Goal: Task Accomplishment & Management: Manage account settings

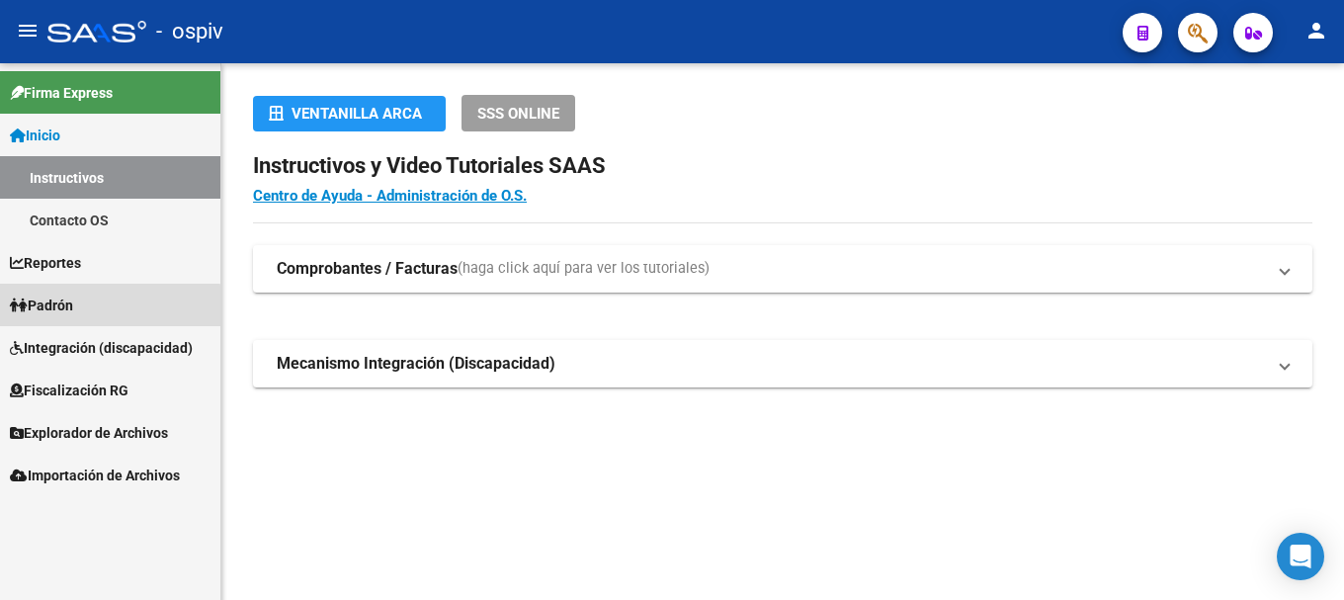
click at [73, 308] on span "Padrón" at bounding box center [41, 305] width 63 height 22
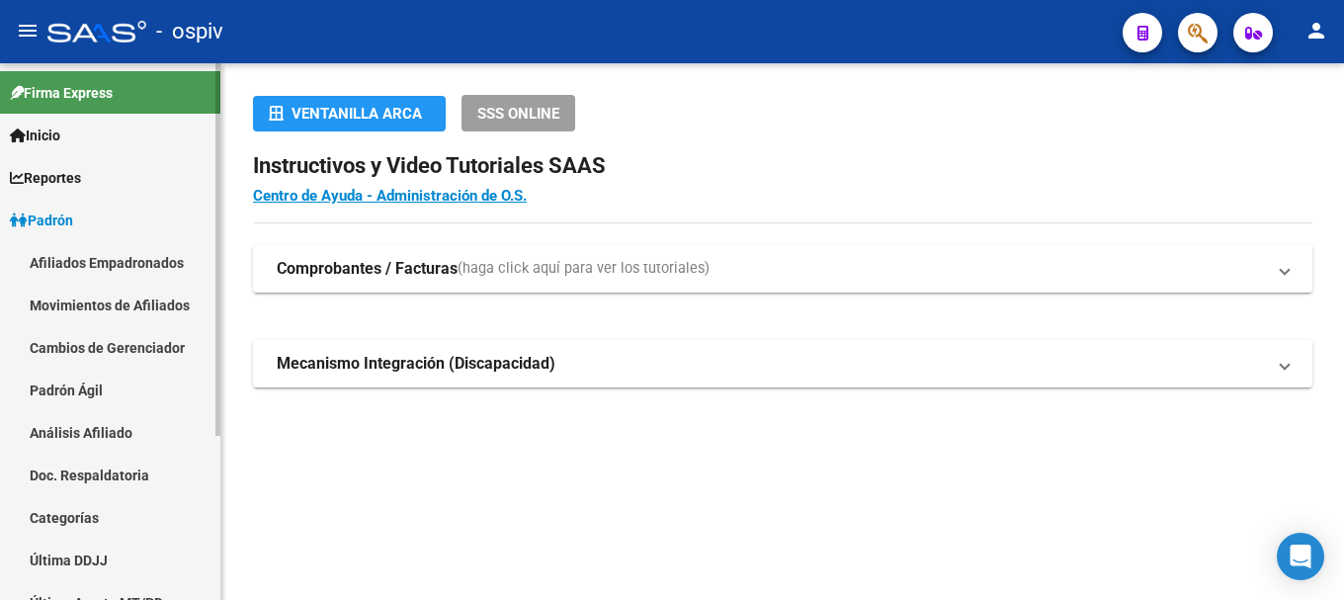
click at [74, 265] on link "Afiliados Empadronados" at bounding box center [110, 262] width 220 height 42
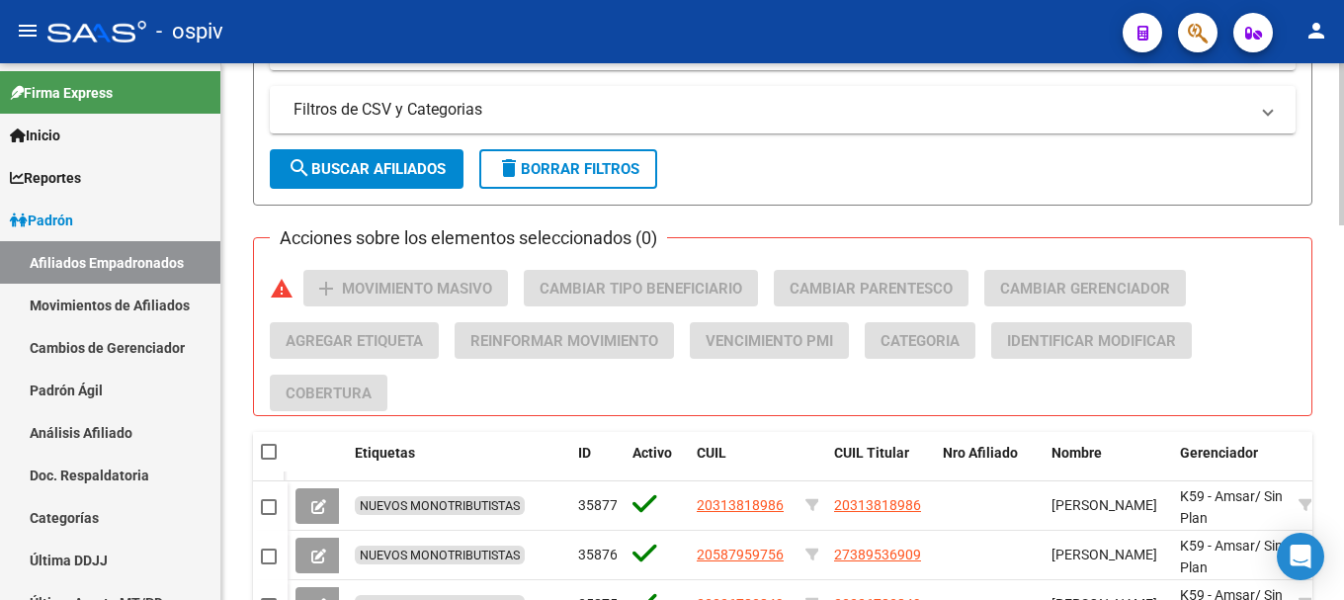
scroll to position [593, 0]
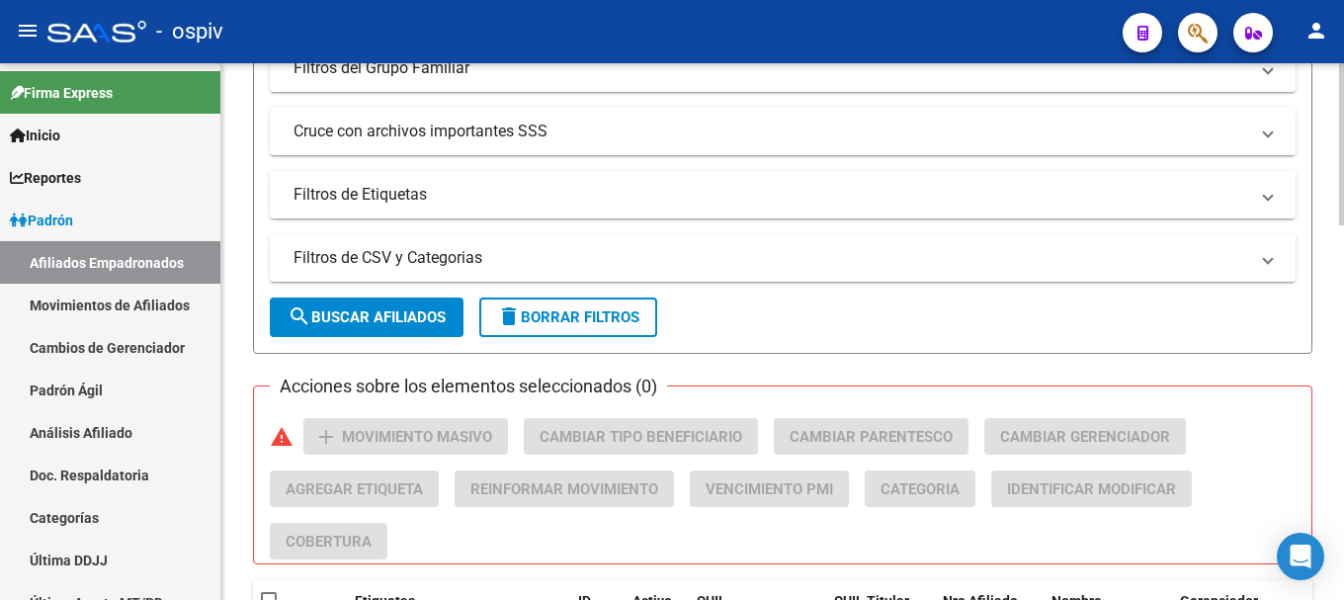
click at [413, 191] on mat-panel-title "Filtros de Etiquetas" at bounding box center [770, 195] width 954 height 22
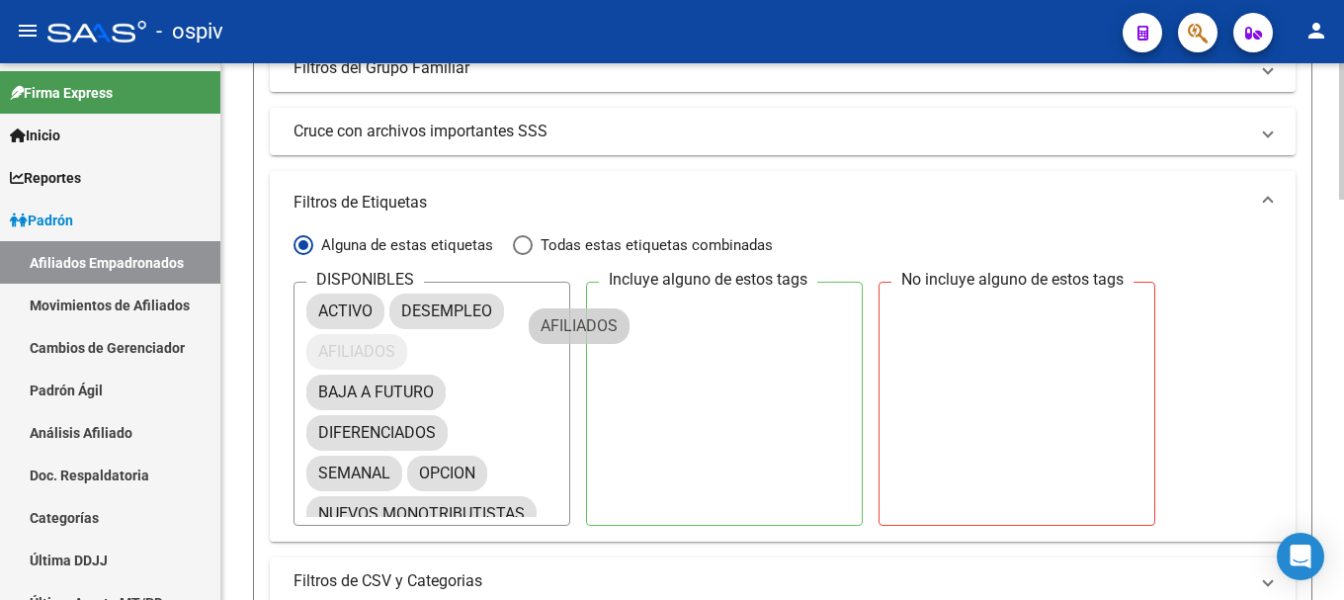
drag, startPoint x: 568, startPoint y: 344, endPoint x: 624, endPoint y: 304, distance: 68.8
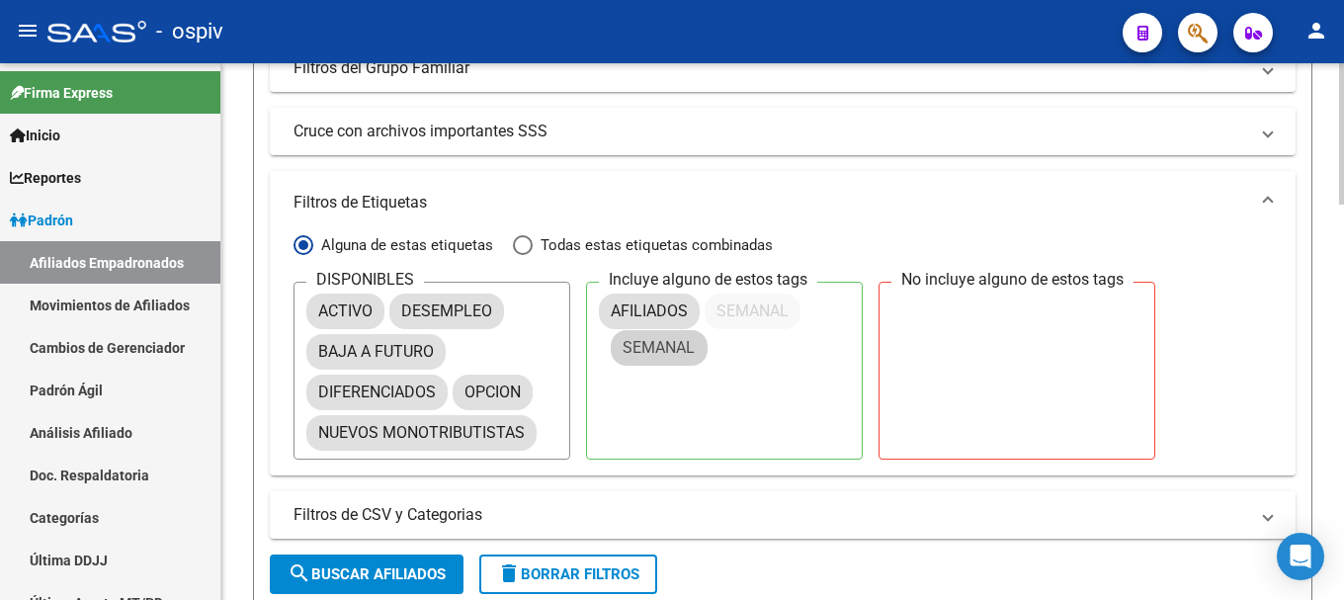
drag, startPoint x: 563, startPoint y: 392, endPoint x: 679, endPoint y: 345, distance: 124.9
click at [374, 563] on button "search Buscar Afiliados" at bounding box center [367, 574] width 194 height 40
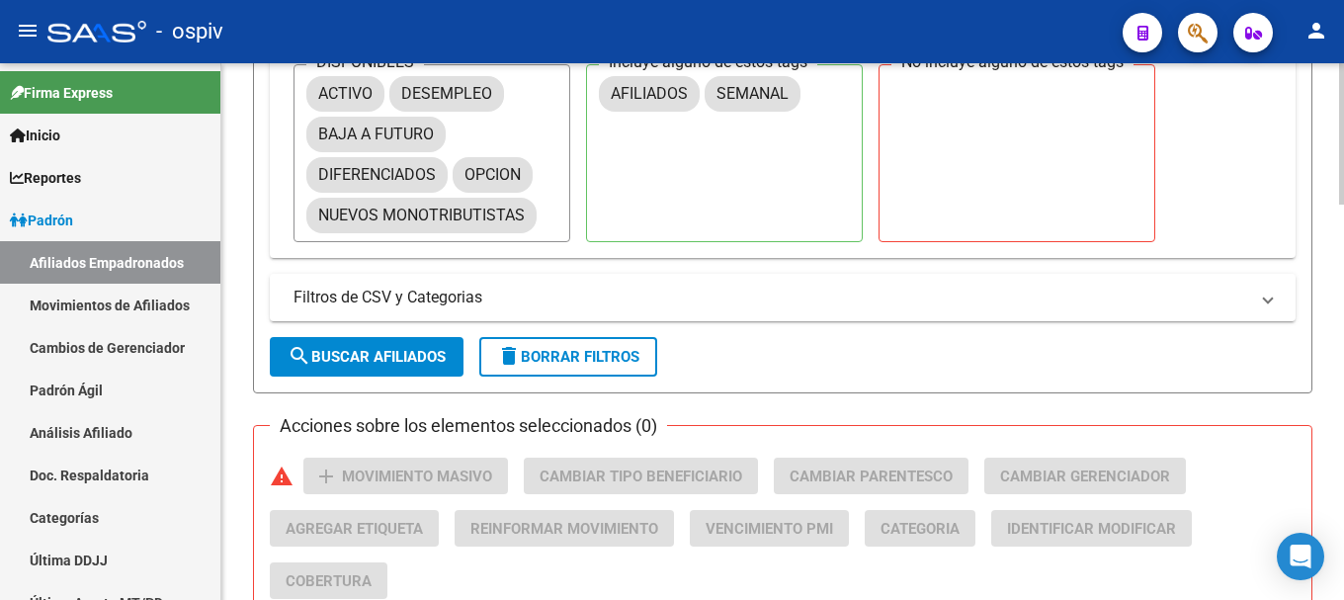
scroll to position [514, 0]
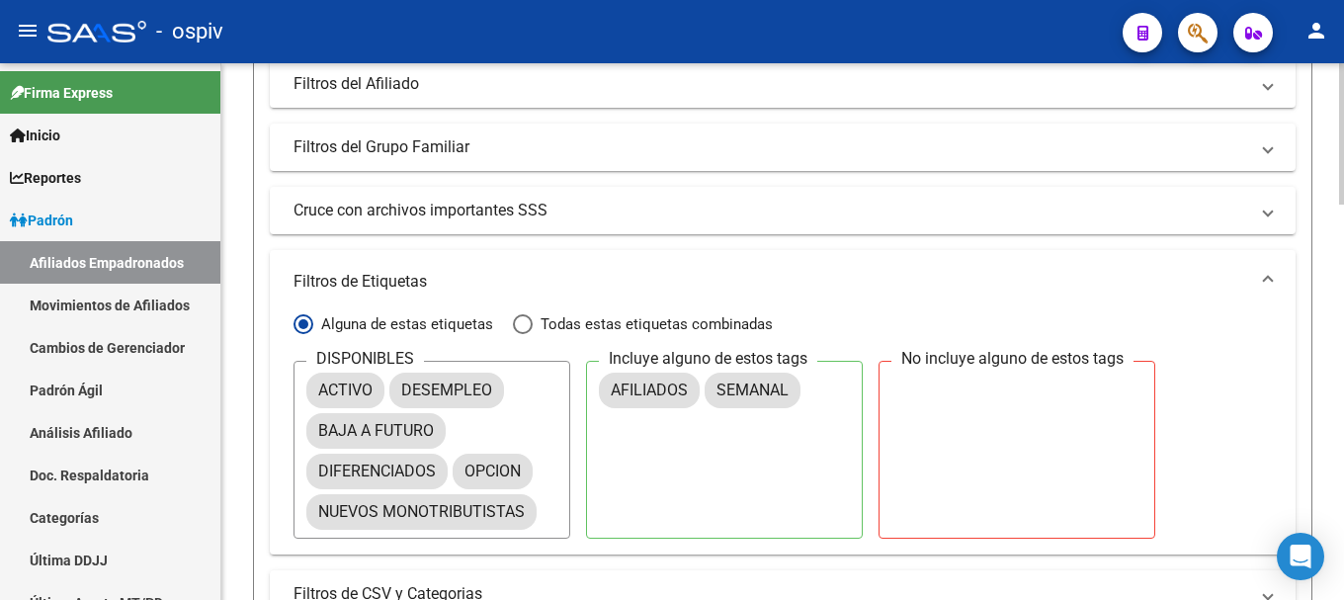
click at [560, 317] on span "Todas estas etiquetas combinadas" at bounding box center [652, 324] width 240 height 22
click at [532, 317] on input "Todas estas etiquetas combinadas" at bounding box center [523, 324] width 20 height 20
radio input "true"
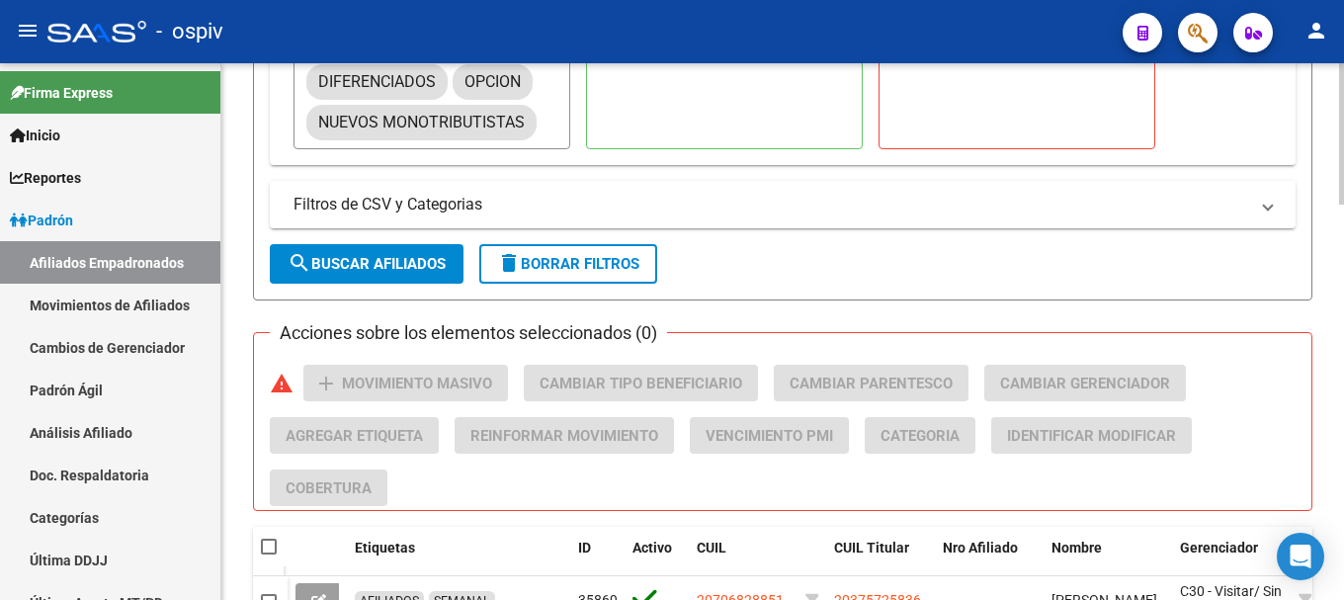
scroll to position [909, 0]
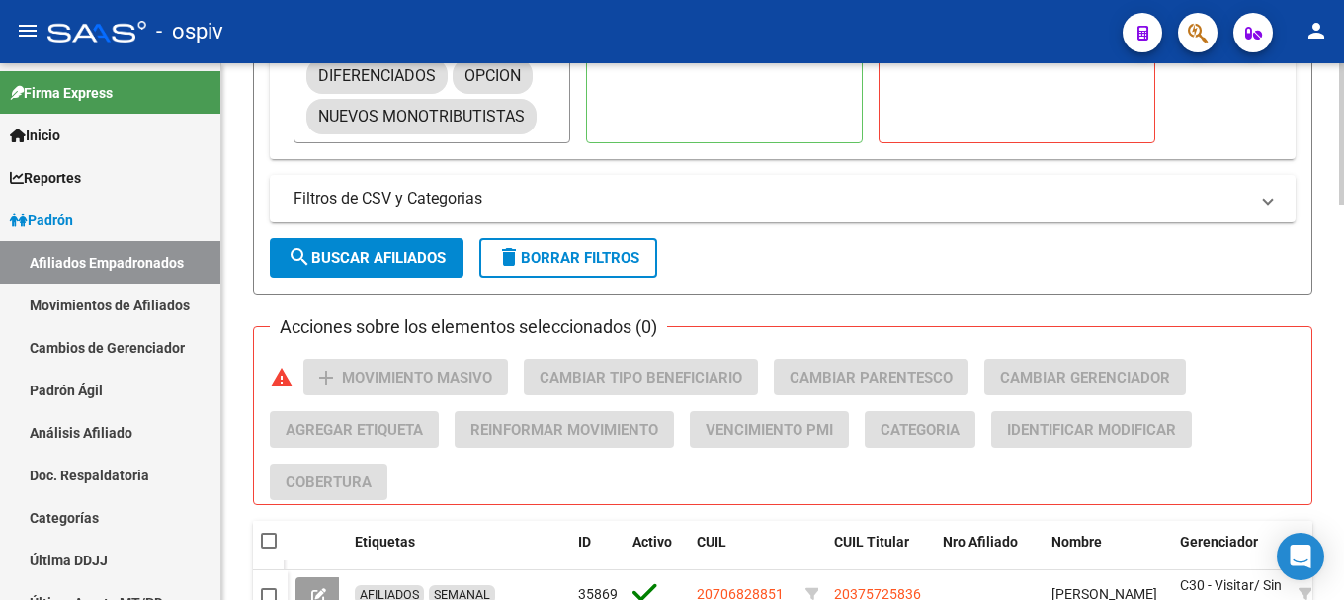
click at [393, 255] on span "search Buscar Afiliados" at bounding box center [366, 258] width 158 height 18
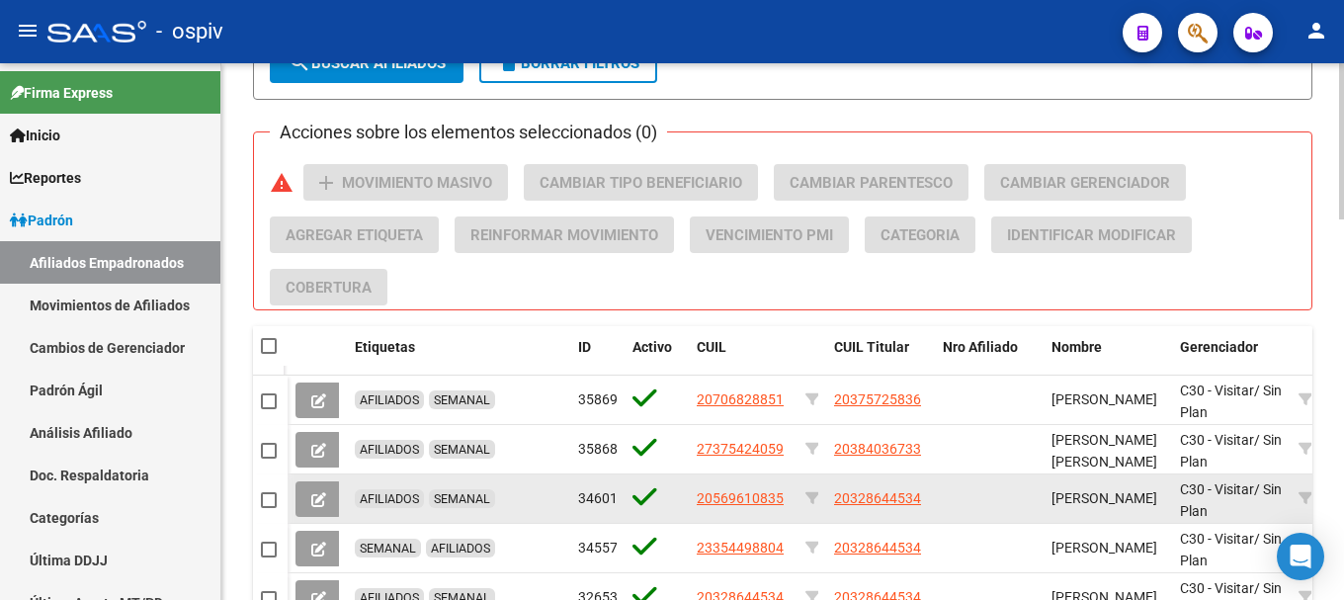
scroll to position [1304, 0]
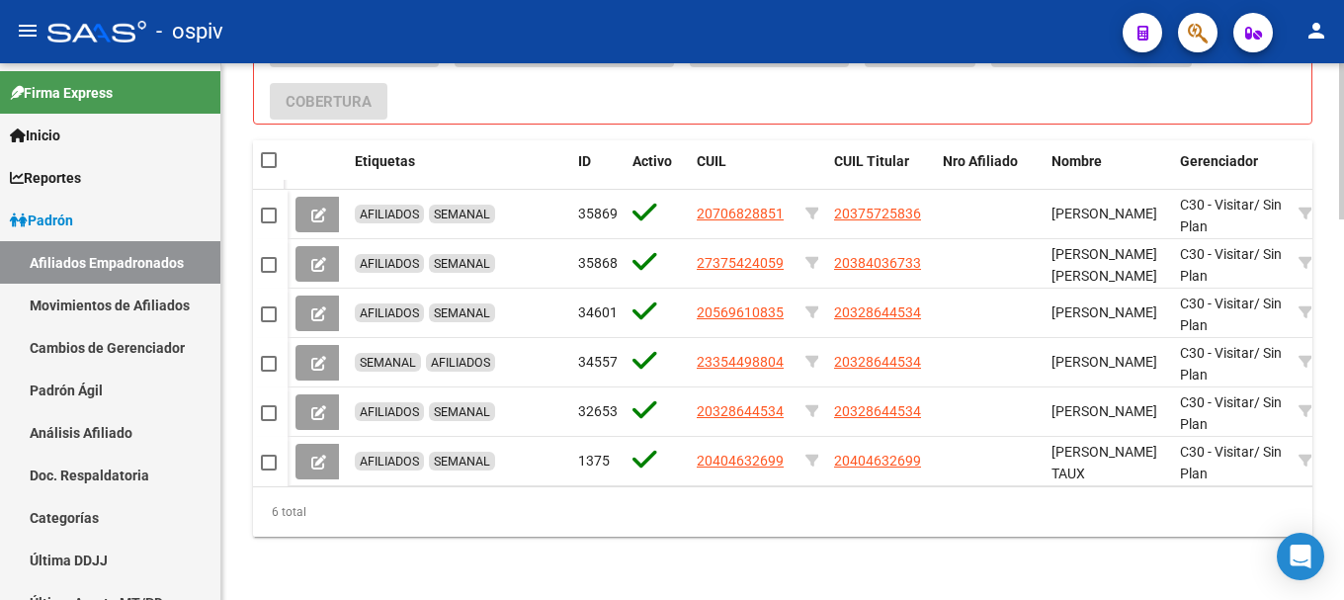
click at [268, 152] on span at bounding box center [269, 160] width 16 height 16
click at [268, 168] on input "checkbox" at bounding box center [268, 168] width 1 height 1
checkbox input "true"
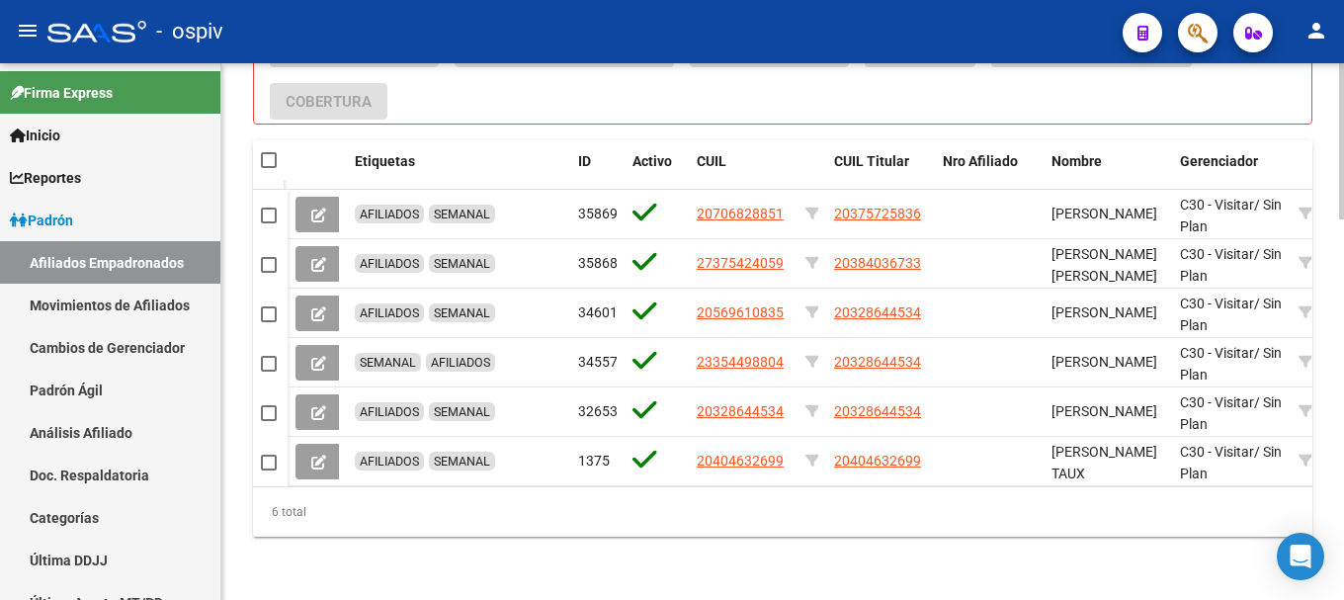
checkbox input "true"
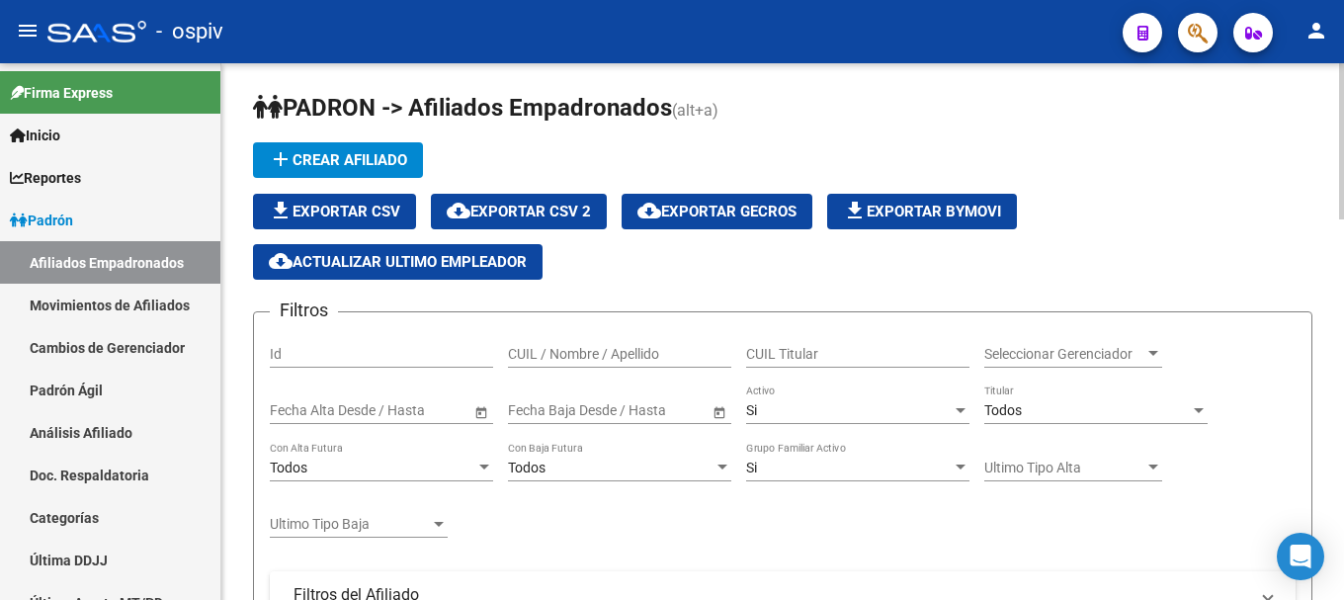
scroll to position [0, 0]
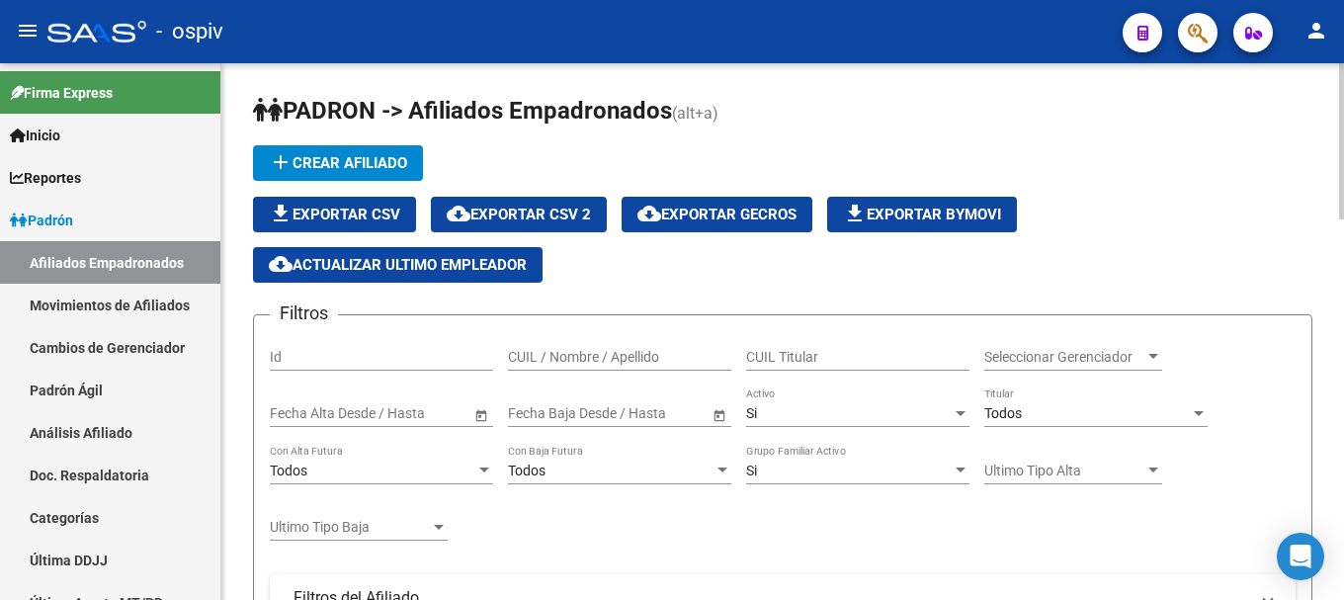
click at [585, 215] on span "cloud_download Exportar CSV 2" at bounding box center [519, 214] width 144 height 18
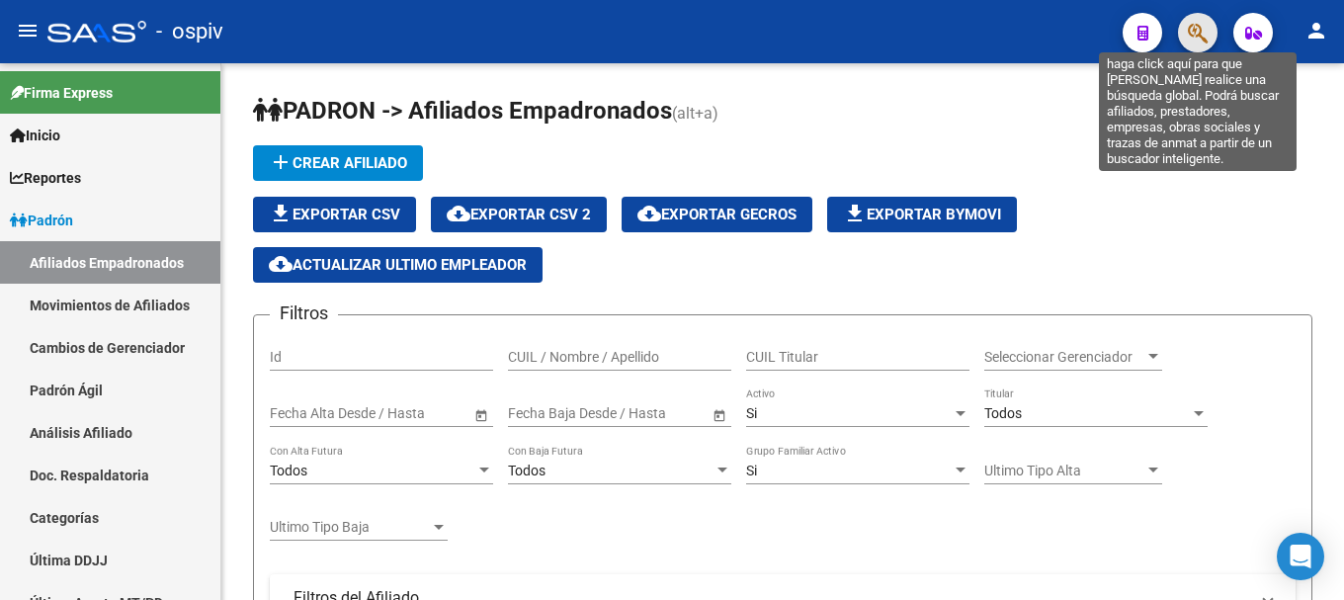
click at [1199, 23] on icon "button" at bounding box center [1197, 33] width 20 height 23
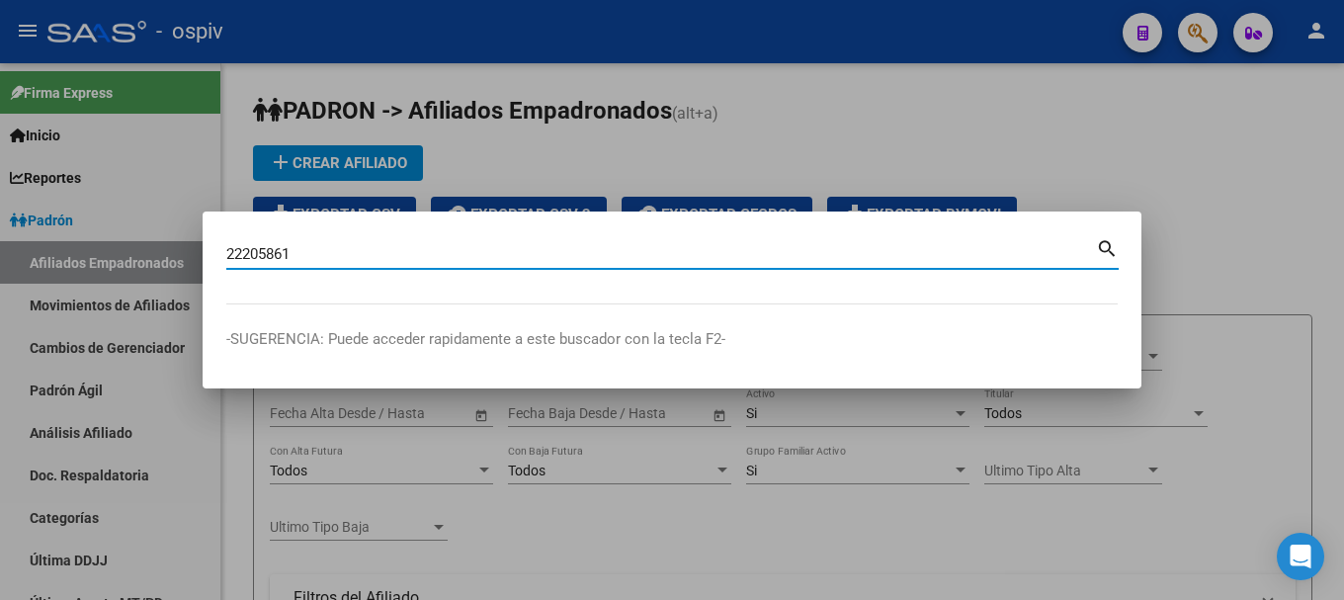
type input "22205861"
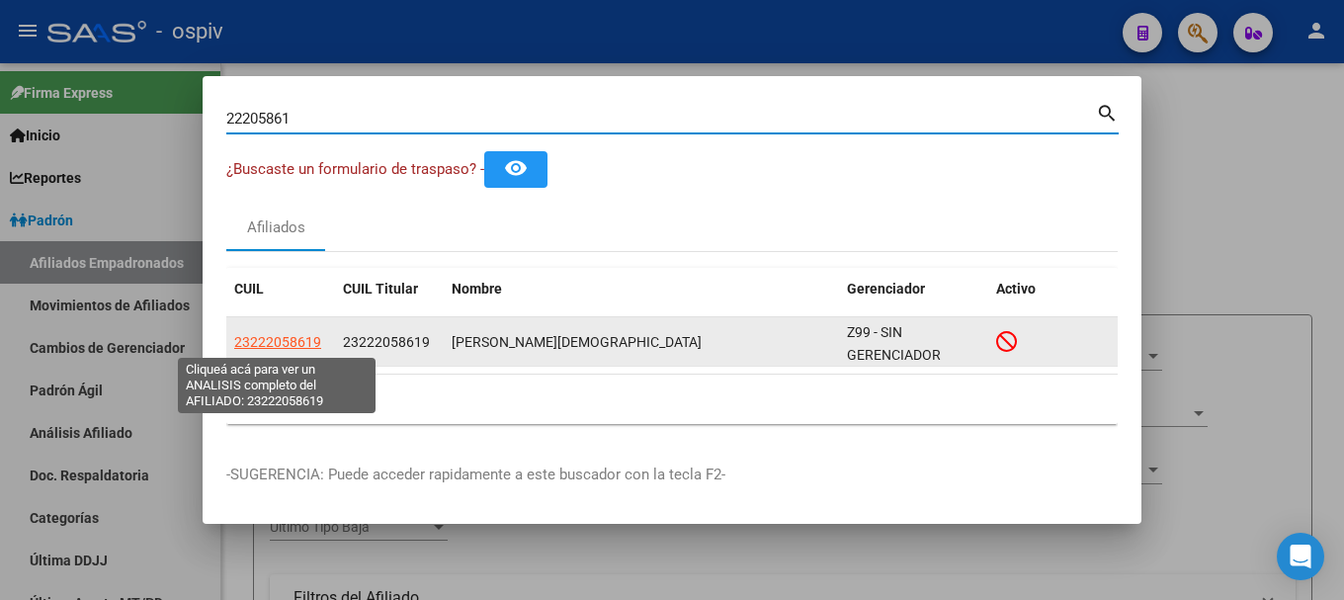
click at [249, 344] on span "23222058619" at bounding box center [277, 342] width 87 height 16
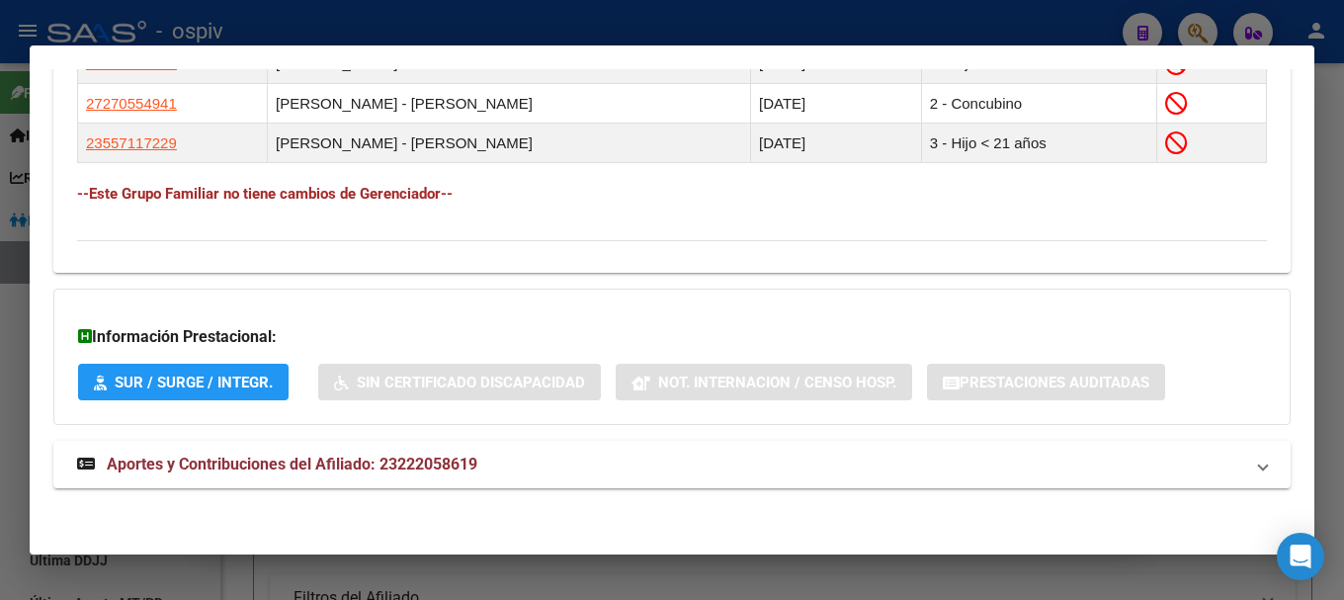
scroll to position [1245, 0]
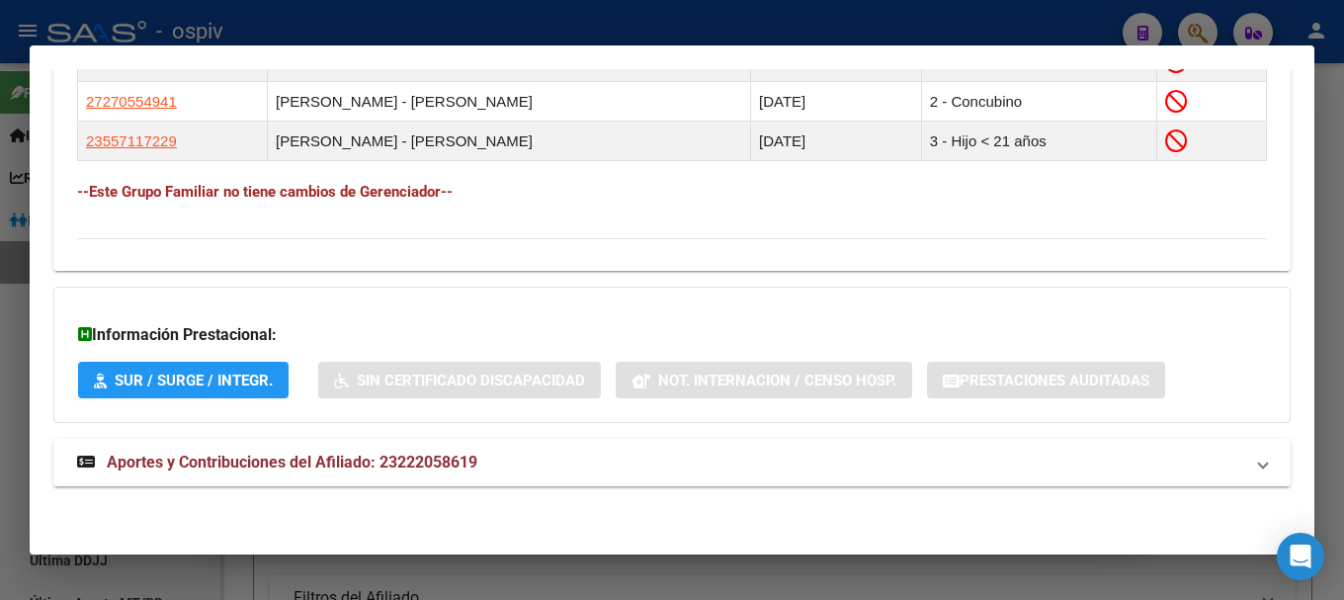
click at [237, 466] on span "Aportes y Contribuciones del Afiliado: 23222058619" at bounding box center [292, 461] width 370 height 19
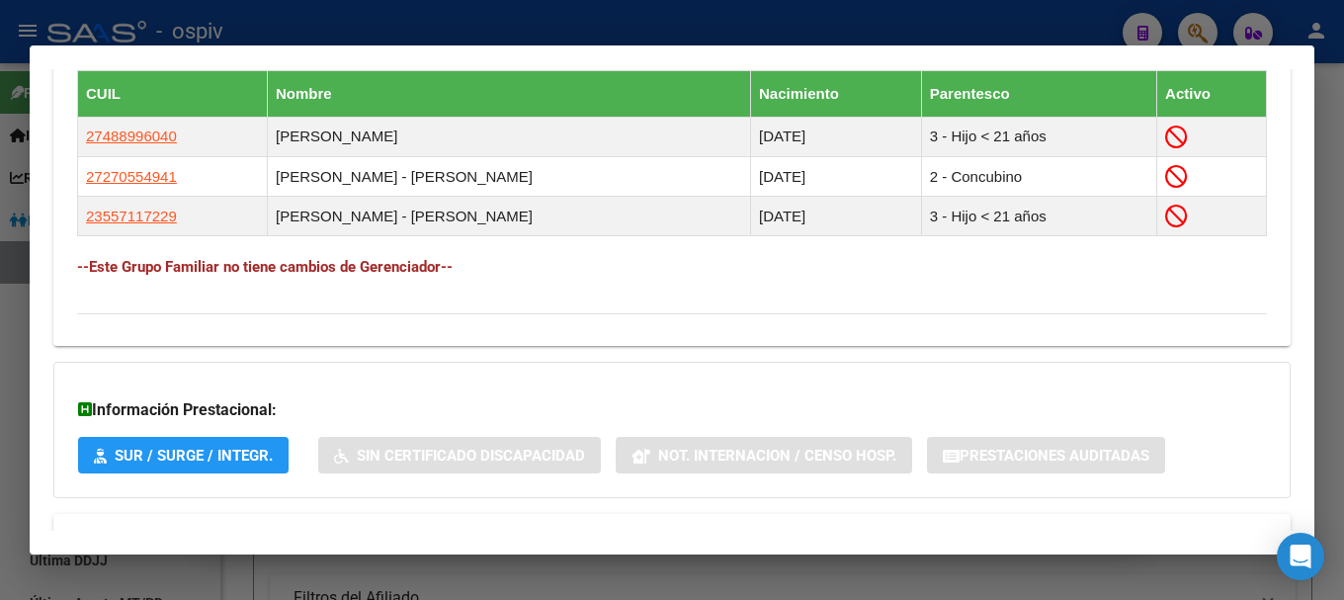
scroll to position [1163, 0]
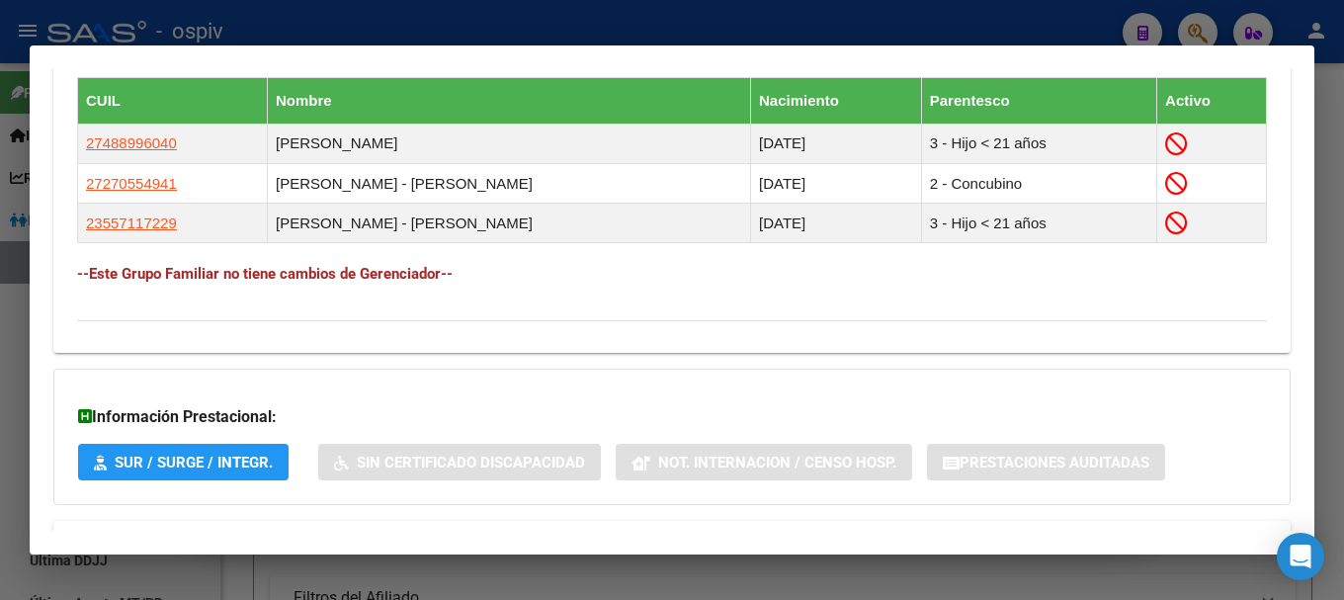
click at [0, 321] on div at bounding box center [672, 300] width 1344 height 600
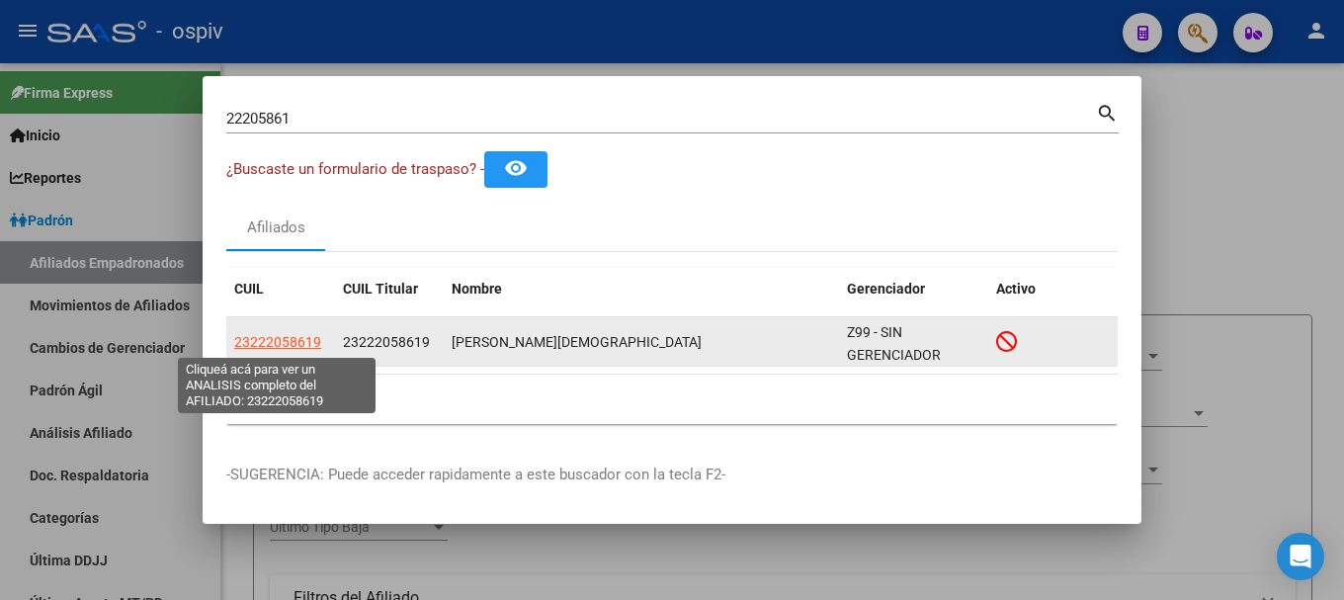
click at [295, 337] on span "23222058619" at bounding box center [277, 342] width 87 height 16
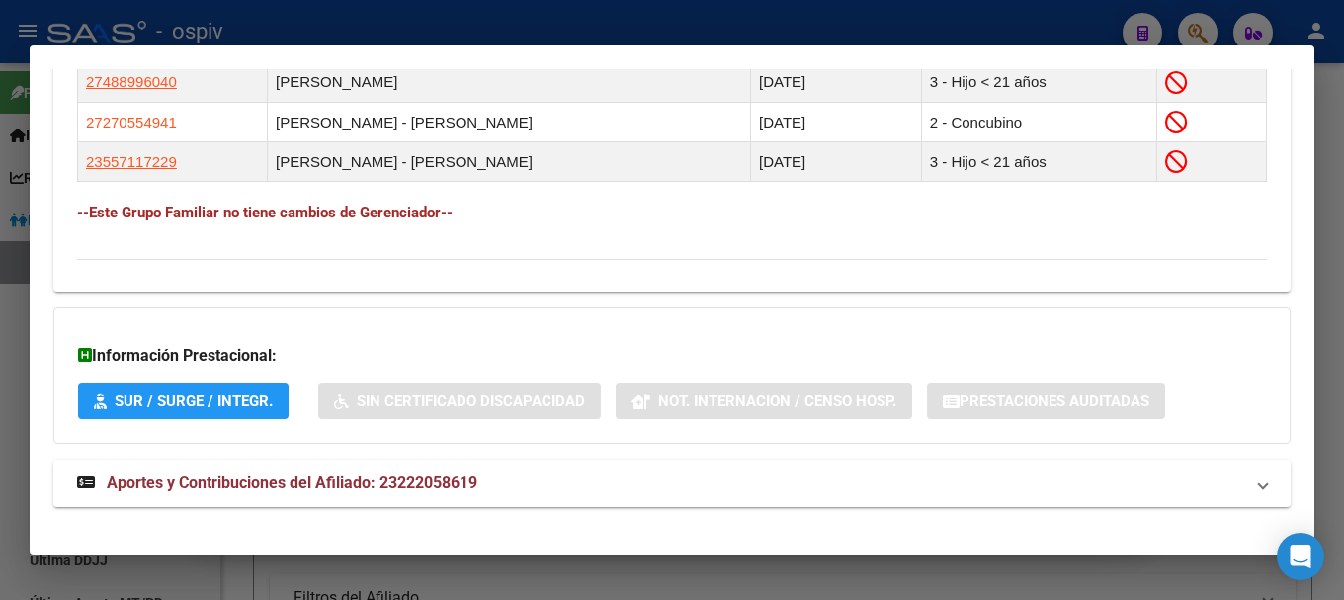
scroll to position [1245, 0]
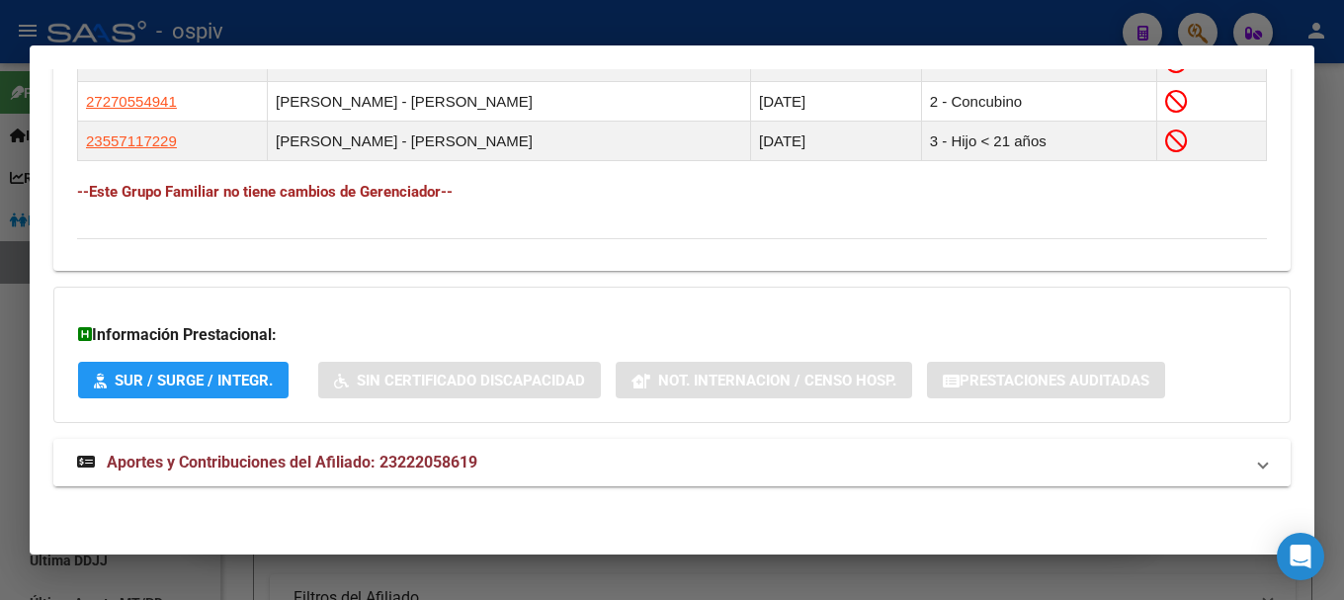
click at [249, 471] on span "Aportes y Contribuciones del Afiliado: 23222058619" at bounding box center [292, 461] width 370 height 19
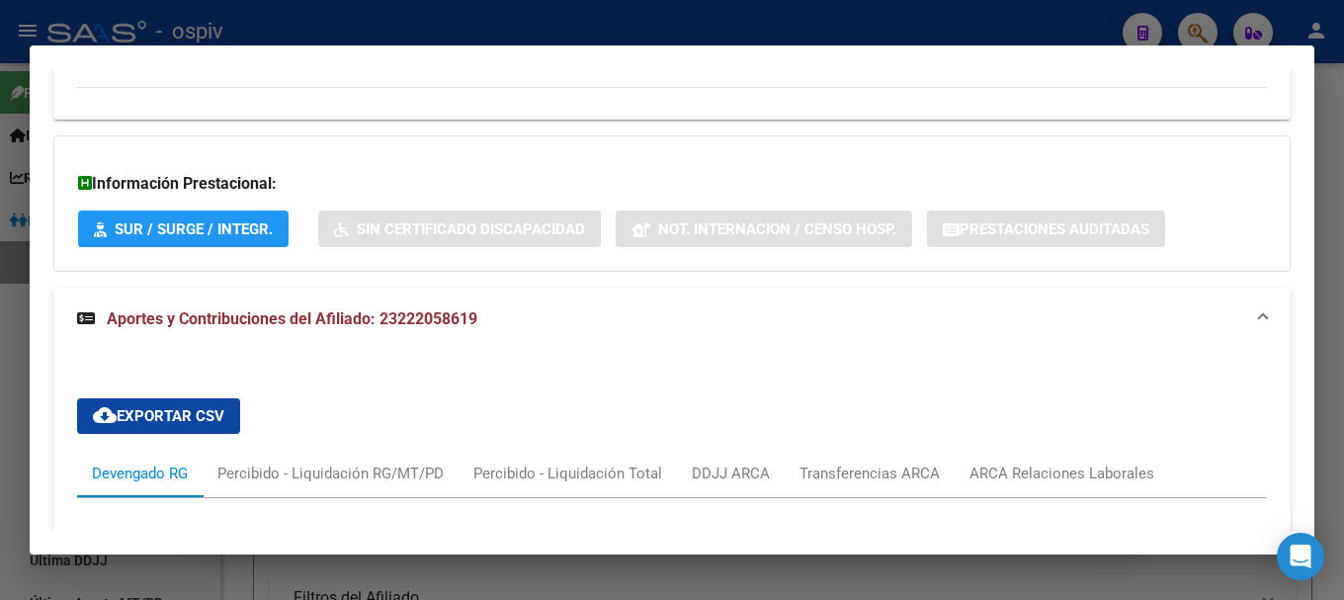
scroll to position [1739, 0]
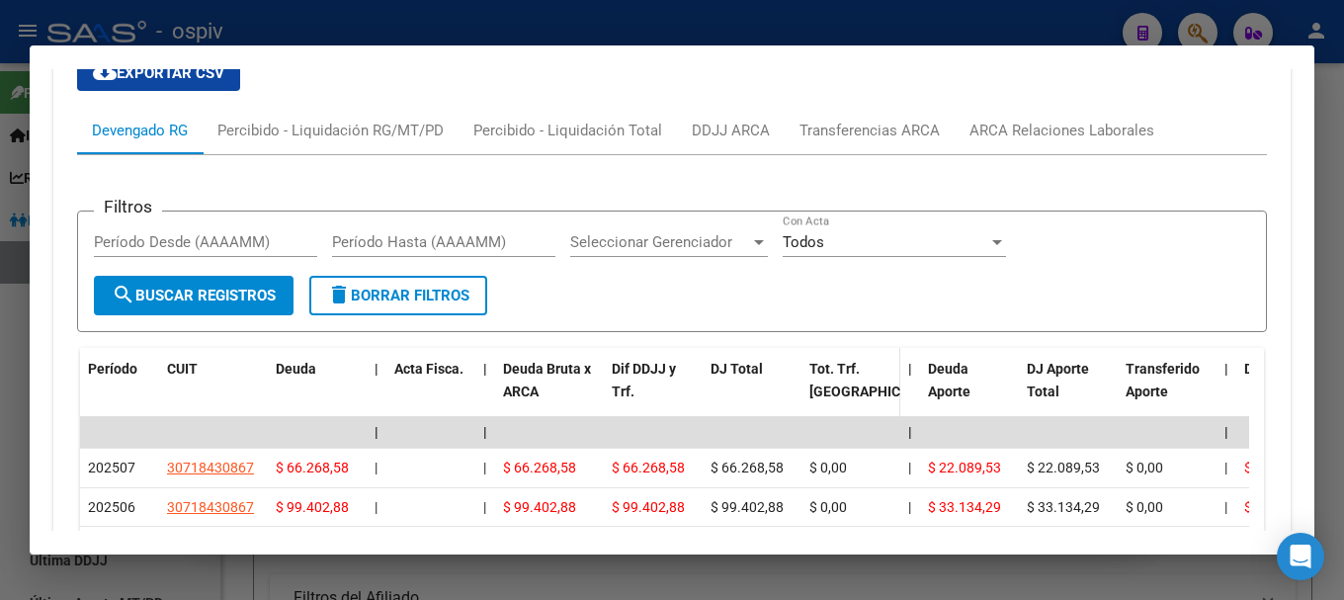
drag, startPoint x: 1147, startPoint y: 292, endPoint x: 898, endPoint y: 349, distance: 255.2
click at [1147, 292] on form "Filtros Período Desde (AAAAMM) Período Hasta (AAAAMM) Seleccionar Gerenciador S…" at bounding box center [671, 271] width 1189 height 122
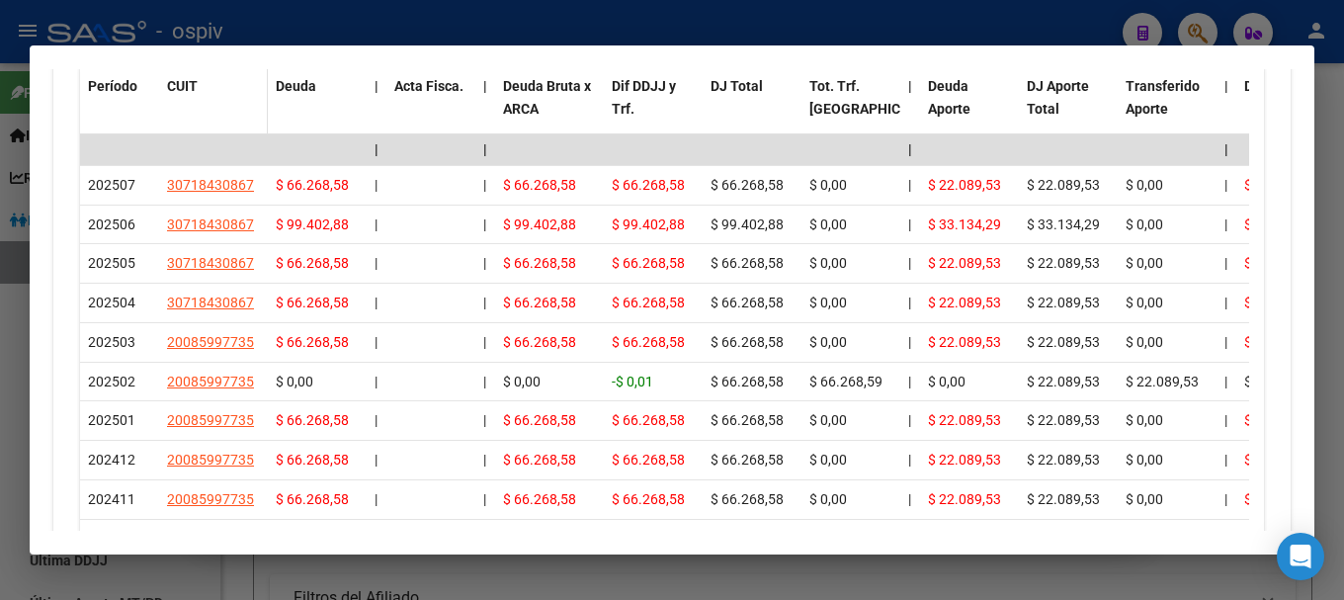
scroll to position [1925, 0]
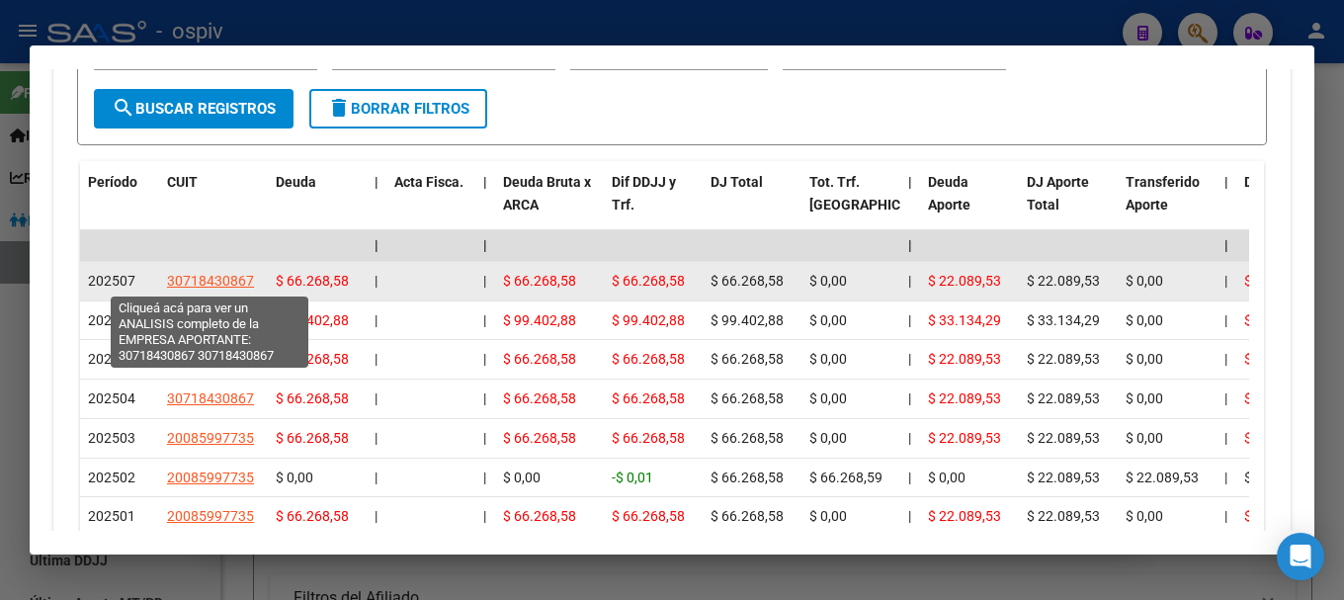
click at [225, 284] on span "30718430867" at bounding box center [210, 281] width 87 height 16
type textarea "30718430867"
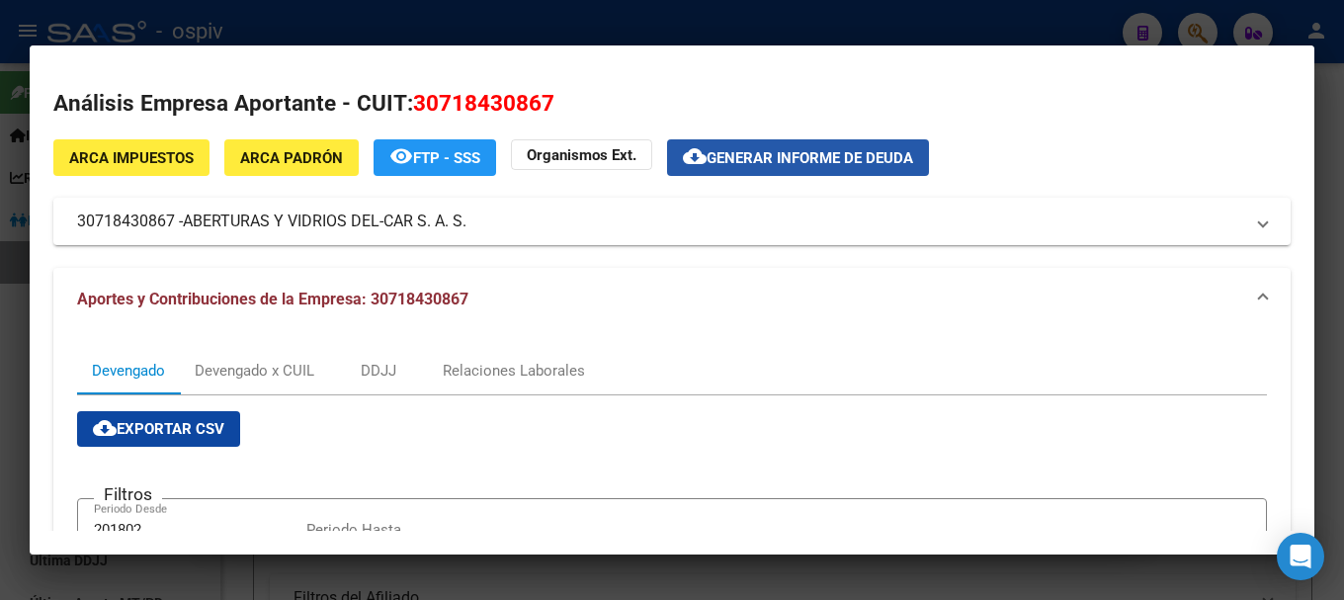
click at [847, 167] on button "cloud_download Generar informe de deuda" at bounding box center [798, 157] width 262 height 37
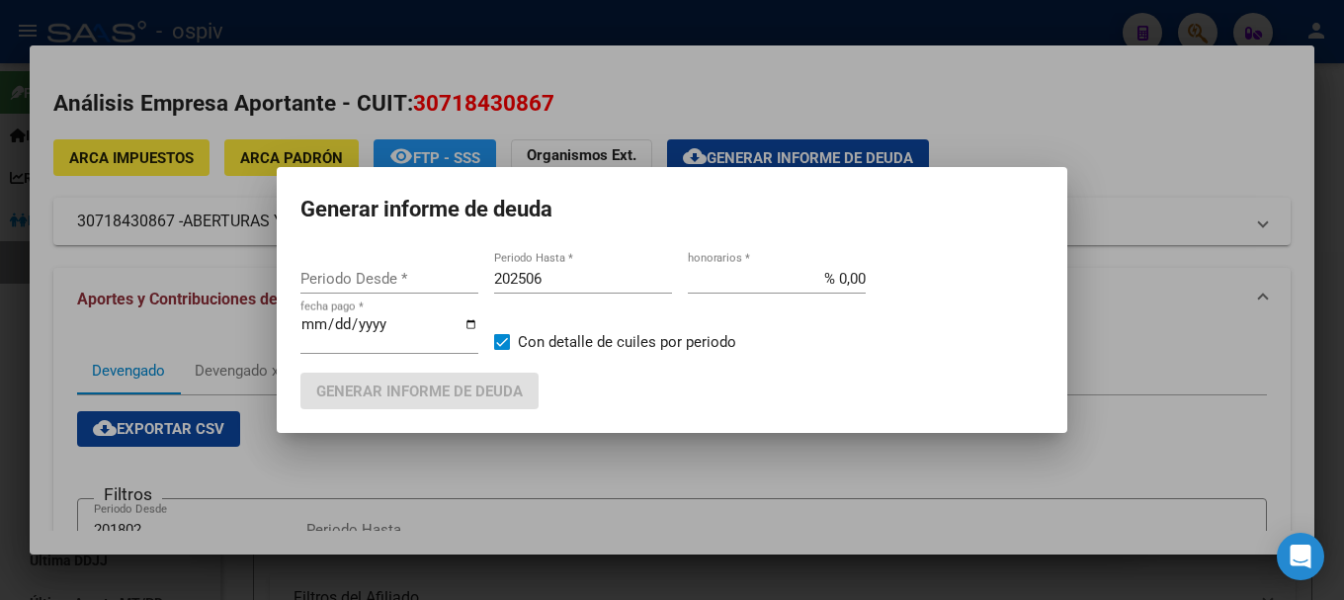
type input "201802"
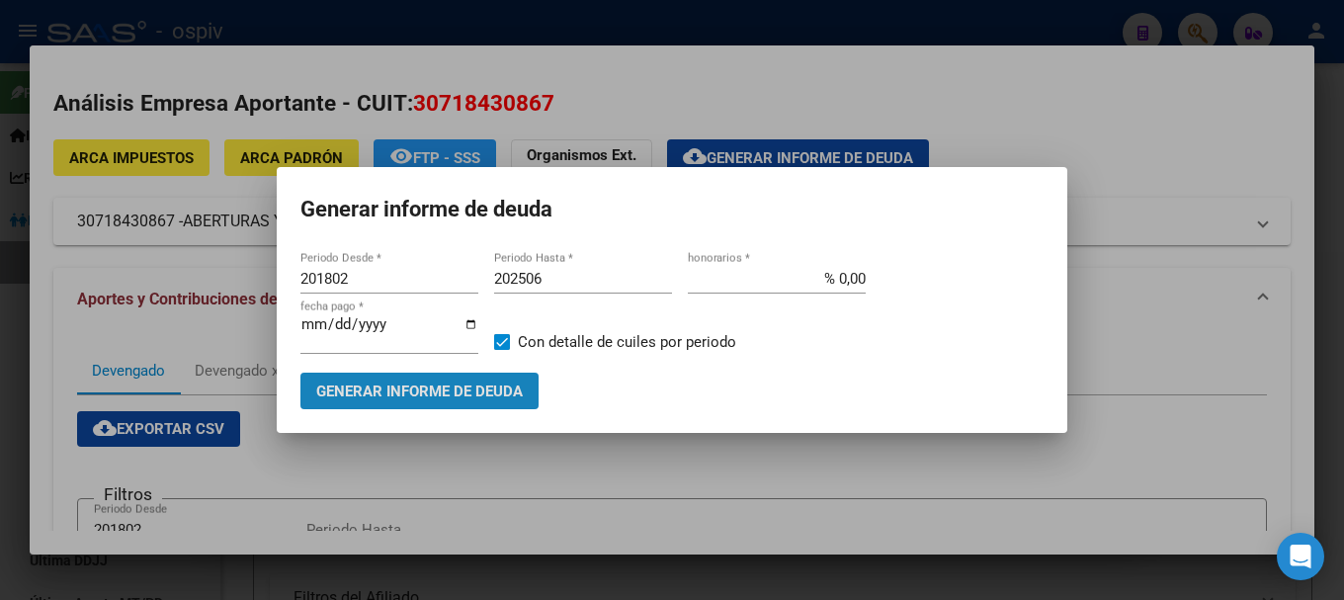
click at [451, 376] on button "Generar informe de deuda" at bounding box center [419, 390] width 238 height 37
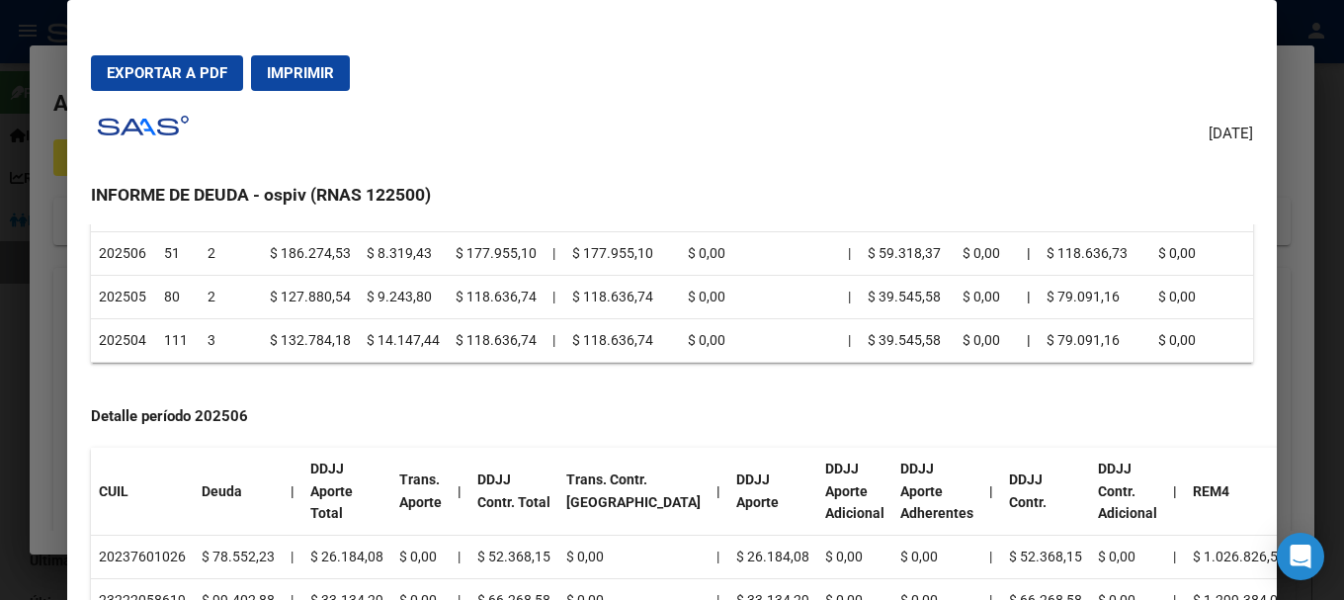
scroll to position [0, 0]
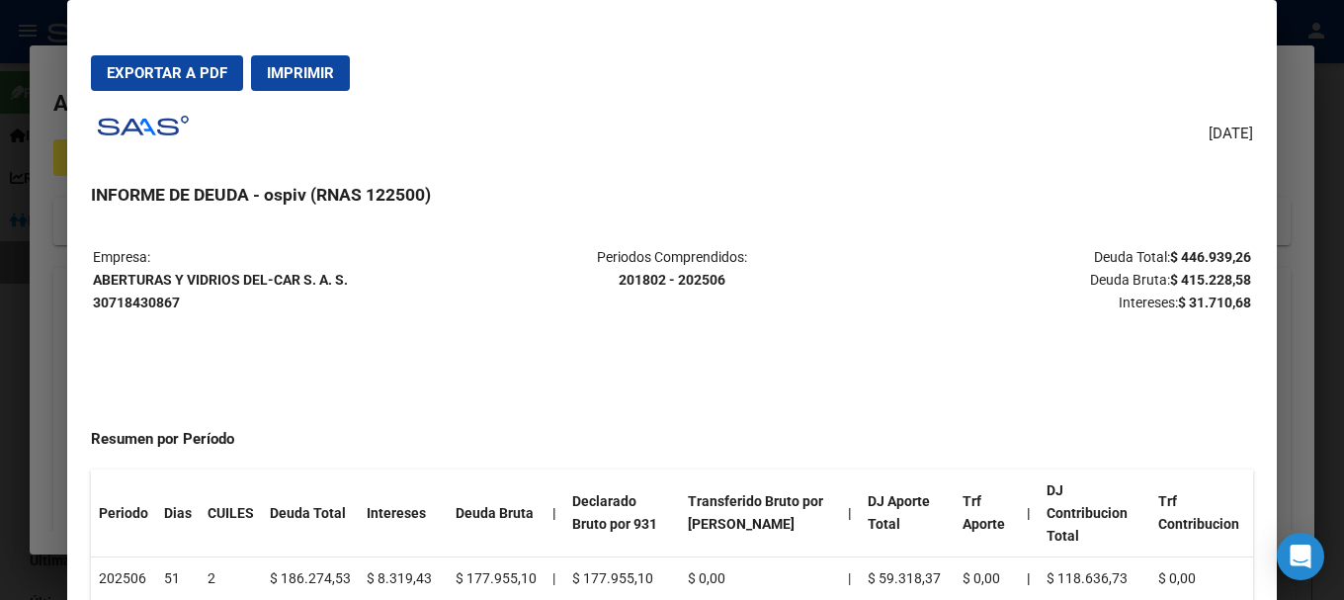
click at [469, 124] on div "[DATE] INFORME DE DEUDA - ospiv (RNAS 122500) Empresa: ABERTURAS Y VIDRIOS DEL-…" at bounding box center [672, 381] width 1162 height 549
click at [0, 222] on div at bounding box center [672, 300] width 1344 height 600
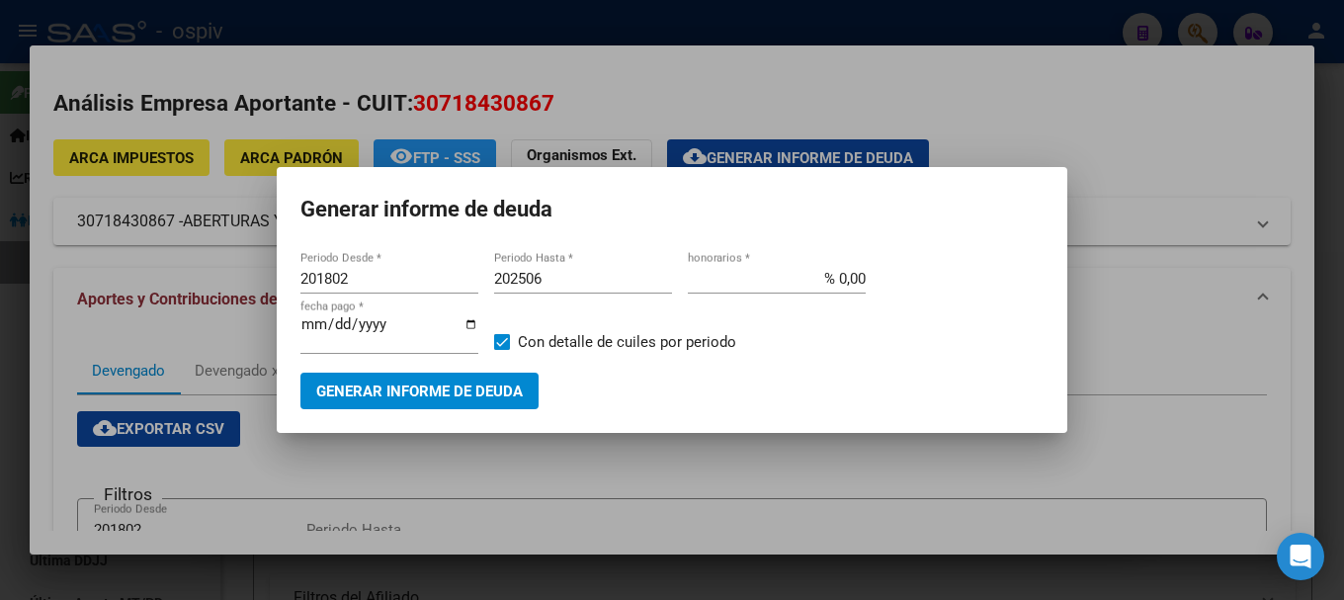
click at [1178, 128] on div at bounding box center [672, 300] width 1344 height 600
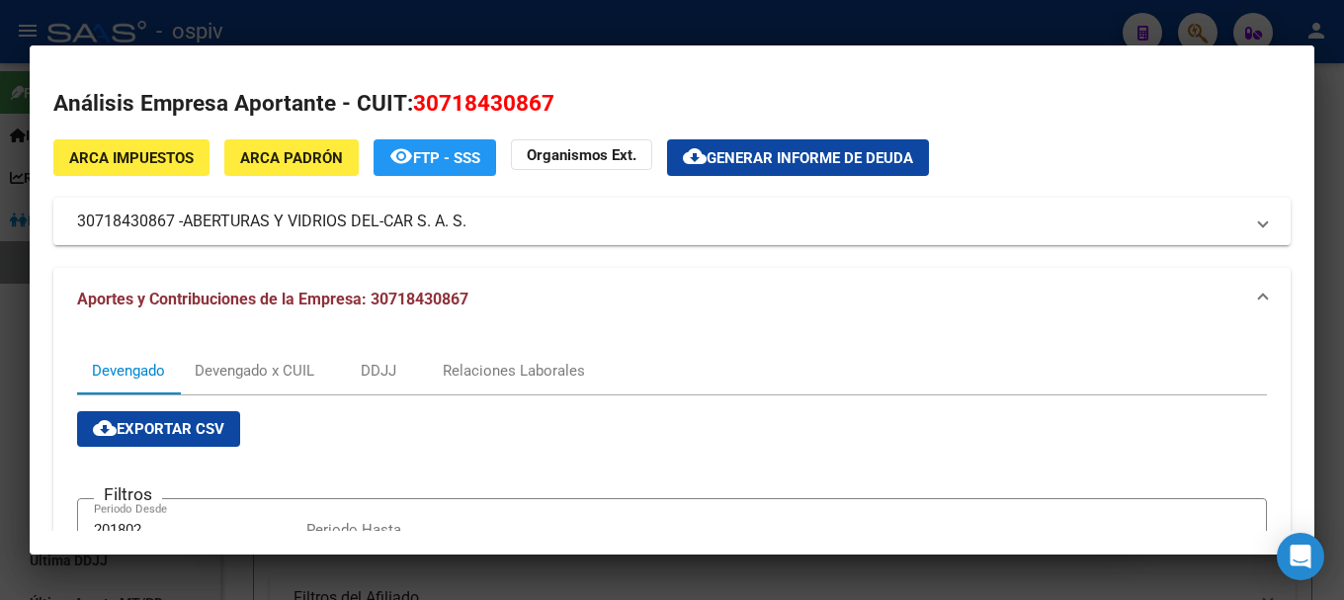
click at [1194, 35] on div at bounding box center [672, 300] width 1344 height 600
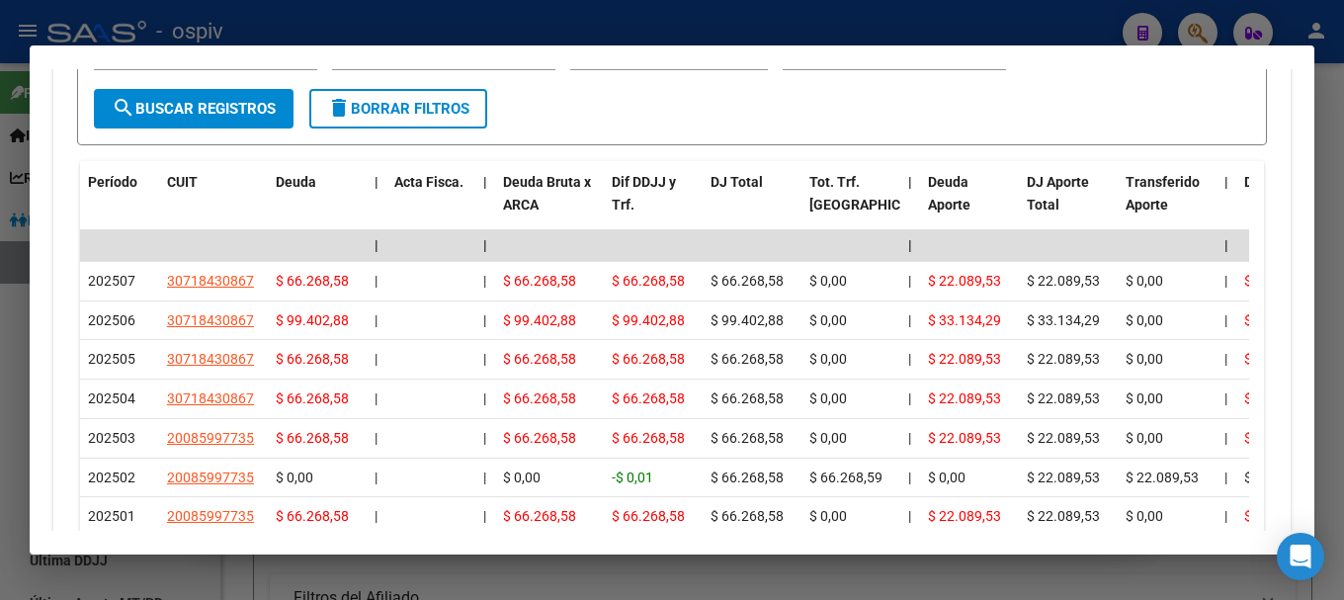
drag, startPoint x: 1193, startPoint y: 35, endPoint x: 1106, endPoint y: 44, distance: 87.5
click at [1192, 34] on div at bounding box center [672, 300] width 1344 height 600
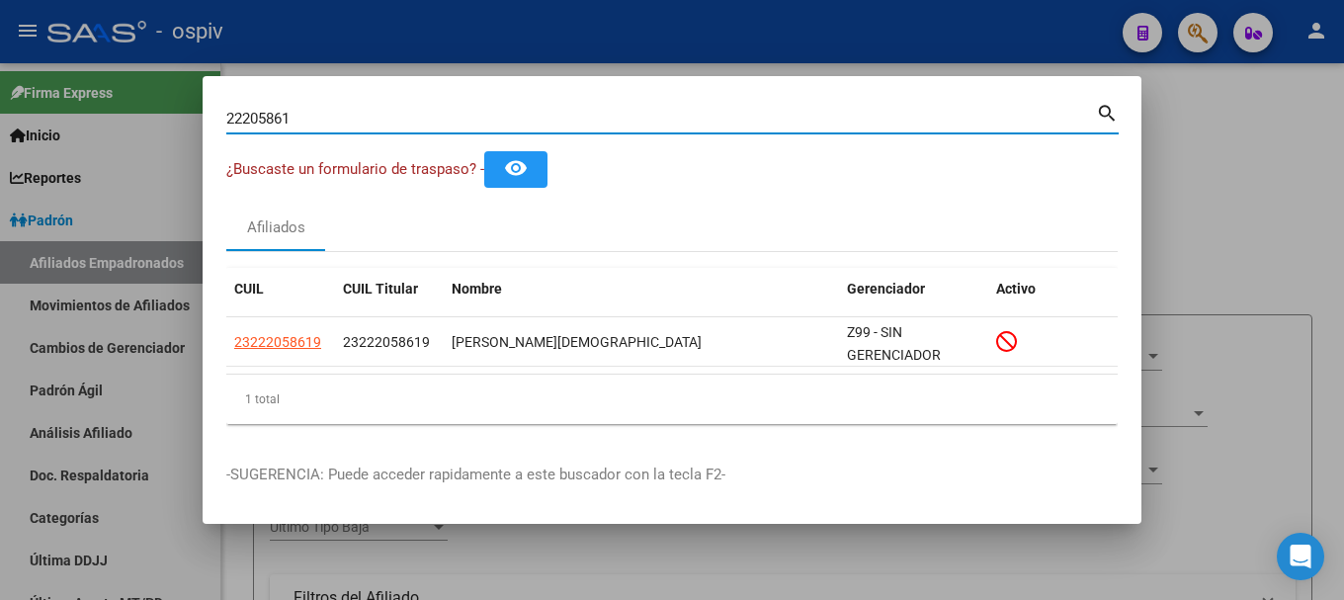
drag, startPoint x: 307, startPoint y: 113, endPoint x: 100, endPoint y: 96, distance: 208.1
click at [100, 102] on div "22205861 Buscar (apellido, dni, cuil, nro traspaso, cuit, obra social) search ¿…" at bounding box center [672, 300] width 1344 height 600
paste input "36740335"
type input "36740335"
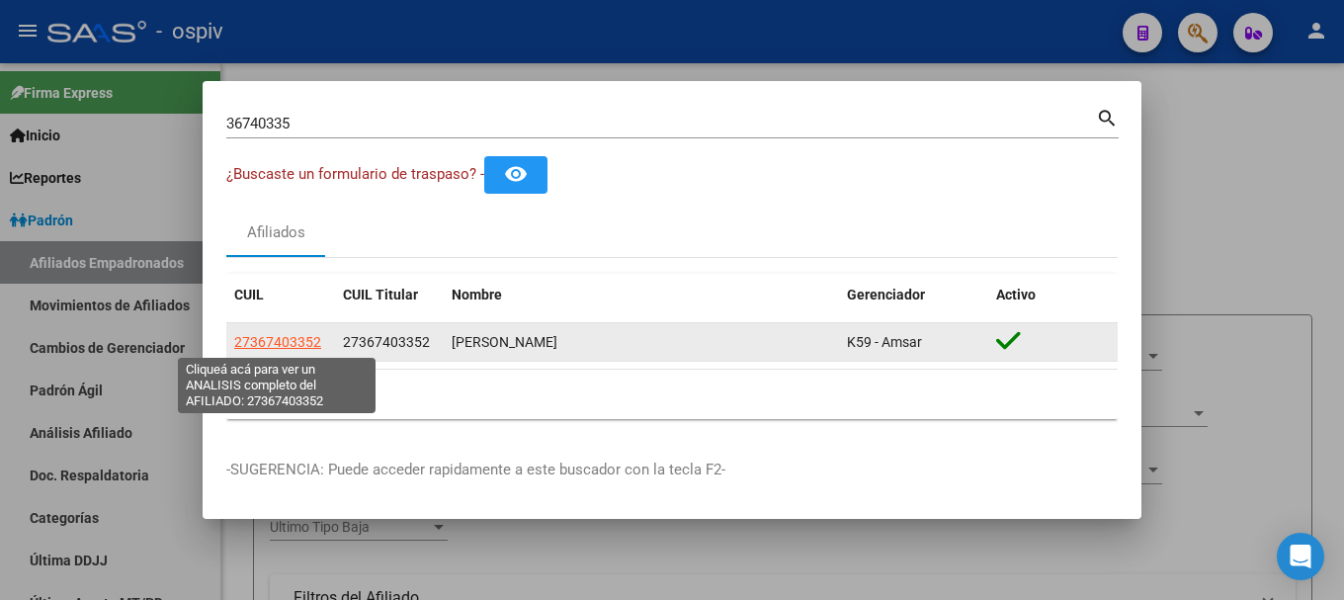
click at [287, 347] on span "27367403352" at bounding box center [277, 342] width 87 height 16
type textarea "27367403352"
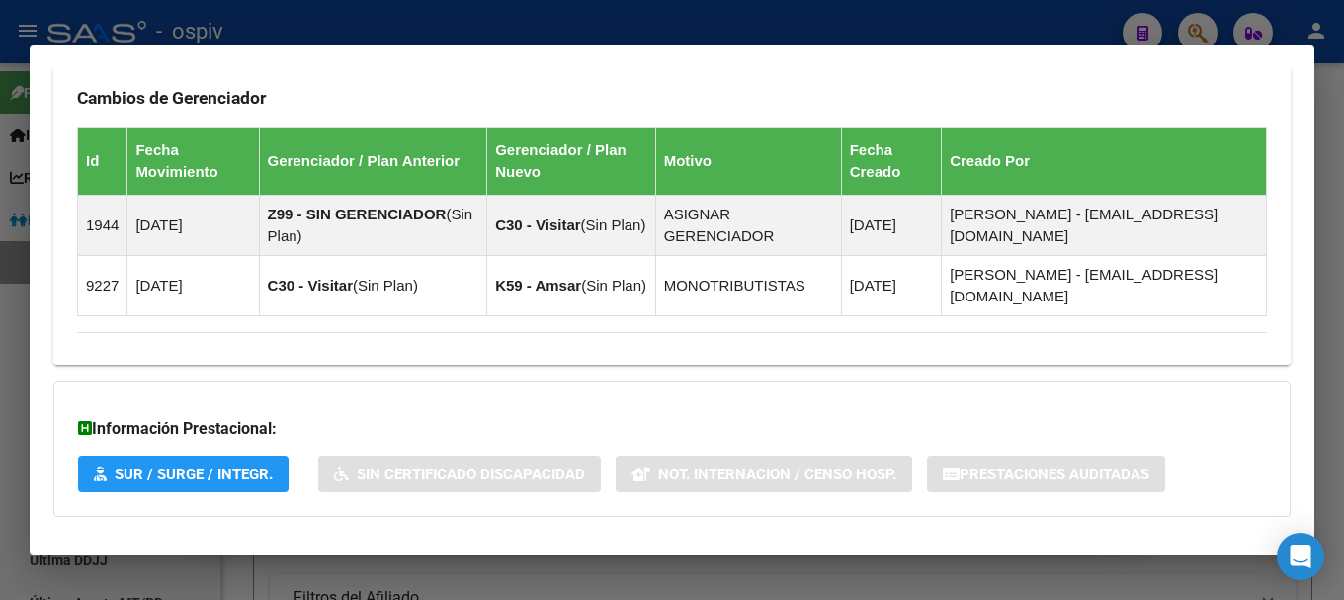
scroll to position [1266, 0]
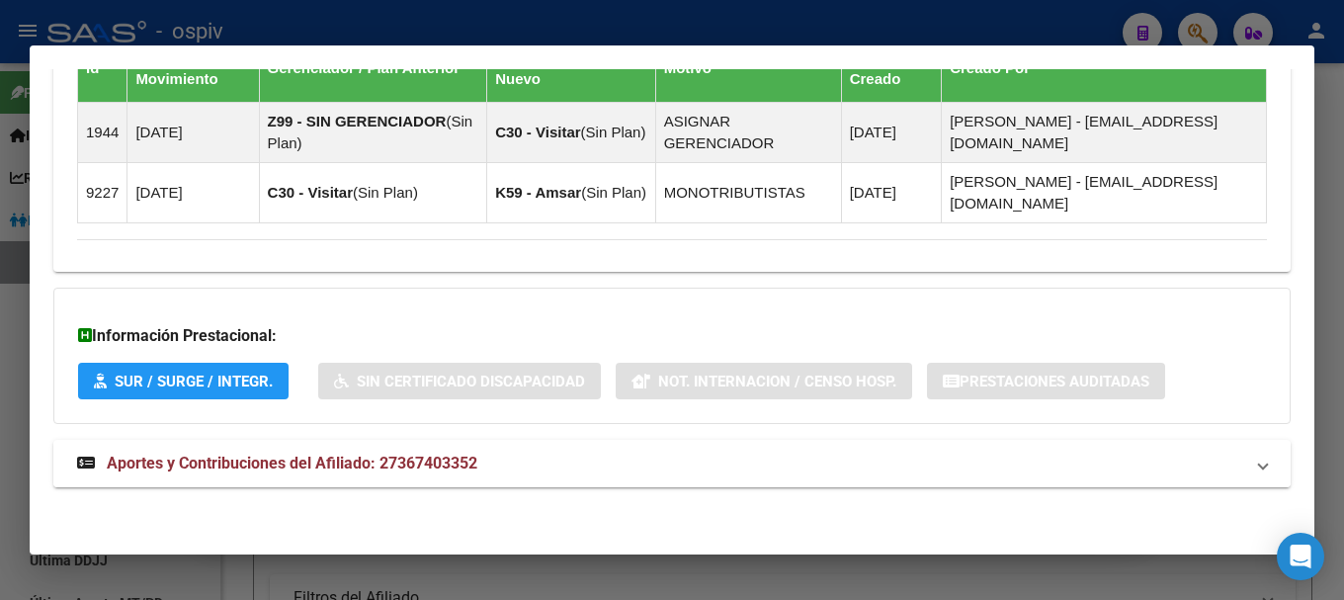
click at [348, 470] on span "Aportes y Contribuciones del Afiliado: 27367403352" at bounding box center [292, 462] width 370 height 19
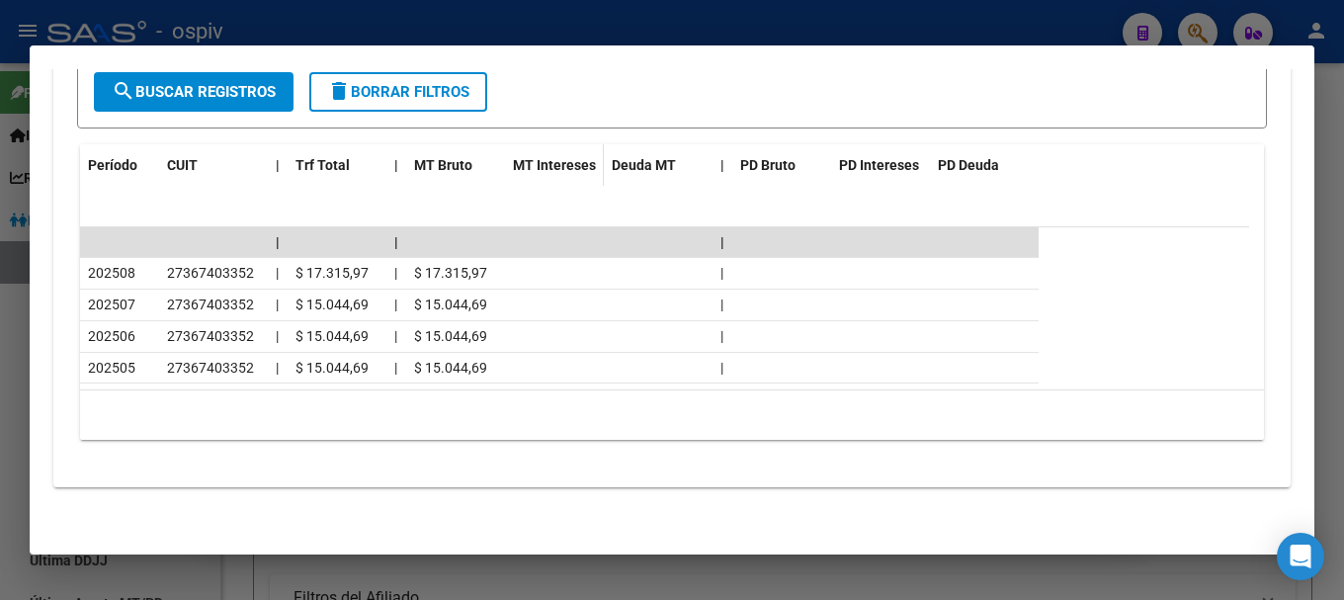
scroll to position [1965, 0]
drag, startPoint x: 11, startPoint y: 434, endPoint x: 57, endPoint y: 447, distance: 48.2
click at [12, 434] on div at bounding box center [672, 300] width 1344 height 600
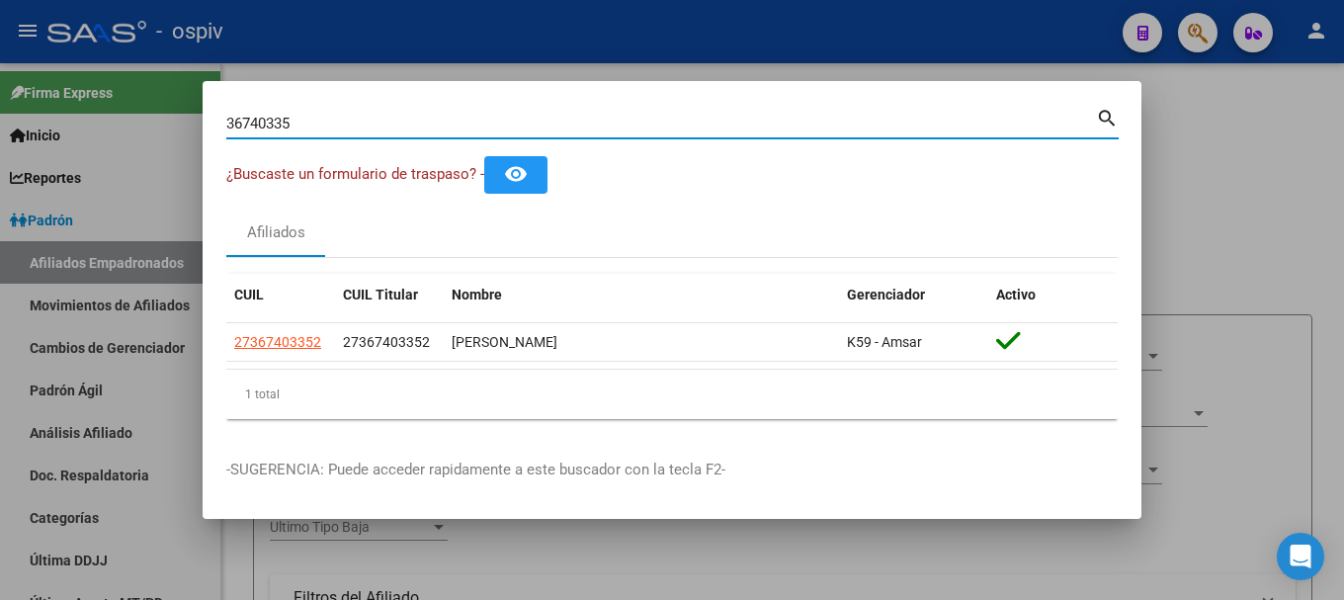
drag, startPoint x: 314, startPoint y: 124, endPoint x: 168, endPoint y: 114, distance: 146.6
click at [175, 119] on div "36740335 Buscar (apellido, dni, cuil, nro traspaso, cuit, obra social) search ¿…" at bounding box center [672, 300] width 1344 height 600
paste input "17386619"
type input "17386619"
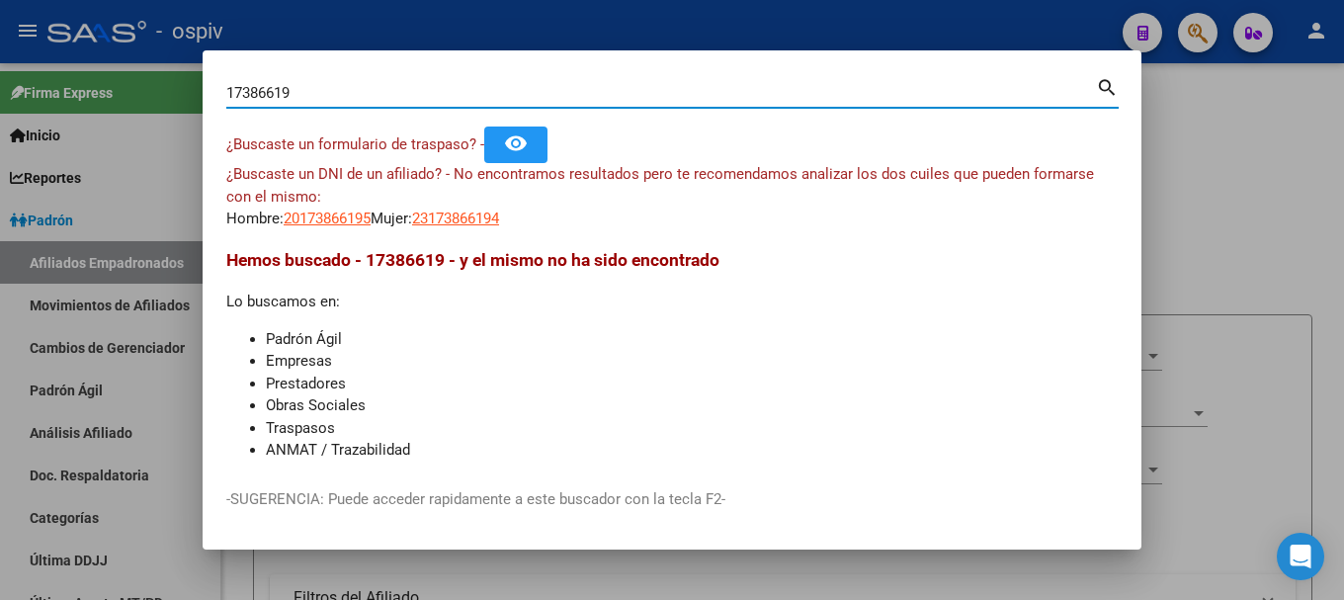
drag, startPoint x: 161, startPoint y: 60, endPoint x: 133, endPoint y: 53, distance: 28.5
click at [133, 53] on div "17386619 Buscar (apellido, dni, cuil, nro traspaso, cuit, obra social) search ¿…" at bounding box center [672, 300] width 1344 height 600
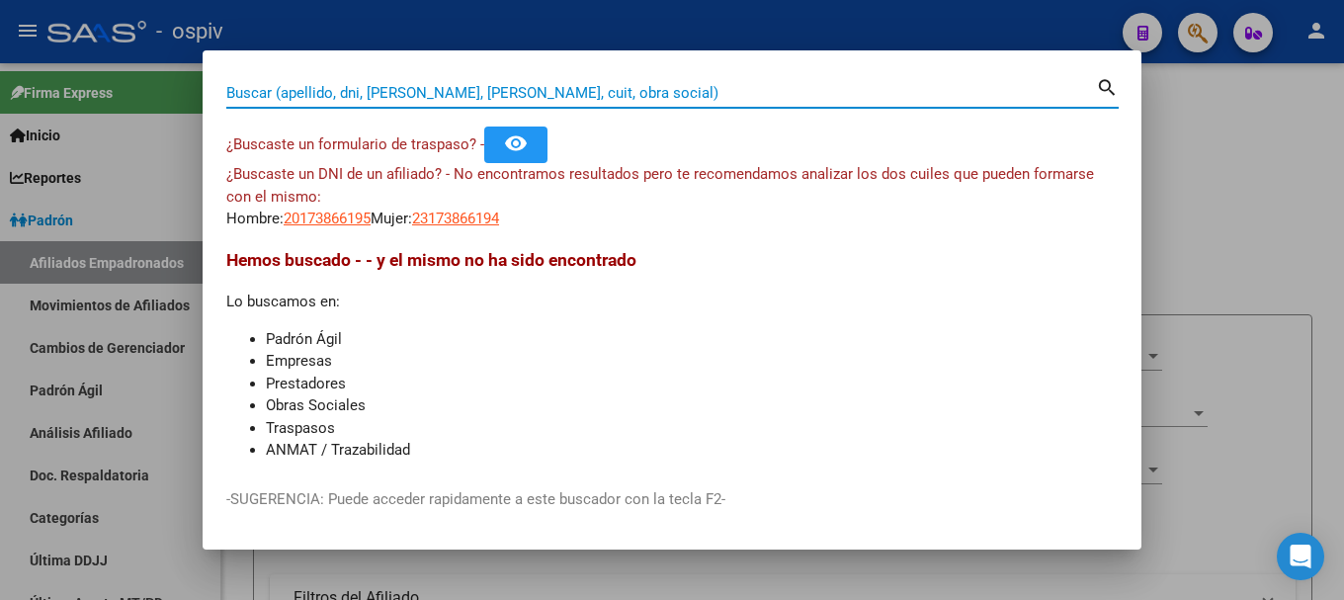
paste input "42044025"
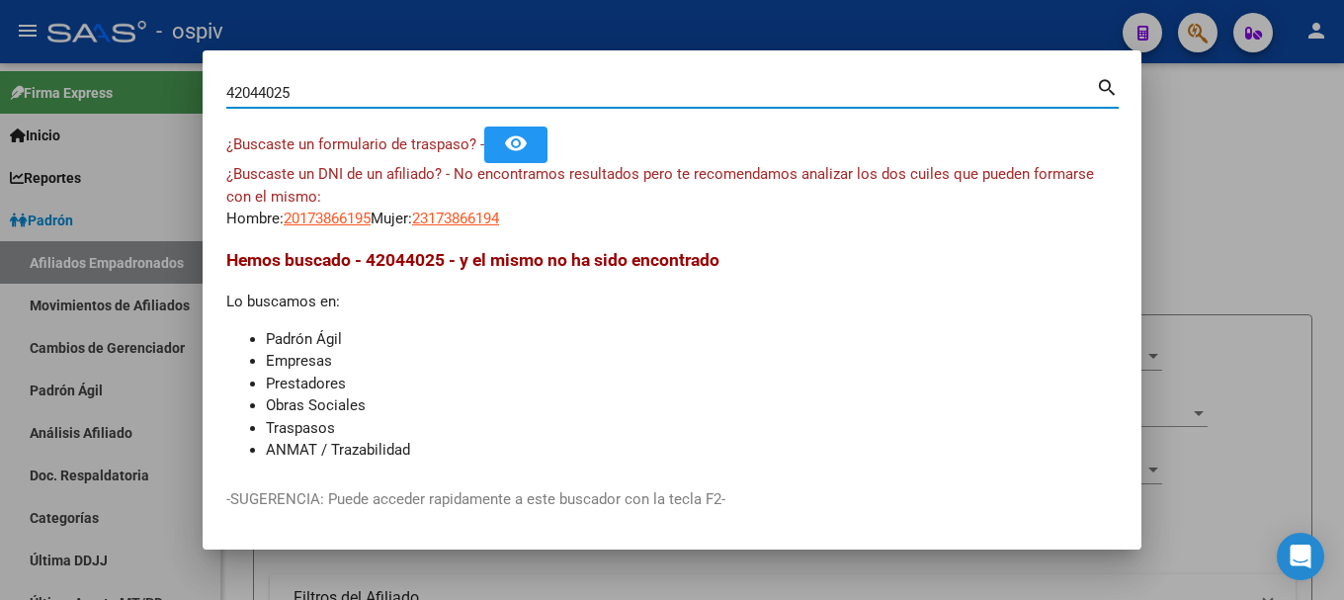
type input "42044025"
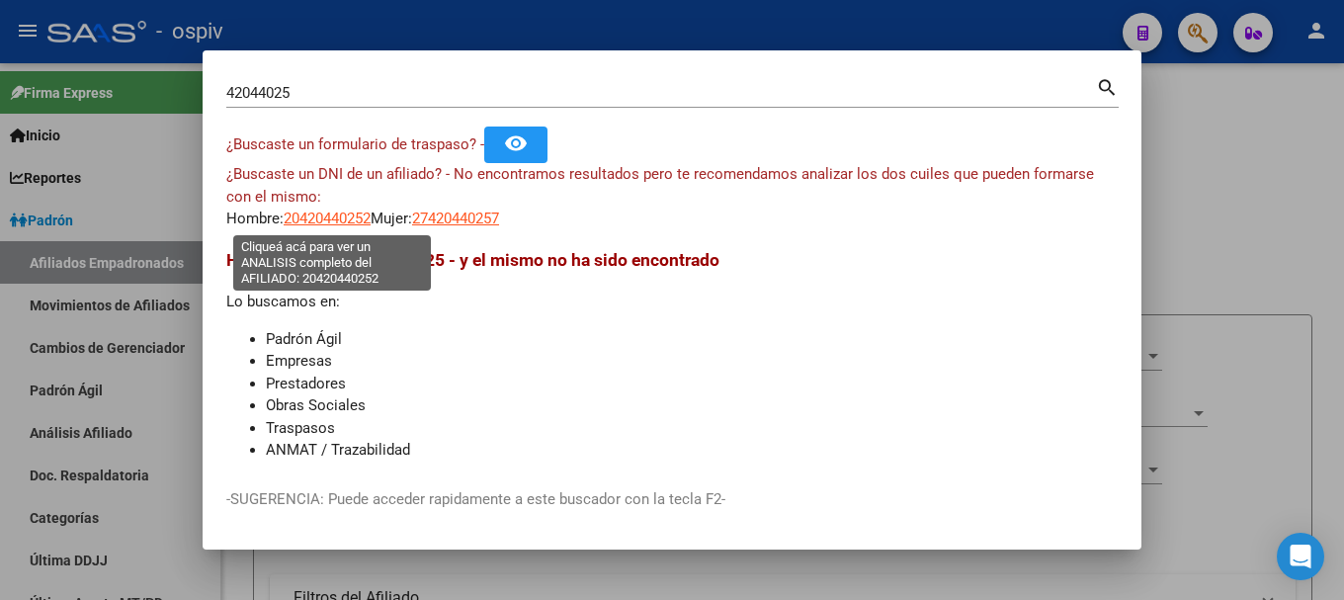
click at [352, 222] on span "20420440252" at bounding box center [327, 218] width 87 height 18
type textarea "20420440252"
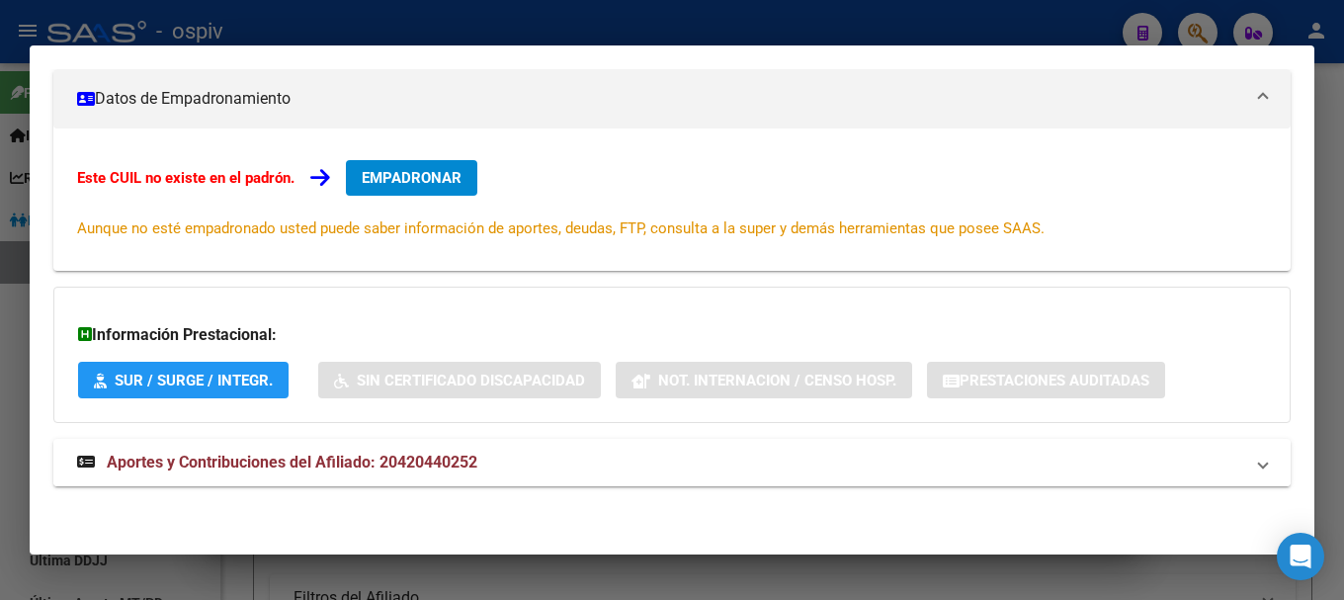
click at [411, 462] on span "Aportes y Contribuciones del Afiliado: 20420440252" at bounding box center [292, 461] width 370 height 19
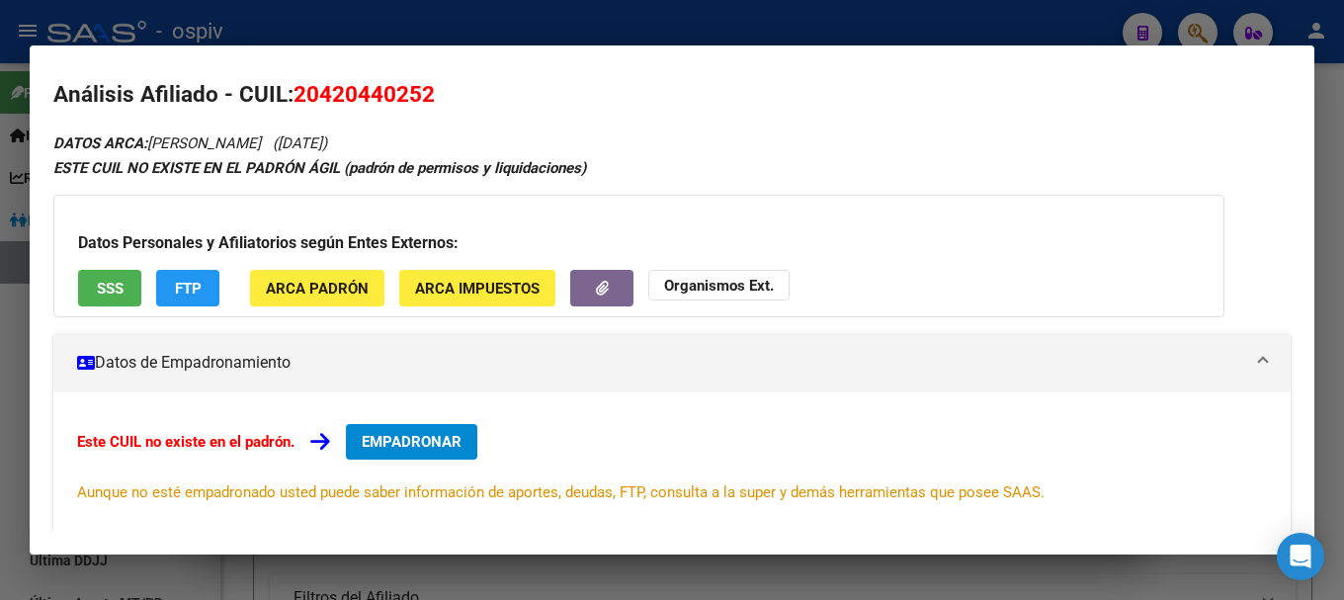
scroll to position [0, 0]
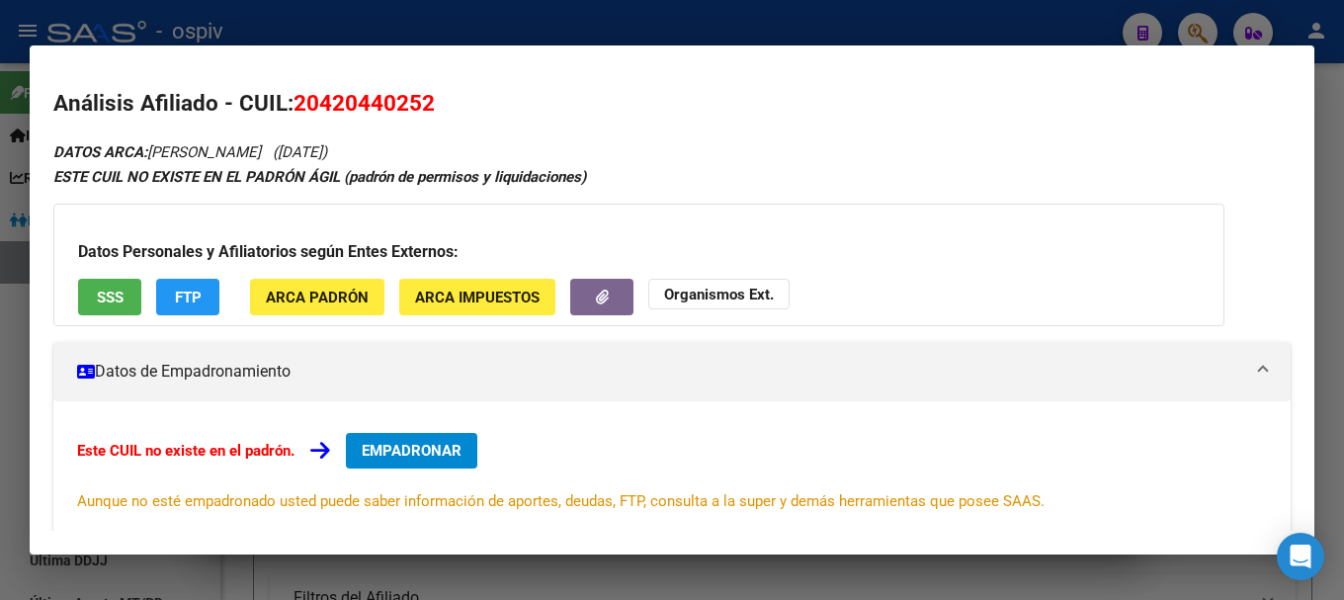
click at [182, 288] on span "FTP" at bounding box center [188, 297] width 27 height 18
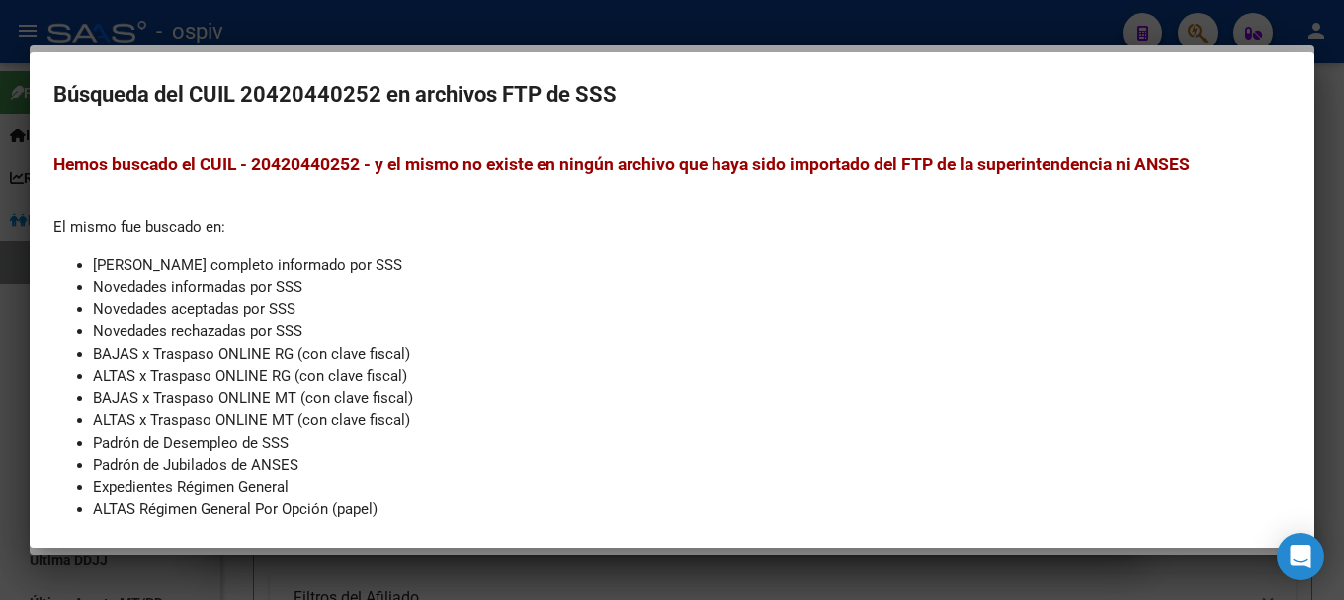
click at [0, 389] on div at bounding box center [672, 300] width 1344 height 600
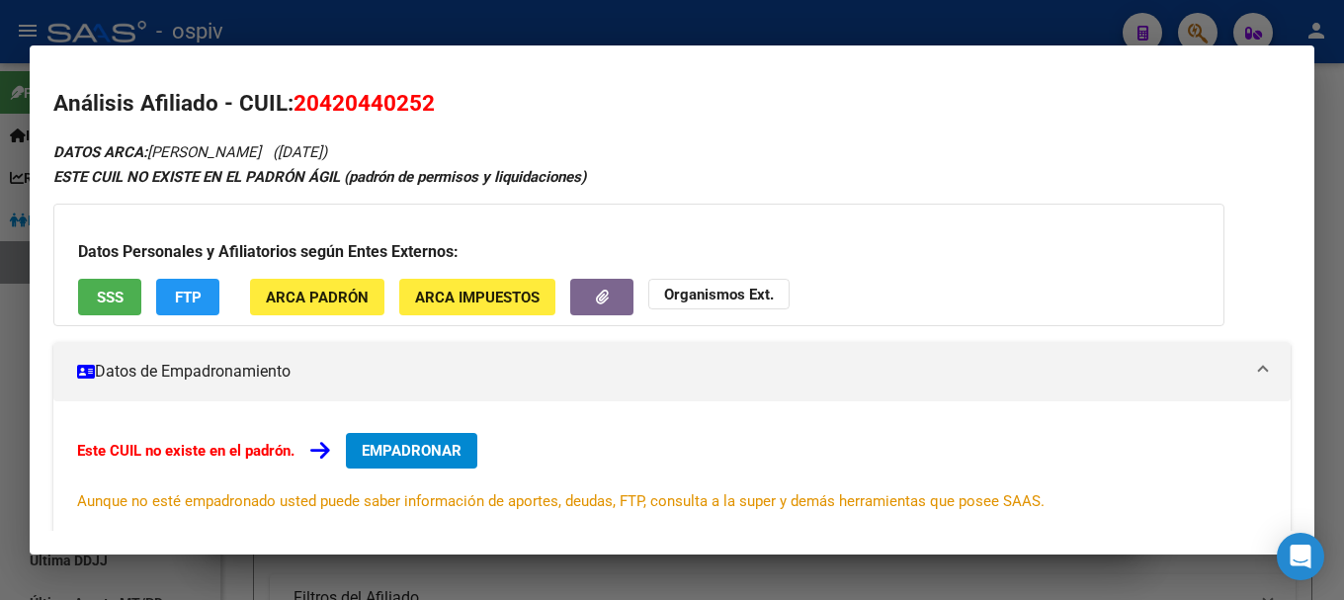
click at [0, 267] on div at bounding box center [672, 300] width 1344 height 600
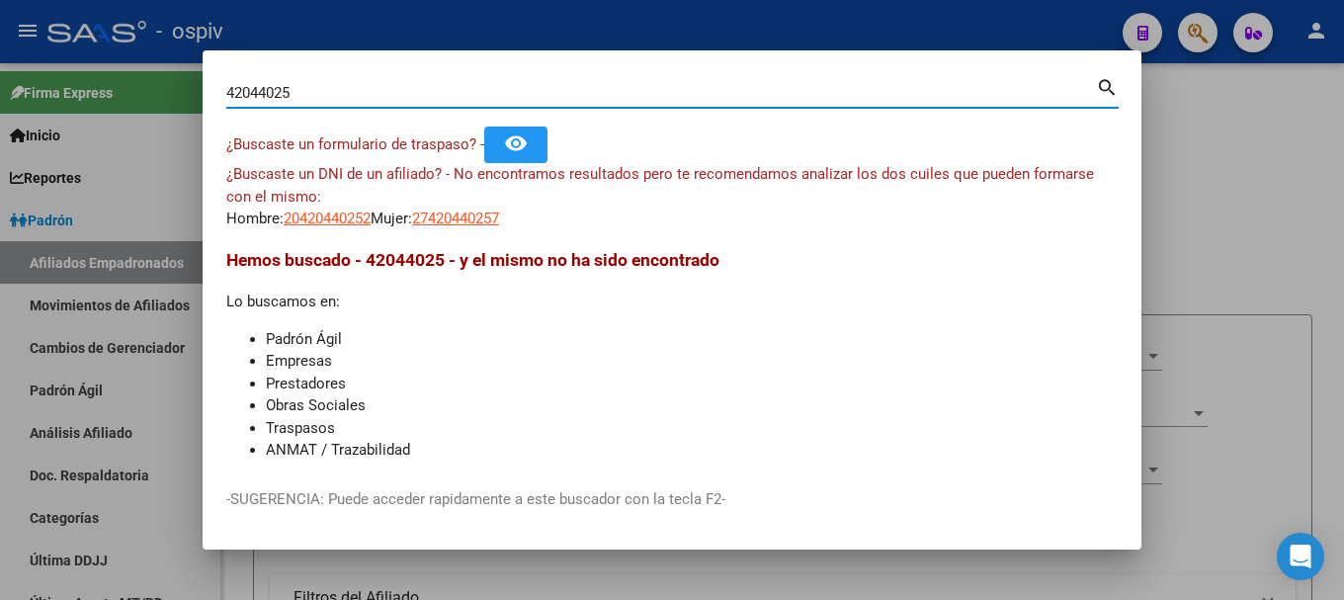
drag, startPoint x: 356, startPoint y: 90, endPoint x: 180, endPoint y: 84, distance: 175.9
click at [180, 84] on div "42044025 Buscar (apellido, dni, cuil, nro traspaso, cuit, obra social) search ¿…" at bounding box center [672, 300] width 1344 height 600
paste input "30.408.727"
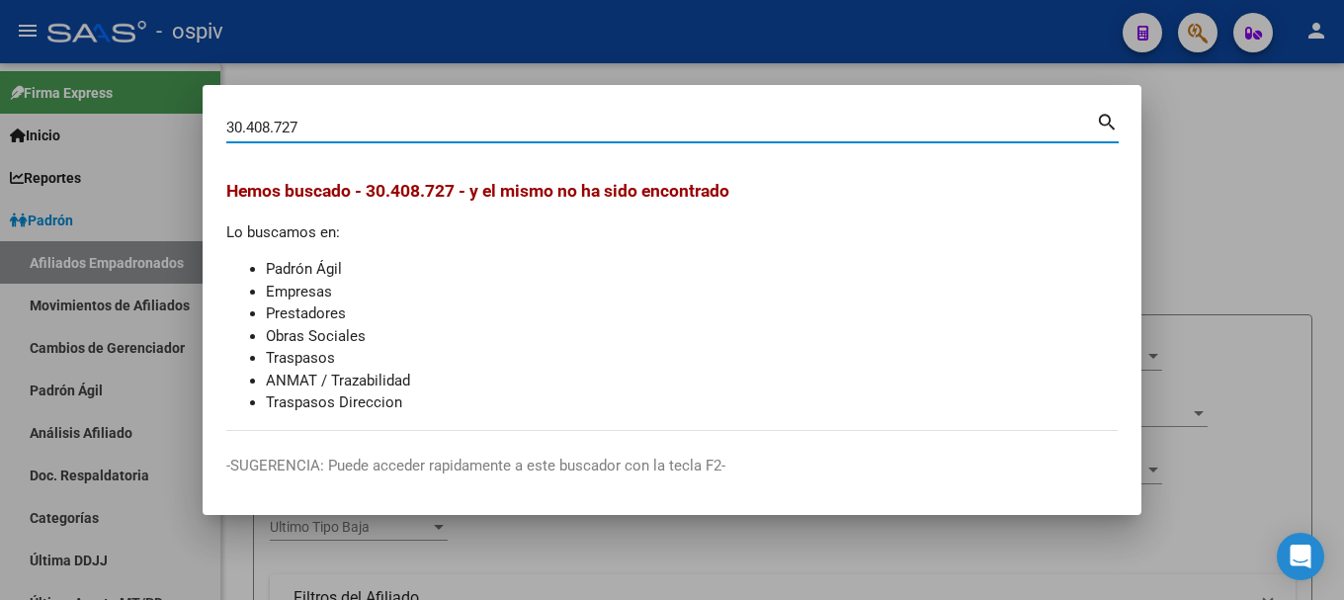
drag, startPoint x: 239, startPoint y: 123, endPoint x: 377, endPoint y: 131, distance: 138.5
click at [377, 131] on input "30.408.727" at bounding box center [660, 128] width 869 height 18
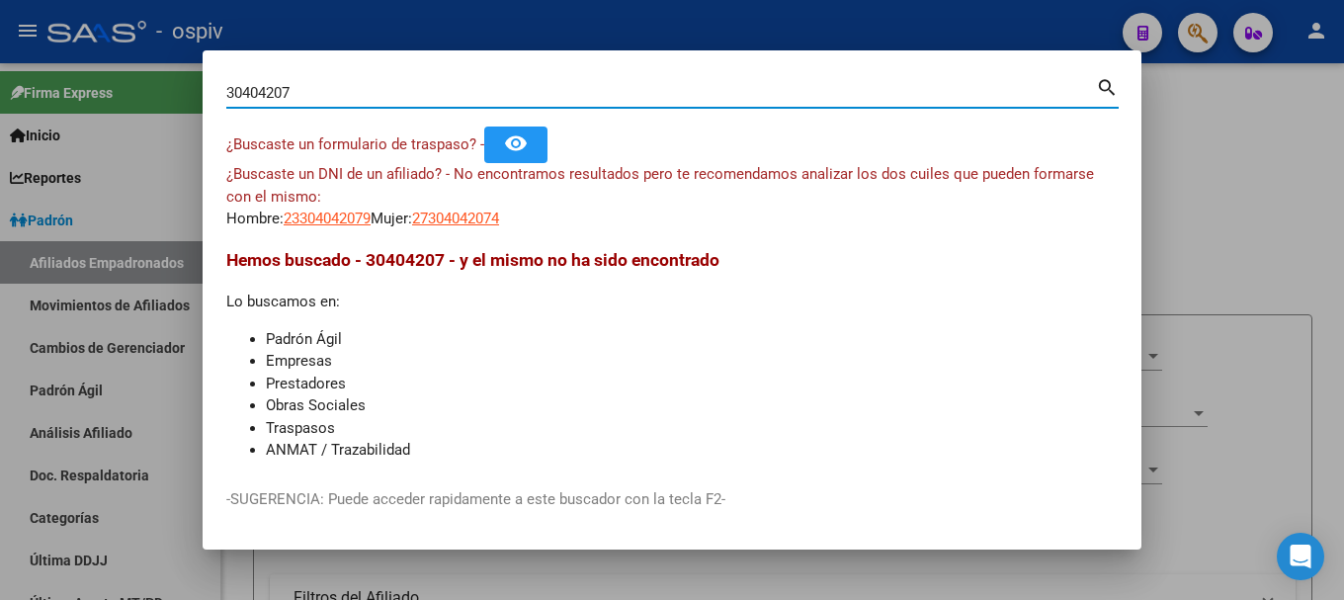
drag, startPoint x: 271, startPoint y: 91, endPoint x: 337, endPoint y: 96, distance: 66.4
click at [337, 96] on input "30404207" at bounding box center [660, 93] width 869 height 18
type input "30404727"
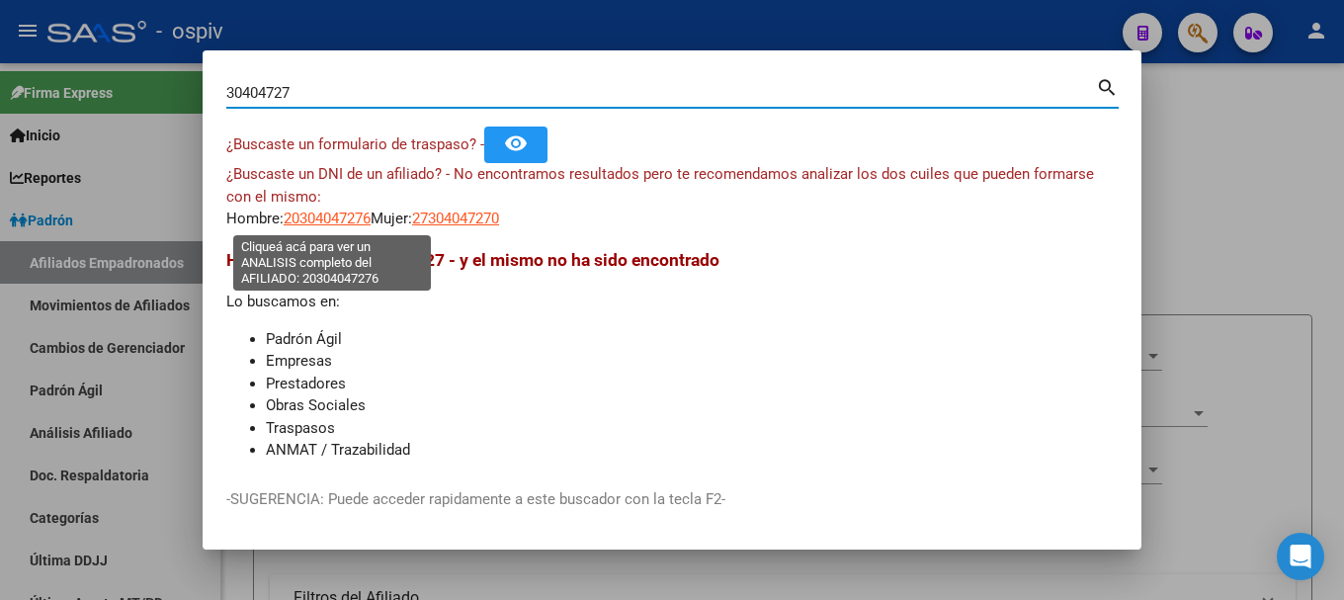
click at [333, 219] on span "20304047276" at bounding box center [327, 218] width 87 height 18
type textarea "20304047276"
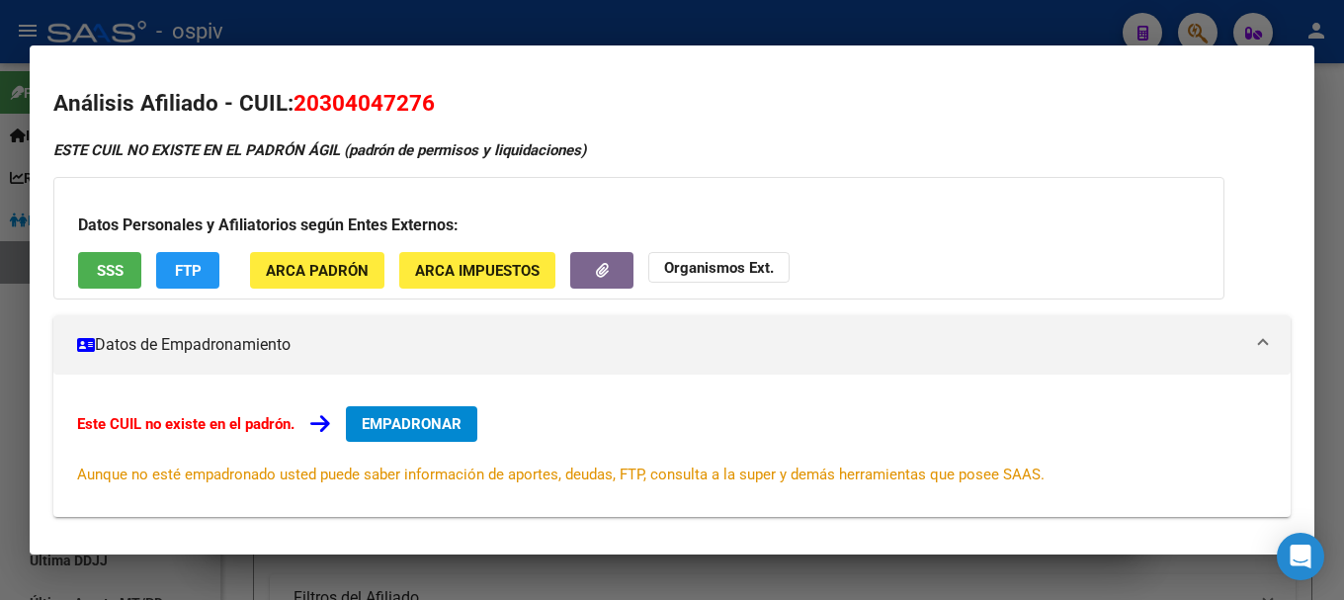
click at [198, 278] on span "FTP" at bounding box center [188, 271] width 27 height 18
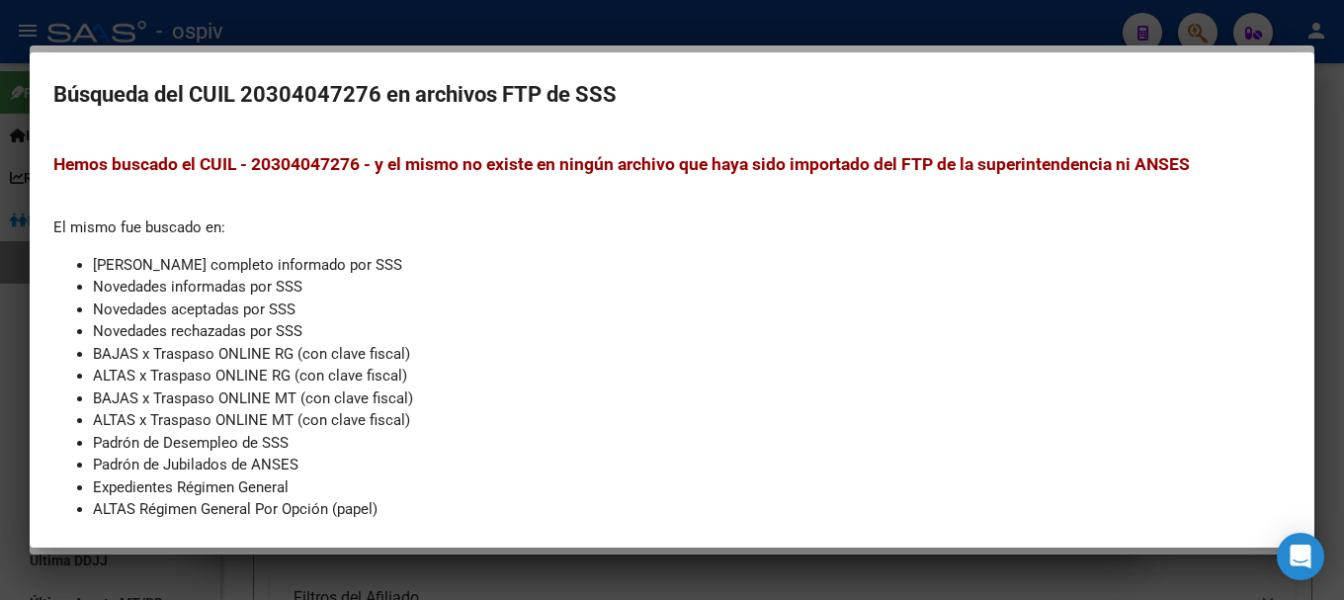
click at [0, 243] on div at bounding box center [672, 300] width 1344 height 600
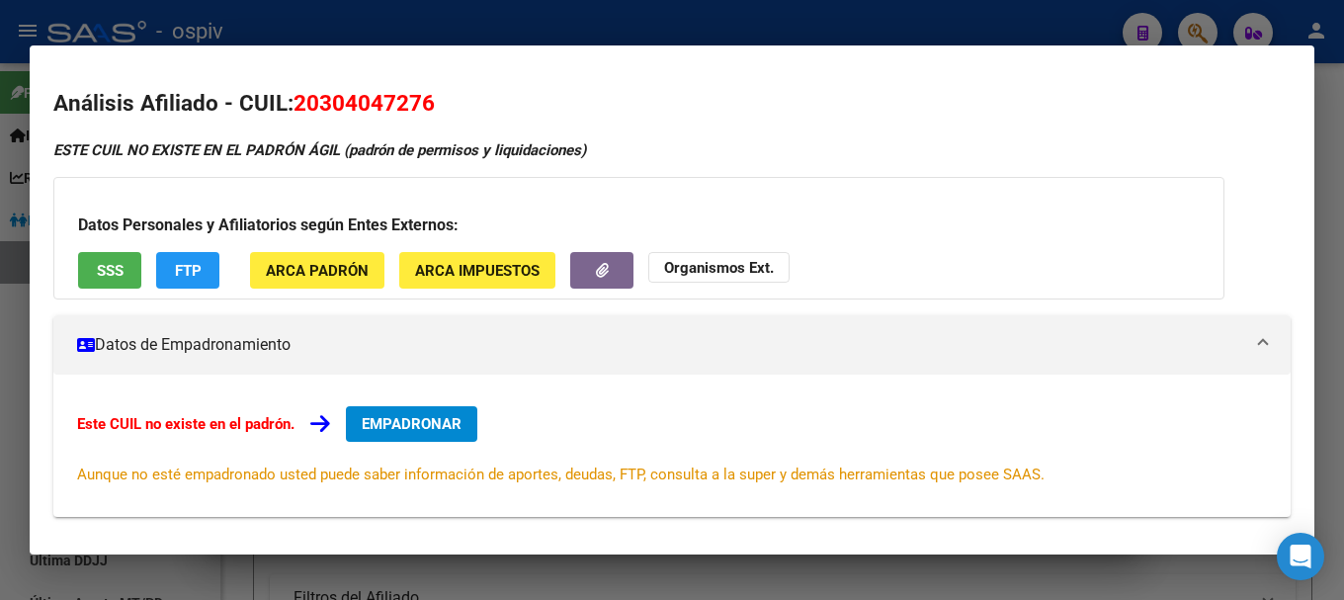
click at [1197, 14] on div at bounding box center [672, 300] width 1344 height 600
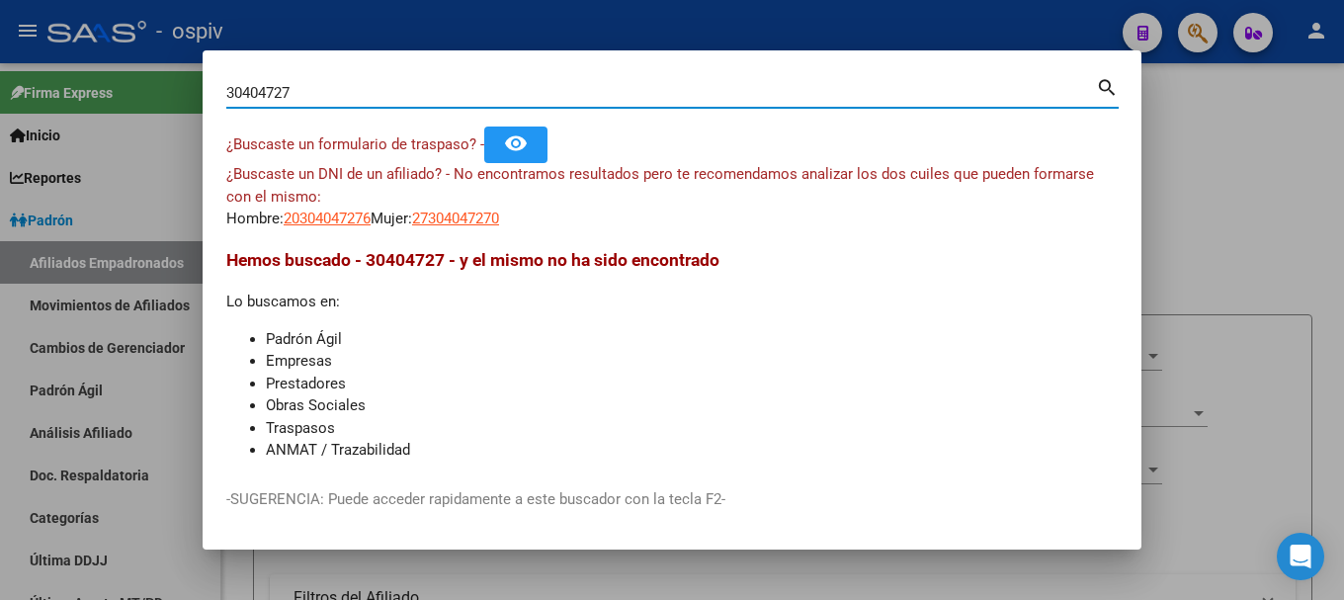
click at [265, 95] on input "30404727" at bounding box center [660, 93] width 869 height 18
type input "30408727"
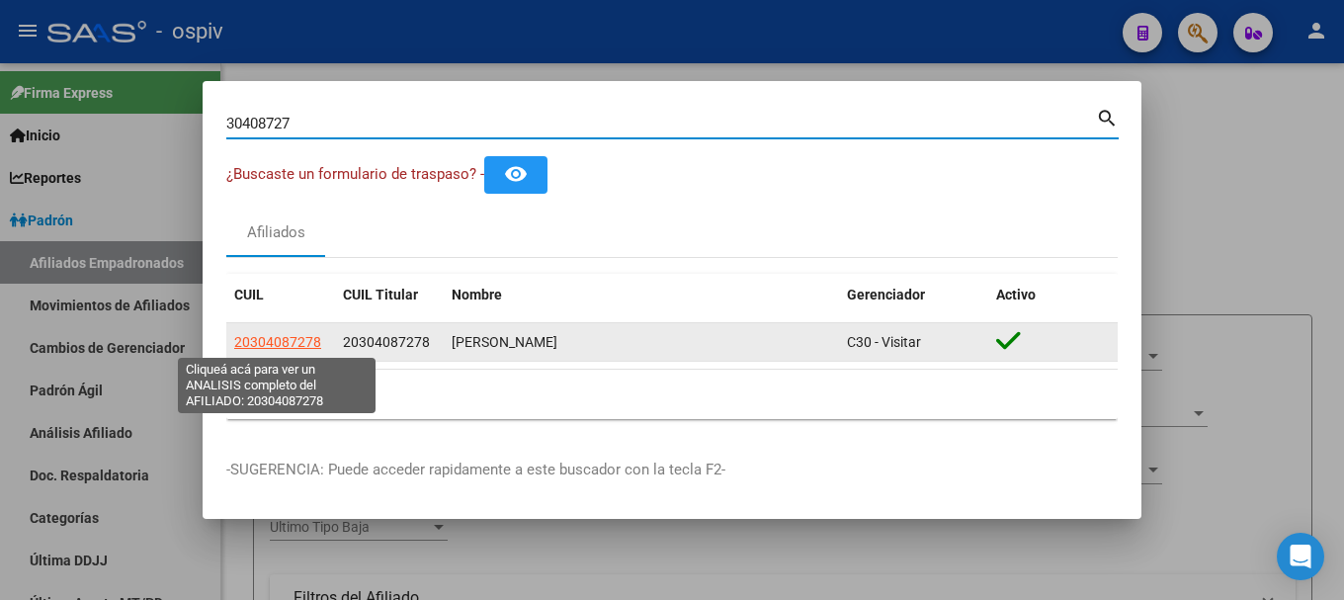
click at [291, 341] on span "20304087278" at bounding box center [277, 342] width 87 height 16
type textarea "20304087278"
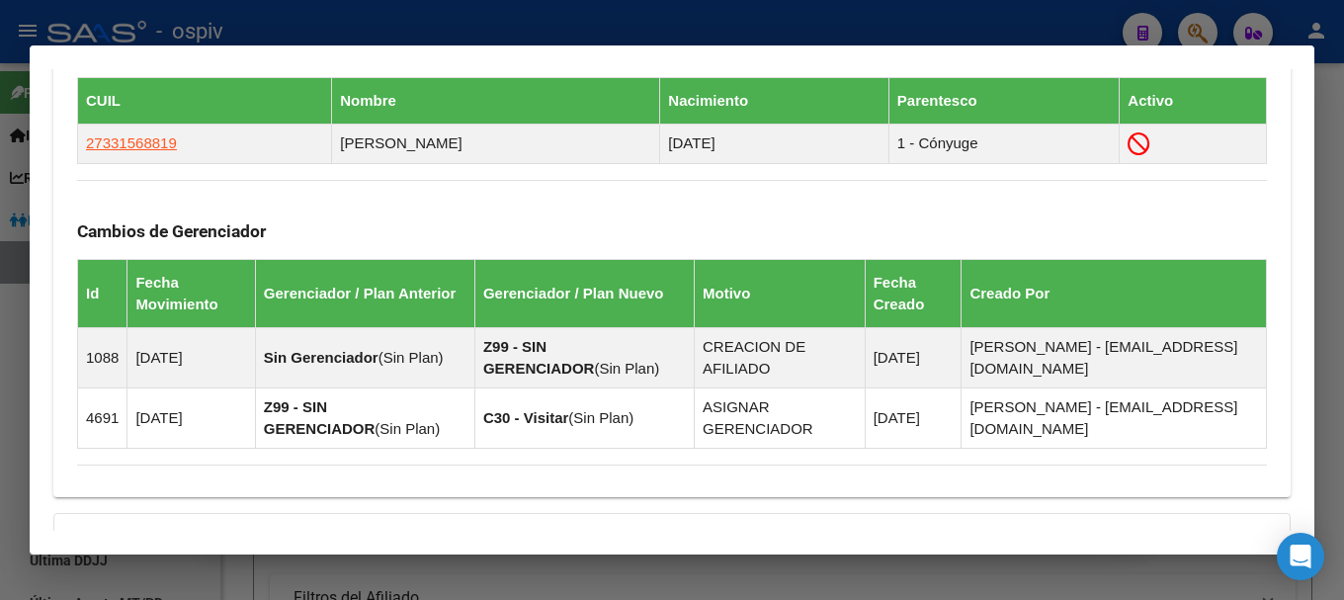
scroll to position [1185, 0]
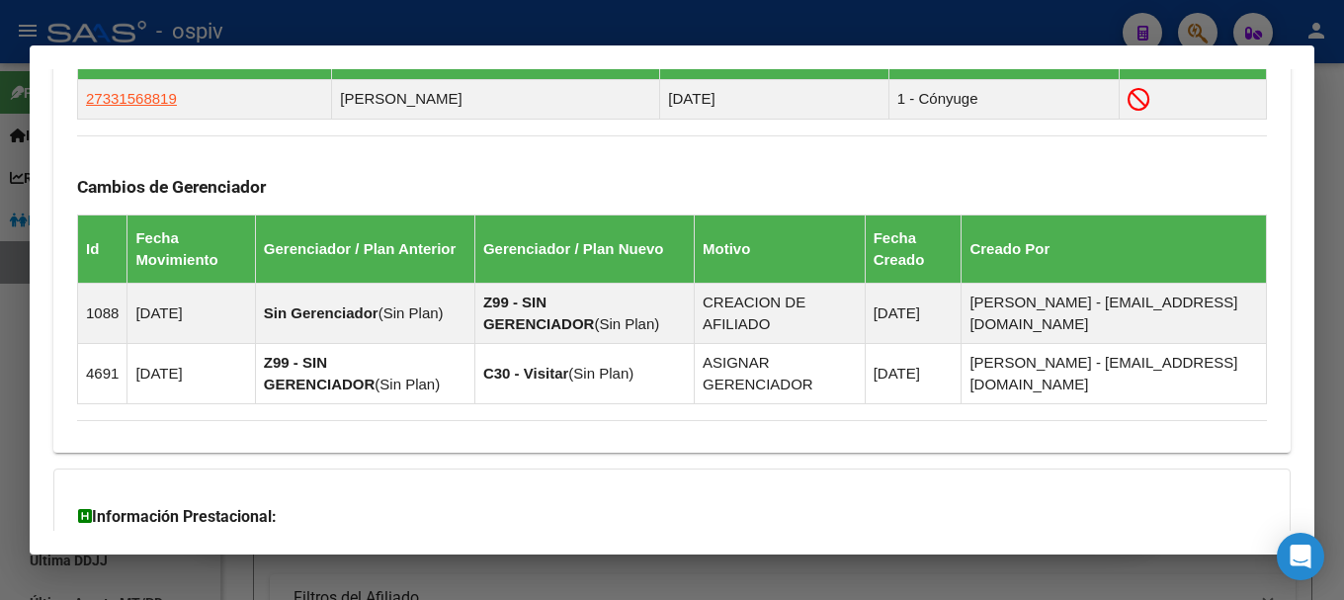
click at [0, 328] on div at bounding box center [672, 300] width 1344 height 600
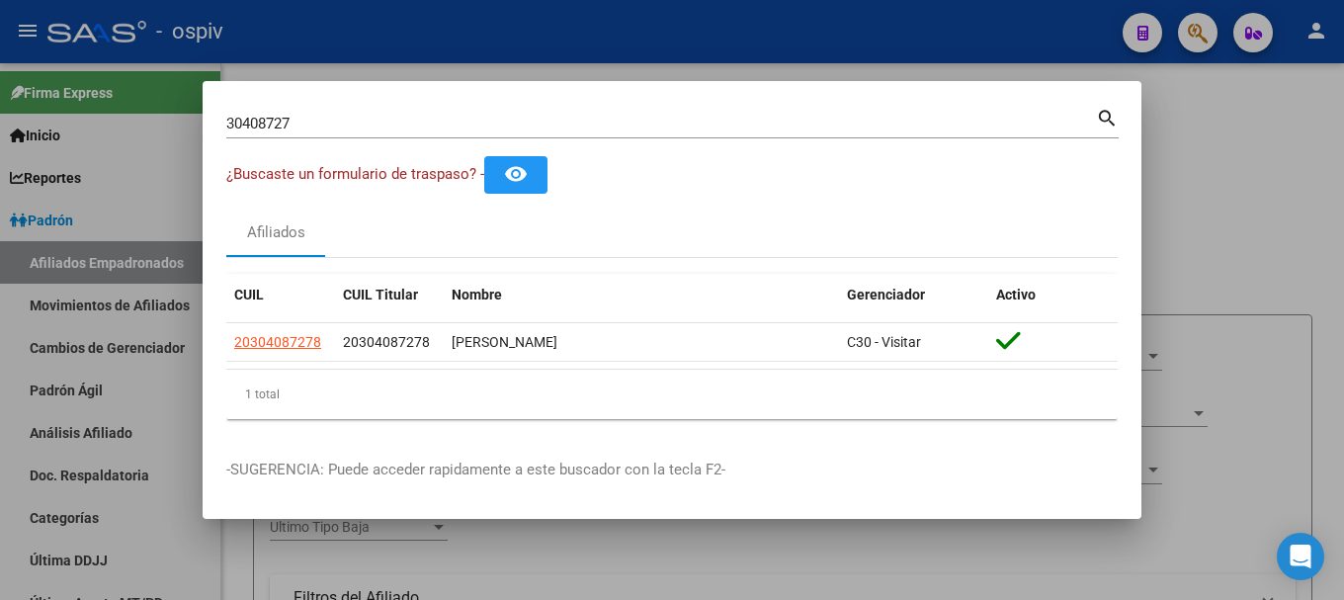
click at [367, 68] on div at bounding box center [672, 300] width 1344 height 600
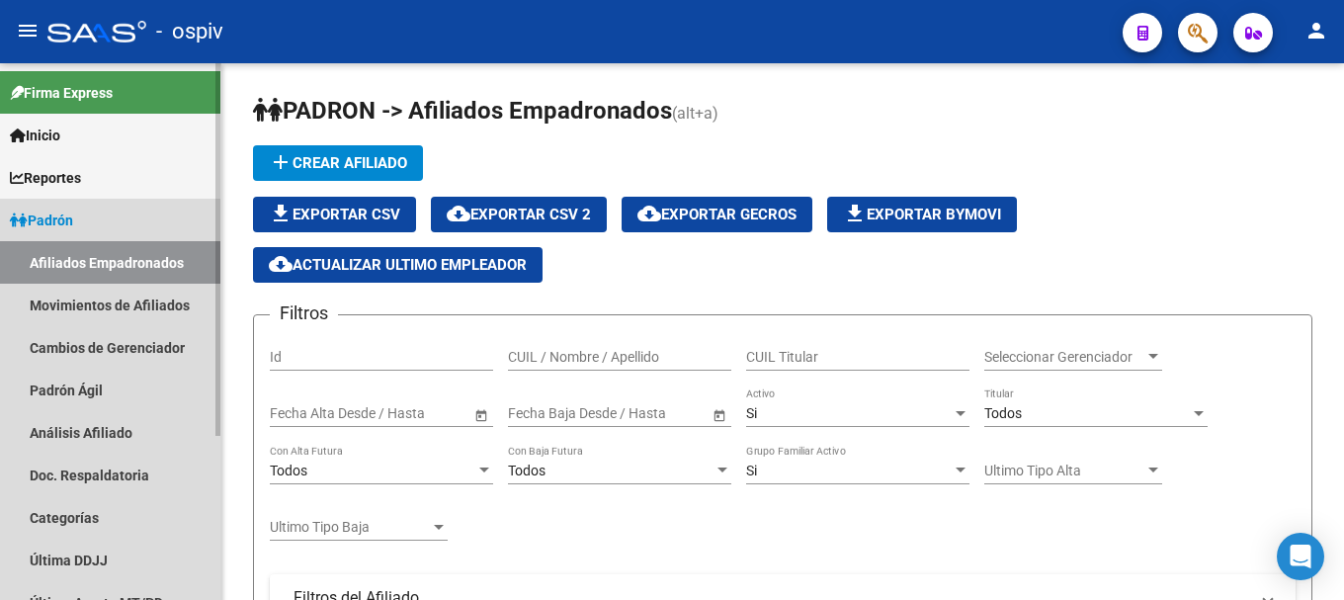
click at [112, 259] on link "Afiliados Empadronados" at bounding box center [110, 262] width 220 height 42
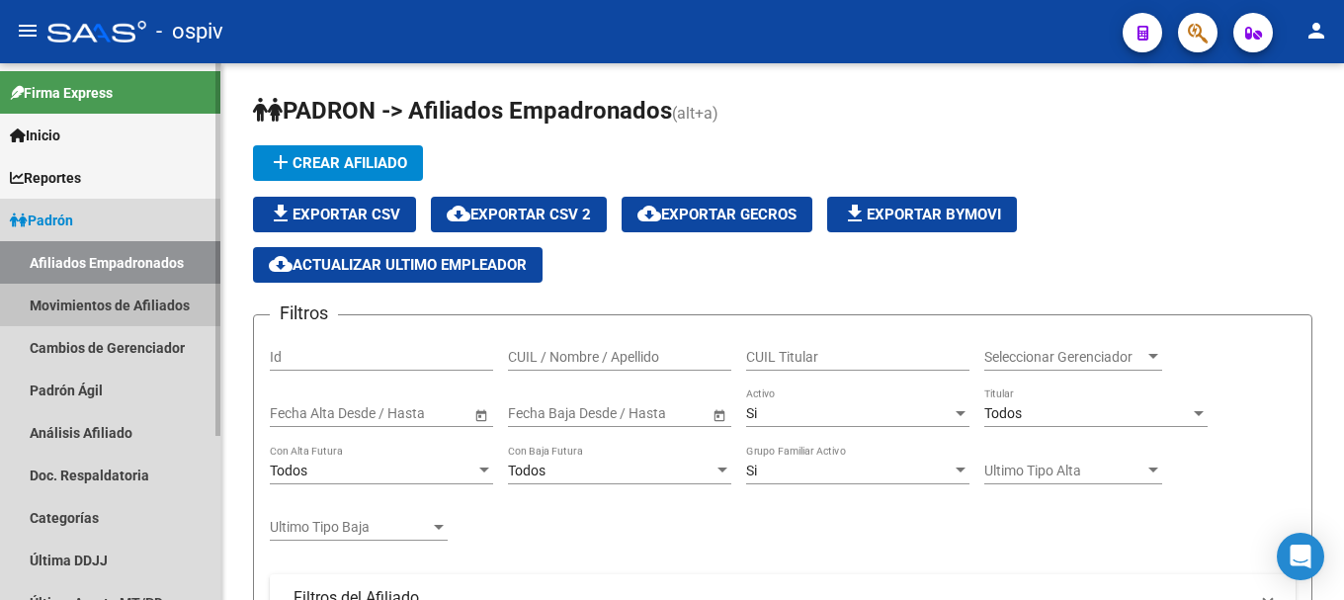
click at [80, 303] on link "Movimientos de Afiliados" at bounding box center [110, 305] width 220 height 42
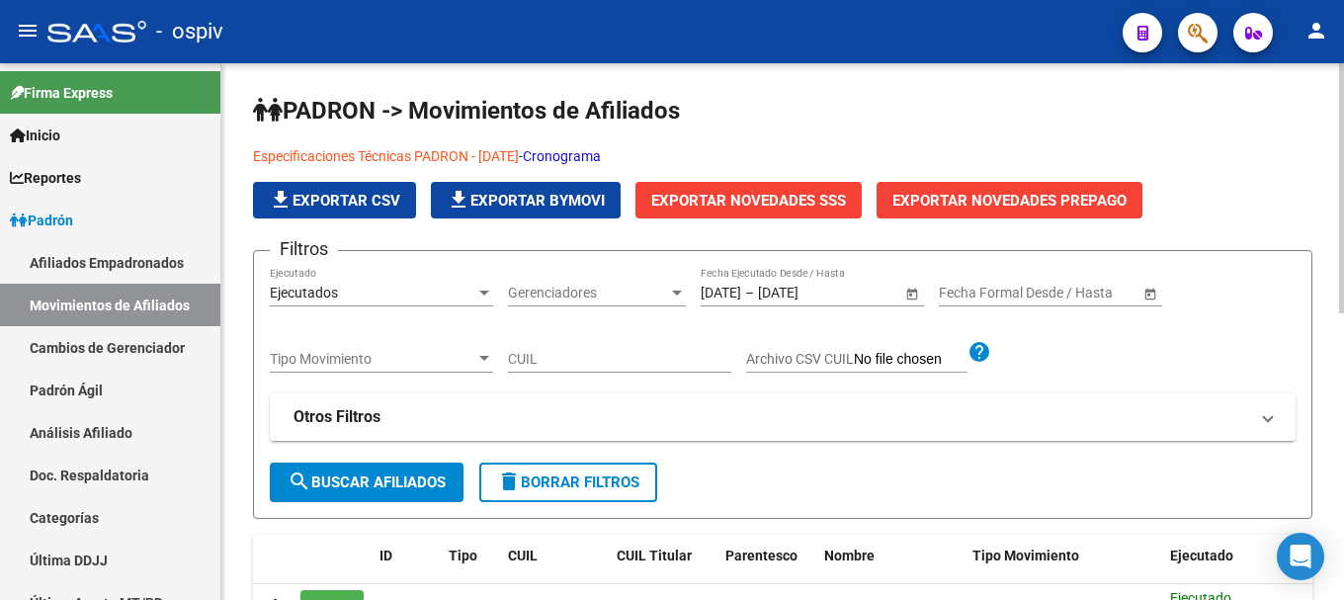
click at [601, 148] on link "Cronograma" at bounding box center [562, 156] width 78 height 16
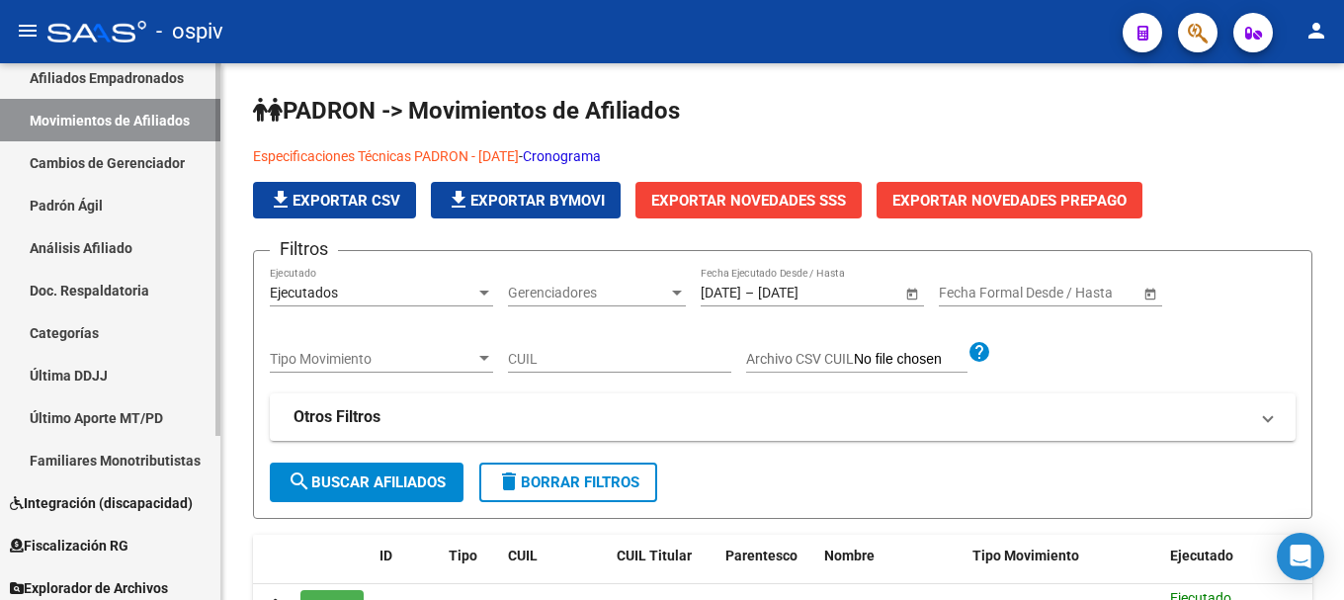
scroll to position [236, 0]
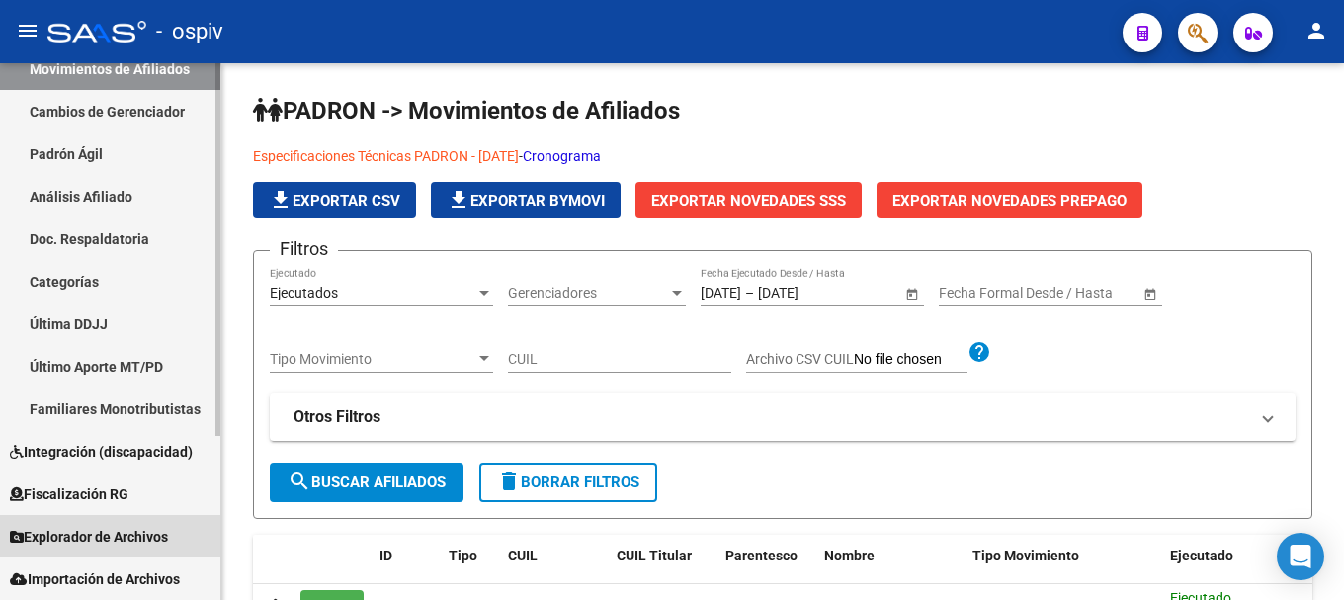
drag, startPoint x: 104, startPoint y: 524, endPoint x: 137, endPoint y: 520, distance: 33.8
click at [106, 525] on link "Explorador de Archivos" at bounding box center [110, 536] width 220 height 42
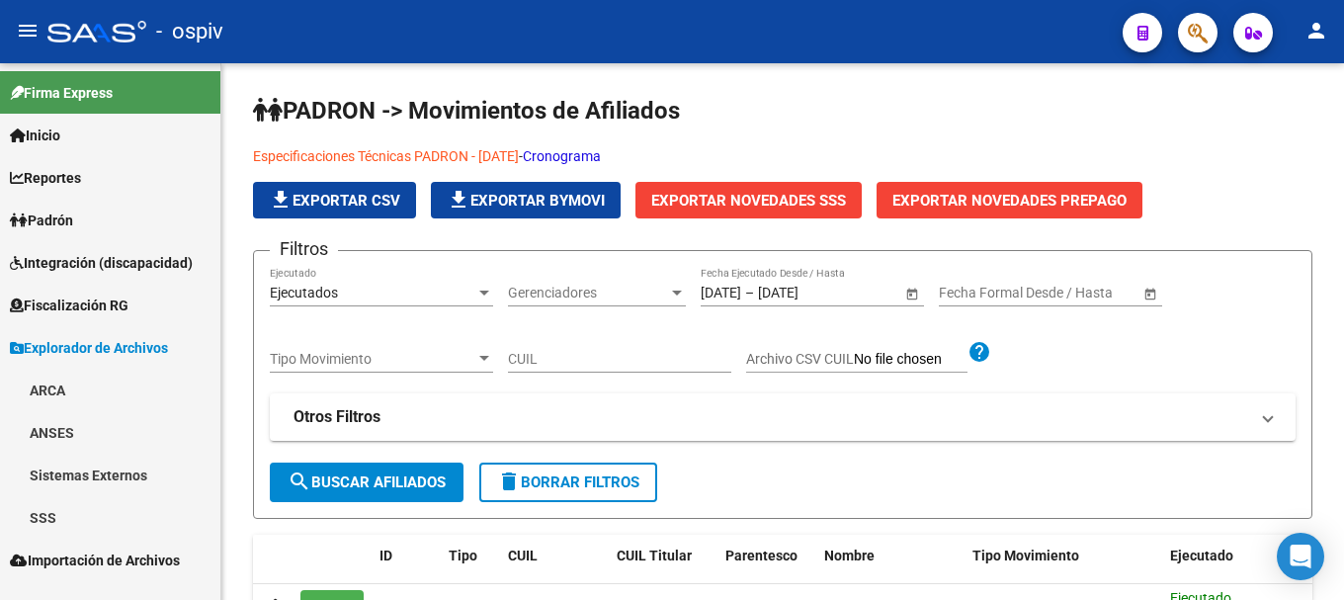
scroll to position [0, 0]
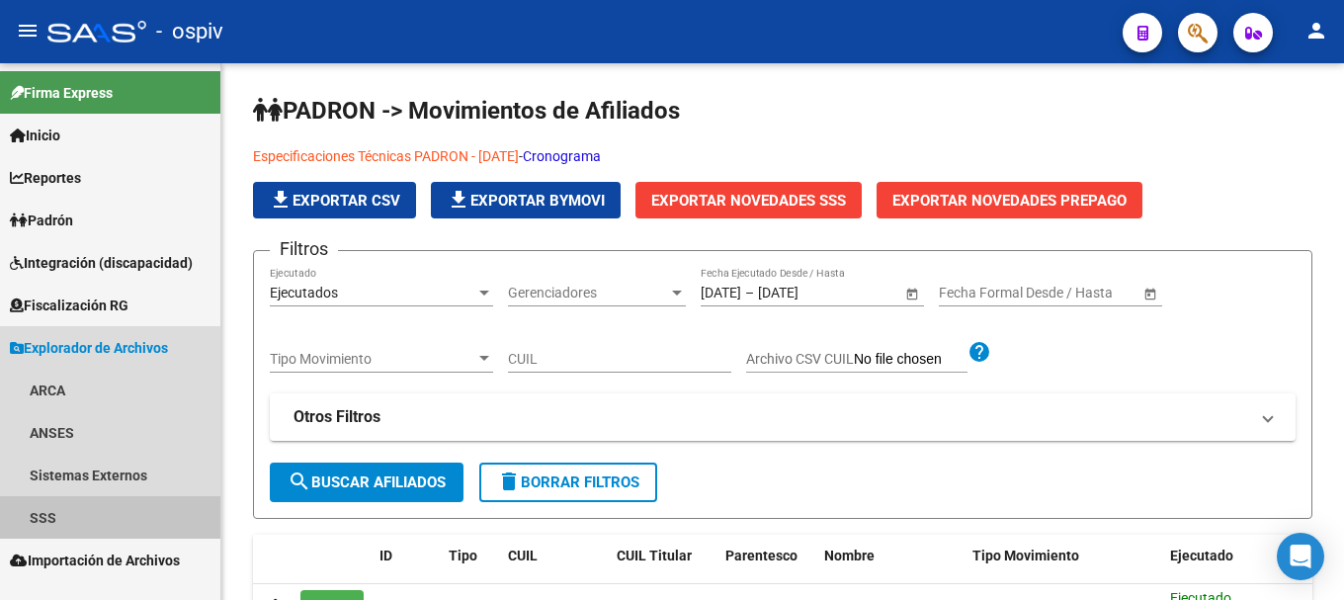
drag, startPoint x: 30, startPoint y: 523, endPoint x: 179, endPoint y: 480, distance: 155.1
click at [31, 523] on link "SSS" at bounding box center [110, 517] width 220 height 42
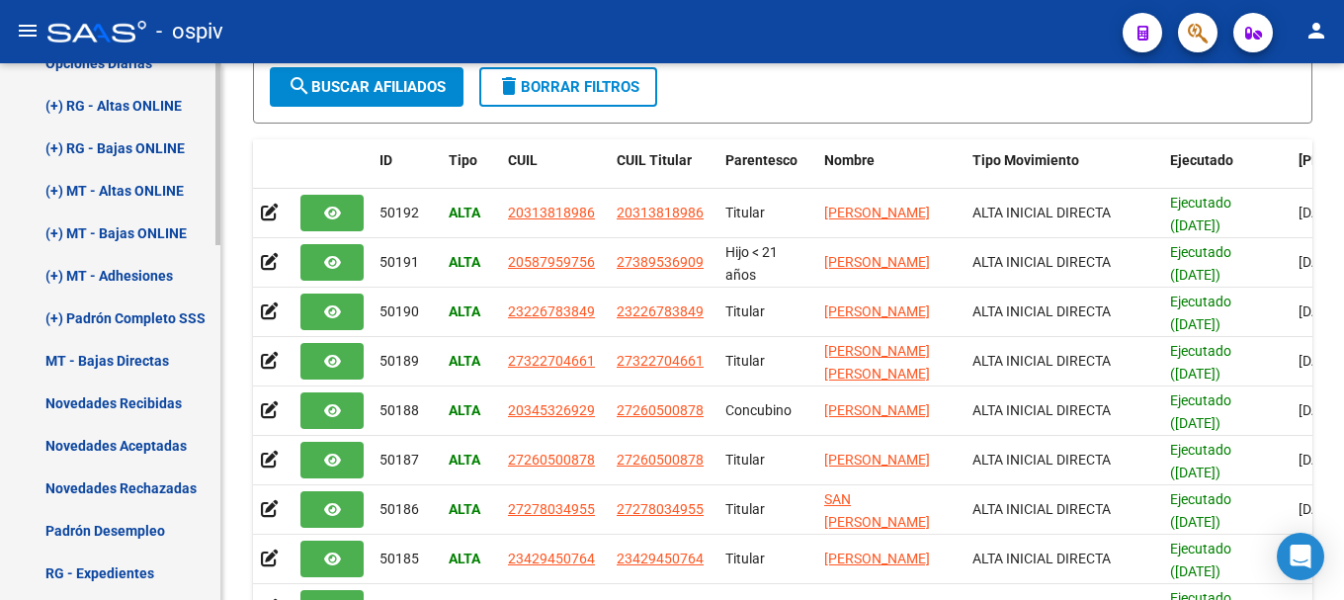
scroll to position [593, 0]
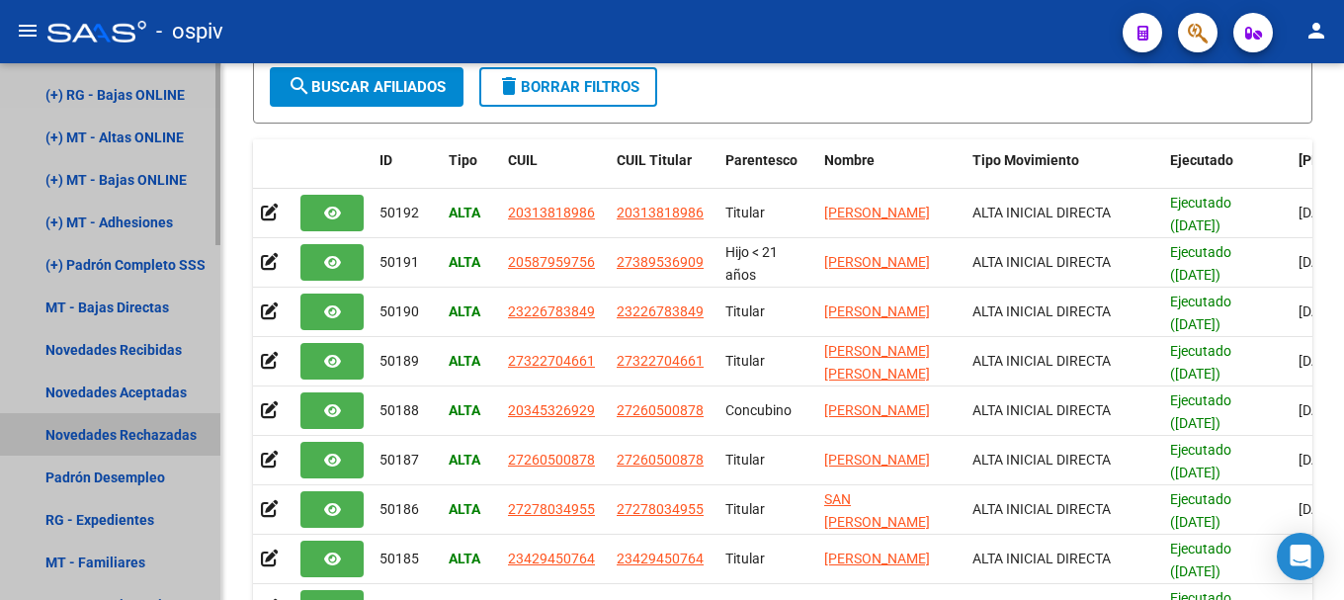
click at [158, 443] on link "Novedades Rechazadas" at bounding box center [110, 434] width 220 height 42
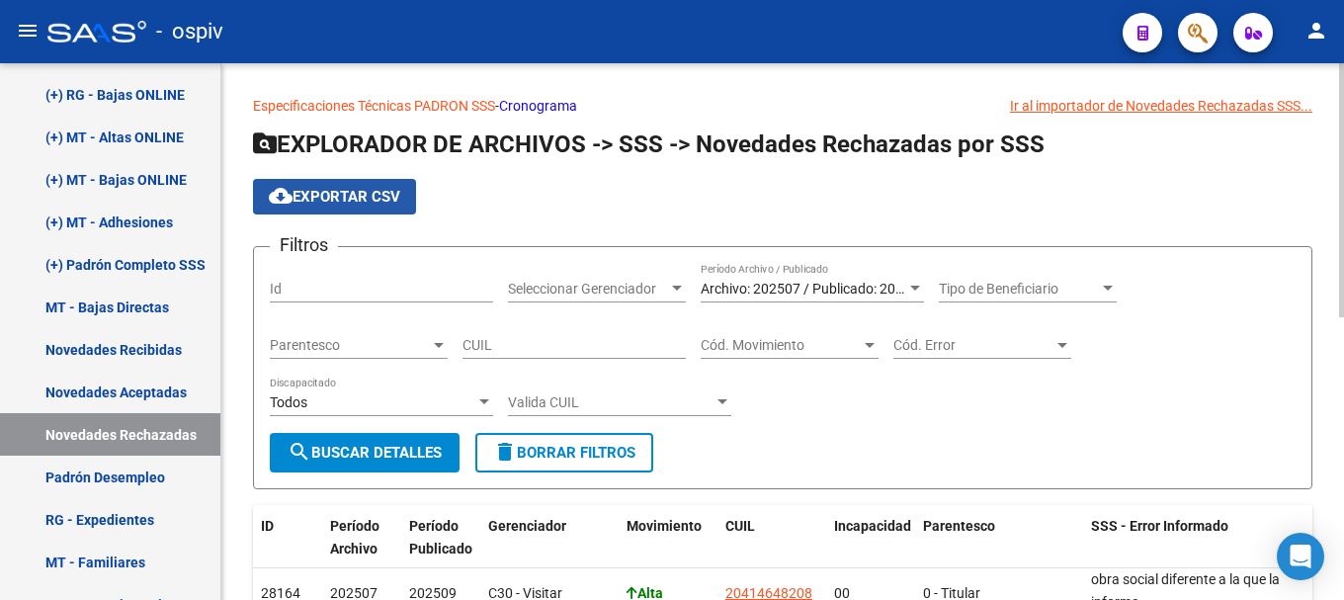
click at [368, 194] on span "cloud_download Exportar CSV" at bounding box center [334, 197] width 131 height 18
click at [1207, 19] on span "button" at bounding box center [1197, 33] width 20 height 41
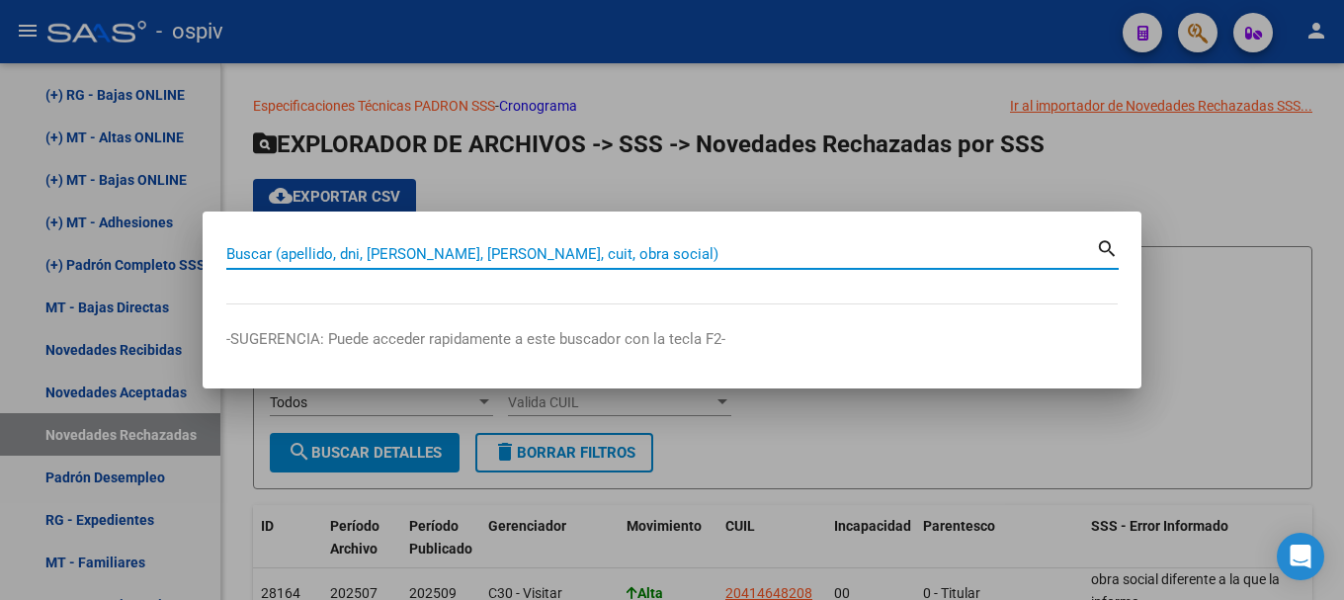
paste input "20414648208"
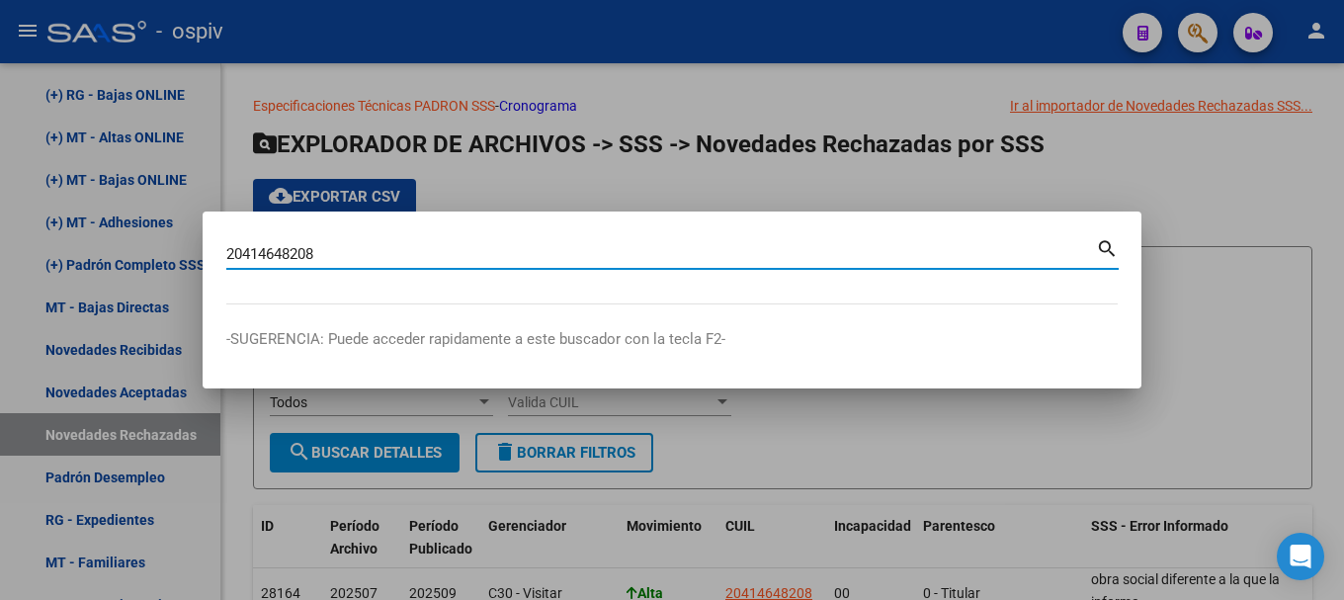
type input "20414648208"
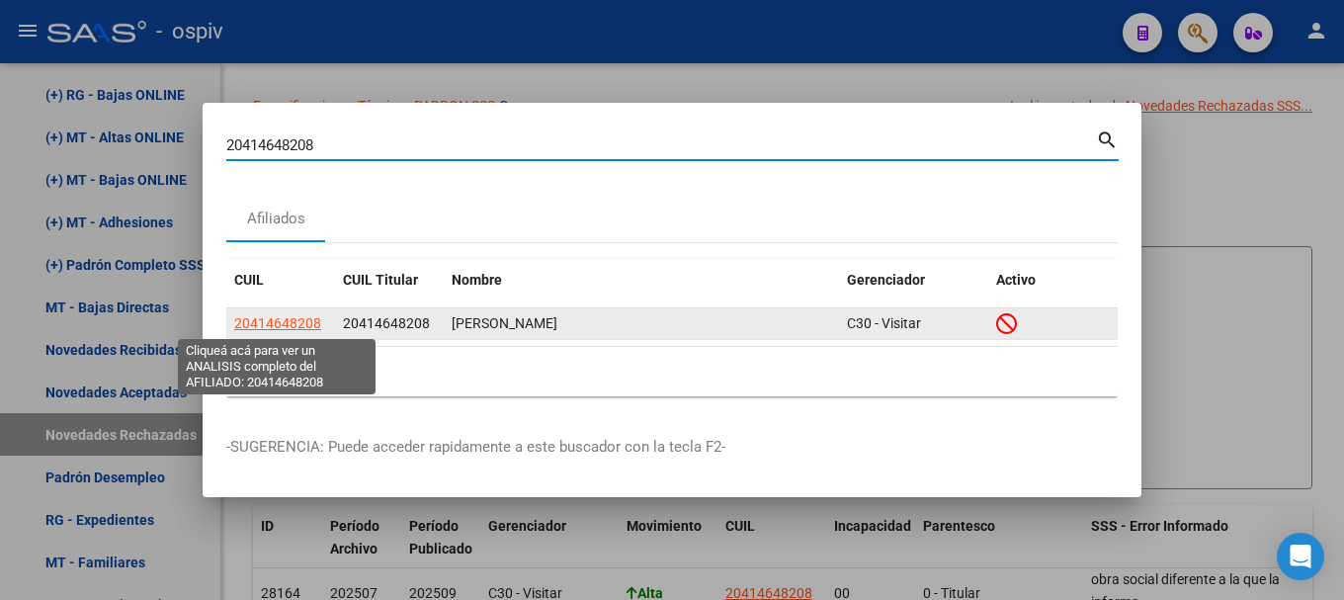
click at [289, 319] on span "20414648208" at bounding box center [277, 323] width 87 height 16
type textarea "20414648208"
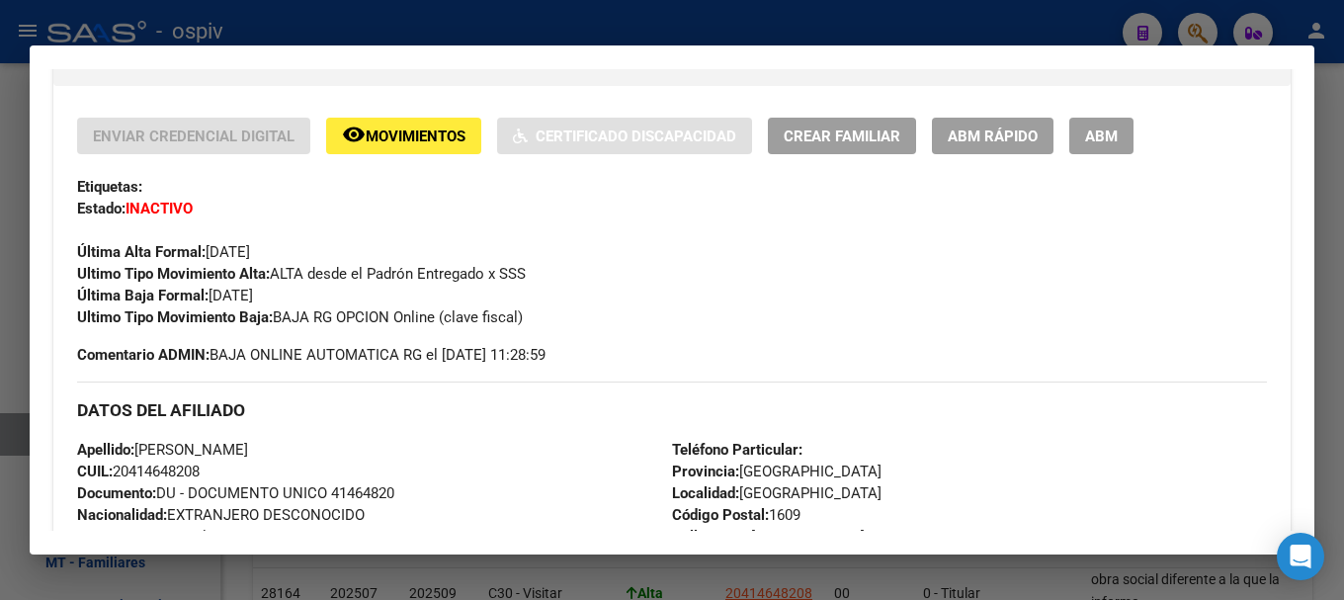
scroll to position [395, 0]
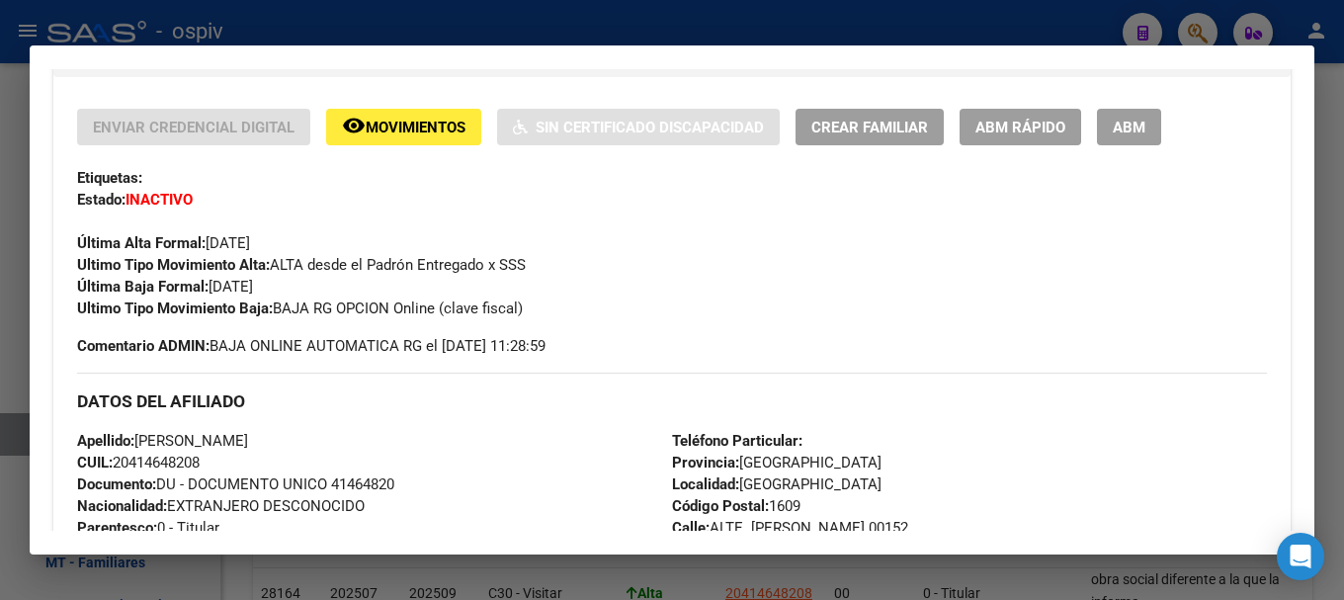
drag, startPoint x: 1197, startPoint y: 15, endPoint x: 383, endPoint y: 105, distance: 819.0
click at [1191, 15] on div at bounding box center [672, 300] width 1344 height 600
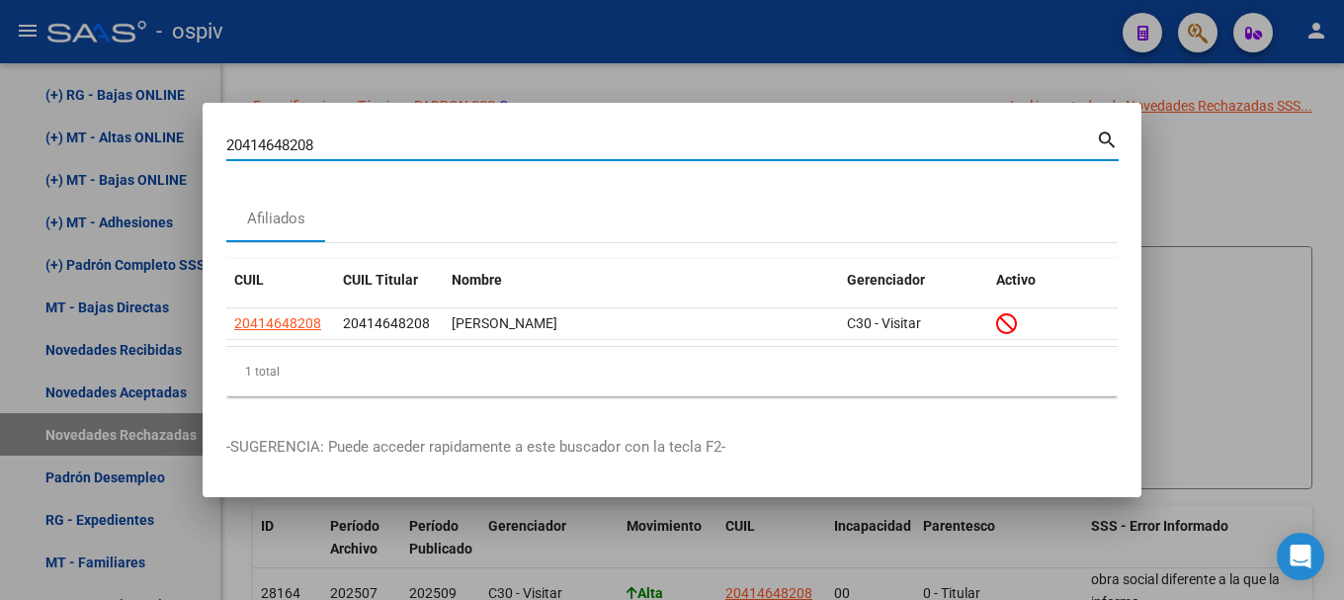
drag, startPoint x: 320, startPoint y: 147, endPoint x: 14, endPoint y: 60, distance: 318.4
click at [14, 60] on div "20414648208 Buscar (apellido, dni, cuil, nro traspaso, cuit, obra social) searc…" at bounding box center [672, 300] width 1344 height 600
paste input "08331189"
type input "20408331189"
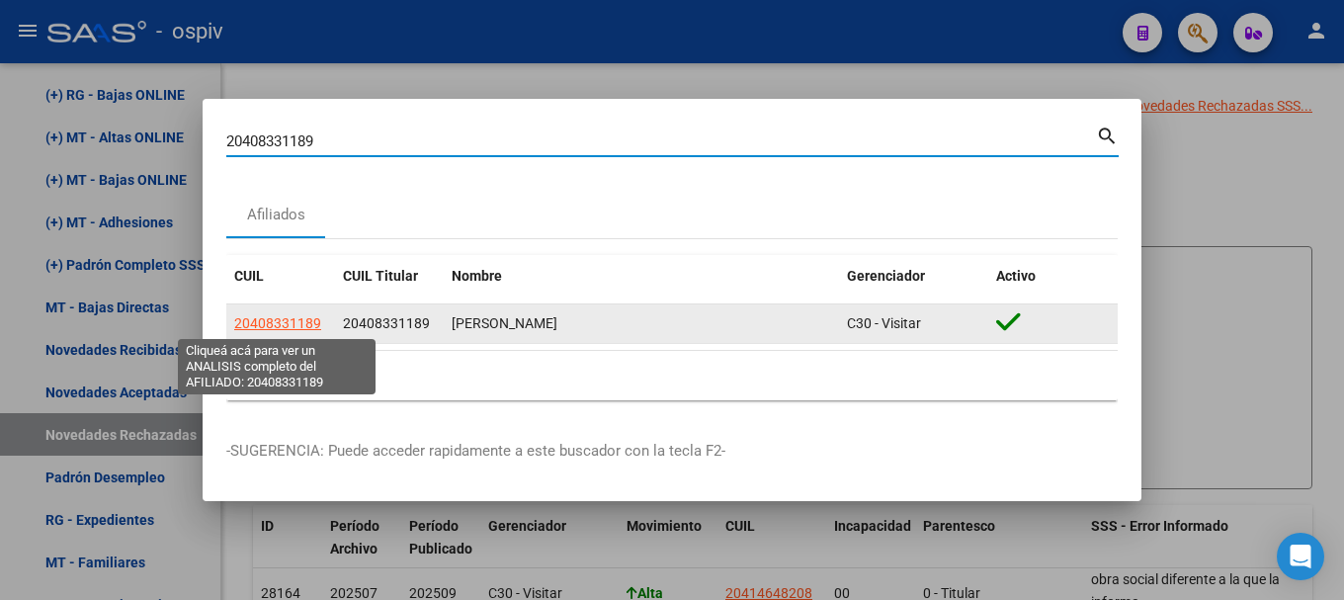
click at [298, 321] on span "20408331189" at bounding box center [277, 323] width 87 height 16
type textarea "20408331189"
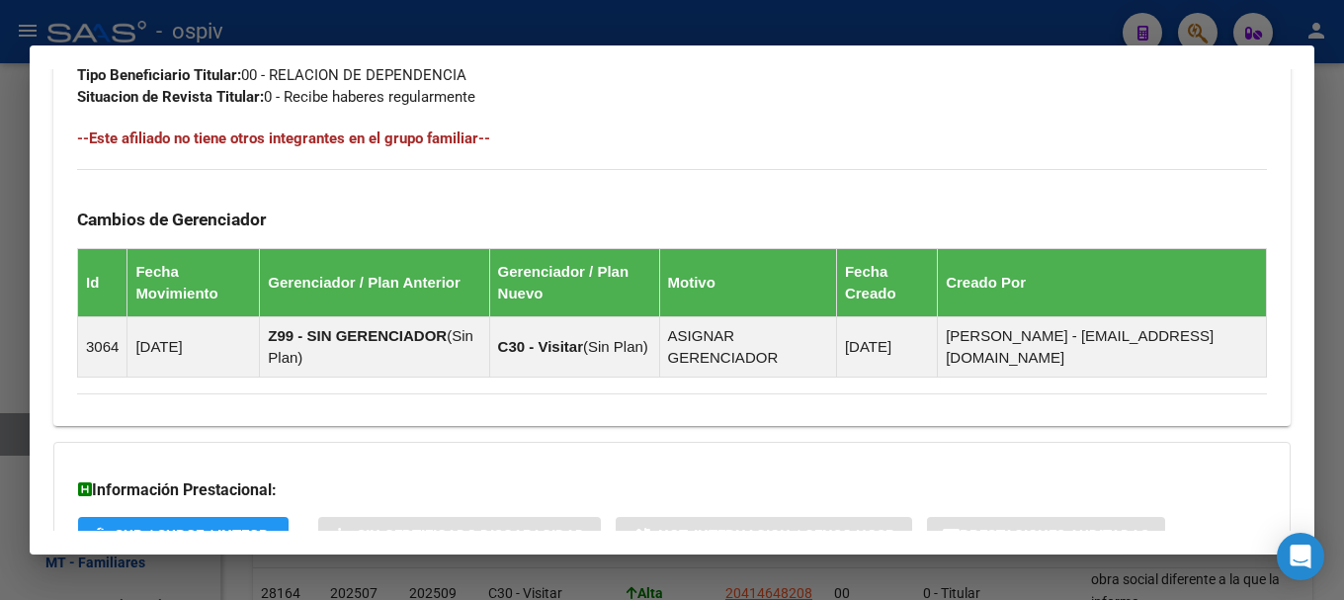
scroll to position [1185, 0]
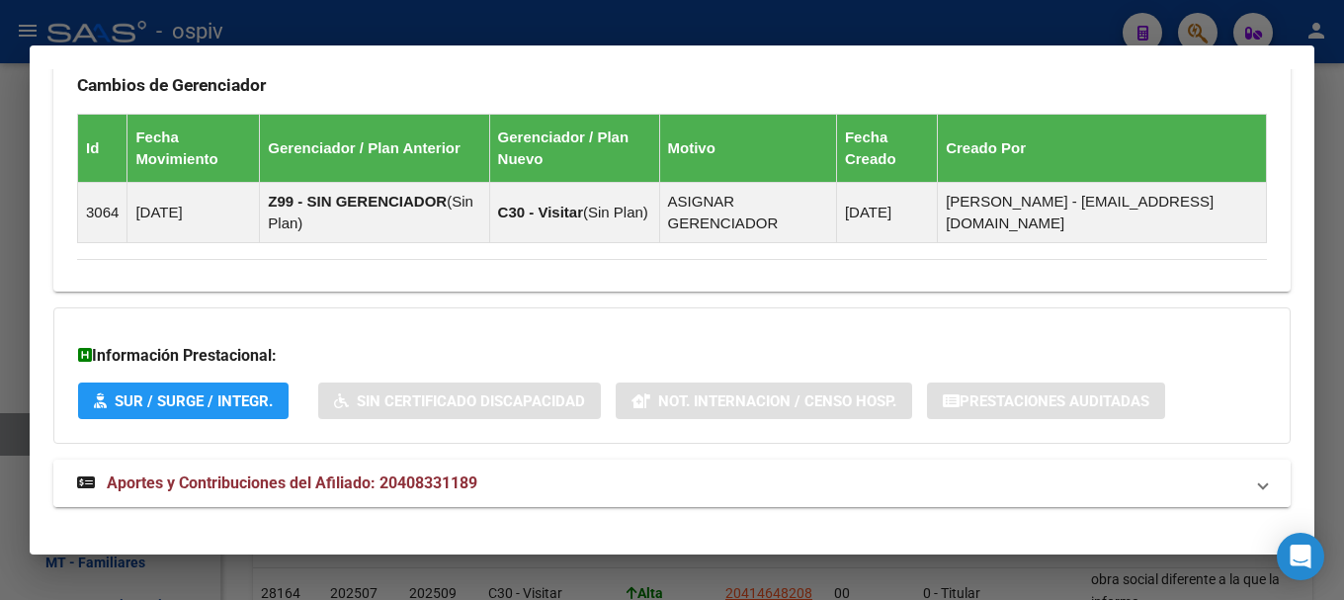
click at [376, 484] on span "Aportes y Contribuciones del Afiliado: 20408331189" at bounding box center [292, 482] width 370 height 19
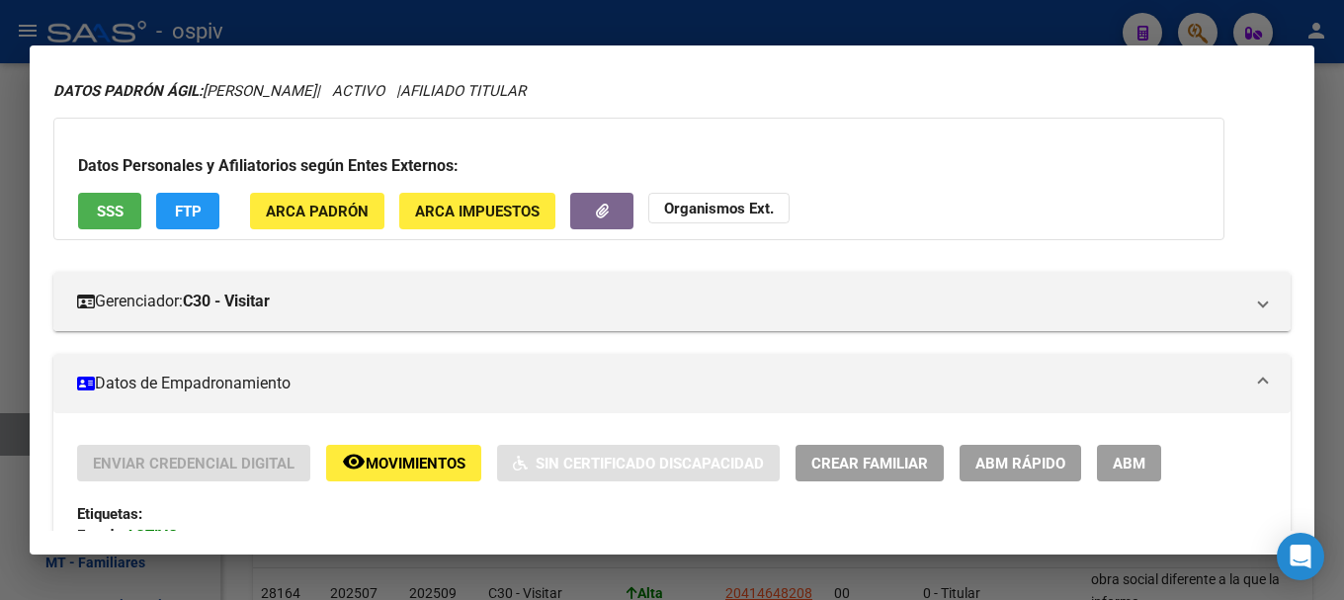
scroll to position [0, 0]
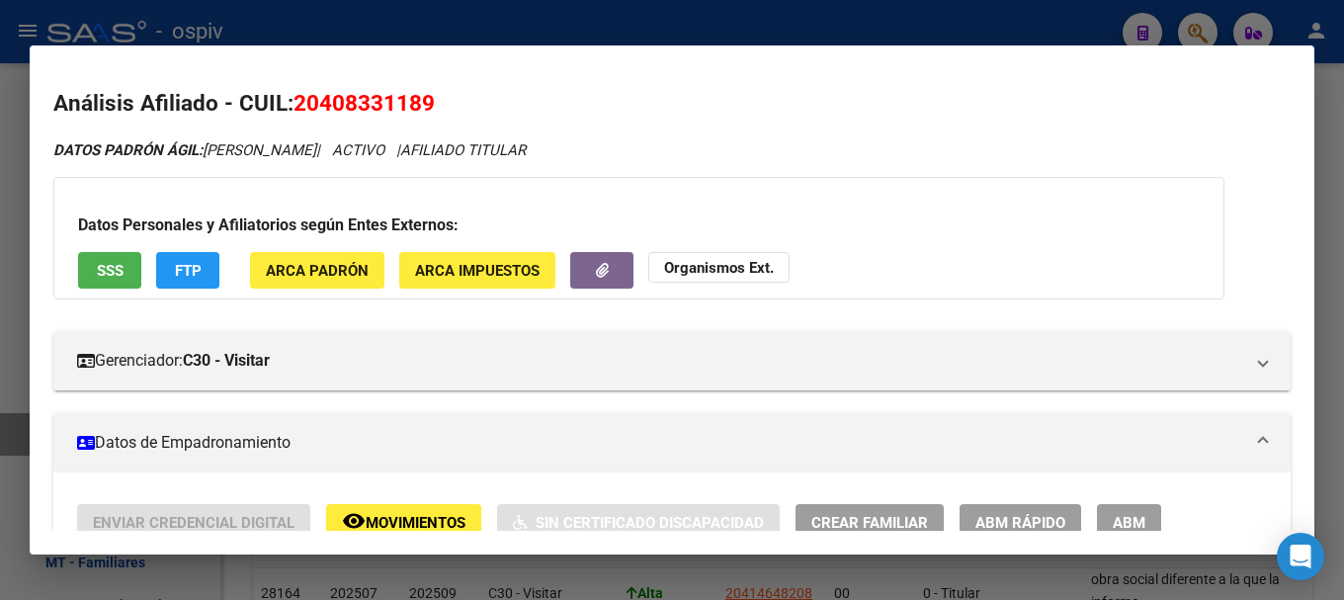
click at [1145, 520] on span "ABM" at bounding box center [1128, 523] width 33 height 18
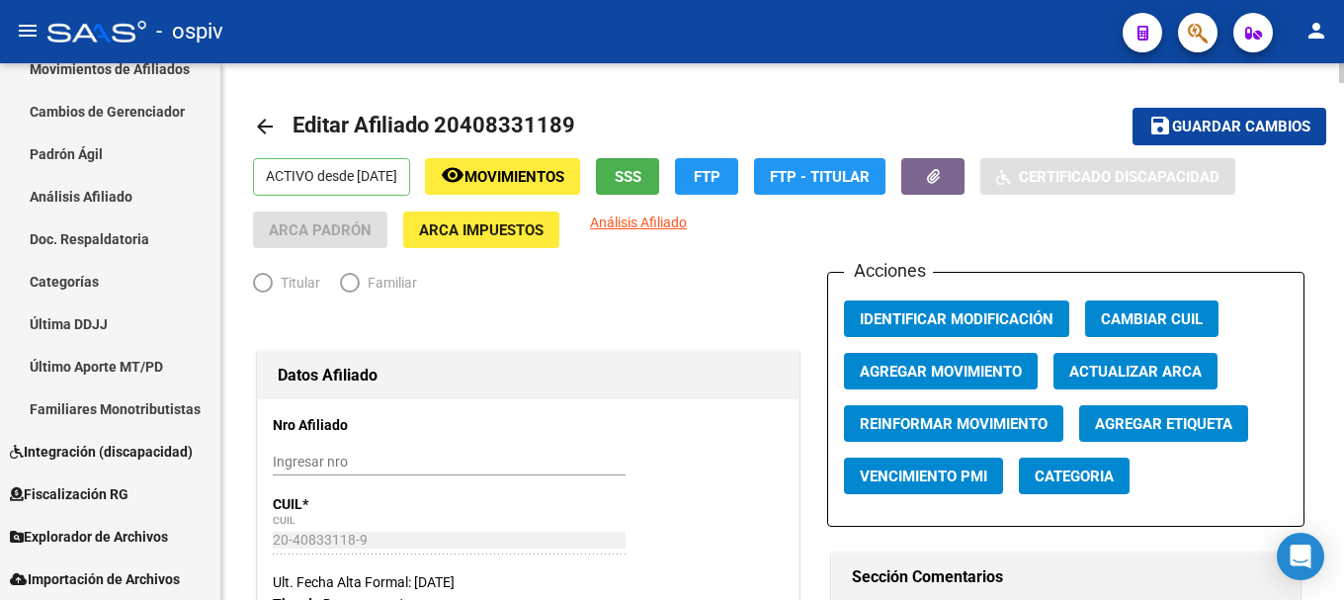
scroll to position [236, 0]
radio input "true"
type input "30-70048023-9"
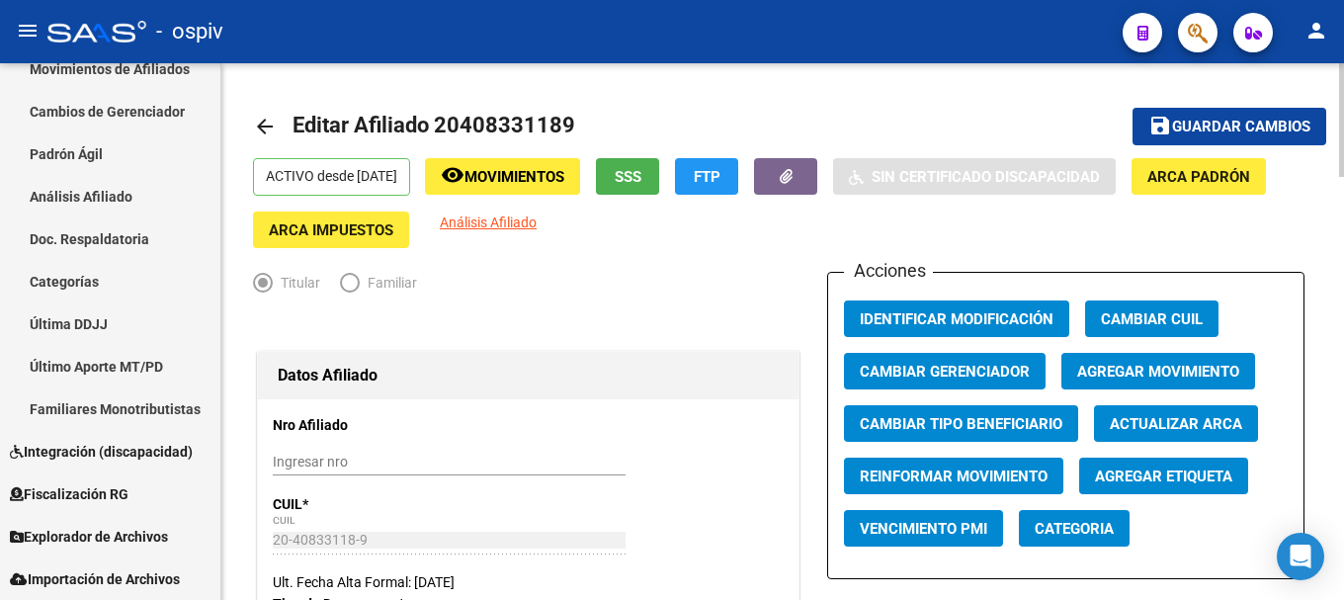
click at [1115, 376] on span "Agregar Movimiento" at bounding box center [1158, 372] width 162 height 18
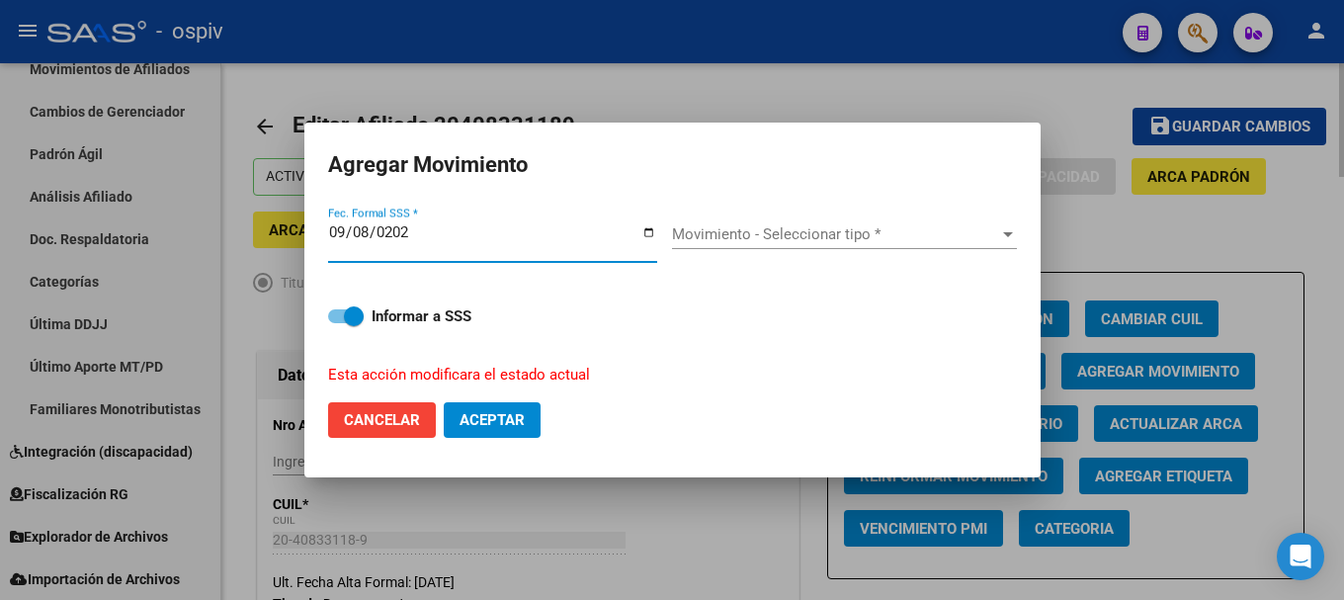
type input "[DATE]"
click at [753, 227] on span "Movimiento - Seleccionar tipo *" at bounding box center [835, 234] width 327 height 18
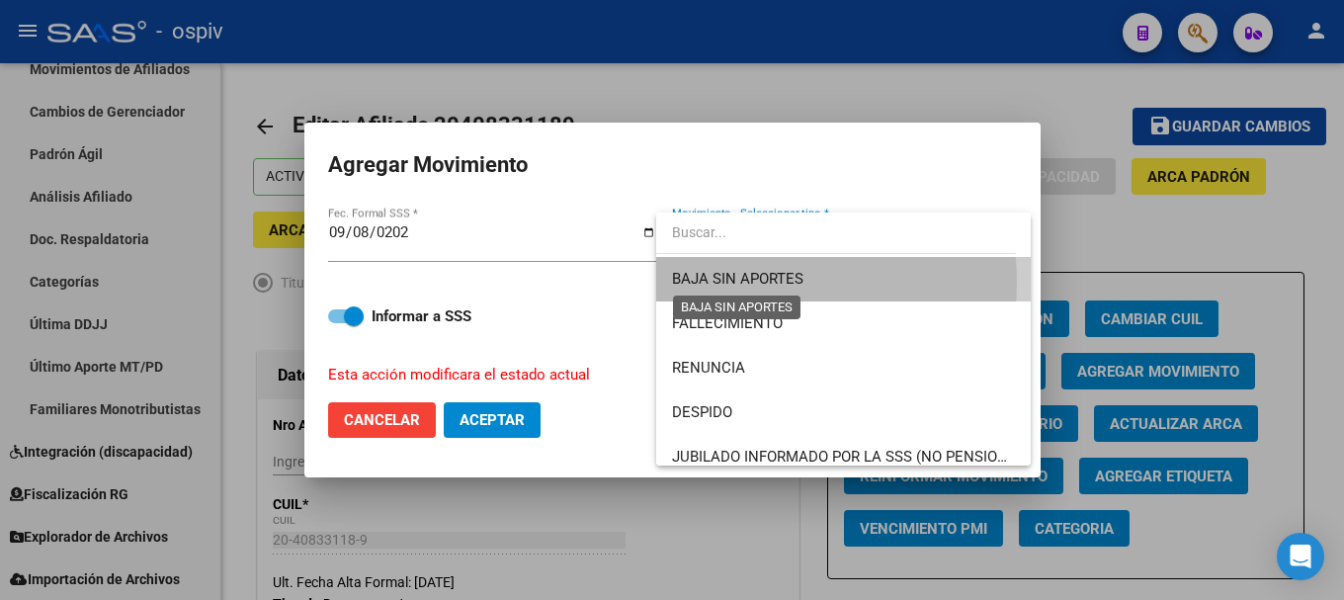
click at [743, 283] on span "BAJA SIN APORTES" at bounding box center [737, 279] width 131 height 18
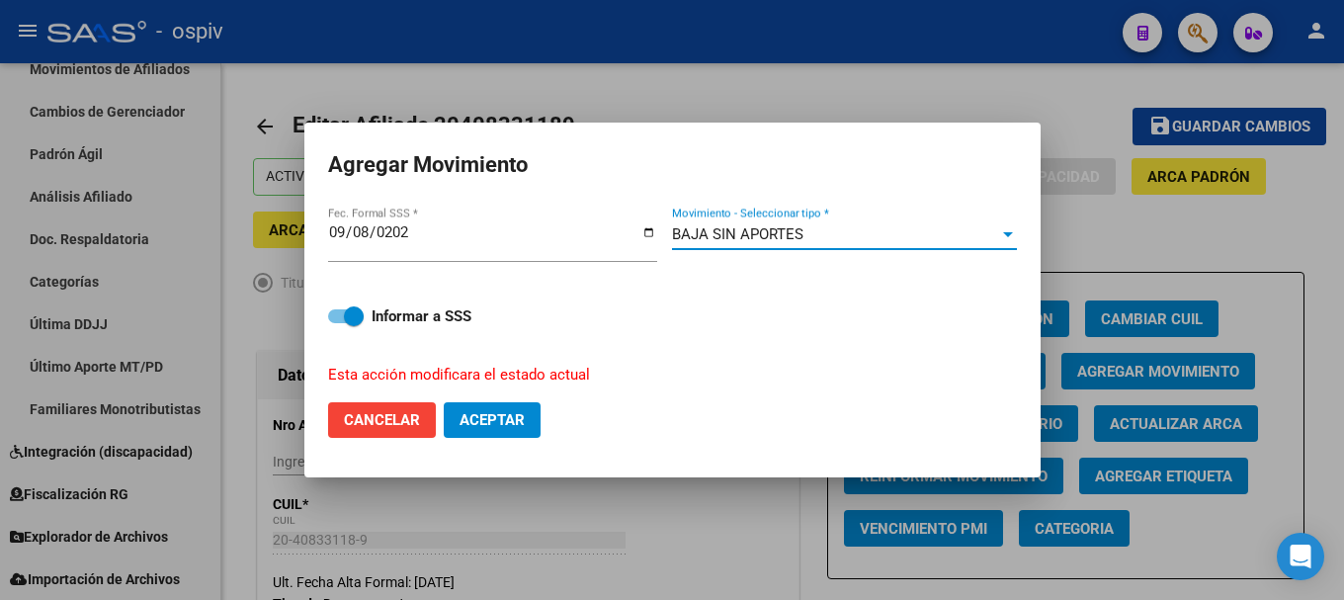
click at [486, 420] on span "Aceptar" at bounding box center [491, 420] width 65 height 18
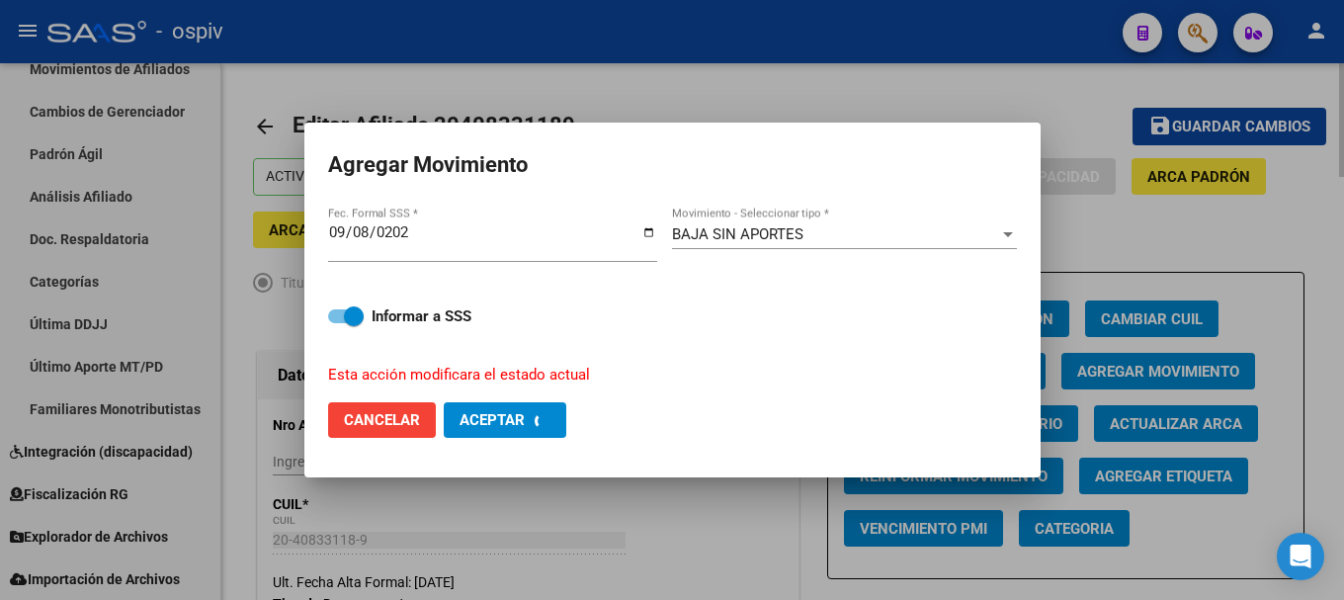
checkbox input "false"
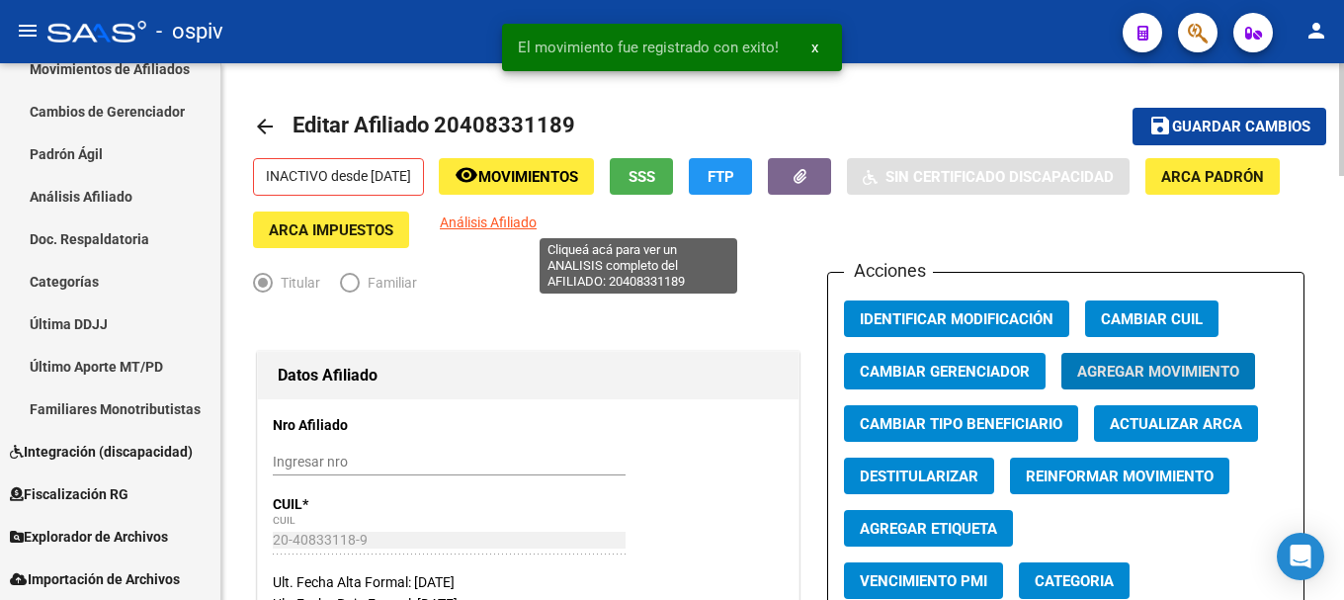
click at [536, 220] on span "Análisis Afiliado" at bounding box center [488, 222] width 97 height 16
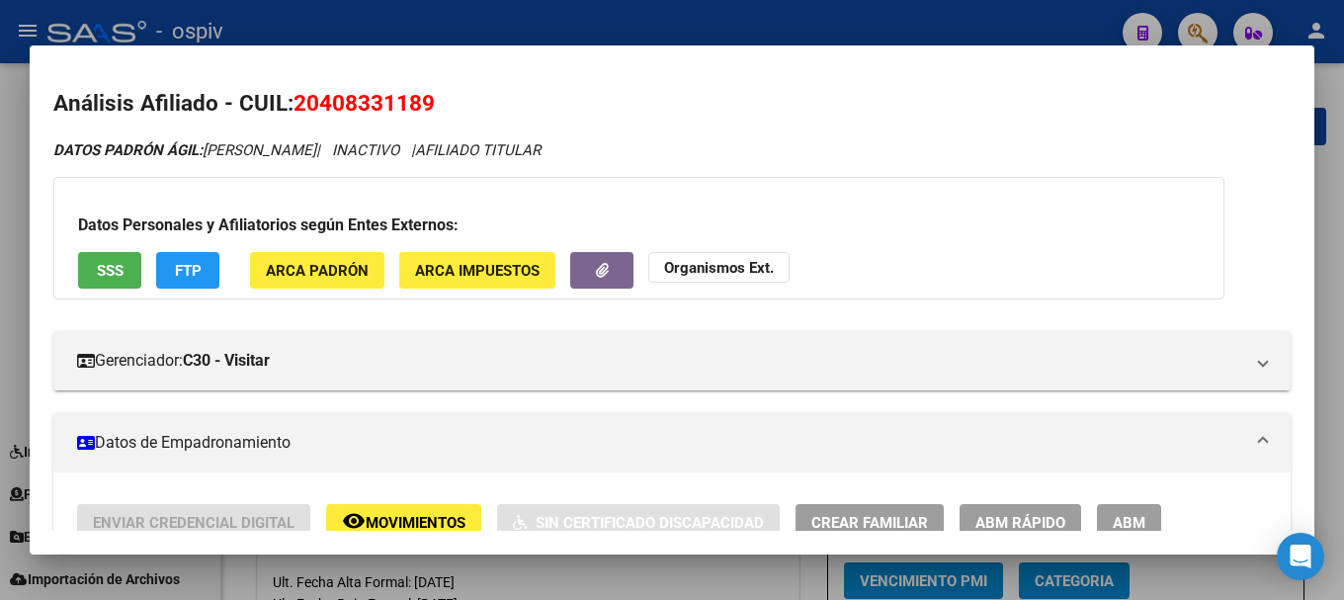
drag, startPoint x: 1202, startPoint y: 23, endPoint x: 1051, endPoint y: 46, distance: 153.0
click at [1197, 23] on div at bounding box center [672, 300] width 1344 height 600
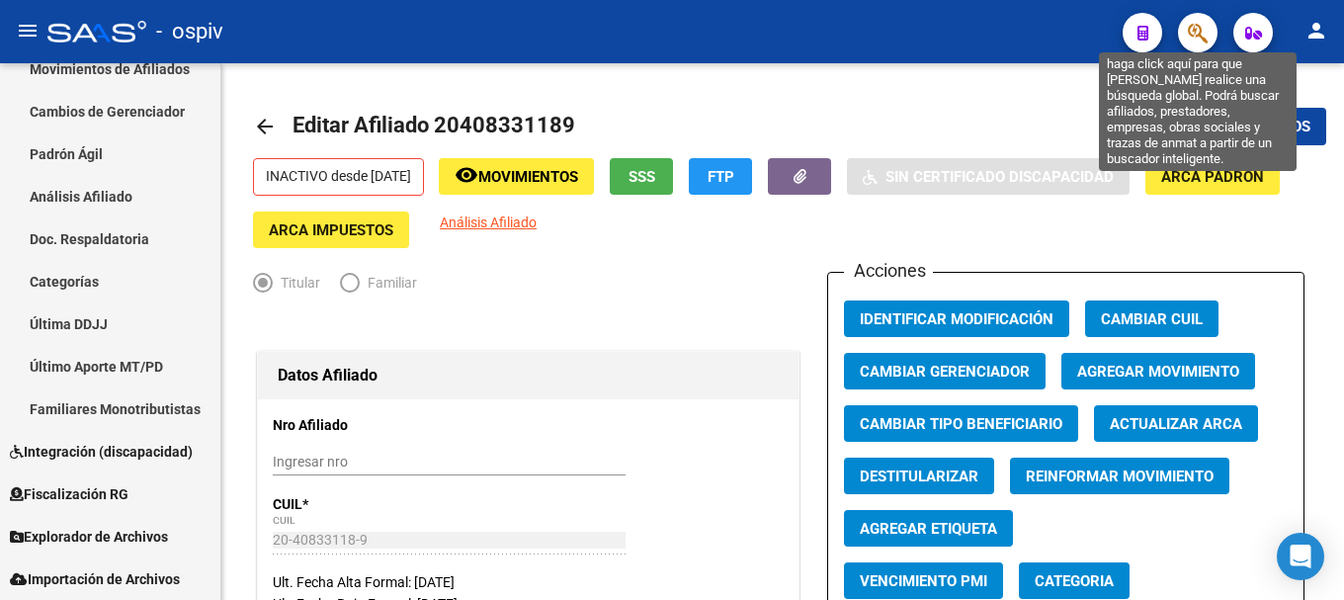
click at [1189, 28] on icon "button" at bounding box center [1197, 33] width 20 height 23
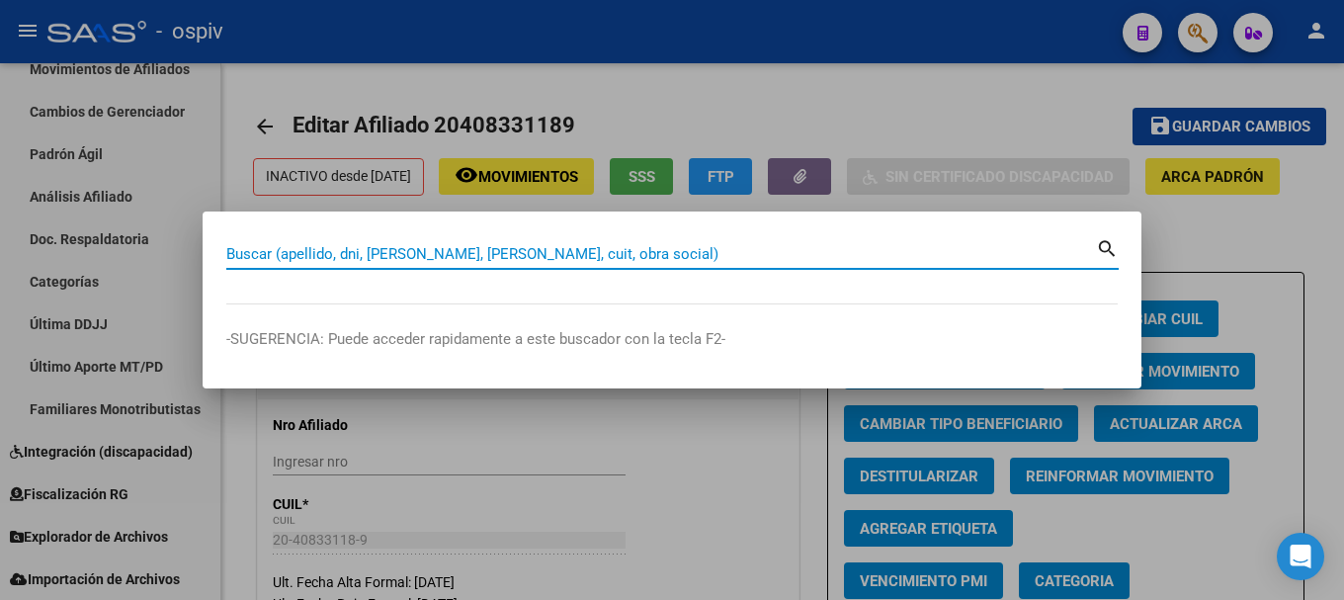
paste input "20437277320"
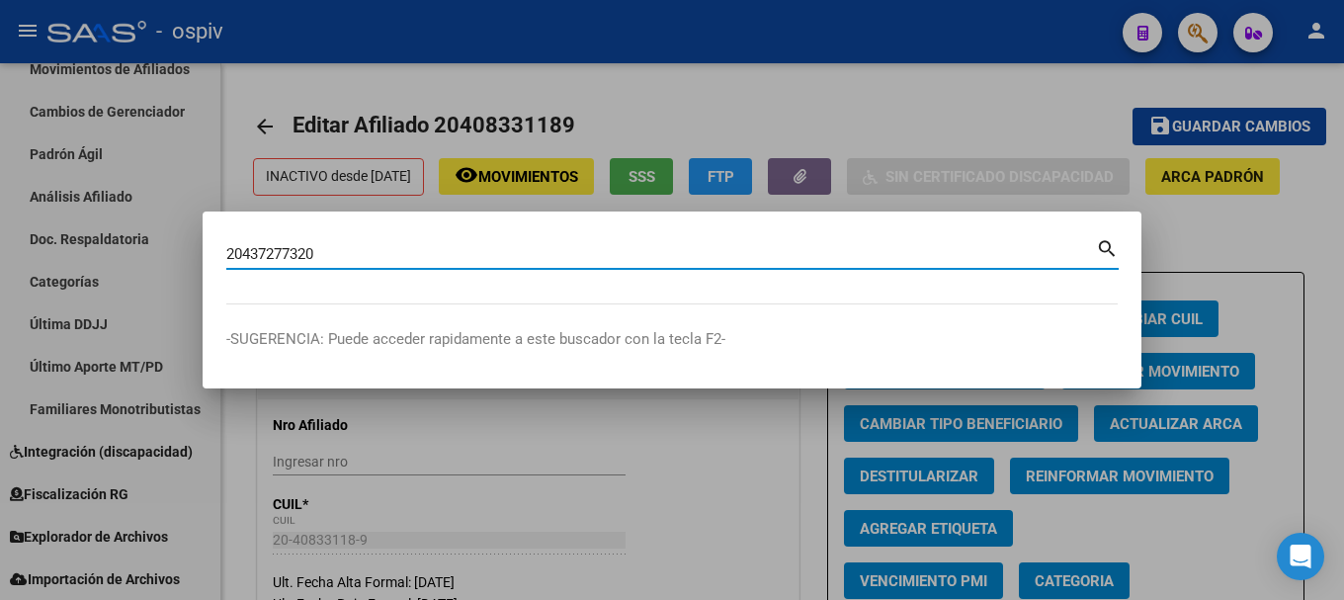
type input "20437277320"
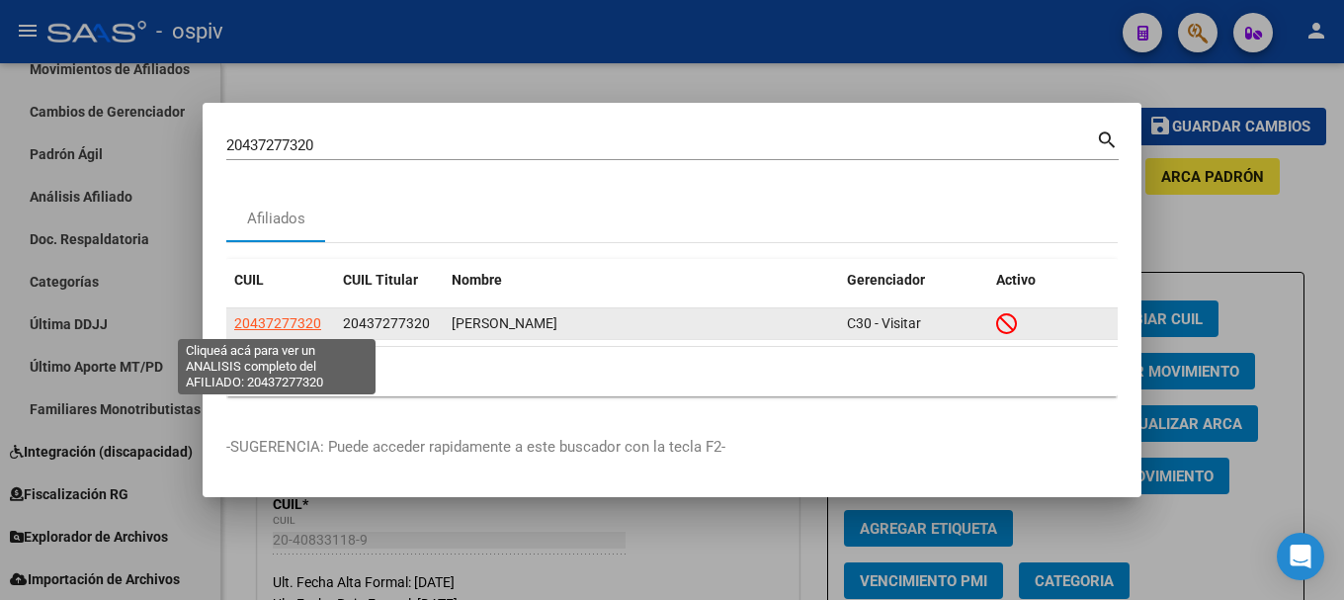
click at [281, 326] on span "20437277320" at bounding box center [277, 323] width 87 height 16
type textarea "20437277320"
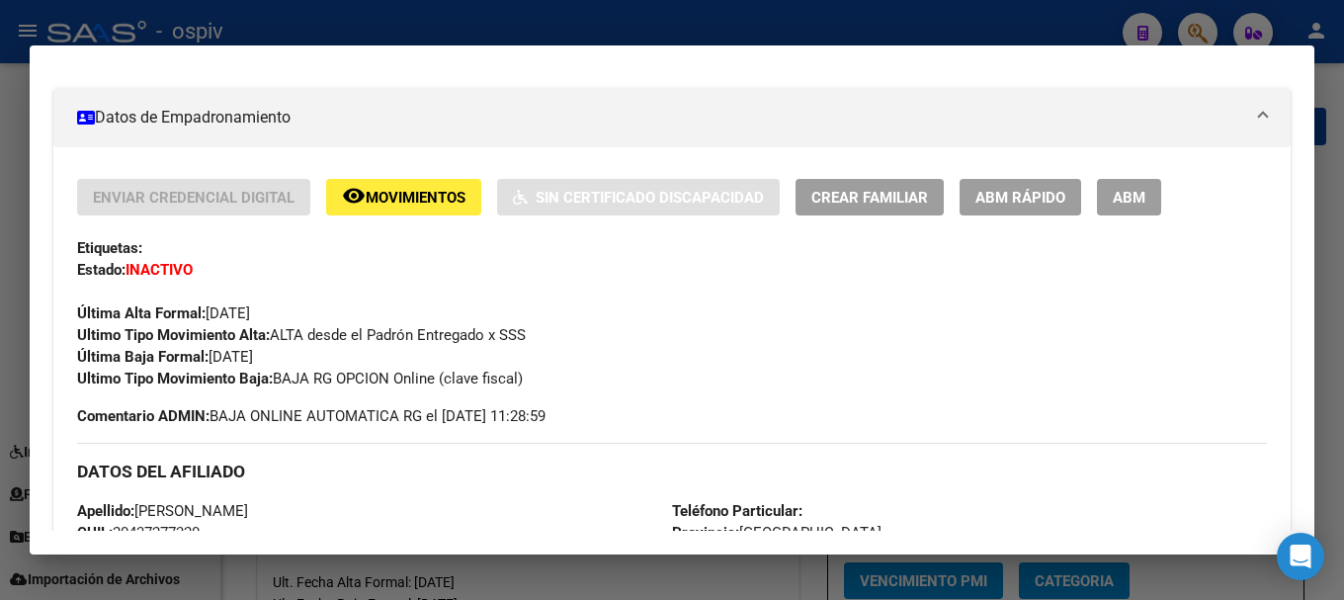
scroll to position [395, 0]
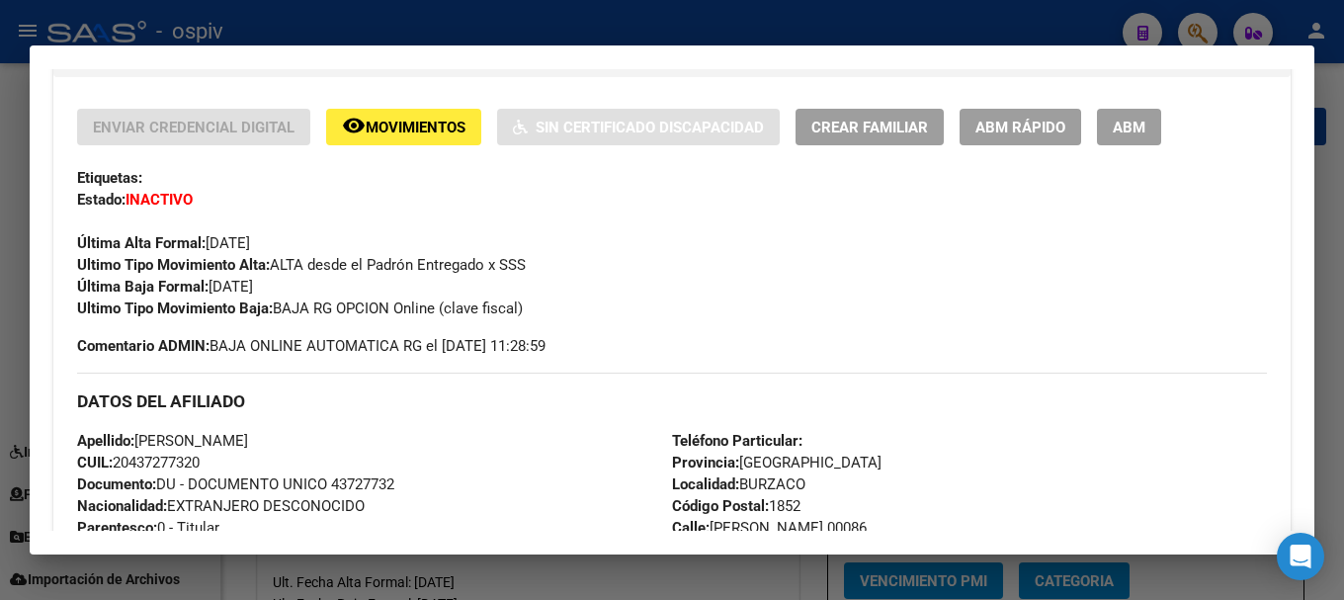
click at [1212, 29] on div at bounding box center [672, 300] width 1344 height 600
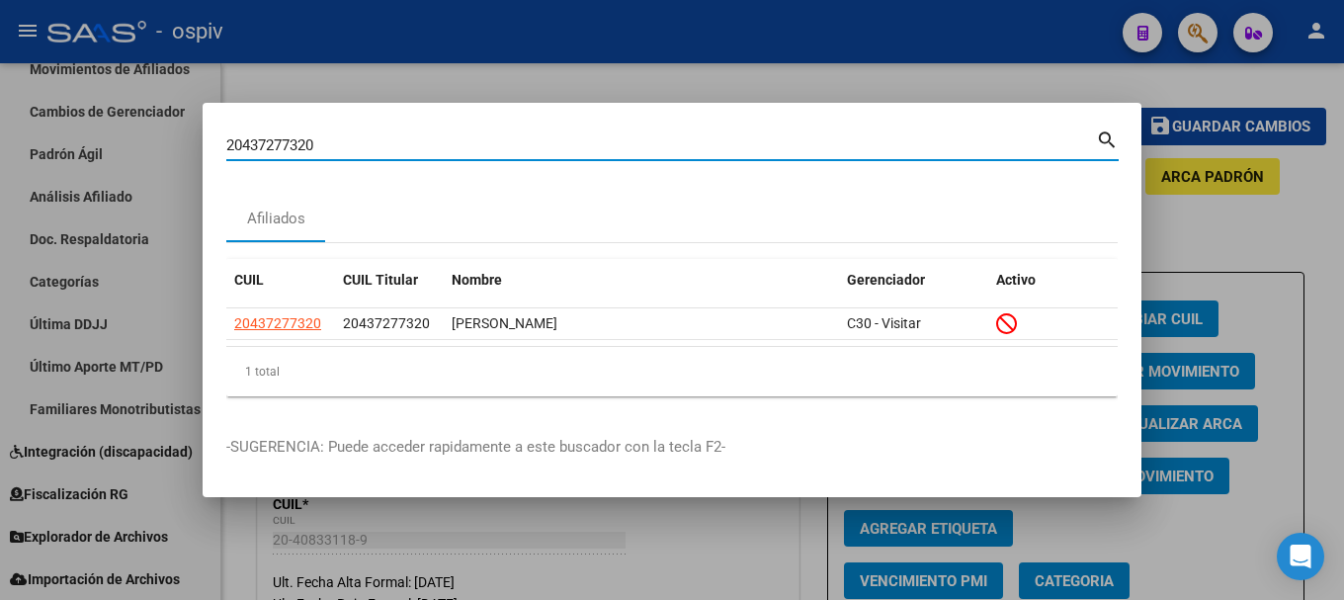
drag, startPoint x: 341, startPoint y: 149, endPoint x: 0, endPoint y: 79, distance: 348.0
click at [0, 79] on div "20437277320 Buscar (apellido, dni, cuil, nro traspaso, cuit, obra social) searc…" at bounding box center [672, 300] width 1344 height 600
paste input "20292726857"
type input "20292726857"
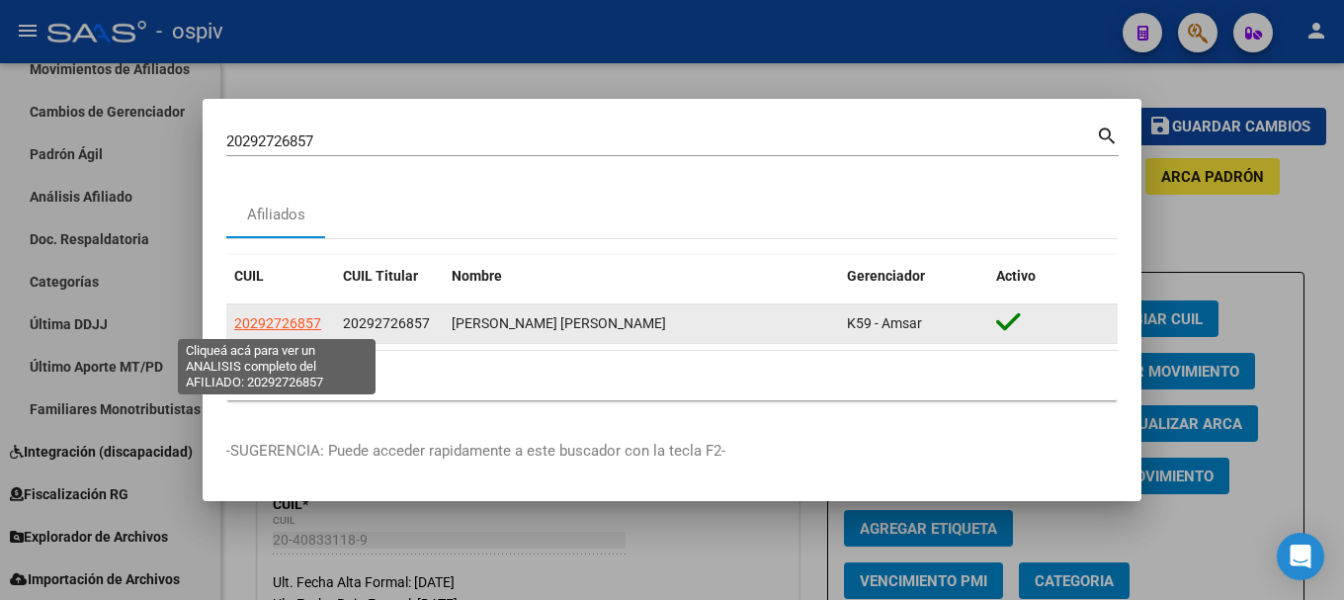
click at [262, 317] on span "20292726857" at bounding box center [277, 323] width 87 height 16
type textarea "20292726857"
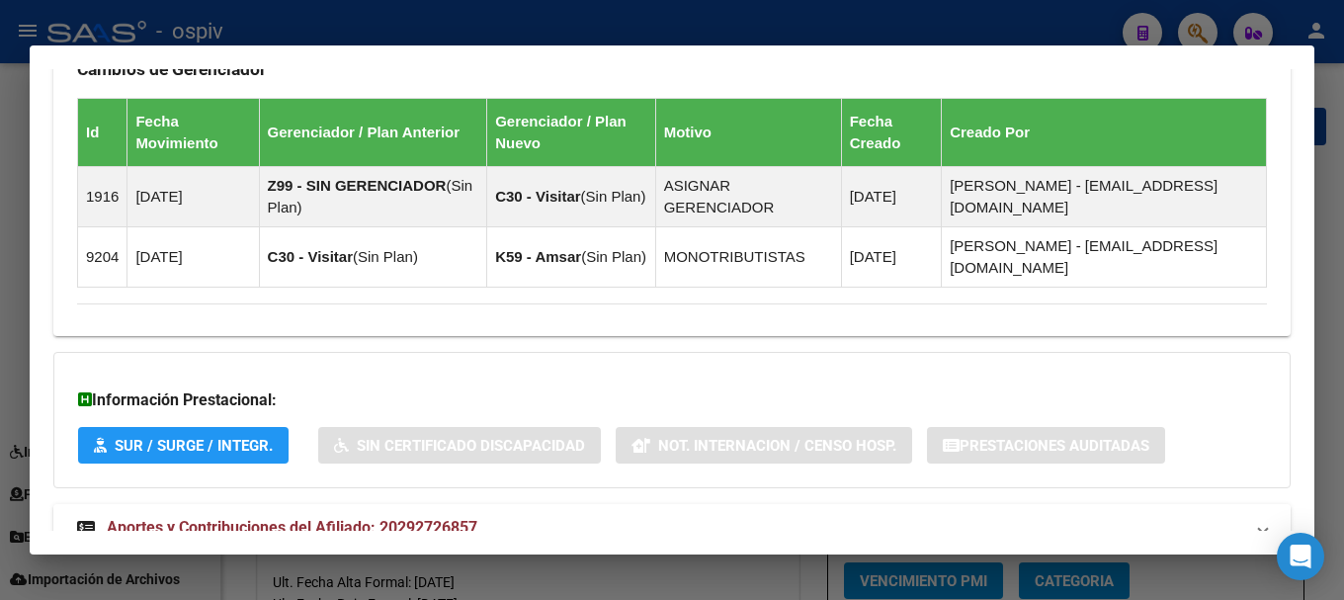
scroll to position [1266, 0]
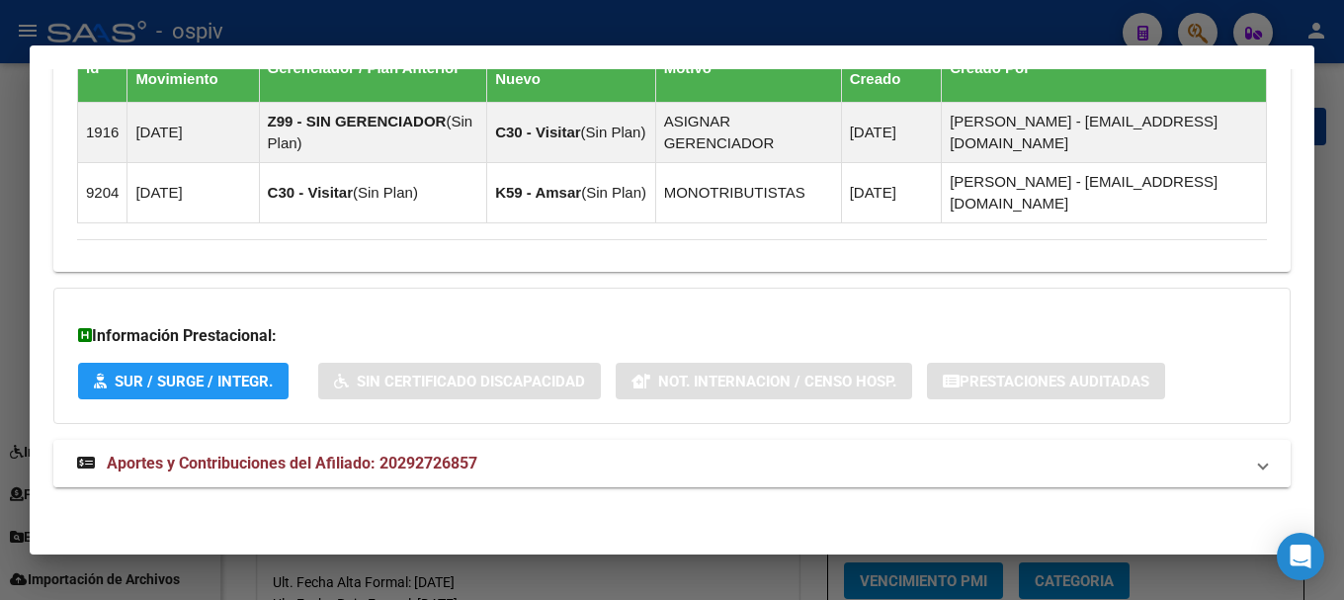
click at [293, 472] on strong "Aportes y Contribuciones del Afiliado: 20292726857" at bounding box center [277, 463] width 400 height 24
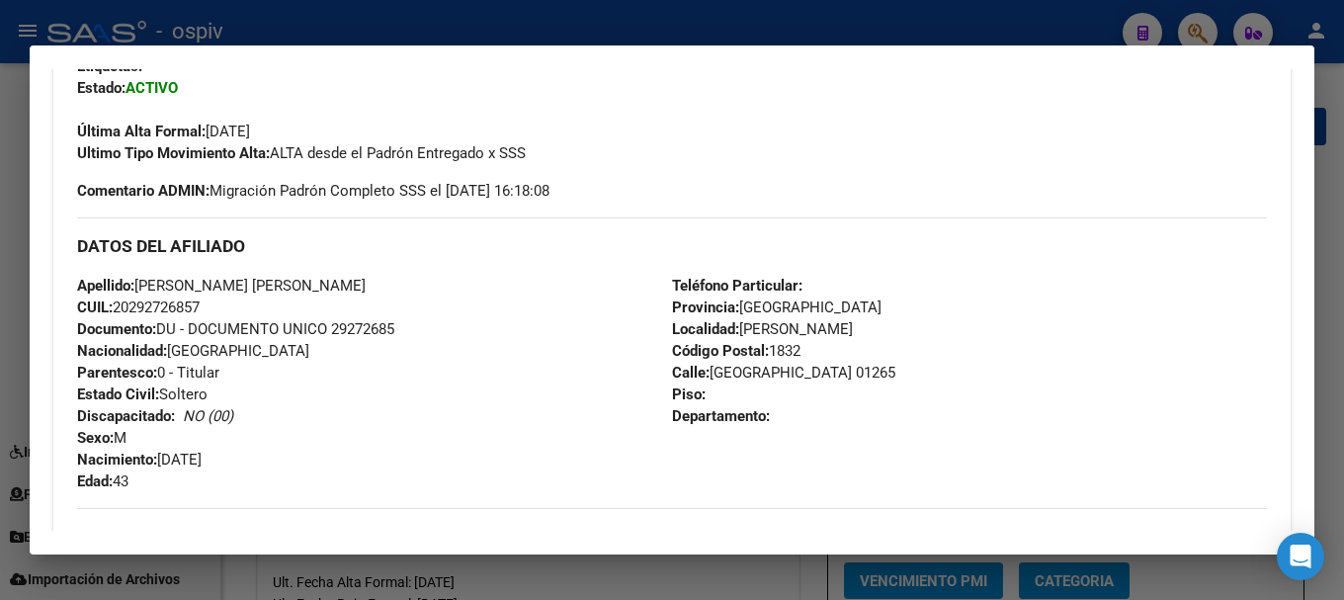
scroll to position [0, 0]
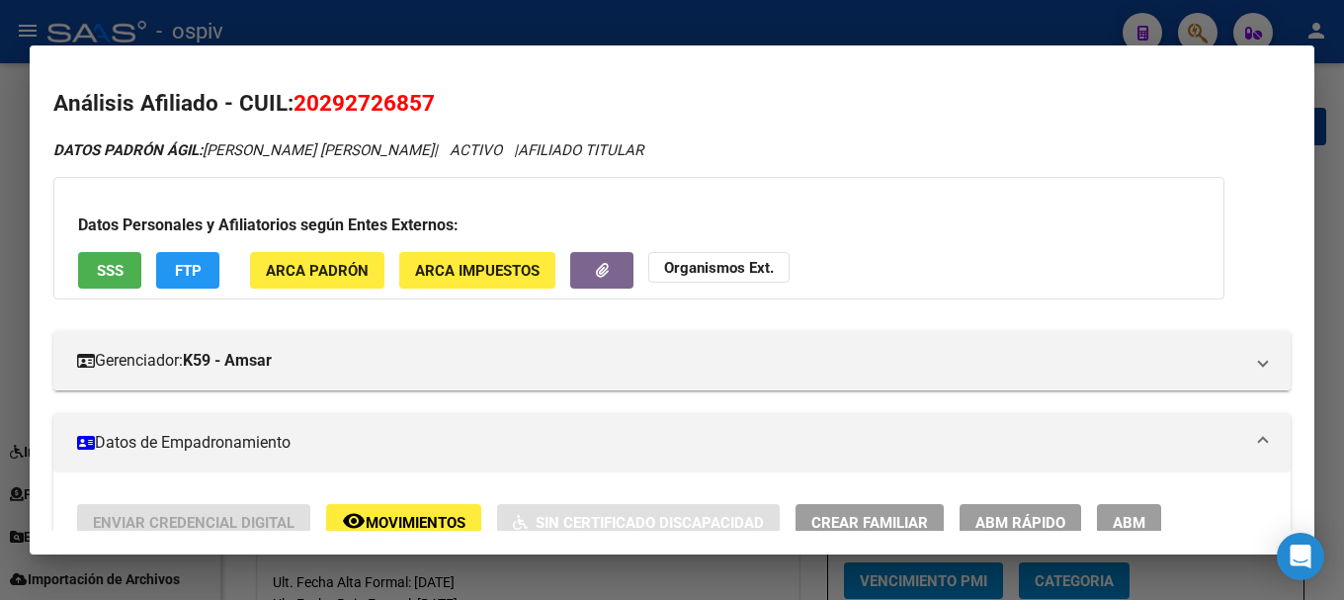
click at [191, 271] on span "FTP" at bounding box center [188, 271] width 27 height 18
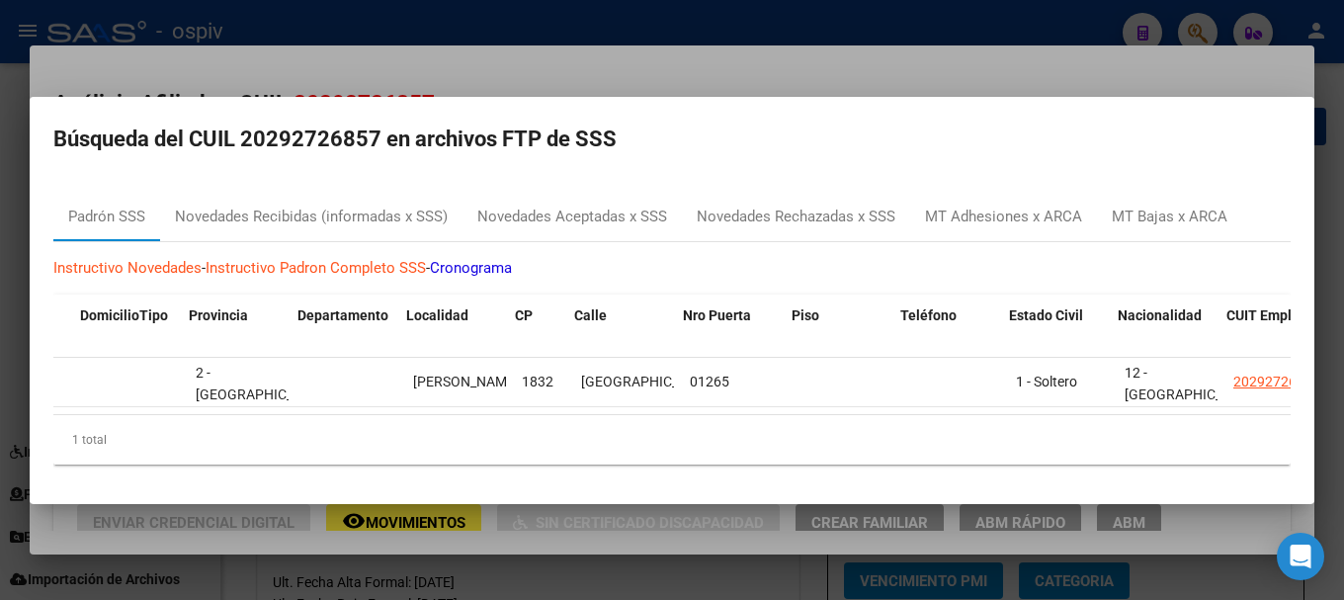
scroll to position [0, 986]
click at [0, 368] on div at bounding box center [672, 300] width 1344 height 600
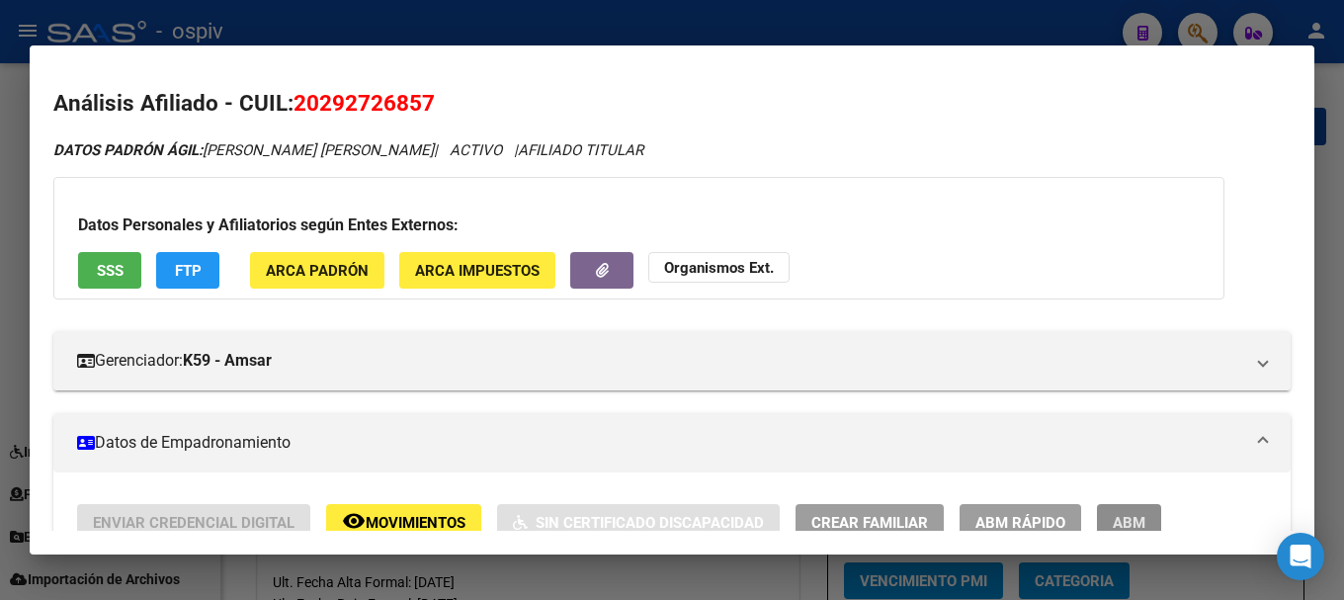
click at [1120, 520] on span "ABM" at bounding box center [1128, 523] width 33 height 18
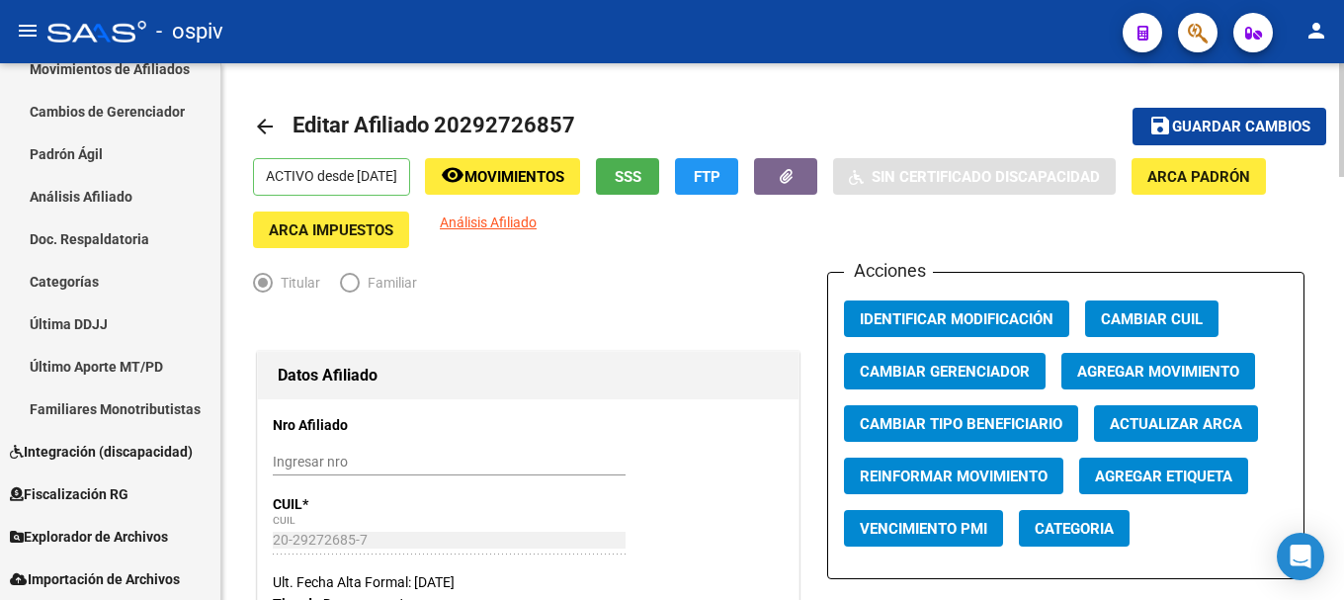
click at [1153, 374] on span "Agregar Movimiento" at bounding box center [1158, 372] width 162 height 18
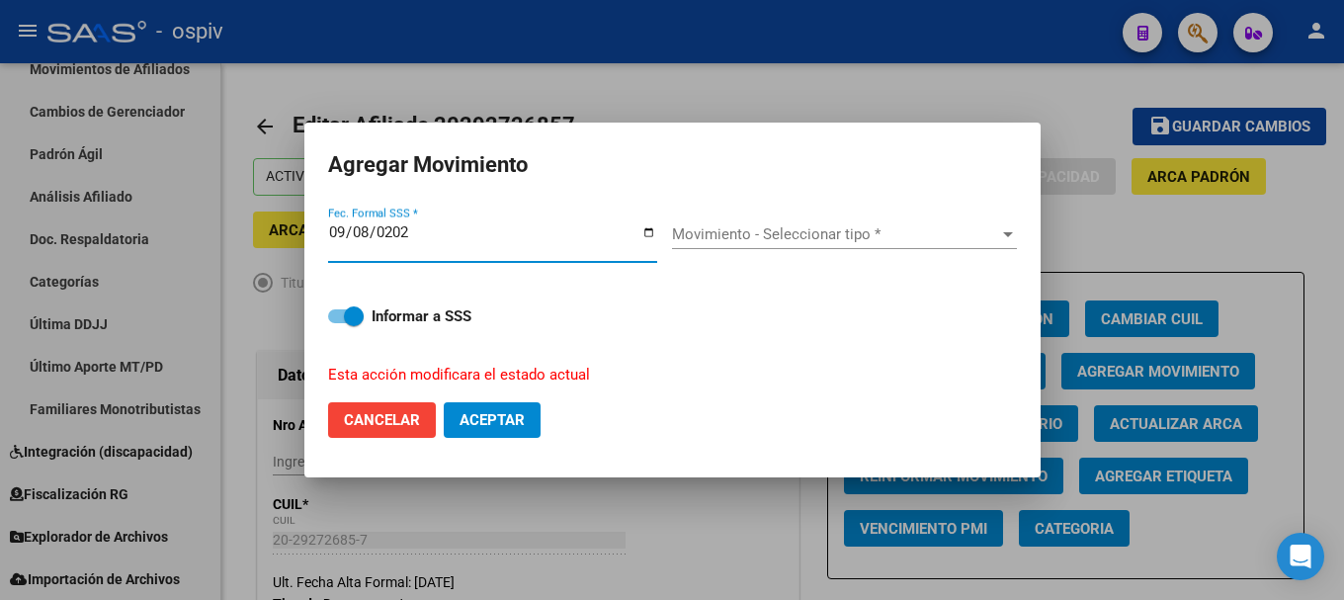
type input "[DATE]"
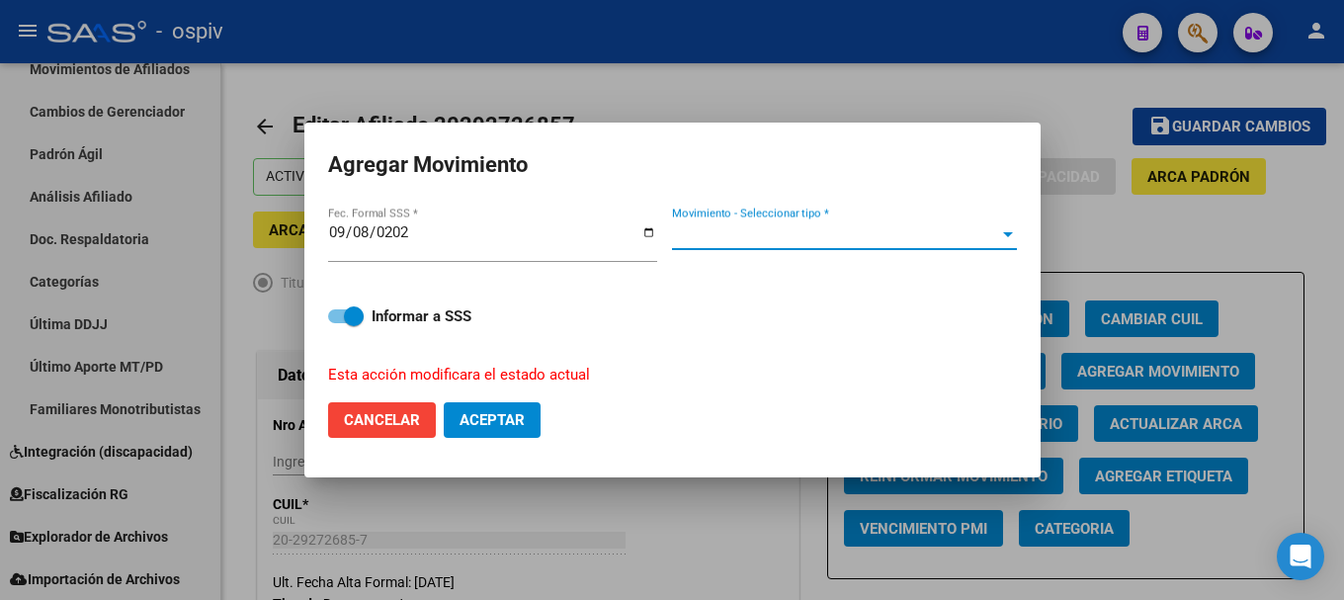
click at [777, 236] on span "Movimiento - Seleccionar tipo *" at bounding box center [835, 234] width 327 height 18
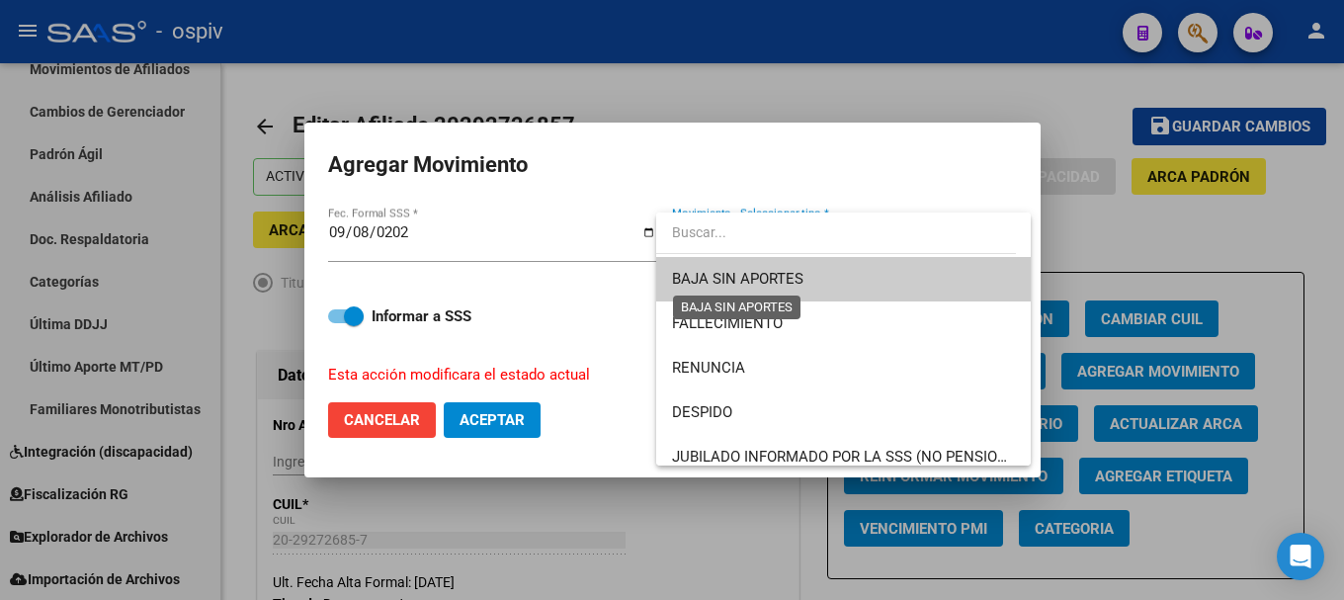
drag, startPoint x: 757, startPoint y: 283, endPoint x: 440, endPoint y: 397, distance: 337.2
click at [757, 285] on span "BAJA SIN APORTES" at bounding box center [737, 279] width 131 height 18
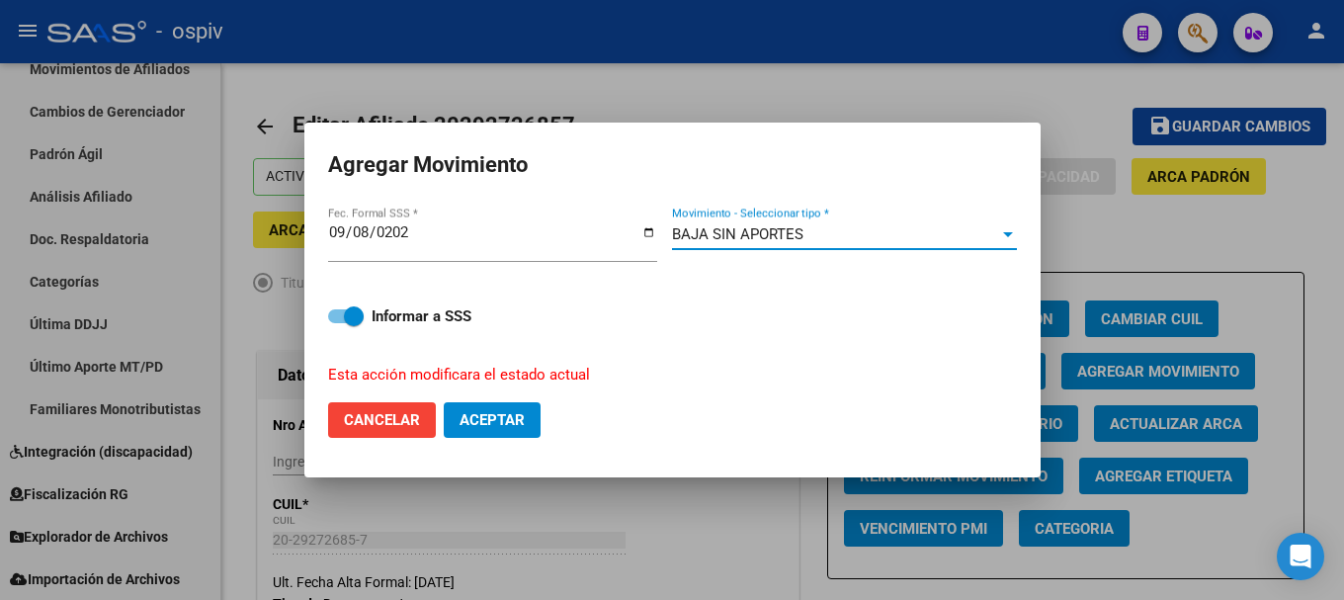
click at [523, 408] on button "Aceptar" at bounding box center [492, 420] width 97 height 36
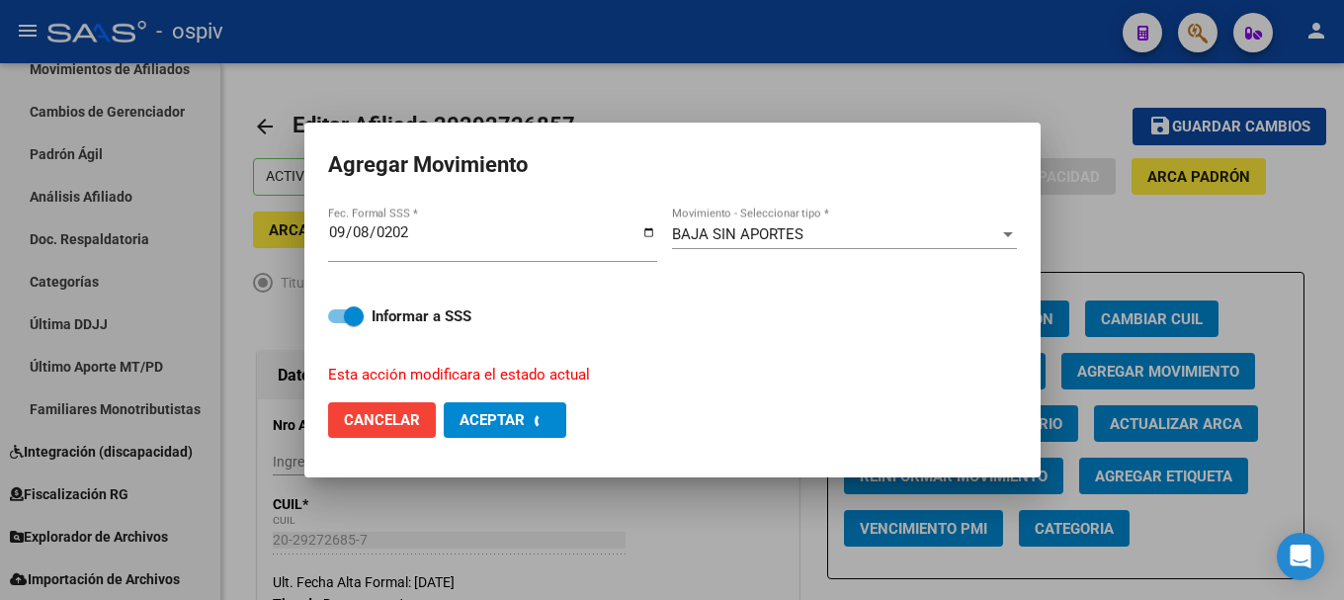
checkbox input "false"
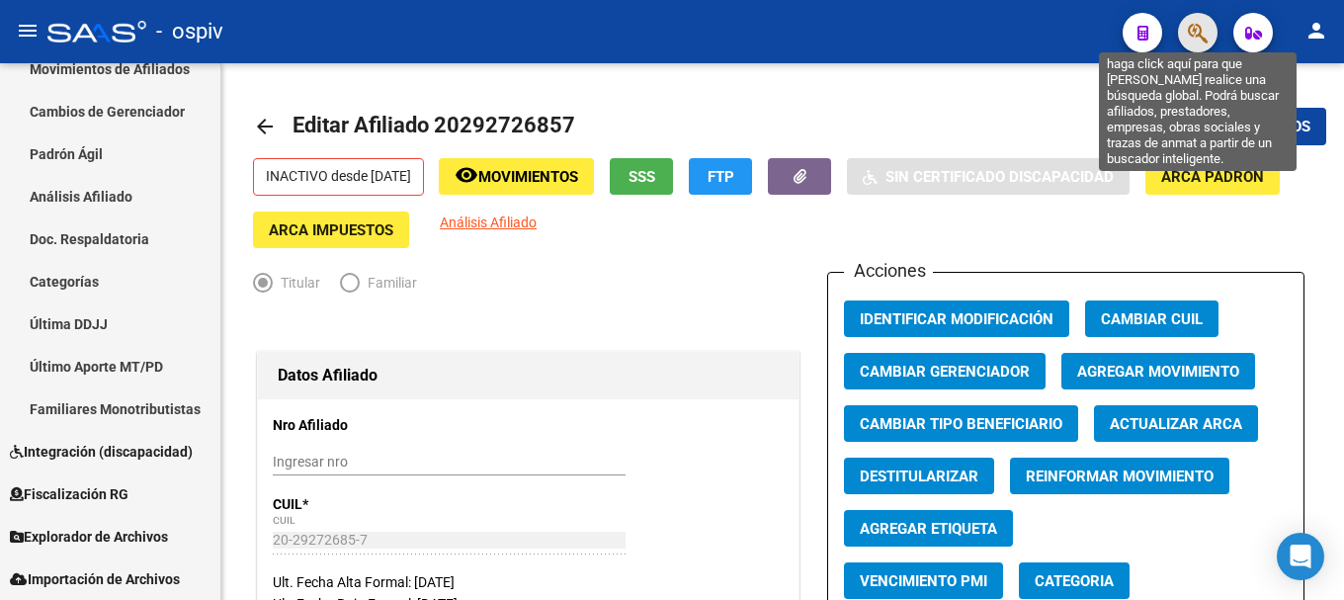
click at [1203, 32] on icon "button" at bounding box center [1197, 33] width 20 height 23
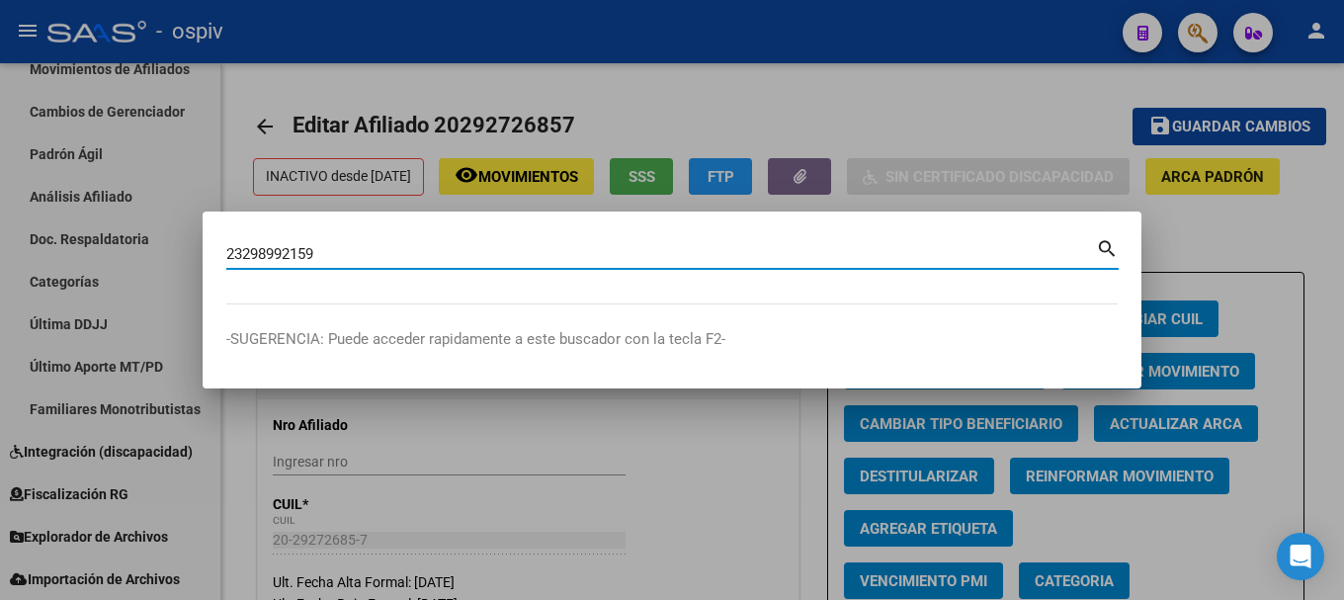
type input "23298992159"
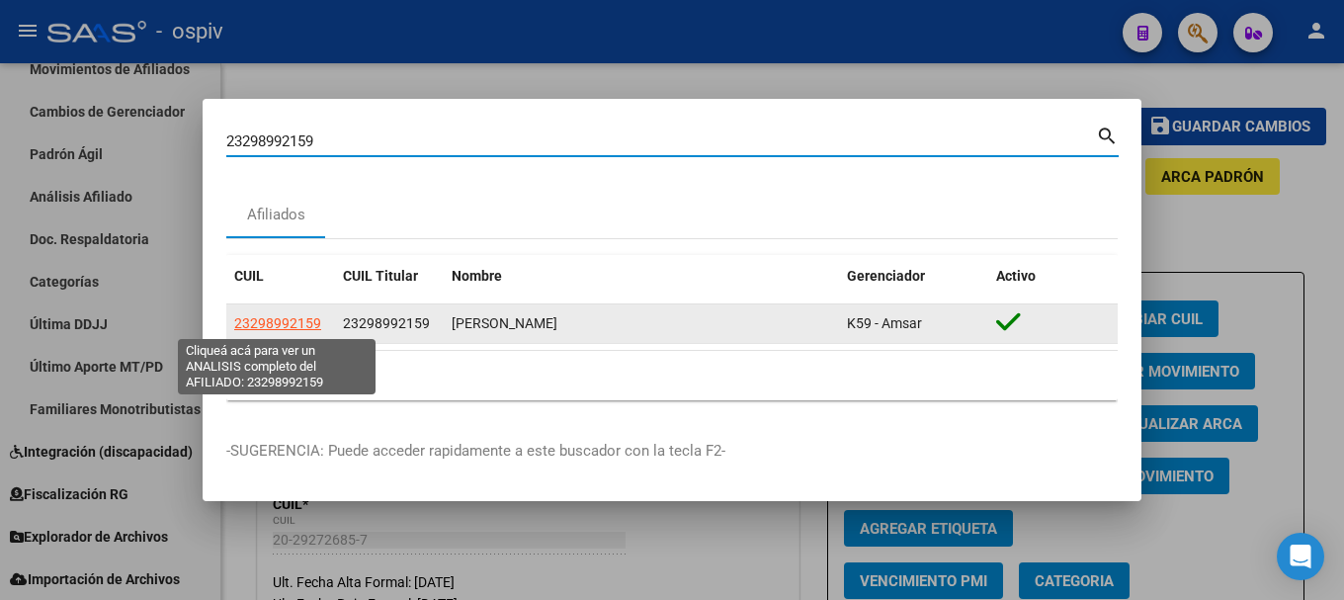
click at [267, 318] on span "23298992159" at bounding box center [277, 323] width 87 height 16
type textarea "23298992159"
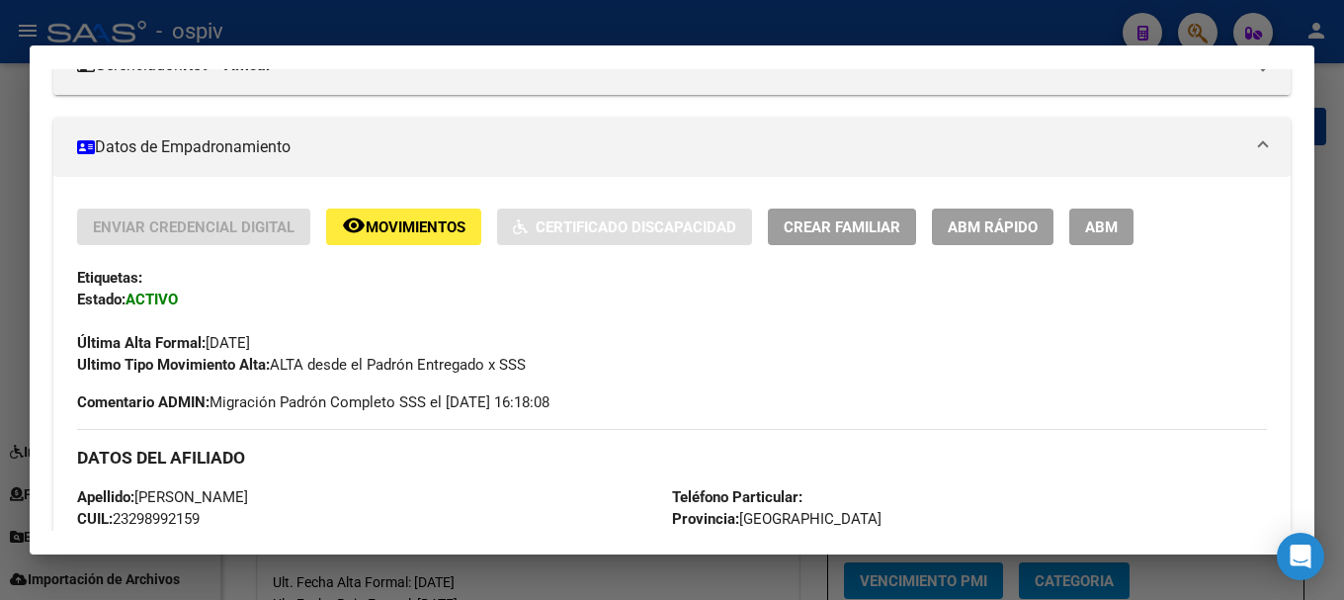
scroll to position [296, 0]
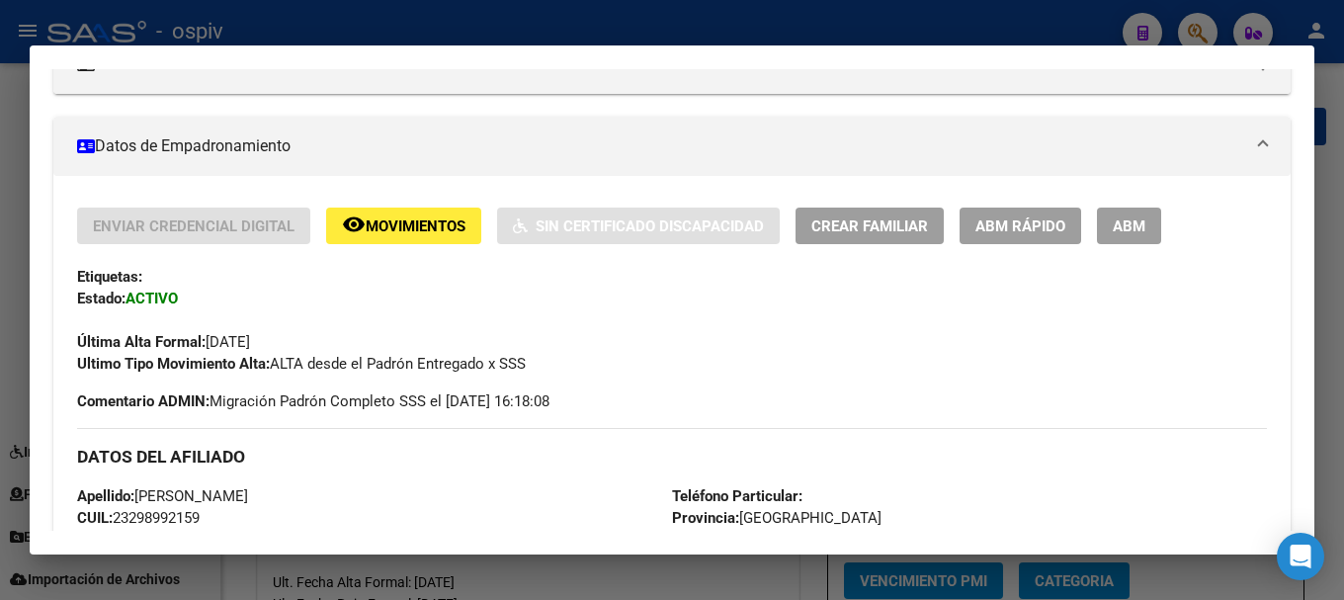
click at [1150, 219] on button "ABM" at bounding box center [1129, 225] width 64 height 37
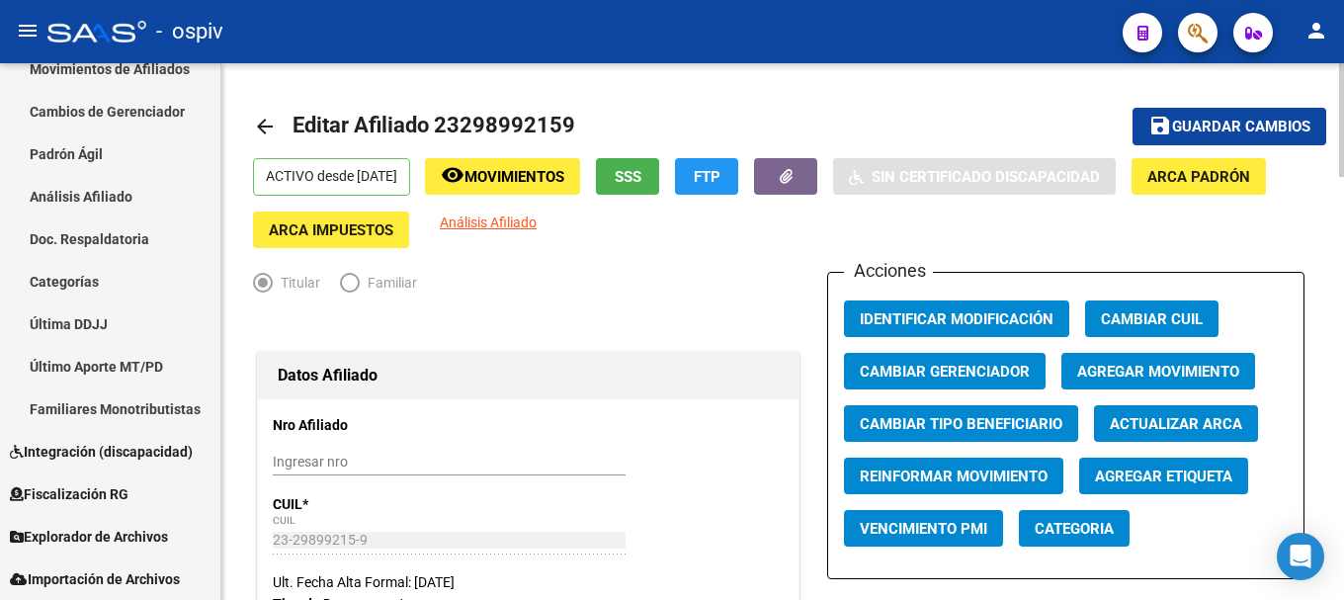
click at [1165, 369] on span "Agregar Movimiento" at bounding box center [1158, 372] width 162 height 18
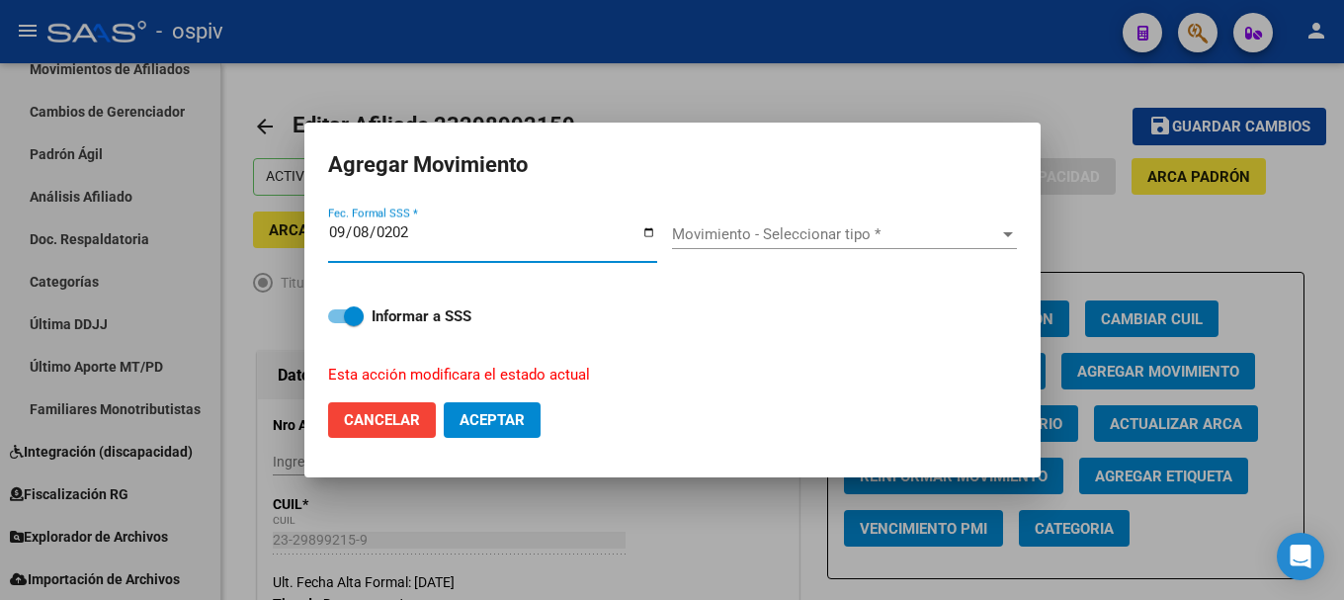
type input "[DATE]"
click at [849, 254] on div "Movimiento - Seleccionar tipo * Movimiento - Seleccionar tipo *" at bounding box center [844, 243] width 345 height 48
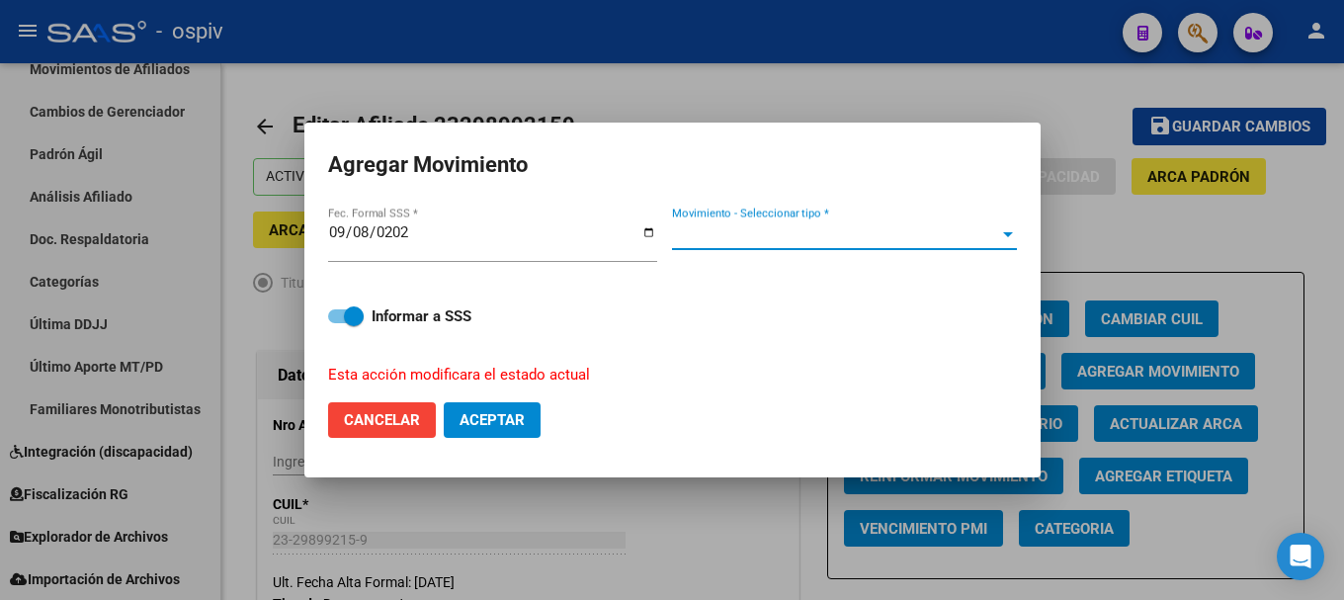
click at [836, 237] on span "Movimiento - Seleccionar tipo *" at bounding box center [835, 234] width 327 height 18
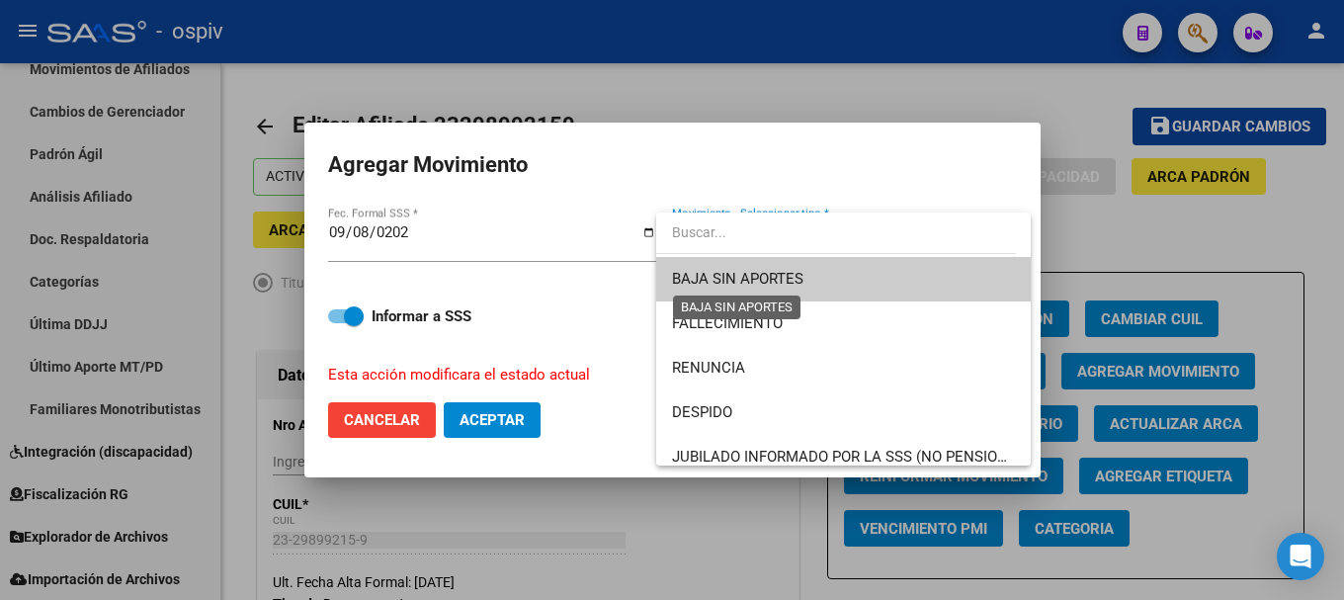
drag, startPoint x: 734, startPoint y: 271, endPoint x: 470, endPoint y: 395, distance: 291.7
click at [733, 272] on span "BAJA SIN APORTES" at bounding box center [737, 279] width 131 height 18
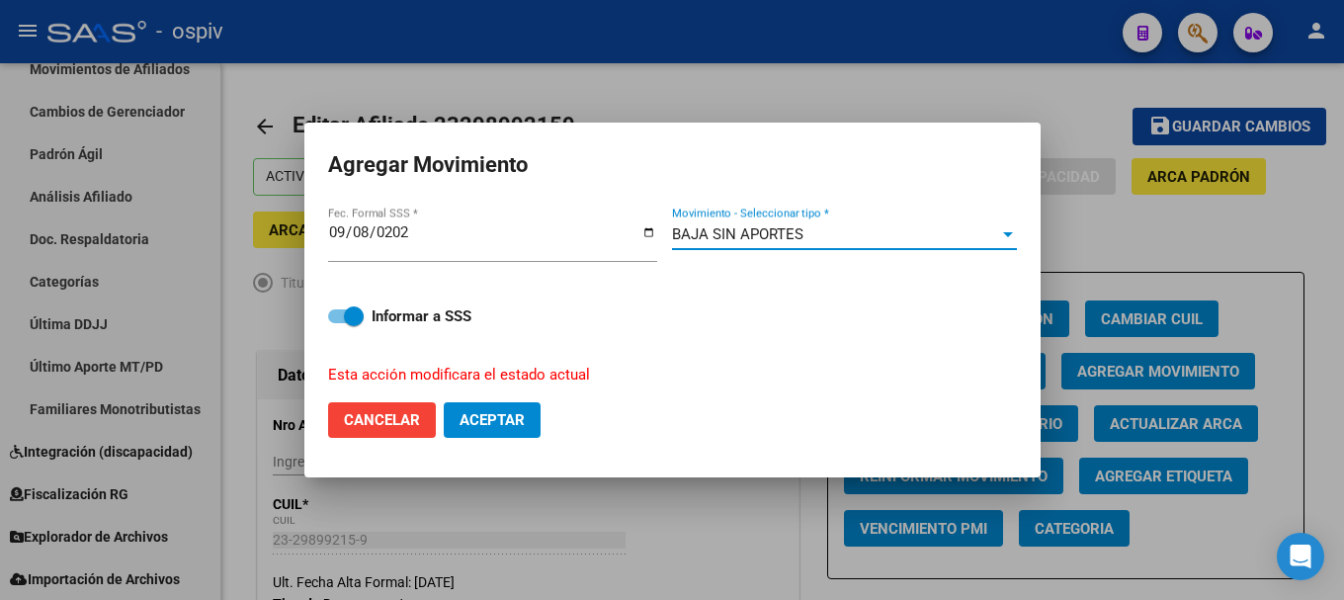
click at [528, 423] on button "Aceptar" at bounding box center [492, 420] width 97 height 36
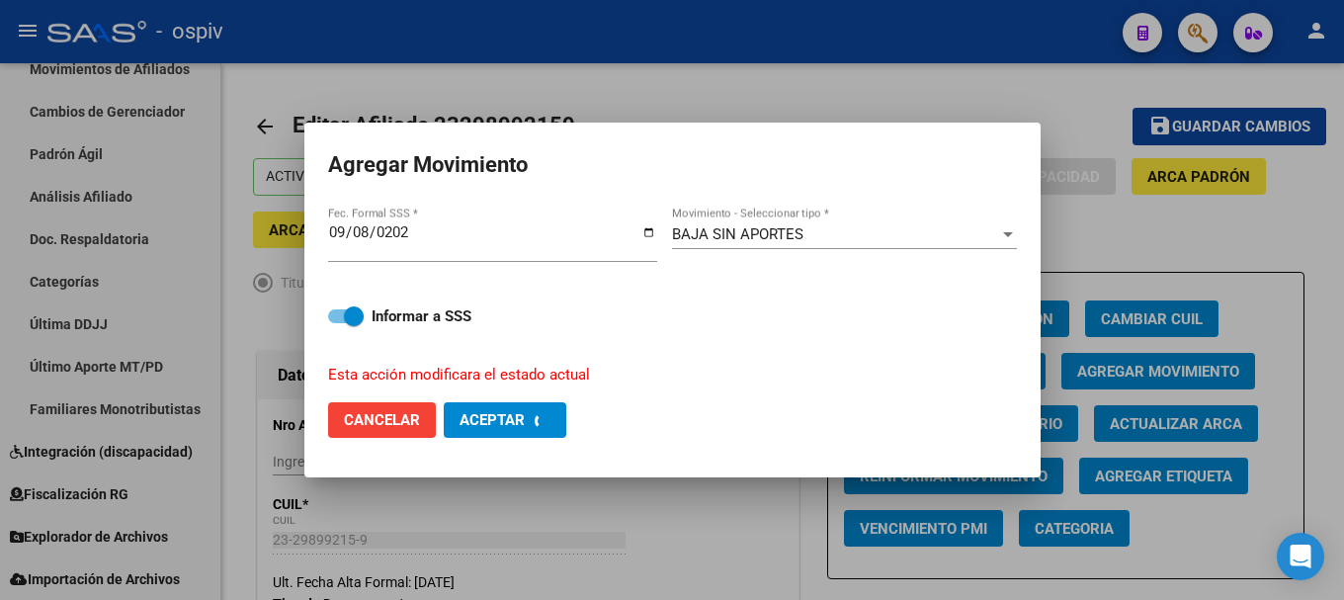
checkbox input "false"
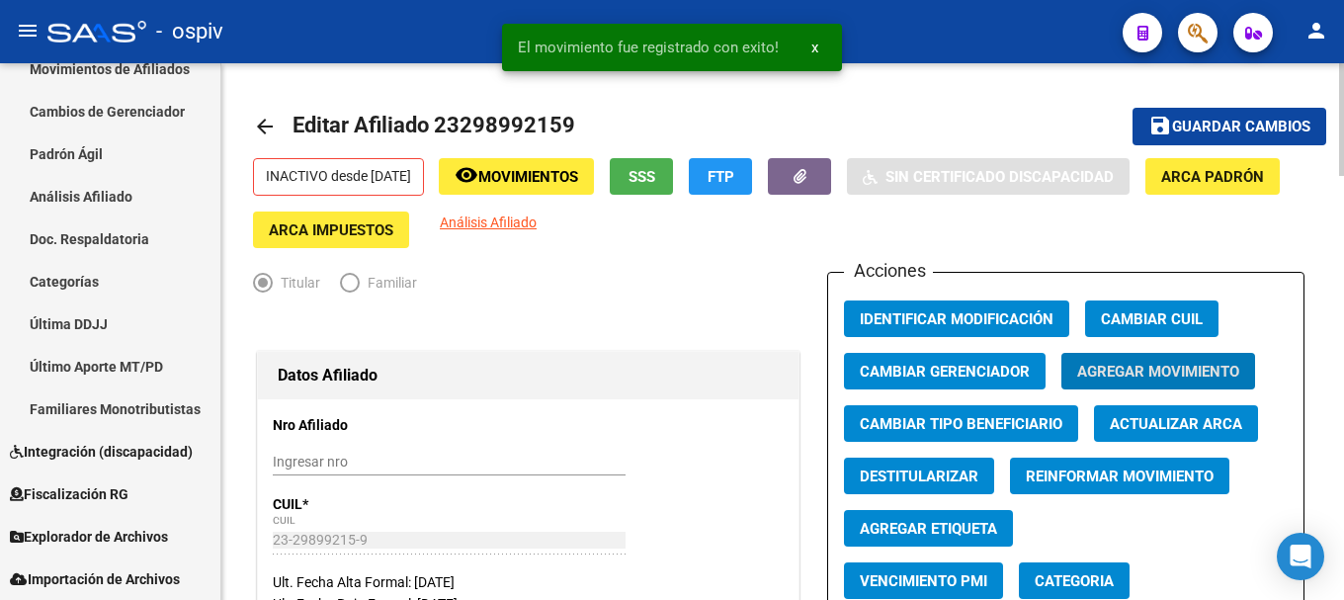
click at [536, 218] on span "Análisis Afiliado" at bounding box center [488, 222] width 97 height 16
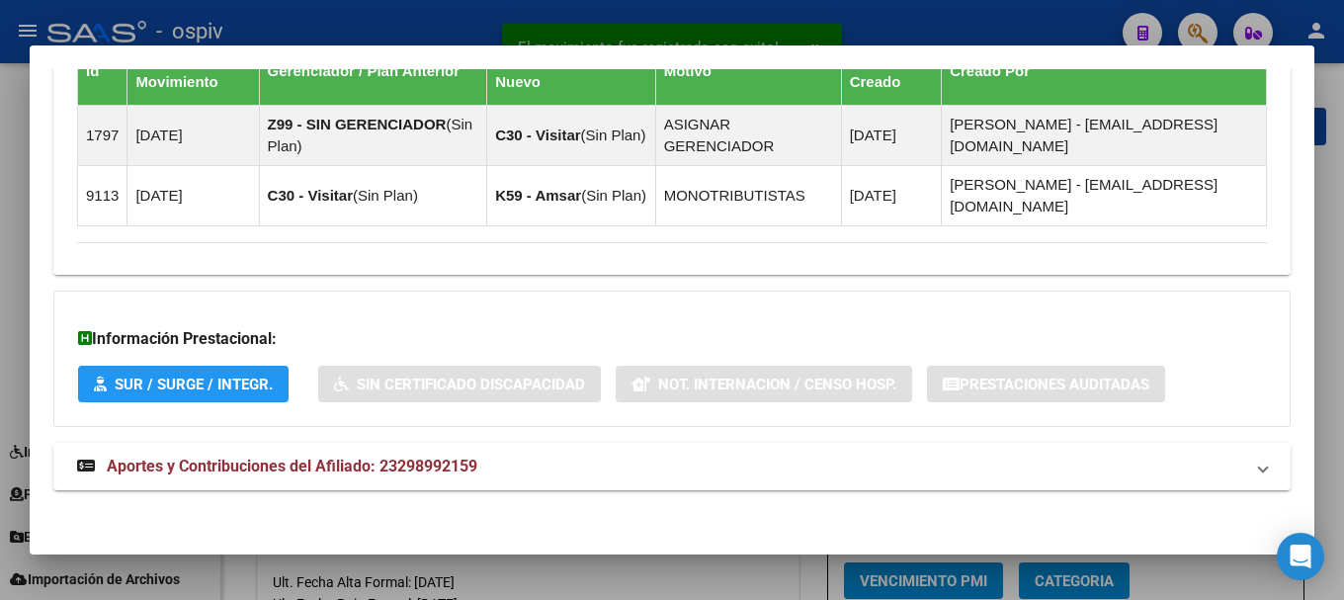
scroll to position [1309, 0]
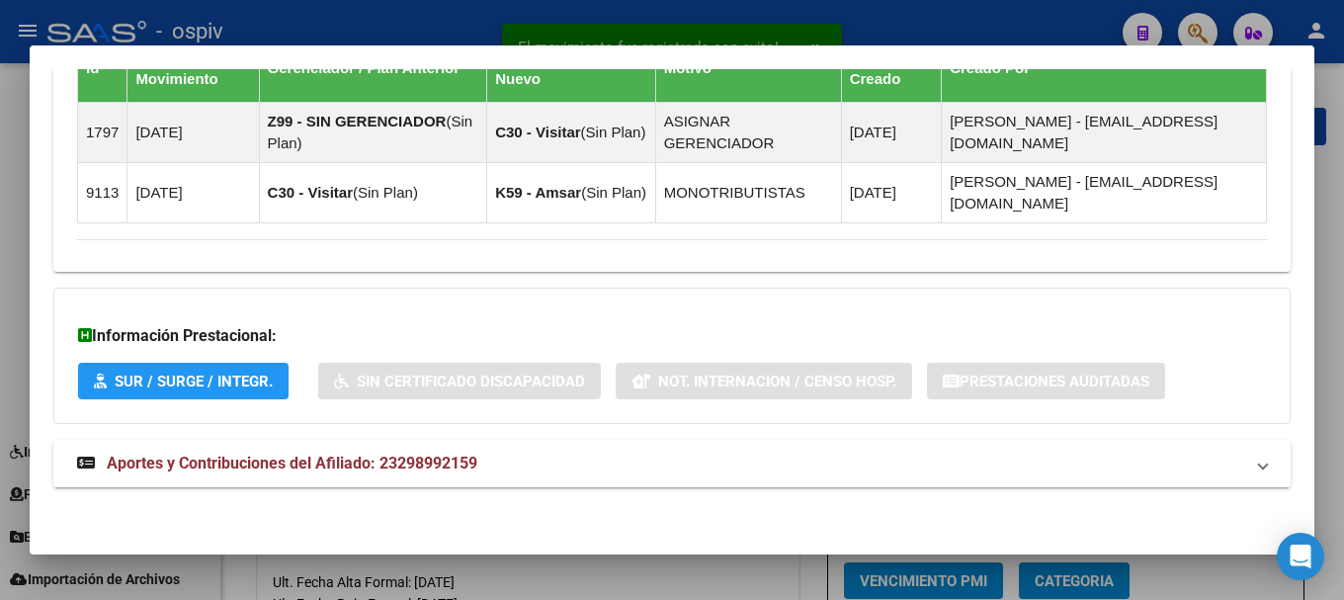
click at [349, 476] on mat-expansion-panel-header "Aportes y Contribuciones del Afiliado: 23298992159" at bounding box center [671, 463] width 1237 height 47
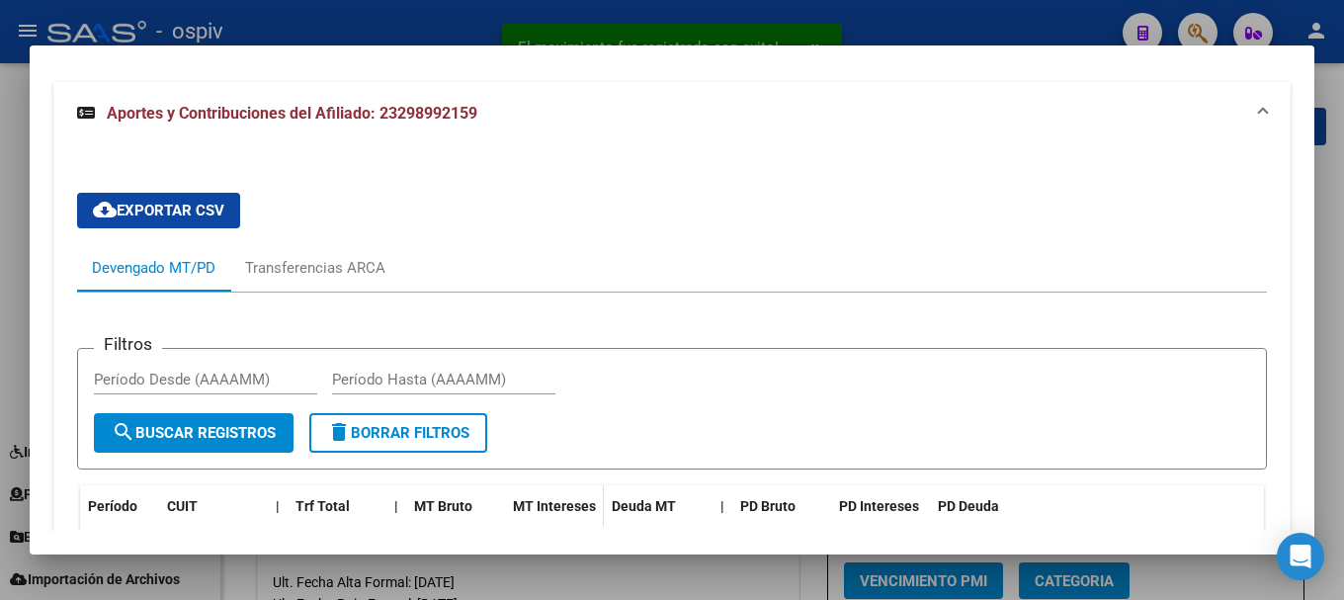
scroll to position [1945, 0]
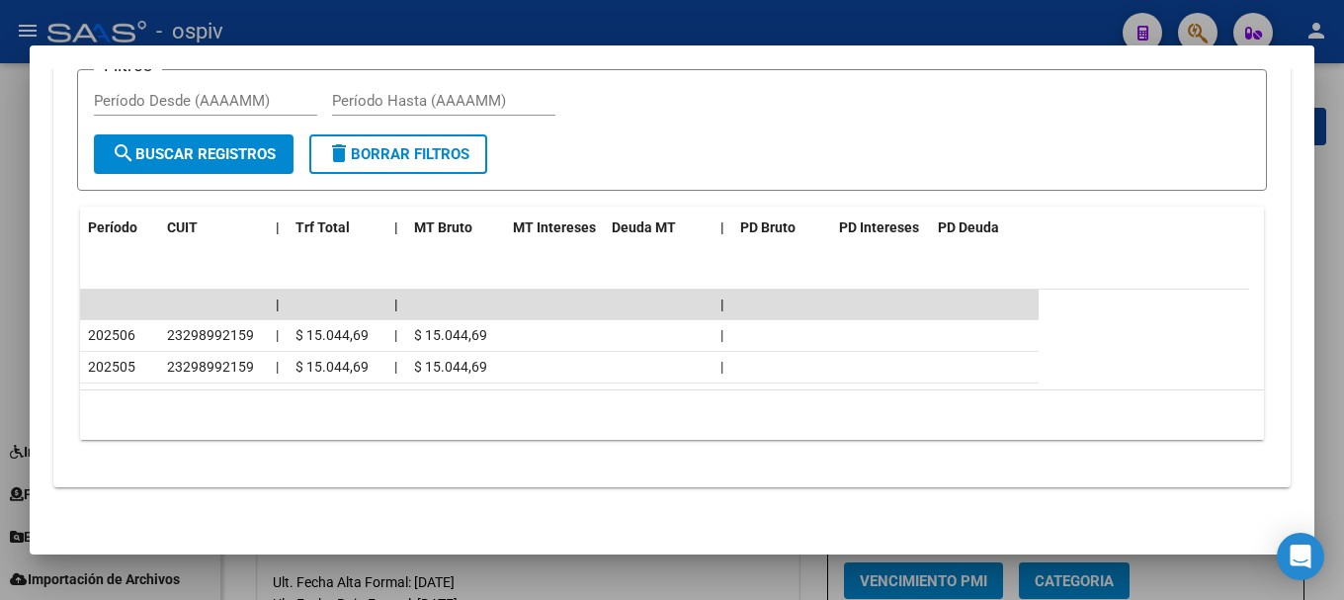
drag, startPoint x: 1182, startPoint y: 33, endPoint x: 905, endPoint y: 21, distance: 276.9
click at [1179, 33] on div at bounding box center [672, 300] width 1344 height 600
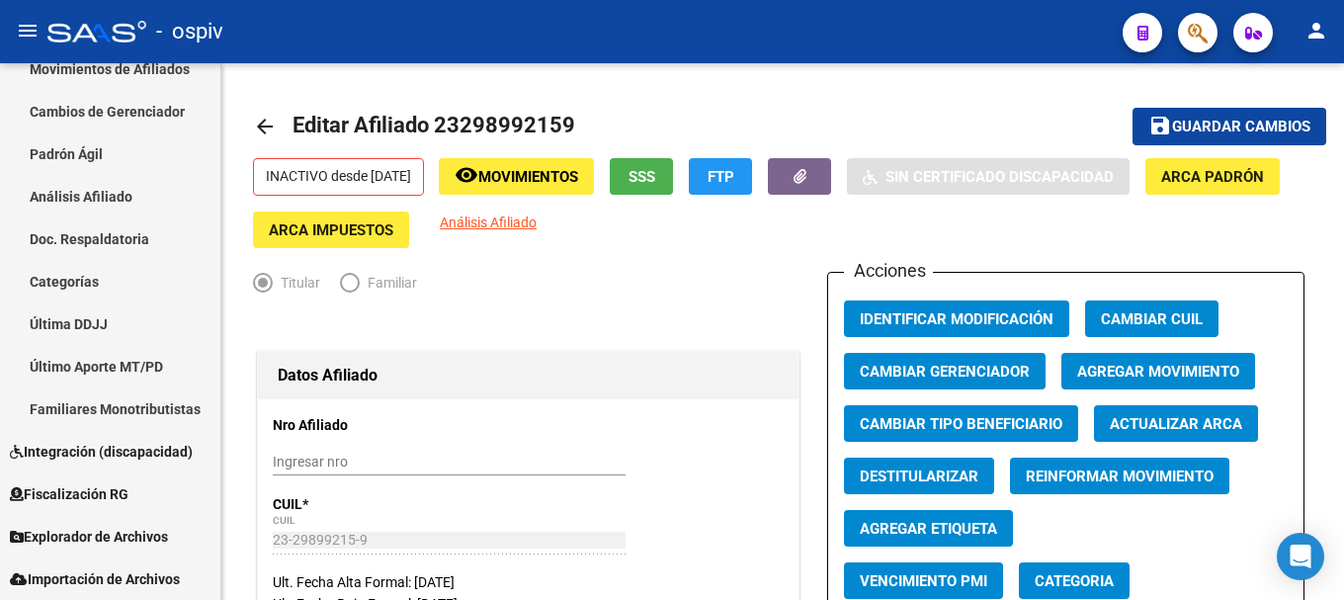
click at [1214, 20] on app-search-popup at bounding box center [1198, 30] width 40 height 25
click at [1183, 26] on button "button" at bounding box center [1198, 33] width 40 height 40
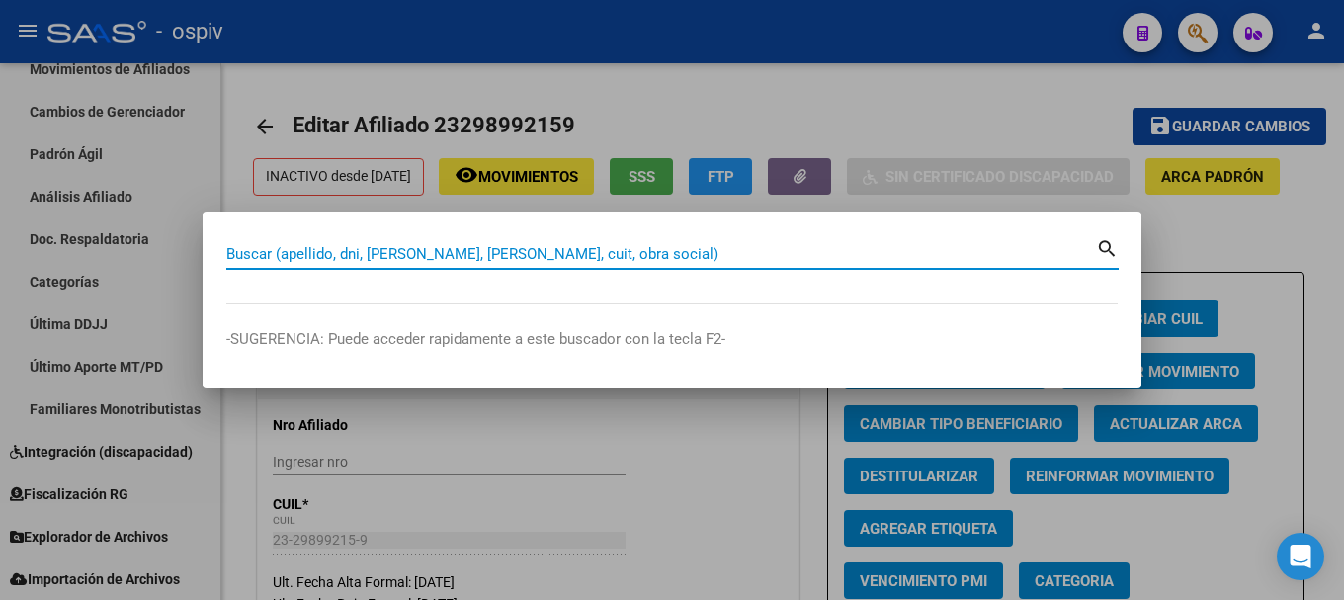
paste input "20526067836"
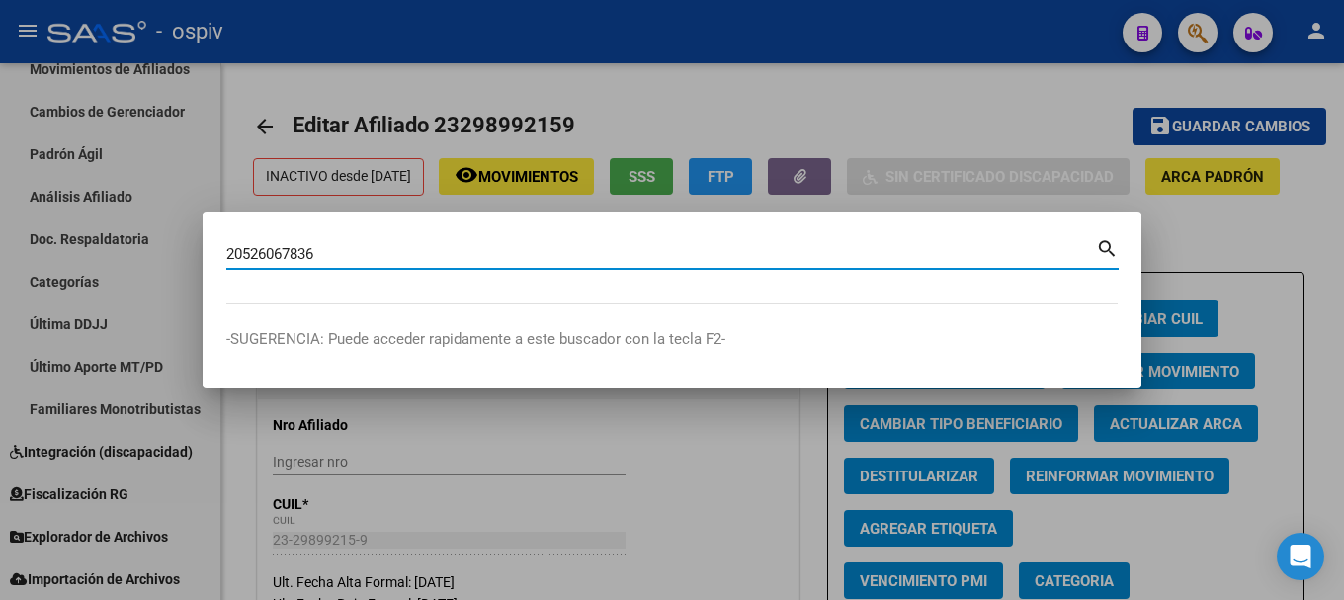
type input "20526067836"
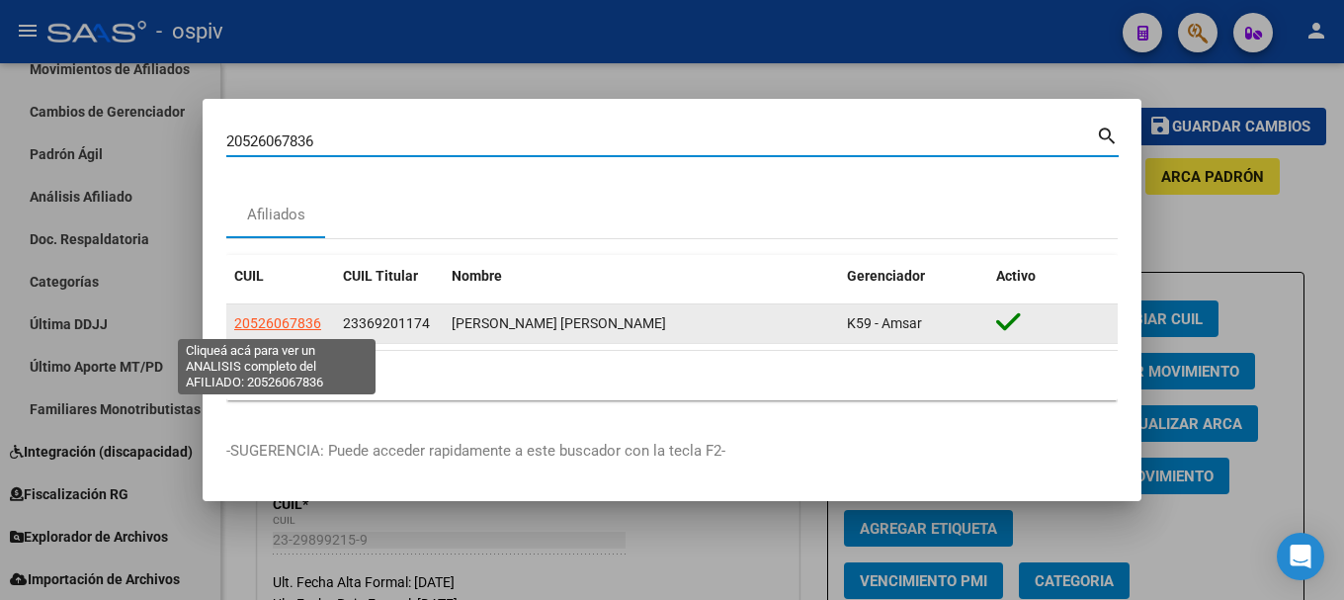
click at [311, 328] on span "20526067836" at bounding box center [277, 323] width 87 height 16
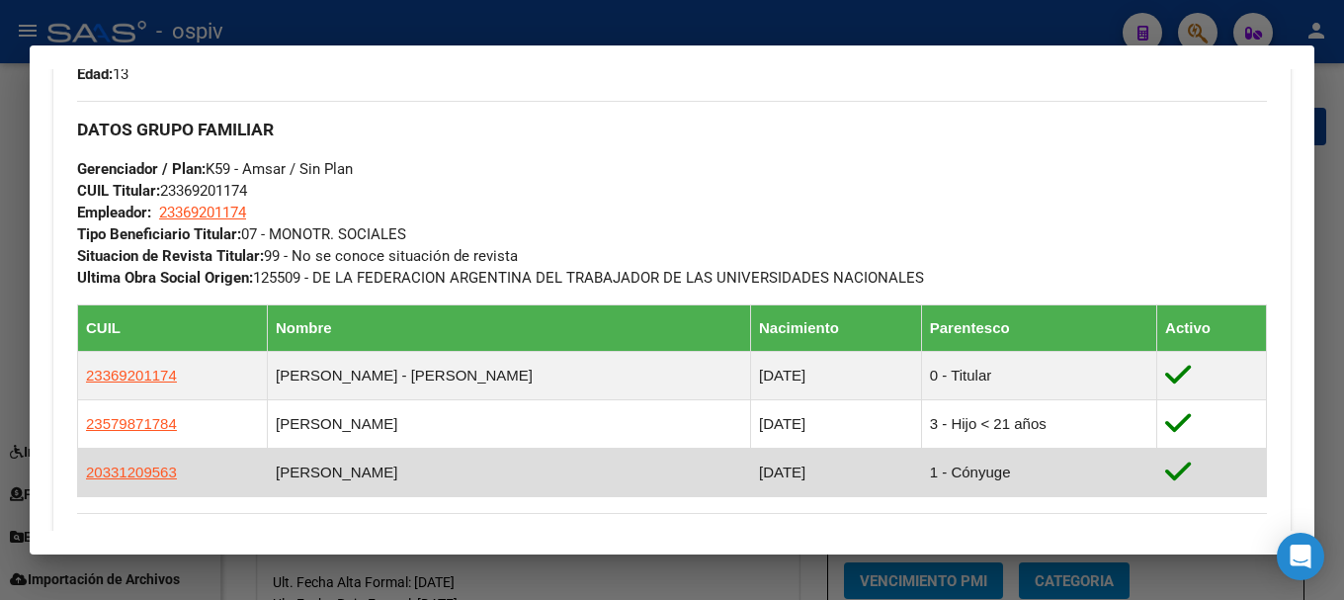
scroll to position [889, 0]
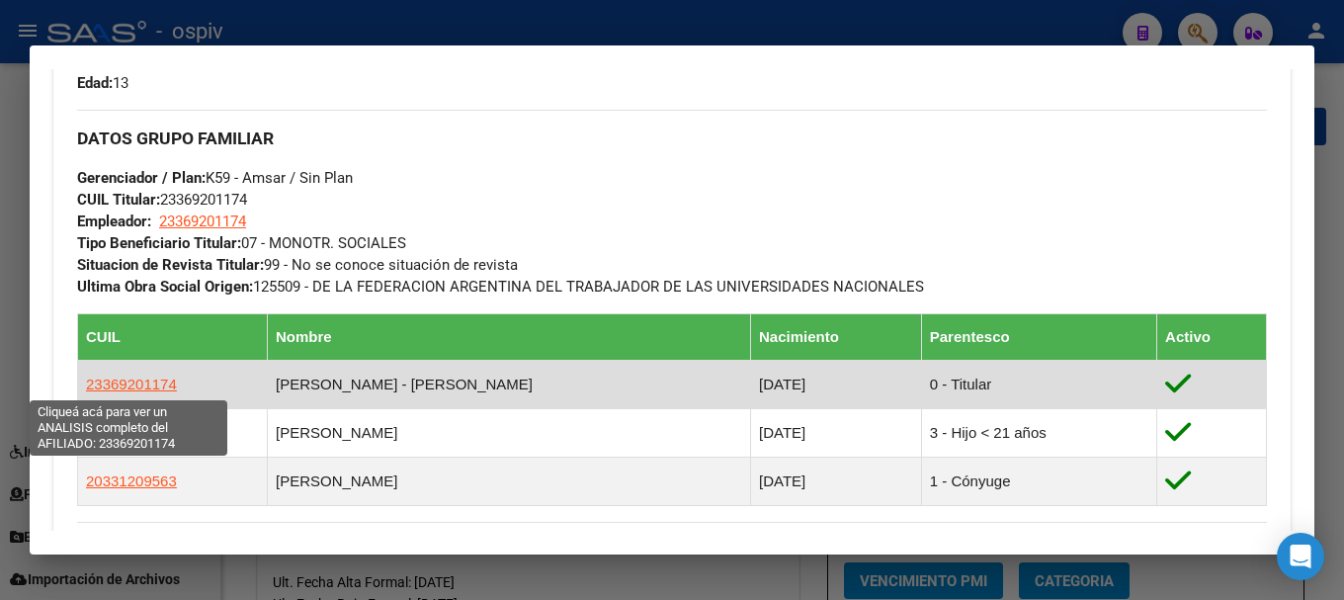
click at [118, 389] on span "23369201174" at bounding box center [131, 383] width 91 height 17
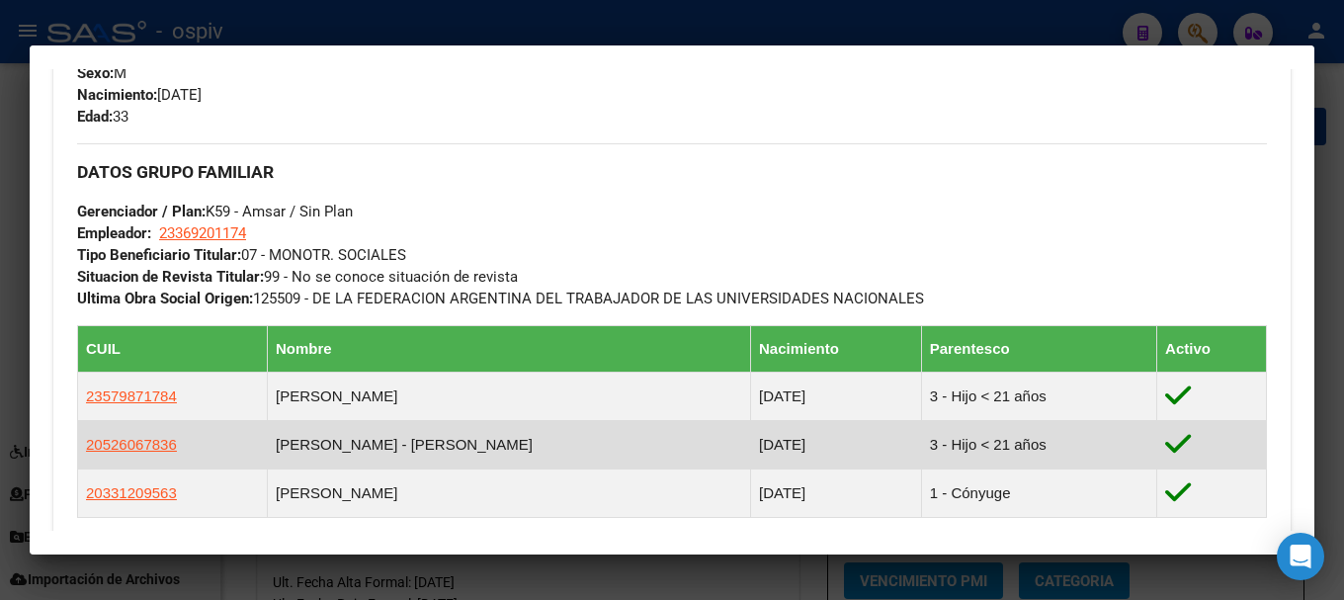
scroll to position [892, 0]
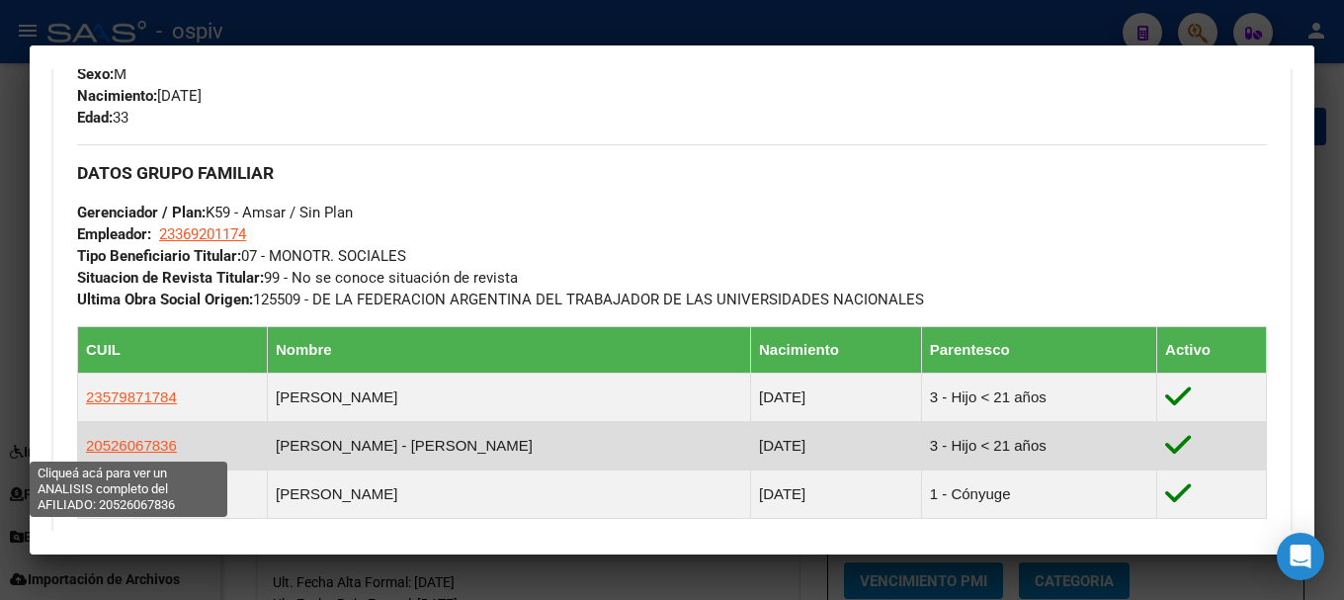
click at [157, 449] on span "20526067836" at bounding box center [131, 445] width 91 height 17
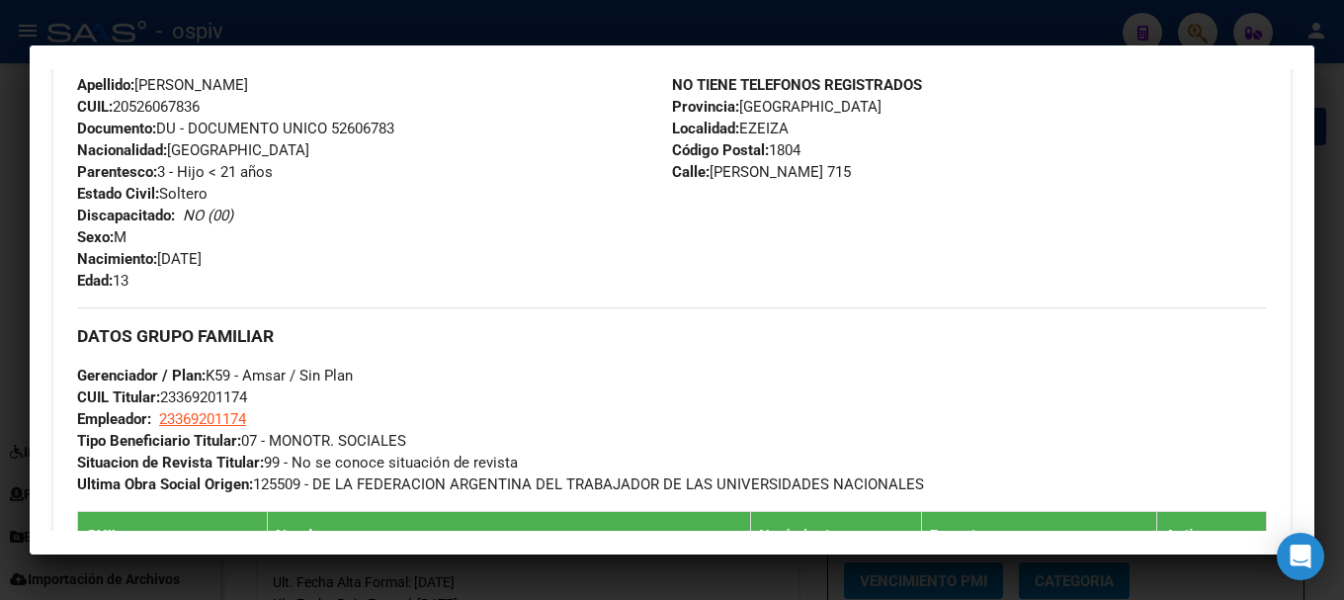
scroll to position [889, 0]
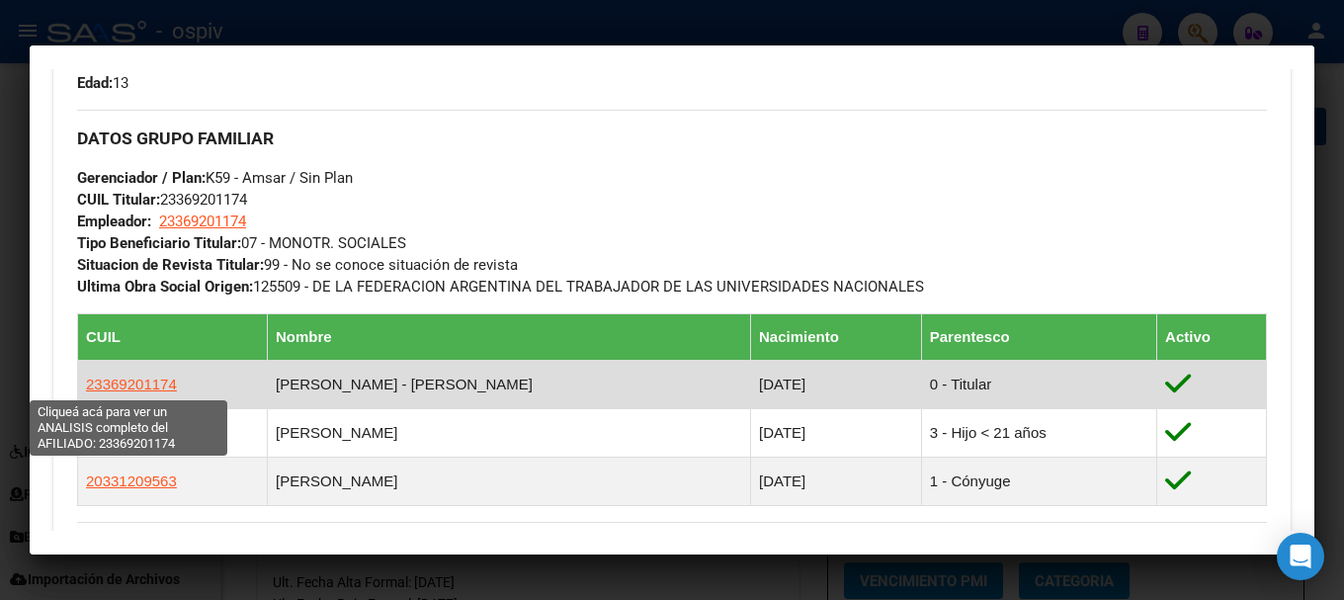
click at [141, 386] on span "23369201174" at bounding box center [131, 383] width 91 height 17
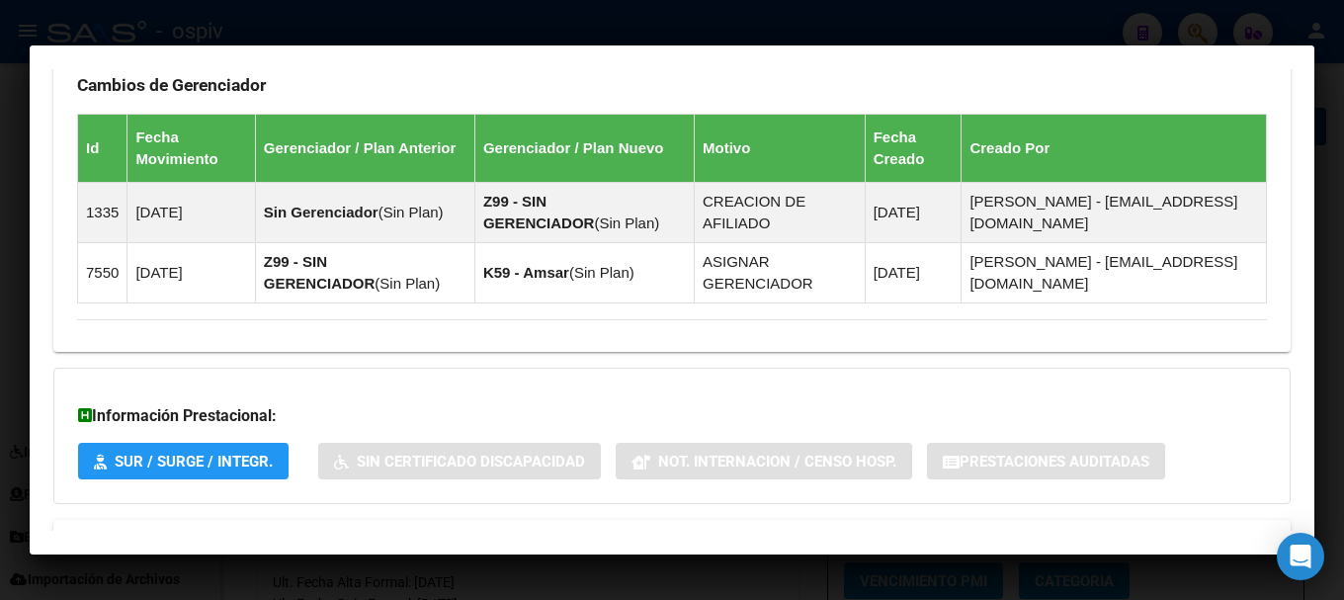
scroll to position [1472, 0]
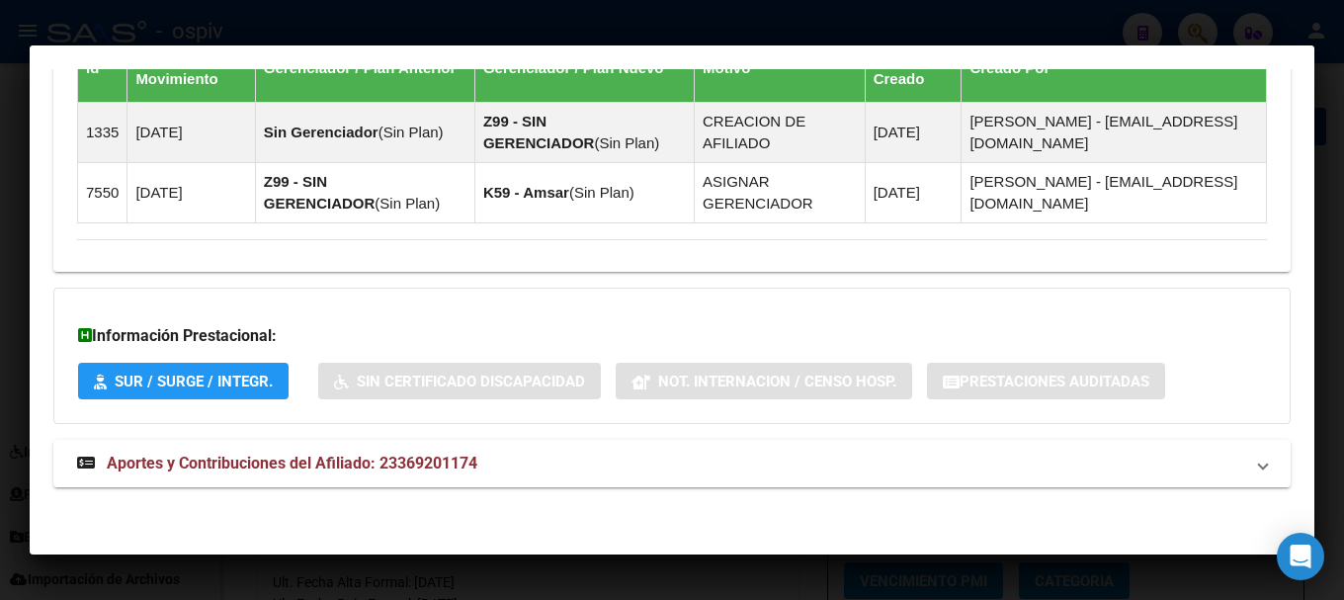
click at [255, 472] on strong "Aportes y Contribuciones del Afiliado: 23369201174" at bounding box center [277, 463] width 400 height 24
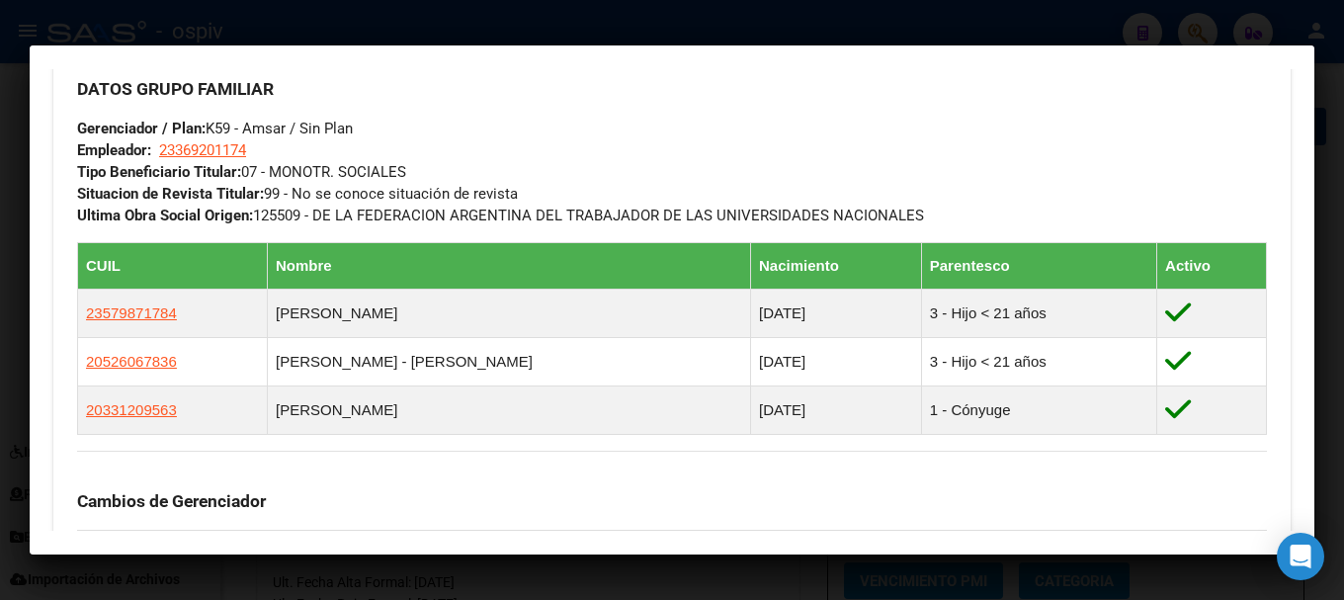
scroll to position [924, 0]
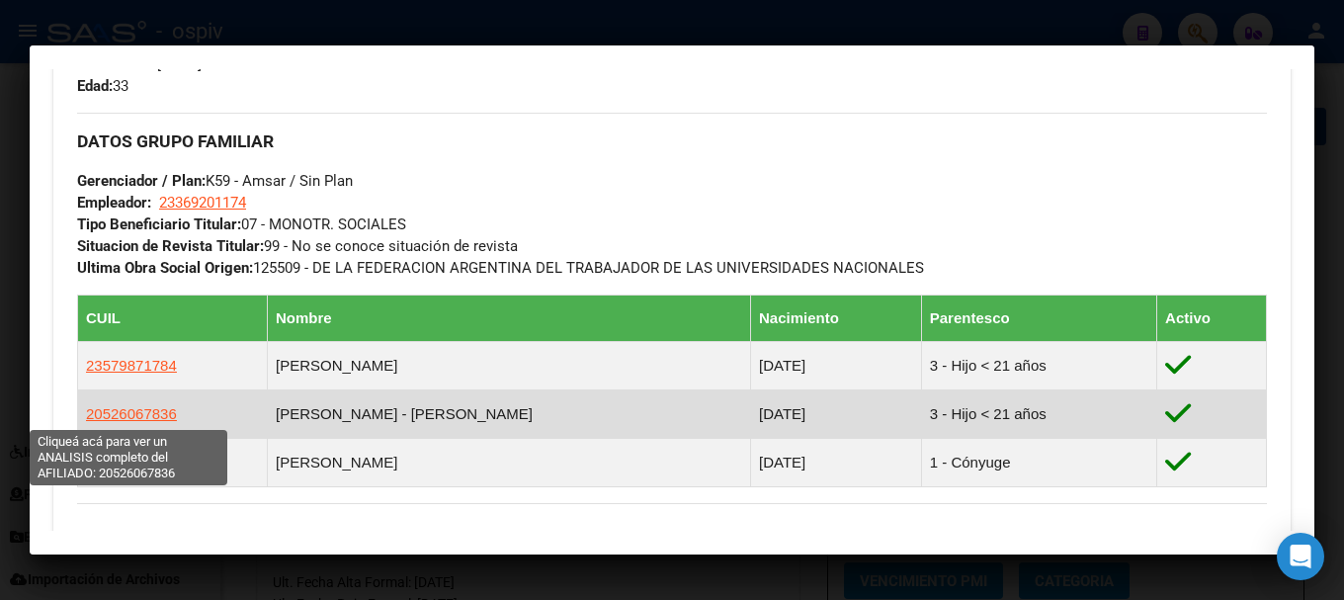
click at [120, 412] on span "20526067836" at bounding box center [131, 413] width 91 height 17
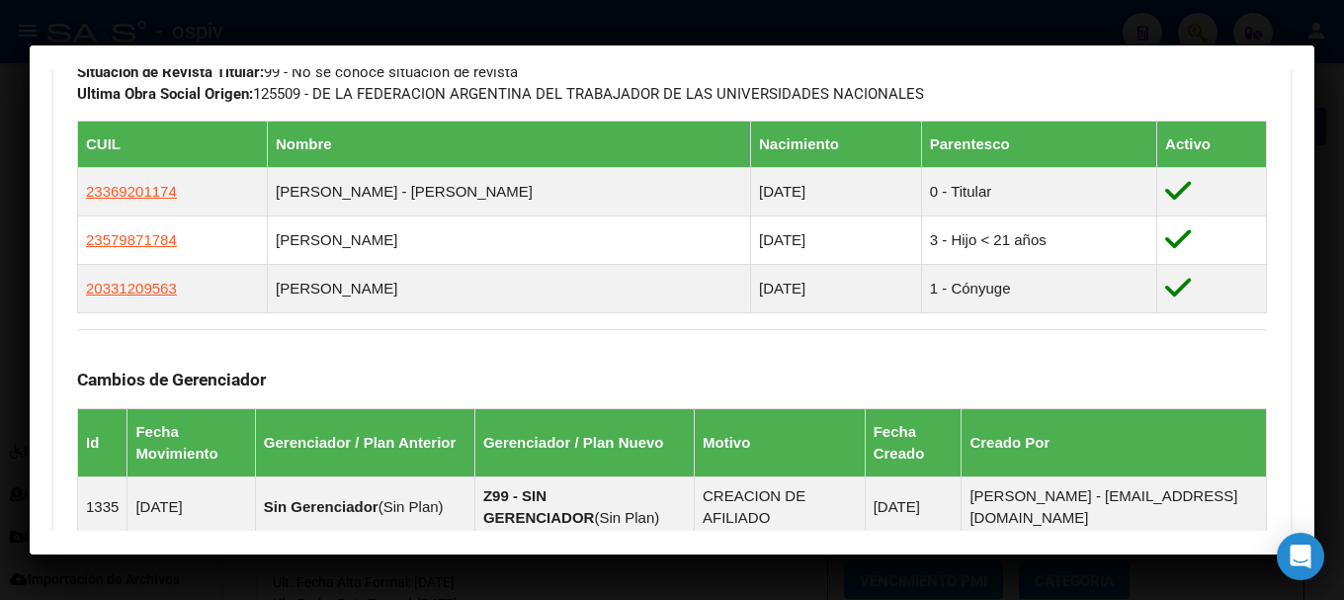
scroll to position [1087, 0]
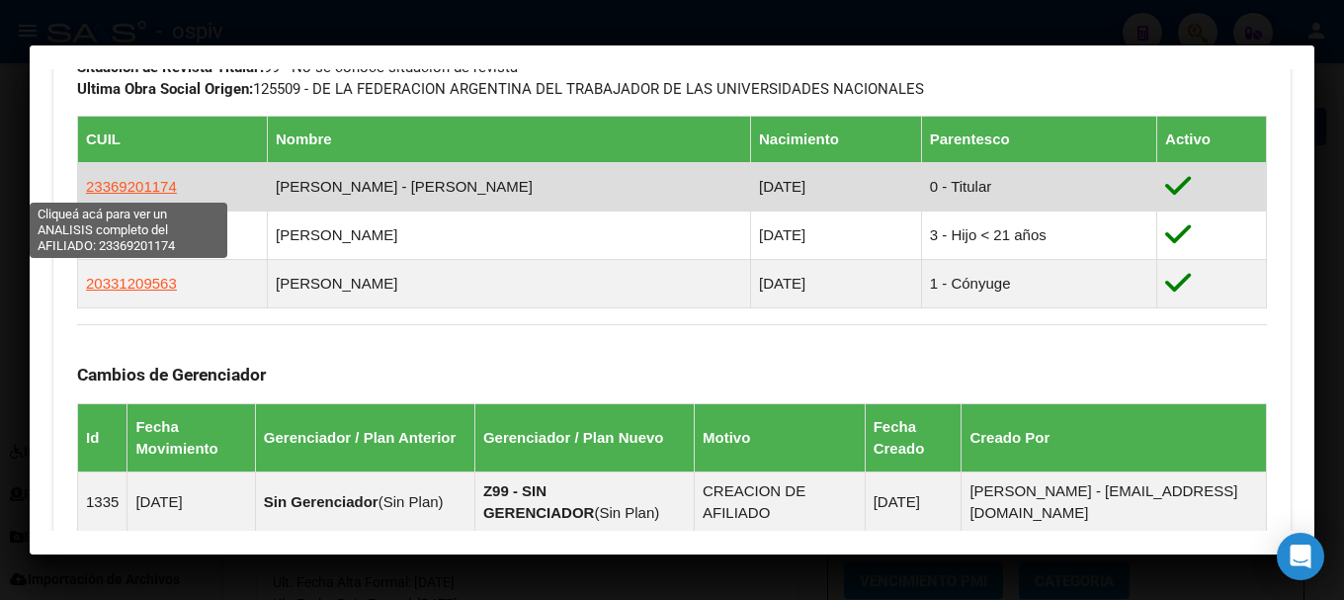
click at [138, 181] on span "23369201174" at bounding box center [131, 186] width 91 height 17
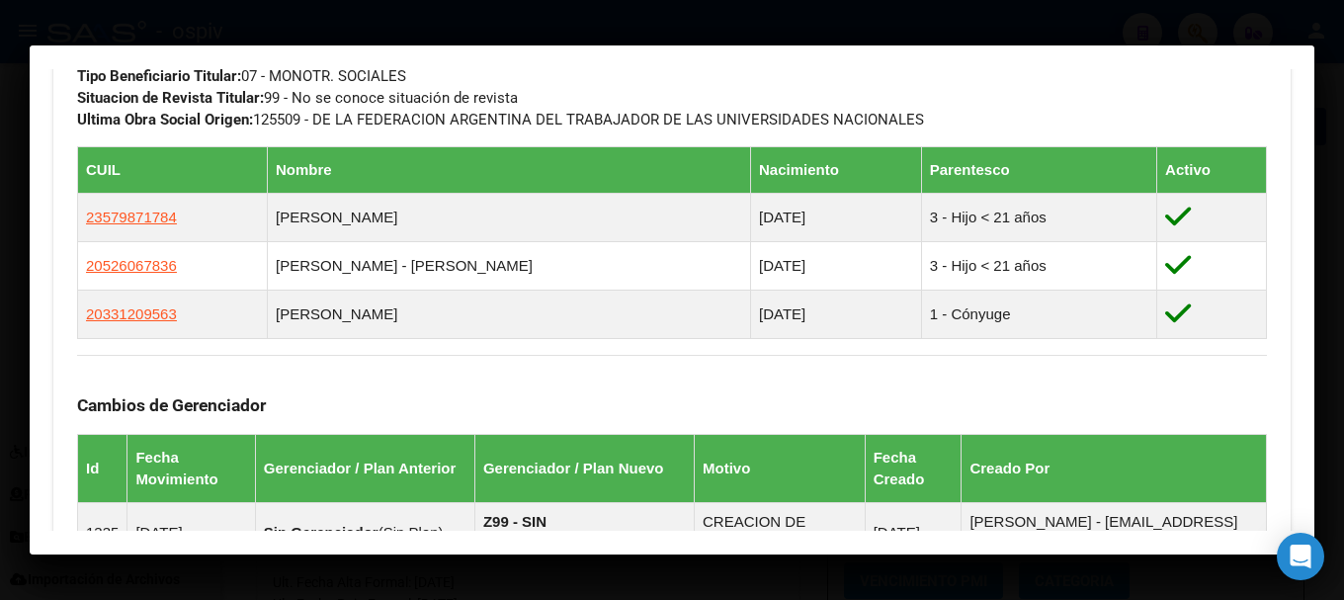
scroll to position [1091, 0]
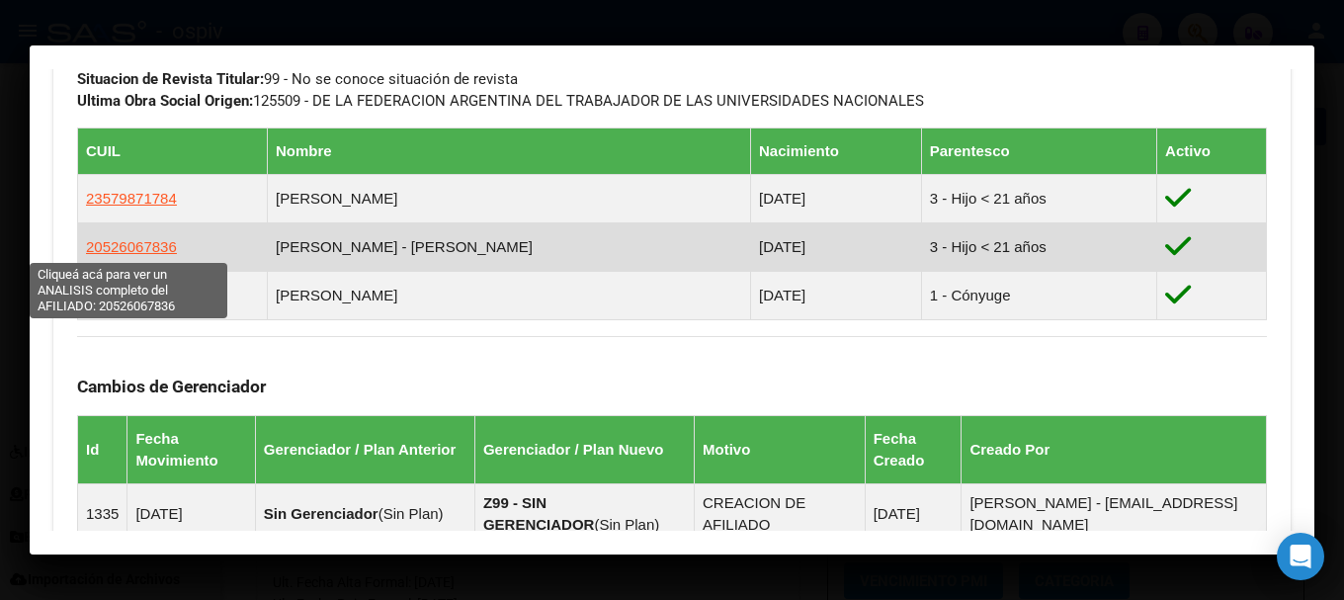
click at [147, 249] on span "20526067836" at bounding box center [131, 246] width 91 height 17
type textarea "20526067836"
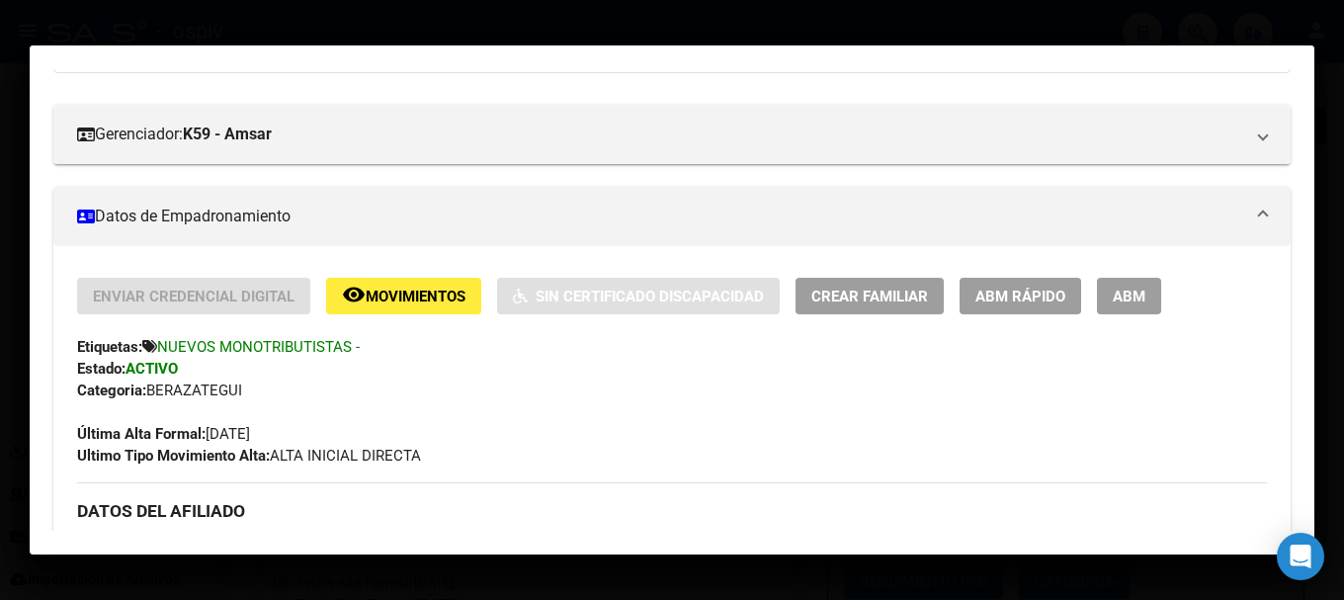
scroll to position [198, 0]
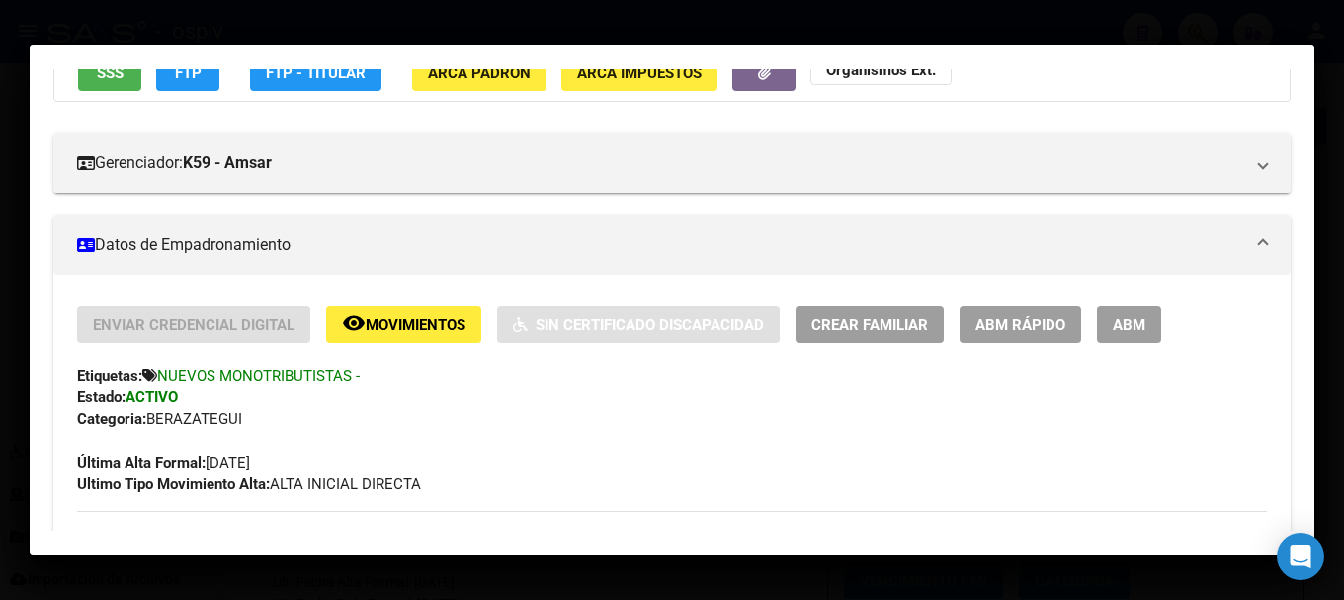
click at [1127, 316] on span "ABM" at bounding box center [1128, 325] width 33 height 18
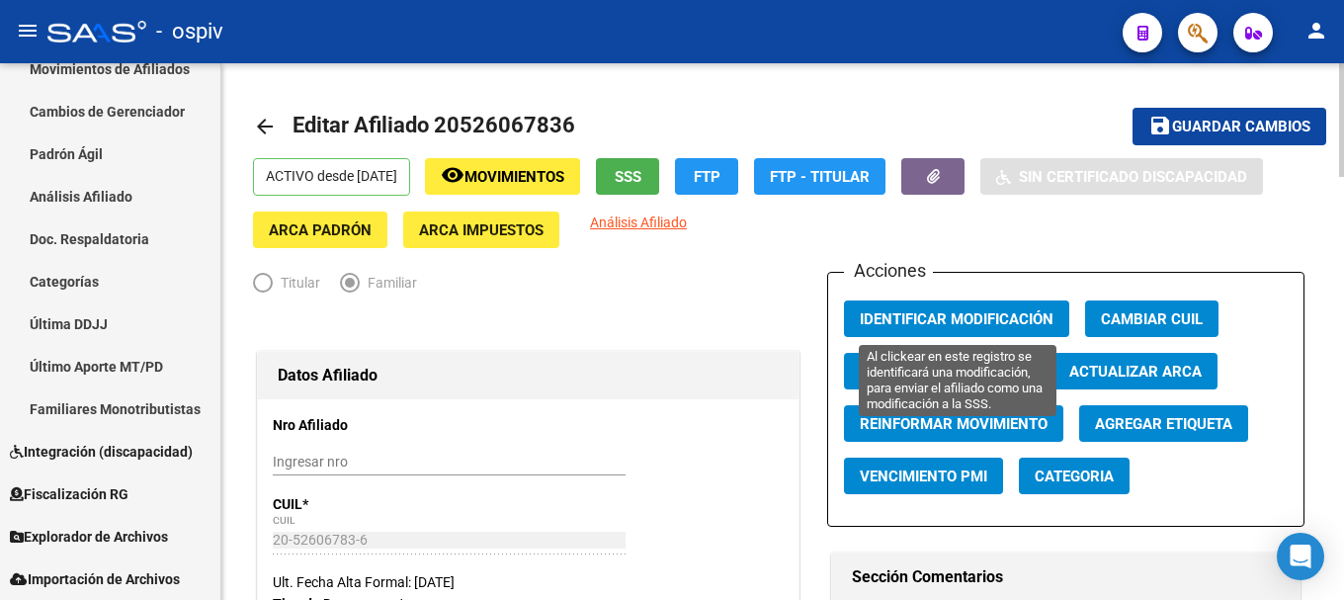
click at [987, 322] on span "Identificar Modificación" at bounding box center [956, 319] width 194 height 18
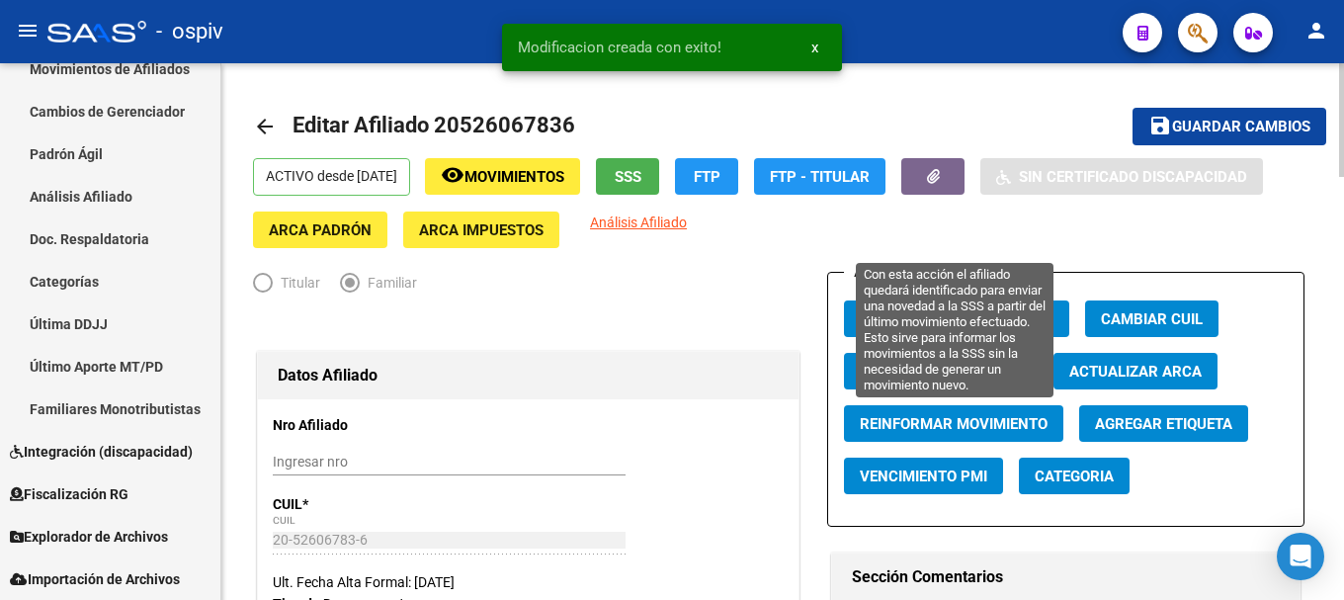
click at [940, 432] on span "Reinformar Movimiento" at bounding box center [953, 424] width 188 height 18
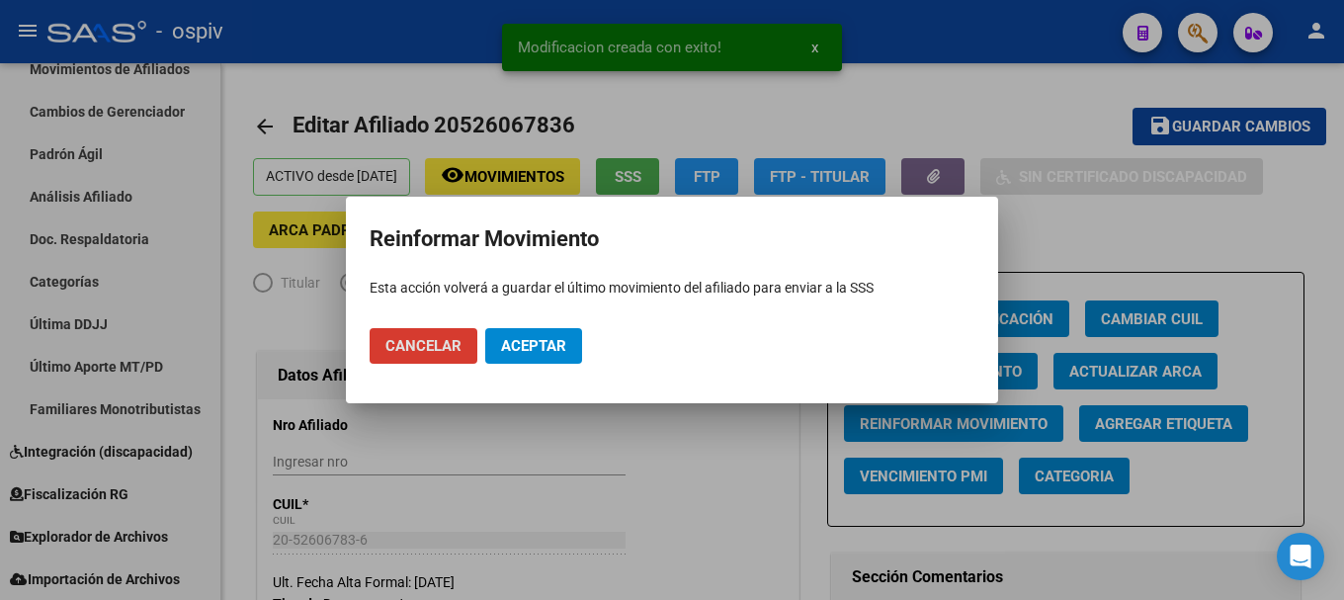
click at [534, 352] on span "Aceptar" at bounding box center [533, 346] width 65 height 18
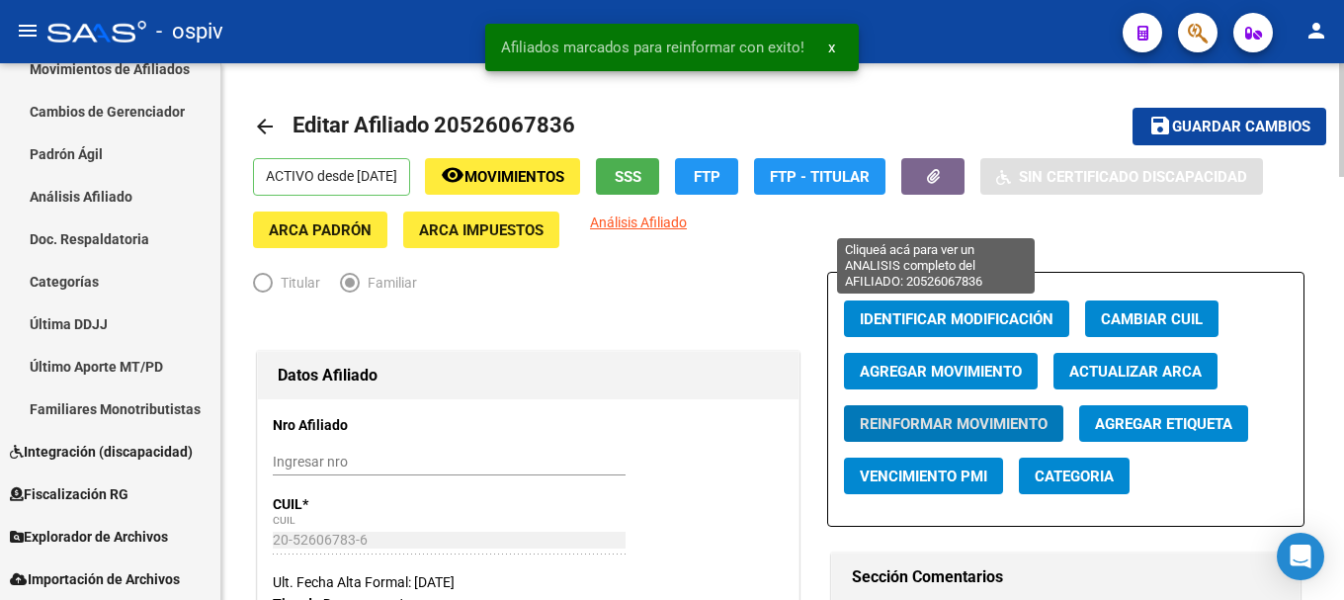
click at [687, 220] on span "Análisis Afiliado" at bounding box center [638, 222] width 97 height 16
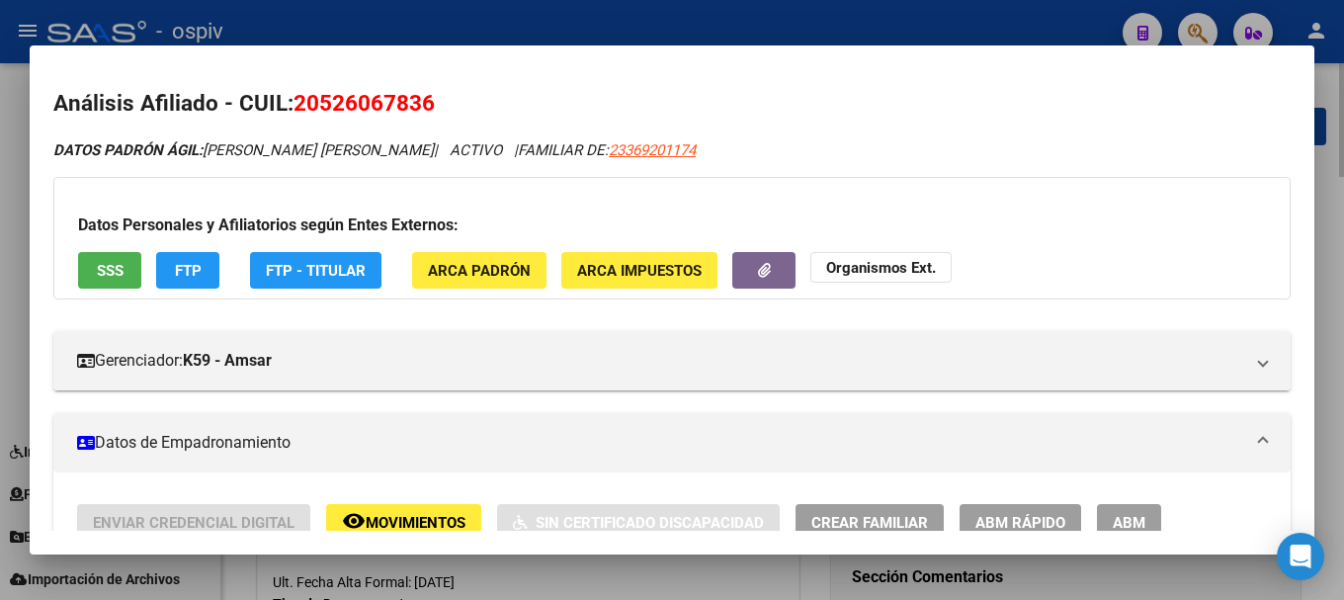
drag, startPoint x: 1207, startPoint y: 25, endPoint x: 365, endPoint y: 104, distance: 846.4
click at [1205, 25] on div at bounding box center [672, 300] width 1344 height 600
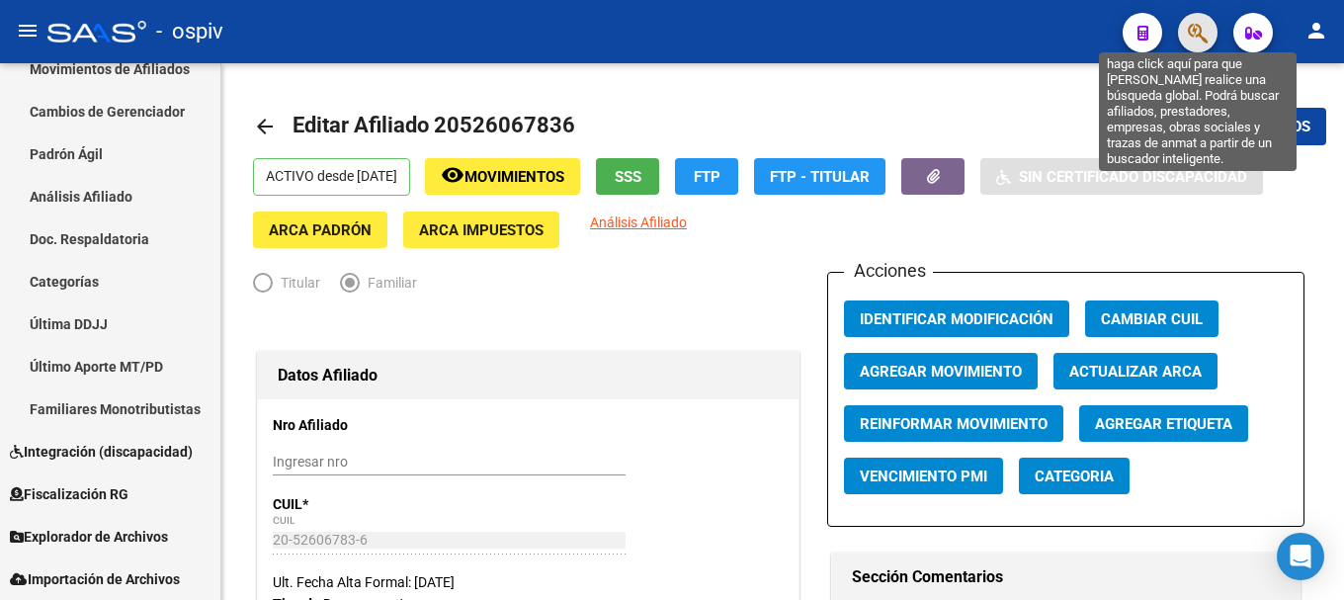
click at [1196, 32] on icon "button" at bounding box center [1197, 33] width 20 height 23
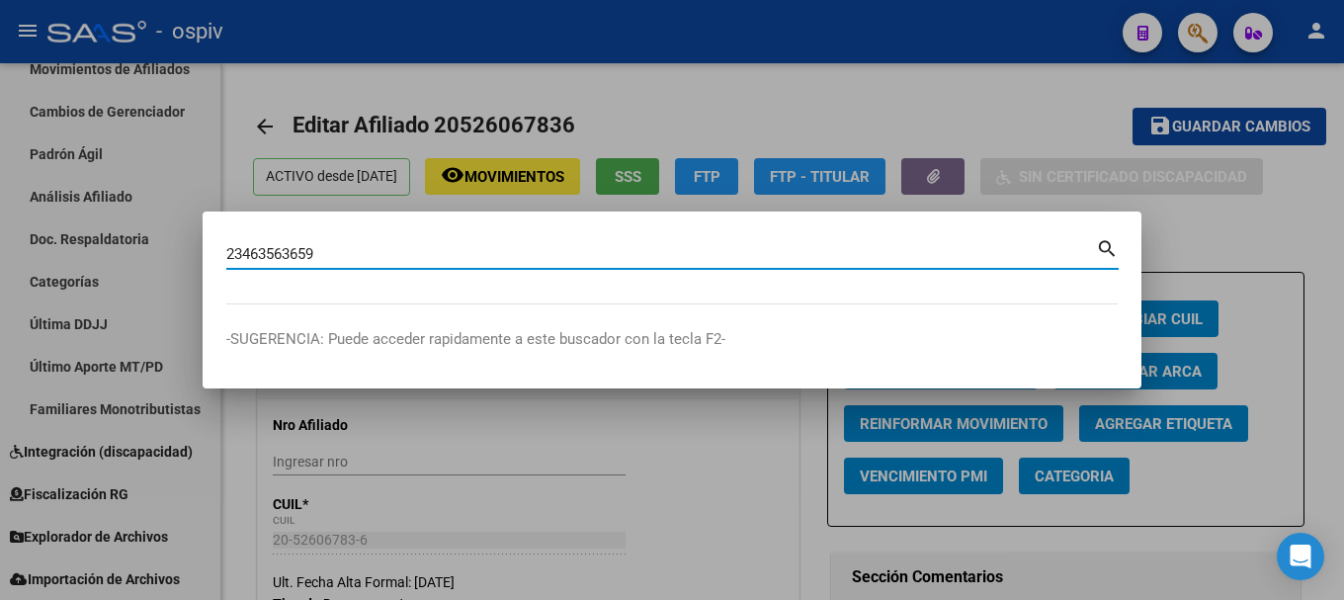
type input "23463563659"
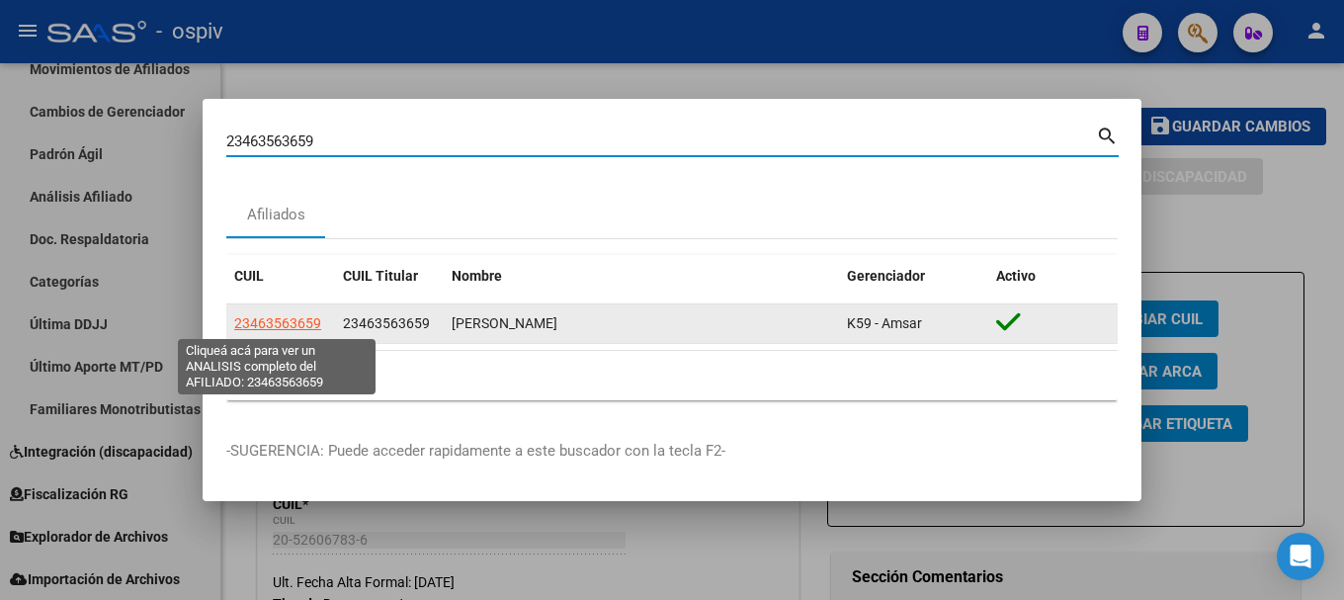
click at [281, 321] on span "23463563659" at bounding box center [277, 323] width 87 height 16
type textarea "23463563659"
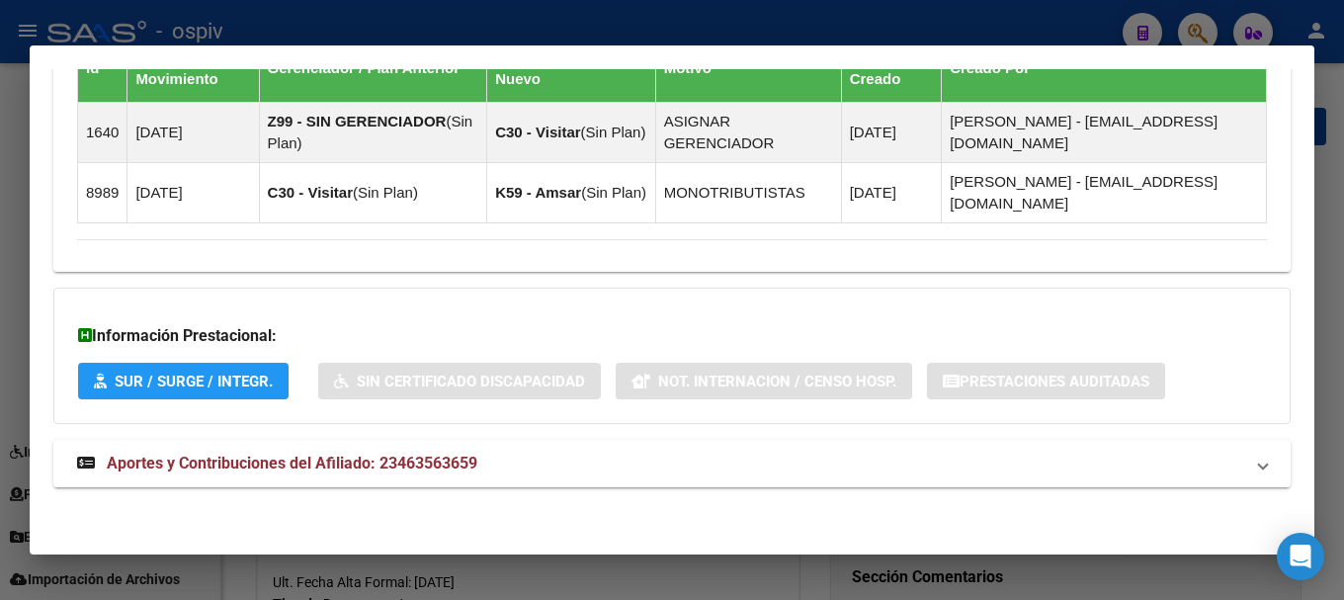
click at [366, 471] on span "Aportes y Contribuciones del Afiliado: 23463563659" at bounding box center [292, 462] width 370 height 19
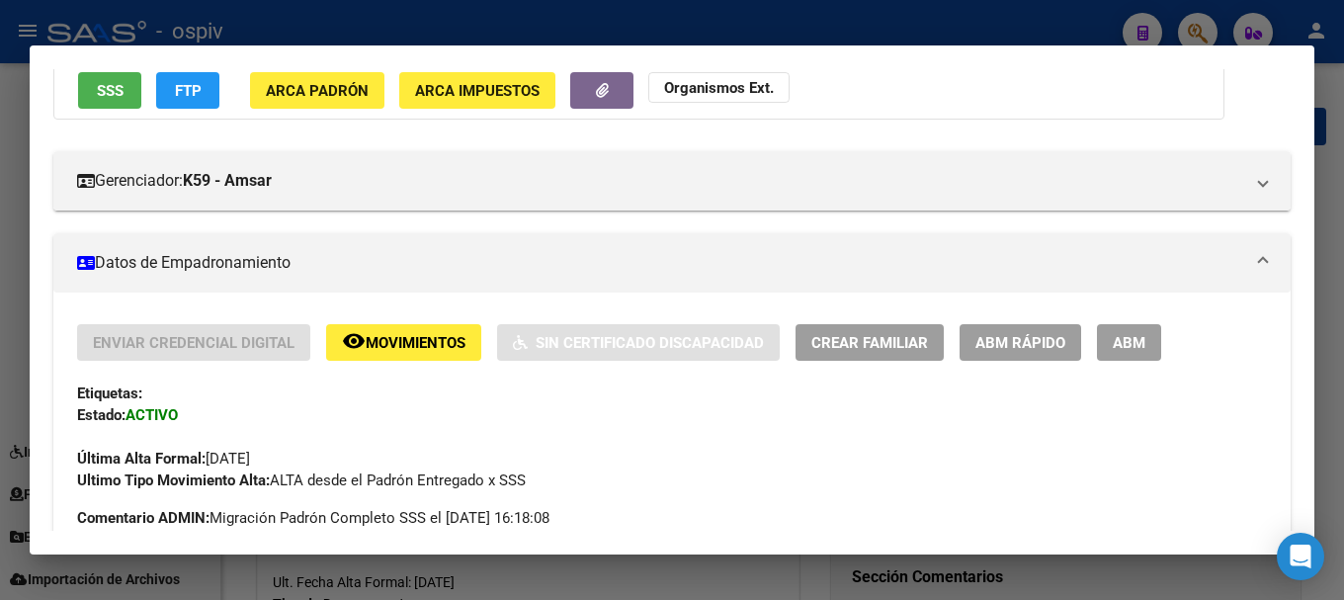
scroll to position [198, 0]
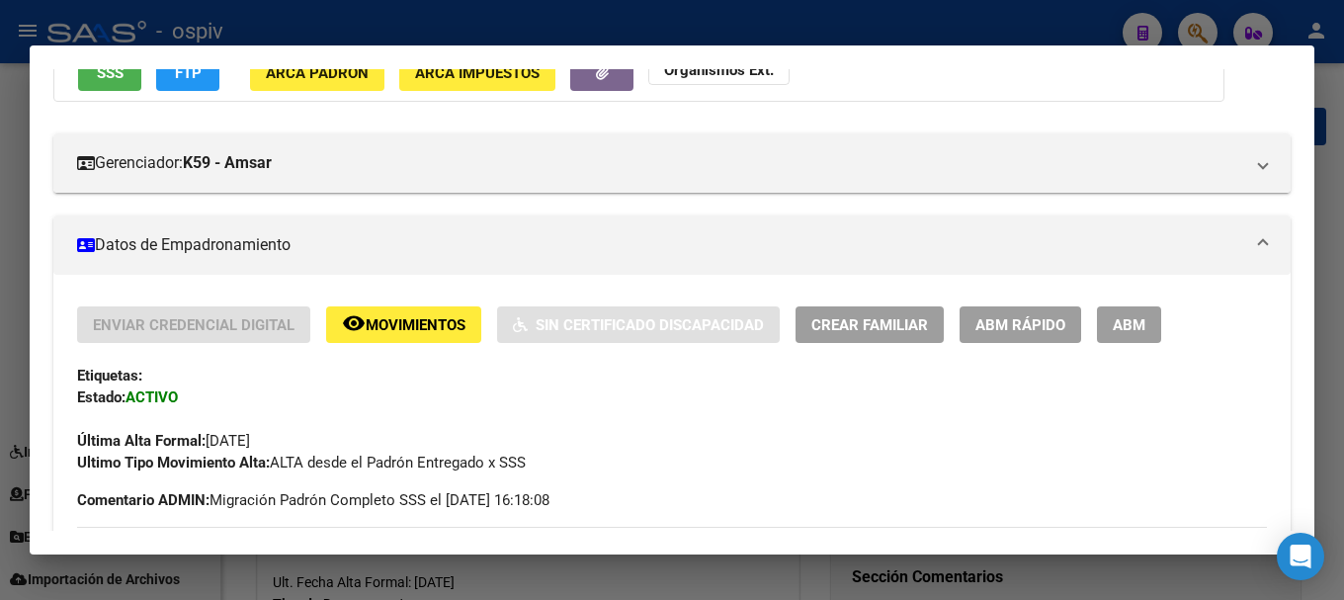
click at [1143, 320] on span "ABM" at bounding box center [1128, 325] width 33 height 18
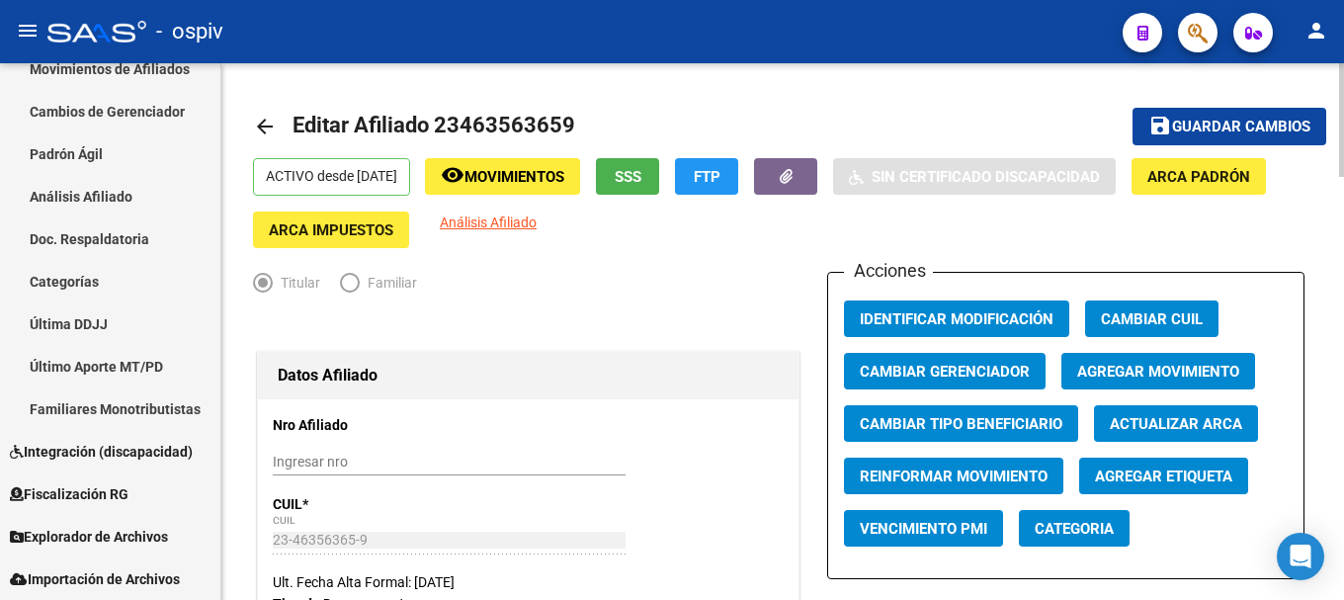
click at [1162, 370] on span "Agregar Movimiento" at bounding box center [1158, 372] width 162 height 18
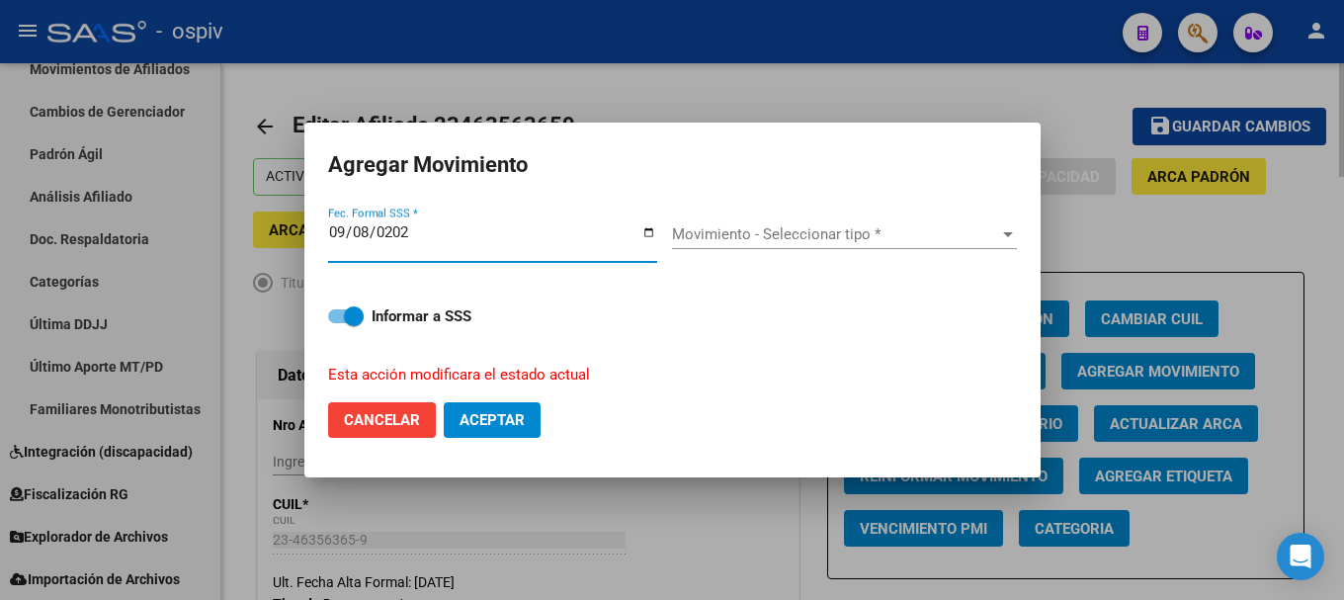
type input "[DATE]"
click at [756, 245] on div "Movimiento - Seleccionar tipo * Movimiento - Seleccionar tipo *" at bounding box center [844, 234] width 345 height 30
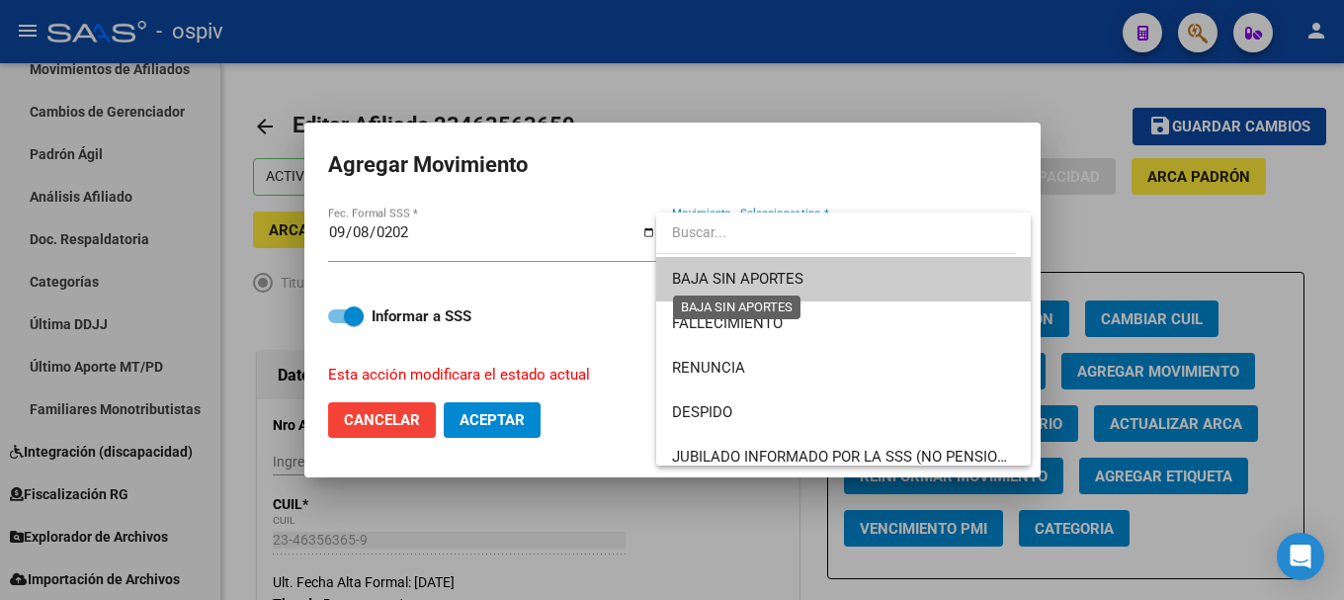
drag, startPoint x: 741, startPoint y: 280, endPoint x: 640, endPoint y: 324, distance: 110.1
click at [737, 284] on span "BAJA SIN APORTES" at bounding box center [737, 279] width 131 height 18
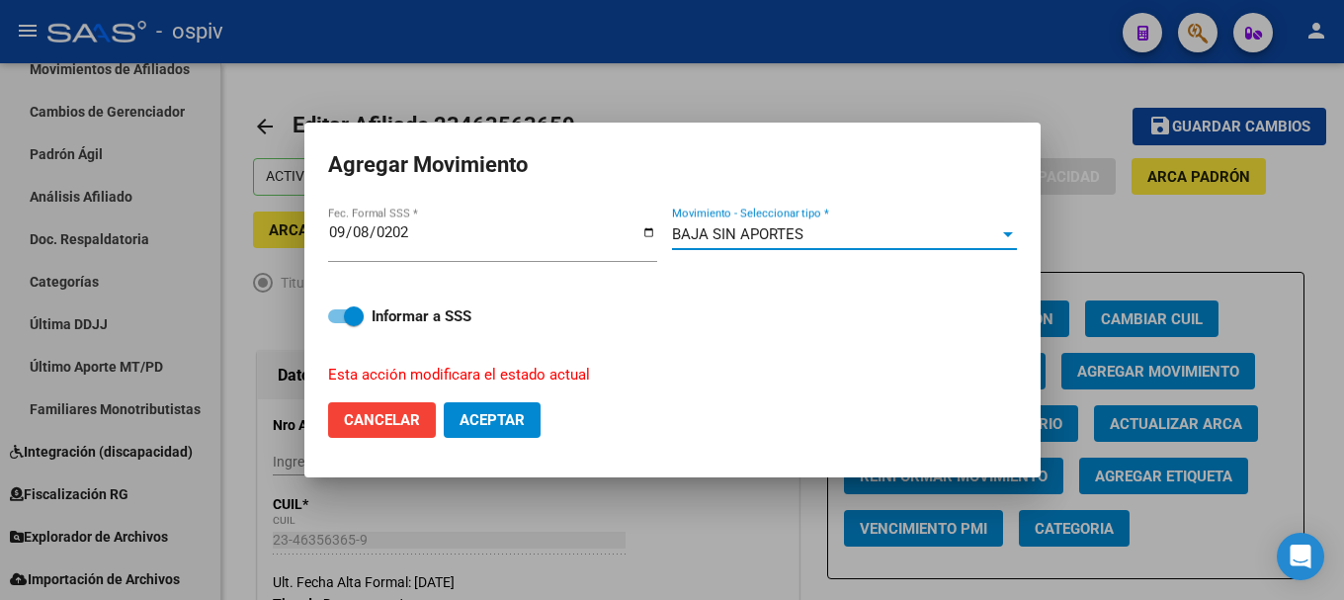
click at [488, 426] on span "Aceptar" at bounding box center [491, 420] width 65 height 18
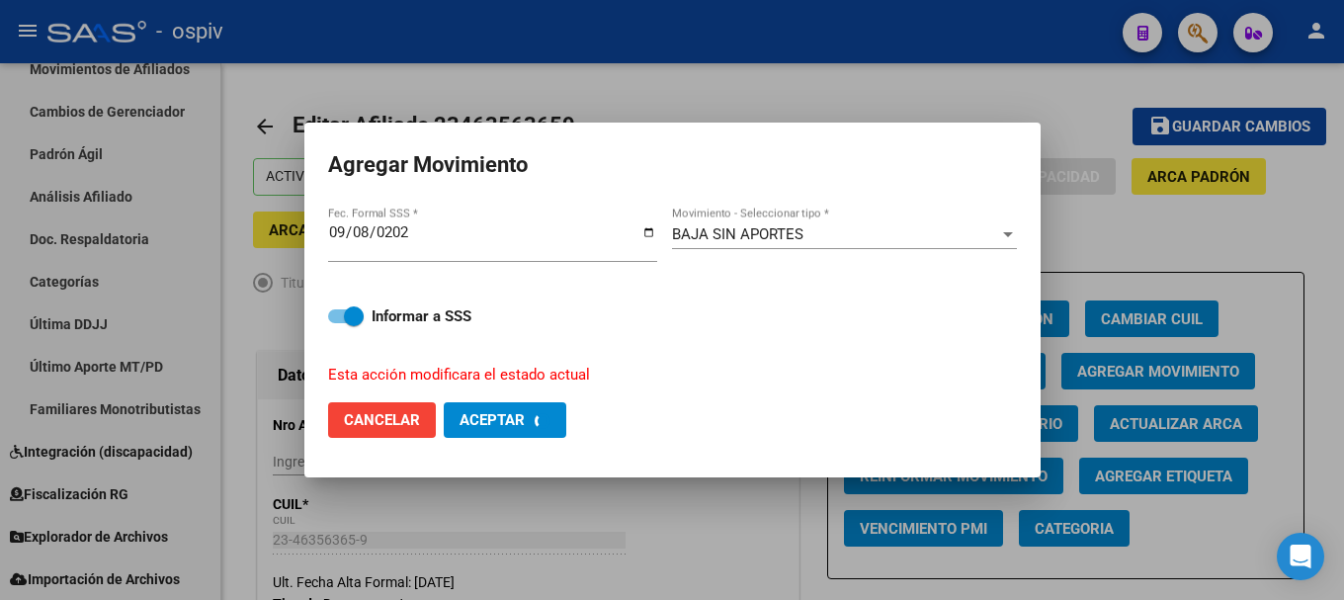
checkbox input "false"
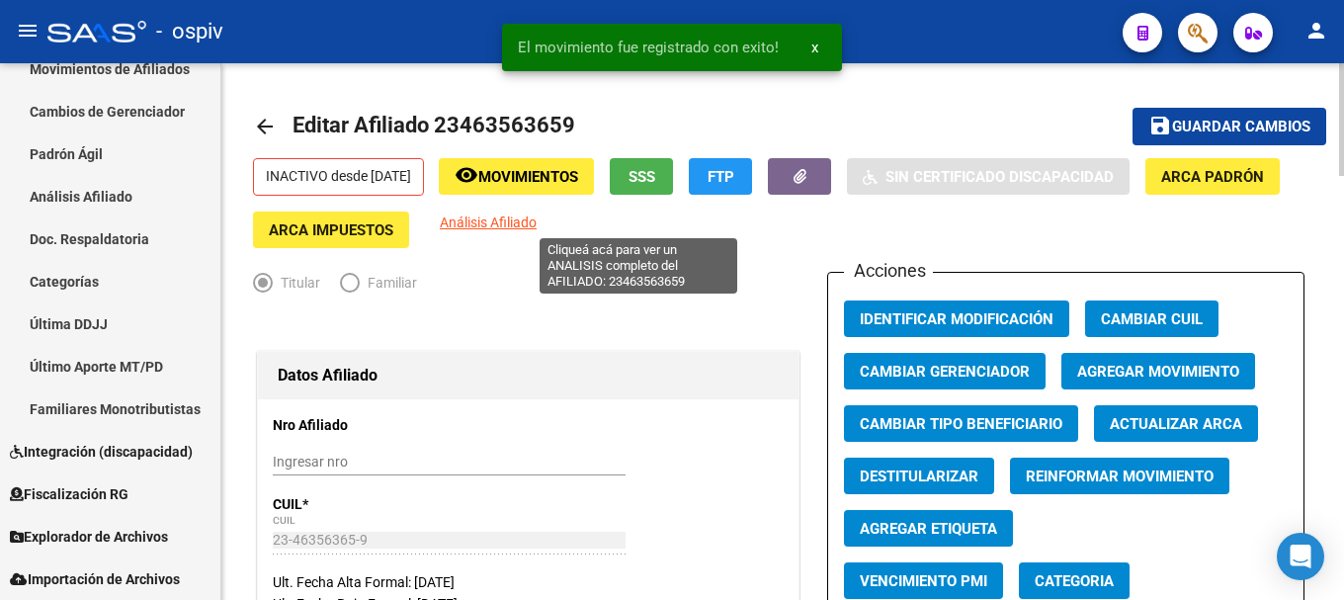
click at [536, 216] on span "Análisis Afiliado" at bounding box center [488, 222] width 97 height 16
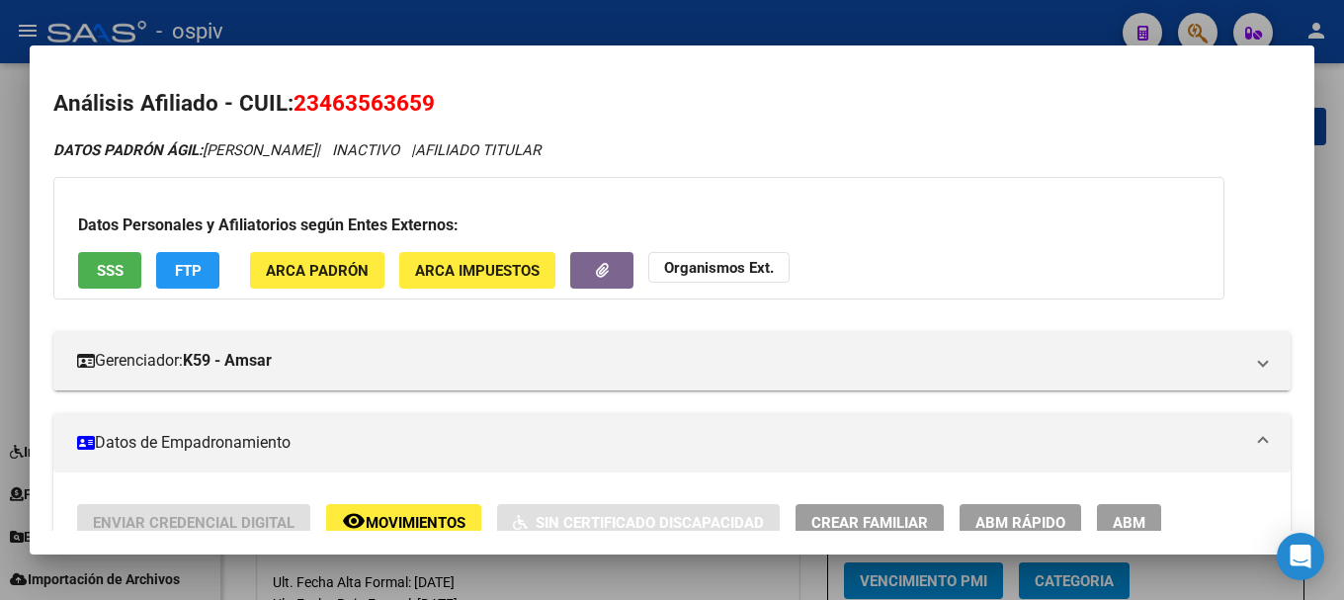
click at [1194, 28] on div at bounding box center [672, 300] width 1344 height 600
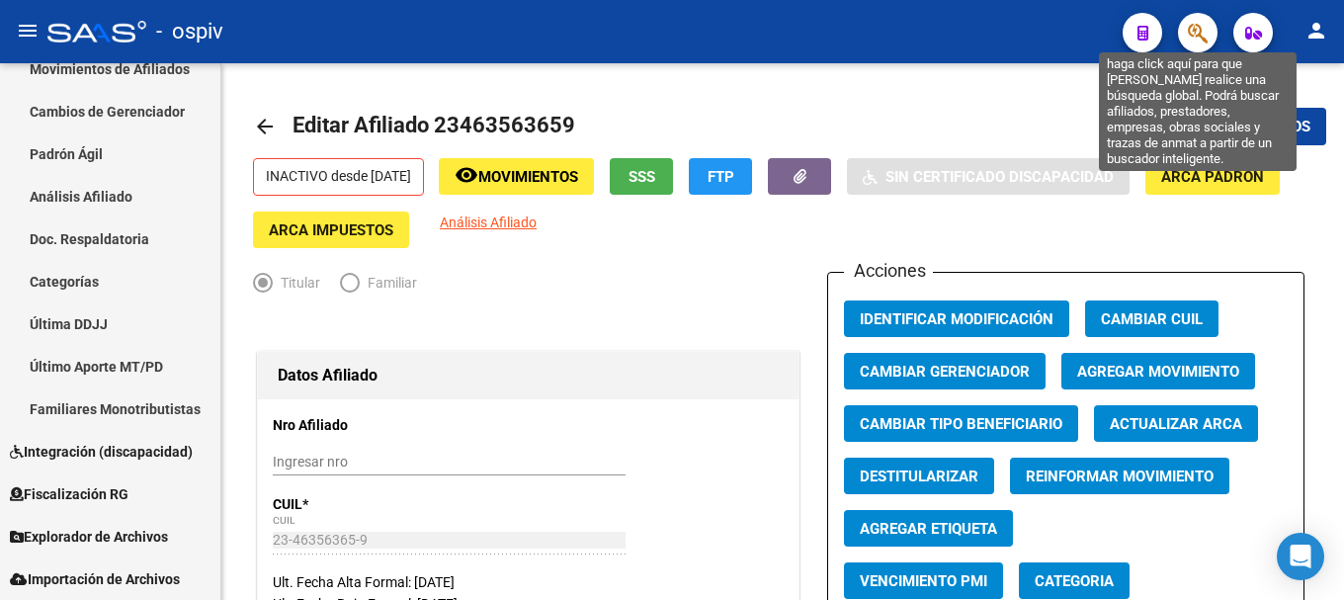
click at [1202, 39] on icon "button" at bounding box center [1197, 33] width 20 height 23
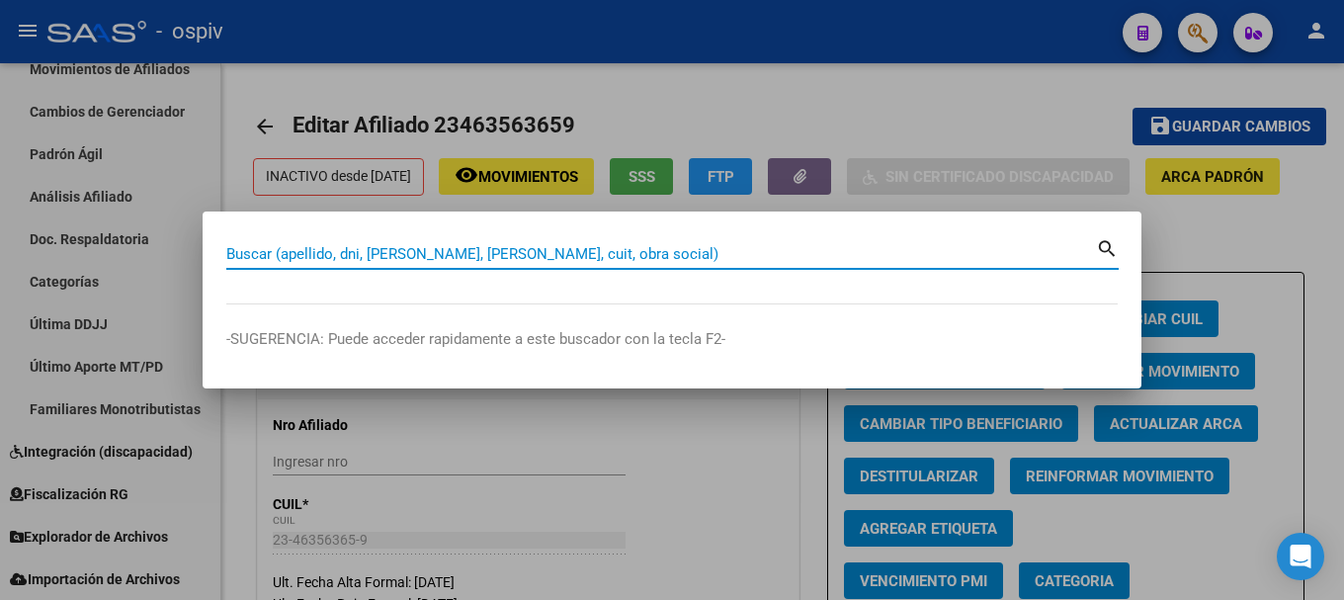
paste input "27398485993"
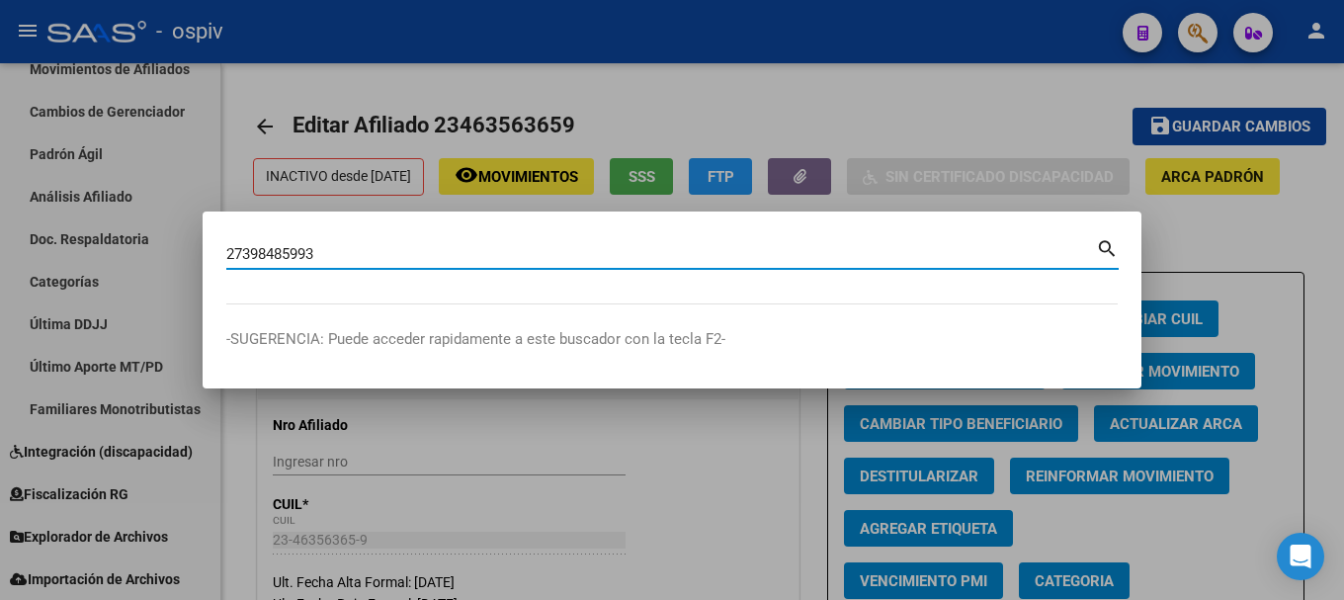
type input "27398485993"
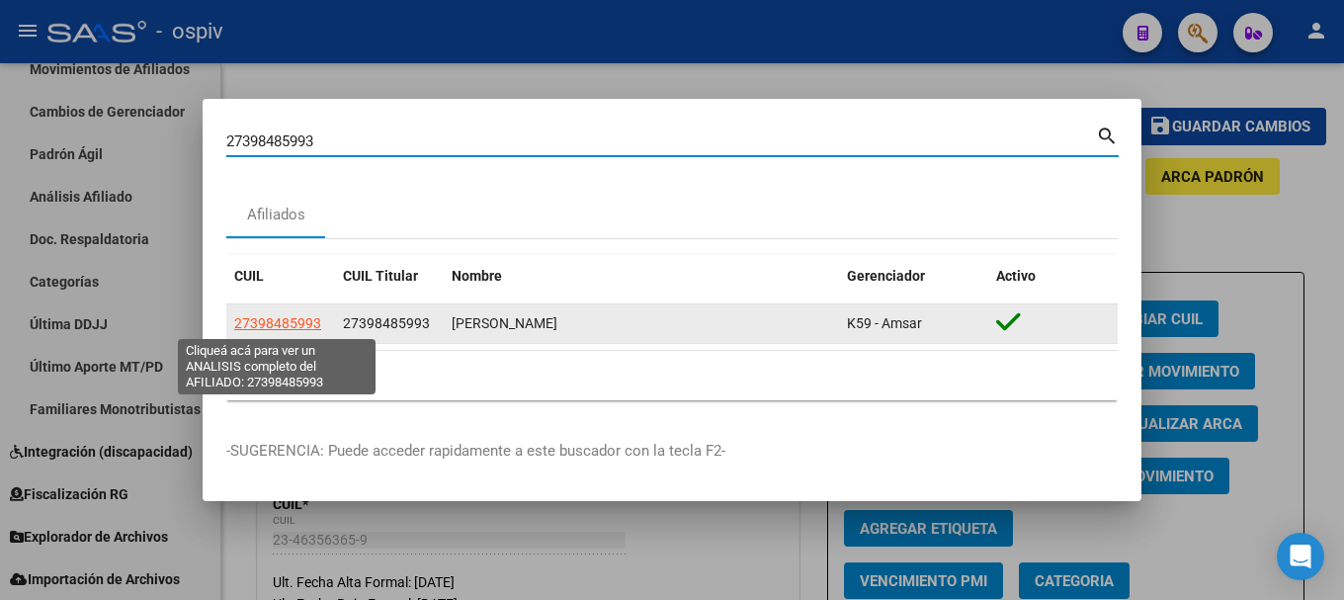
click at [287, 326] on span "27398485993" at bounding box center [277, 323] width 87 height 16
type textarea "27398485993"
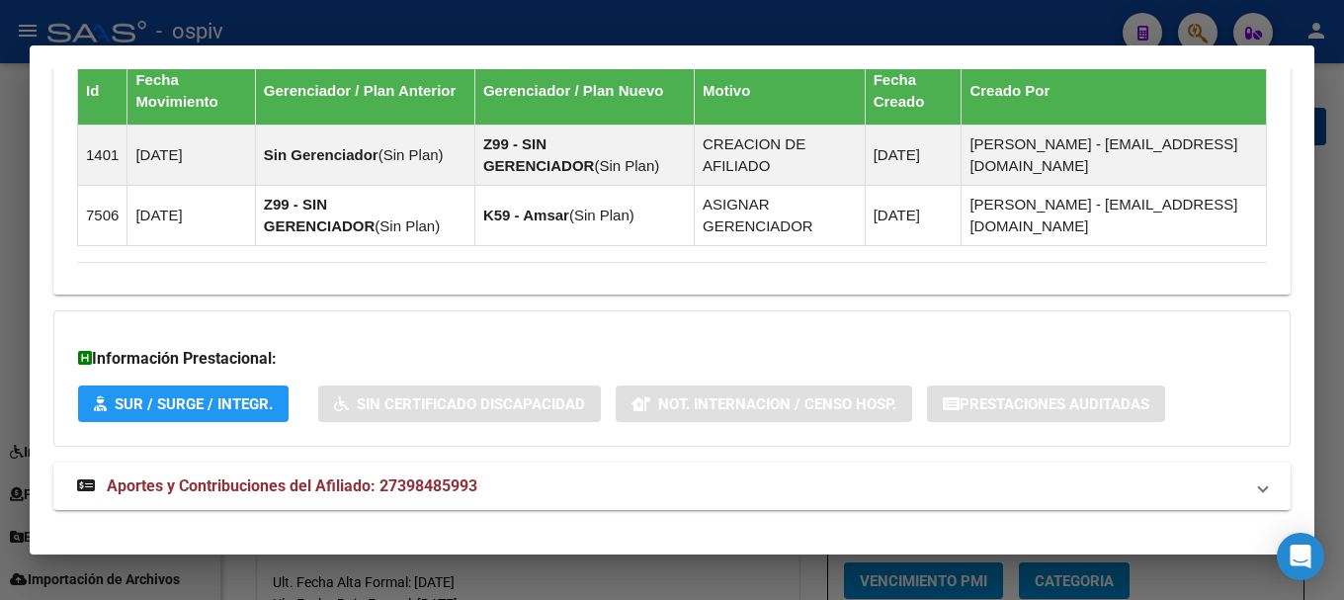
scroll to position [1287, 0]
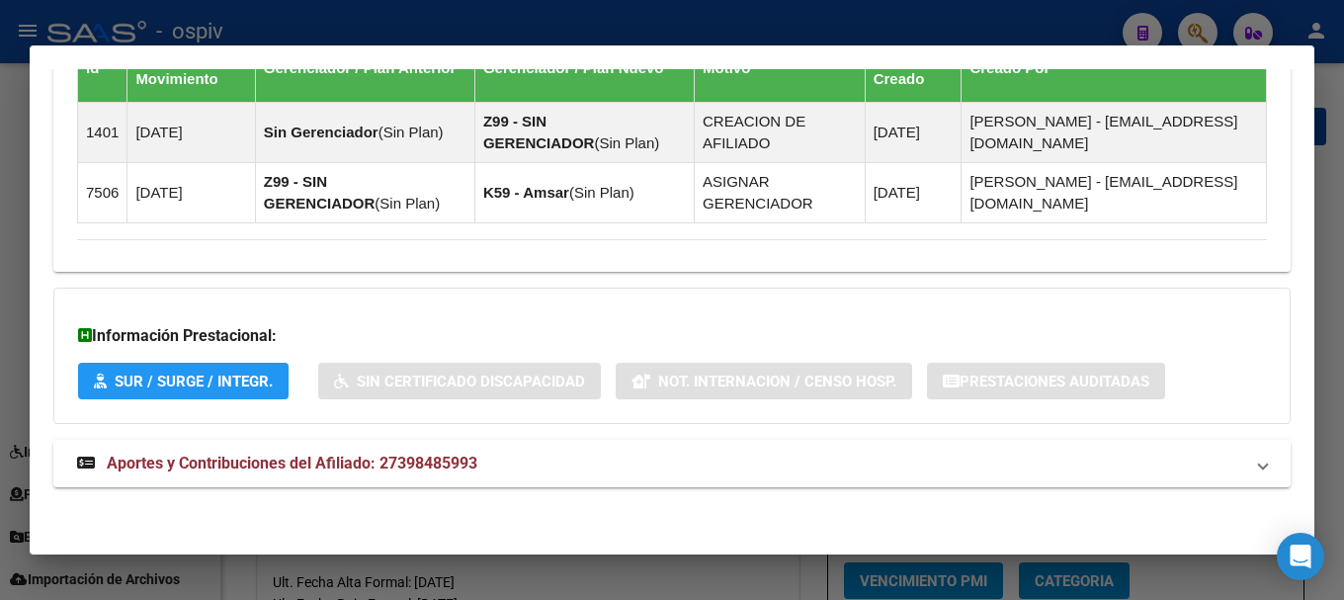
click at [351, 471] on span "Aportes y Contribuciones del Afiliado: 27398485993" at bounding box center [292, 462] width 370 height 19
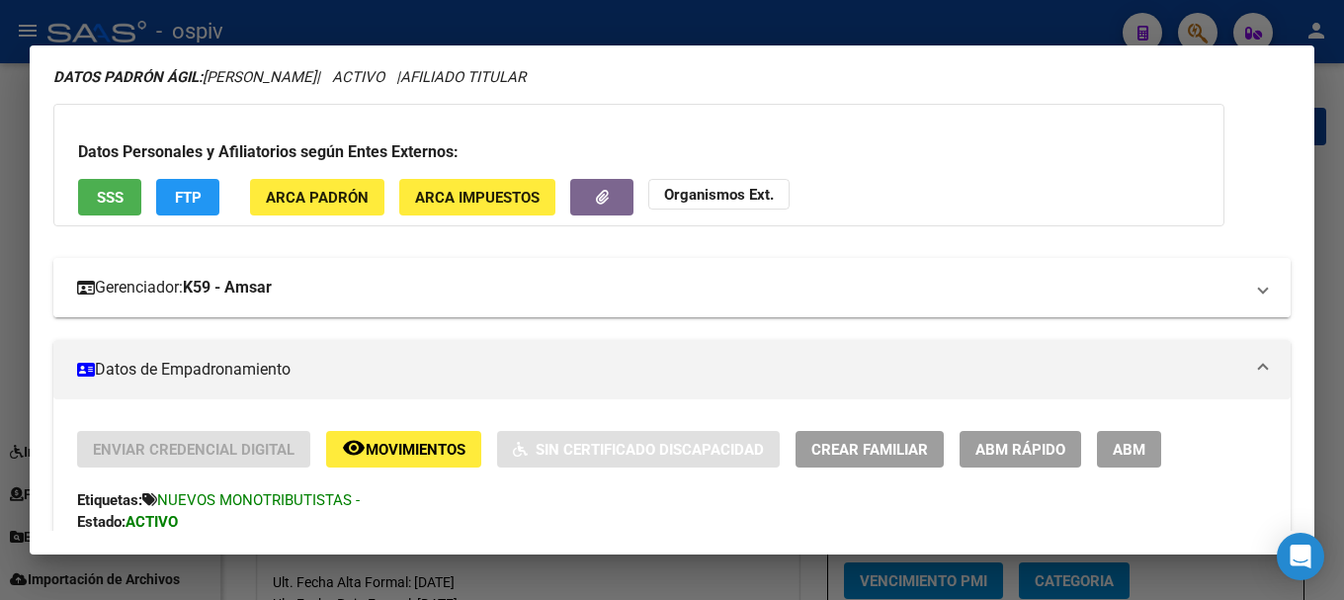
scroll to position [0, 0]
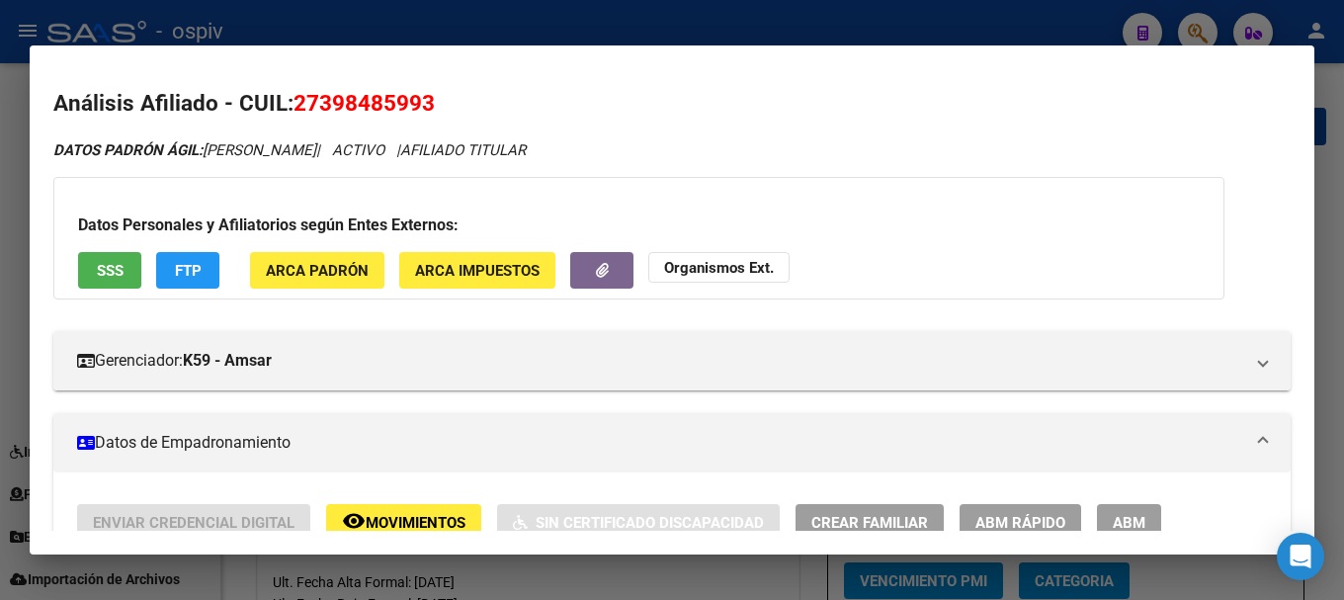
click at [193, 269] on span "FTP" at bounding box center [188, 271] width 27 height 18
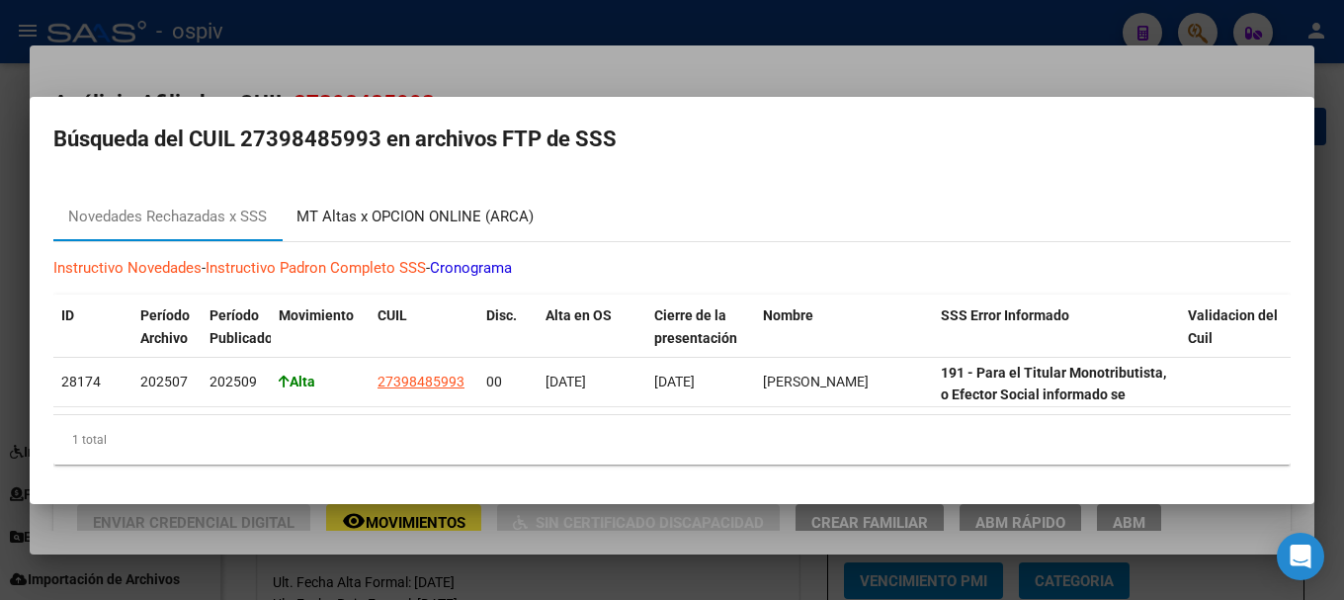
click at [383, 210] on div "MT Altas x OPCION ONLINE (ARCA)" at bounding box center [414, 216] width 237 height 23
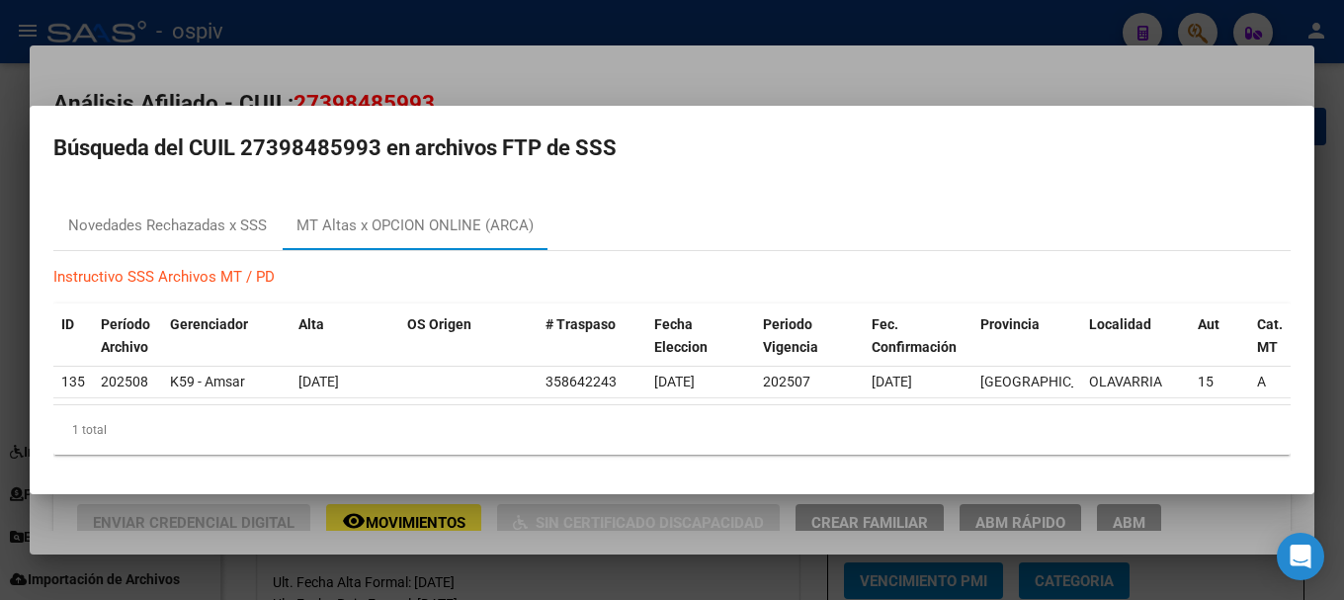
click at [1196, 36] on div at bounding box center [672, 300] width 1344 height 600
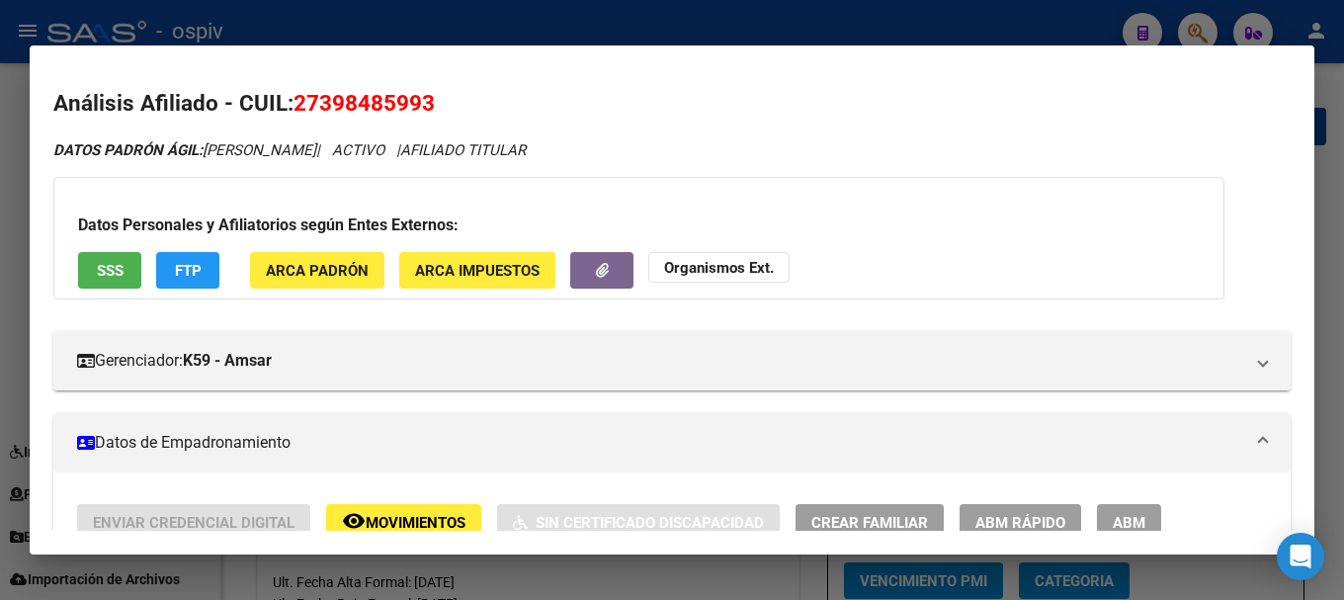
click at [1192, 26] on div at bounding box center [672, 300] width 1344 height 600
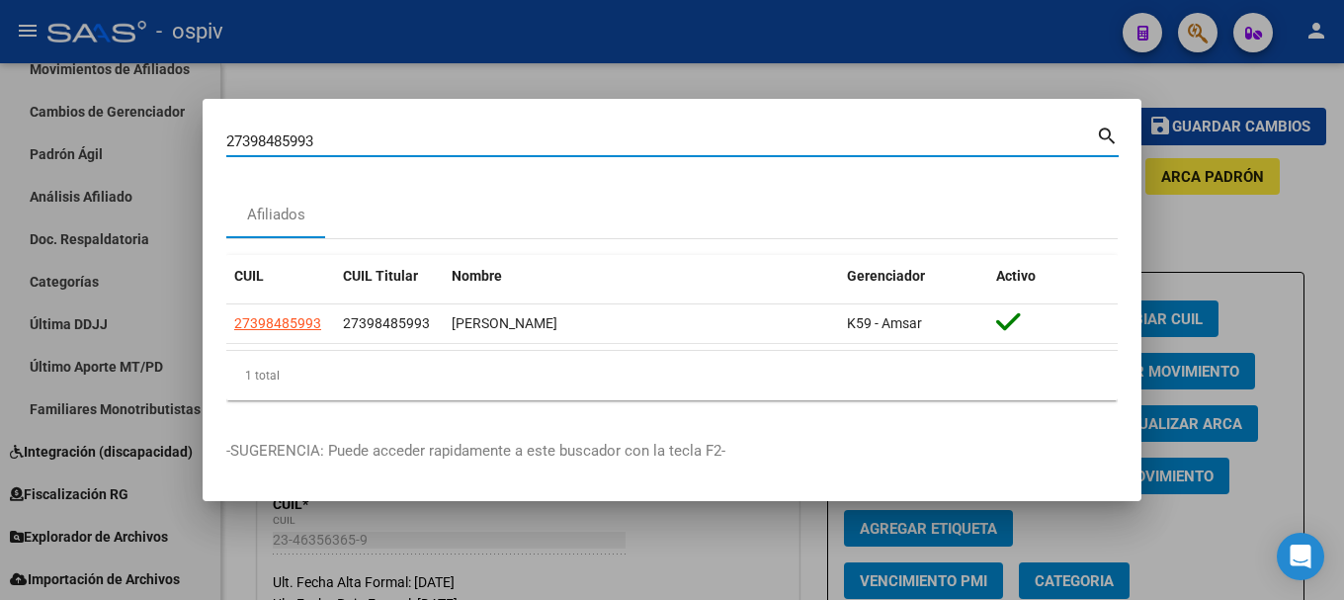
drag, startPoint x: 357, startPoint y: 138, endPoint x: 126, endPoint y: 136, distance: 230.2
click at [126, 136] on div "27398485993 Buscar (apellido, dni, cuil, nro traspaso, cuit, obra social) searc…" at bounding box center [672, 300] width 1344 height 600
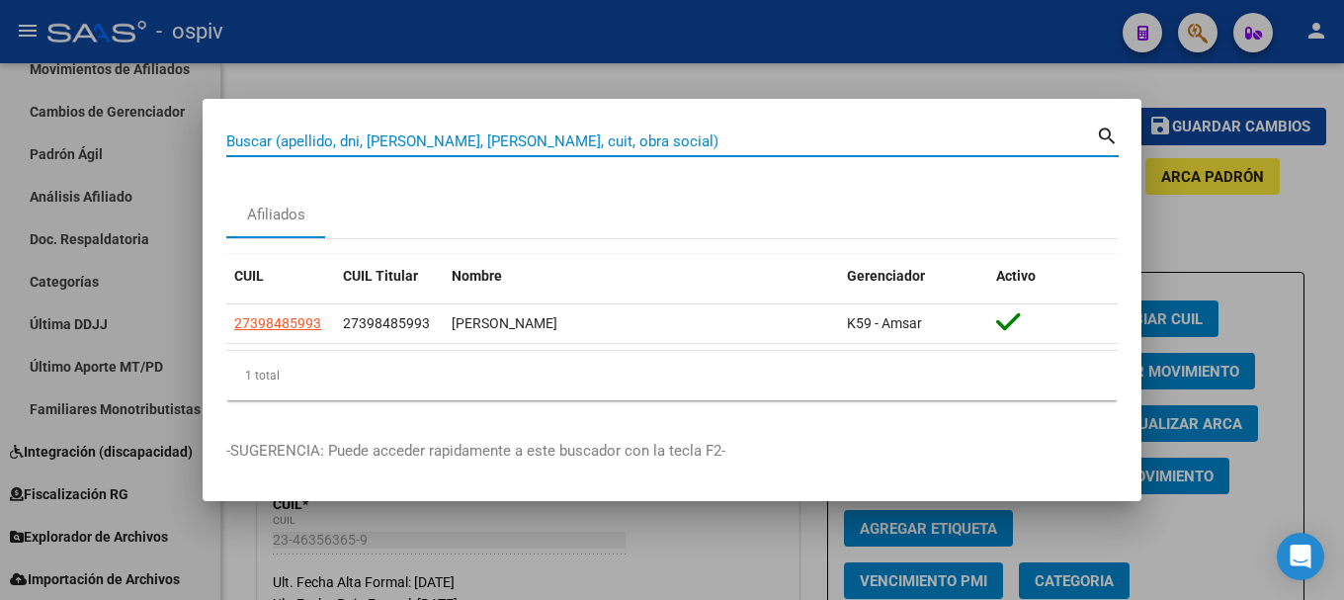
paste input "27404578060"
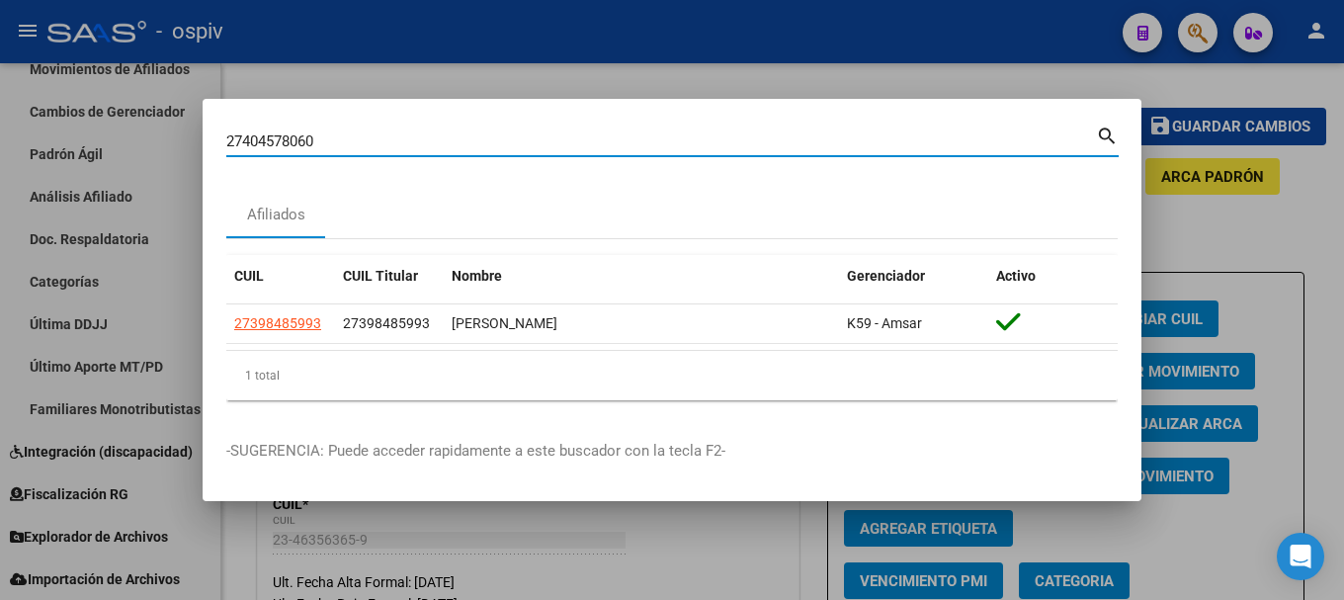
type input "27404578060"
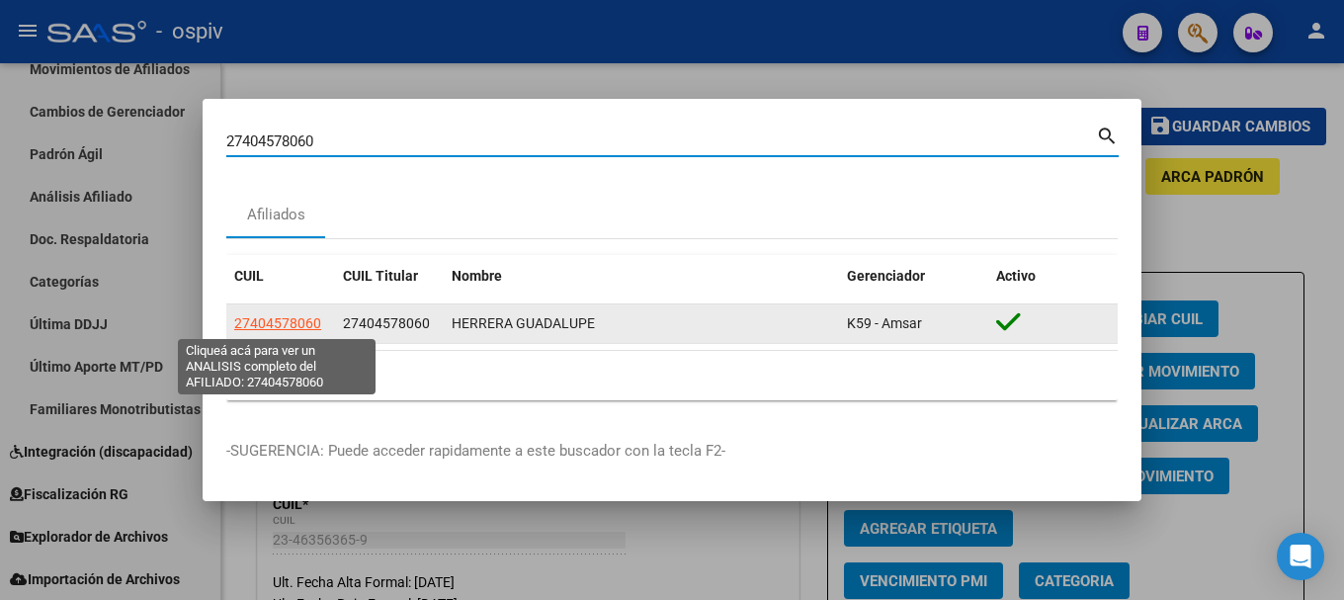
click at [298, 322] on span "27404578060" at bounding box center [277, 323] width 87 height 16
type textarea "27404578060"
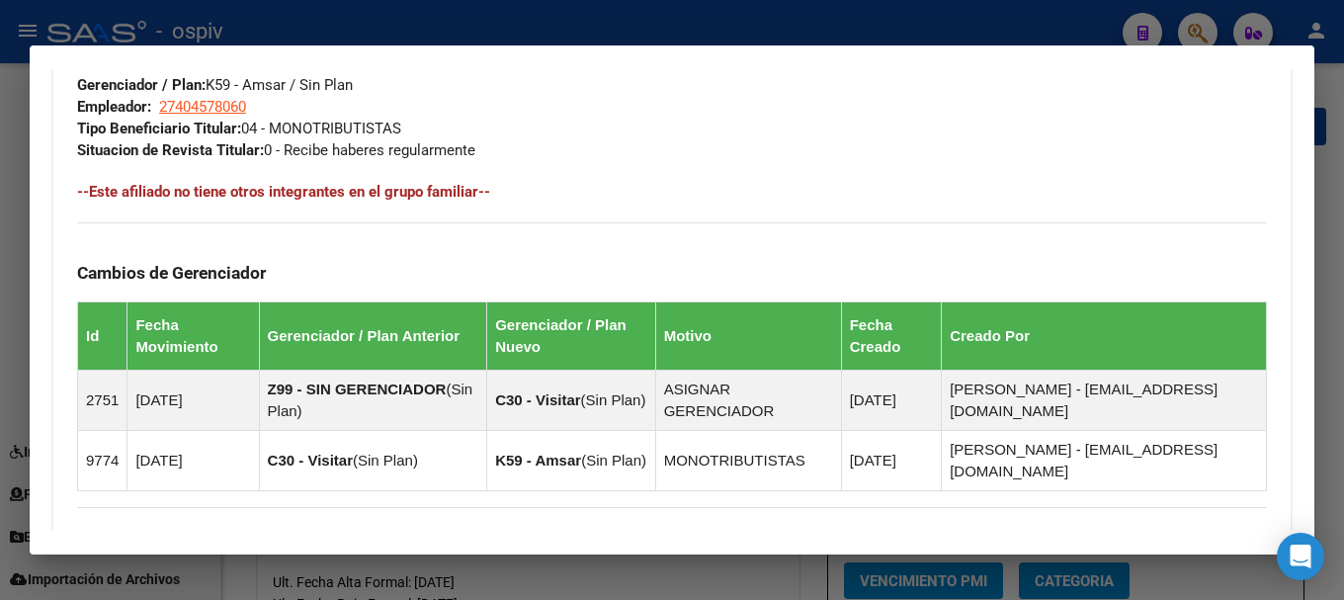
scroll to position [1266, 0]
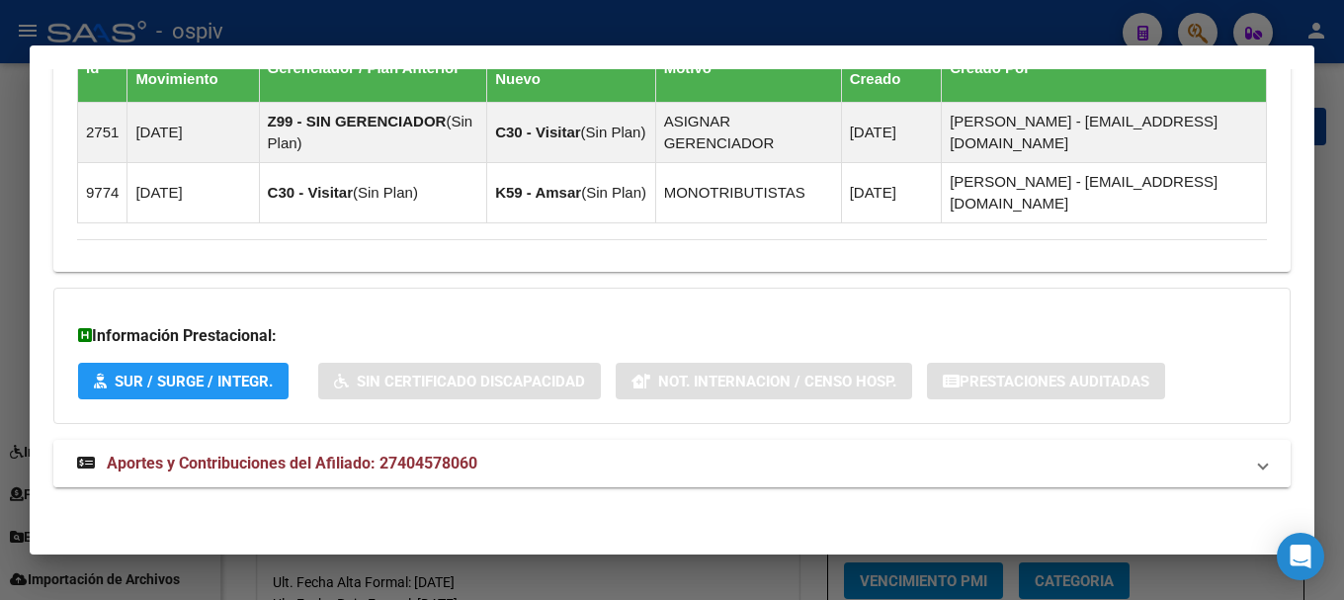
click at [299, 447] on mat-expansion-panel-header "Aportes y Contribuciones del Afiliado: 27404578060" at bounding box center [671, 463] width 1237 height 47
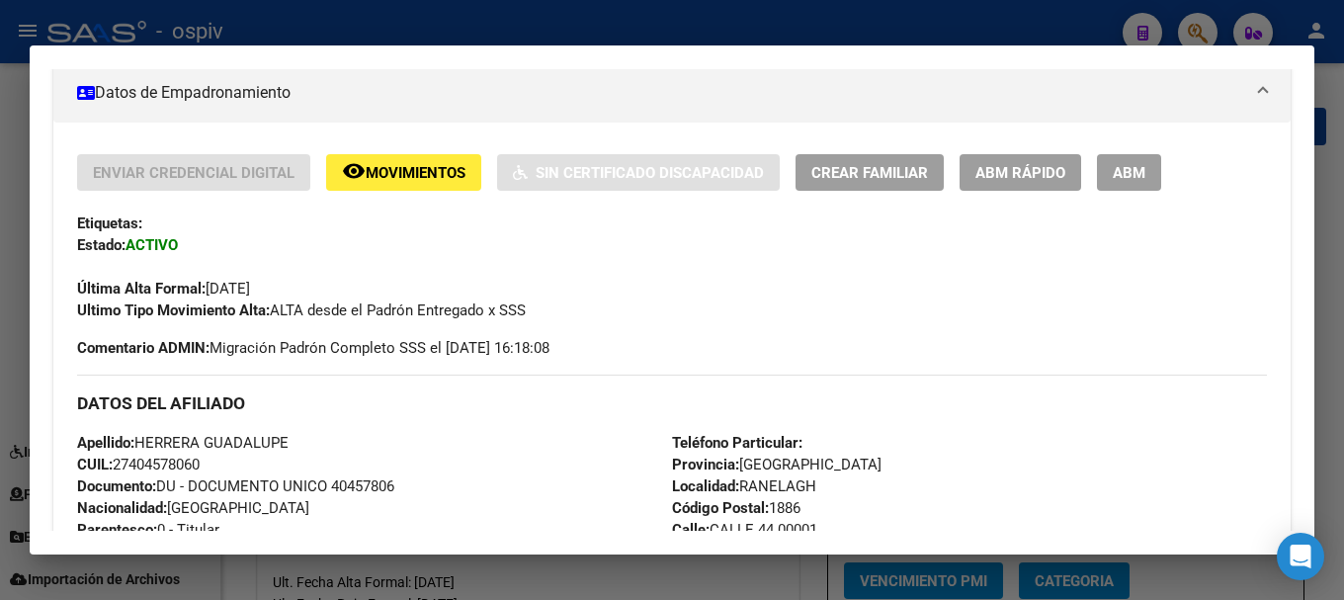
scroll to position [0, 0]
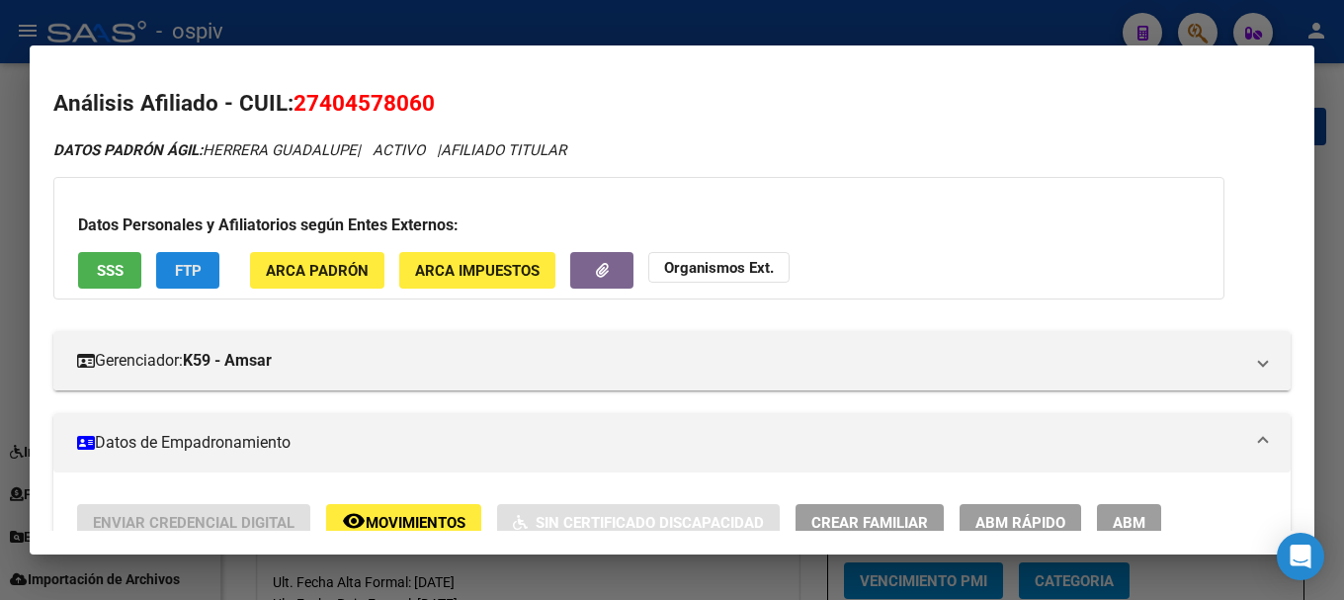
click at [200, 263] on span "FTP" at bounding box center [188, 271] width 27 height 18
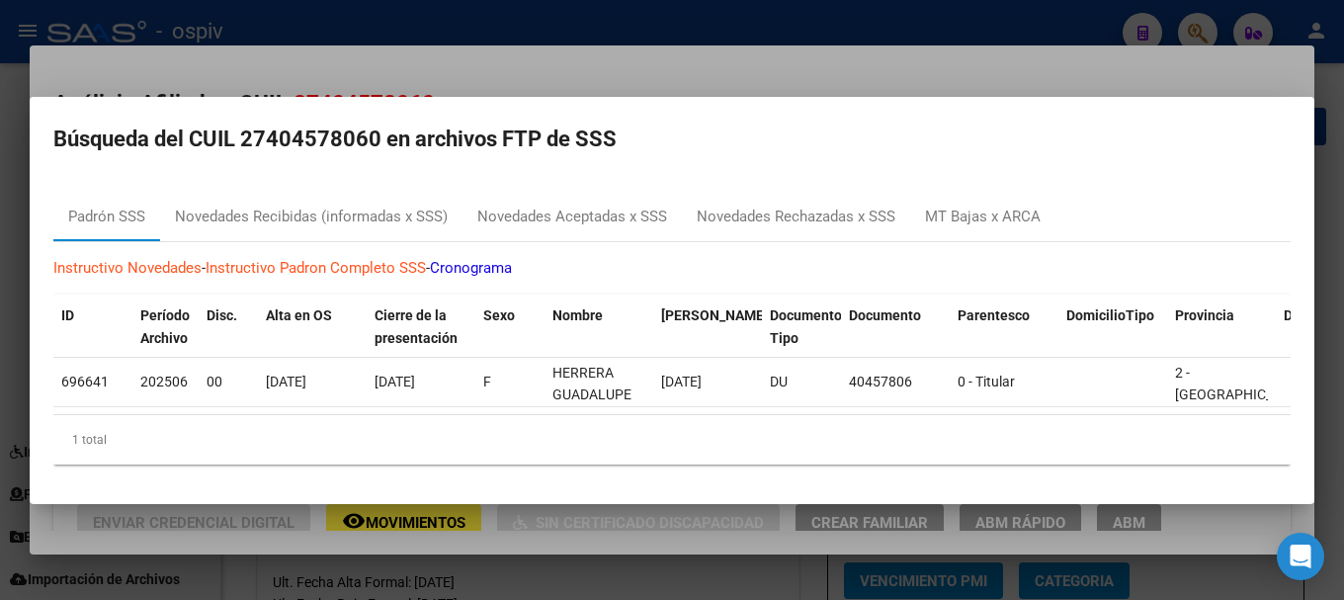
click at [0, 475] on div at bounding box center [672, 300] width 1344 height 600
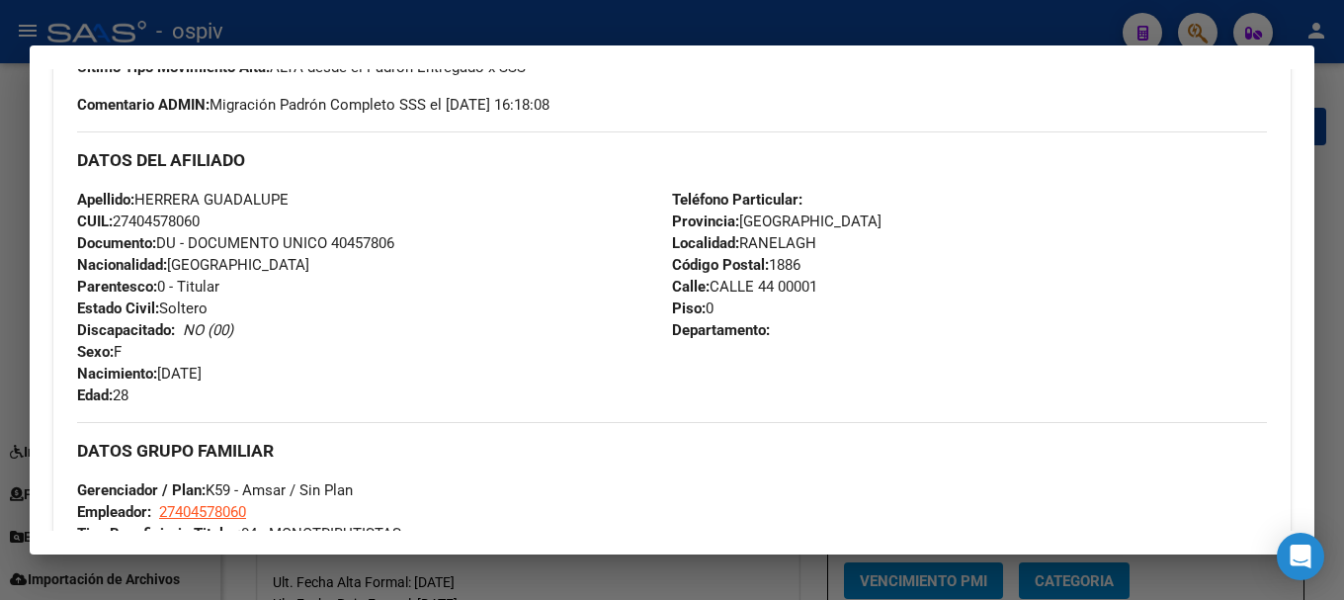
scroll to position [296, 0]
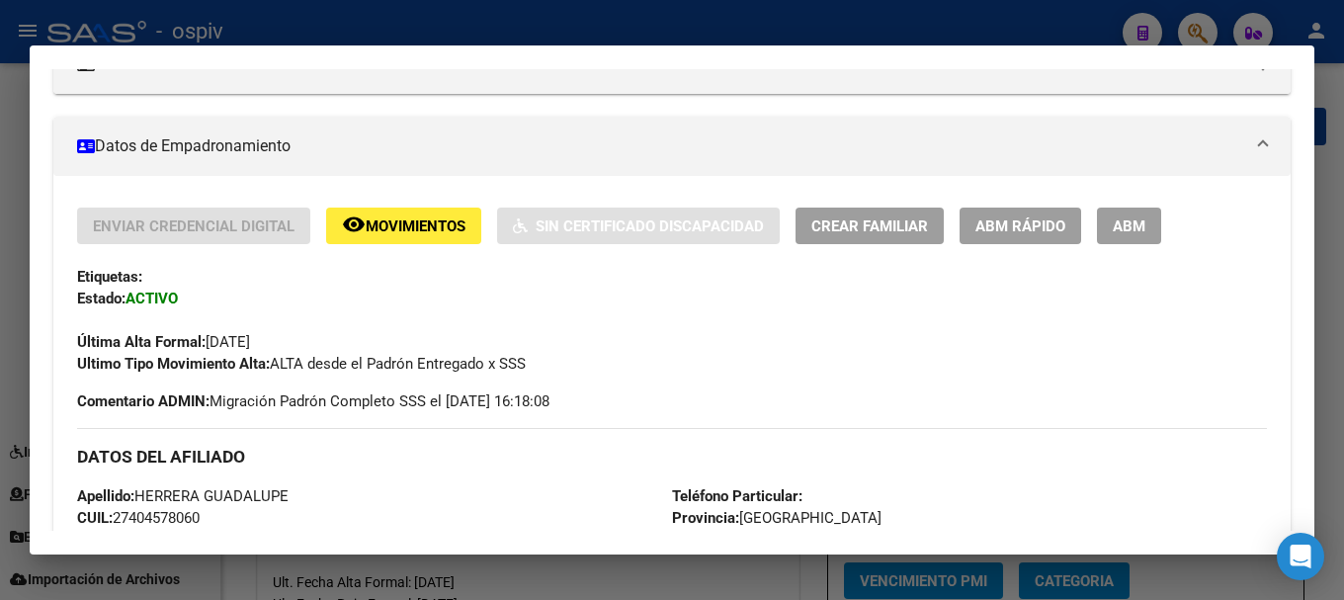
click at [1133, 233] on span "ABM" at bounding box center [1128, 226] width 33 height 18
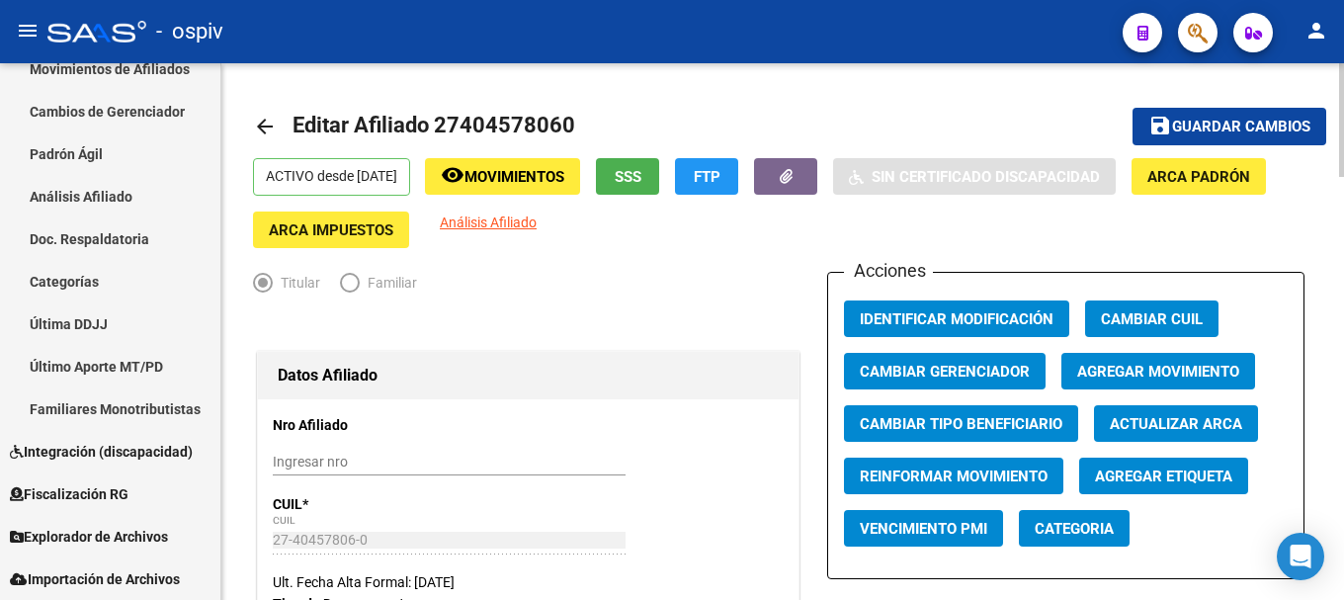
click at [1188, 368] on span "Agregar Movimiento" at bounding box center [1158, 372] width 162 height 18
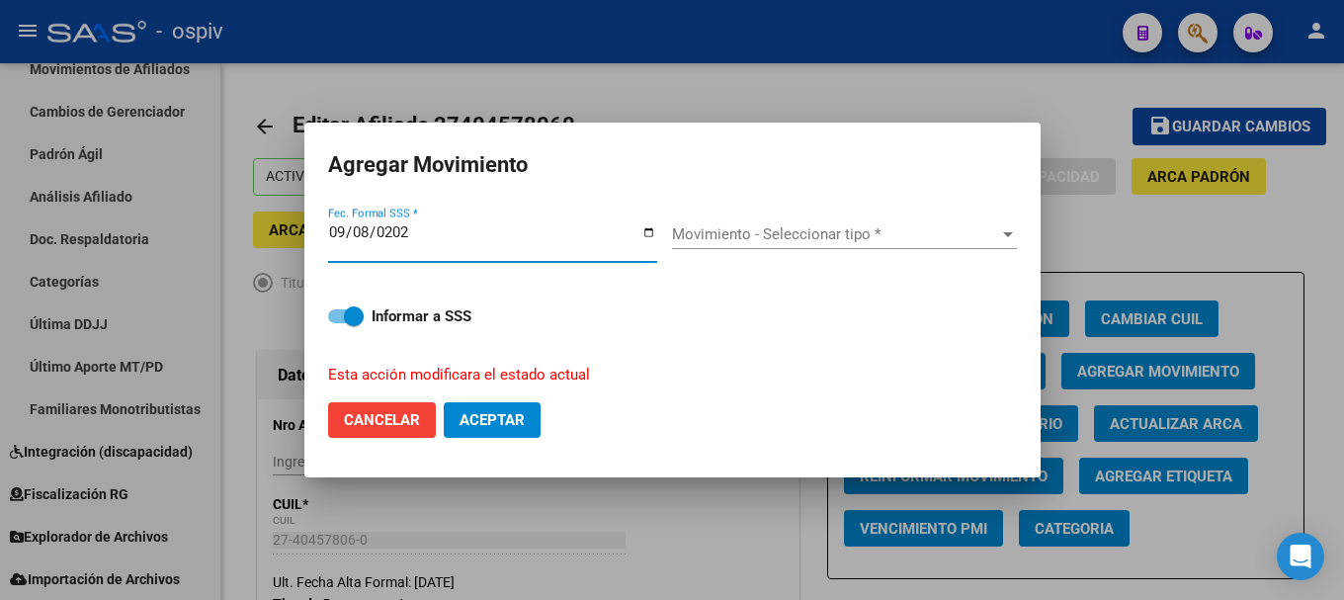
type input "[DATE]"
click at [819, 227] on span "Movimiento - Seleccionar tipo *" at bounding box center [835, 234] width 327 height 18
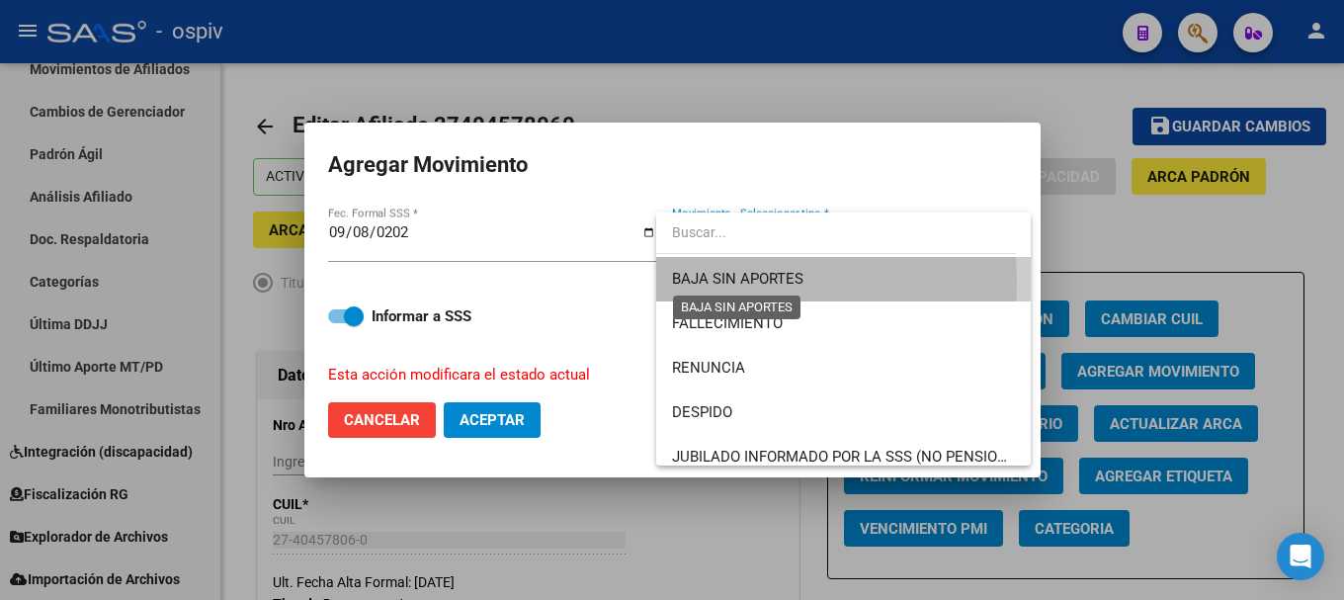
click at [733, 284] on span "BAJA SIN APORTES" at bounding box center [737, 279] width 131 height 18
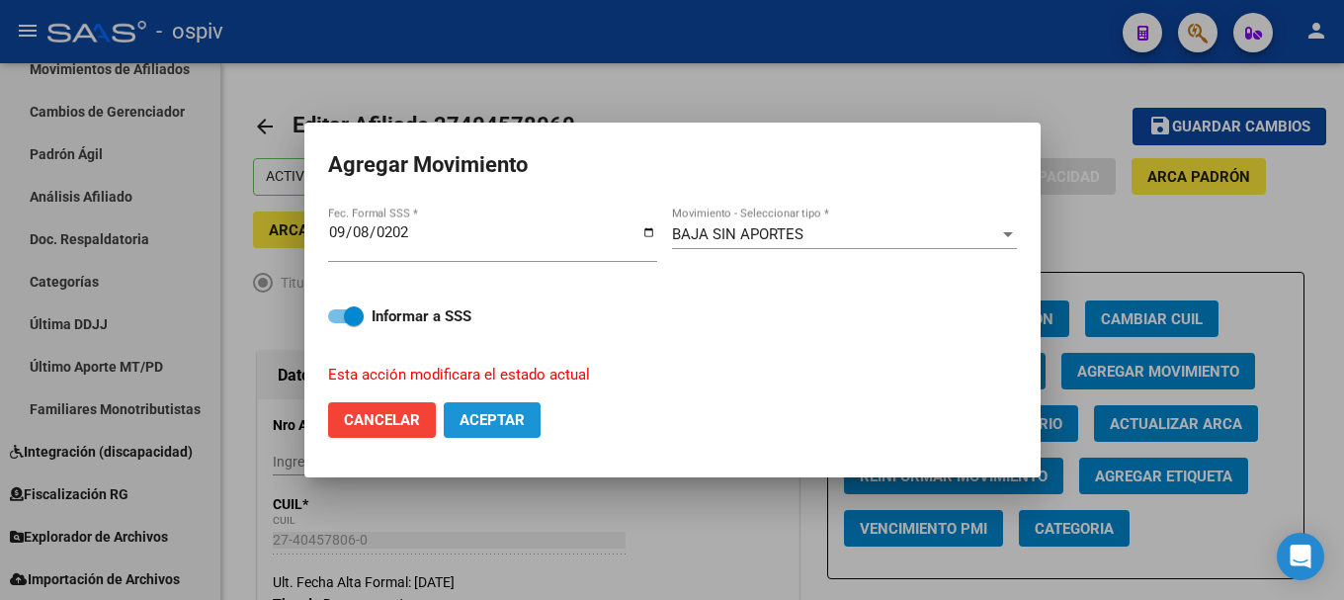
click at [491, 414] on span "Aceptar" at bounding box center [491, 420] width 65 height 18
checkbox input "false"
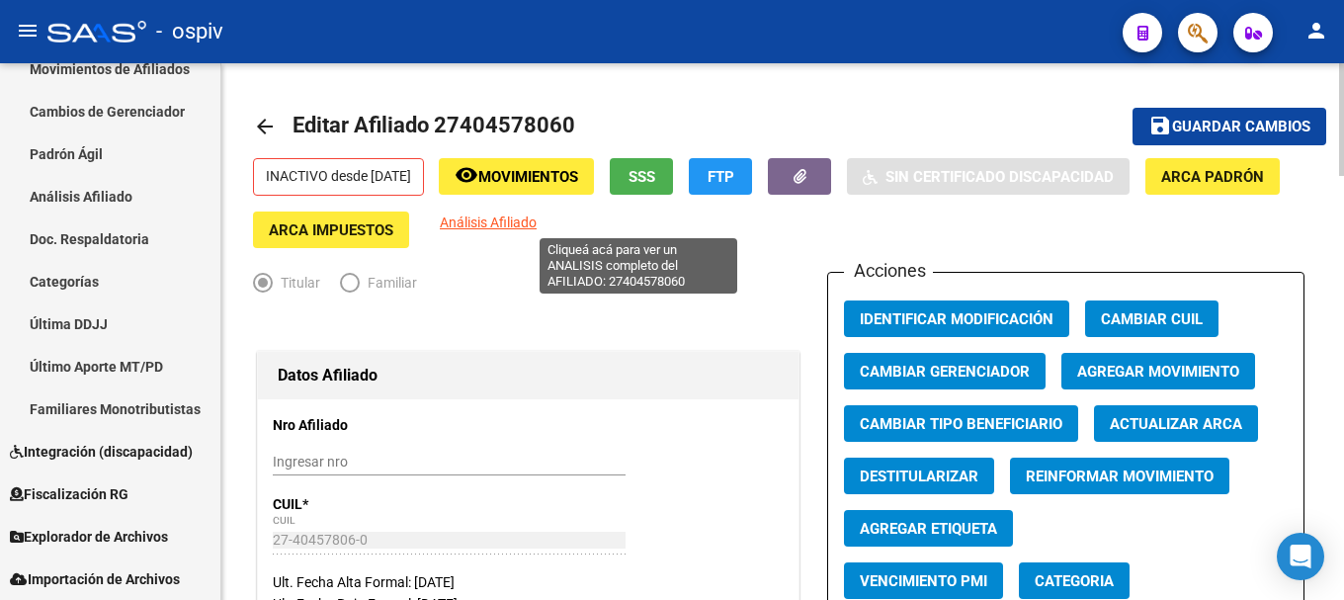
click at [536, 222] on span "Análisis Afiliado" at bounding box center [488, 222] width 97 height 16
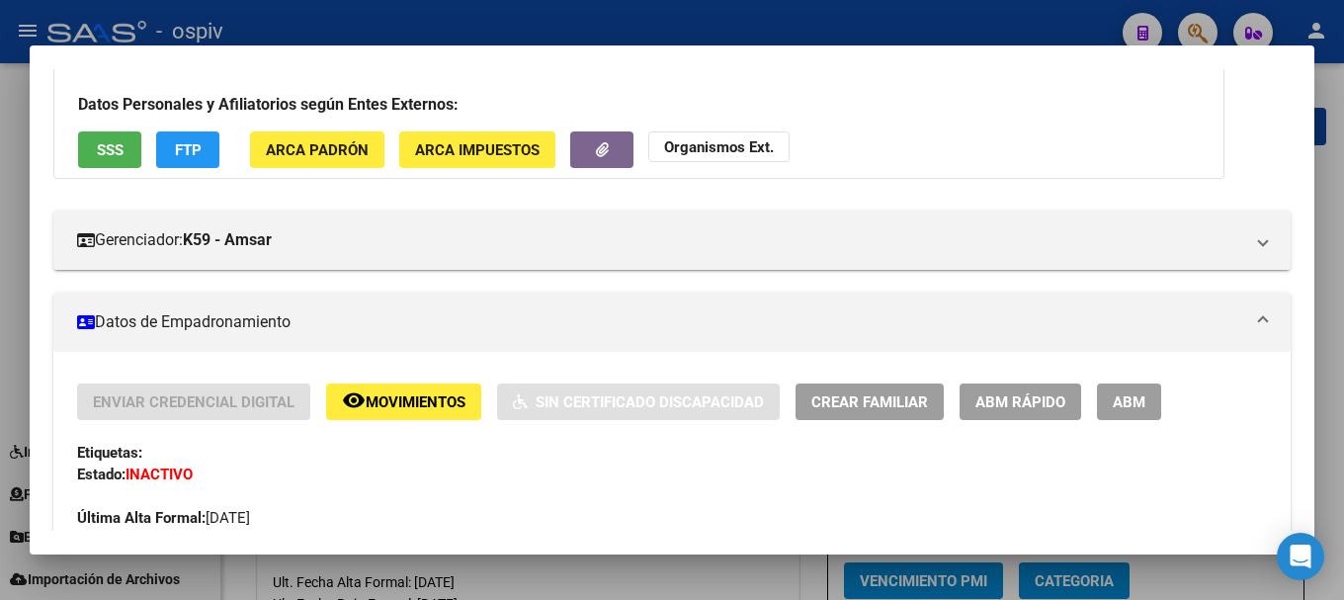
scroll to position [494, 0]
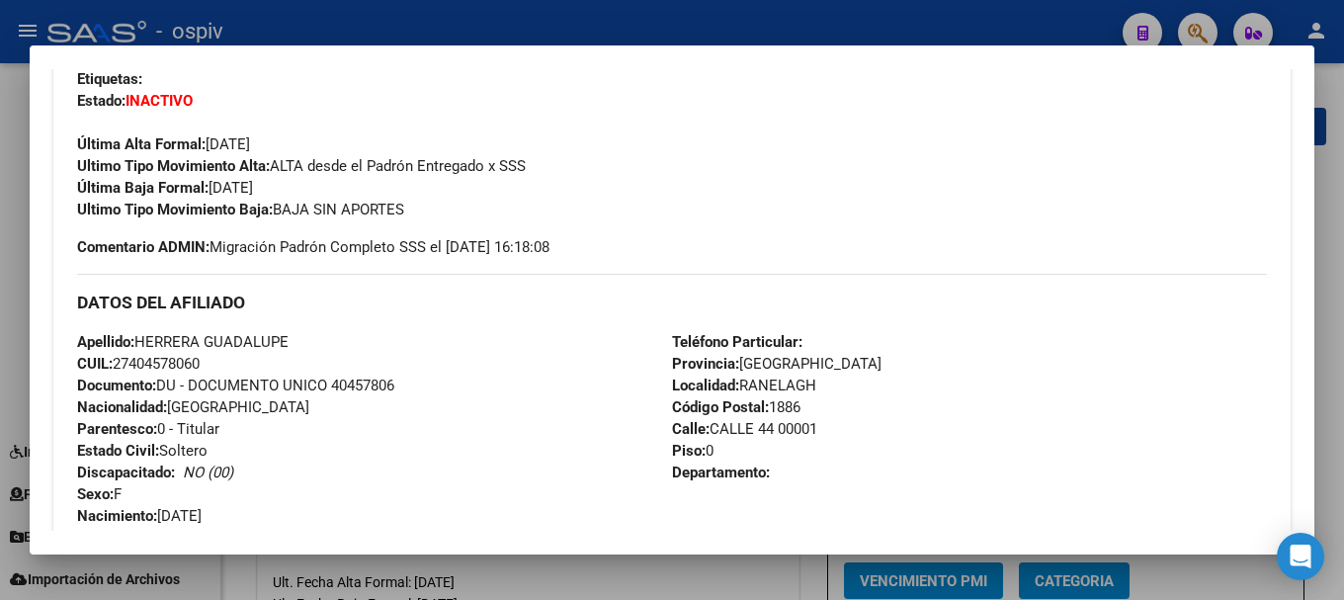
click at [1194, 27] on div at bounding box center [672, 300] width 1344 height 600
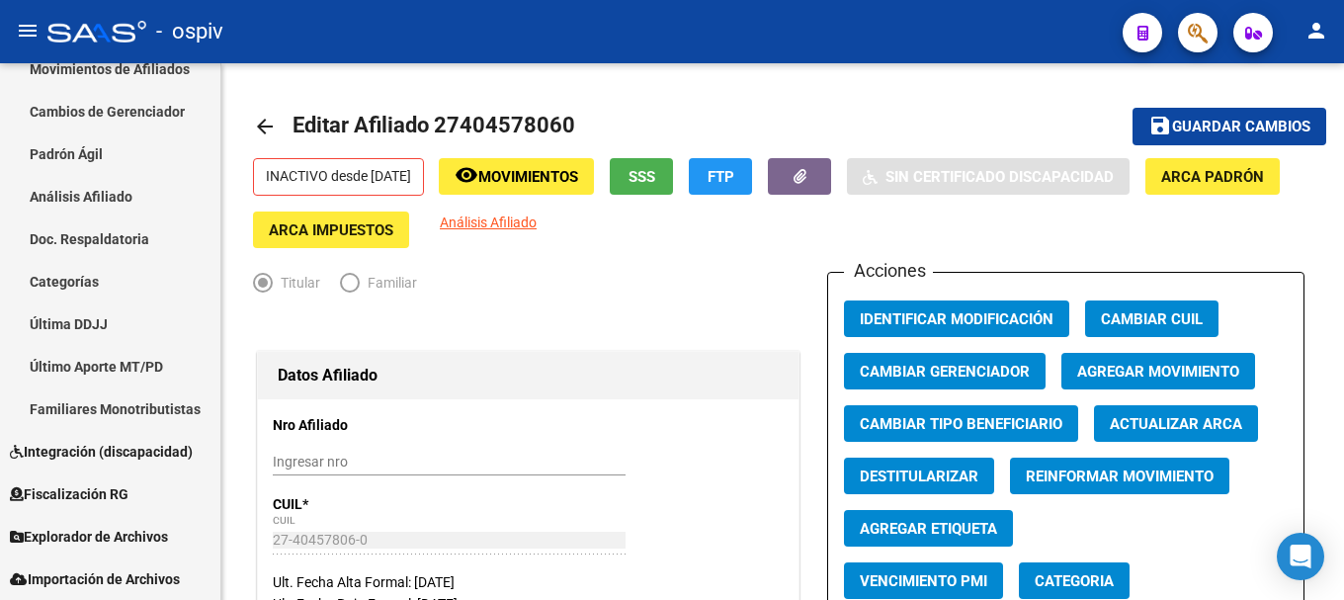
click at [1200, 19] on span "button" at bounding box center [1197, 33] width 20 height 41
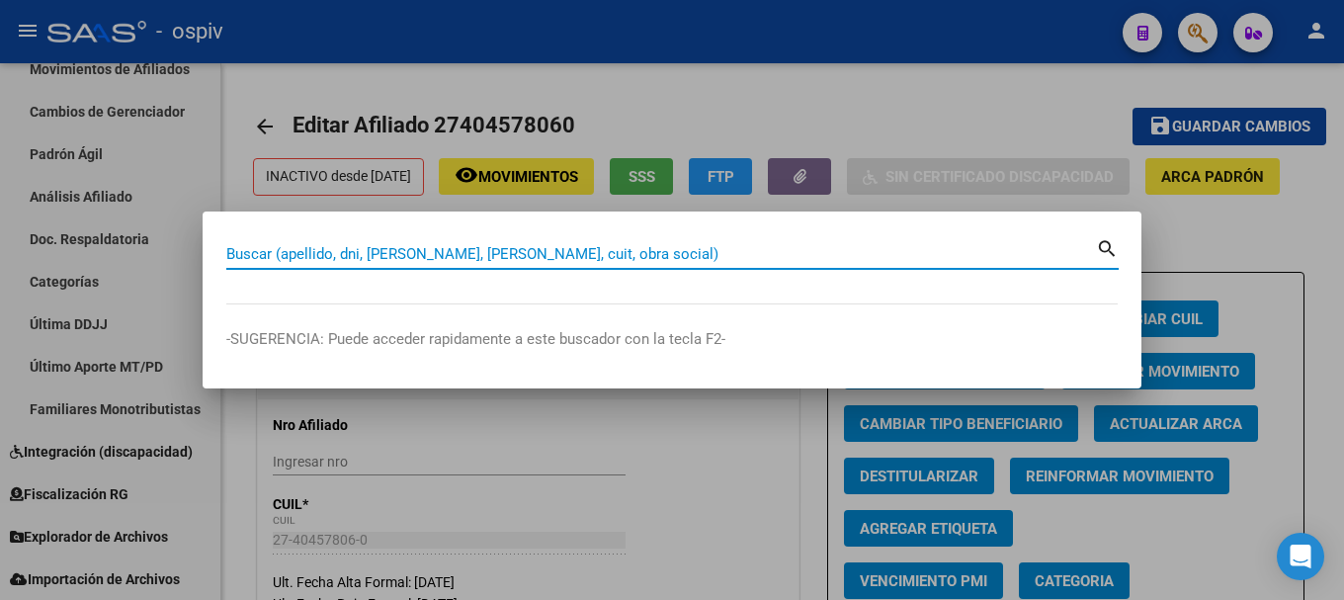
paste input "27409668475"
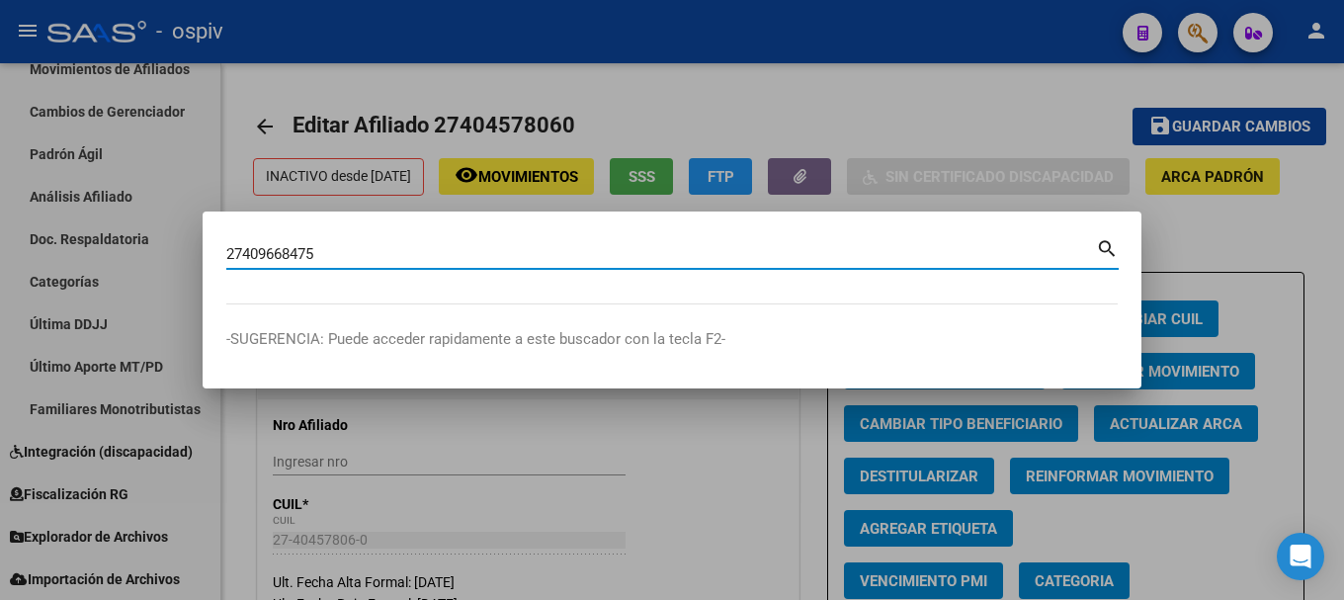
type input "27409668475"
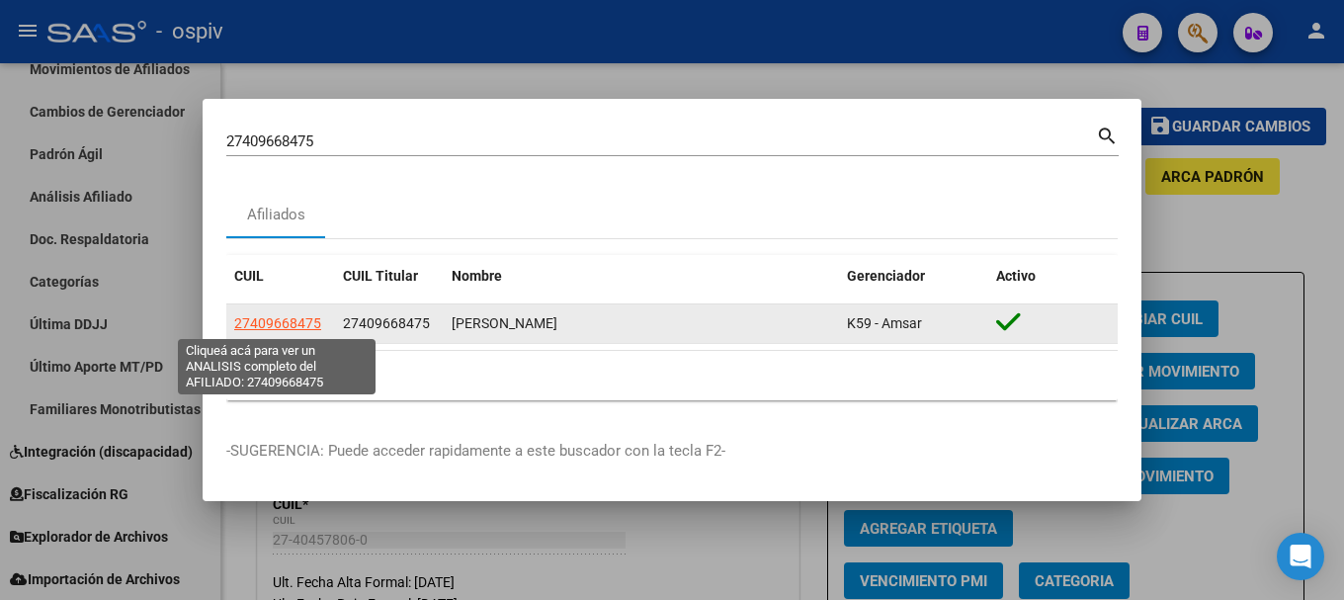
click at [286, 321] on span "27409668475" at bounding box center [277, 323] width 87 height 16
type textarea "27409668475"
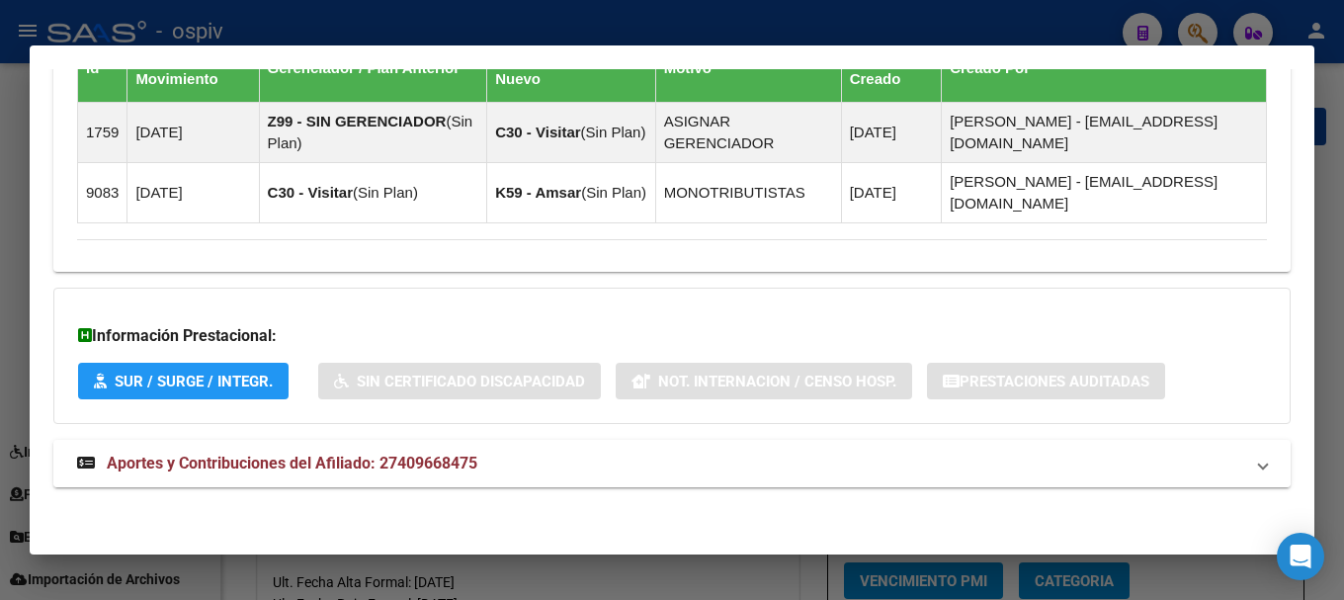
click at [395, 477] on mat-expansion-panel-header "Aportes y Contribuciones del Afiliado: 27409668475" at bounding box center [671, 463] width 1237 height 47
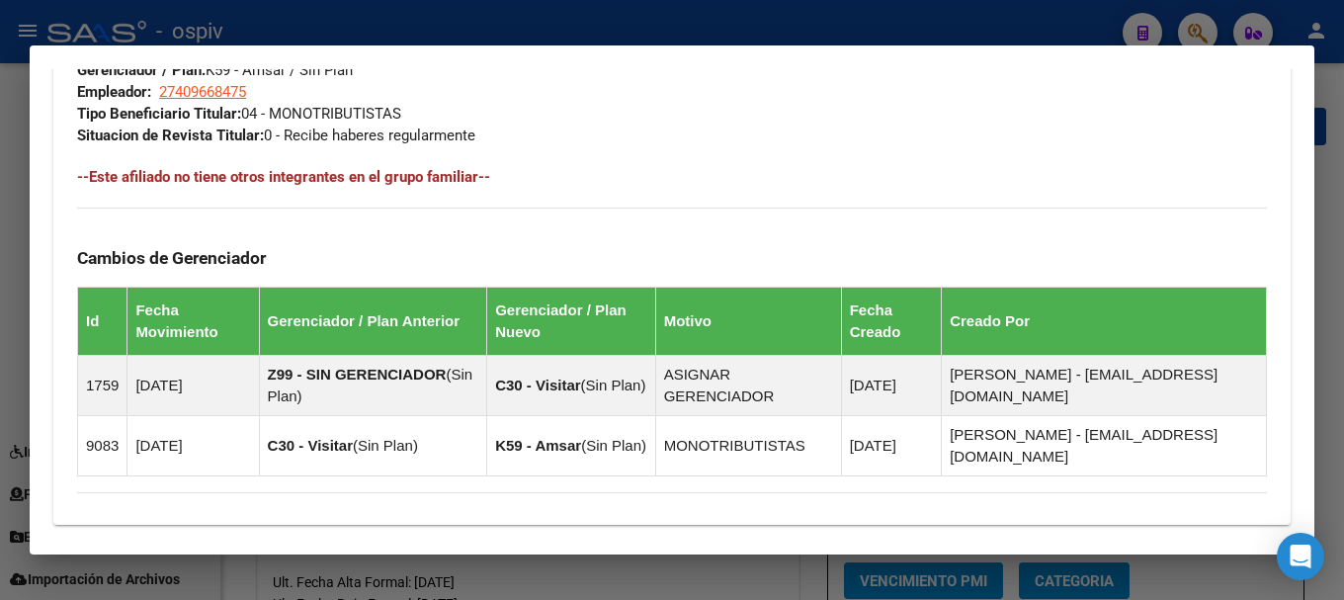
scroll to position [321, 0]
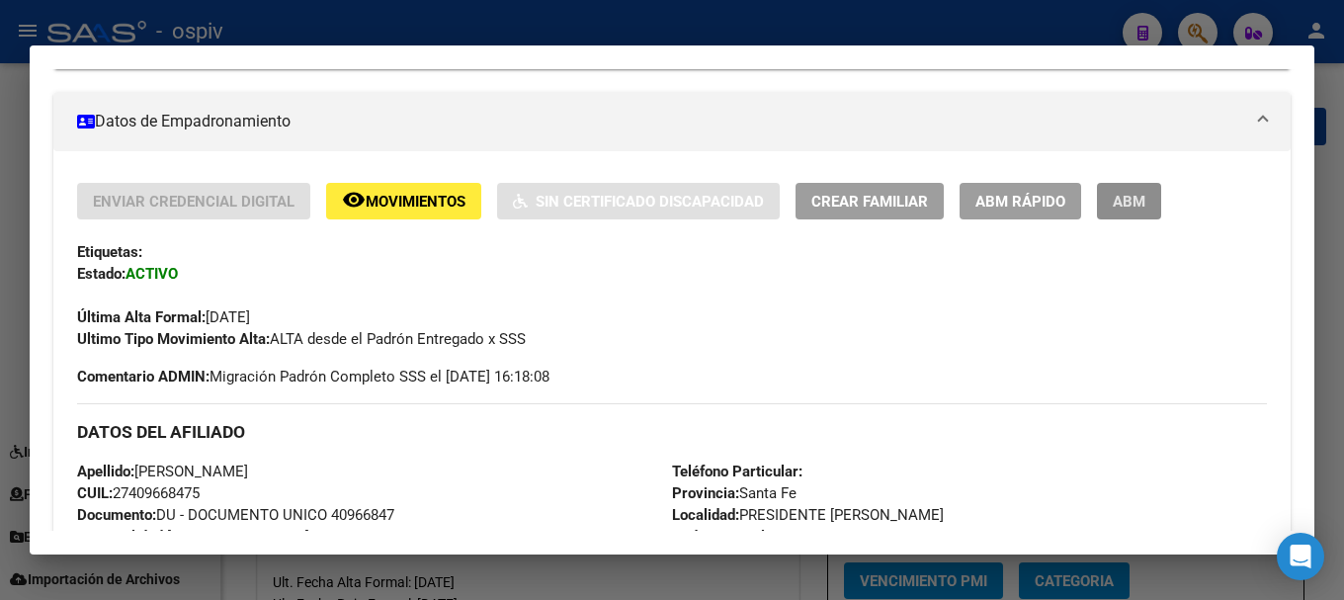
click at [1159, 199] on button "ABM" at bounding box center [1129, 201] width 64 height 37
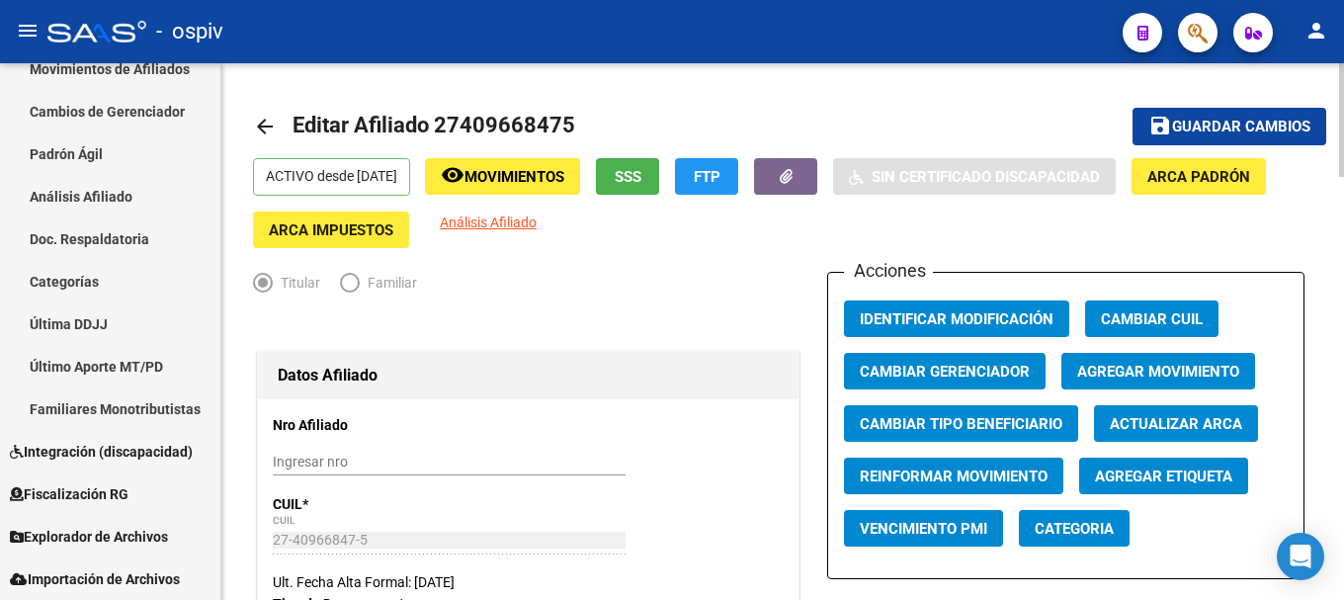
click at [1150, 369] on span "Agregar Movimiento" at bounding box center [1158, 372] width 162 height 18
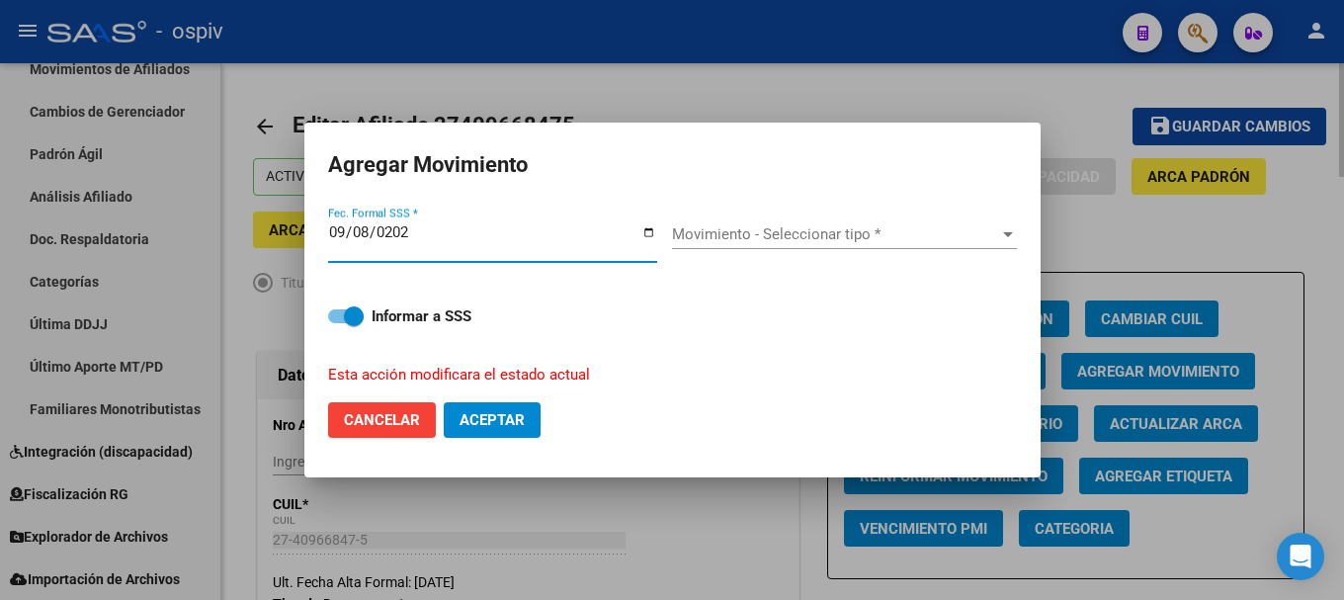
type input "[DATE]"
click at [673, 242] on span "Movimiento - Seleccionar tipo *" at bounding box center [835, 234] width 327 height 18
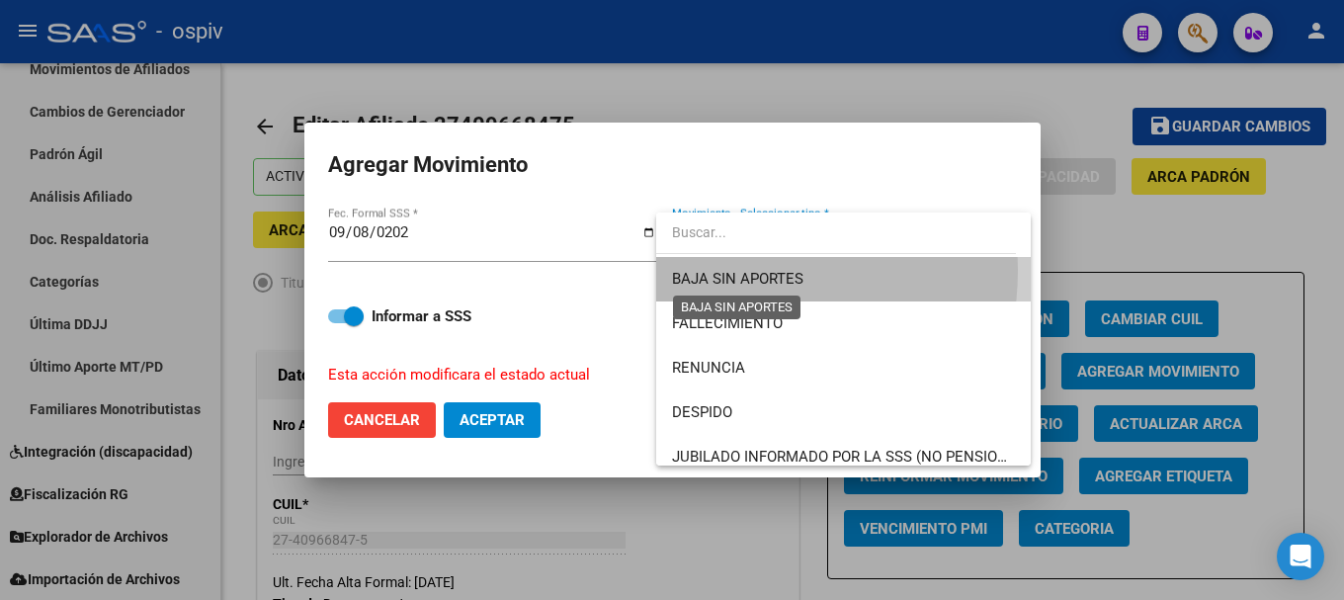
click at [724, 270] on span "BAJA SIN APORTES" at bounding box center [737, 279] width 131 height 18
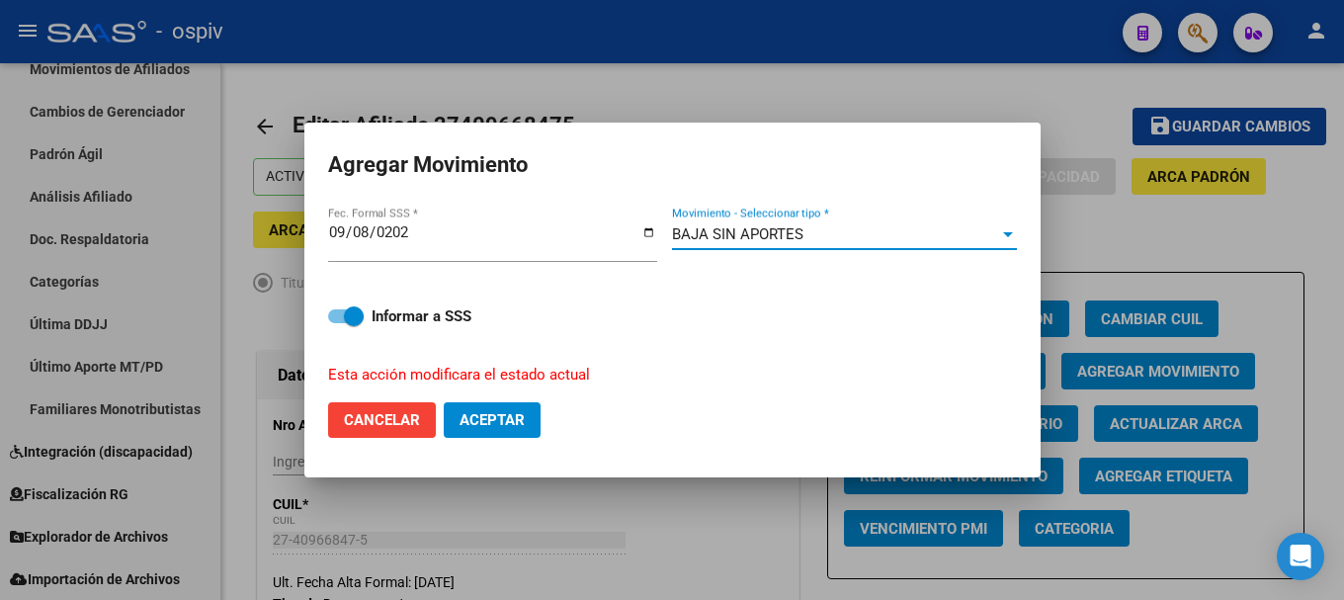
click at [501, 400] on mat-dialog-actions "Cancelar Aceptar" at bounding box center [672, 419] width 689 height 67
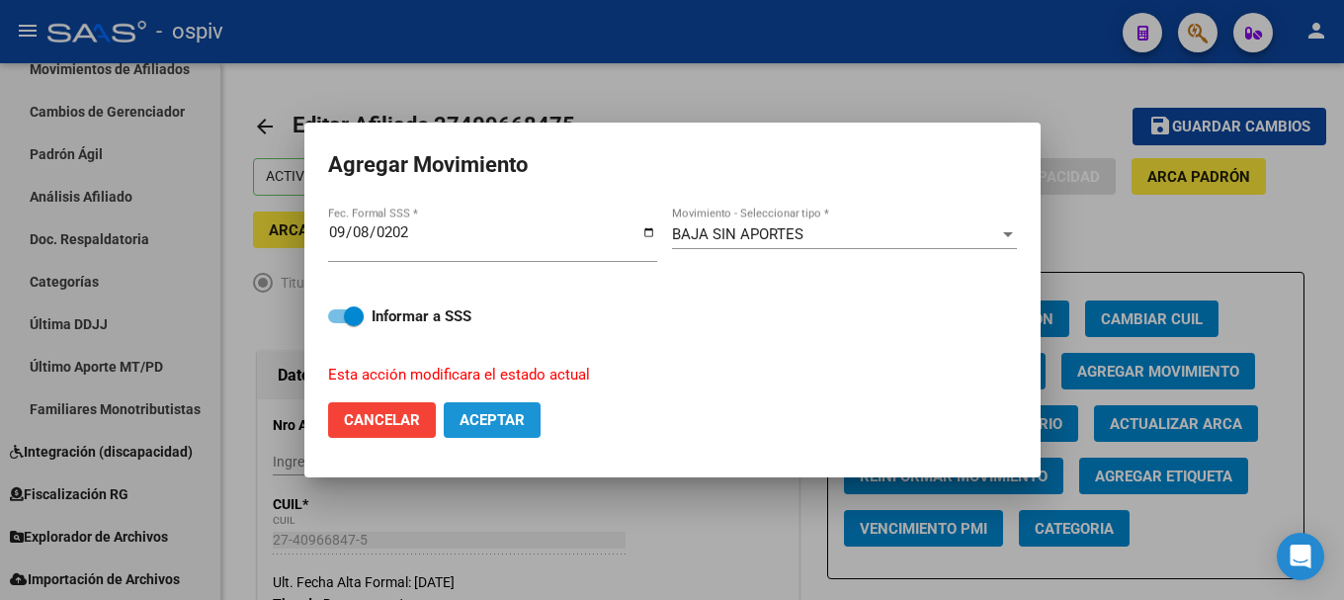
click at [513, 426] on span "Aceptar" at bounding box center [491, 420] width 65 height 18
checkbox input "false"
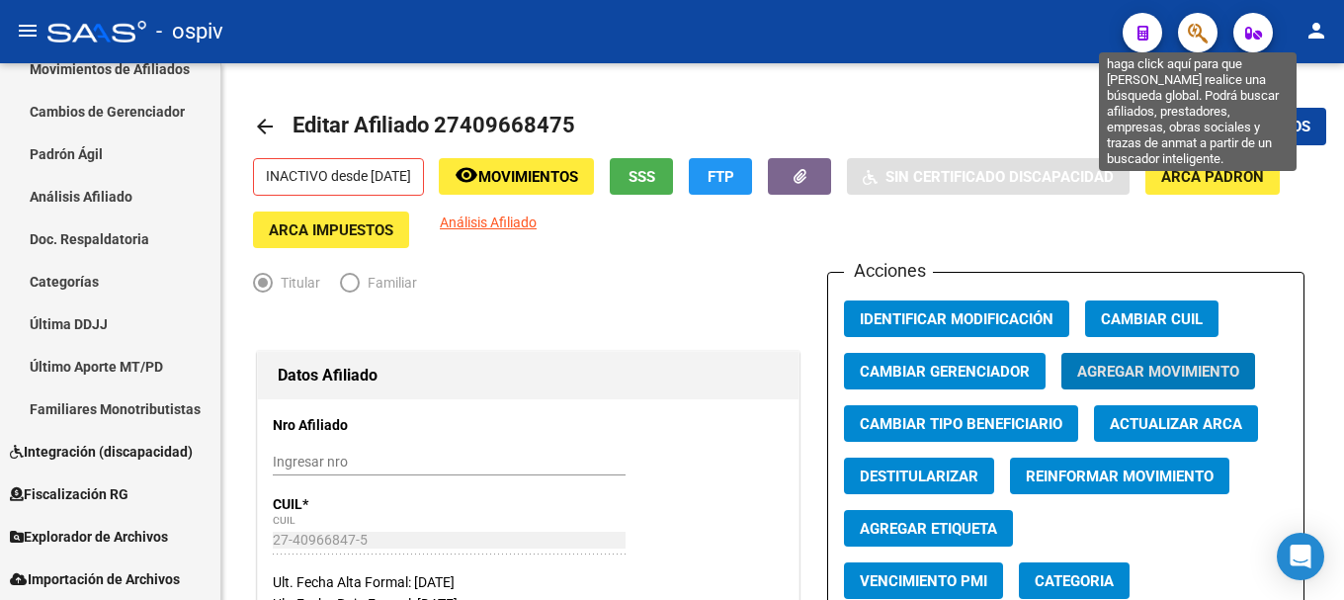
click at [1192, 32] on icon "button" at bounding box center [1197, 33] width 20 height 23
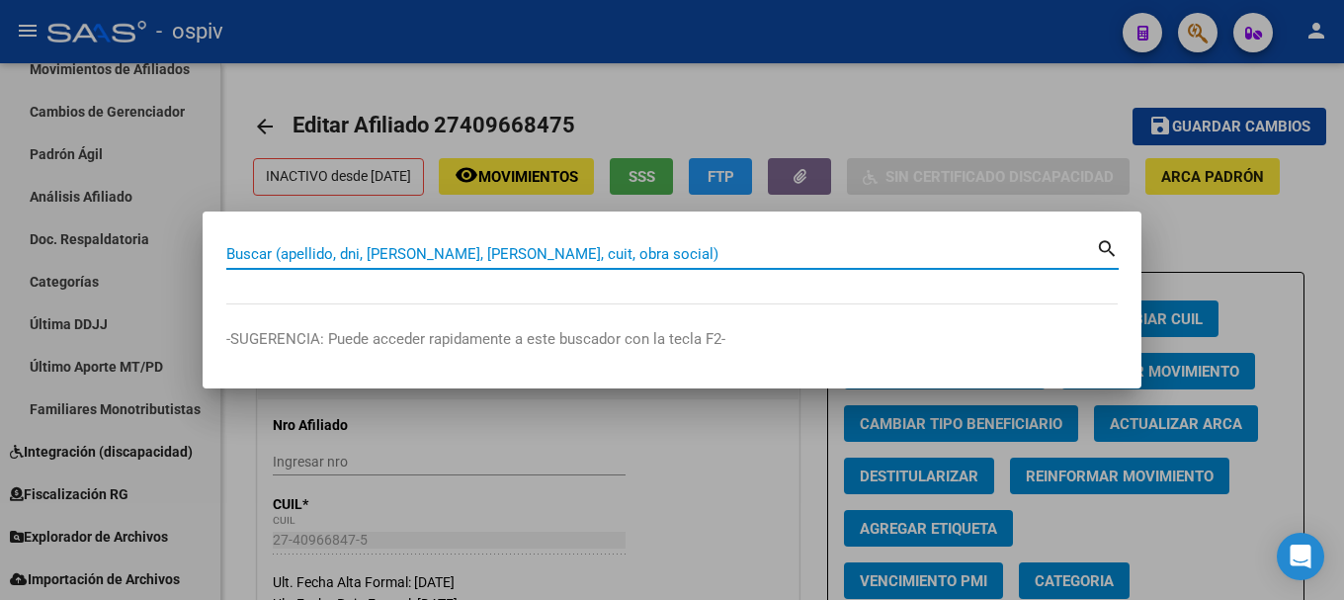
paste input "20588529240"
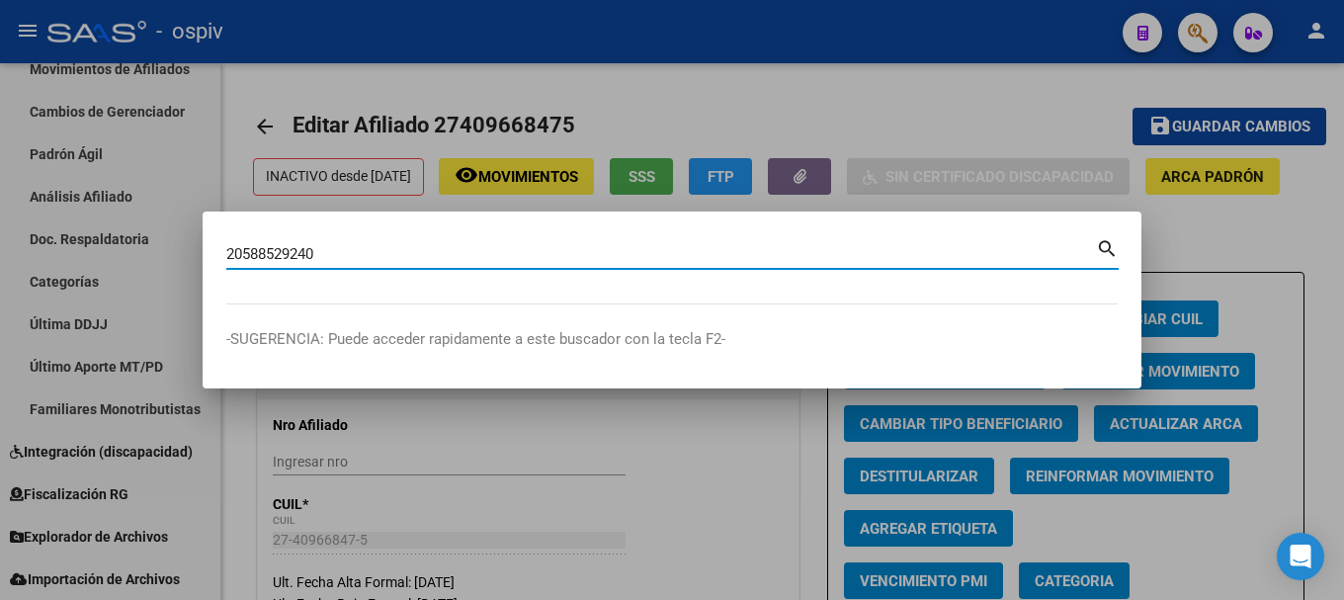
type input "20588529240"
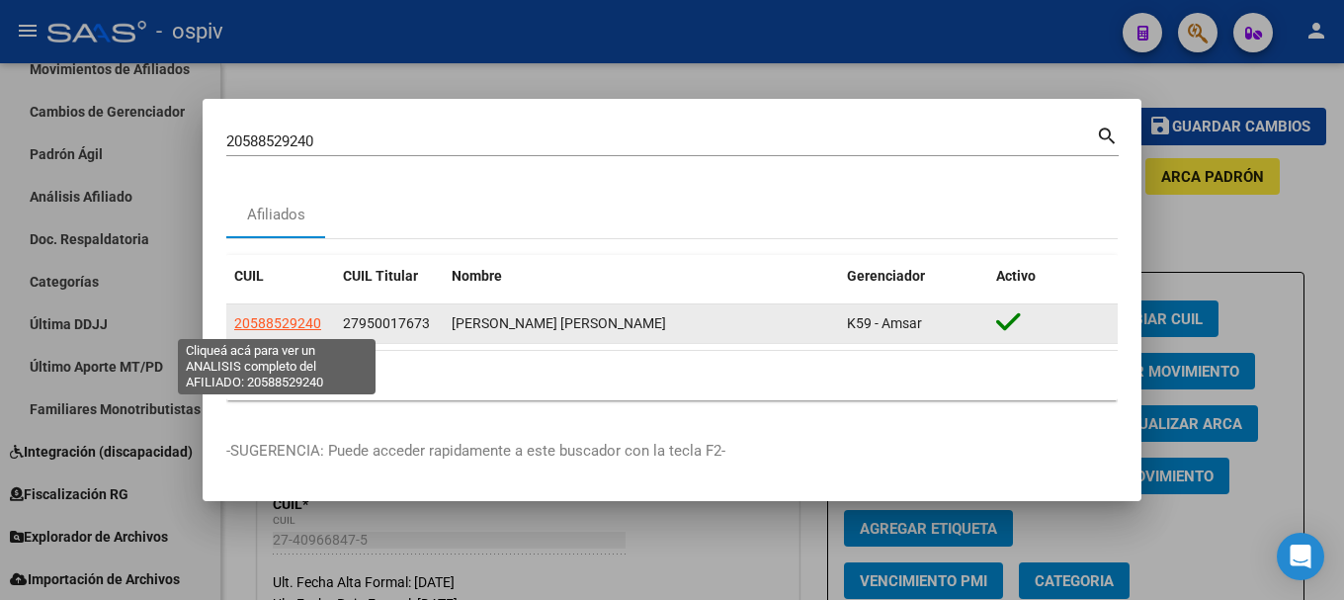
click at [291, 325] on span "20588529240" at bounding box center [277, 323] width 87 height 16
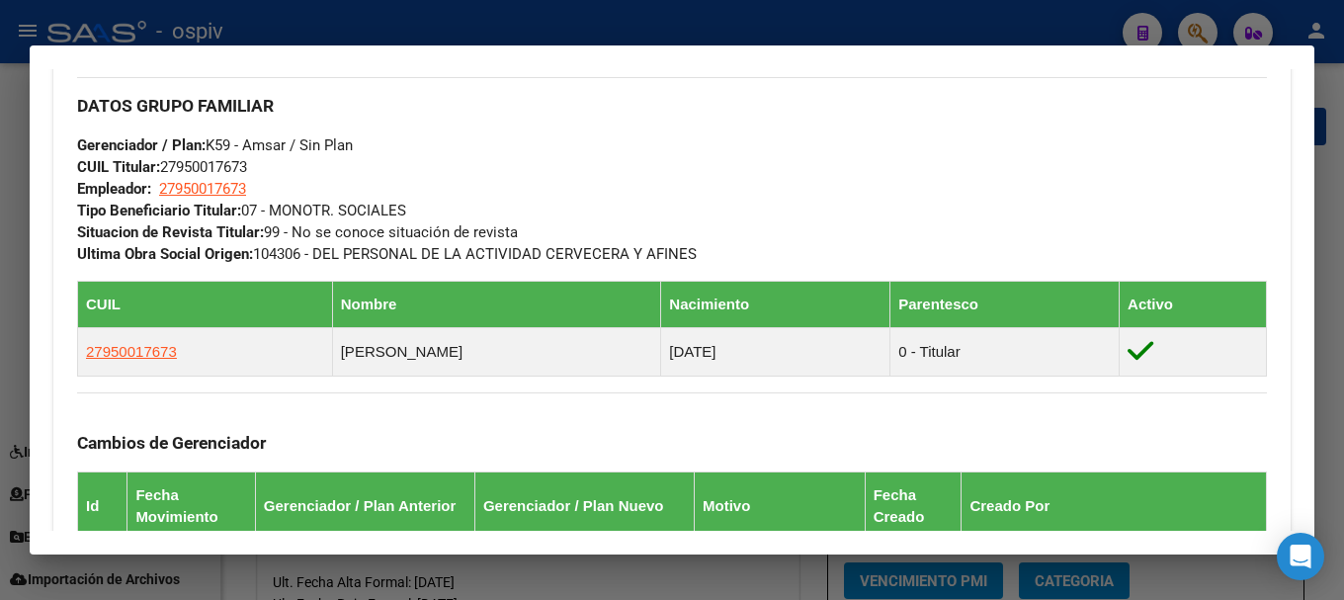
scroll to position [889, 0]
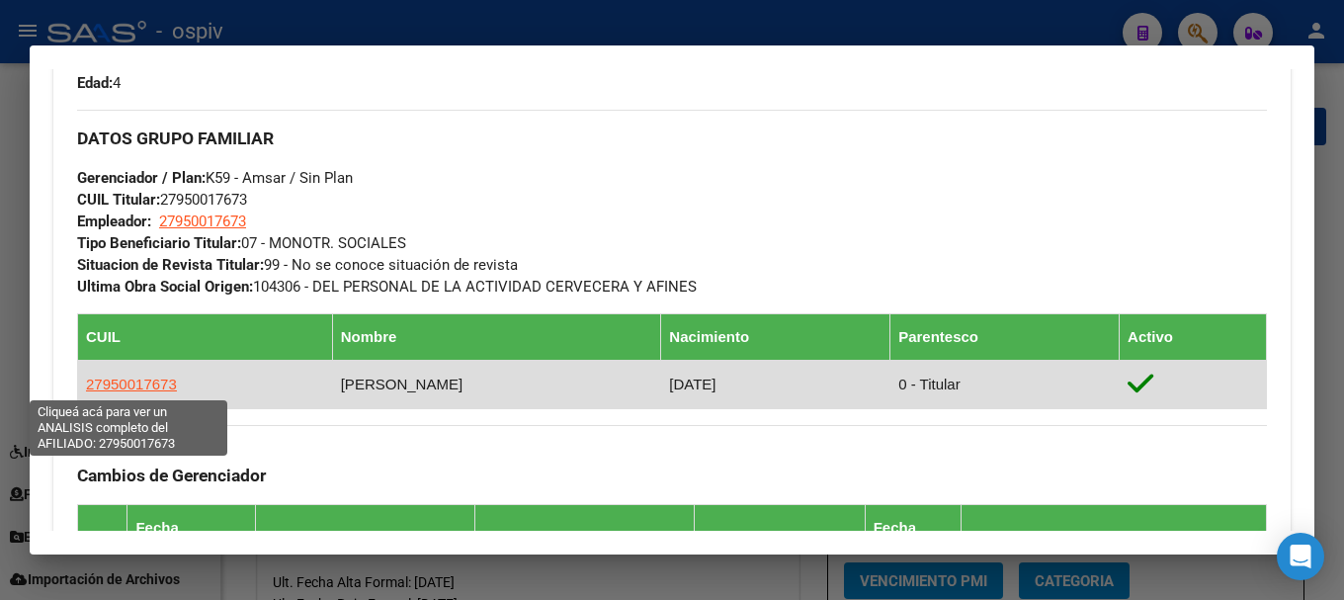
click at [151, 380] on span "27950017673" at bounding box center [131, 383] width 91 height 17
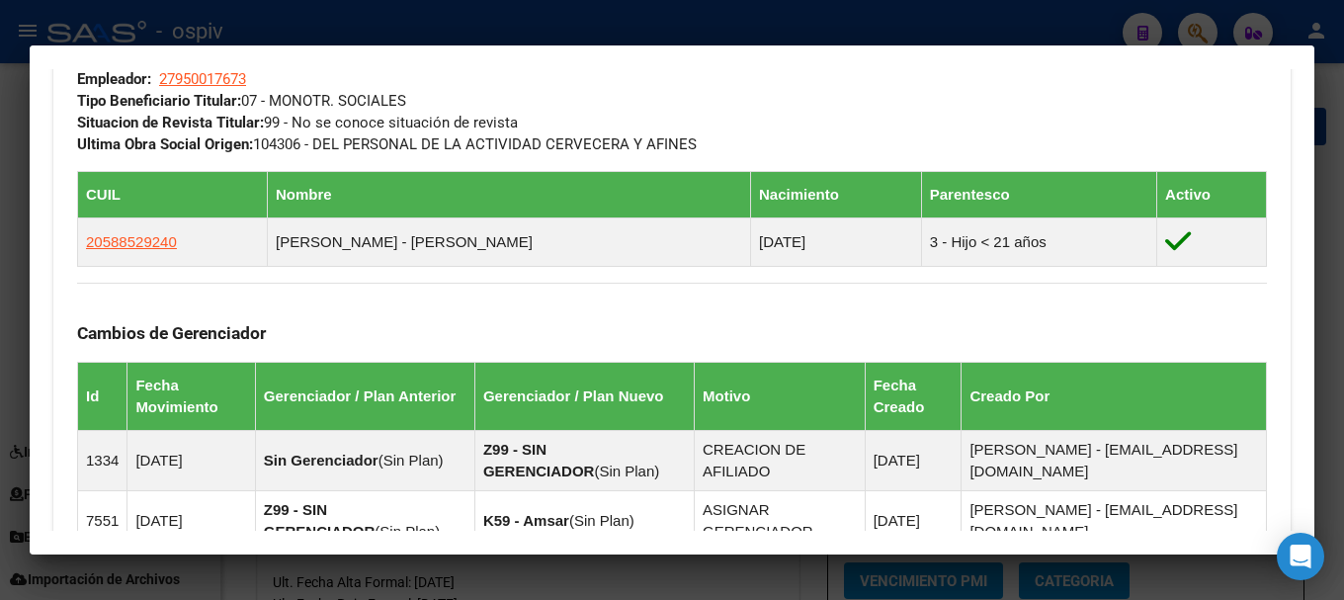
scroll to position [1087, 0]
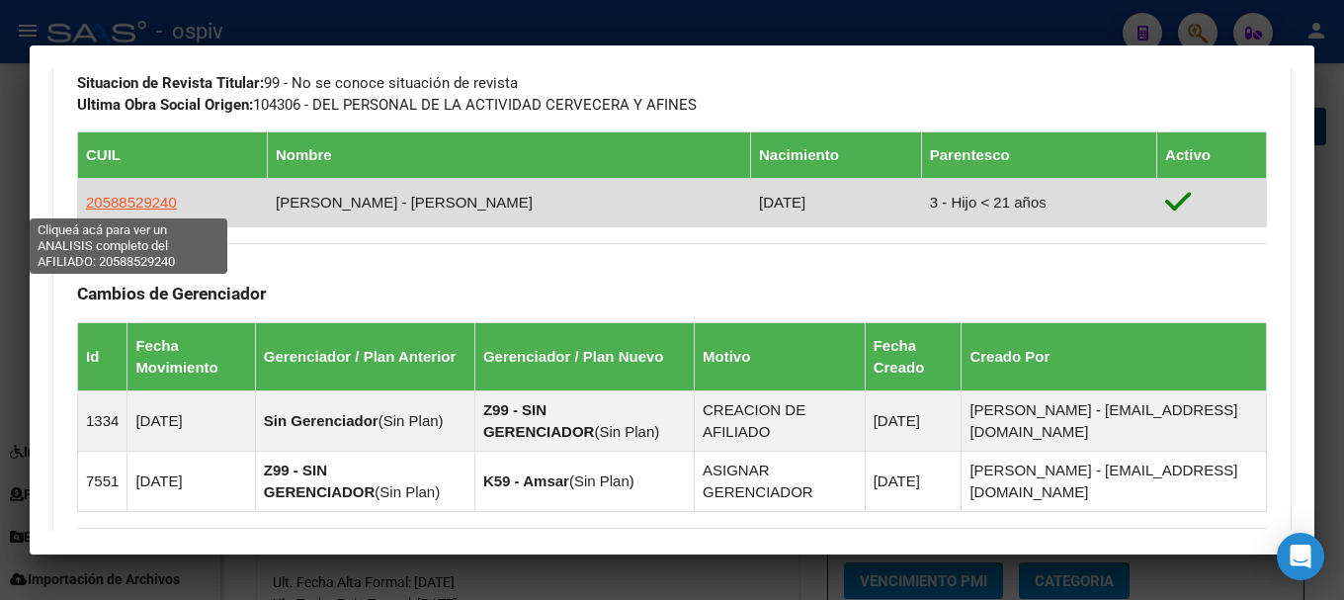
click at [170, 207] on span "20588529240" at bounding box center [131, 202] width 91 height 17
type textarea "20588529240"
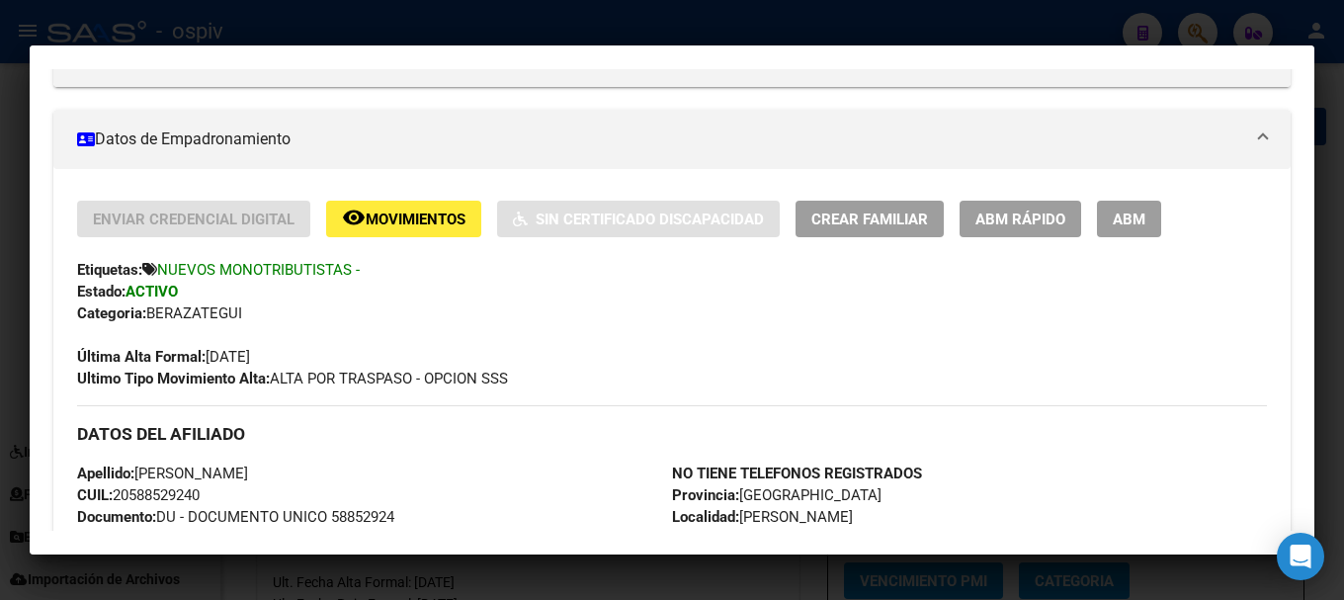
scroll to position [296, 0]
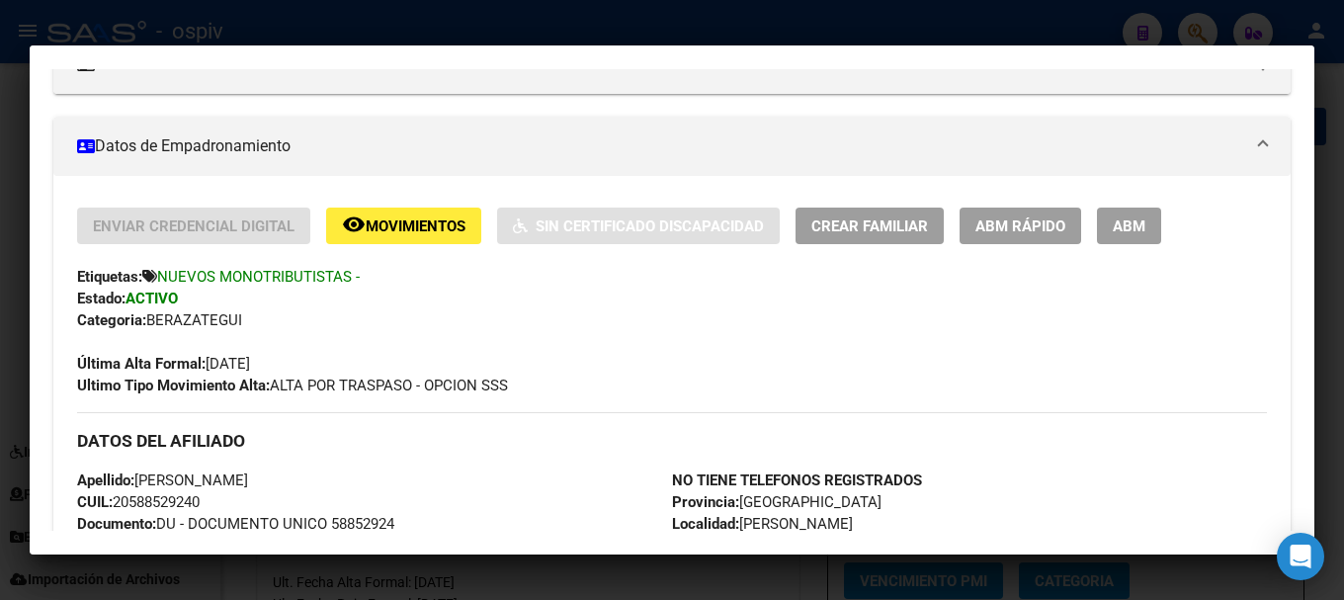
click at [1138, 225] on span "ABM" at bounding box center [1128, 226] width 33 height 18
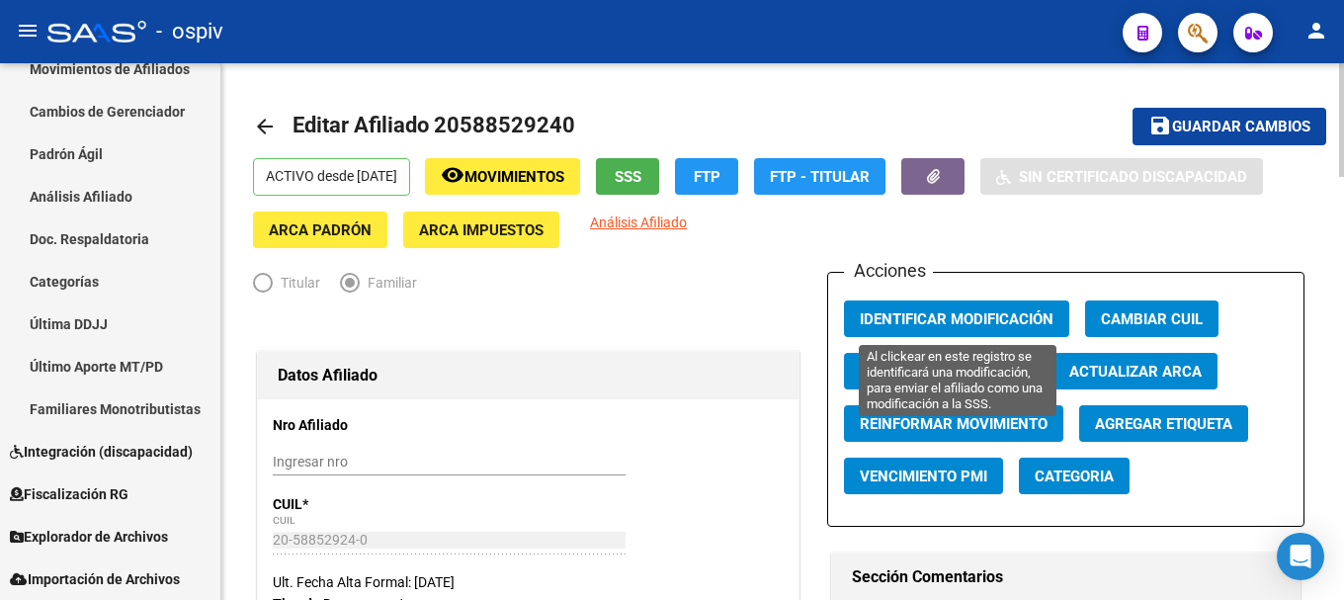
click at [932, 323] on span "Identificar Modificación" at bounding box center [956, 319] width 194 height 18
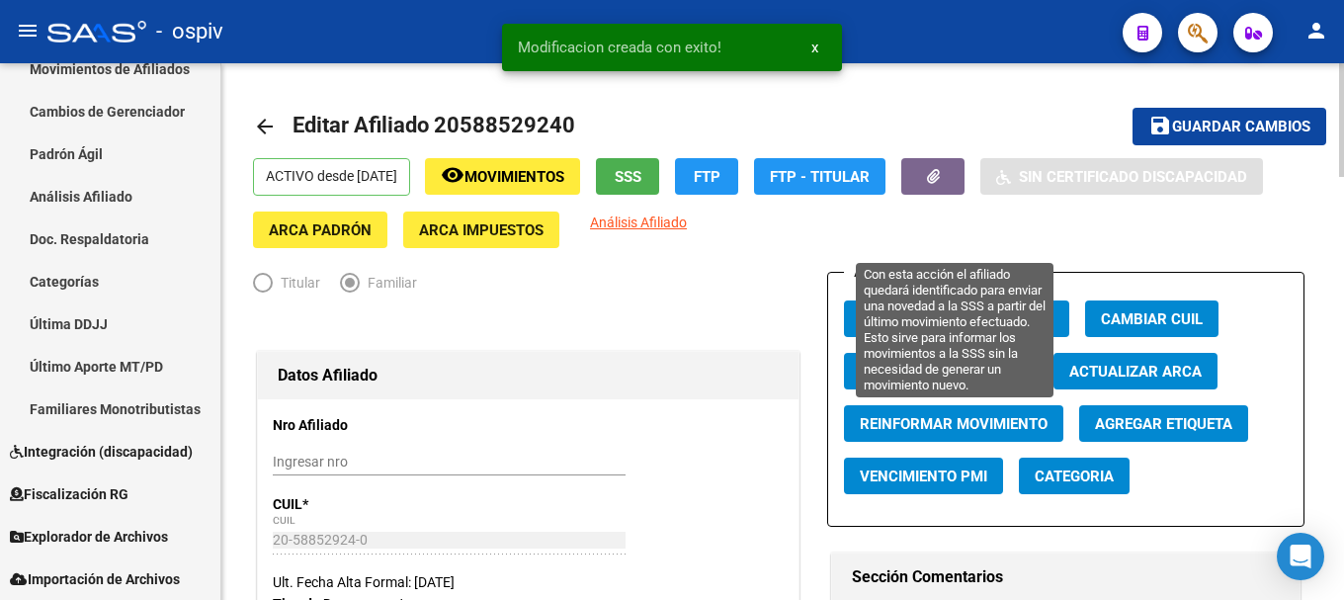
click at [947, 433] on span "Reinformar Movimiento" at bounding box center [953, 424] width 188 height 18
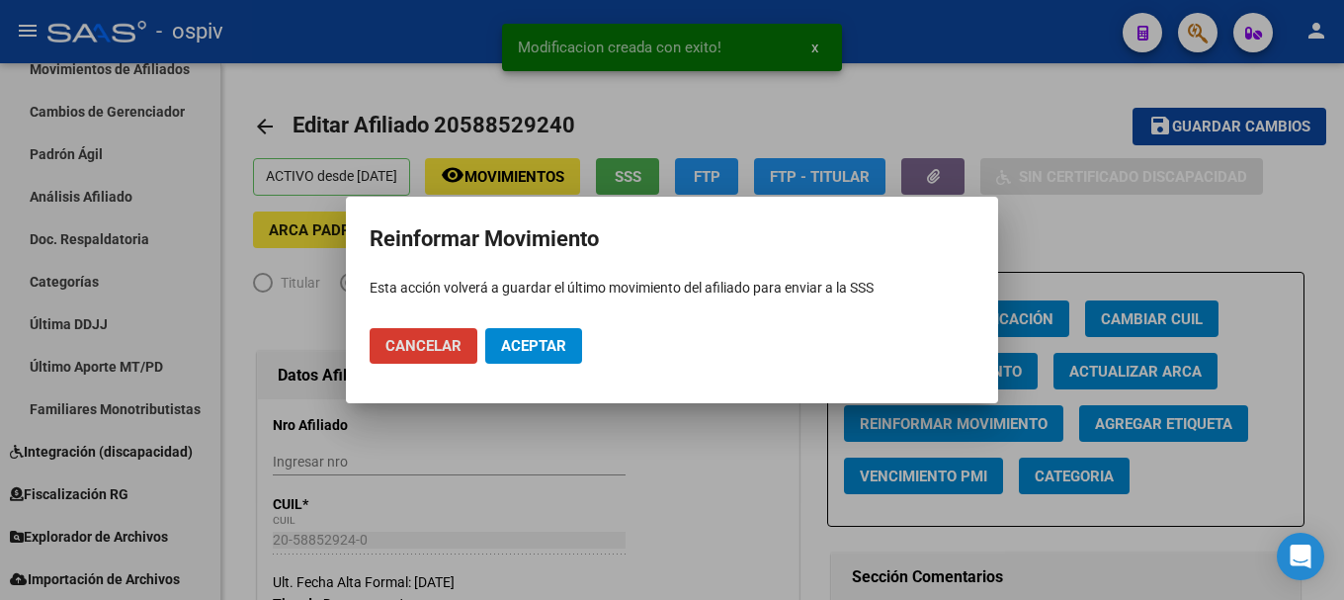
click at [526, 347] on span "Aceptar" at bounding box center [533, 346] width 65 height 18
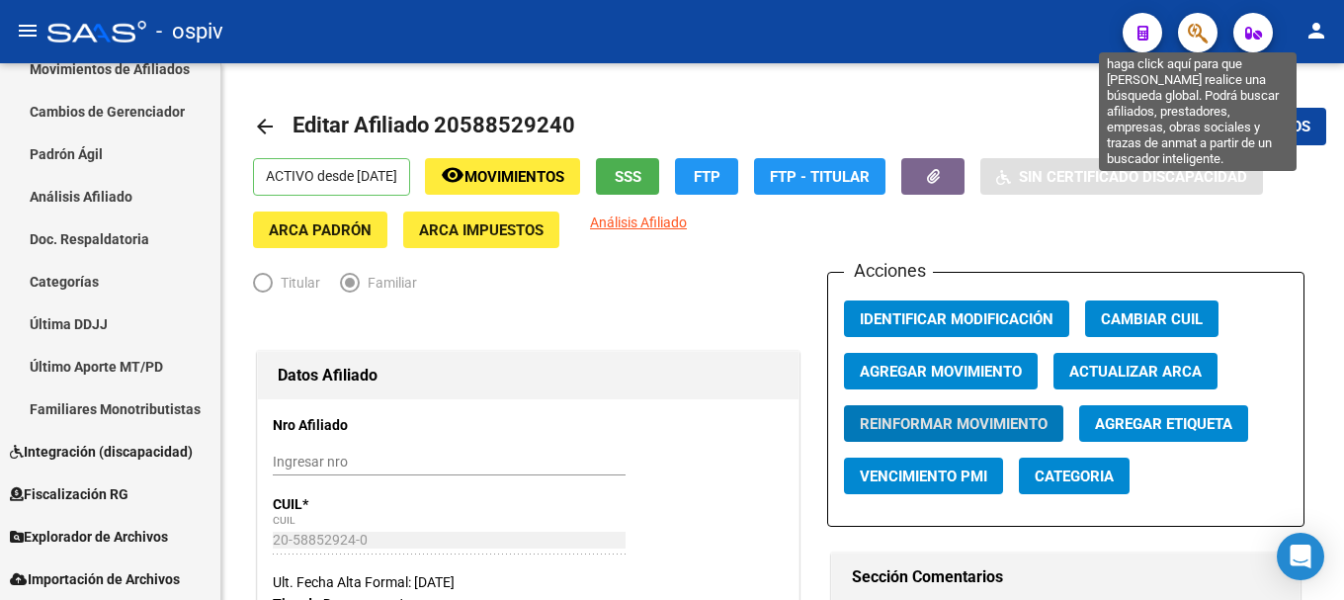
click at [1202, 39] on icon "button" at bounding box center [1197, 33] width 20 height 23
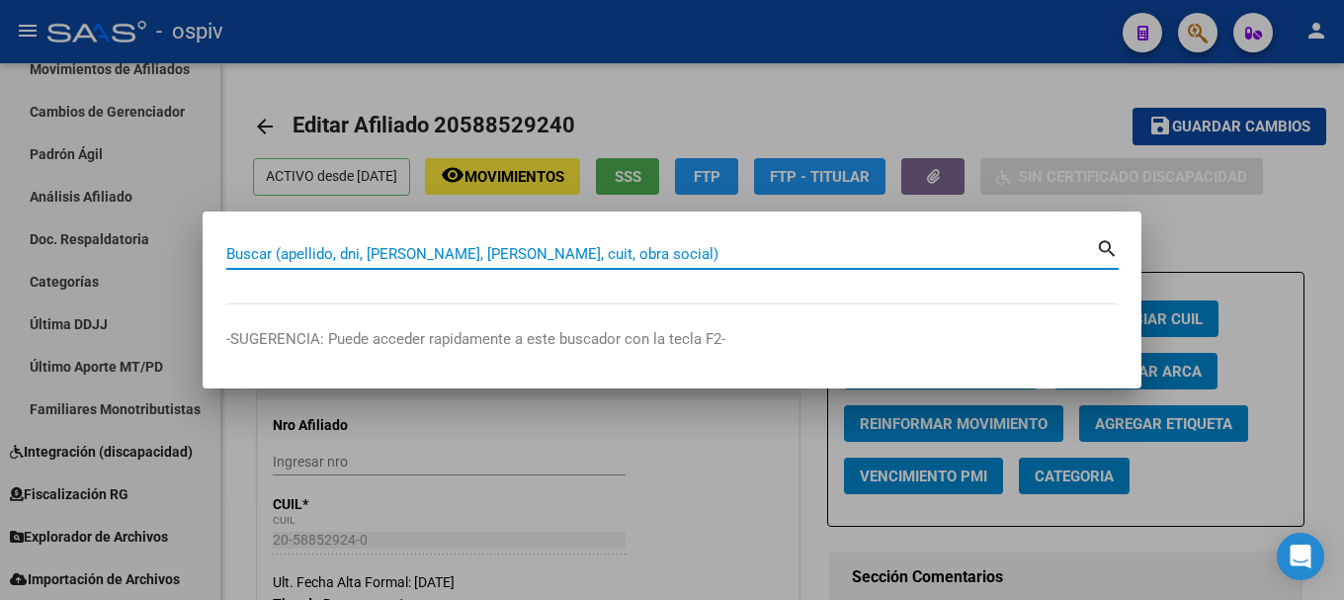
paste input "20426179971"
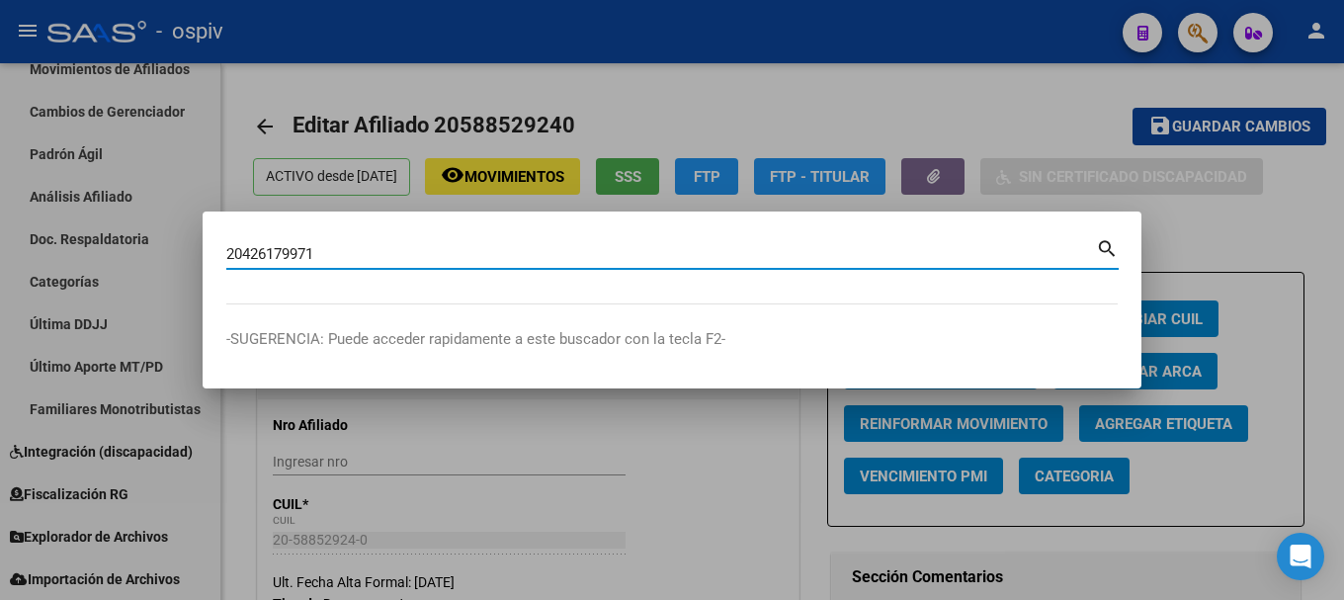
type input "20426179971"
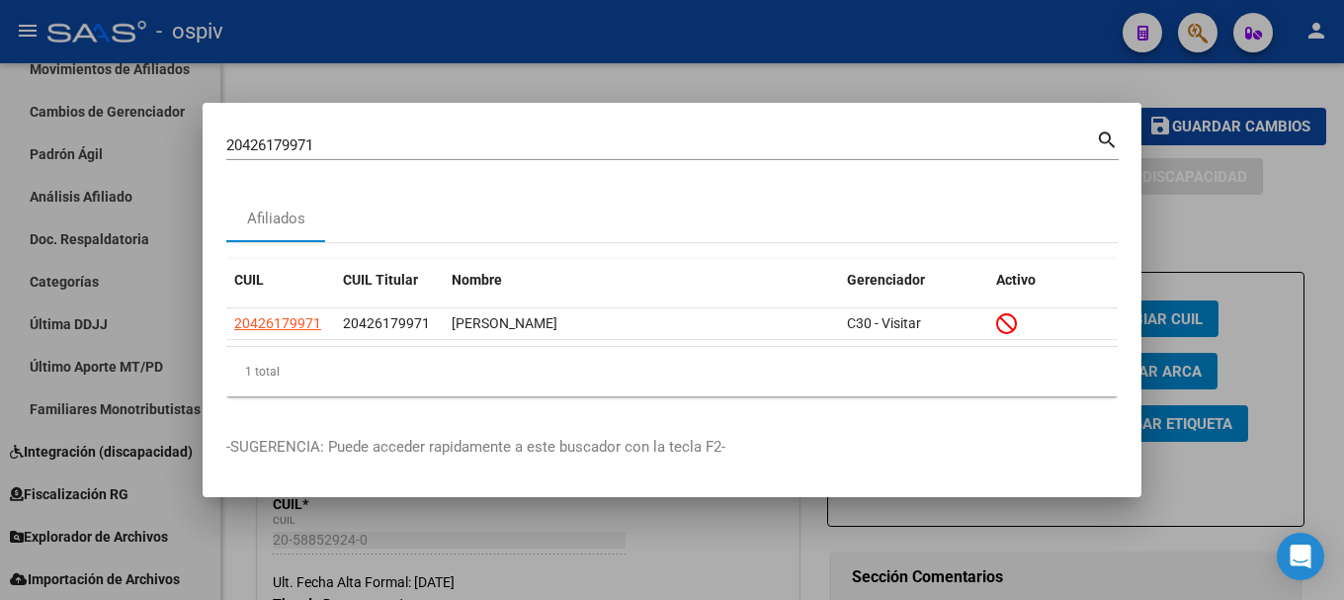
drag, startPoint x: 223, startPoint y: 114, endPoint x: 45, endPoint y: 114, distance: 177.8
click at [45, 114] on div "20426179971 Buscar (apellido, dni, cuil, nro traspaso, cuit, obra social) searc…" at bounding box center [672, 300] width 1344 height 600
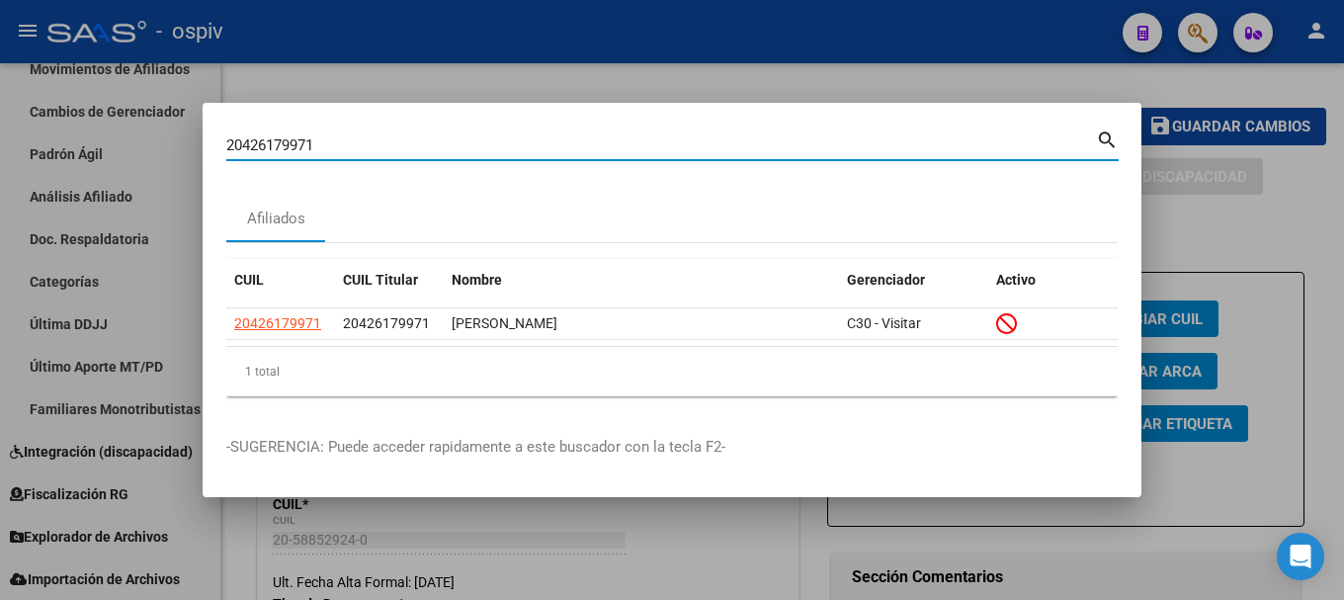
drag, startPoint x: 333, startPoint y: 148, endPoint x: 112, endPoint y: 126, distance: 222.4
click at [116, 126] on div "20426179971 Buscar (apellido, dni, cuil, nro traspaso, cuit, obra social) searc…" at bounding box center [672, 300] width 1344 height 600
paste input "27707083439"
type input "27707083439"
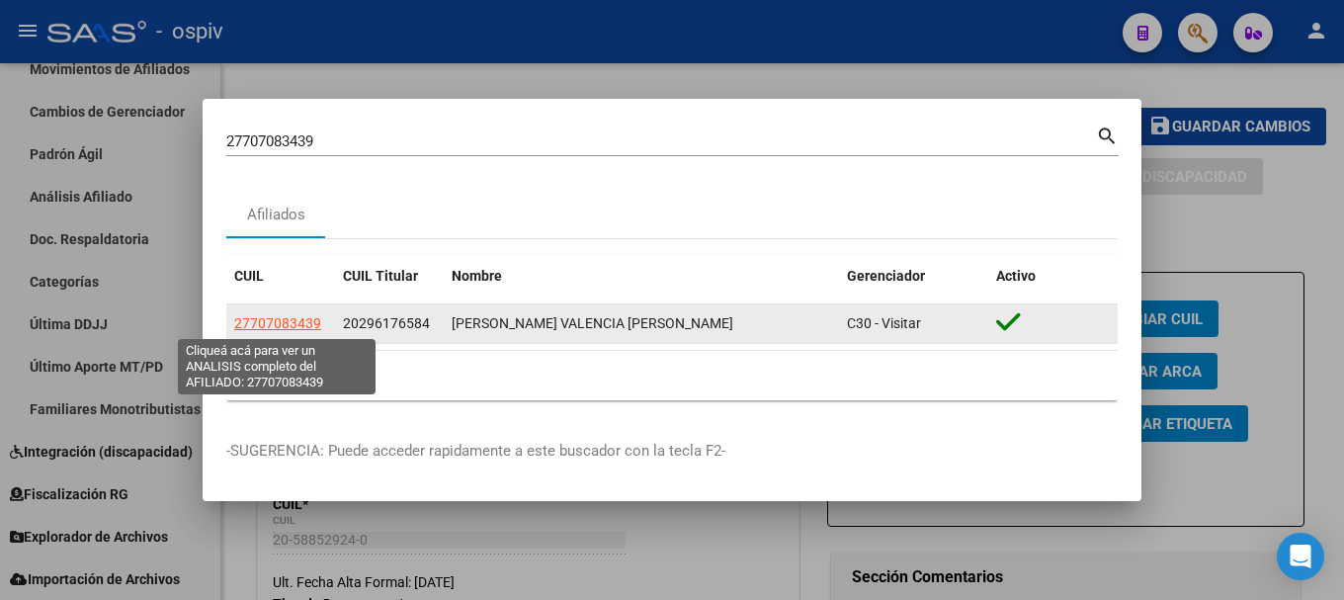
click at [278, 319] on span "27707083439" at bounding box center [277, 323] width 87 height 16
type textarea "27707083439"
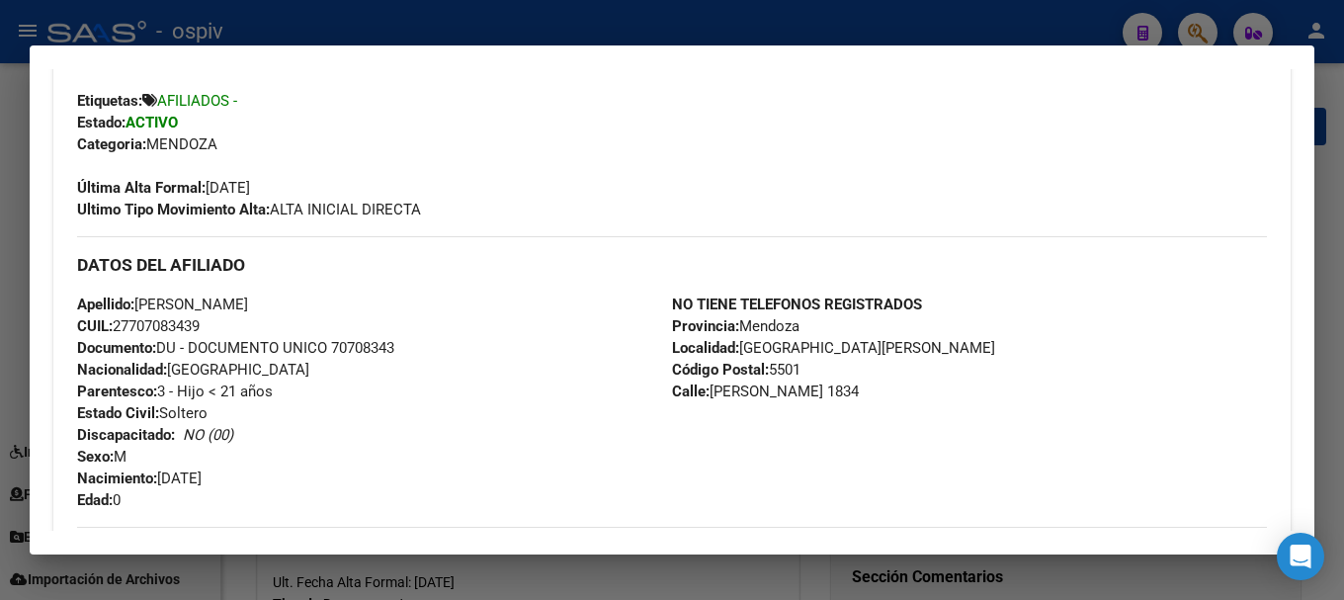
scroll to position [494, 0]
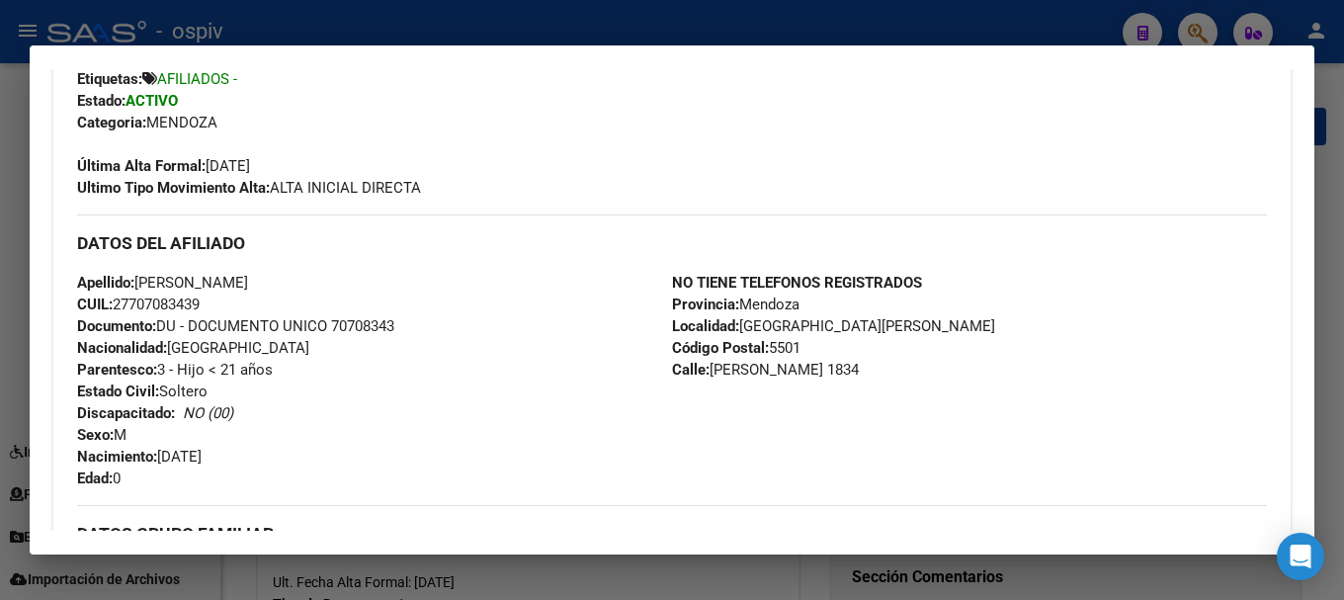
drag, startPoint x: 133, startPoint y: 299, endPoint x: 197, endPoint y: 299, distance: 63.2
click at [197, 299] on span "CUIL: 27707083439" at bounding box center [138, 304] width 123 height 18
drag, startPoint x: 139, startPoint y: 281, endPoint x: 415, endPoint y: 281, distance: 275.6
click at [415, 281] on div "Apellido: [PERSON_NAME] CUIL: 27707083439 Documento: DU - DOCUMENTO UNICO 70708…" at bounding box center [374, 380] width 595 height 217
drag, startPoint x: 134, startPoint y: 307, endPoint x: 256, endPoint y: 303, distance: 121.6
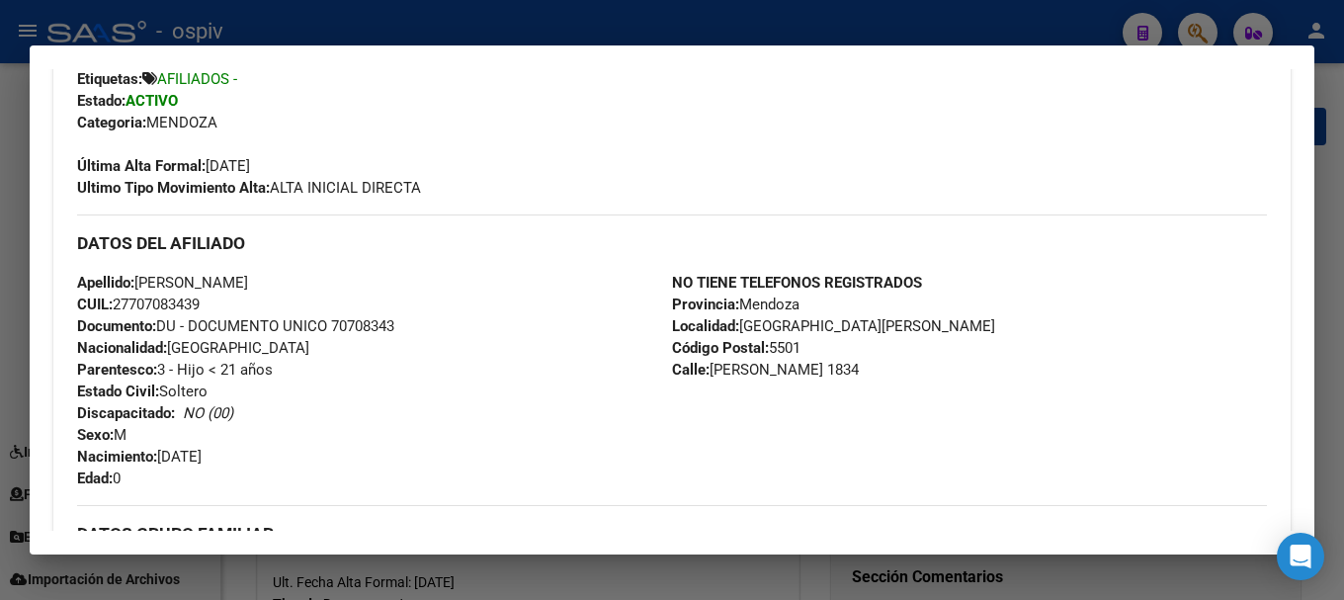
click at [200, 306] on span "CUIL: 27707083439" at bounding box center [138, 304] width 123 height 18
copy span "70708343"
click at [354, 226] on div "DATOS DEL AFILIADO" at bounding box center [671, 242] width 1189 height 57
drag, startPoint x: 185, startPoint y: 290, endPoint x: 273, endPoint y: 290, distance: 87.9
click at [248, 290] on span "Apellido: [PERSON_NAME]" at bounding box center [162, 283] width 171 height 18
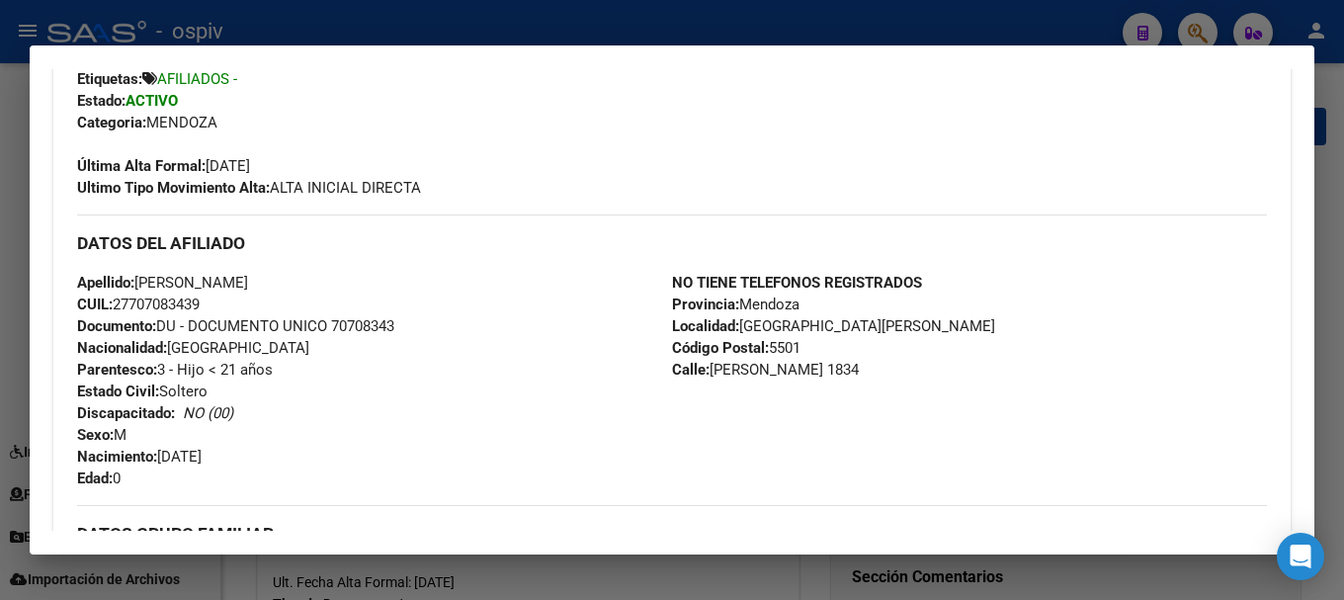
copy span "[PERSON_NAME]"
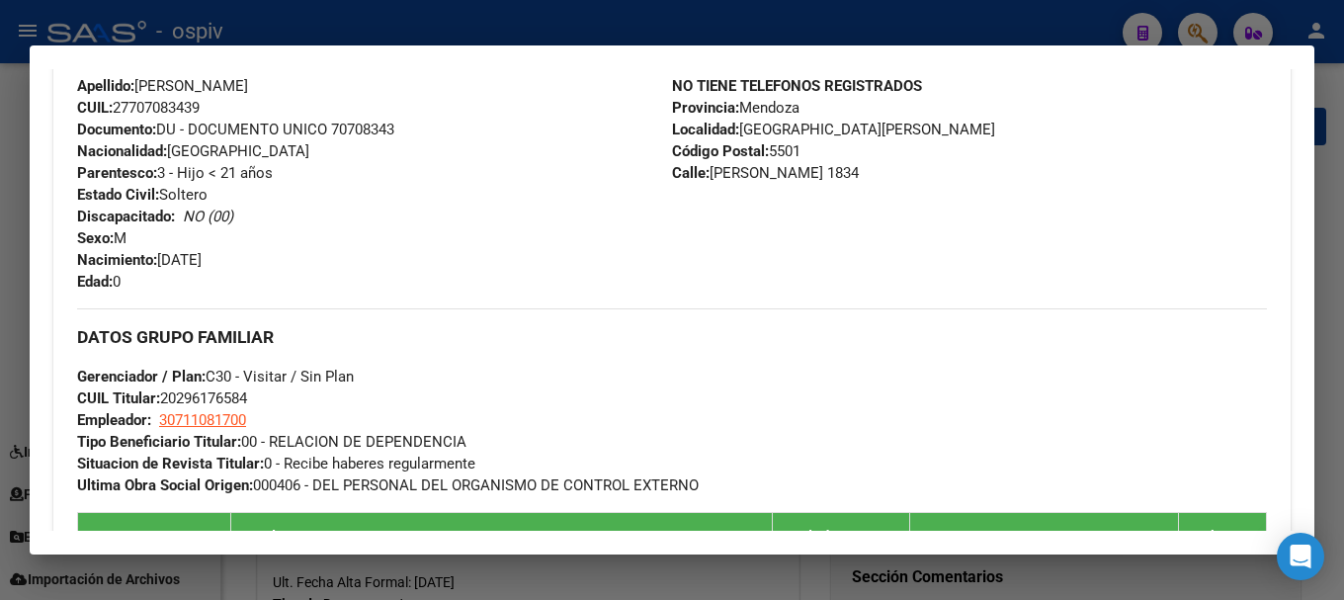
scroll to position [692, 0]
drag, startPoint x: 320, startPoint y: 258, endPoint x: 322, endPoint y: 241, distance: 16.9
click at [321, 258] on div "Apellido: [PERSON_NAME] CUIL: 27707083439 Documento: DU - DOCUMENTO UNICO 70708…" at bounding box center [374, 182] width 595 height 217
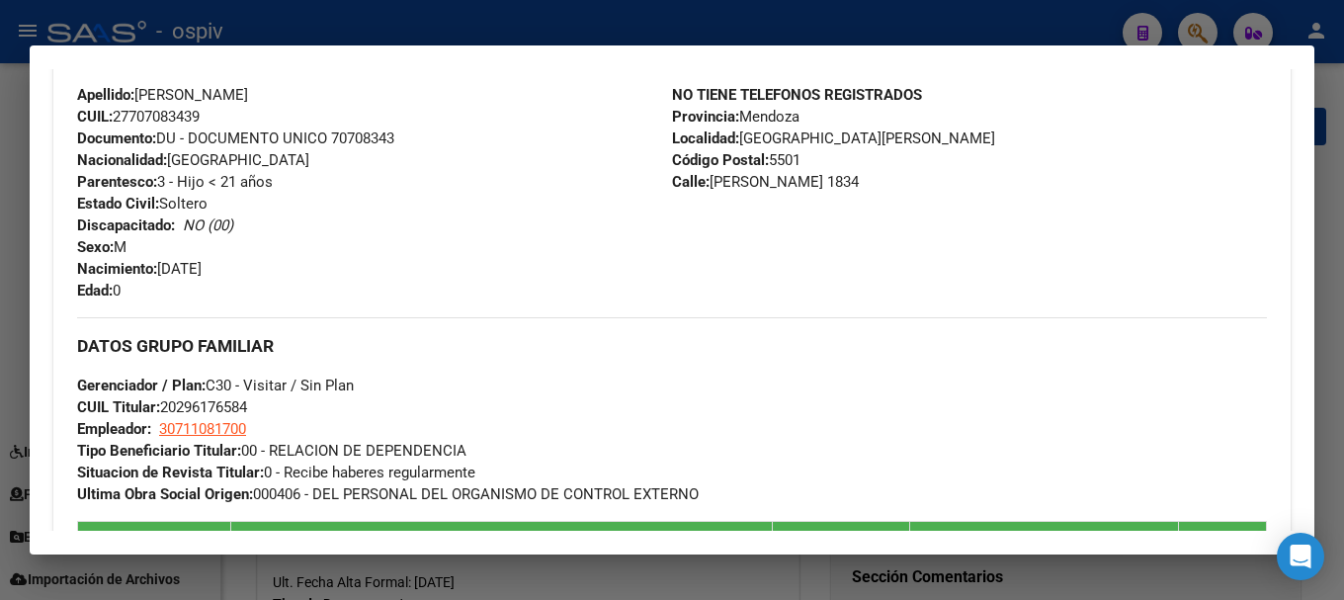
drag, startPoint x: 298, startPoint y: 86, endPoint x: 439, endPoint y: 97, distance: 140.7
click at [439, 97] on div "Apellido: [PERSON_NAME] CUIL: 27707083439 Documento: DU - DOCUMENTO UNICO 70708…" at bounding box center [374, 192] width 595 height 217
copy span "[PERSON_NAME] VALENCIA"
drag, startPoint x: 162, startPoint y: 268, endPoint x: 281, endPoint y: 262, distance: 118.7
click at [281, 262] on div "Apellido: [PERSON_NAME] CUIL: 27707083439 Documento: DU - DOCUMENTO UNICO 70708…" at bounding box center [374, 192] width 595 height 217
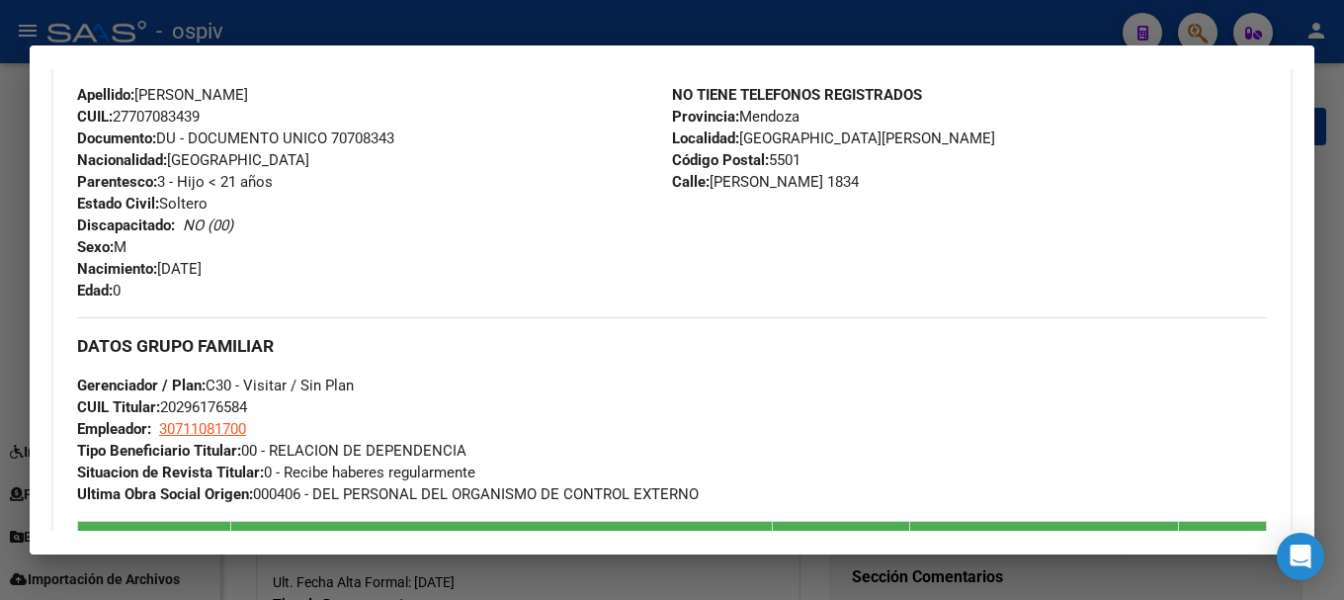
copy span "[DATE]"
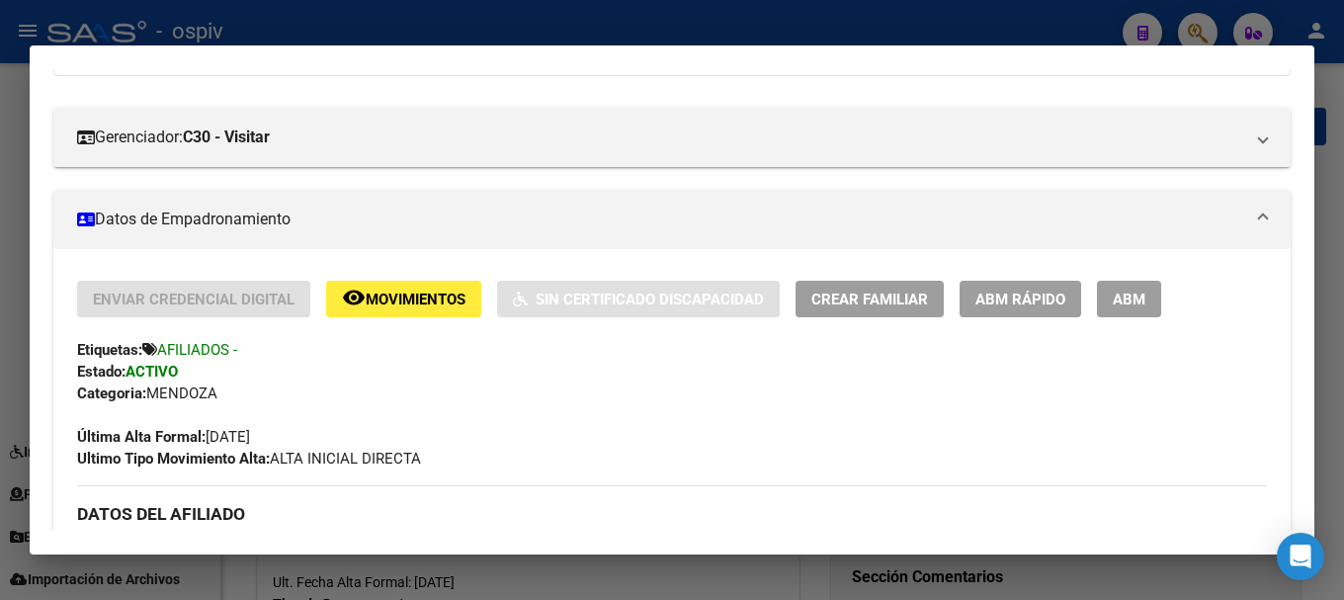
scroll to position [89, 0]
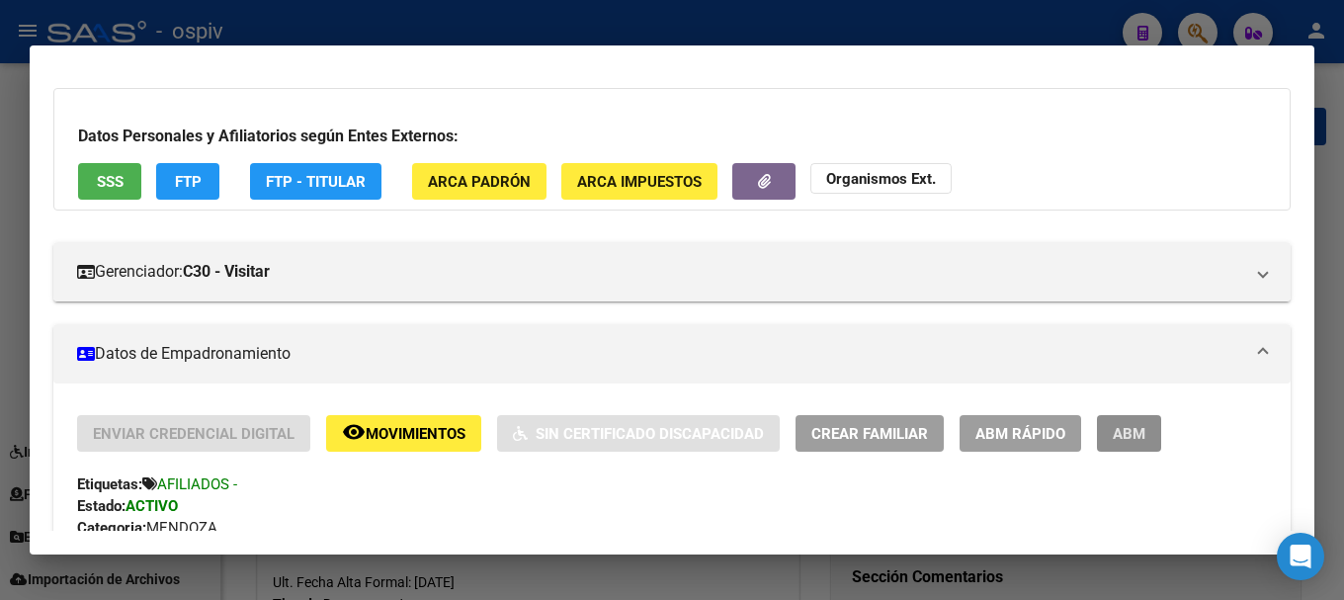
click at [1142, 428] on span "ABM" at bounding box center [1128, 434] width 33 height 18
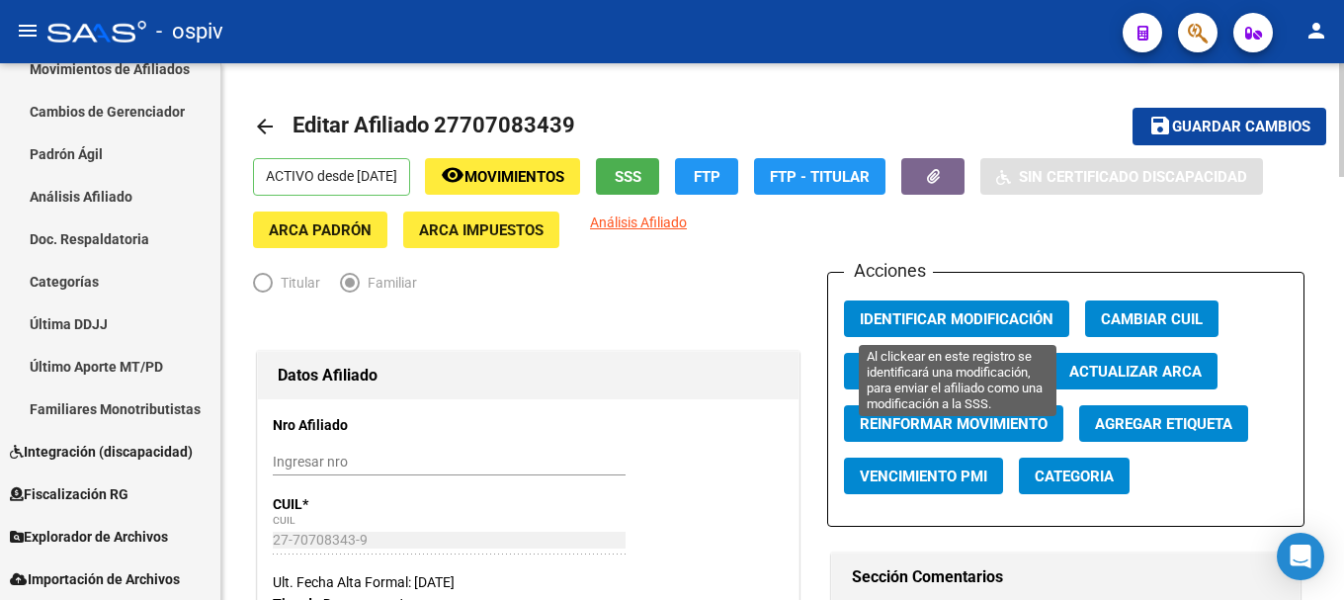
click at [962, 325] on span "Identificar Modificación" at bounding box center [956, 319] width 194 height 18
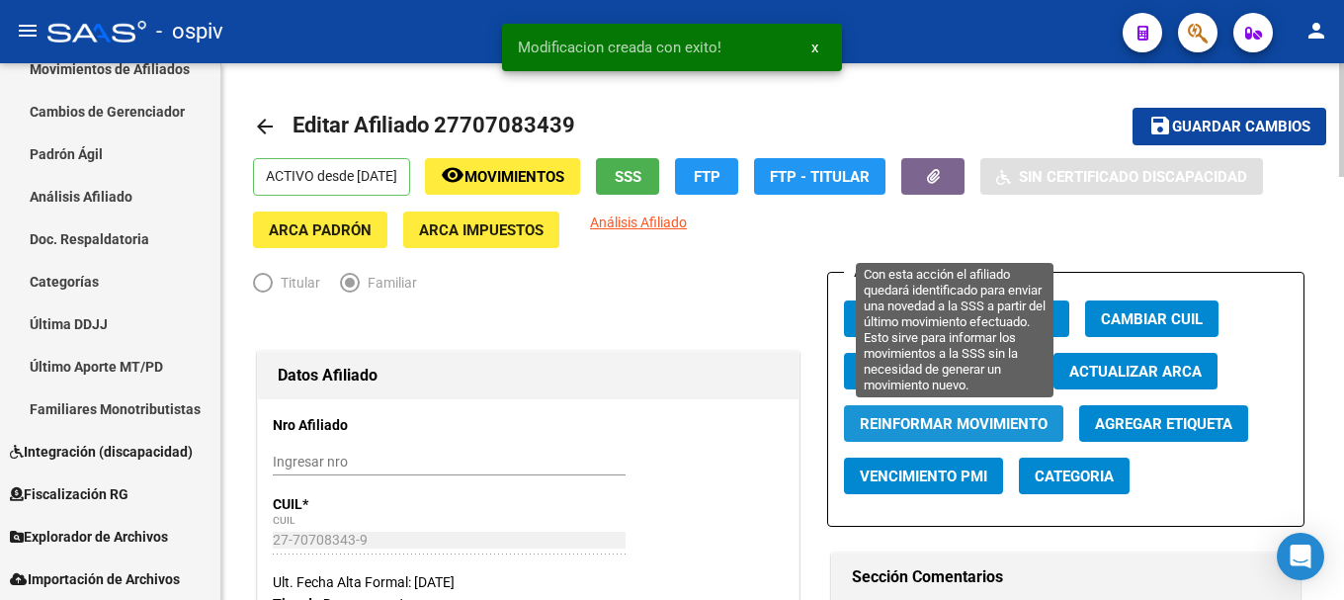
click at [978, 430] on span "Reinformar Movimiento" at bounding box center [953, 424] width 188 height 18
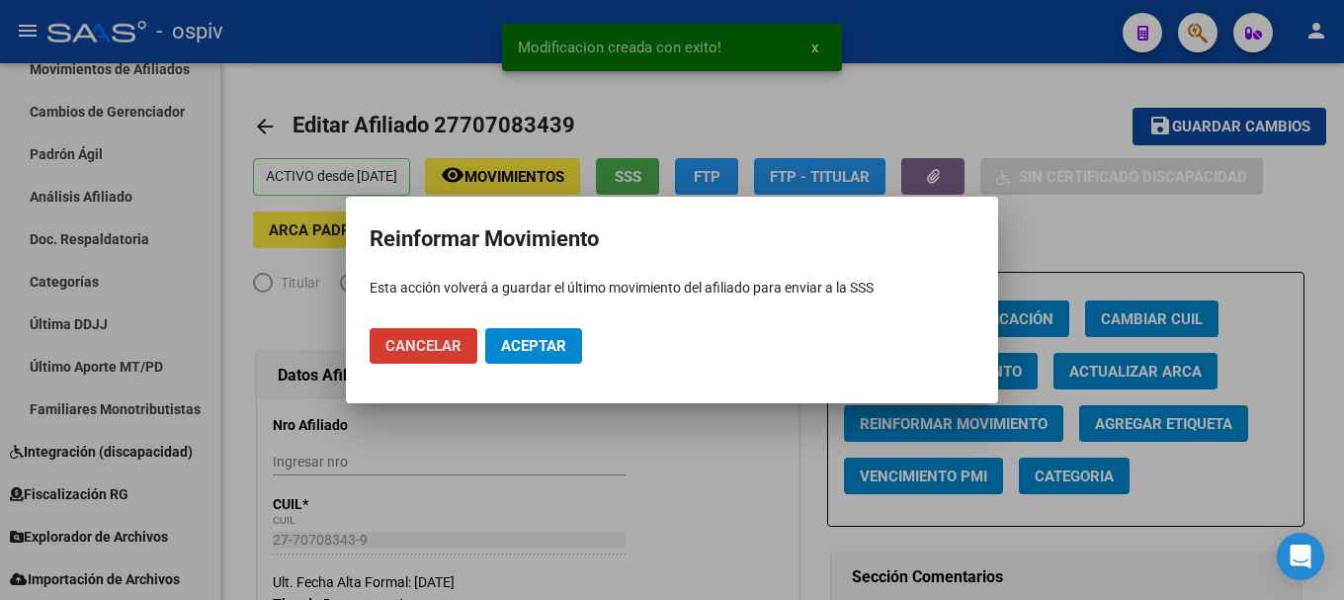
click at [529, 348] on span "Aceptar" at bounding box center [533, 346] width 65 height 18
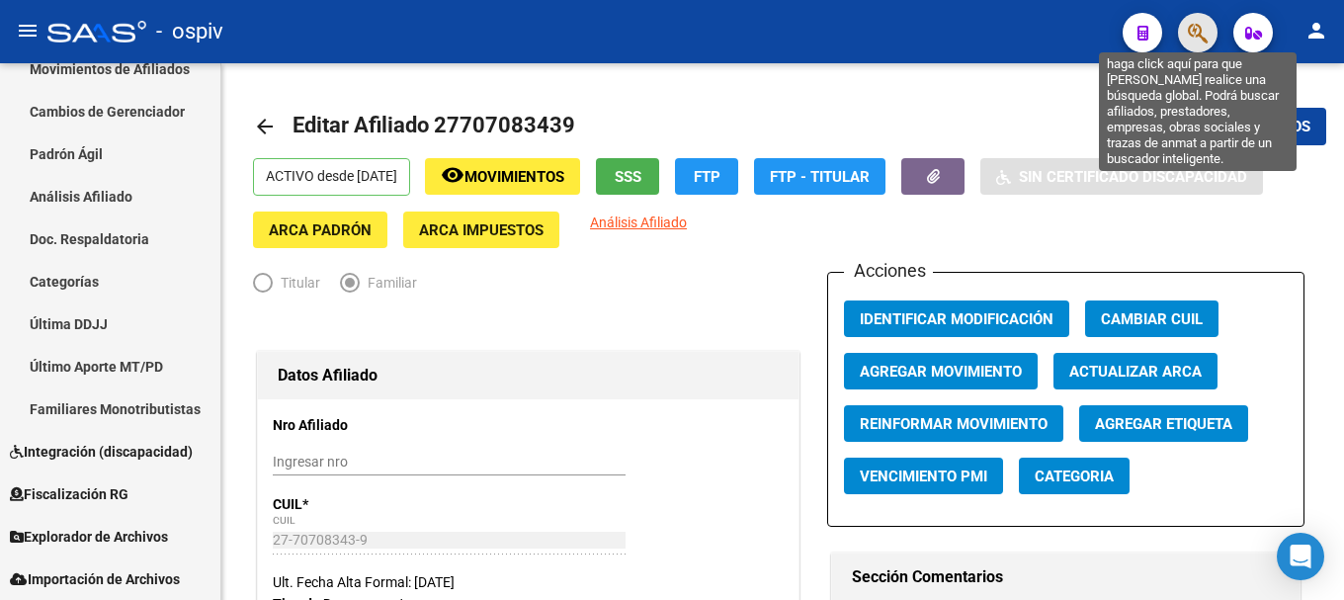
click at [1202, 28] on icon "button" at bounding box center [1197, 33] width 20 height 23
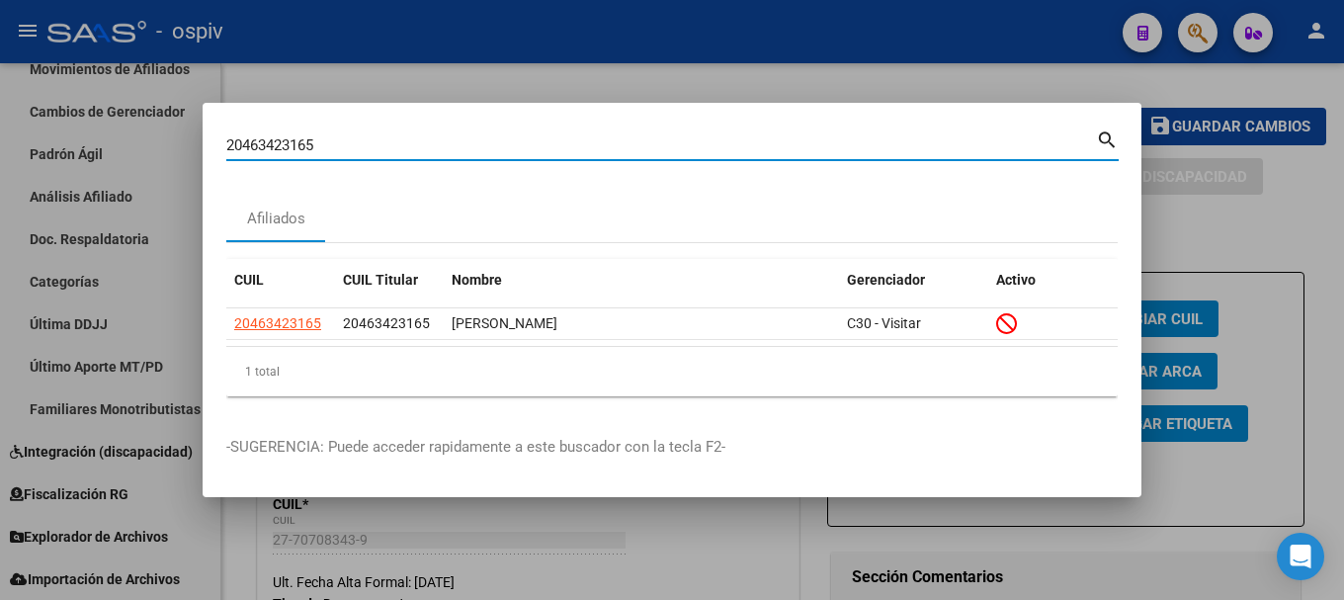
drag, startPoint x: 330, startPoint y: 151, endPoint x: 8, endPoint y: 99, distance: 326.3
click at [8, 99] on div "20463423165 Buscar (apellido, dni, cuil, nro traspaso, cuit, obra social) searc…" at bounding box center [672, 300] width 1344 height 600
paste input "7504921897"
type input "27504921897"
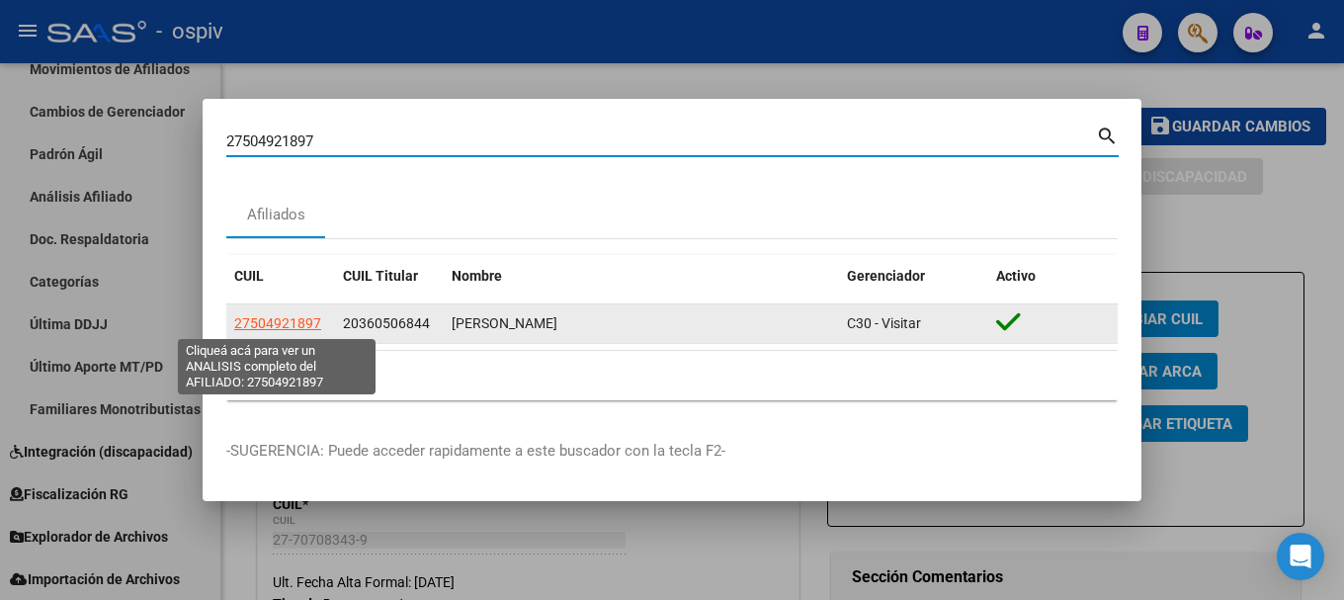
click at [280, 323] on span "27504921897" at bounding box center [277, 323] width 87 height 16
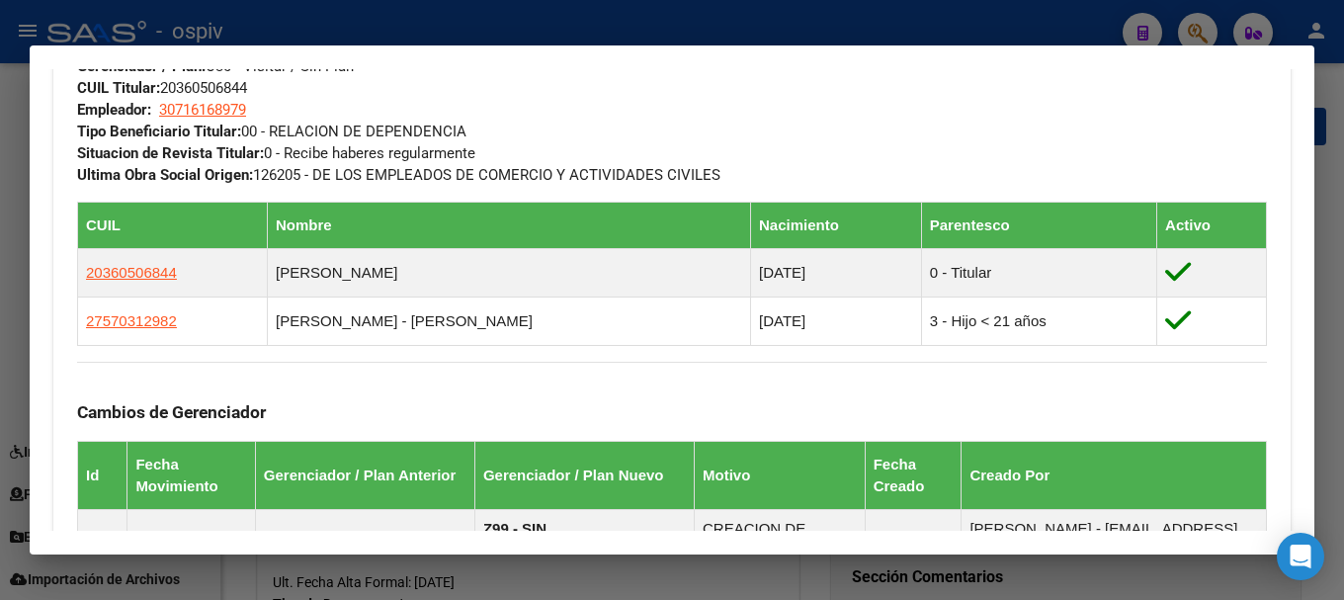
scroll to position [1087, 0]
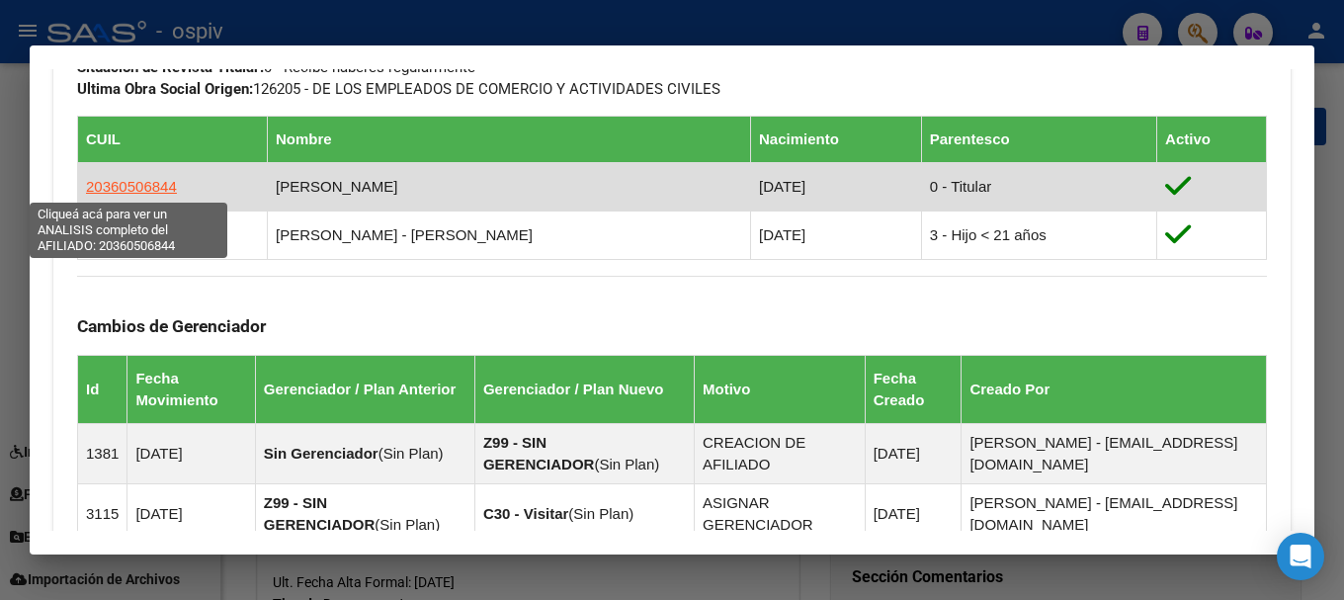
click at [160, 186] on span "20360506844" at bounding box center [131, 186] width 91 height 17
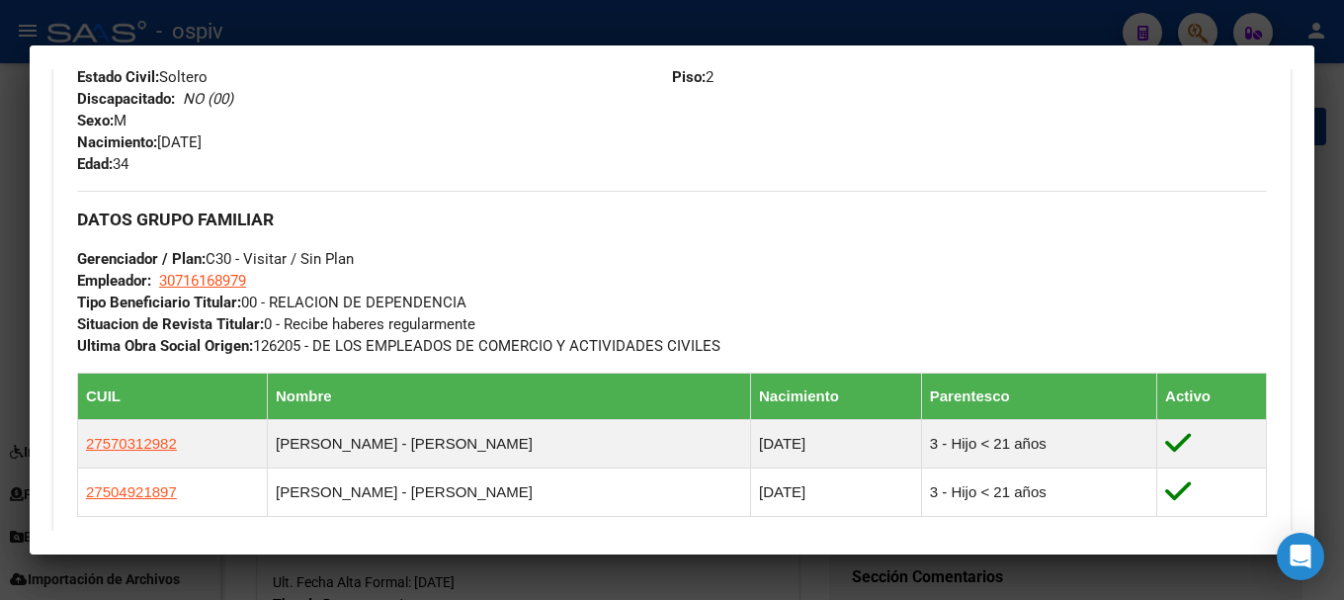
scroll to position [1185, 0]
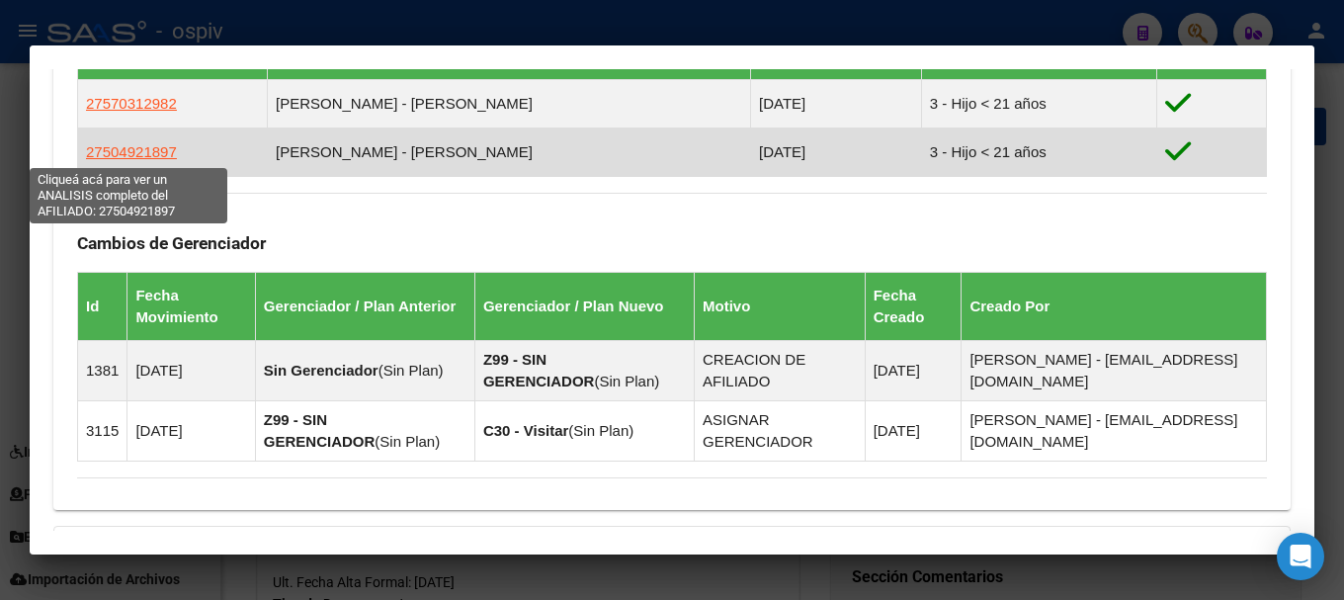
click at [147, 147] on span "27504921897" at bounding box center [131, 151] width 91 height 17
type textarea "27504921897"
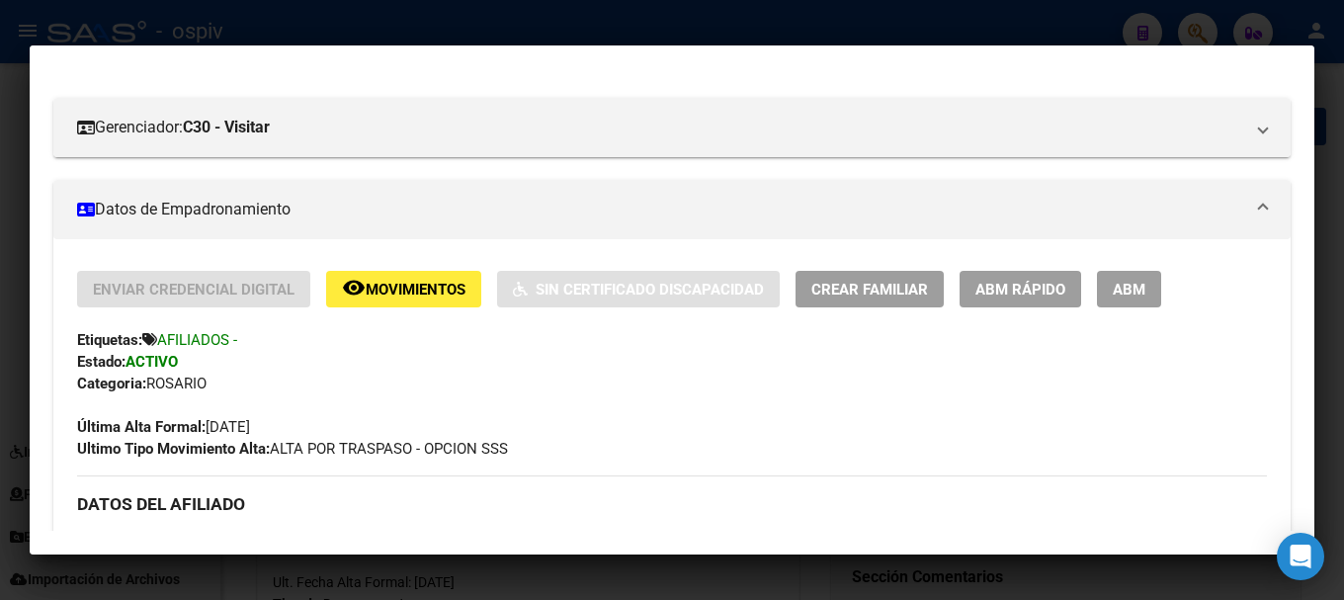
scroll to position [198, 0]
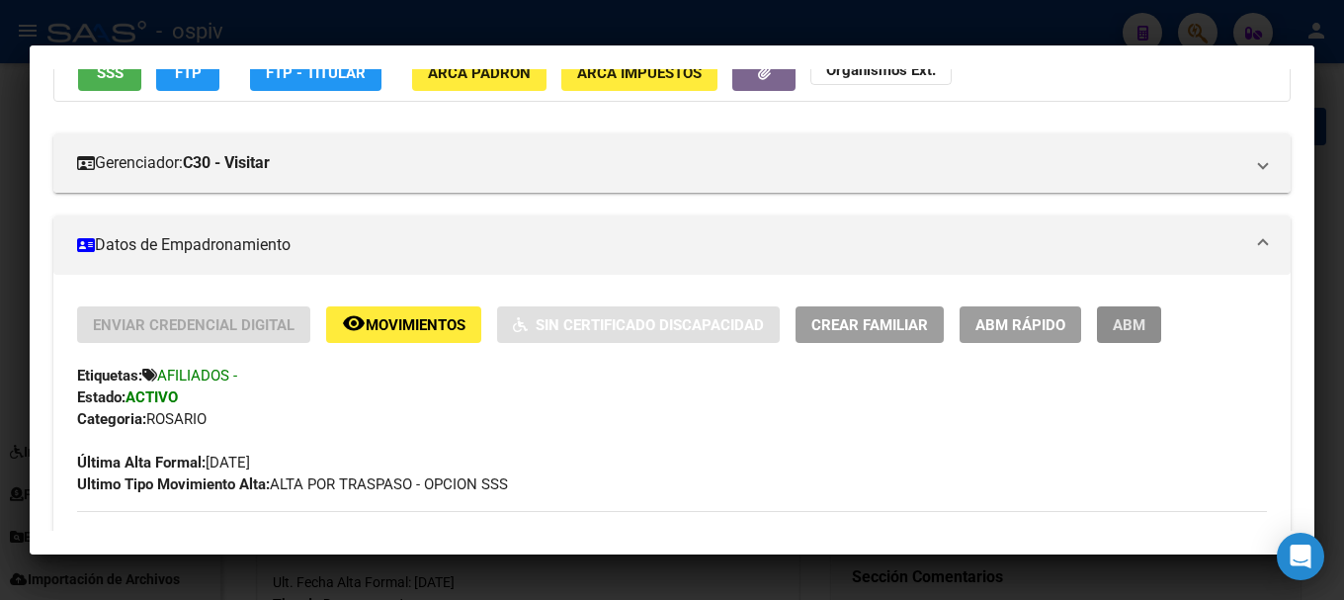
click at [1146, 320] on button "ABM" at bounding box center [1129, 324] width 64 height 37
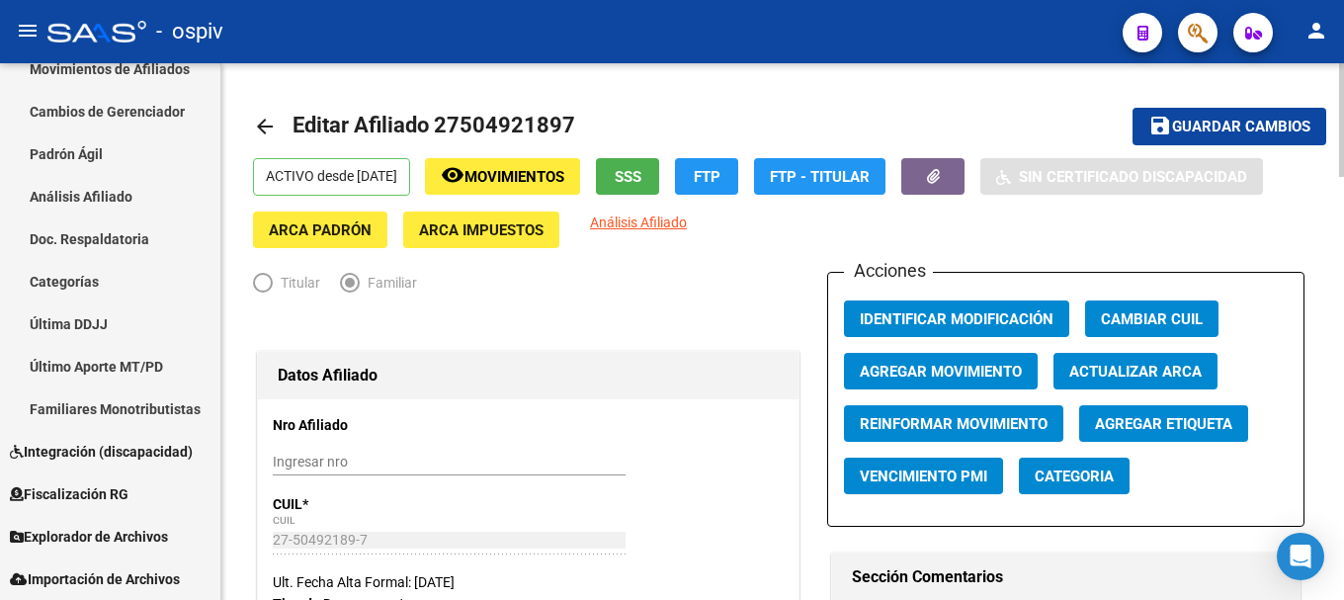
click at [980, 376] on span "Agregar Movimiento" at bounding box center [940, 372] width 162 height 18
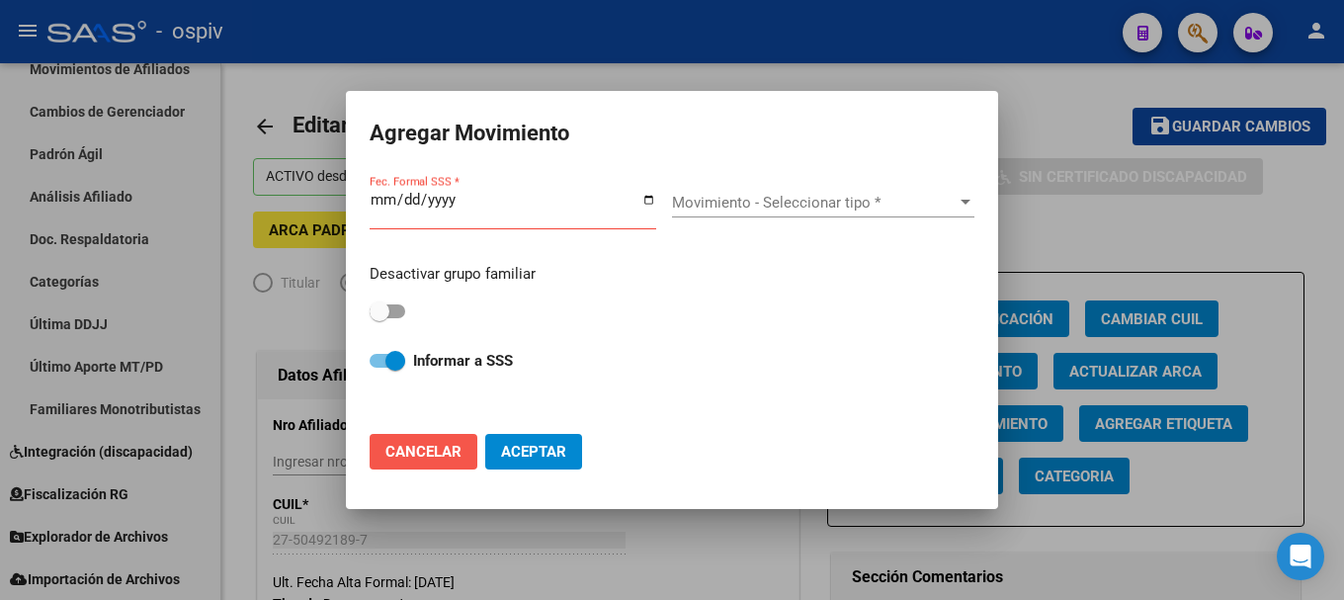
click at [397, 445] on span "Cancelar" at bounding box center [423, 452] width 76 height 18
checkbox input "false"
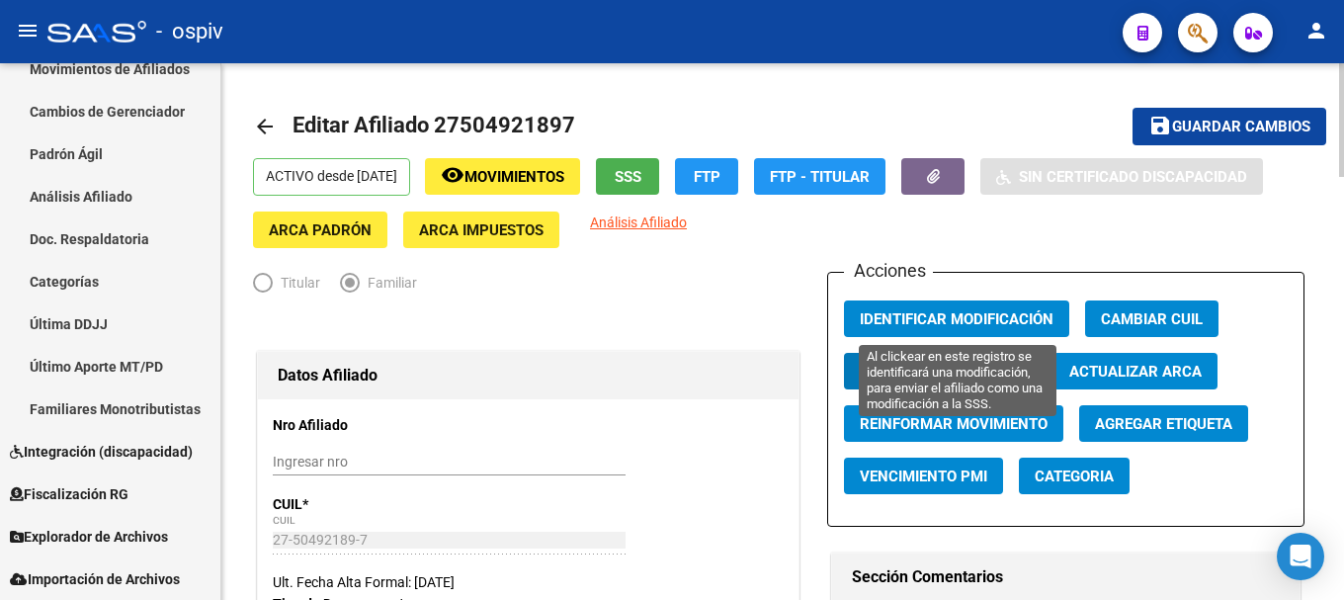
click at [942, 311] on span "Identificar Modificación" at bounding box center [956, 319] width 194 height 18
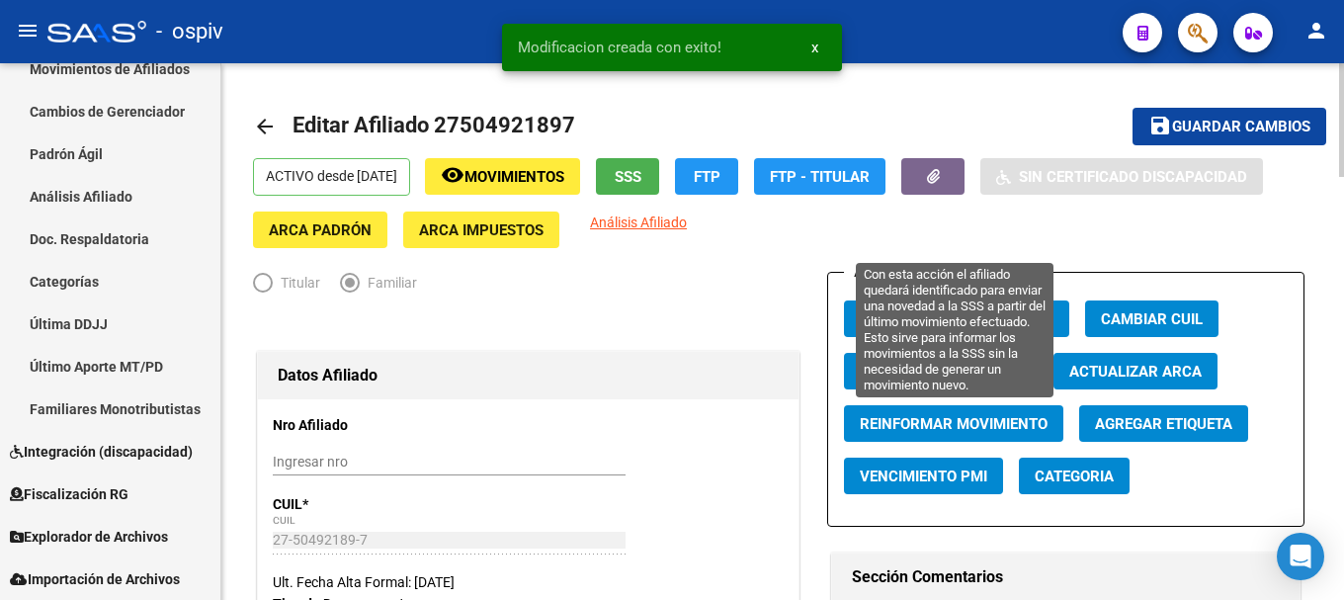
click at [928, 427] on span "Reinformar Movimiento" at bounding box center [953, 424] width 188 height 18
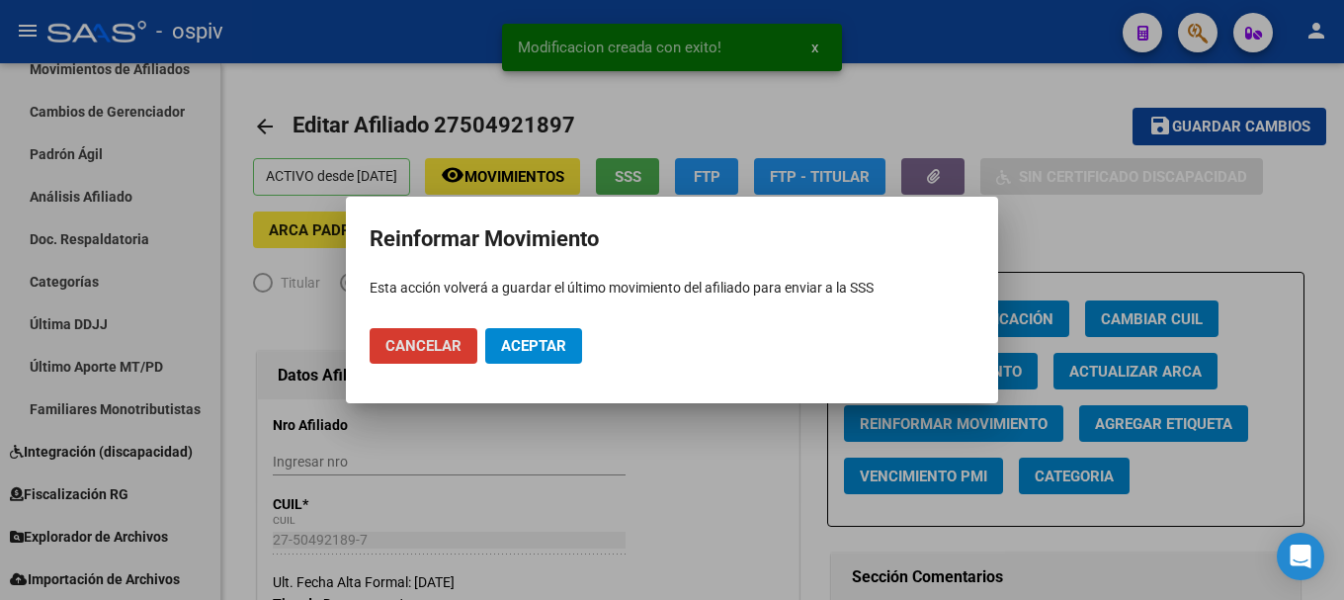
click at [523, 341] on span "Aceptar" at bounding box center [533, 346] width 65 height 18
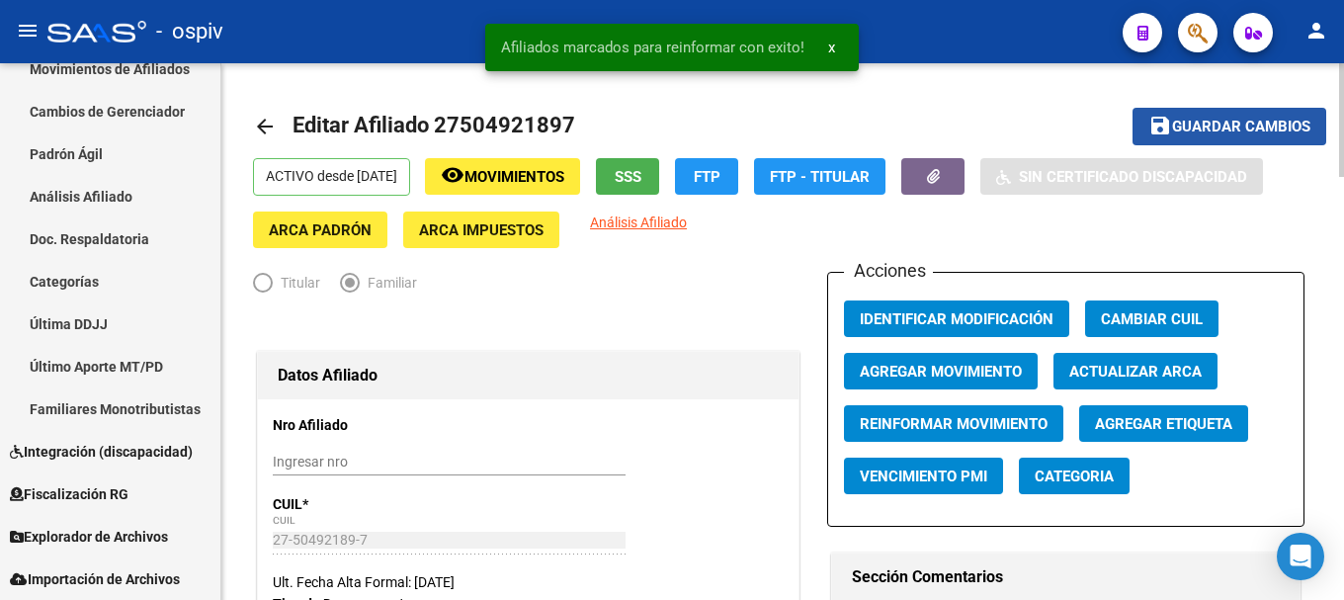
click at [1190, 121] on span "Guardar cambios" at bounding box center [1241, 128] width 138 height 18
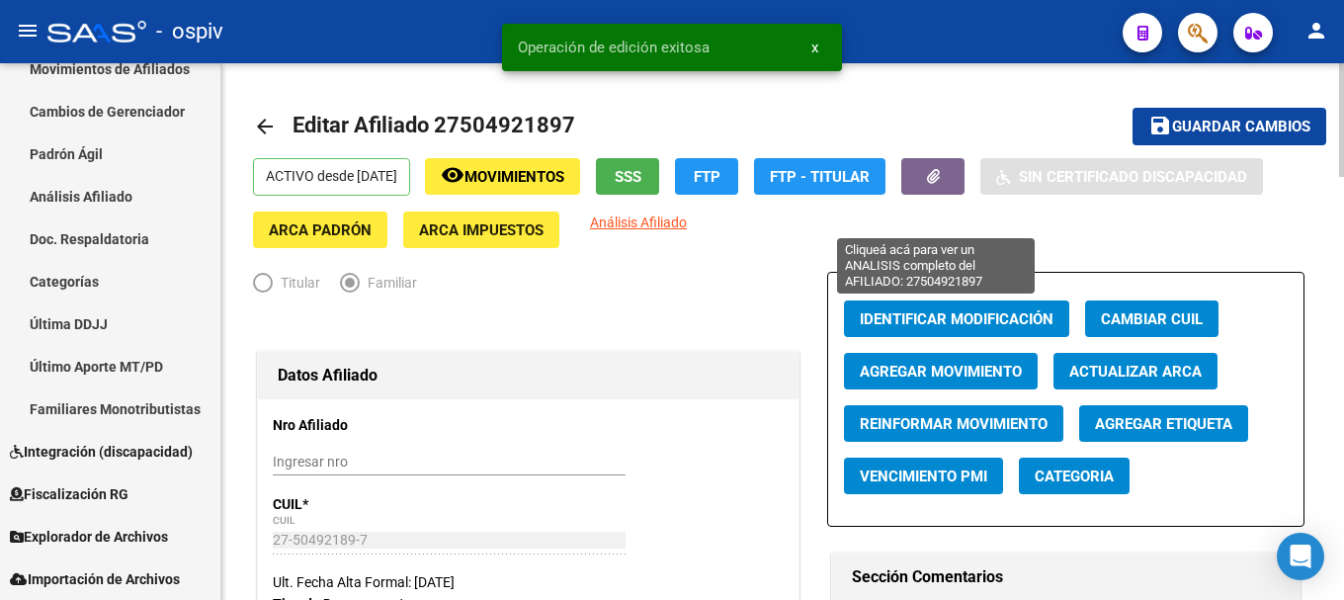
click at [687, 218] on span "Análisis Afiliado" at bounding box center [638, 222] width 97 height 16
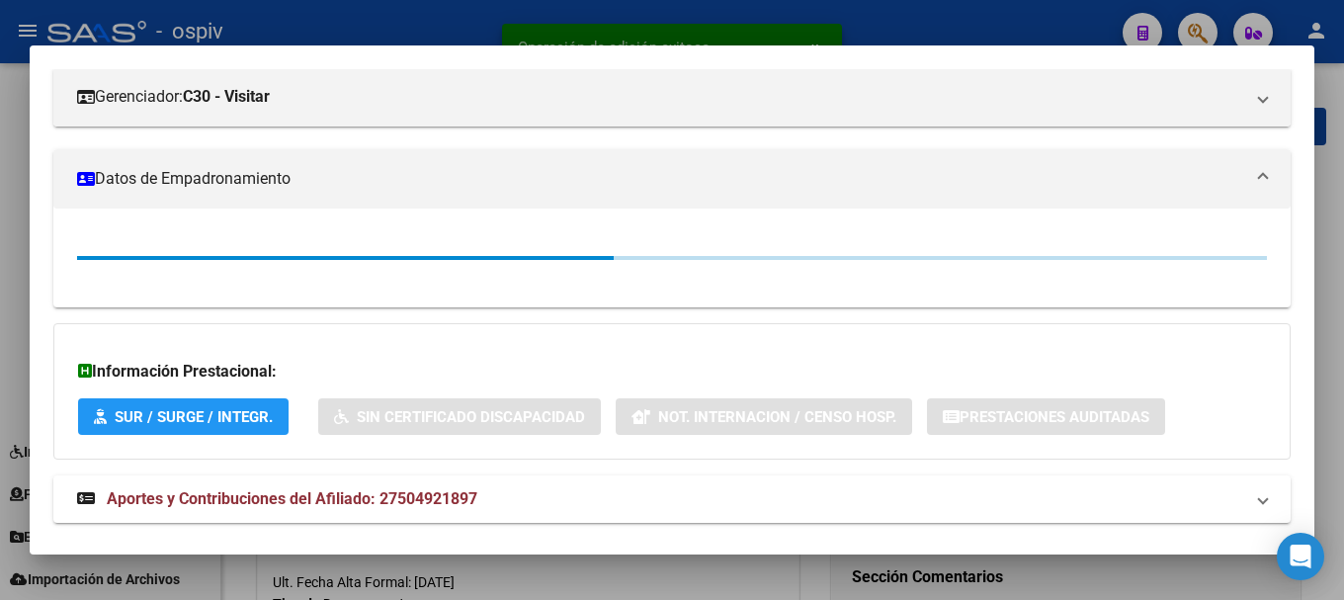
scroll to position [348, 0]
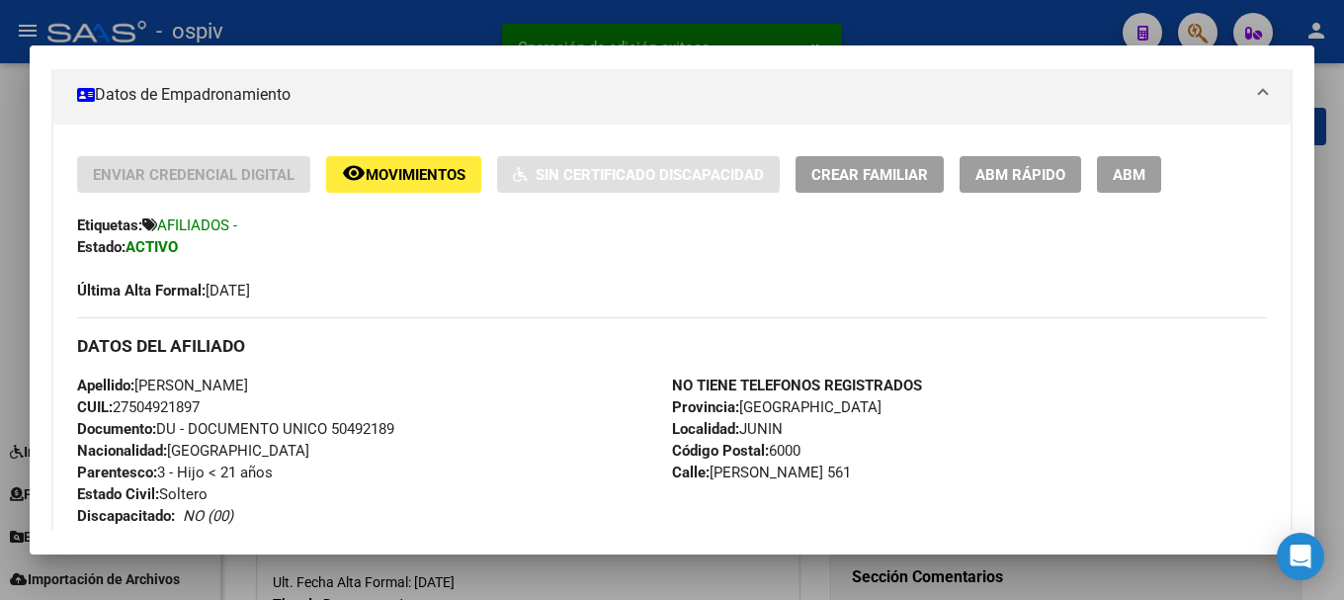
click at [1147, 173] on button "ABM" at bounding box center [1129, 174] width 64 height 37
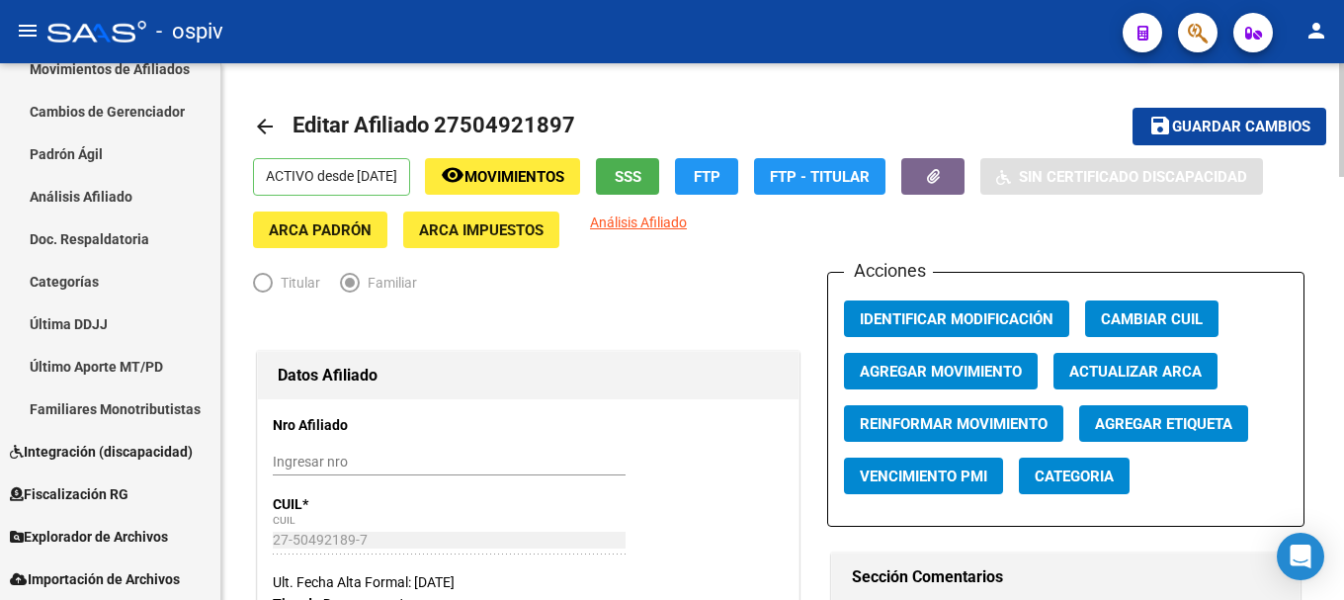
click at [1098, 477] on span "Categoria" at bounding box center [1073, 476] width 79 height 18
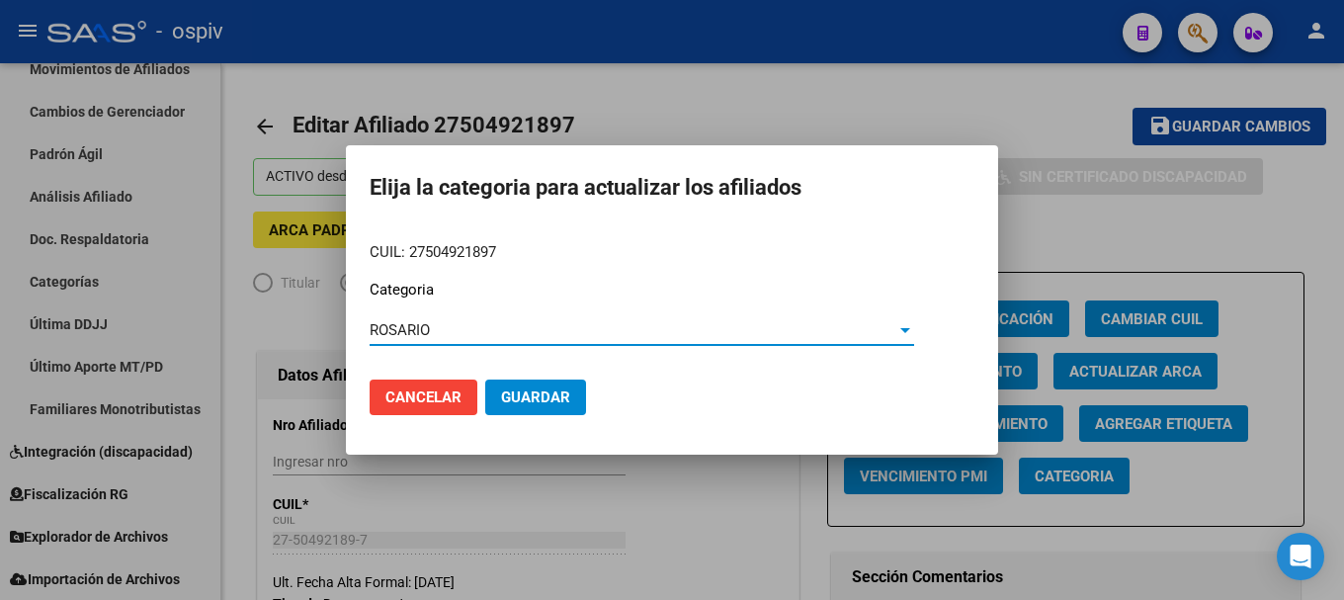
click at [524, 393] on span "Guardar" at bounding box center [535, 397] width 69 height 18
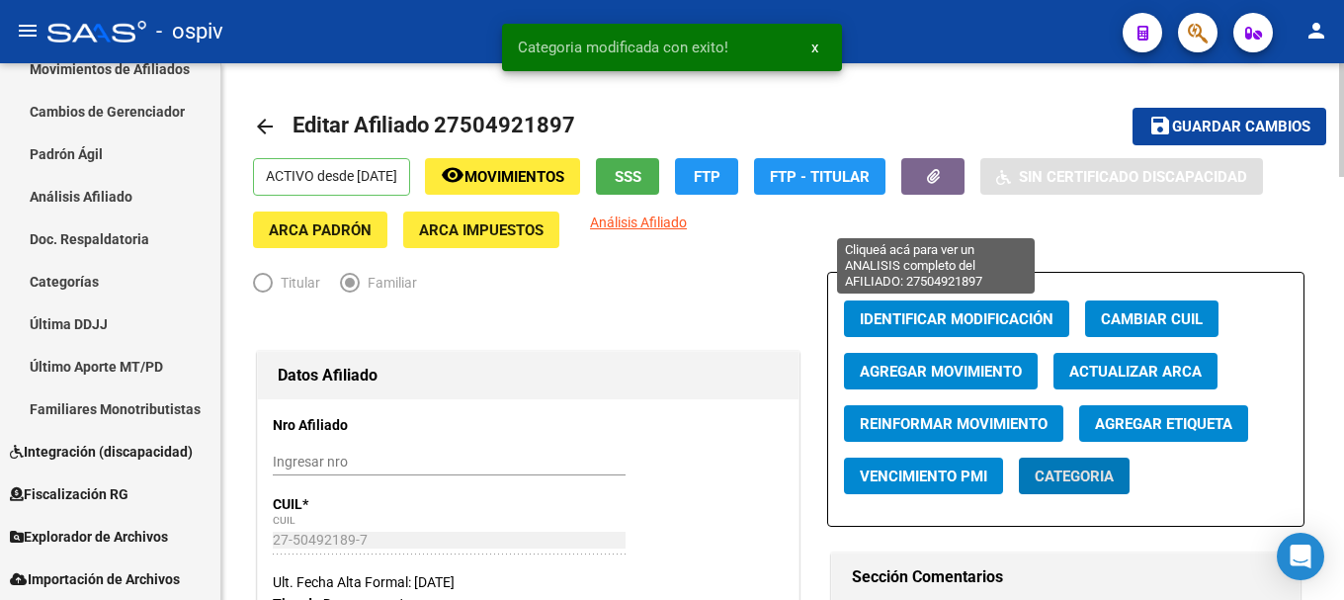
click at [687, 221] on span "Análisis Afiliado" at bounding box center [638, 222] width 97 height 16
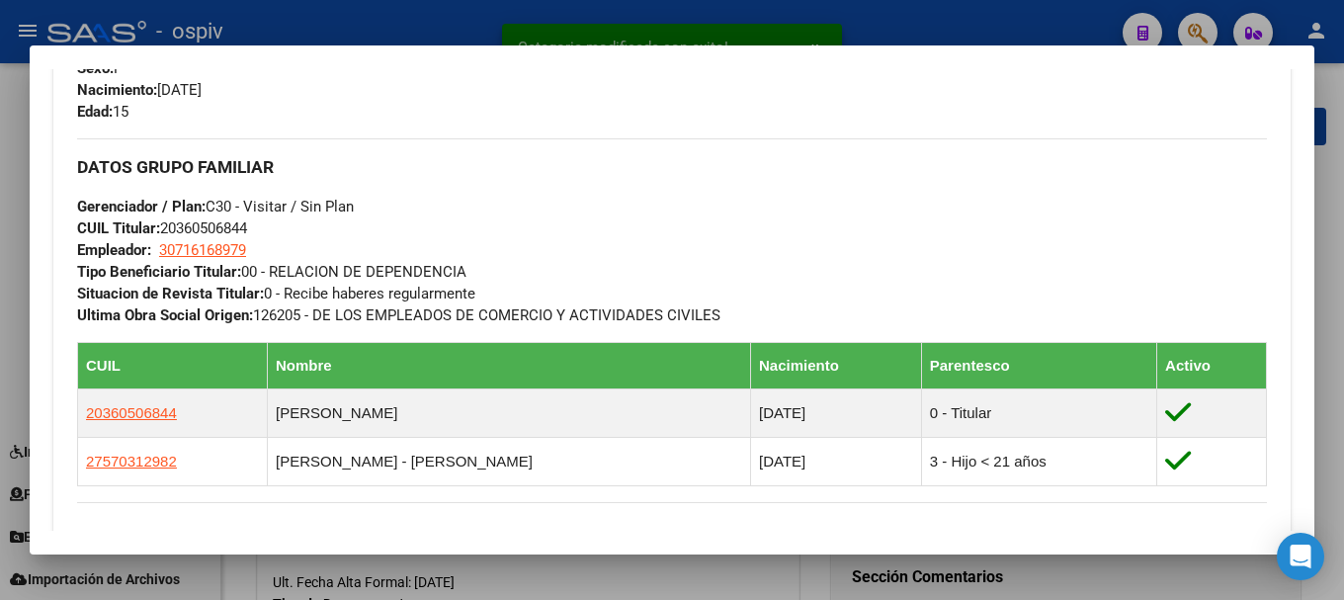
scroll to position [889, 0]
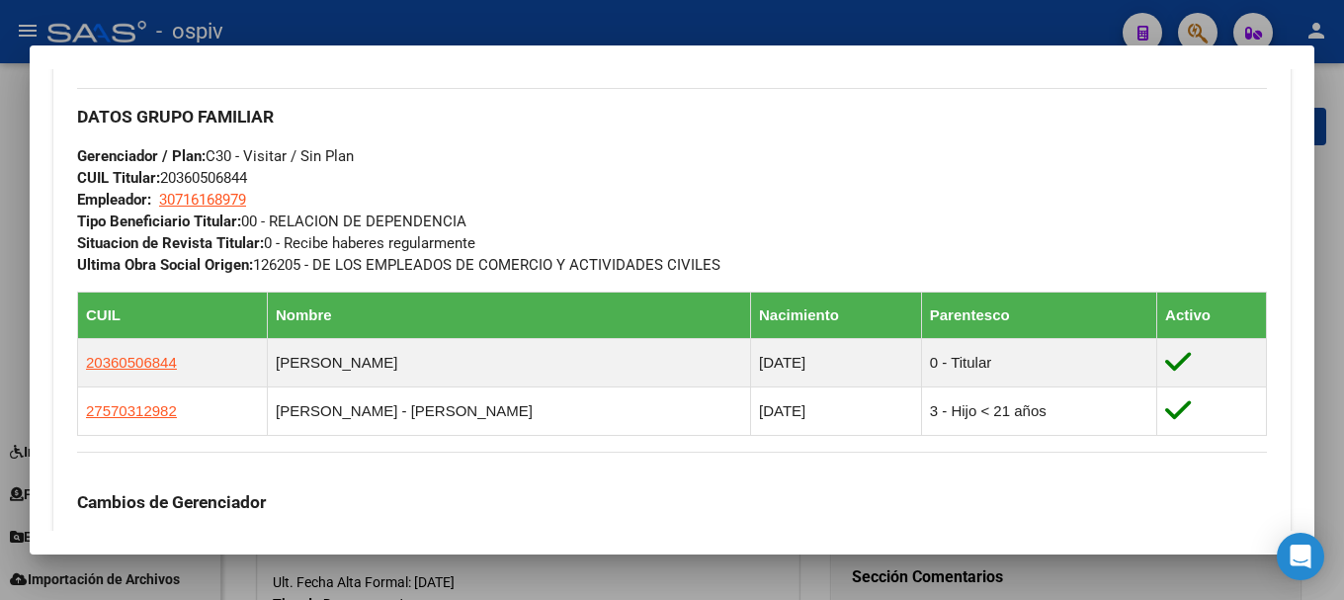
click at [1185, 18] on div at bounding box center [672, 300] width 1344 height 600
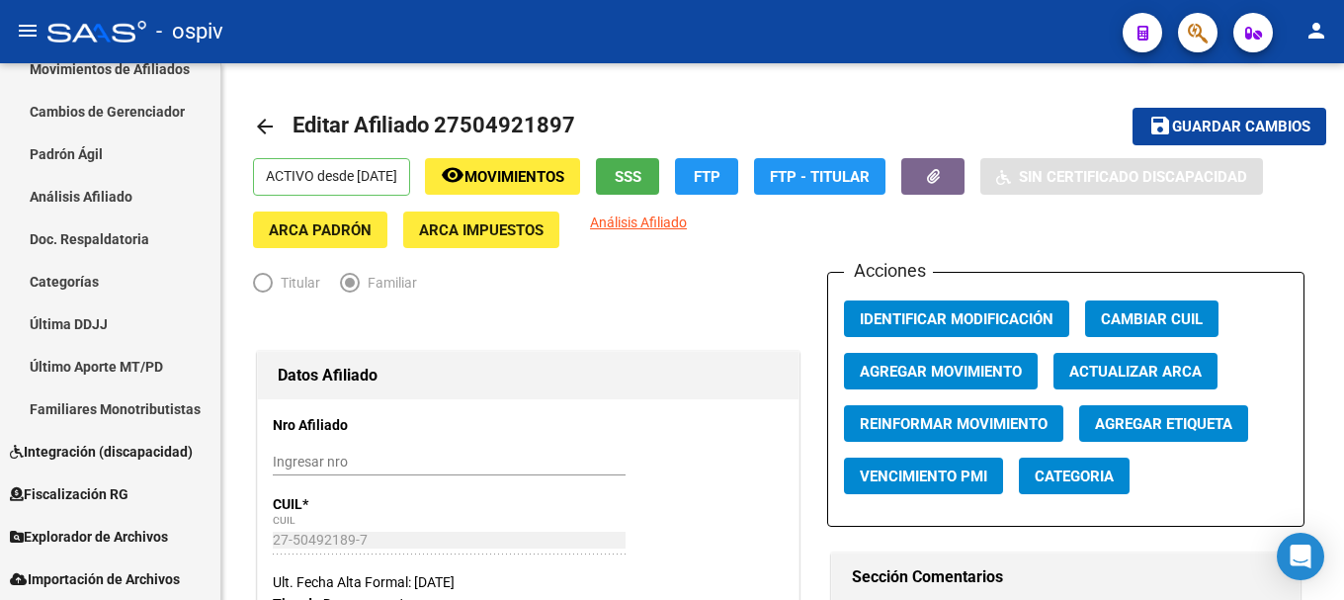
click at [1214, 22] on button "button" at bounding box center [1198, 33] width 40 height 40
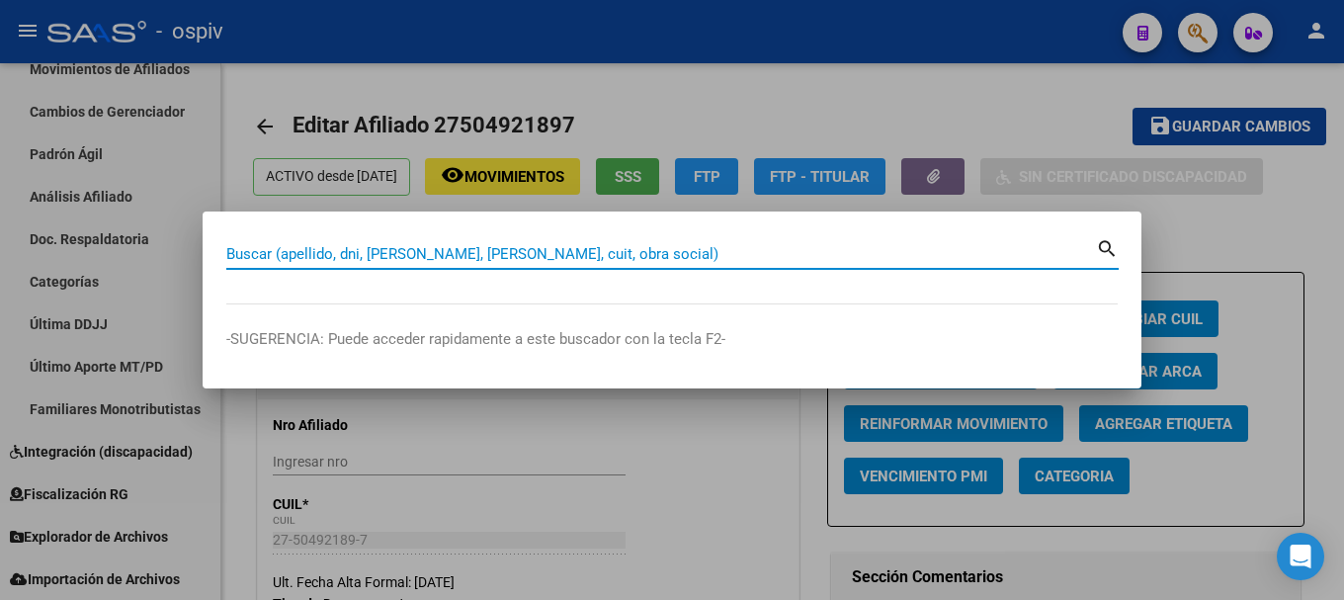
paste input "27285099531"
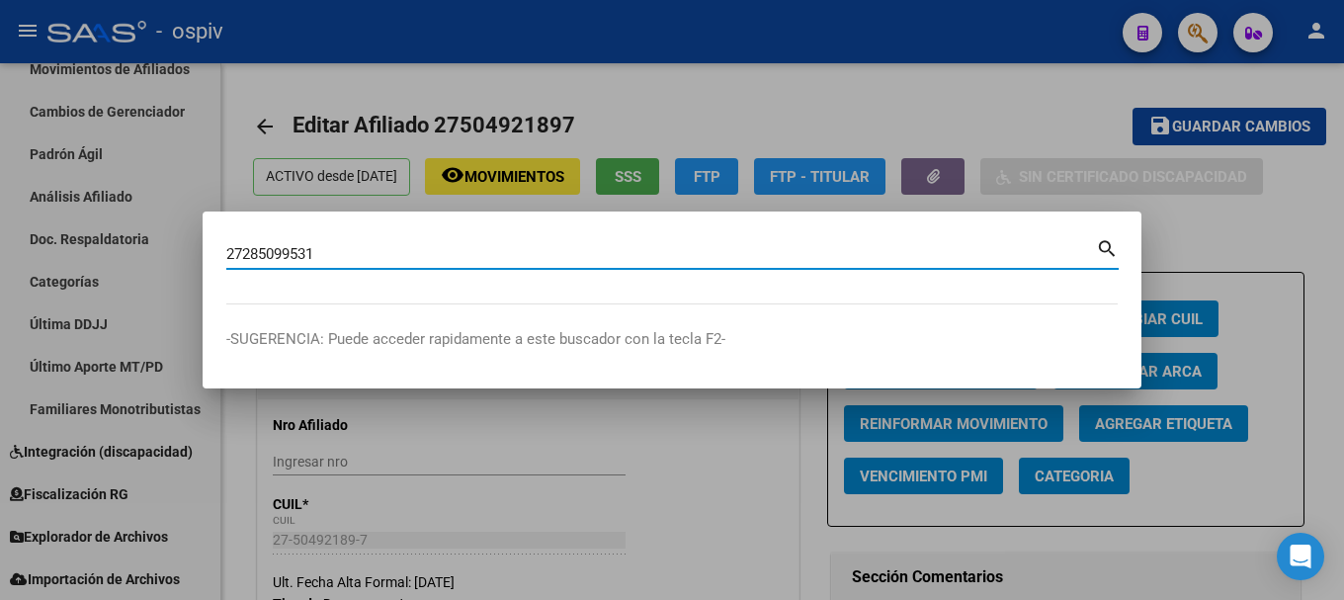
type input "27285099531"
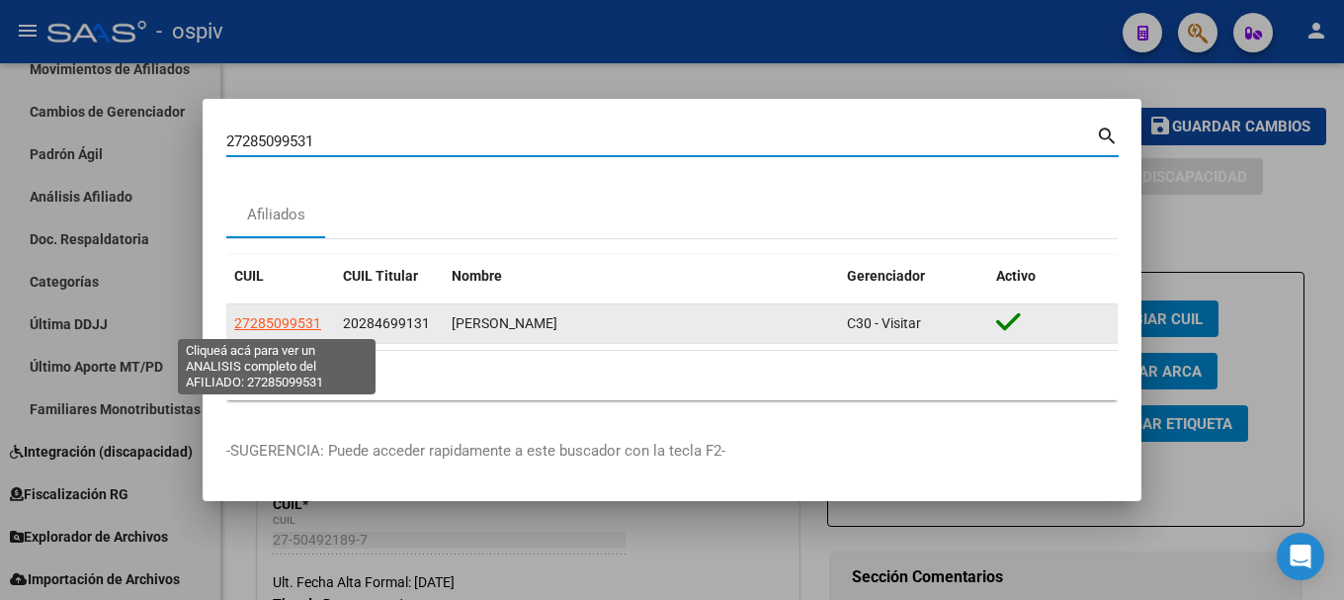
click at [292, 315] on span "27285099531" at bounding box center [277, 323] width 87 height 16
type textarea "27285099531"
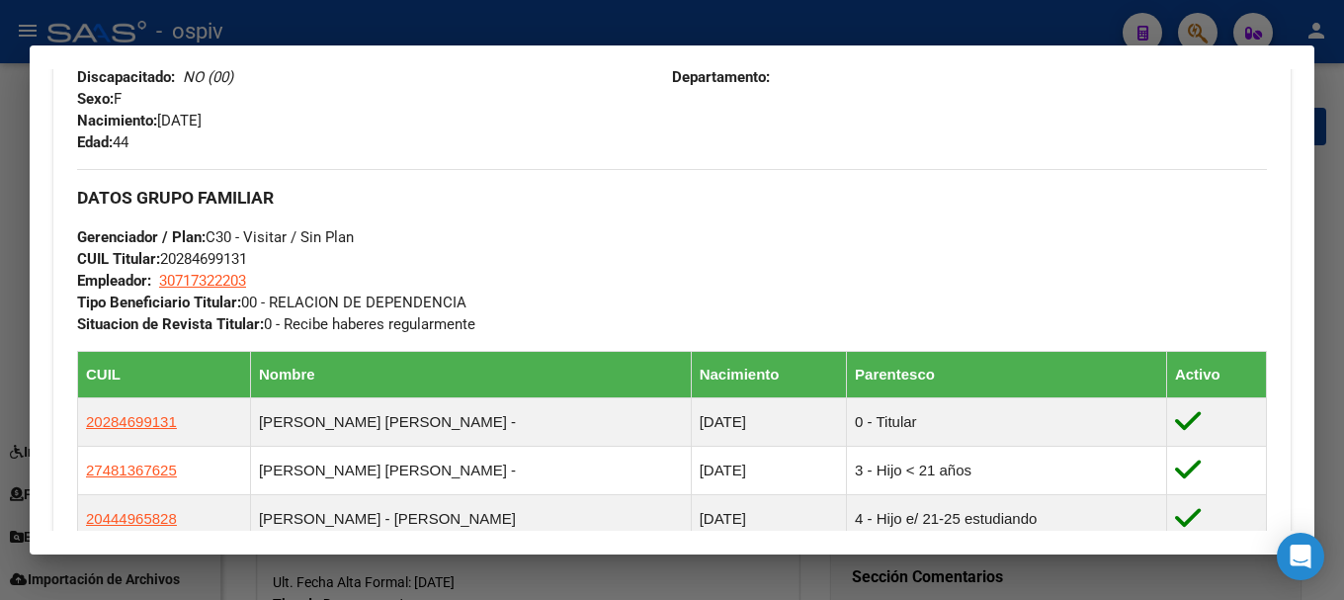
drag, startPoint x: 1211, startPoint y: 25, endPoint x: 330, endPoint y: 83, distance: 883.1
click at [1202, 24] on div at bounding box center [672, 300] width 1344 height 600
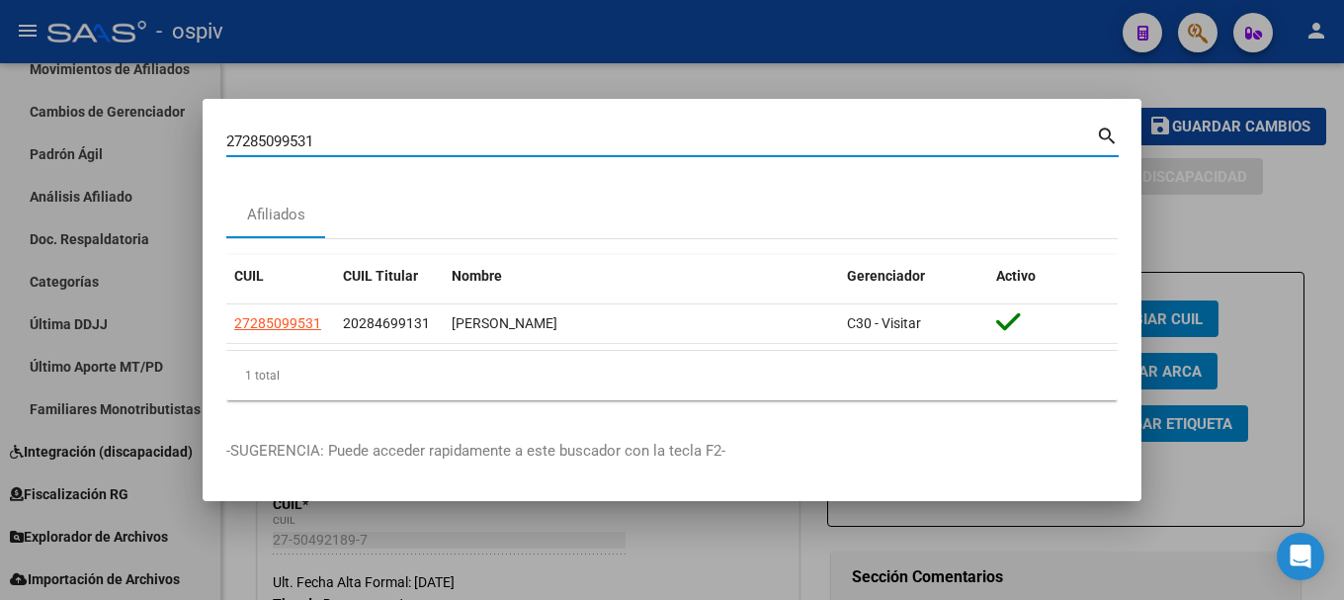
drag, startPoint x: 324, startPoint y: 137, endPoint x: 149, endPoint y: 137, distance: 174.9
click at [149, 137] on div "27285099531 Buscar (apellido, dni, cuil, nro traspaso, cuit, obra social) searc…" at bounding box center [672, 300] width 1344 height 600
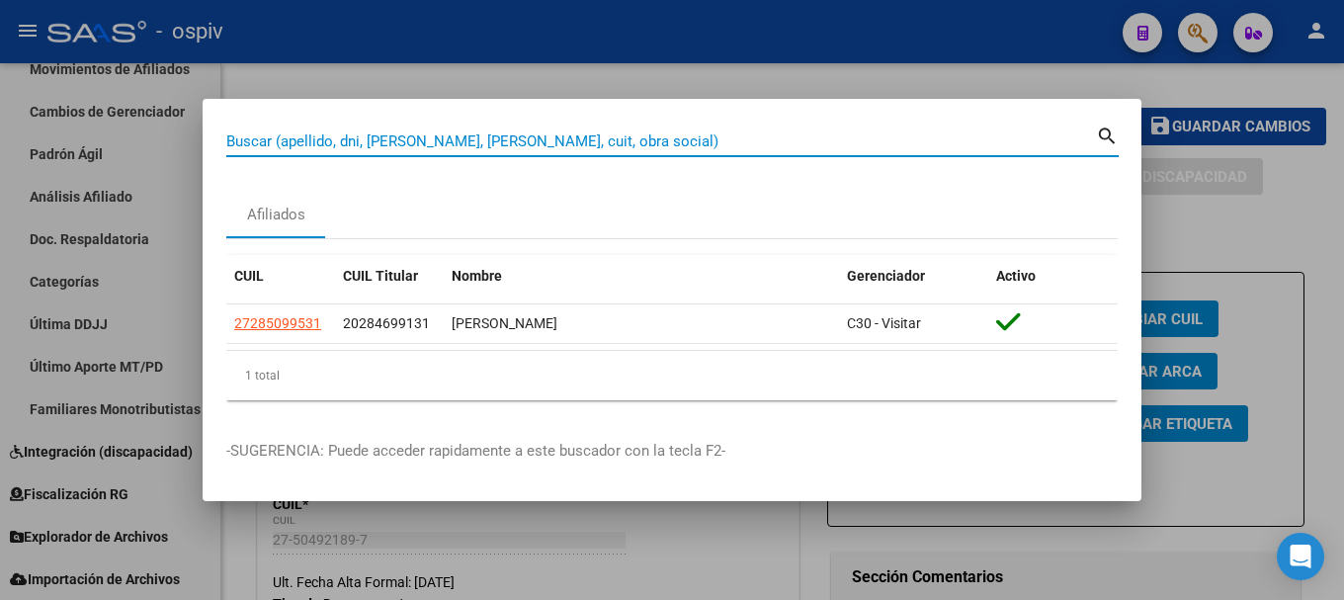
paste input "27285099531"
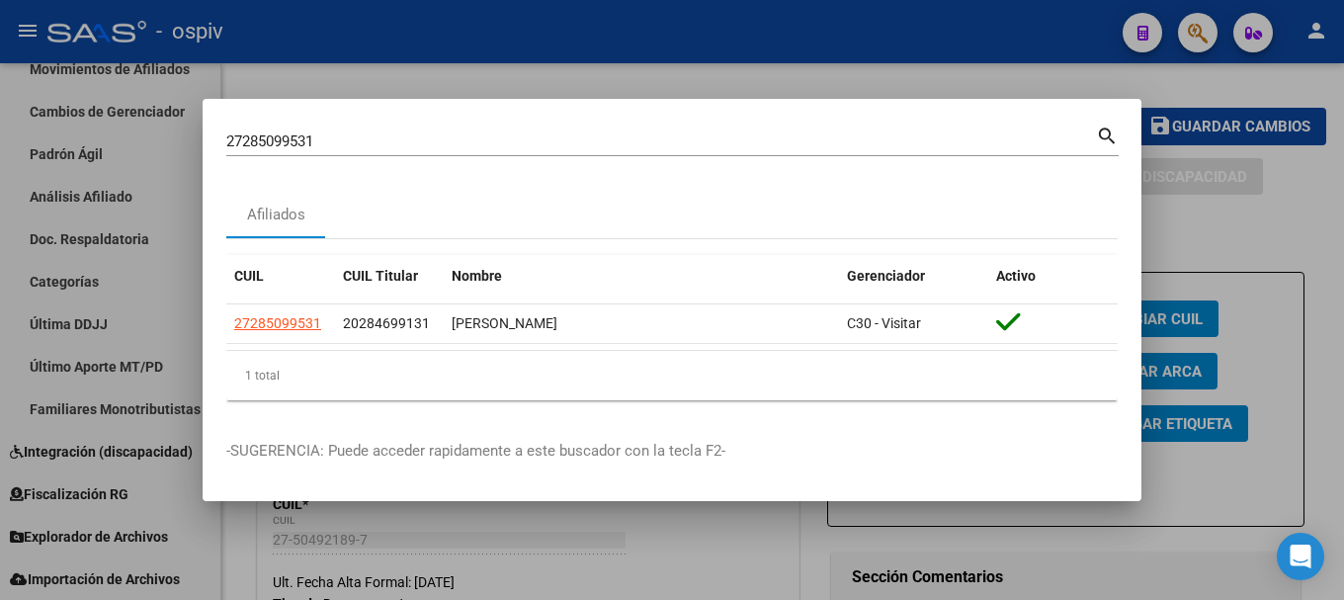
click at [336, 151] on div "27285099531 Buscar (apellido, dni, [PERSON_NAME], [PERSON_NAME], cuit, obra soc…" at bounding box center [660, 141] width 869 height 30
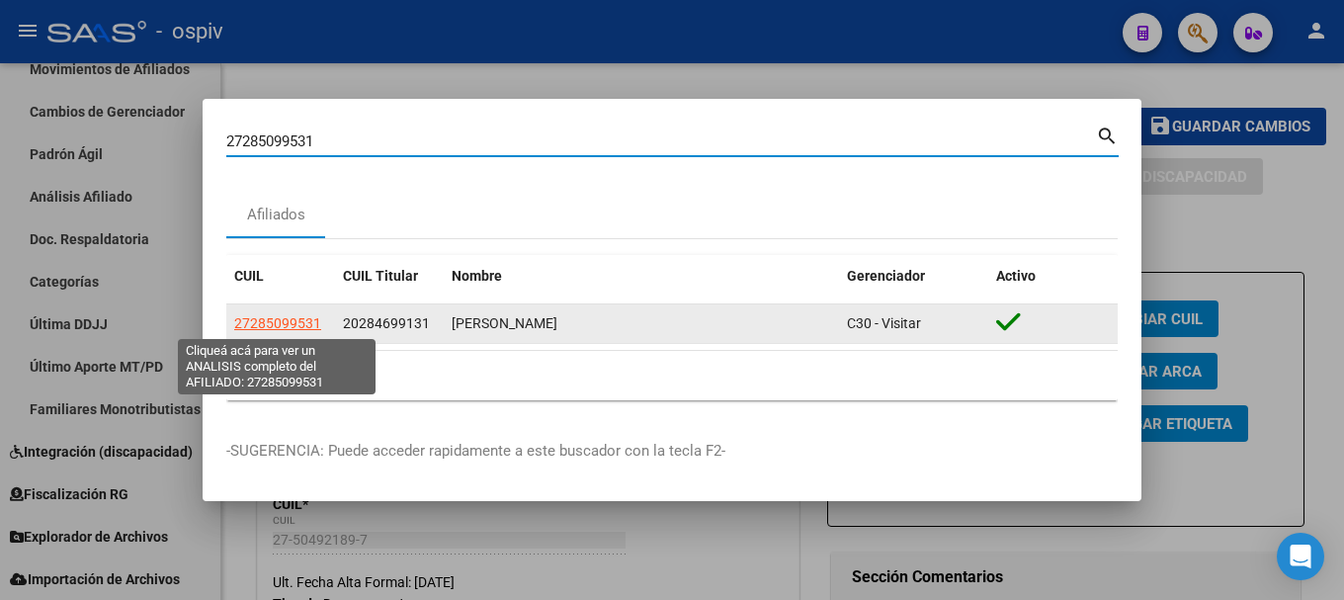
click at [250, 325] on span "27285099531" at bounding box center [277, 323] width 87 height 16
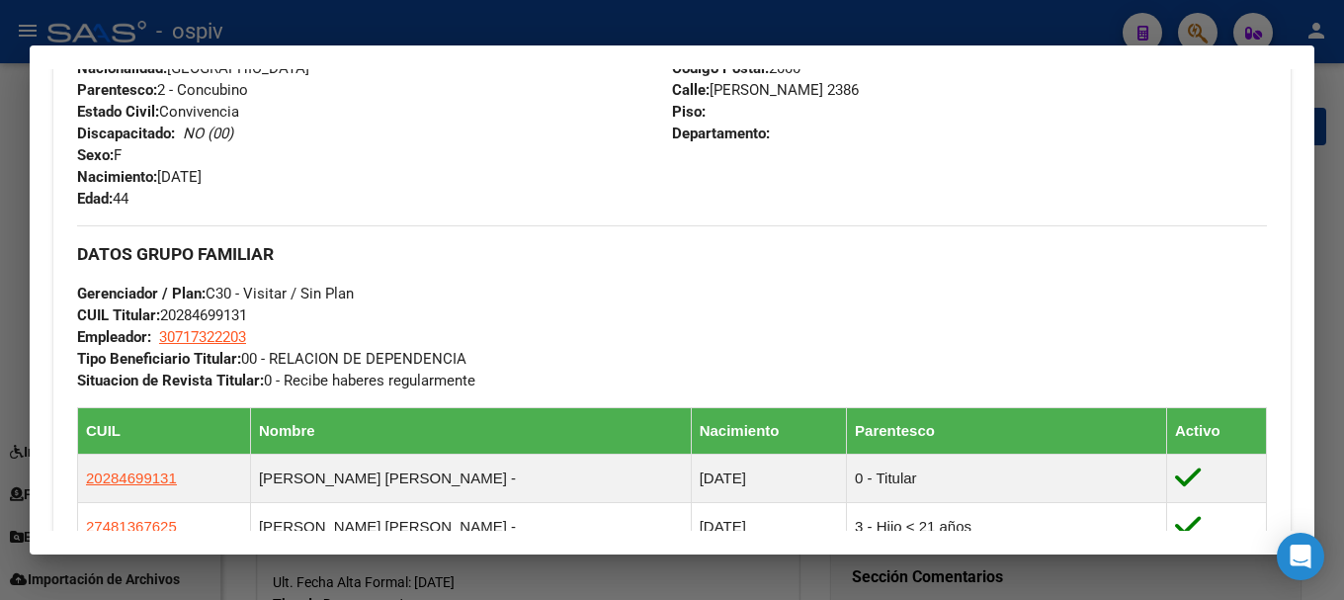
scroll to position [790, 0]
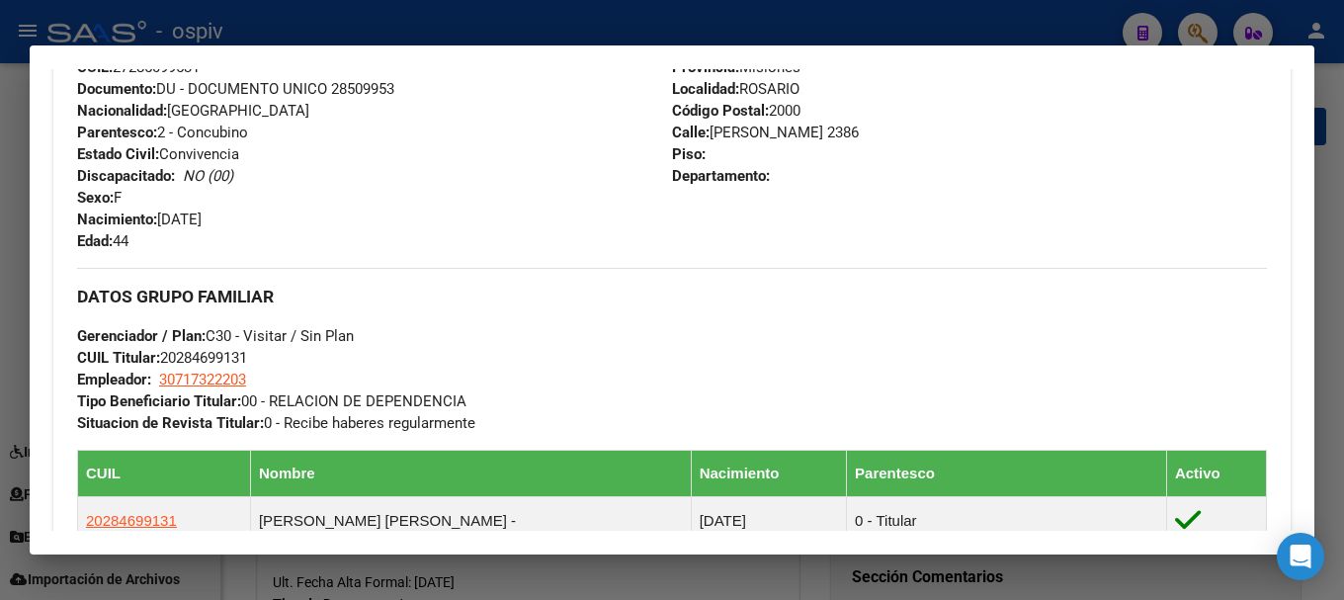
click at [1207, 26] on div at bounding box center [672, 300] width 1344 height 600
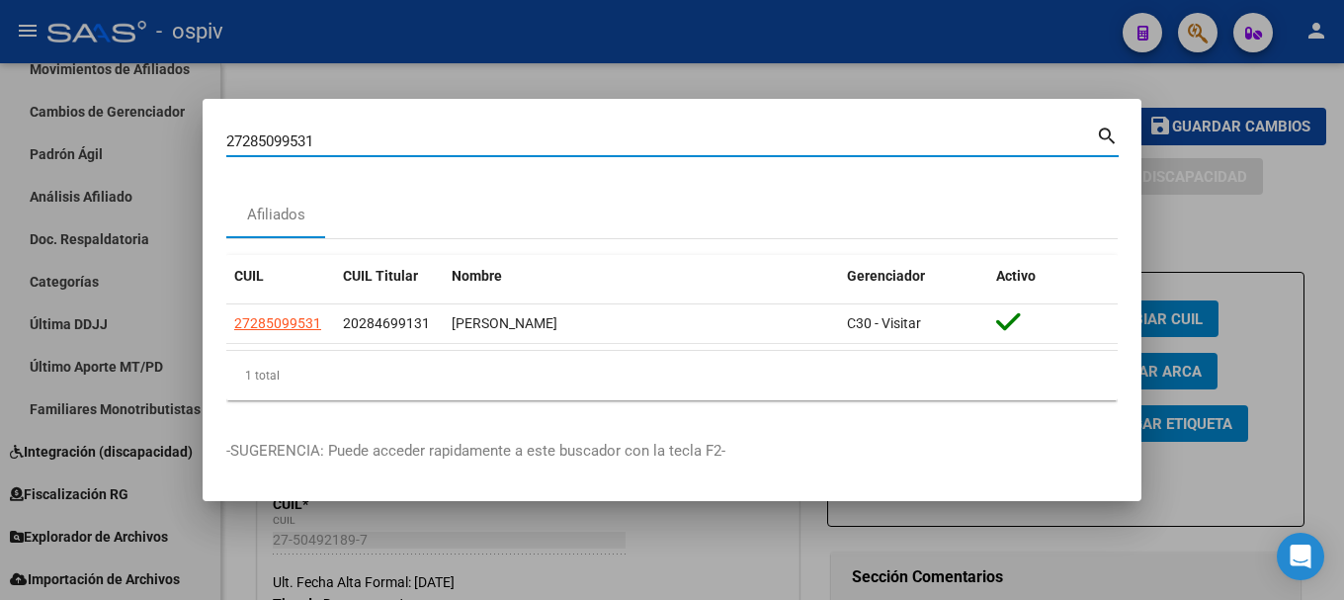
drag, startPoint x: 341, startPoint y: 136, endPoint x: 125, endPoint y: 119, distance: 216.1
click at [125, 119] on div "27285099531 Buscar (apellido, dni, cuil, nro traspaso, cuit, obra social) searc…" at bounding box center [672, 300] width 1344 height 600
paste input "42458071"
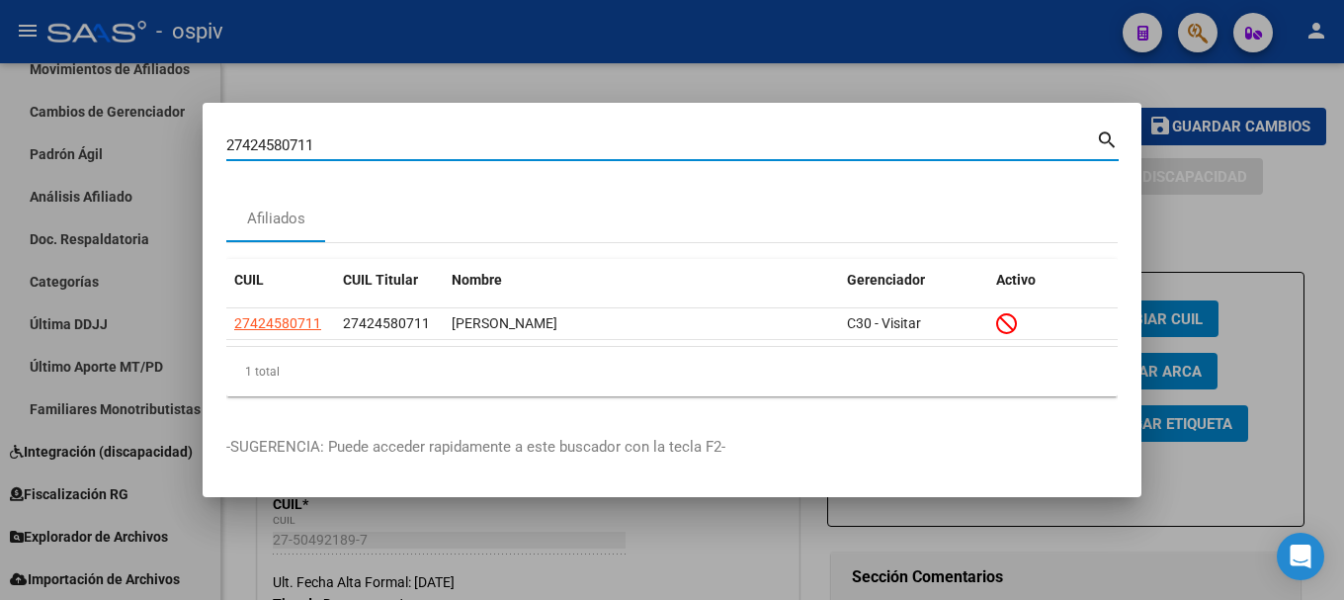
drag, startPoint x: 332, startPoint y: 143, endPoint x: 88, endPoint y: 112, distance: 246.1
click at [103, 113] on div "27424580711 Buscar (apellido, dni, cuil, nro traspaso, cuit, obra social) searc…" at bounding box center [672, 300] width 1344 height 600
paste input "0190539963"
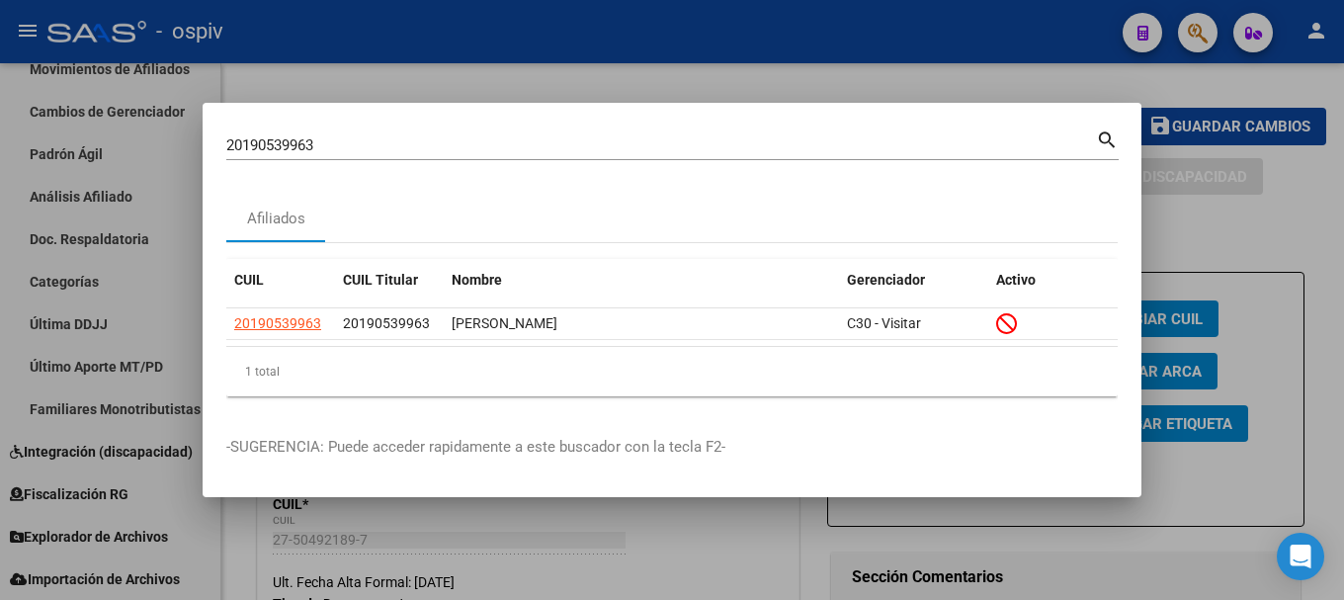
drag, startPoint x: 366, startPoint y: 157, endPoint x: 210, endPoint y: 115, distance: 160.8
click at [210, 115] on mat-dialog-container "20190539963 Buscar (apellido, dni, cuil, nro traspaso, cuit, obra social) searc…" at bounding box center [672, 300] width 939 height 394
click at [348, 149] on input "20190539963" at bounding box center [660, 145] width 869 height 18
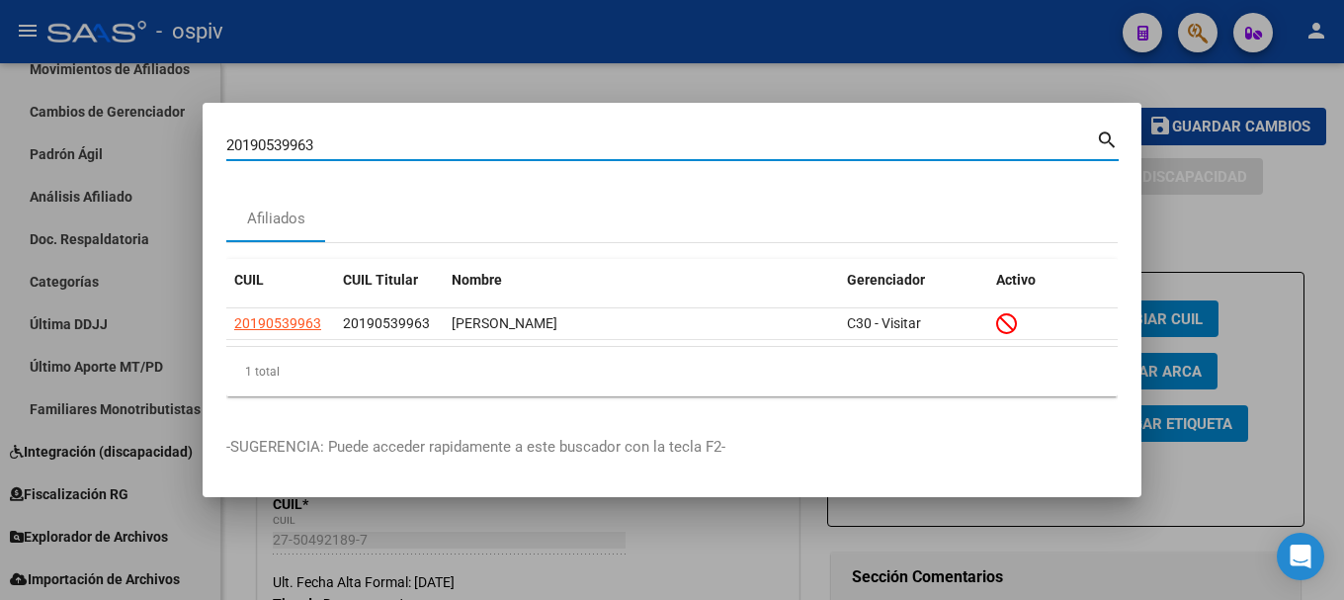
drag, startPoint x: 222, startPoint y: 118, endPoint x: 84, endPoint y: 110, distance: 138.5
click at [84, 110] on div "20190539963 Buscar (apellido, dni, cuil, nro traspaso, cuit, obra social) searc…" at bounding box center [672, 300] width 1344 height 600
paste input "7441110079"
type input "27441110079"
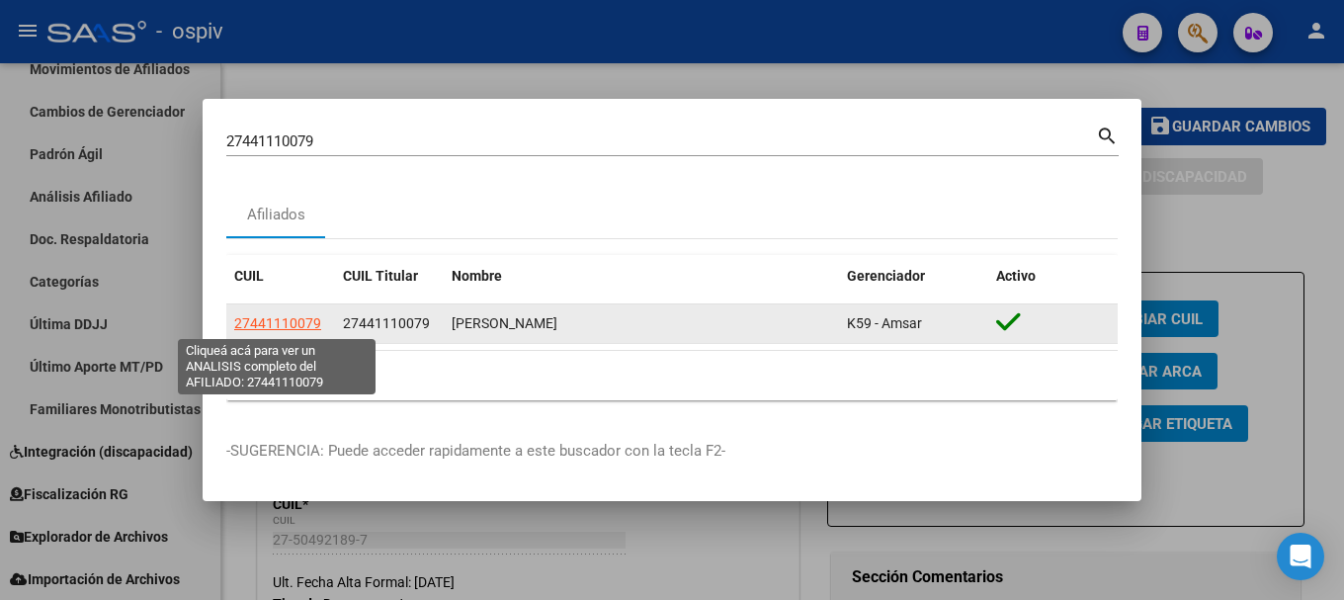
click at [297, 319] on span "27441110079" at bounding box center [277, 323] width 87 height 16
type textarea "27441110079"
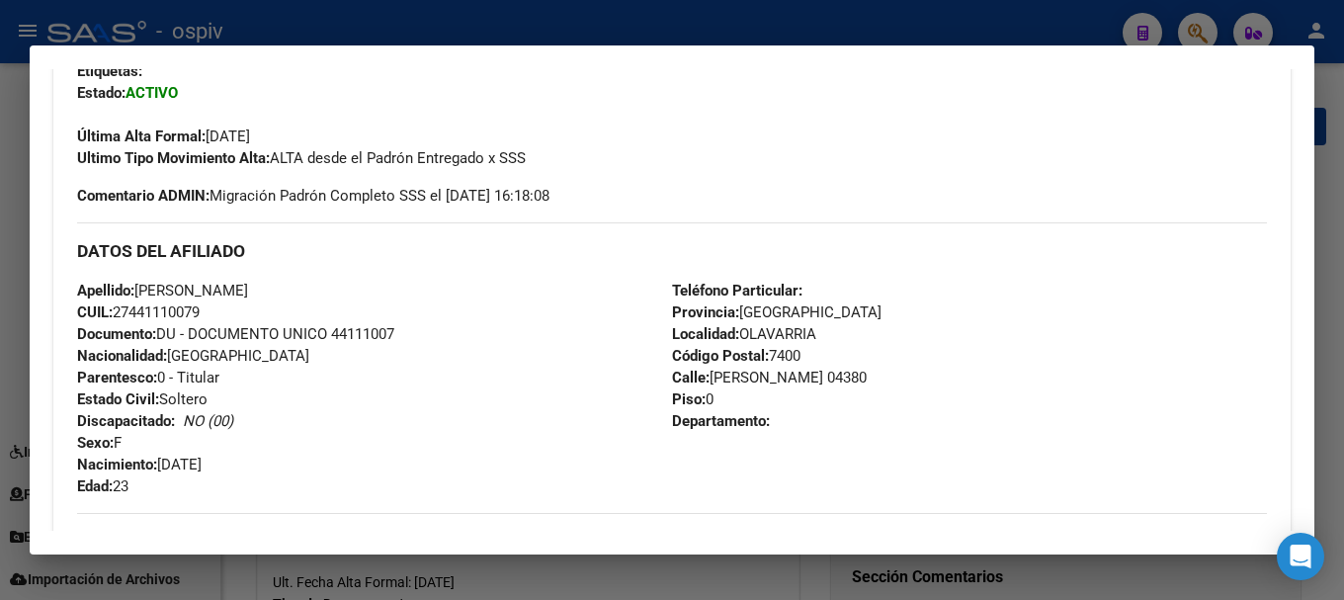
scroll to position [102, 0]
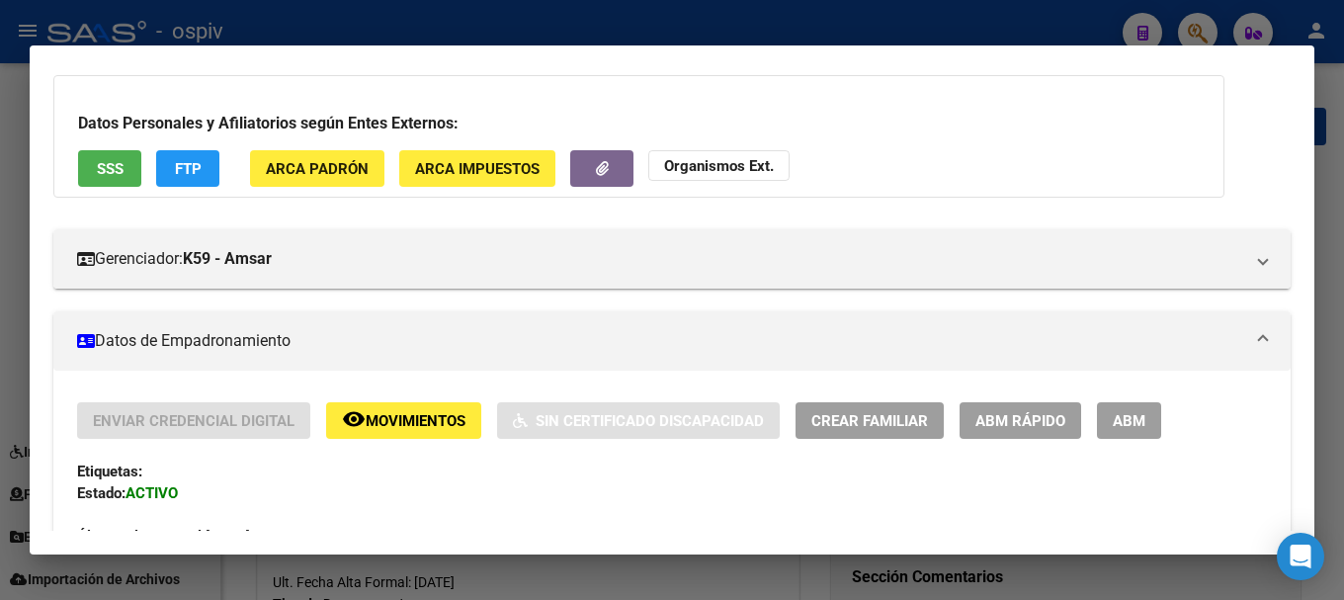
drag, startPoint x: 1140, startPoint y: 428, endPoint x: 768, endPoint y: 429, distance: 372.4
click at [1140, 427] on span "ABM" at bounding box center [1128, 421] width 33 height 18
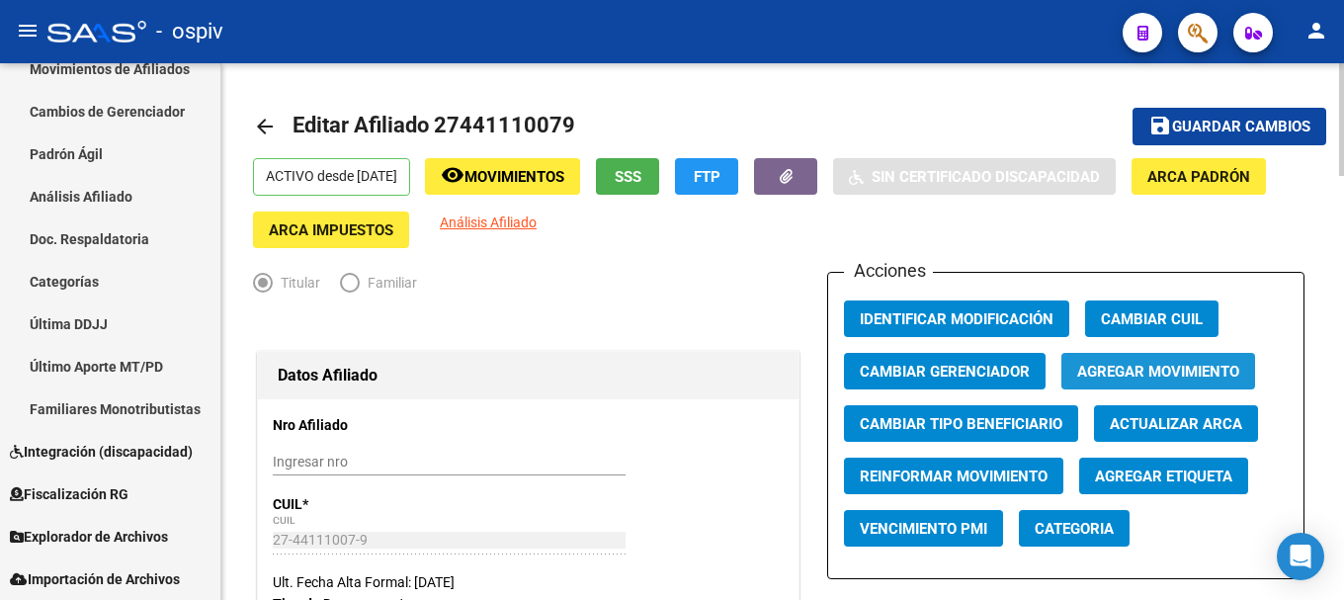
click at [1177, 368] on span "Agregar Movimiento" at bounding box center [1158, 372] width 162 height 18
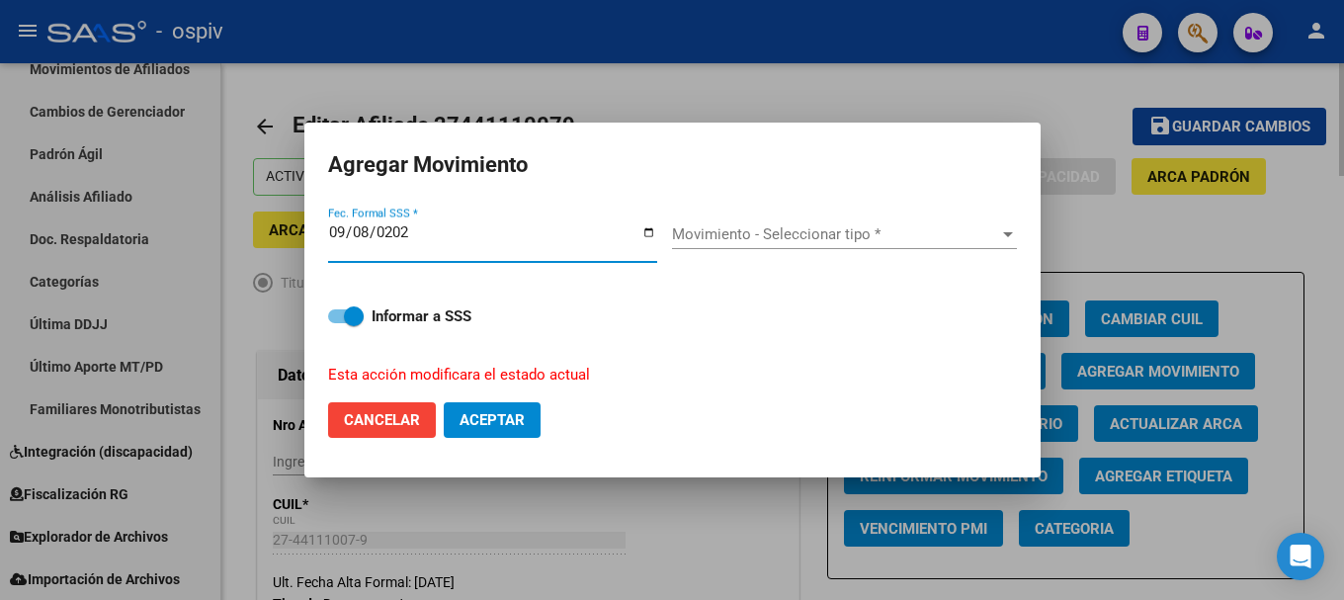
type input "[DATE]"
click at [752, 232] on span "Movimiento - Seleccionar tipo *" at bounding box center [835, 234] width 327 height 18
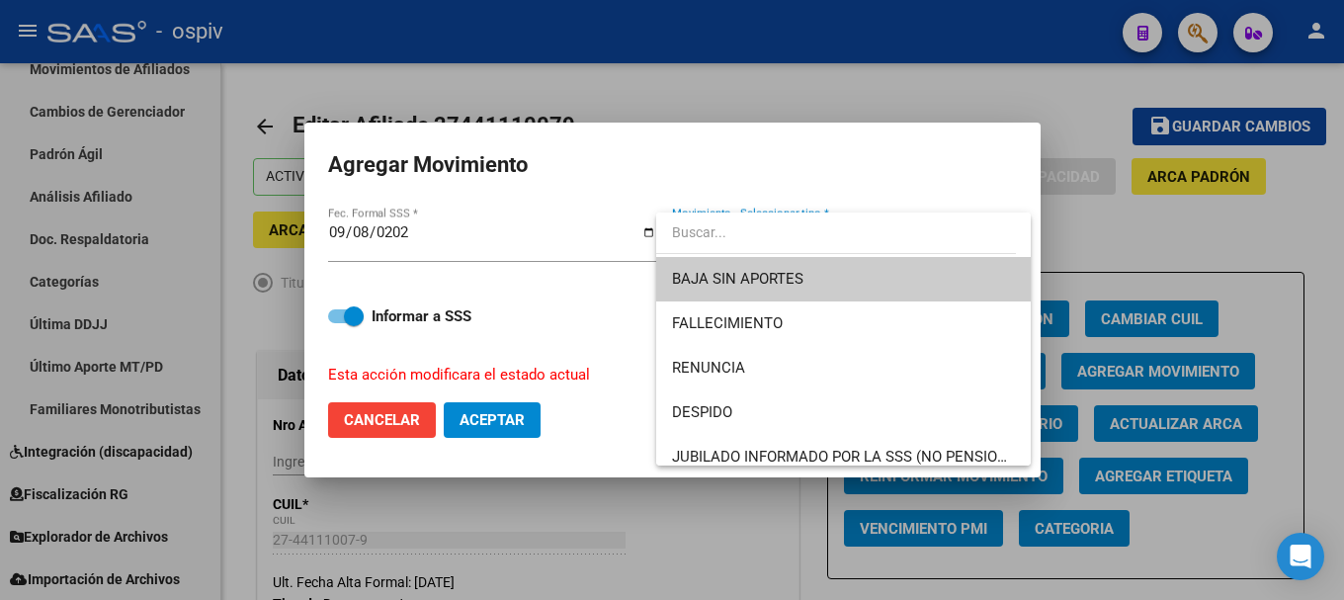
click at [744, 264] on span "BAJA SIN APORTES" at bounding box center [843, 279] width 343 height 44
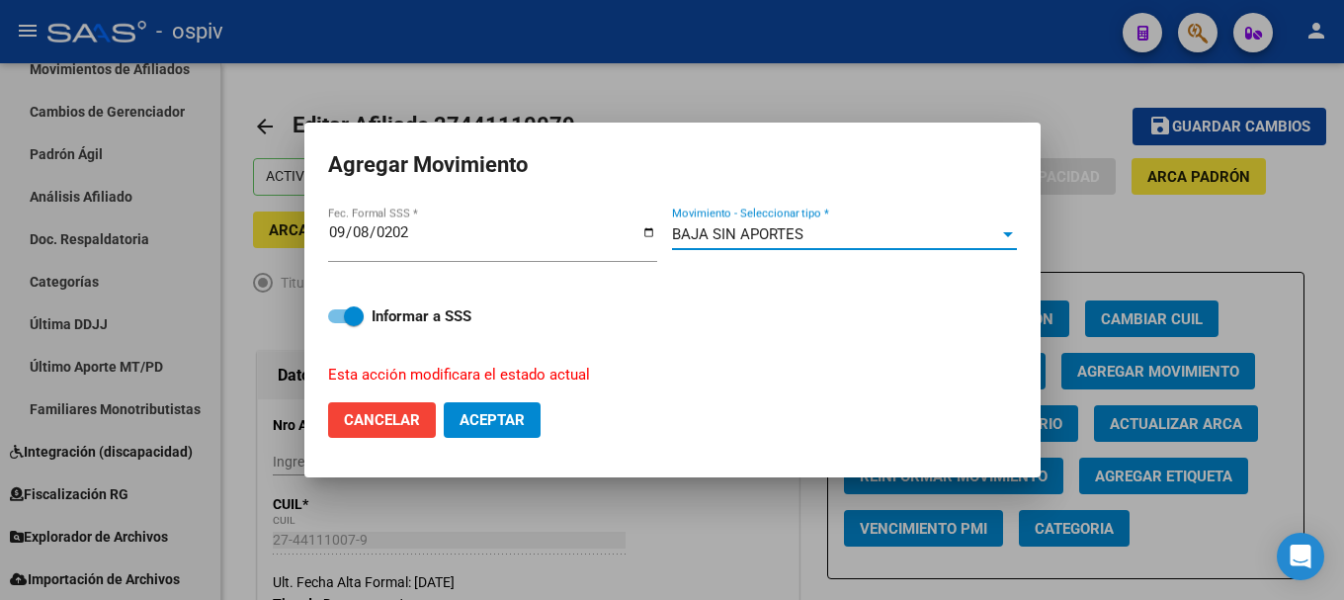
click at [505, 416] on span "Aceptar" at bounding box center [491, 420] width 65 height 18
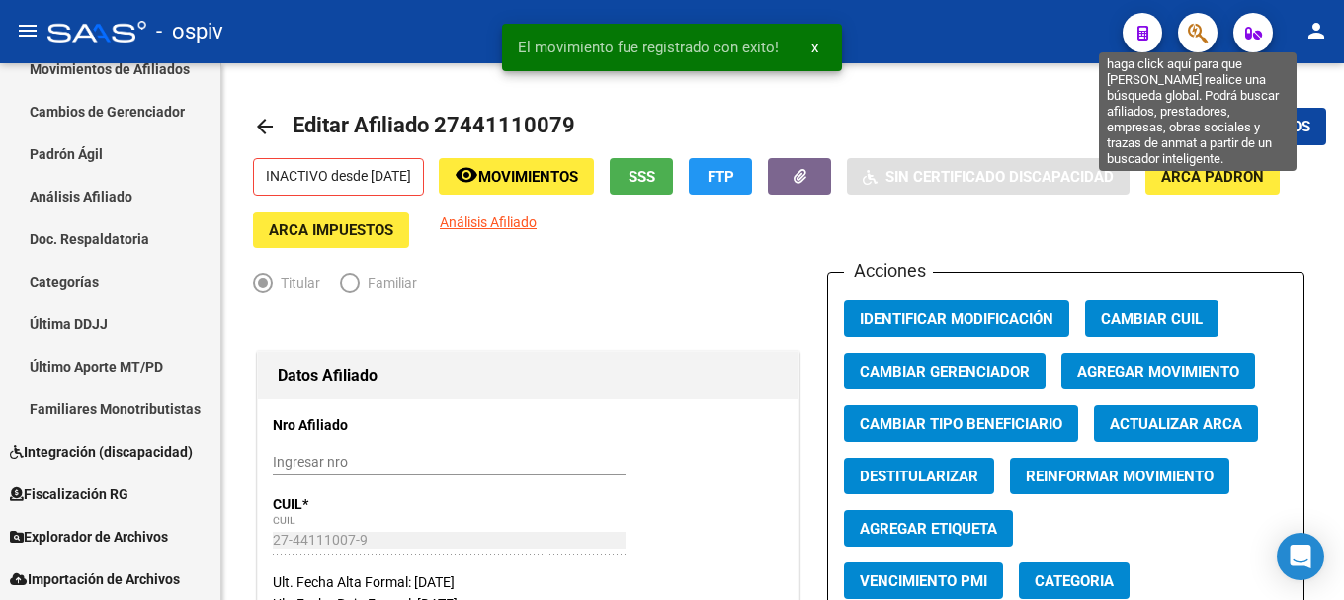
click at [1189, 24] on icon "button" at bounding box center [1197, 33] width 20 height 23
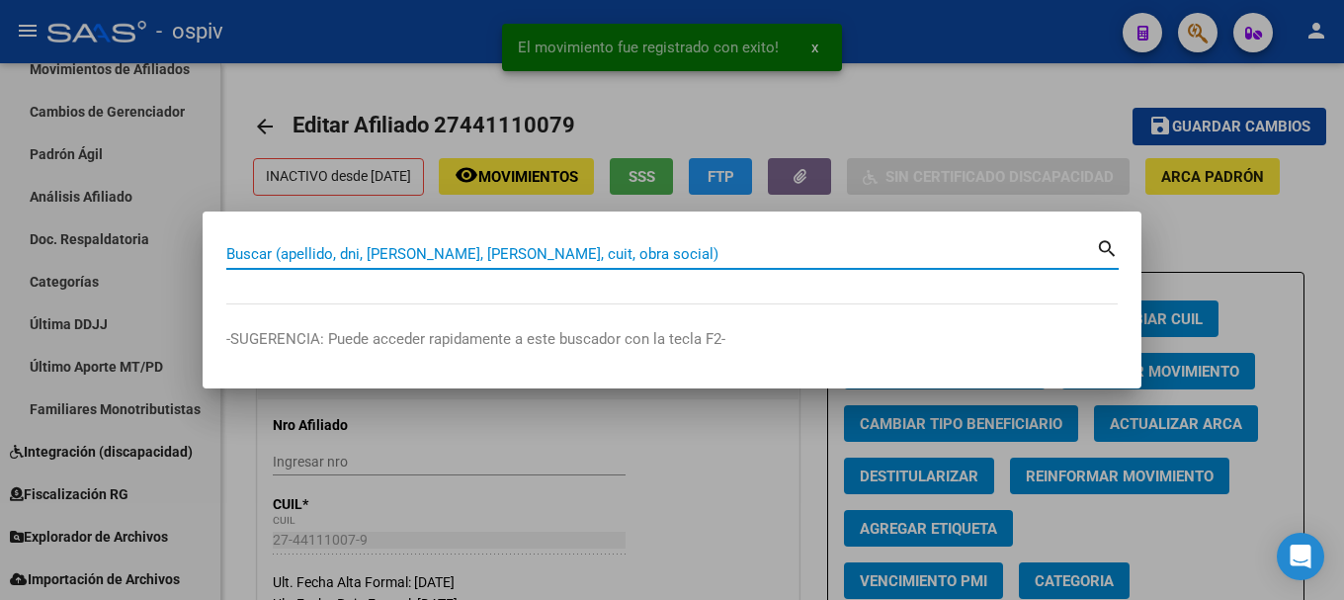
paste input "27472795169"
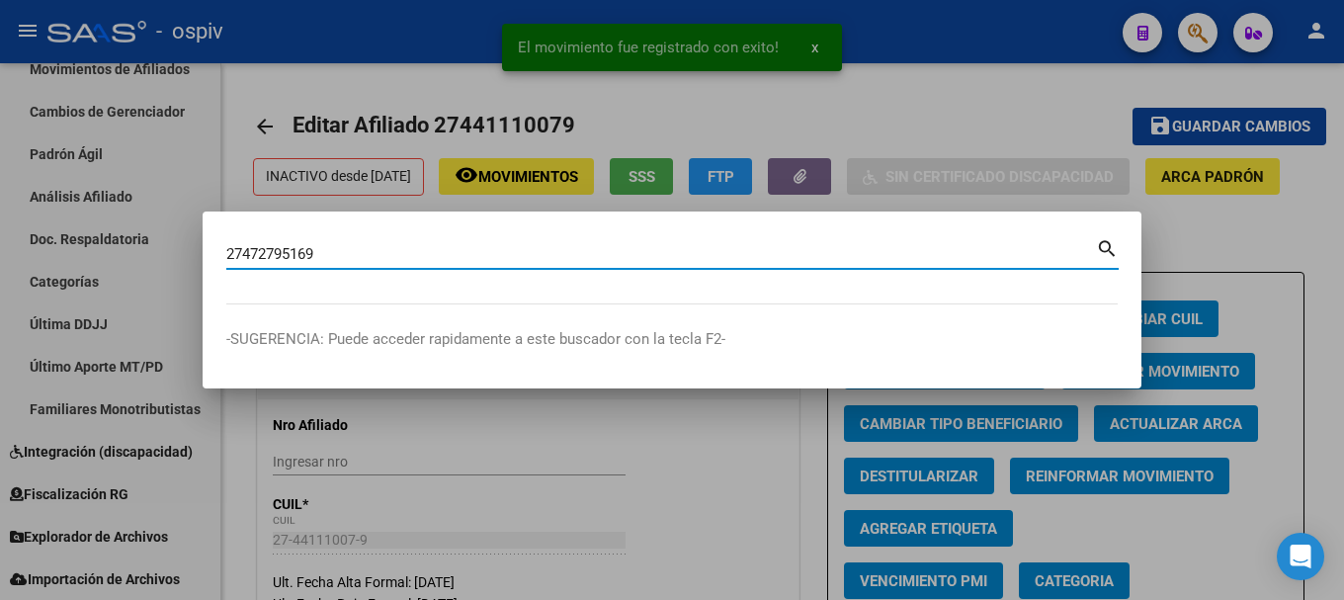
type input "27472795169"
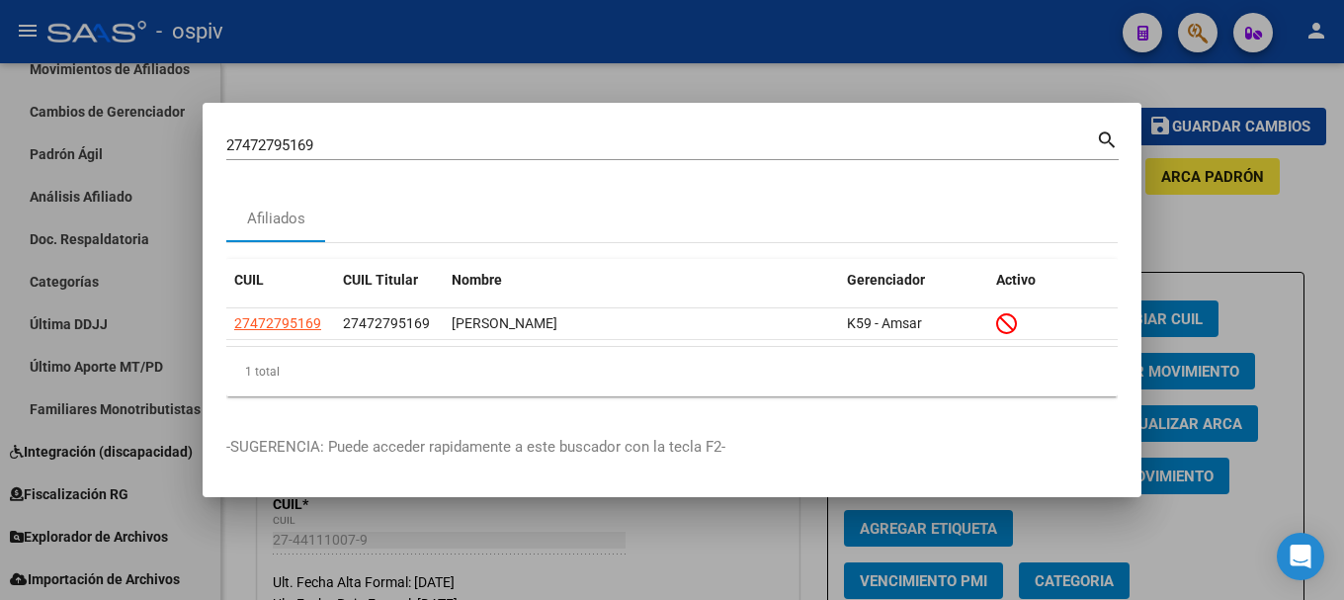
drag, startPoint x: 355, startPoint y: 154, endPoint x: 195, endPoint y: 113, distance: 165.3
click at [195, 113] on div "27472795169 Buscar (apellido, dni, cuil, nro traspaso, cuit, obra social) searc…" at bounding box center [672, 300] width 1344 height 600
click at [401, 126] on div "27472795169 Buscar (apellido, dni, [PERSON_NAME], [PERSON_NAME], cuit, obra soc…" at bounding box center [672, 143] width 892 height 34
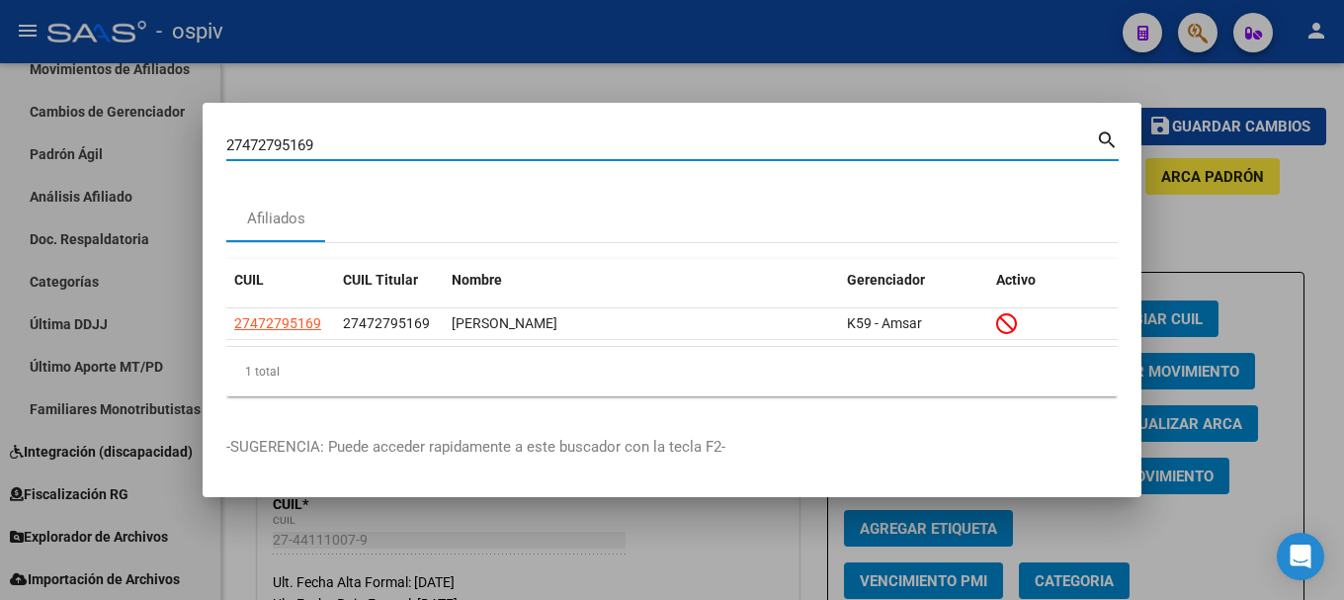
drag, startPoint x: 321, startPoint y: 148, endPoint x: 129, endPoint y: 100, distance: 197.7
click at [129, 100] on div "27472795169 Buscar (apellido, dni, cuil, nro traspaso, cuit, obra social) searc…" at bounding box center [672, 300] width 1344 height 600
paste input "20294825488"
type input "20294825488"
drag, startPoint x: 364, startPoint y: 141, endPoint x: 84, endPoint y: 86, distance: 285.0
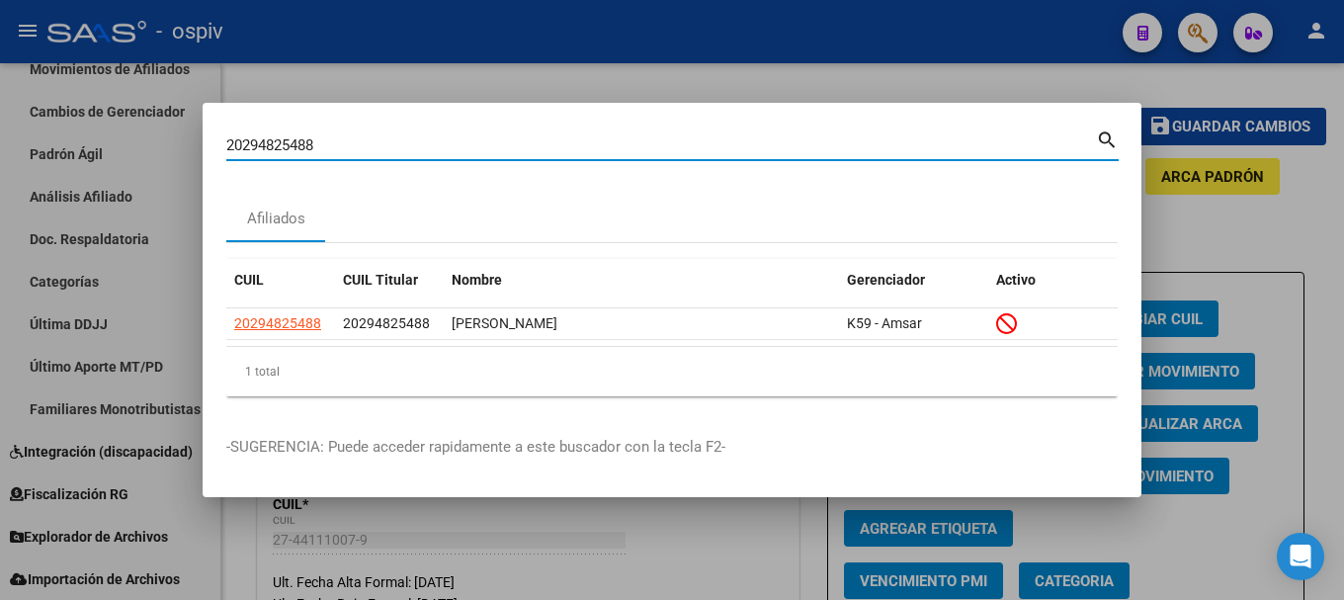
click at [89, 93] on div "20294825488 Buscar (apellido, dni, cuil, nro traspaso, cuit, obra social) searc…" at bounding box center [672, 300] width 1344 height 600
paste input "20279742290"
drag, startPoint x: 347, startPoint y: 153, endPoint x: 137, endPoint y: 111, distance: 213.7
click at [137, 111] on div "20279742290 Buscar (apellido, dni, cuil, nro traspaso, cuit, obra social) searc…" at bounding box center [672, 300] width 1344 height 600
paste input "7385830934"
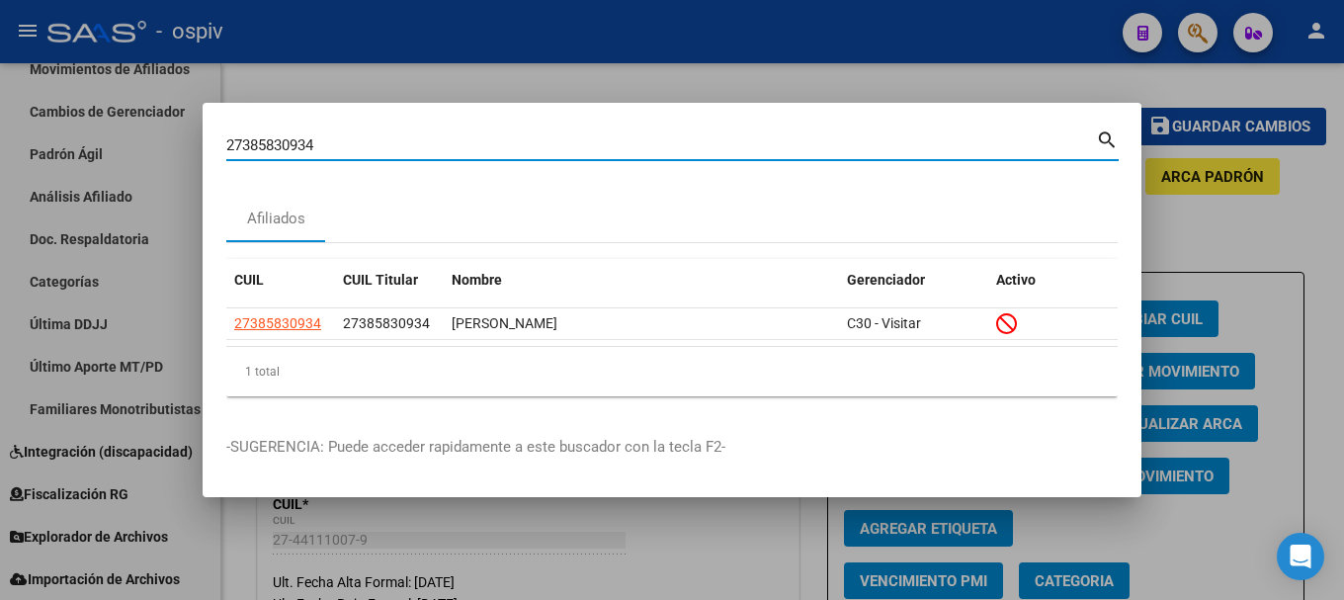
drag, startPoint x: 337, startPoint y: 150, endPoint x: 34, endPoint y: 120, distance: 304.8
click at [34, 120] on div "27385830934 Buscar (apellido, dni, cuil, nro traspaso, cuit, obra social) searc…" at bounding box center [672, 300] width 1344 height 600
paste input "0302131318"
type input "20302131318"
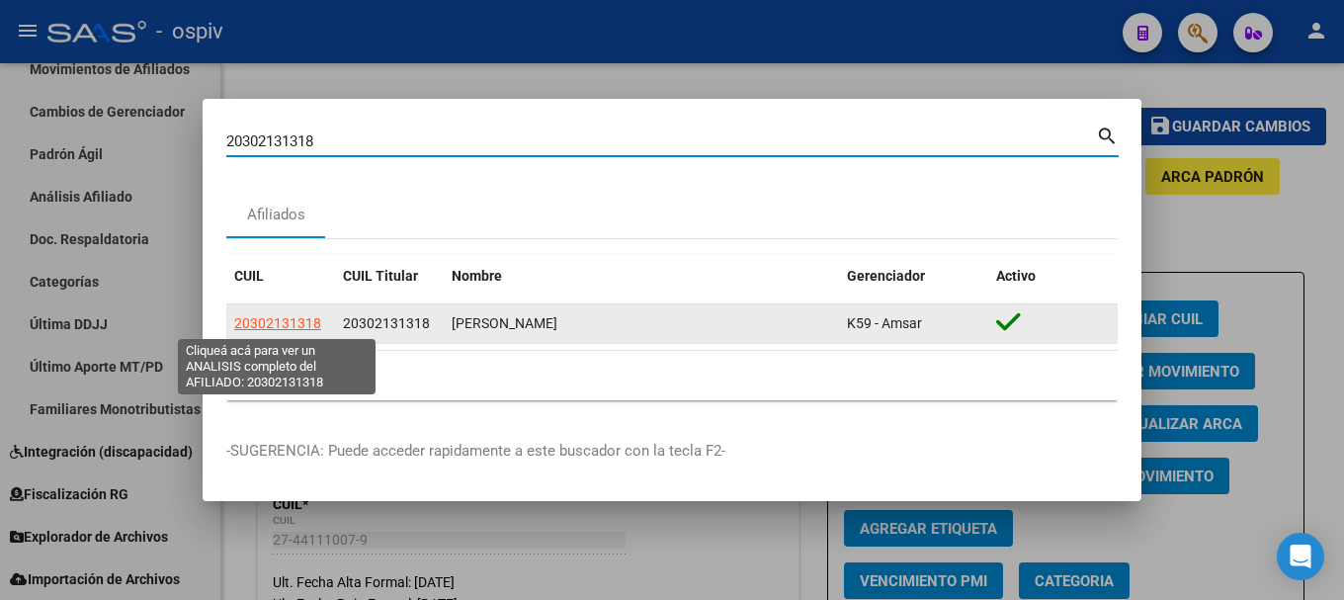
click at [265, 322] on span "20302131318" at bounding box center [277, 323] width 87 height 16
type textarea "20302131318"
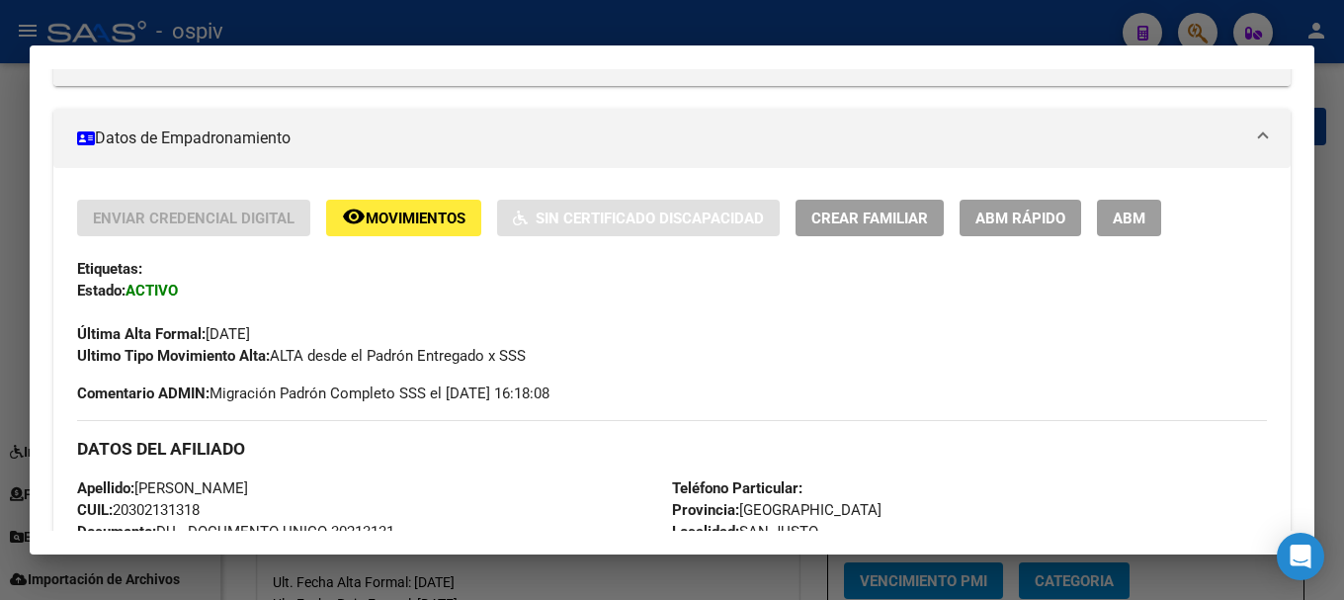
scroll to position [296, 0]
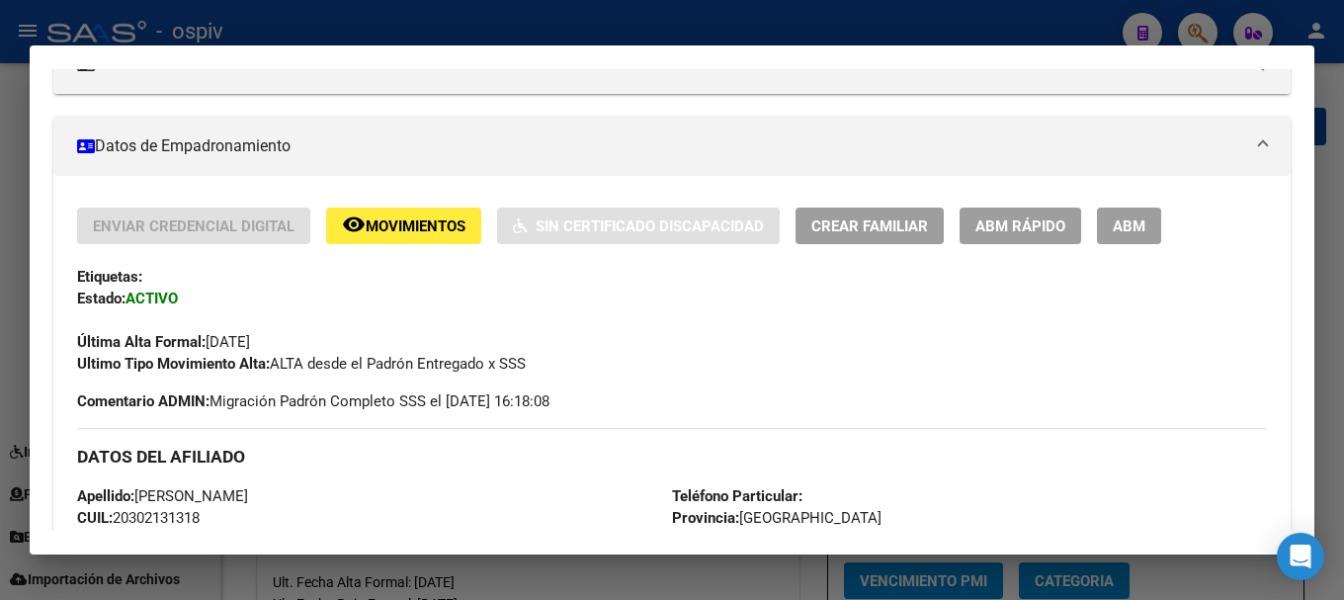
click at [1143, 228] on span "ABM" at bounding box center [1128, 226] width 33 height 18
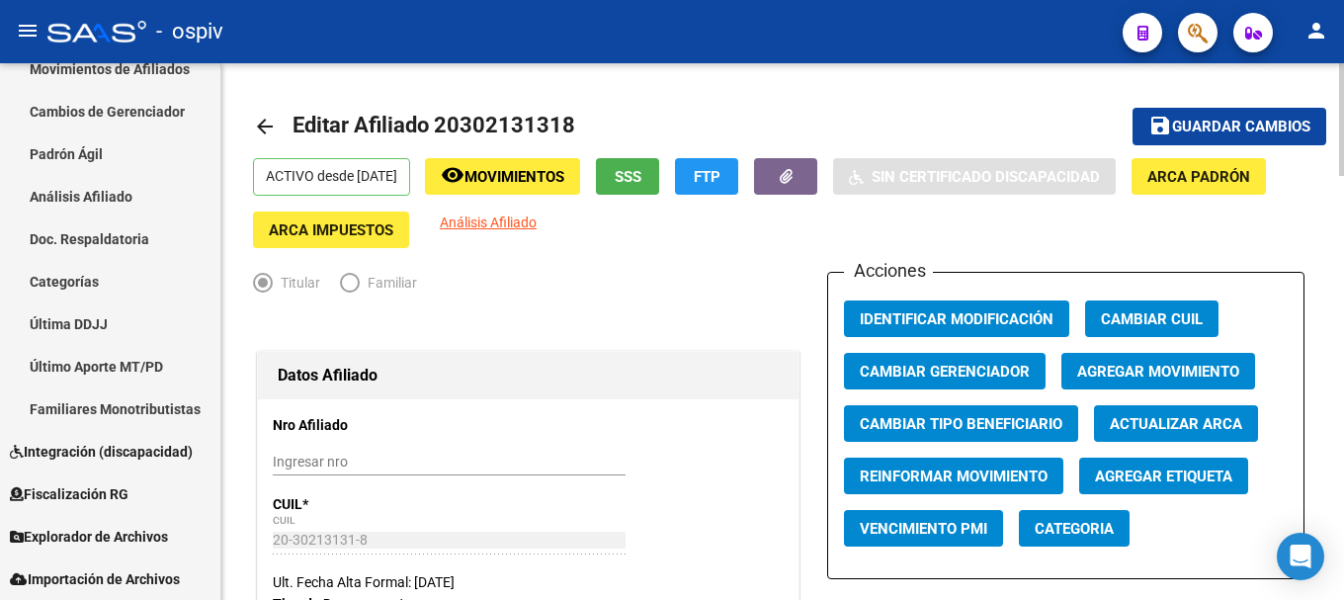
click at [1171, 372] on span "Agregar Movimiento" at bounding box center [1158, 372] width 162 height 18
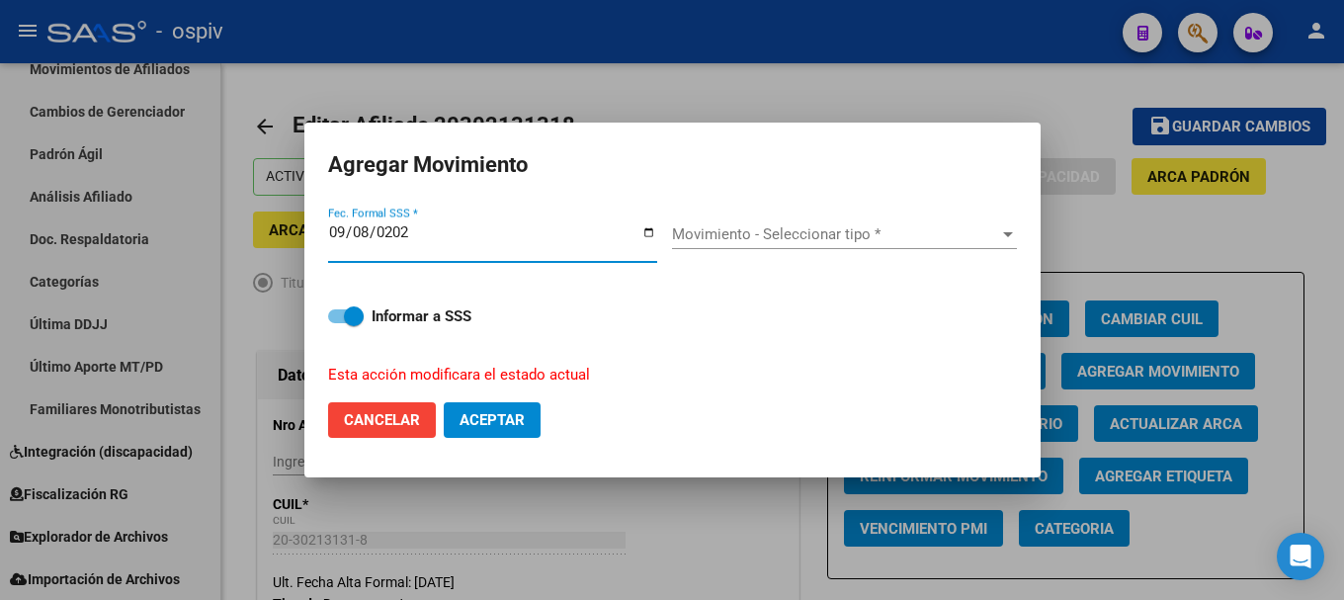
type input "[DATE]"
click at [802, 244] on div "Movimiento - Seleccionar tipo * Movimiento - Seleccionar tipo *" at bounding box center [844, 234] width 345 height 30
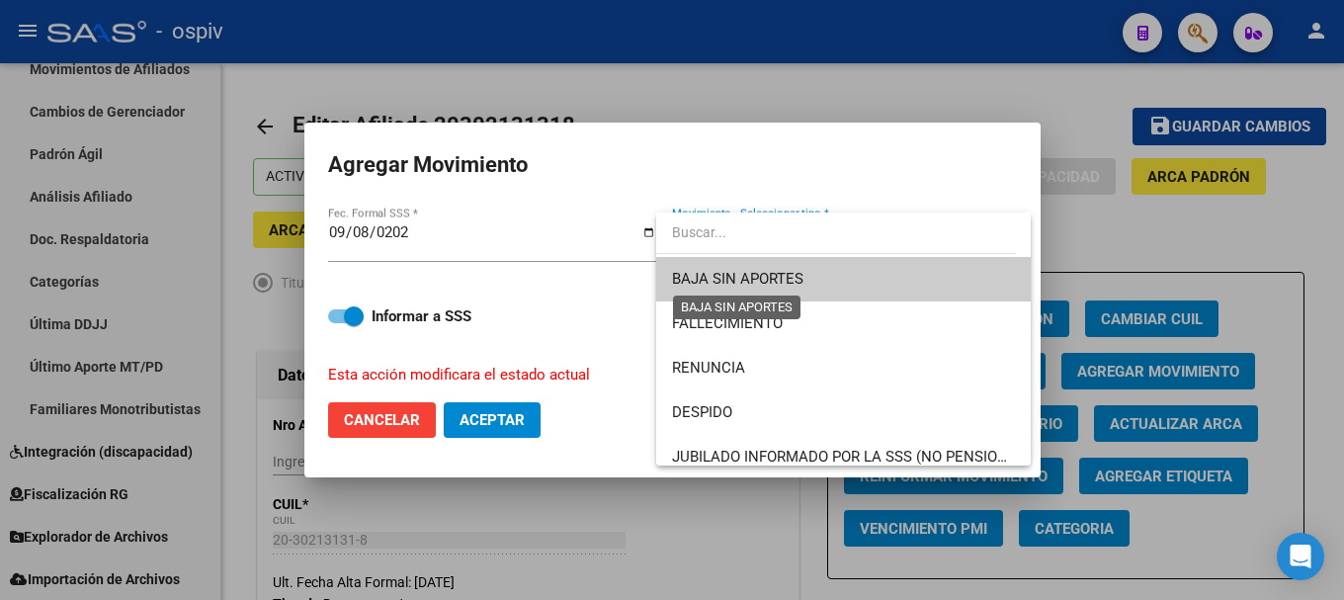
click at [701, 286] on span "BAJA SIN APORTES" at bounding box center [737, 279] width 131 height 18
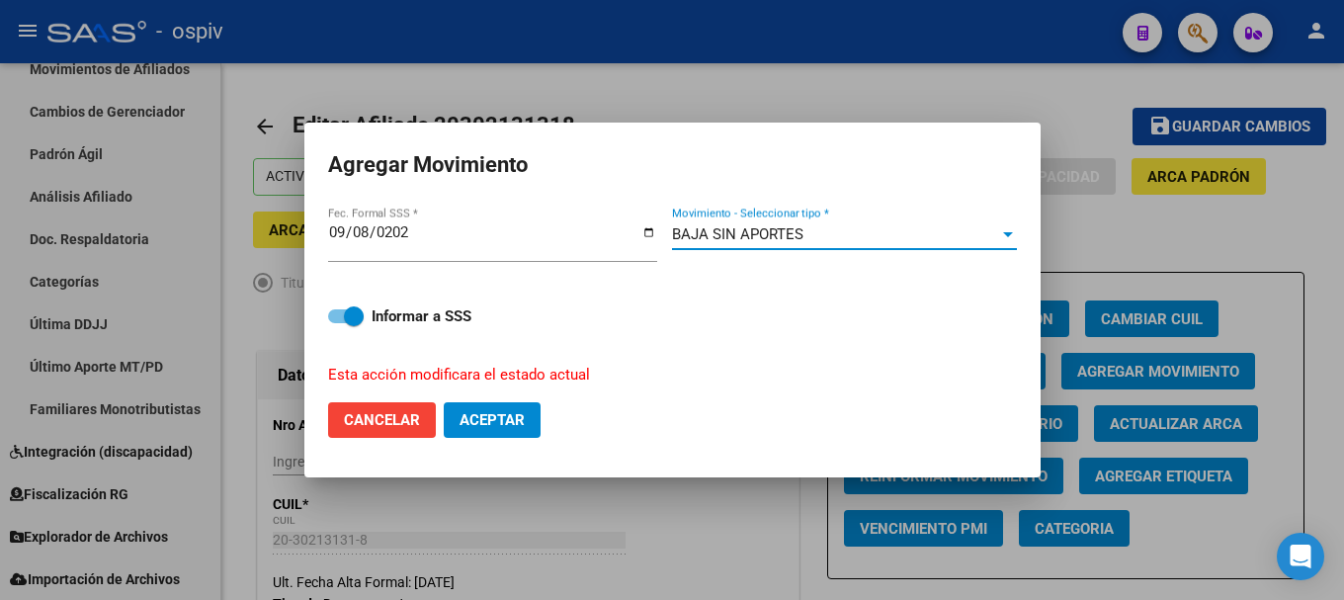
click at [487, 420] on span "Aceptar" at bounding box center [491, 420] width 65 height 18
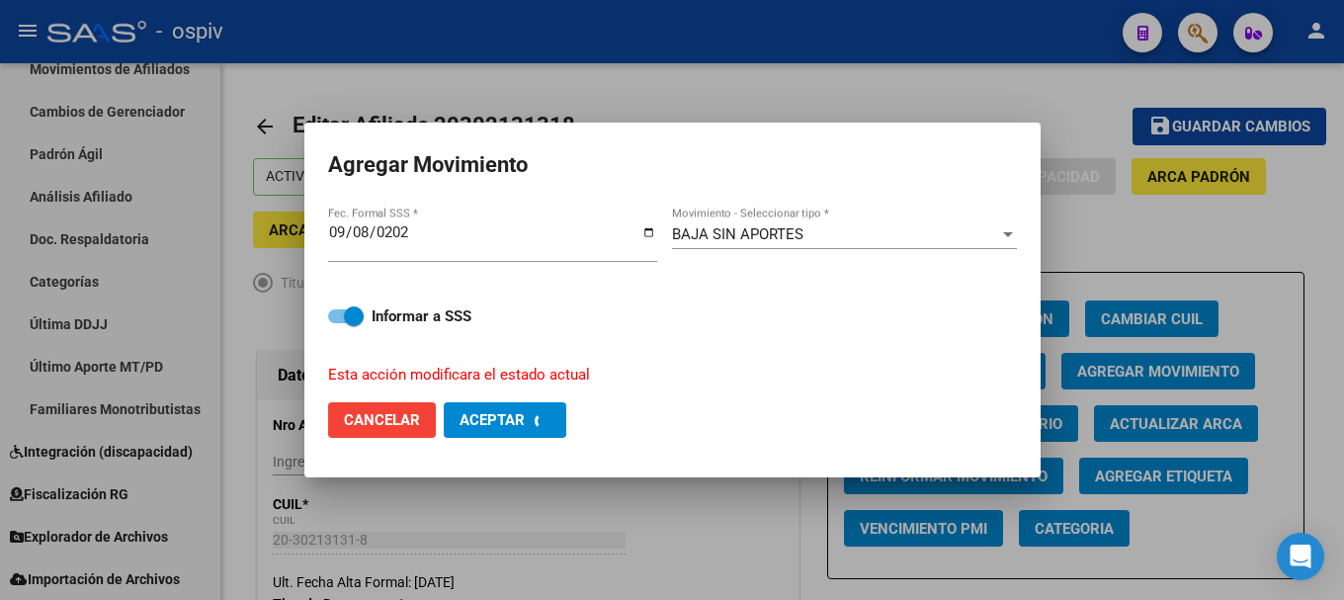
checkbox input "false"
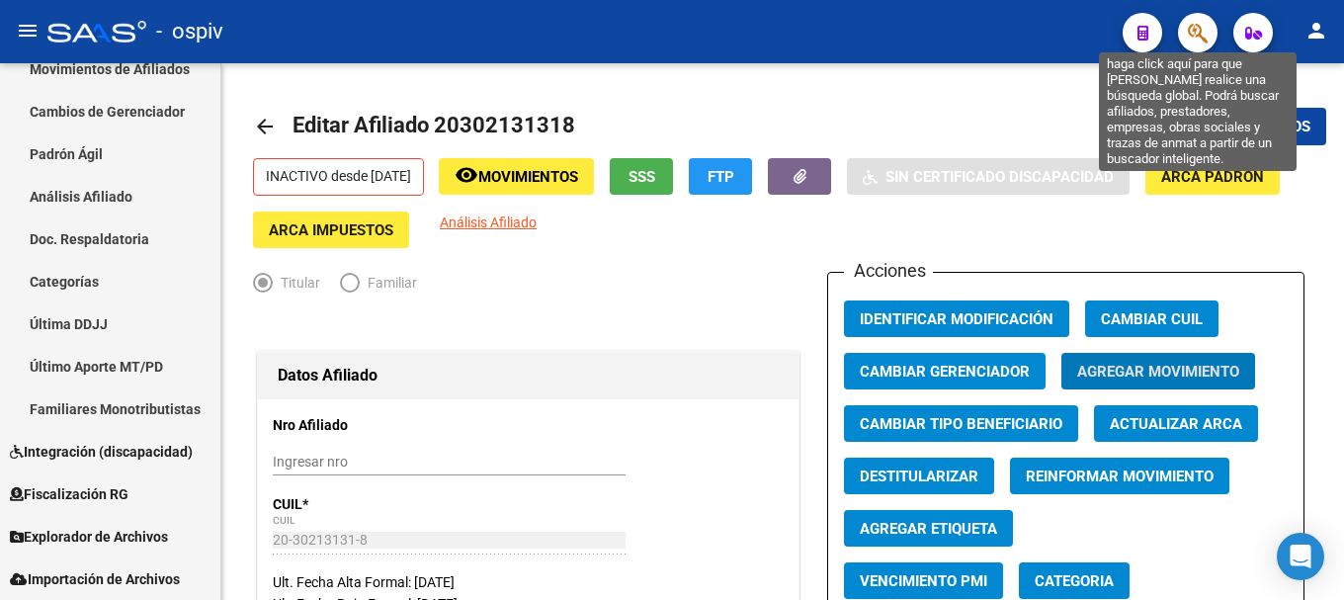
click at [1200, 21] on span "button" at bounding box center [1197, 33] width 20 height 41
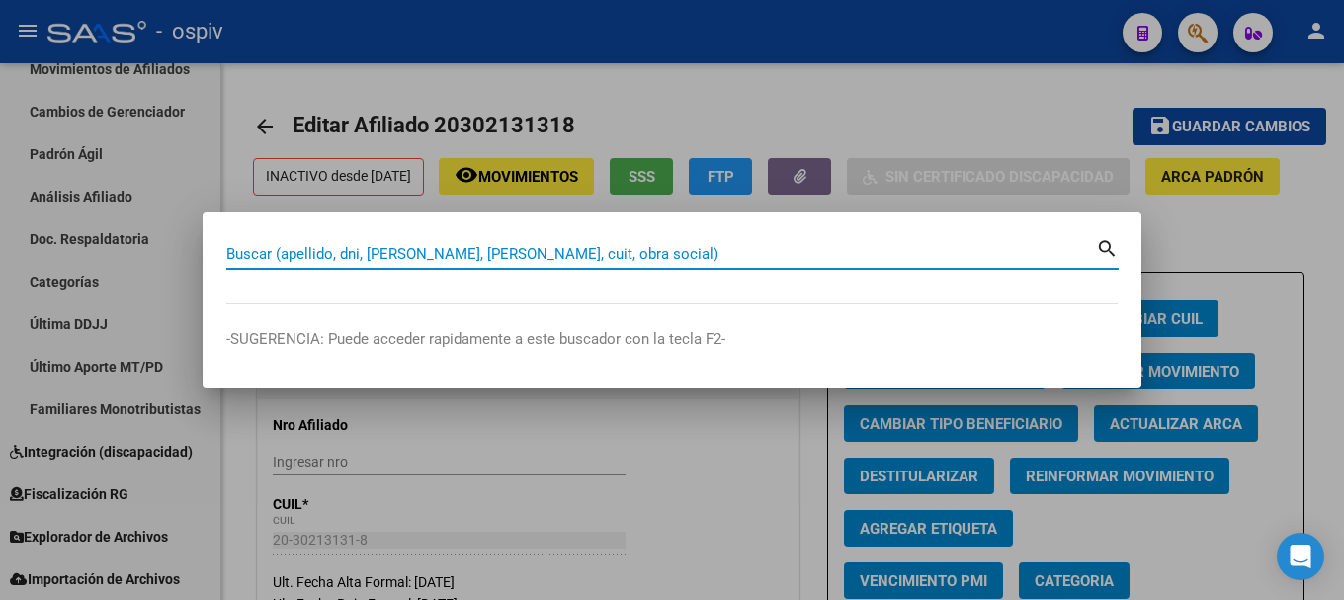
paste input "20378438773"
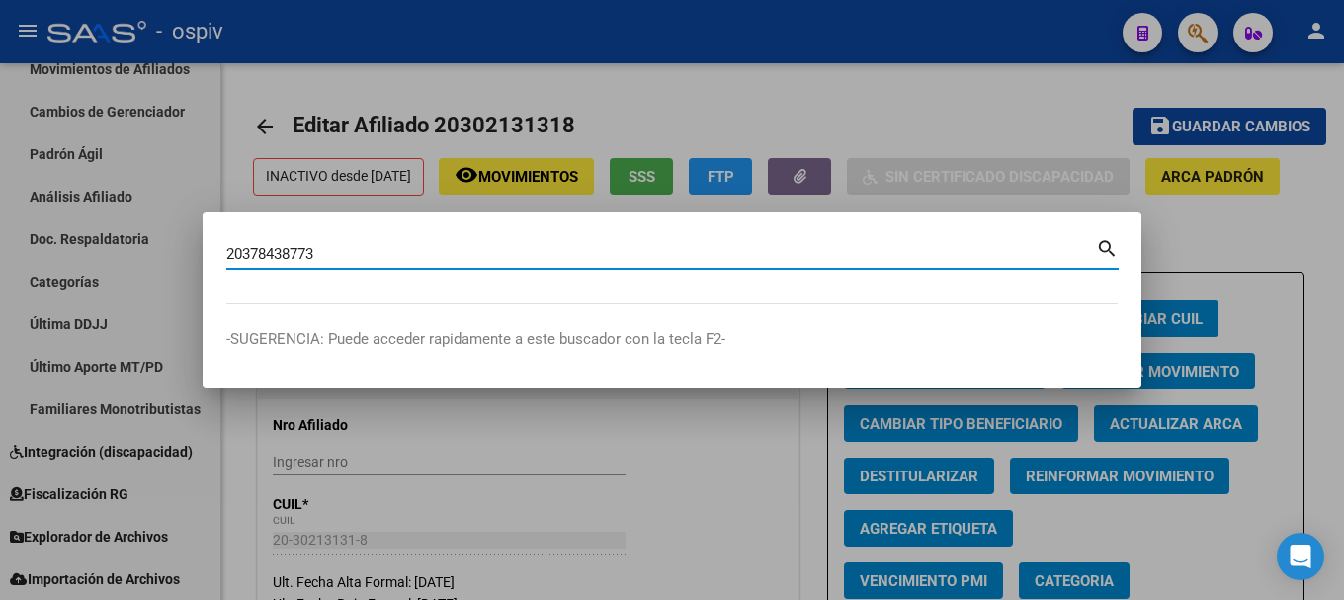
type input "20378438773"
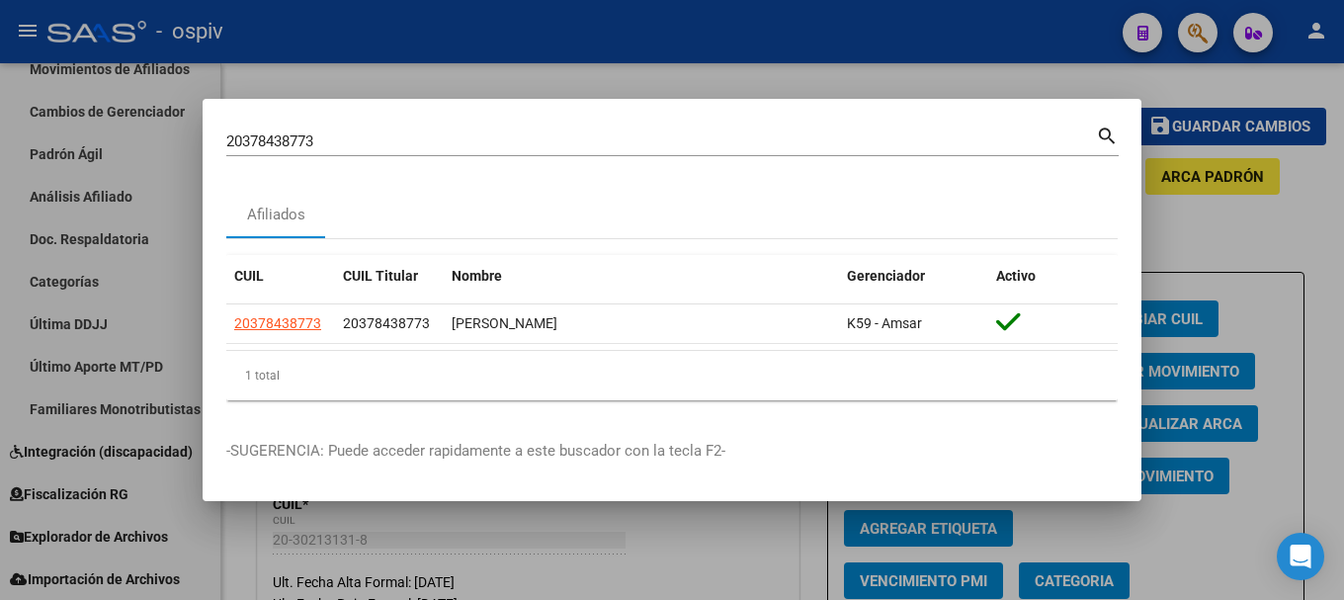
drag, startPoint x: 335, startPoint y: 126, endPoint x: 151, endPoint y: 113, distance: 184.3
click at [151, 113] on div "20378438773 Buscar (apellido, dni, cuil, nro traspaso, cuit, obra social) searc…" at bounding box center [672, 300] width 1344 height 600
drag, startPoint x: 325, startPoint y: 146, endPoint x: 65, endPoint y: 138, distance: 259.9
click at [65, 138] on div "20378438773 Buscar (apellido, dni, cuil, nro traspaso, cuit, obra social) searc…" at bounding box center [672, 300] width 1344 height 600
click at [359, 156] on div "20378438773 Buscar (apellido, dni, cuil, [PERSON_NAME], cuit, obra social) sear…" at bounding box center [672, 149] width 892 height 52
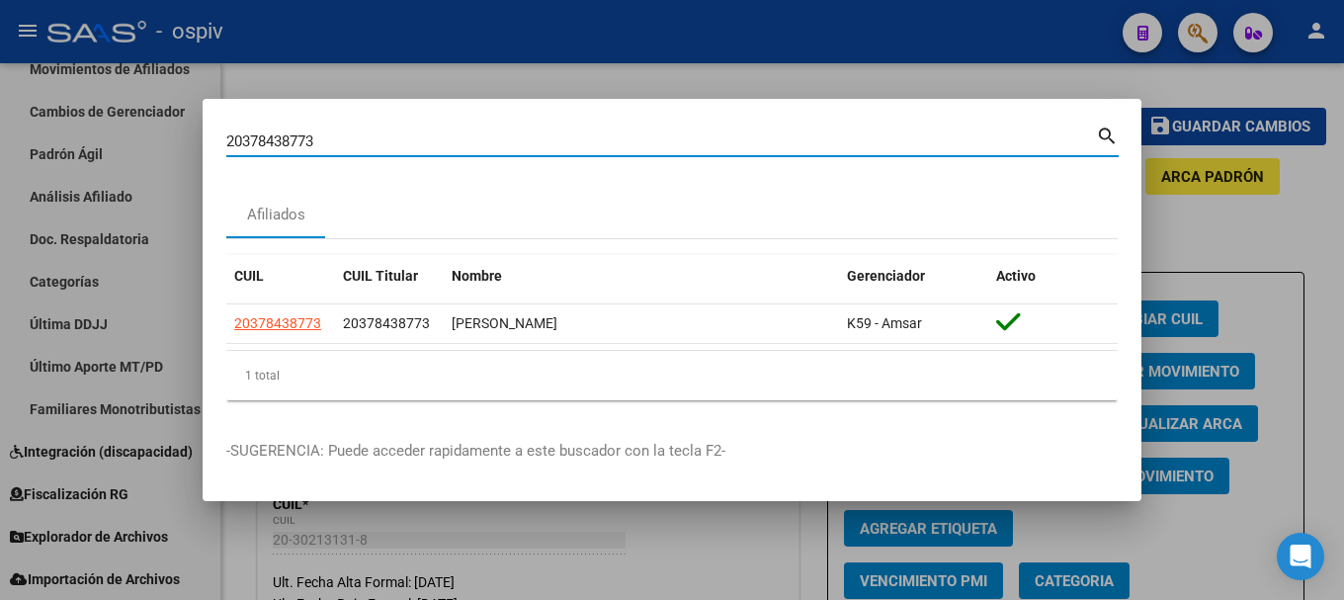
drag, startPoint x: 346, startPoint y: 148, endPoint x: 222, endPoint y: 145, distance: 123.5
click at [222, 145] on mat-dialog-content "20378438773 Buscar (apellido, dni, cuil, [PERSON_NAME], cuit, obra social) sear…" at bounding box center [672, 269] width 939 height 293
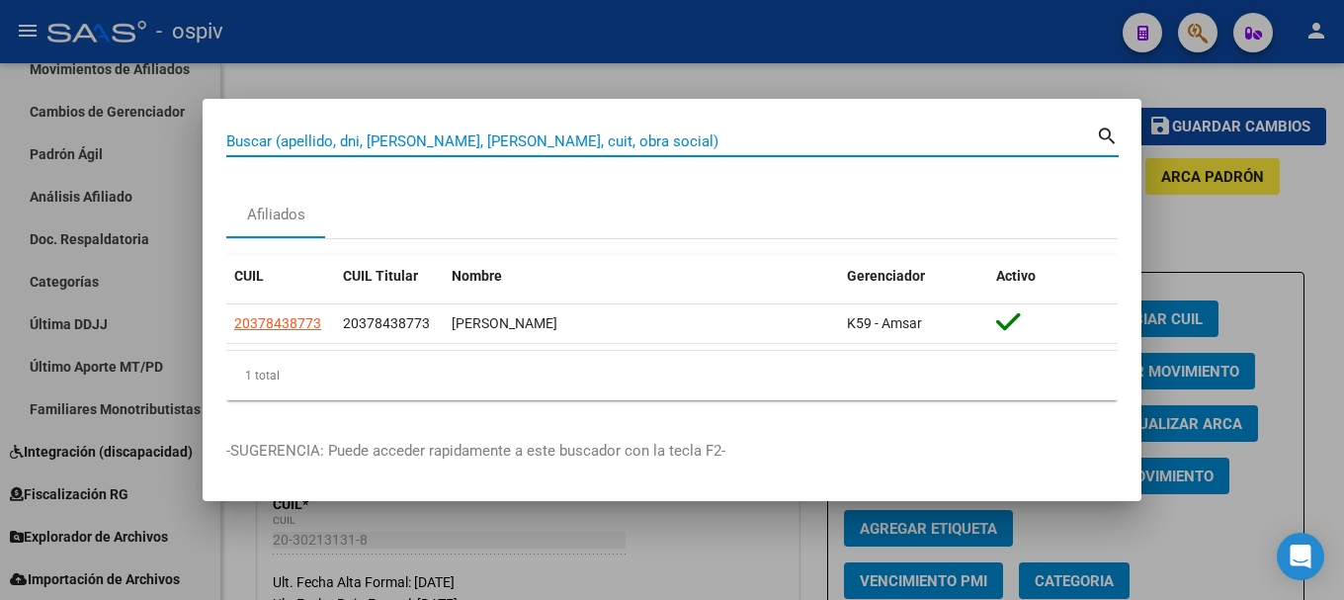
paste input "20378438773"
type input "20378438773"
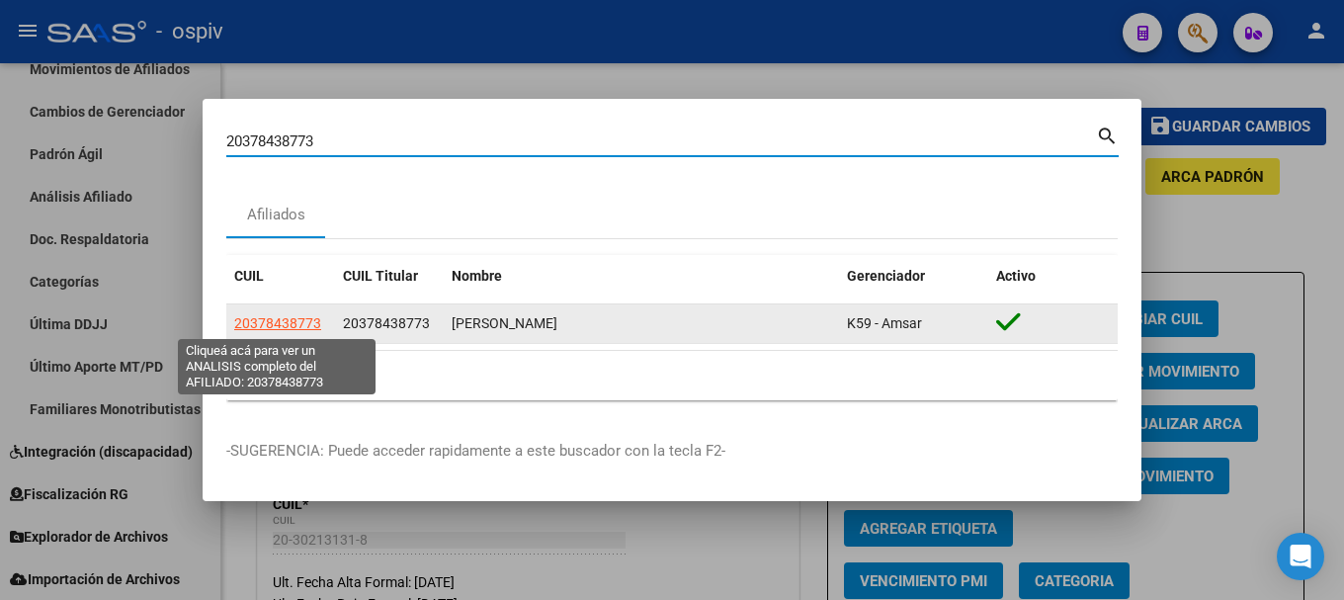
click at [295, 319] on span "20378438773" at bounding box center [277, 323] width 87 height 16
type textarea "20378438773"
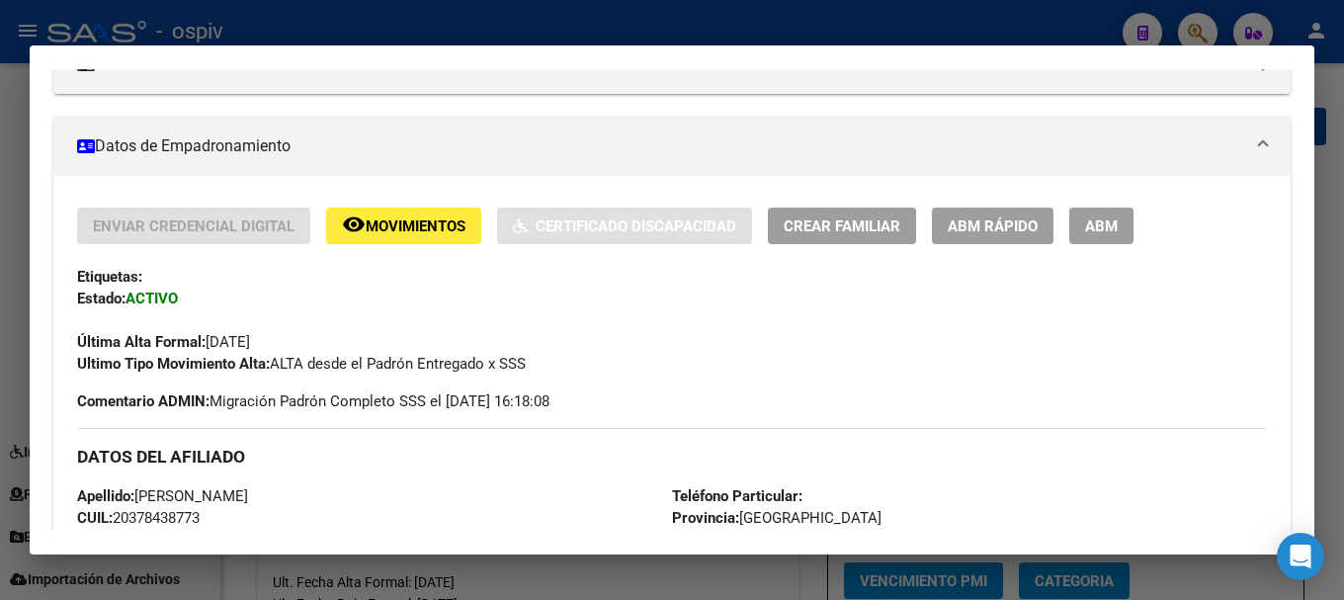
scroll to position [300, 0]
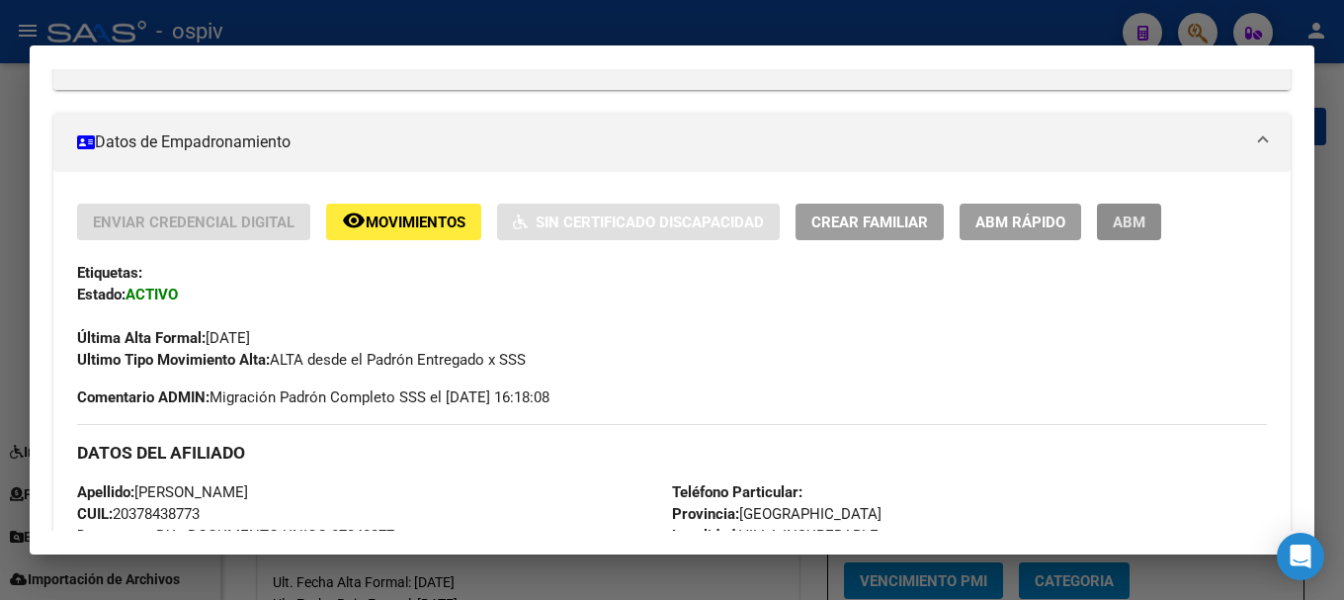
click at [1113, 229] on span "ABM" at bounding box center [1128, 222] width 33 height 18
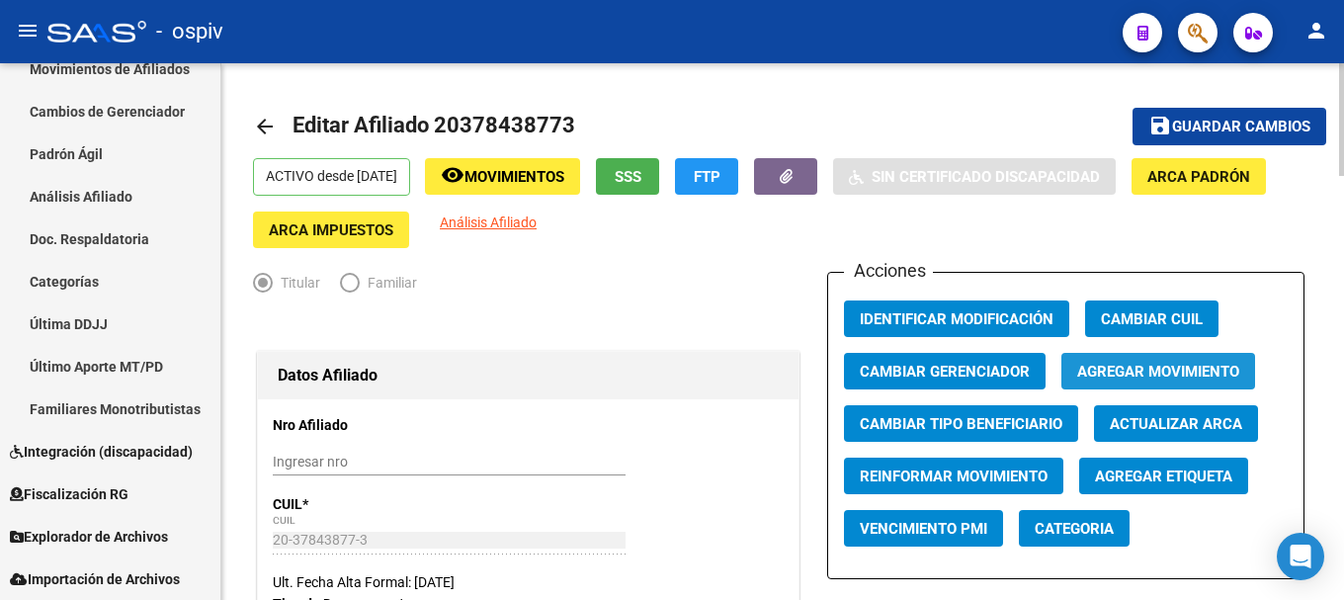
click at [1154, 368] on span "Agregar Movimiento" at bounding box center [1158, 372] width 162 height 18
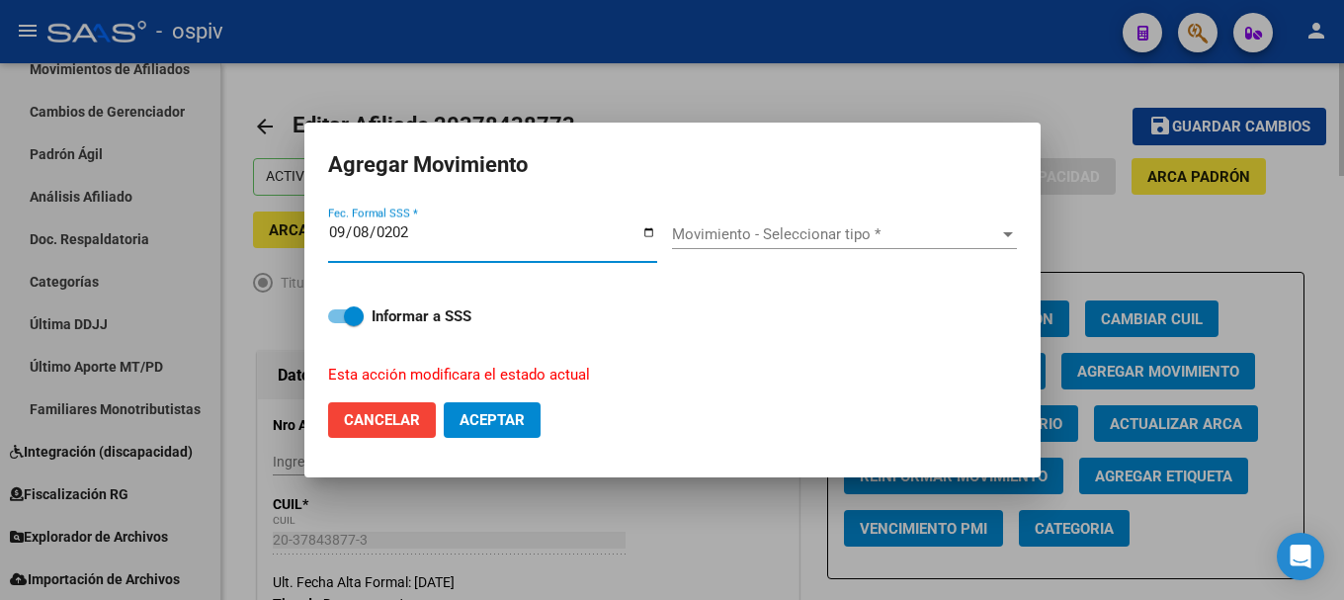
type input "[DATE]"
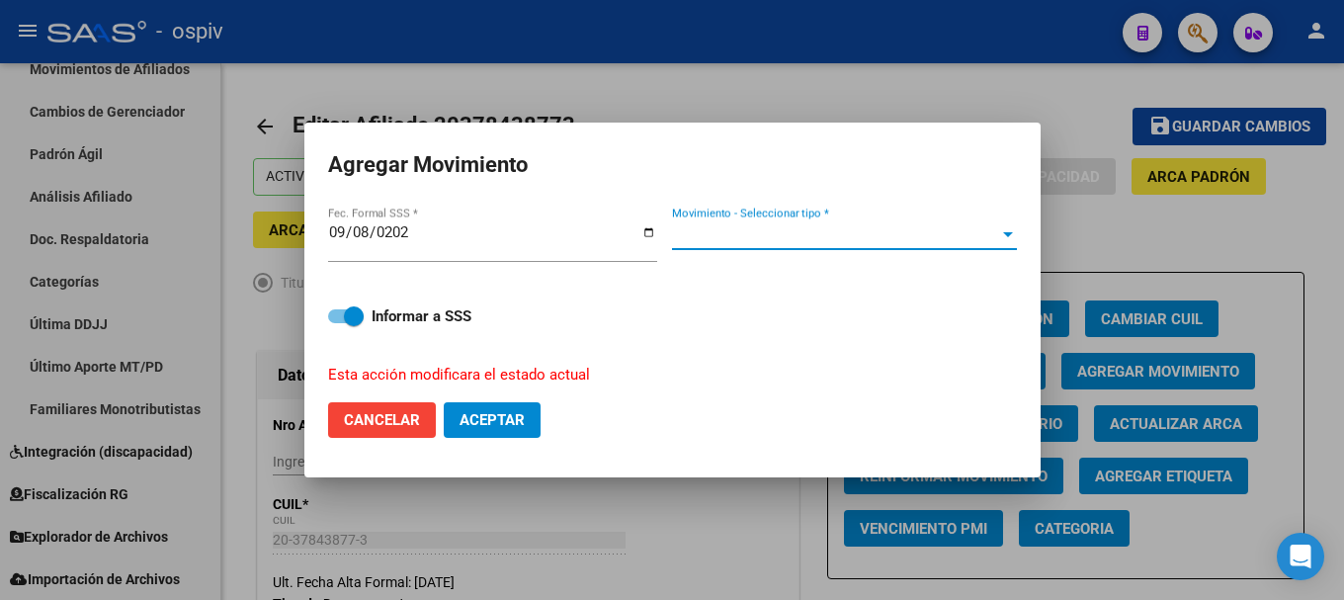
click at [763, 230] on span "Movimiento - Seleccionar tipo *" at bounding box center [835, 234] width 327 height 18
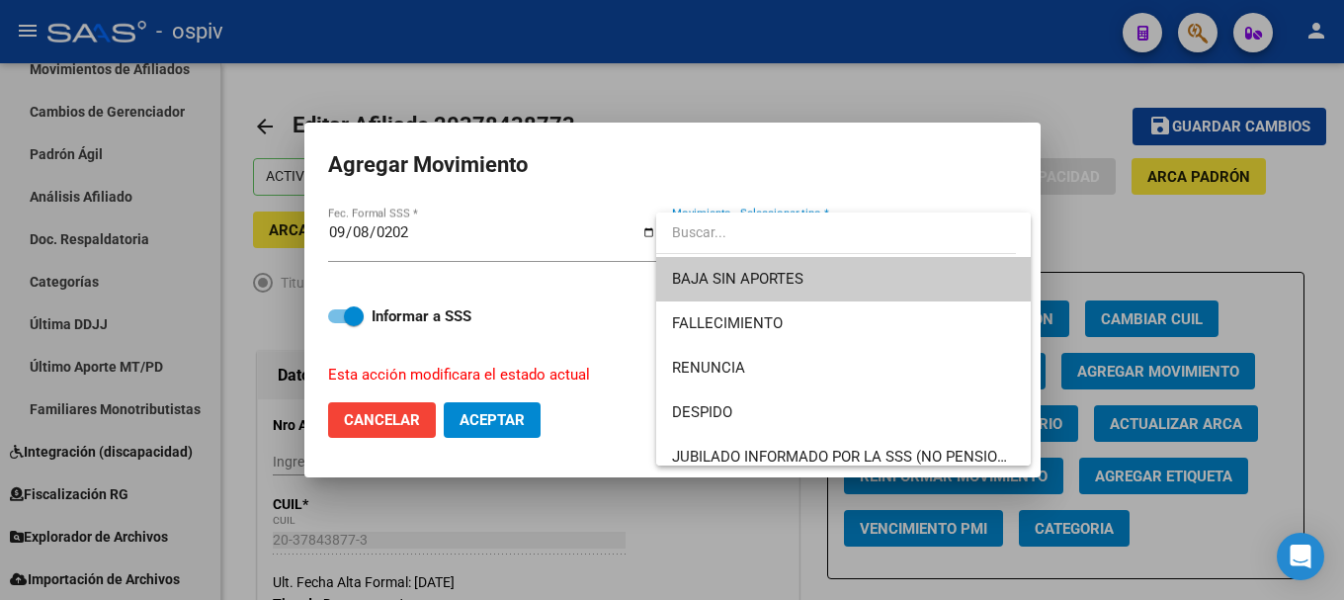
click at [735, 291] on span "BAJA SIN APORTES" at bounding box center [843, 279] width 343 height 44
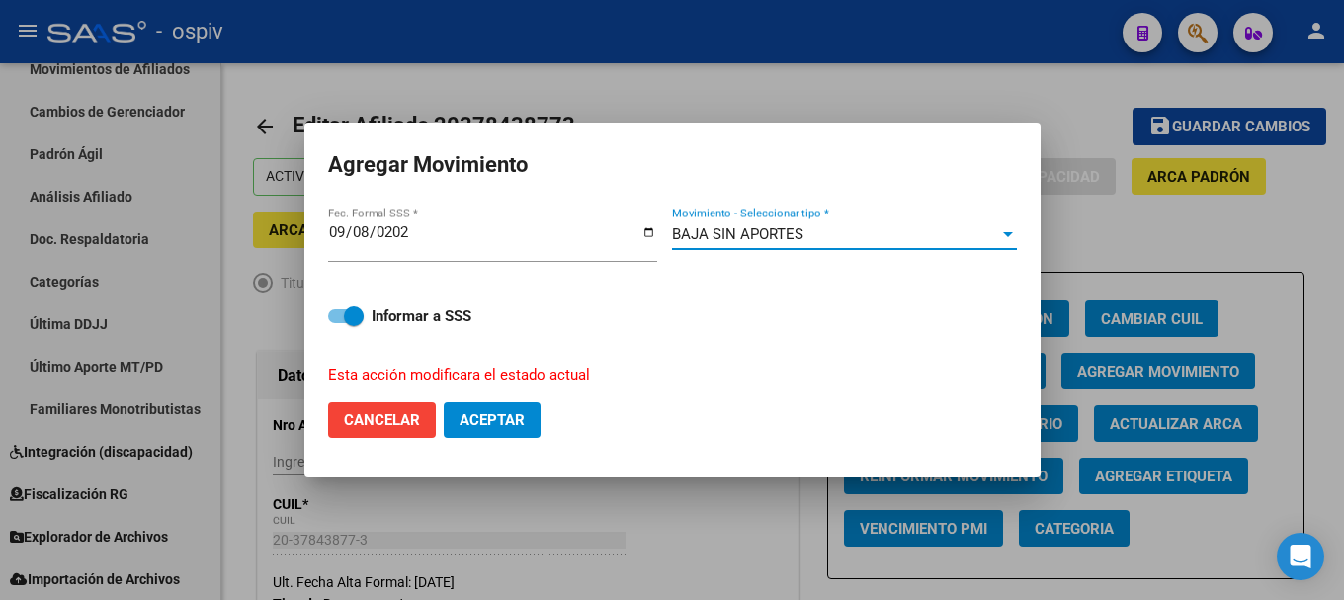
click at [494, 406] on button "Aceptar" at bounding box center [492, 420] width 97 height 36
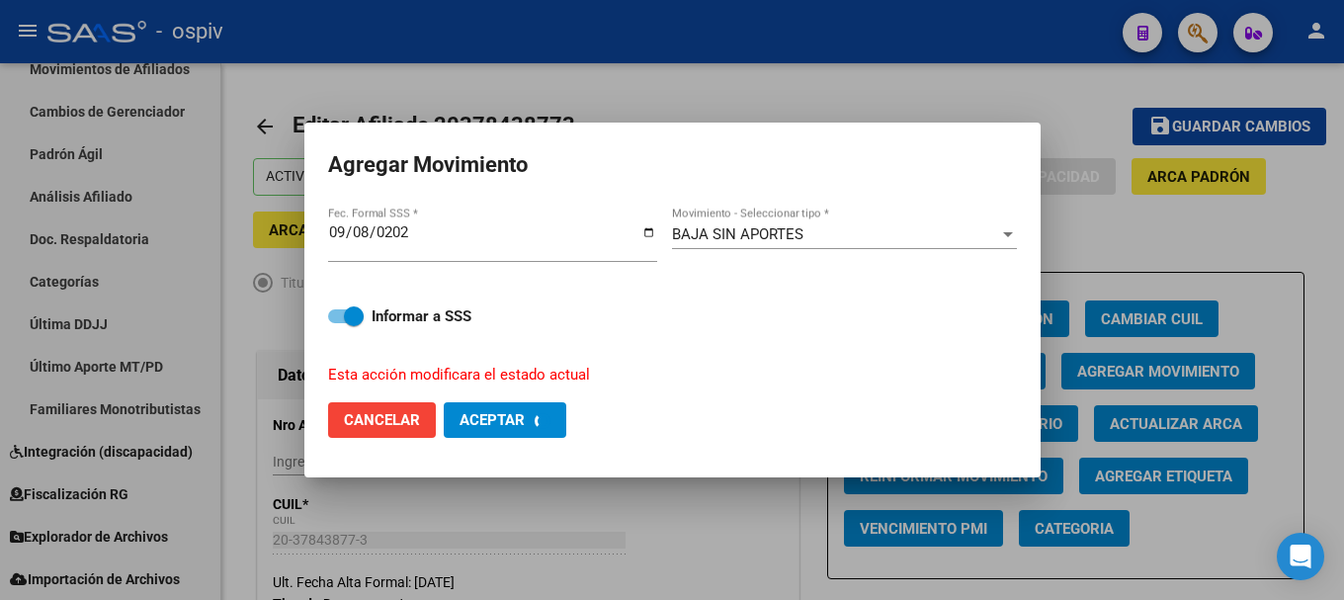
checkbox input "false"
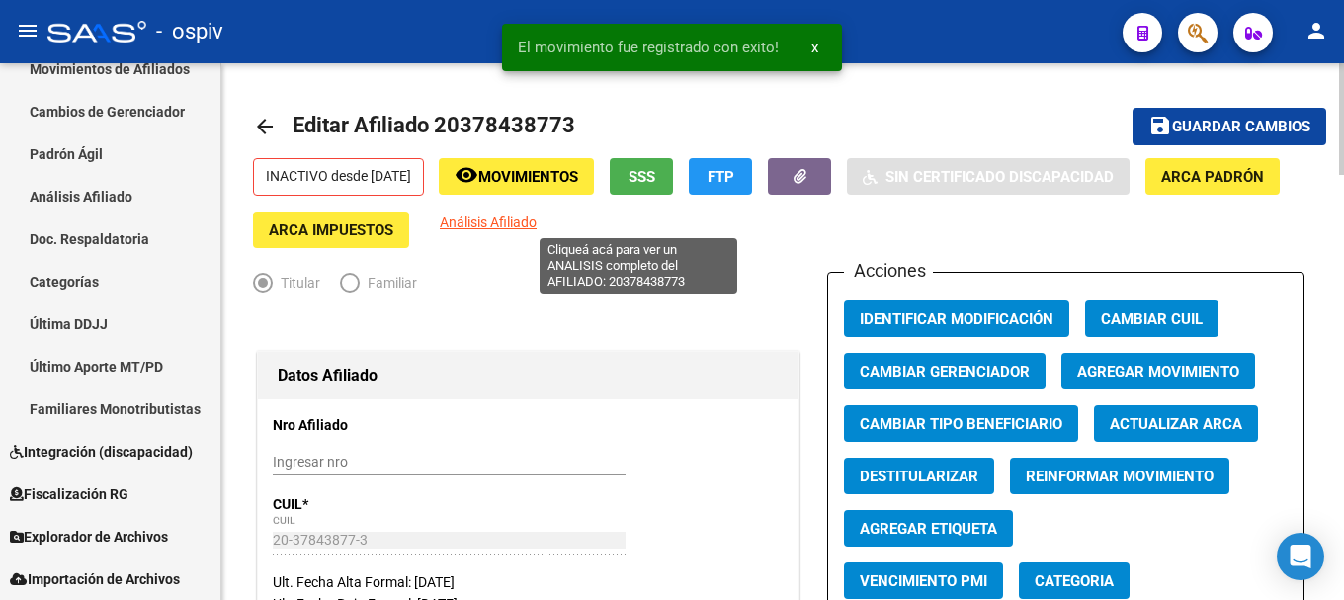
click at [536, 214] on span "Análisis Afiliado" at bounding box center [488, 222] width 97 height 16
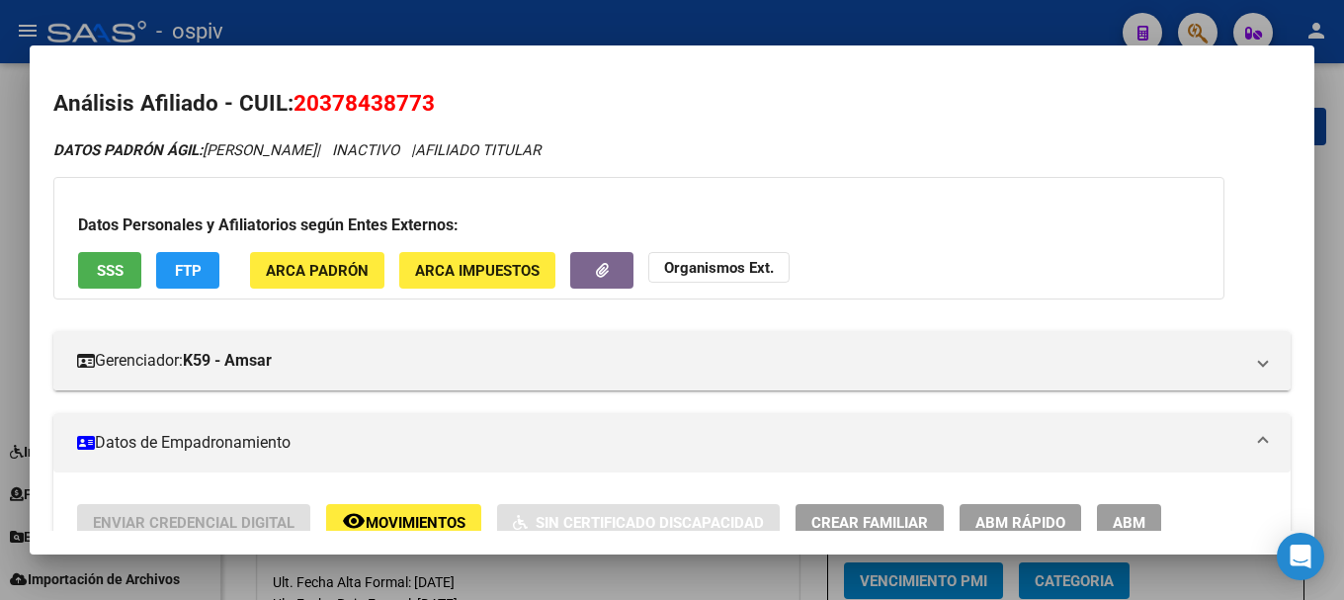
click at [1186, 22] on div at bounding box center [672, 300] width 1344 height 600
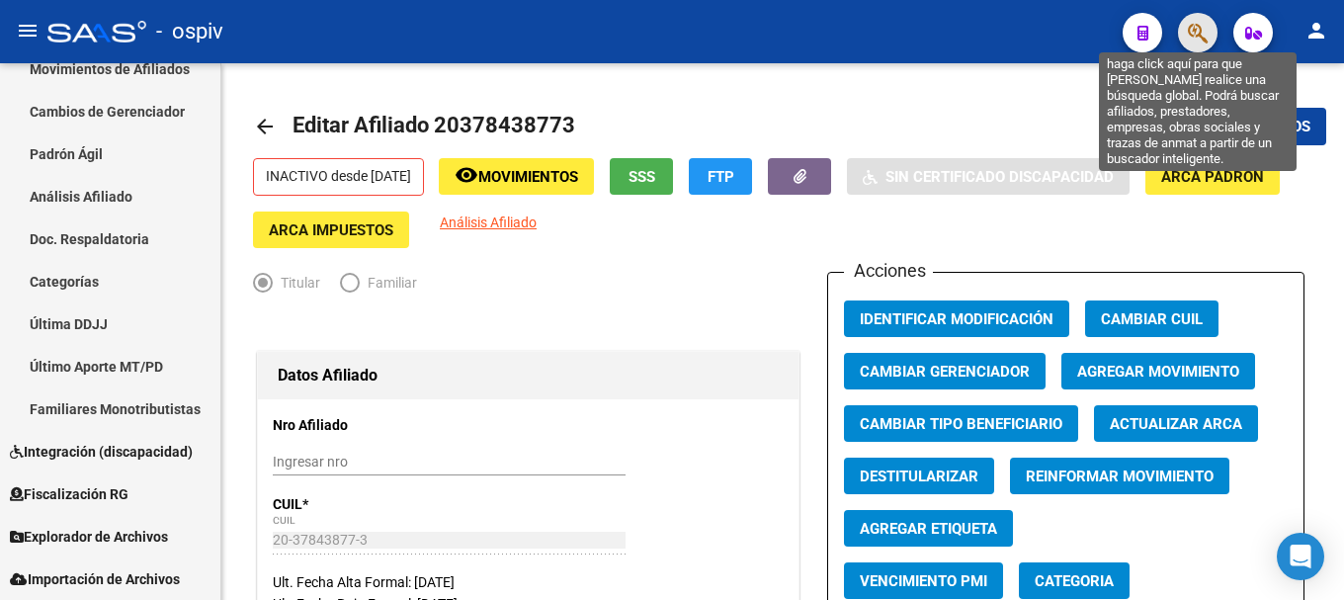
click at [1194, 26] on icon "button" at bounding box center [1197, 33] width 20 height 23
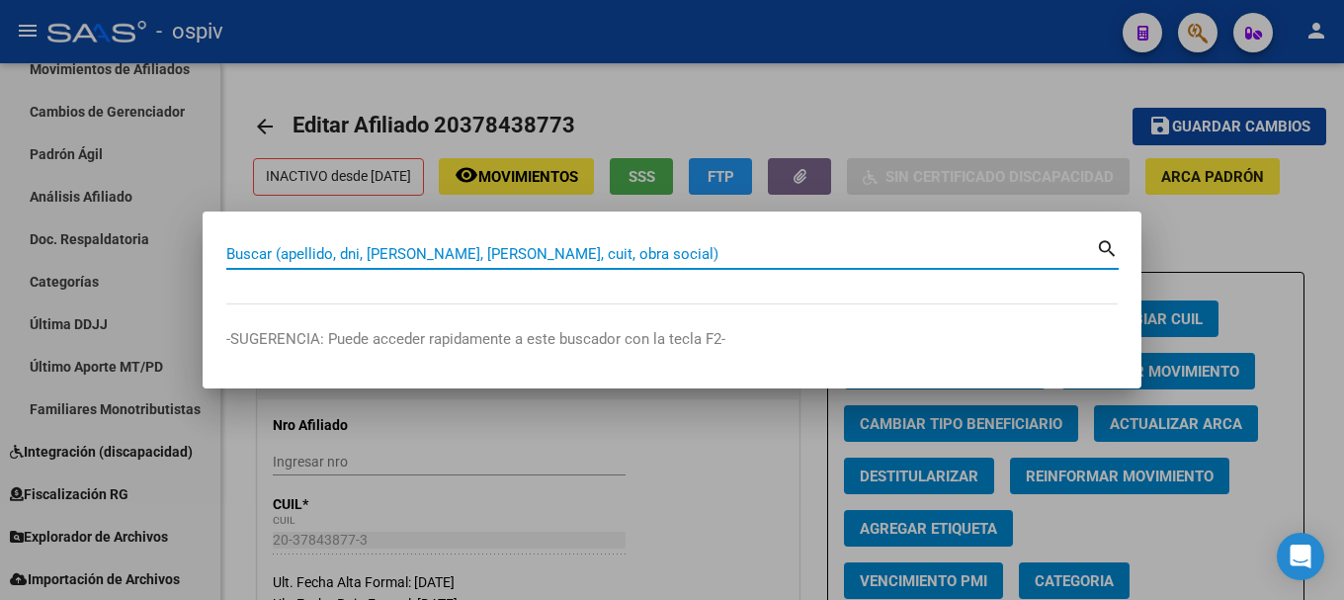
paste input "23420327749"
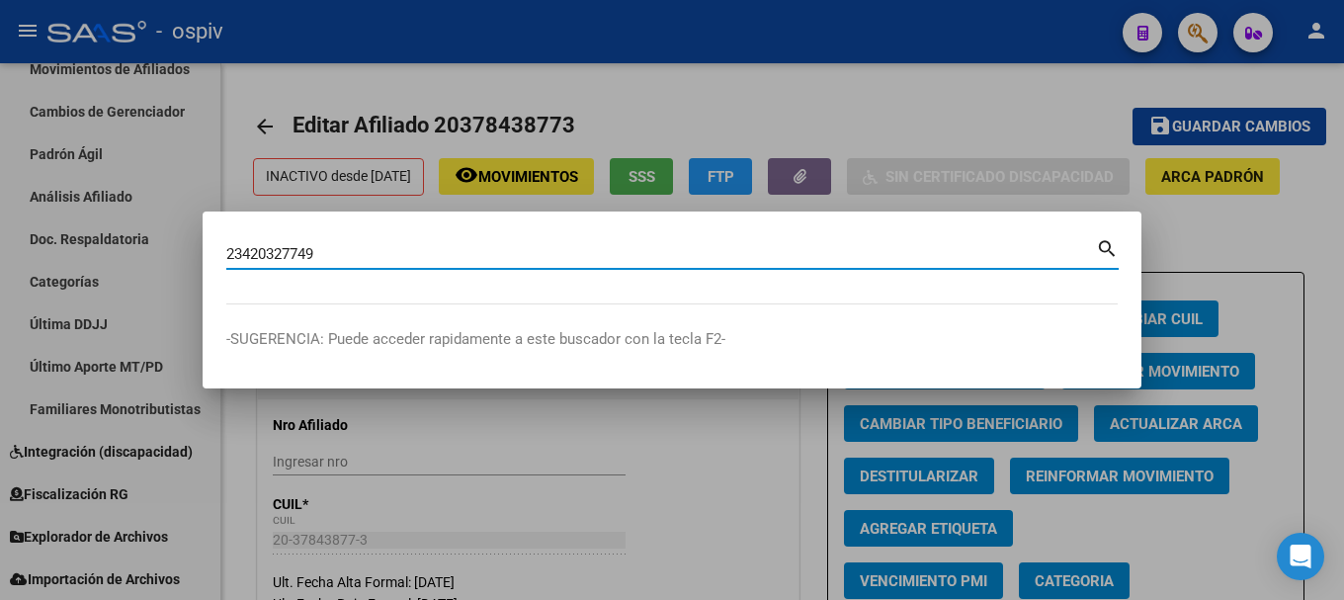
type input "23420327749"
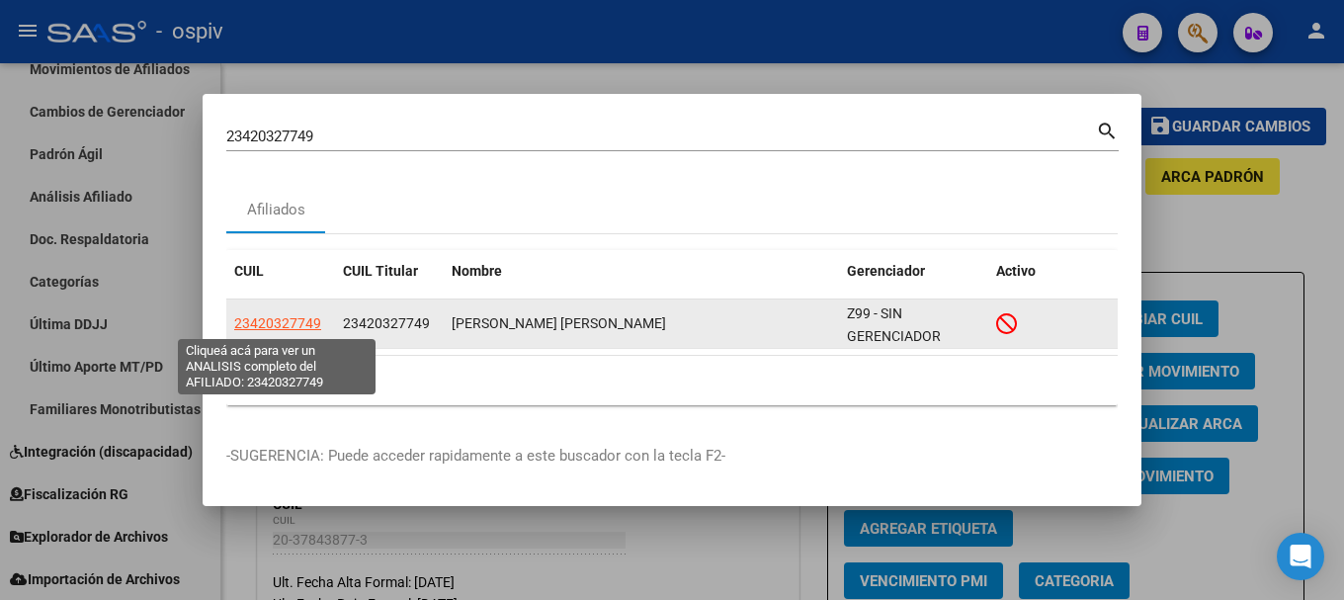
click at [274, 323] on span "23420327749" at bounding box center [277, 323] width 87 height 16
type textarea "23420327749"
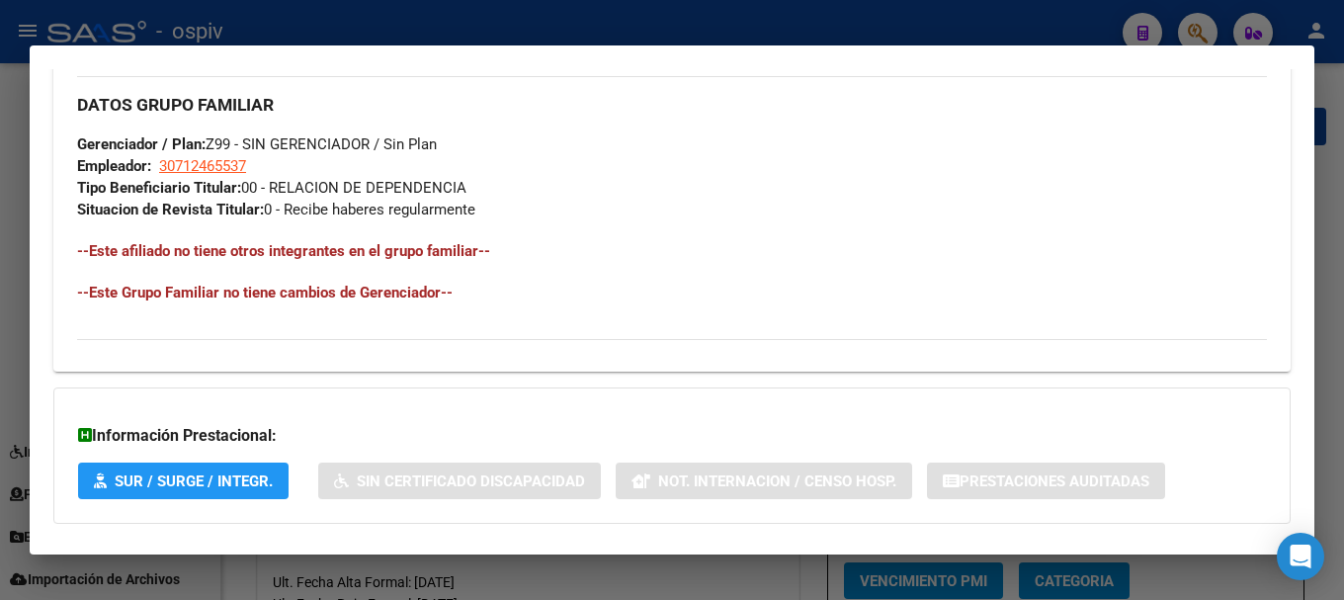
scroll to position [1104, 0]
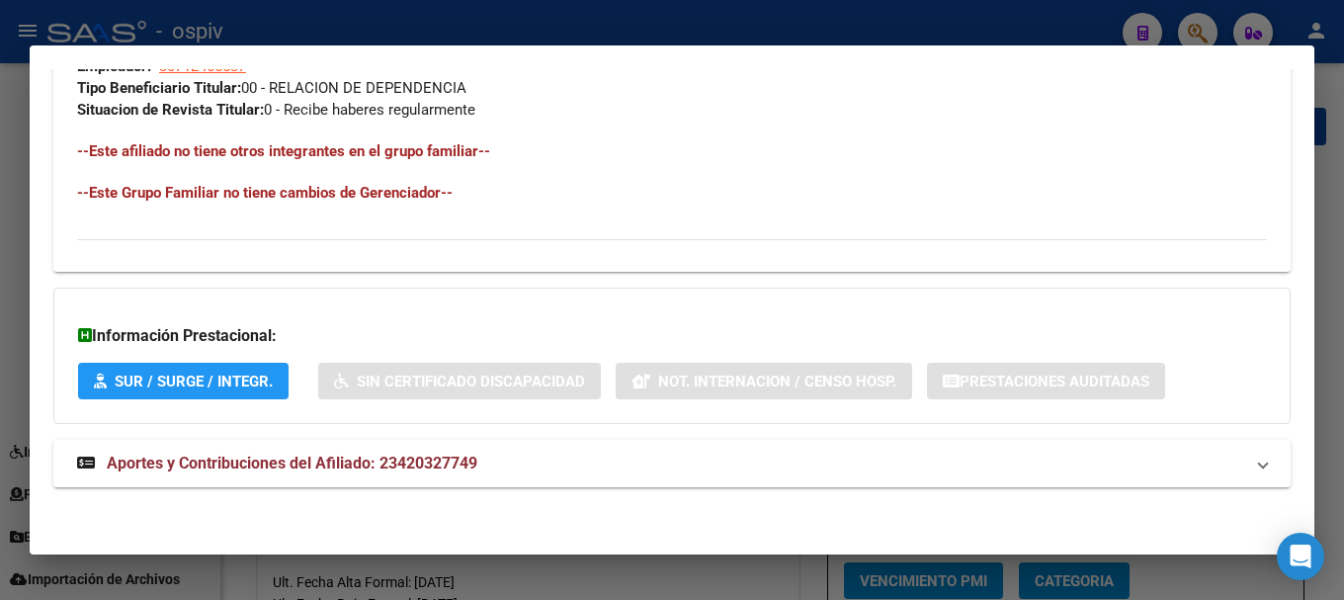
click at [354, 472] on strong "Aportes y Contribuciones del Afiliado: 23420327749" at bounding box center [277, 463] width 400 height 24
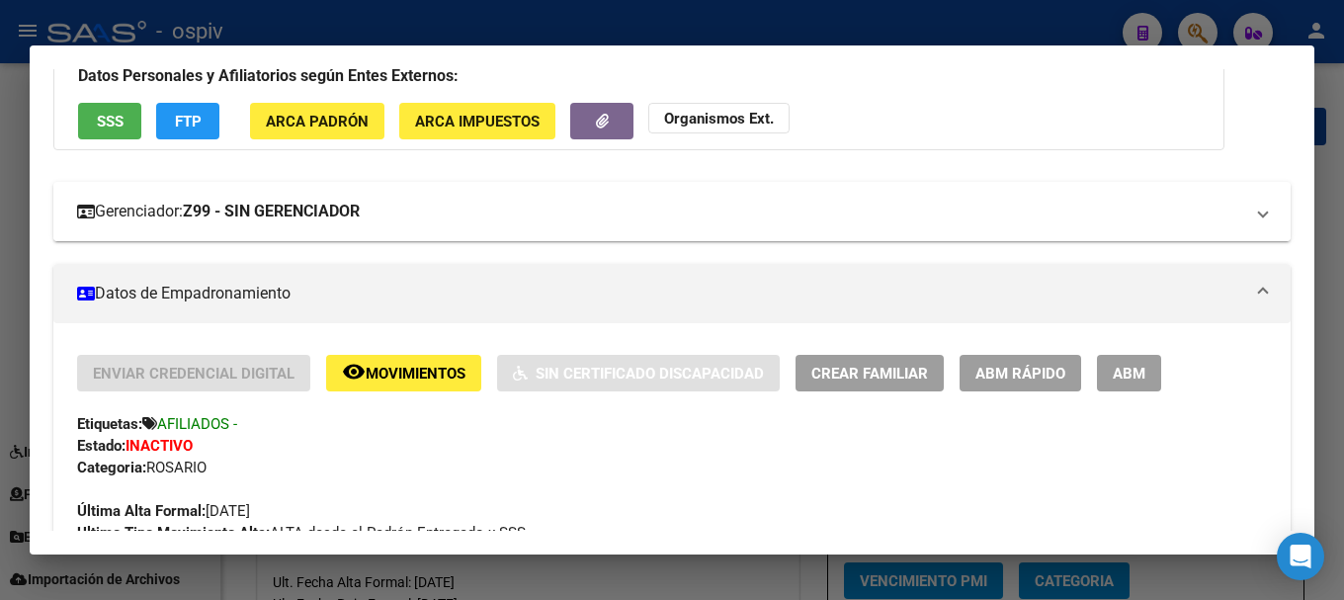
scroll to position [0, 0]
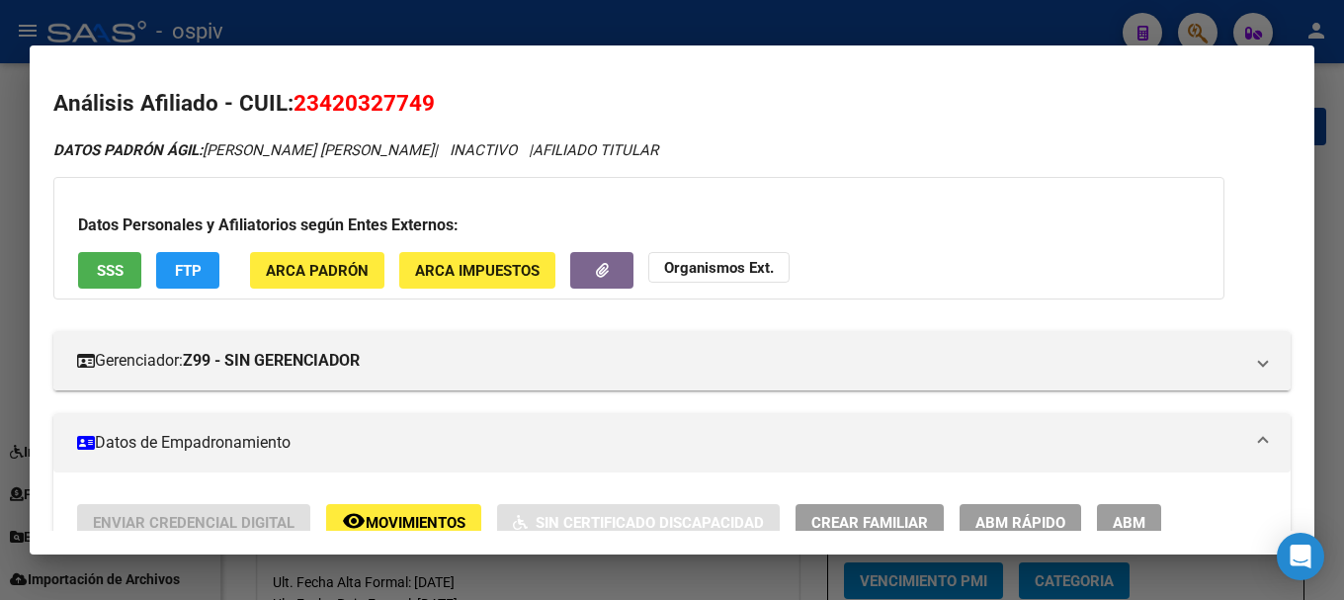
click at [4, 326] on div at bounding box center [672, 300] width 1344 height 600
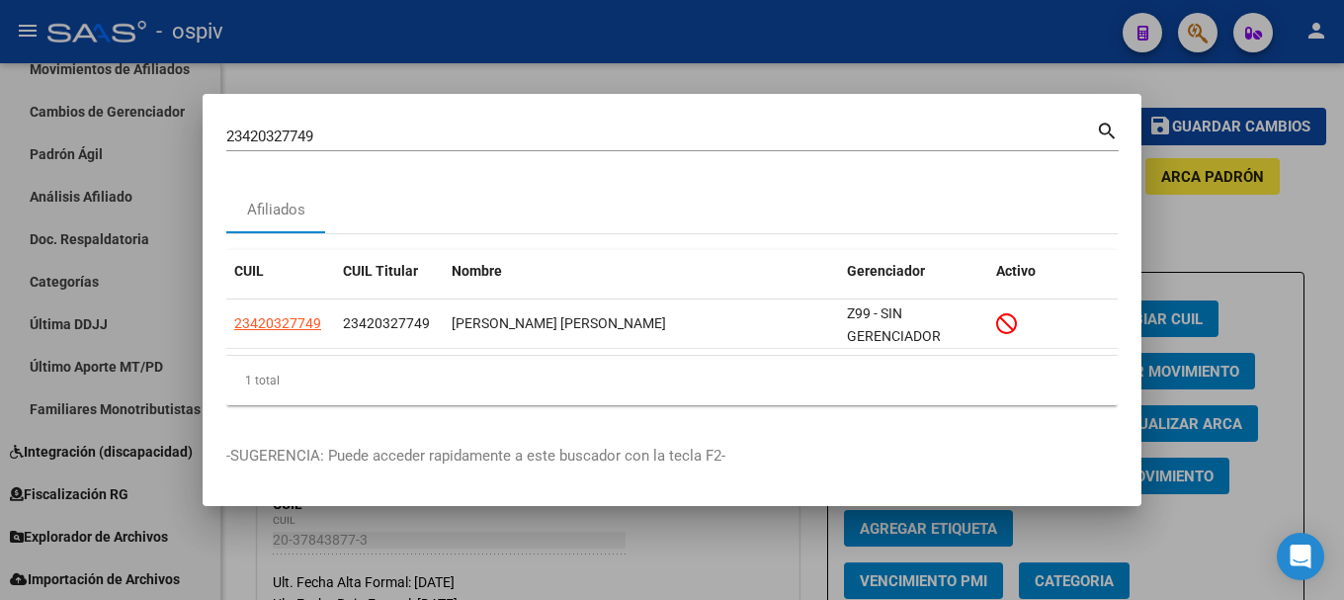
click at [6, 305] on div at bounding box center [672, 300] width 1344 height 600
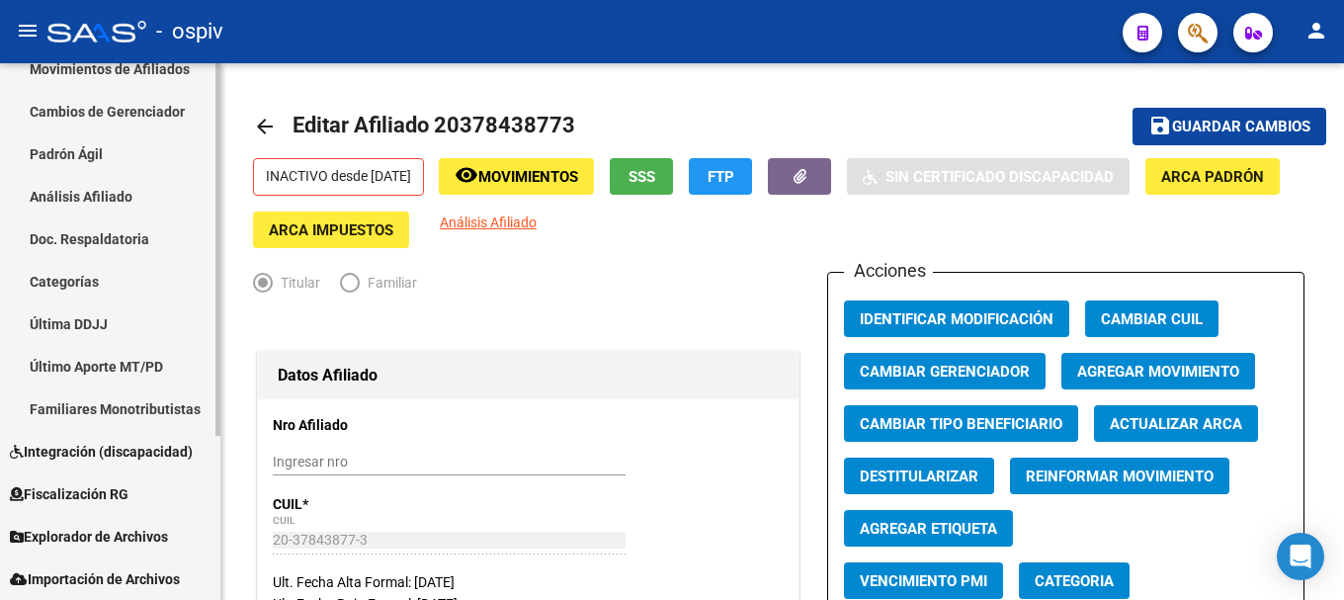
click at [106, 531] on span "Explorador de Archivos" at bounding box center [89, 537] width 158 height 22
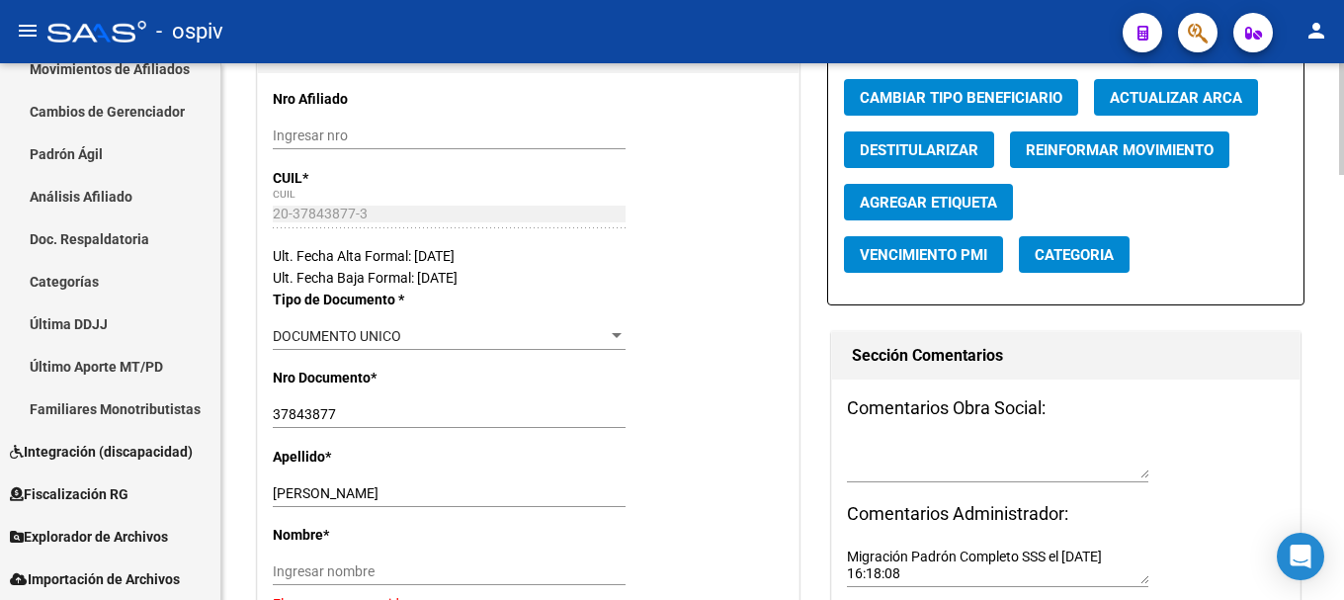
scroll to position [395, 0]
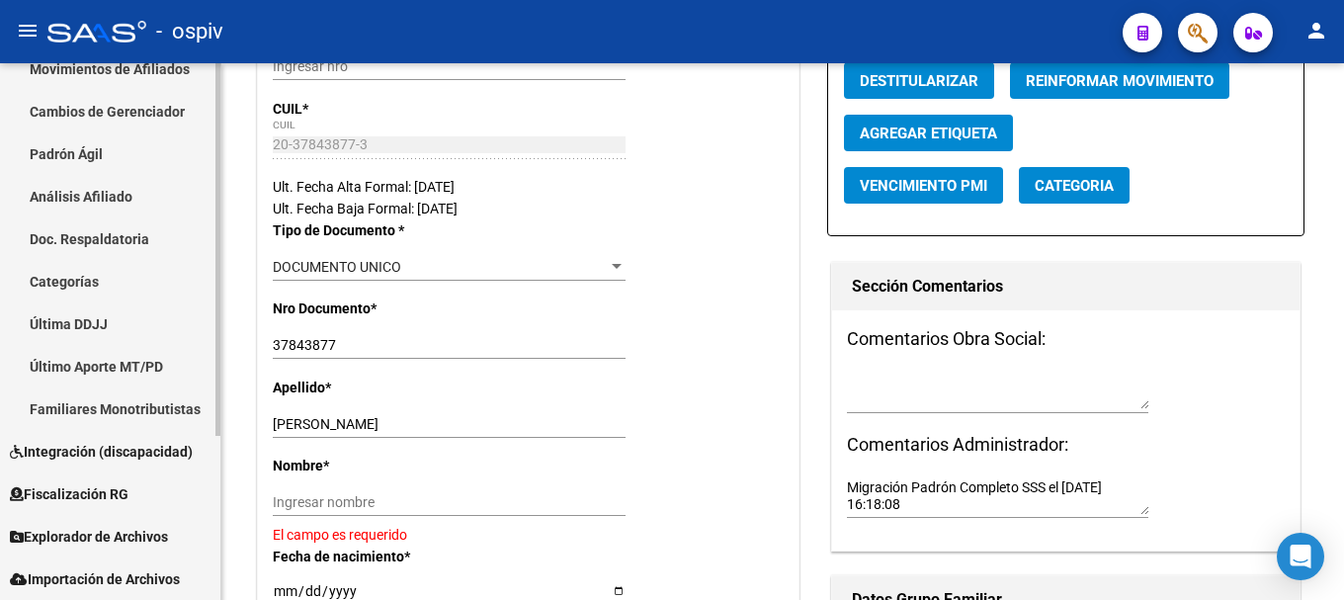
click at [122, 549] on link "Explorador de Archivos" at bounding box center [110, 536] width 220 height 42
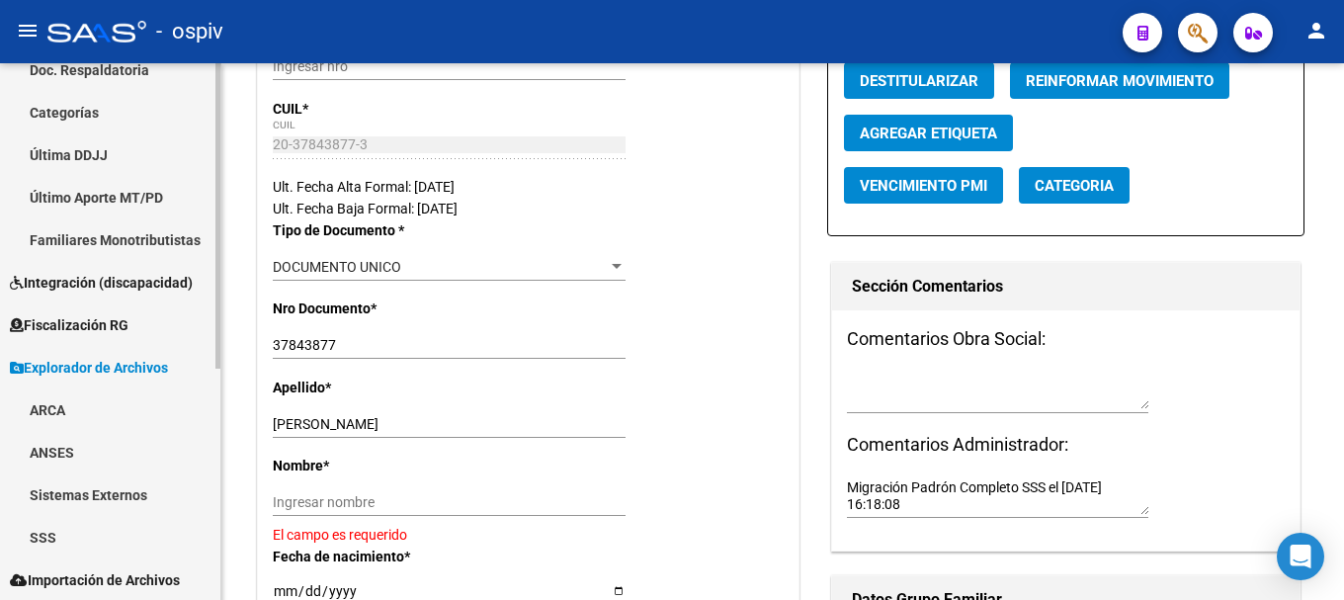
scroll to position [406, 0]
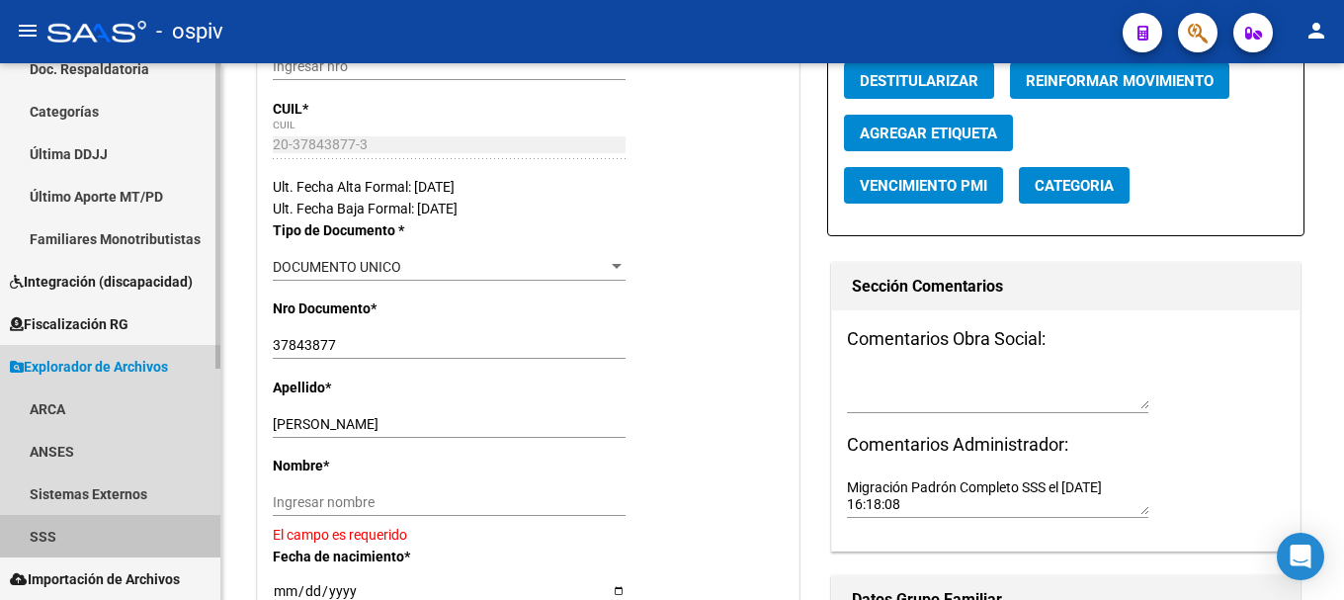
click at [49, 533] on link "SSS" at bounding box center [110, 536] width 220 height 42
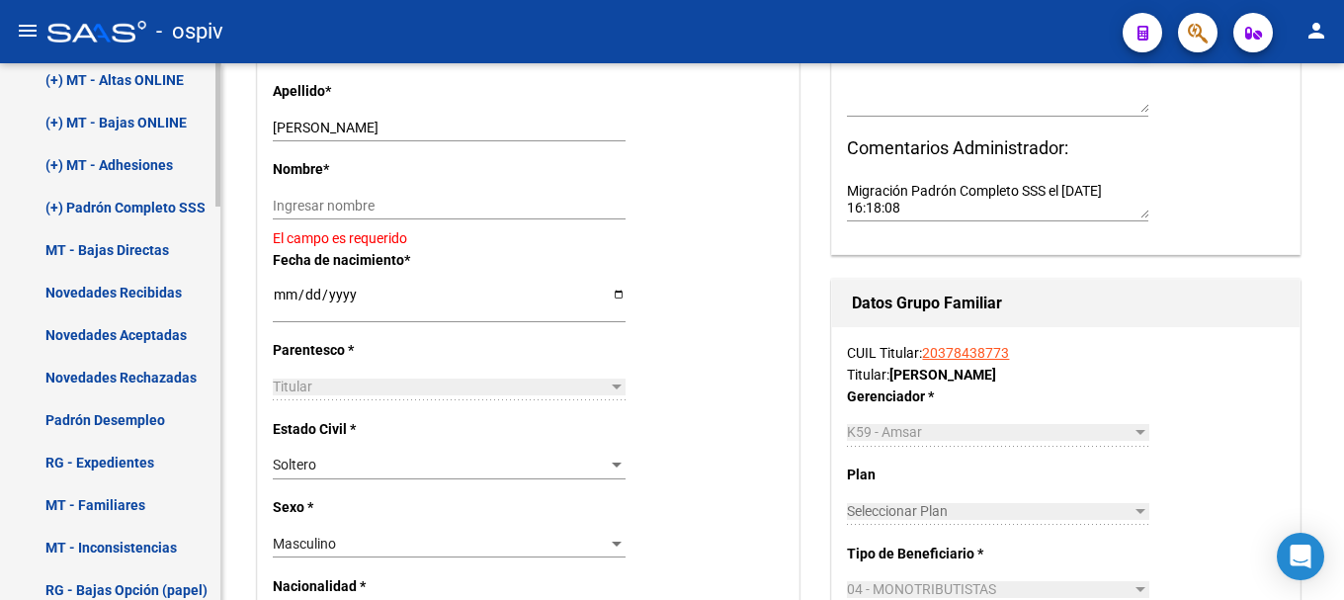
scroll to position [1073, 0]
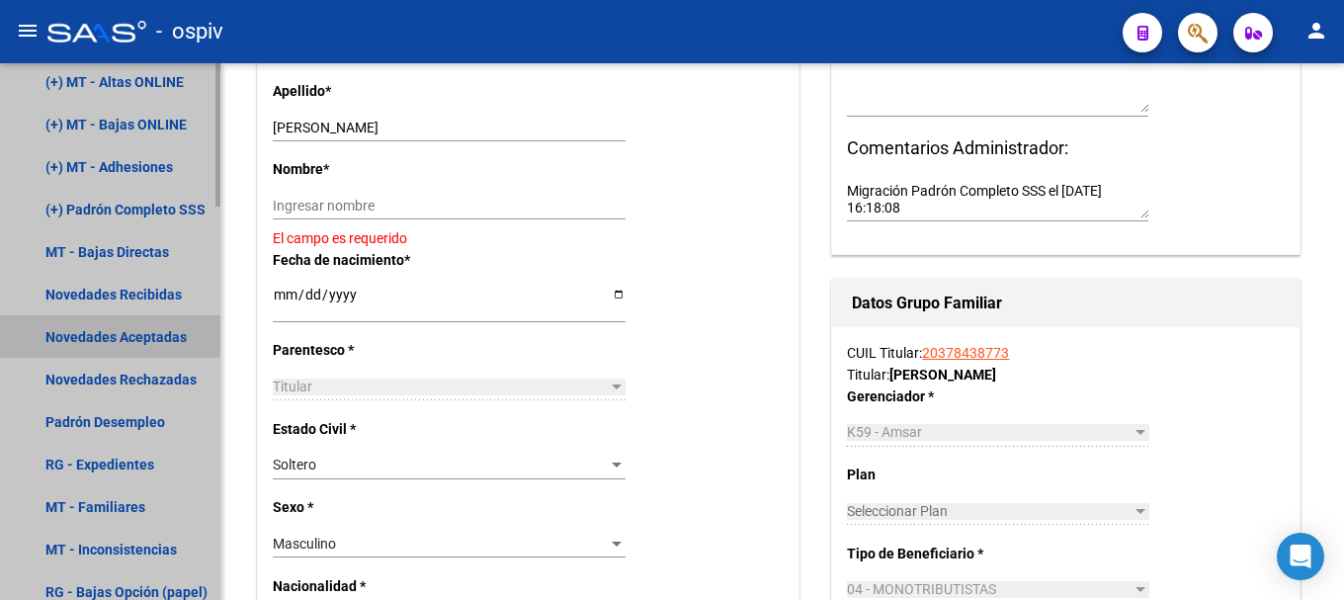
click at [137, 327] on link "Novedades Aceptadas" at bounding box center [110, 336] width 220 height 42
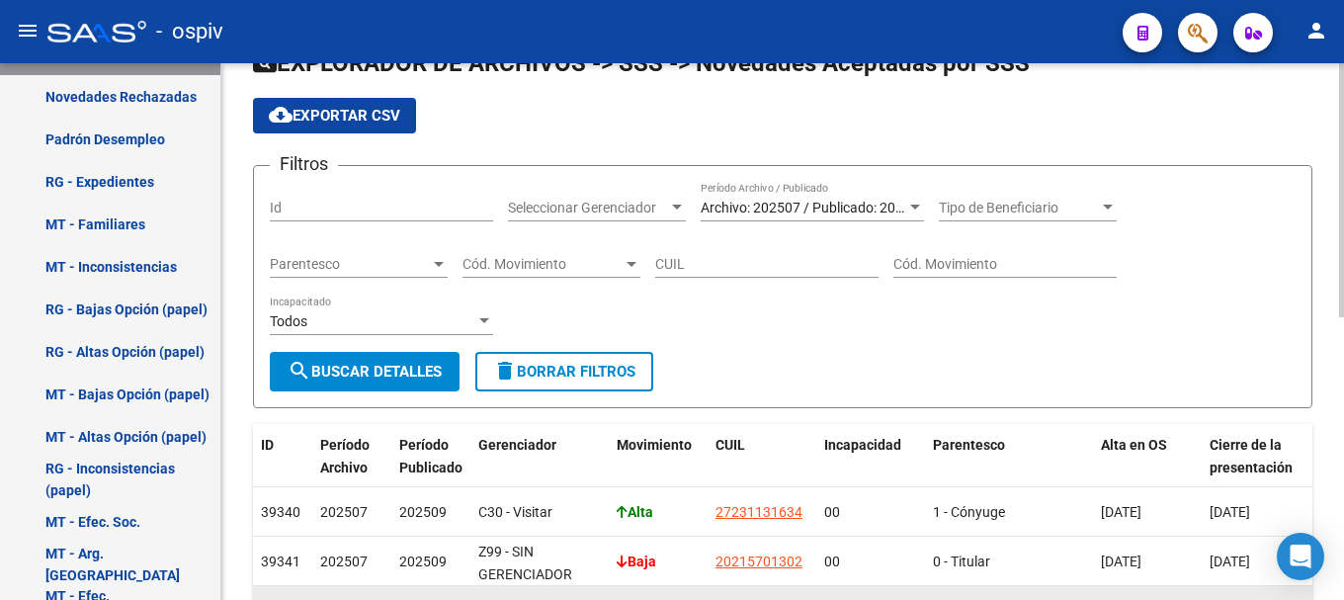
scroll to position [5, 0]
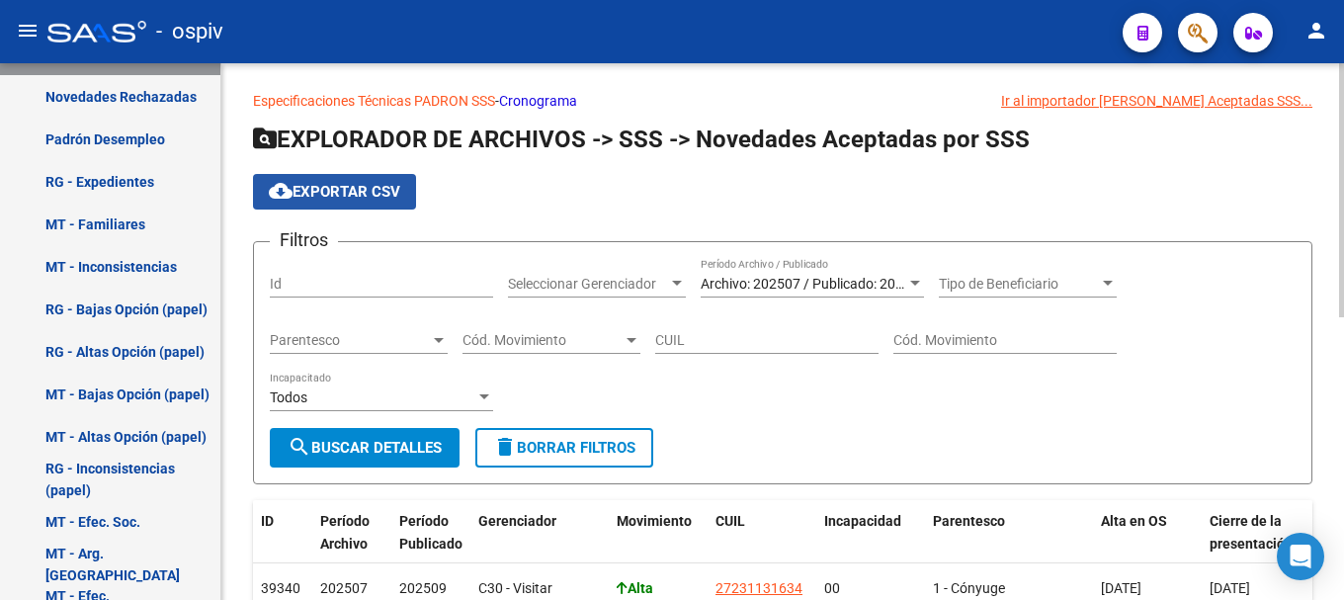
click at [336, 191] on span "cloud_download Exportar CSV" at bounding box center [334, 192] width 131 height 18
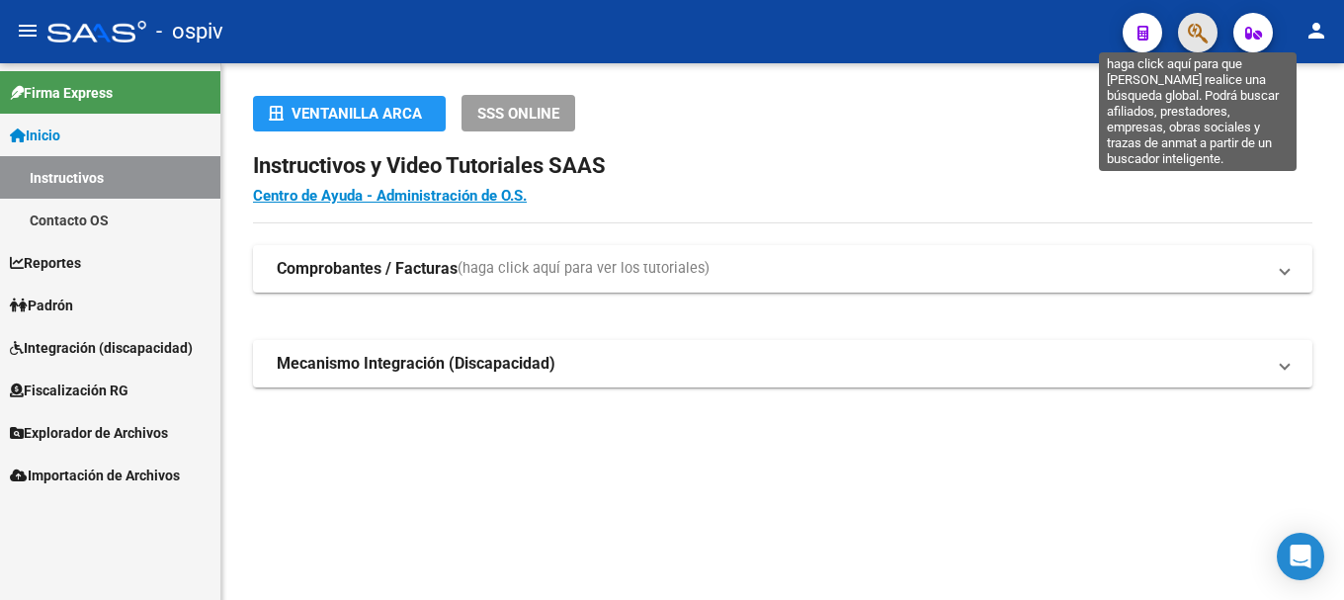
click at [1196, 30] on icon "button" at bounding box center [1197, 33] width 20 height 23
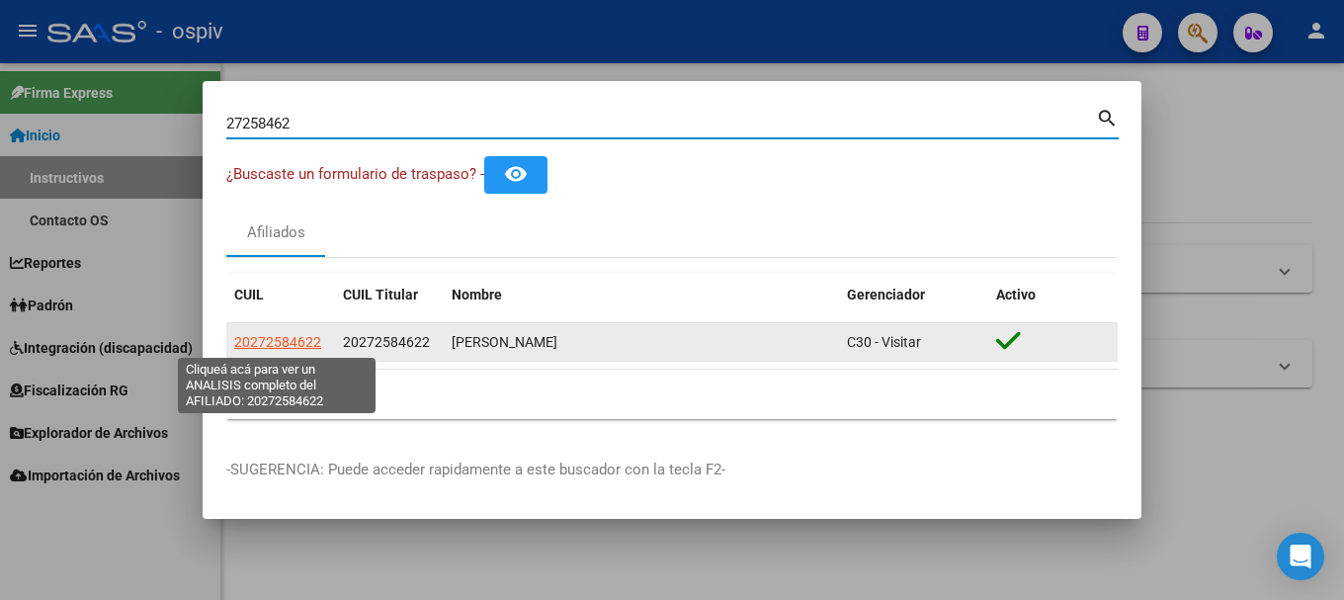
click at [293, 346] on span "20272584622" at bounding box center [277, 342] width 87 height 16
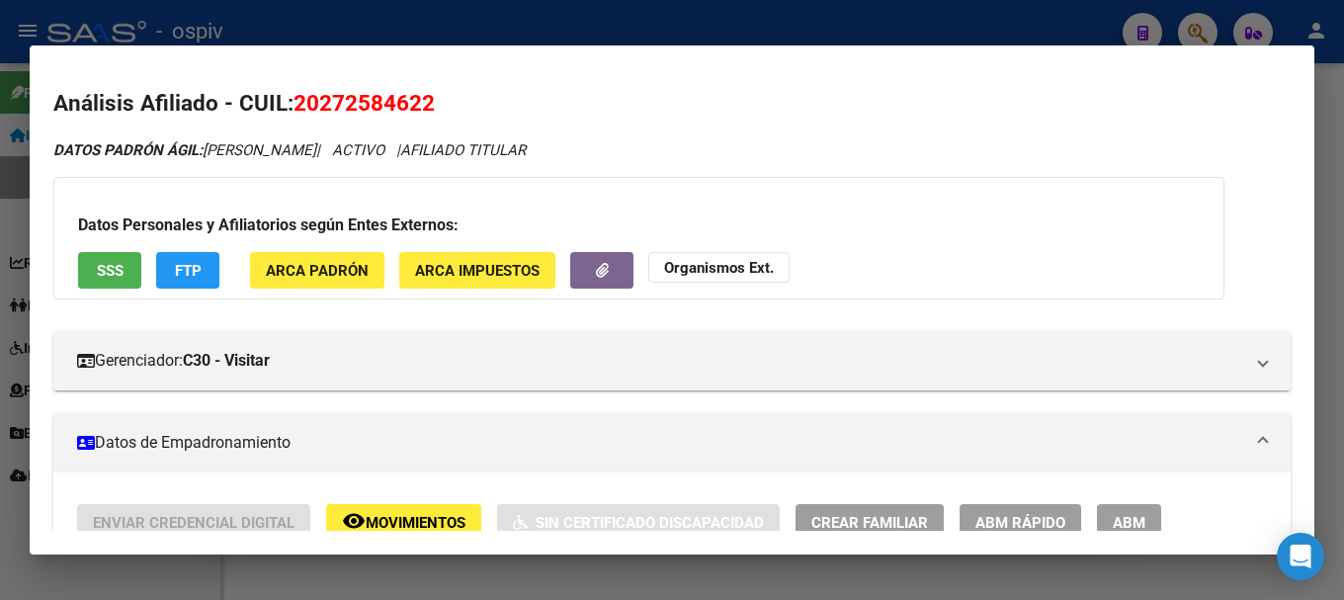
click at [537, 19] on div at bounding box center [672, 300] width 1344 height 600
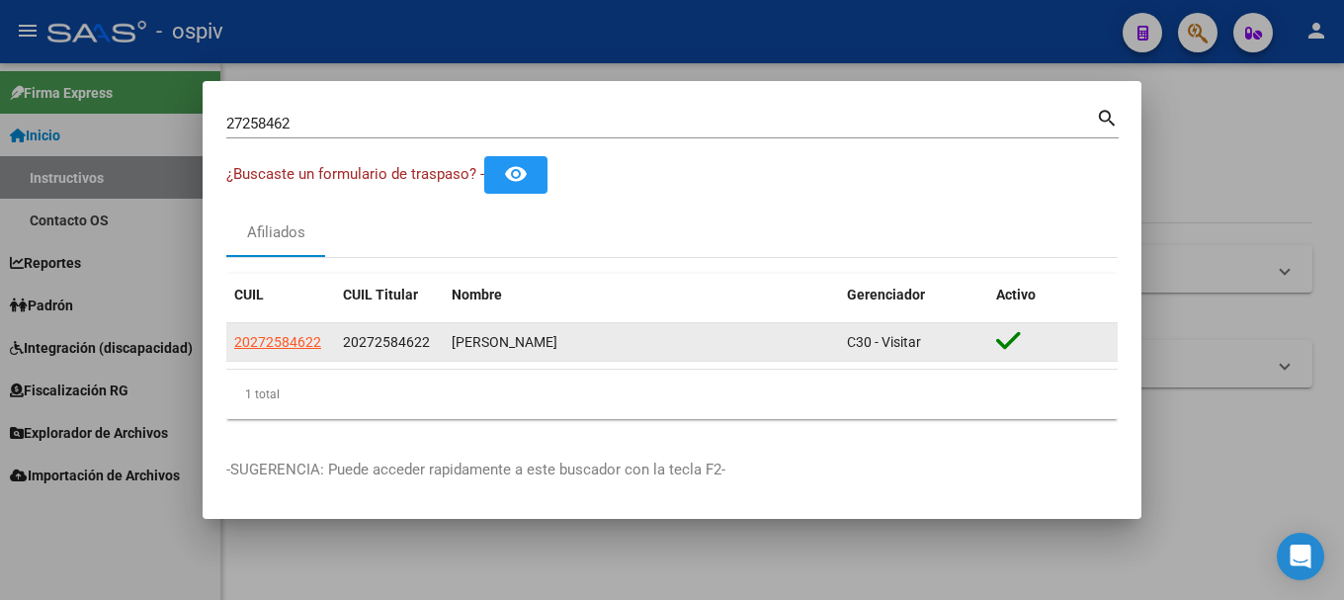
drag, startPoint x: 360, startPoint y: 345, endPoint x: 396, endPoint y: 345, distance: 36.6
click at [396, 345] on span "20272584622" at bounding box center [386, 342] width 87 height 16
drag, startPoint x: 347, startPoint y: 349, endPoint x: 418, endPoint y: 340, distance: 71.7
click at [418, 340] on span "20272584622" at bounding box center [386, 342] width 87 height 16
drag, startPoint x: 233, startPoint y: 343, endPoint x: 347, endPoint y: 343, distance: 113.6
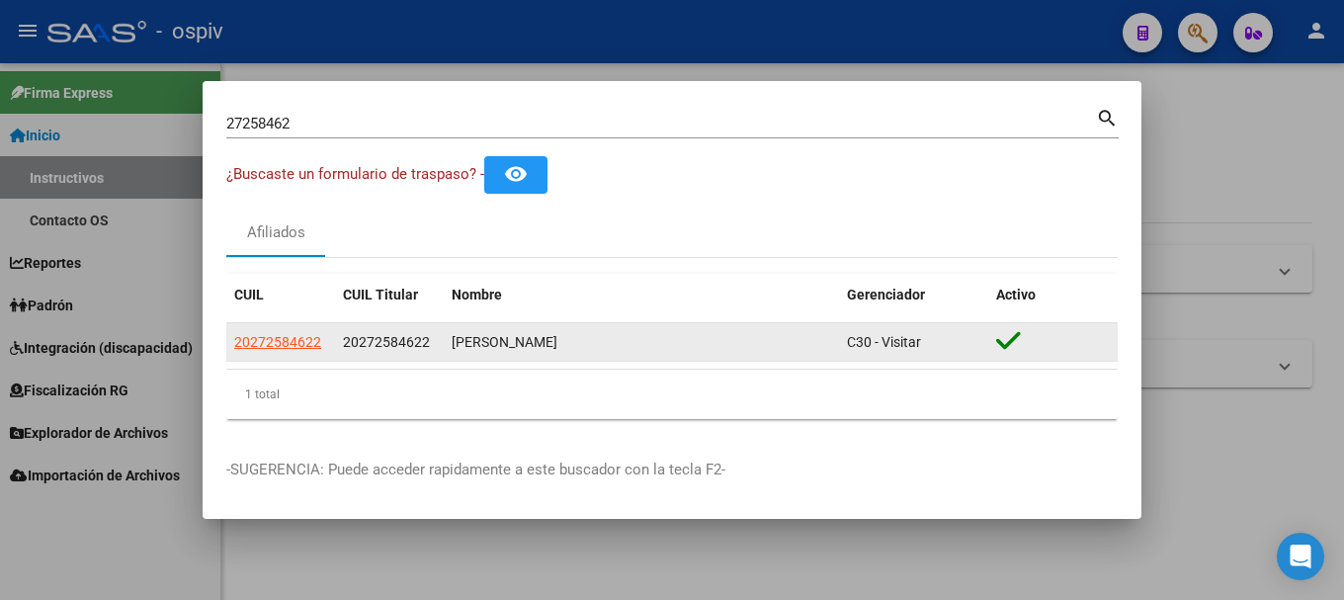
click at [347, 343] on div "20272584622 20272584622 BAEZ CARLOS ALBERTO C30 - Visitar" at bounding box center [671, 343] width 891 height 40
click at [377, 363] on datatable-selection "20272584622 20272584622 BAEZ CARLOS ALBERTO C30 - Visitar" at bounding box center [671, 357] width 891 height 18
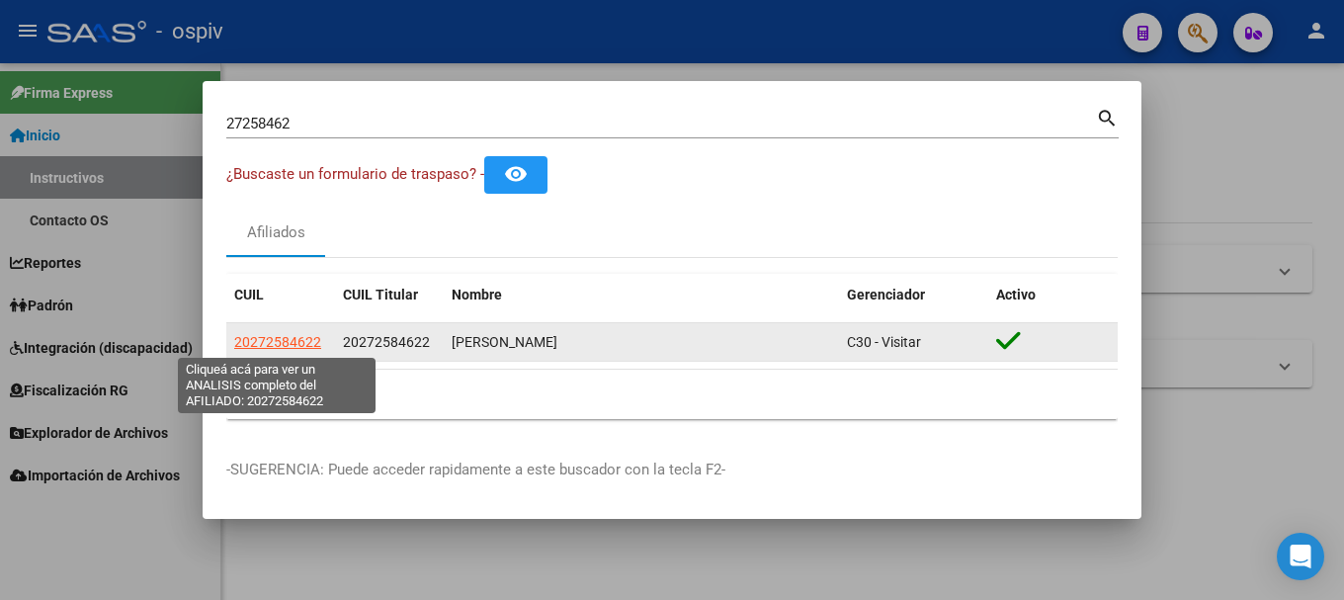
drag, startPoint x: 237, startPoint y: 338, endPoint x: 319, endPoint y: 345, distance: 82.3
click at [319, 345] on span "20272584622" at bounding box center [277, 342] width 87 height 16
copy span "20272584622"
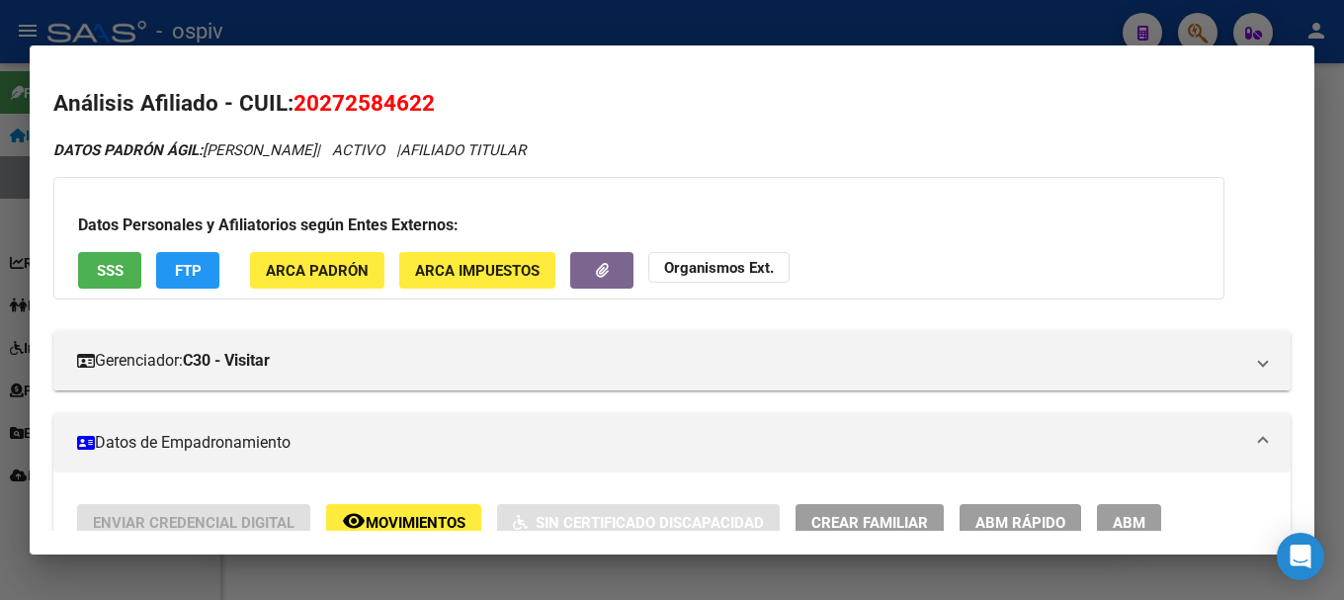
drag, startPoint x: 299, startPoint y: 99, endPoint x: 493, endPoint y: 106, distance: 193.8
click at [493, 106] on h2 "Análisis Afiliado - CUIL: 20272584622" at bounding box center [671, 104] width 1237 height 34
copy span "20272584622"
click at [1201, 23] on div at bounding box center [672, 300] width 1344 height 600
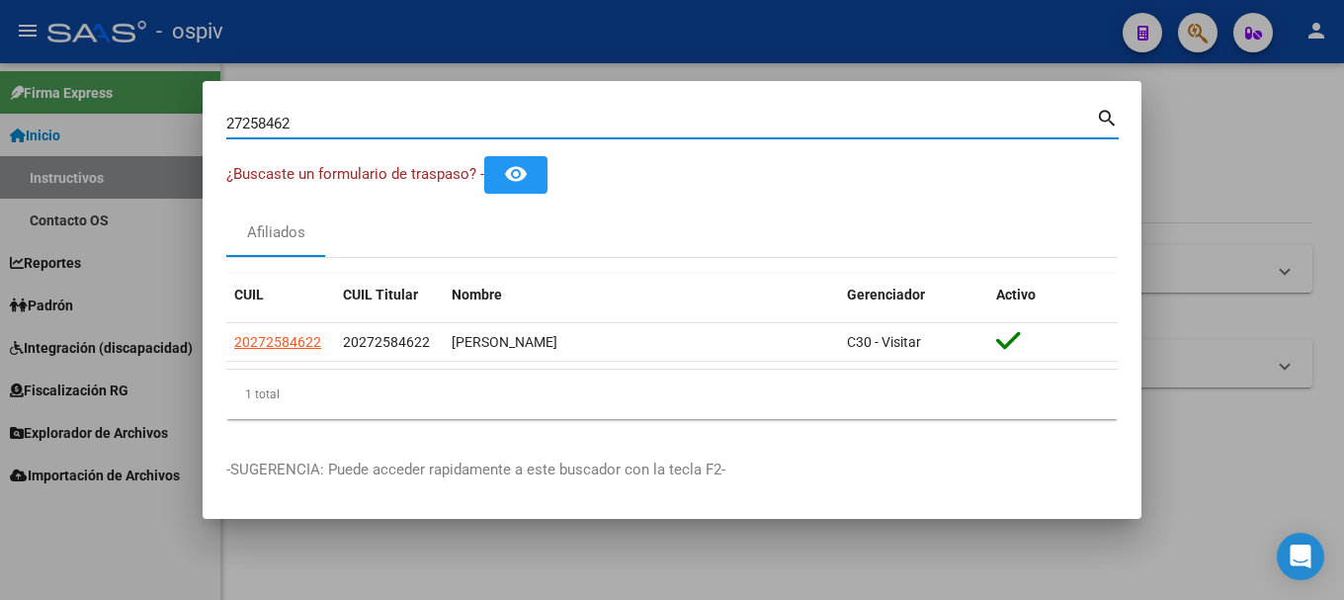
drag, startPoint x: 343, startPoint y: 125, endPoint x: 127, endPoint y: 86, distance: 219.0
click at [127, 86] on div "27258462 Buscar (apellido, dni, cuil, nro traspaso, cuit, obra social) search ¿…" at bounding box center [672, 300] width 1344 height 600
paste input "0437308919"
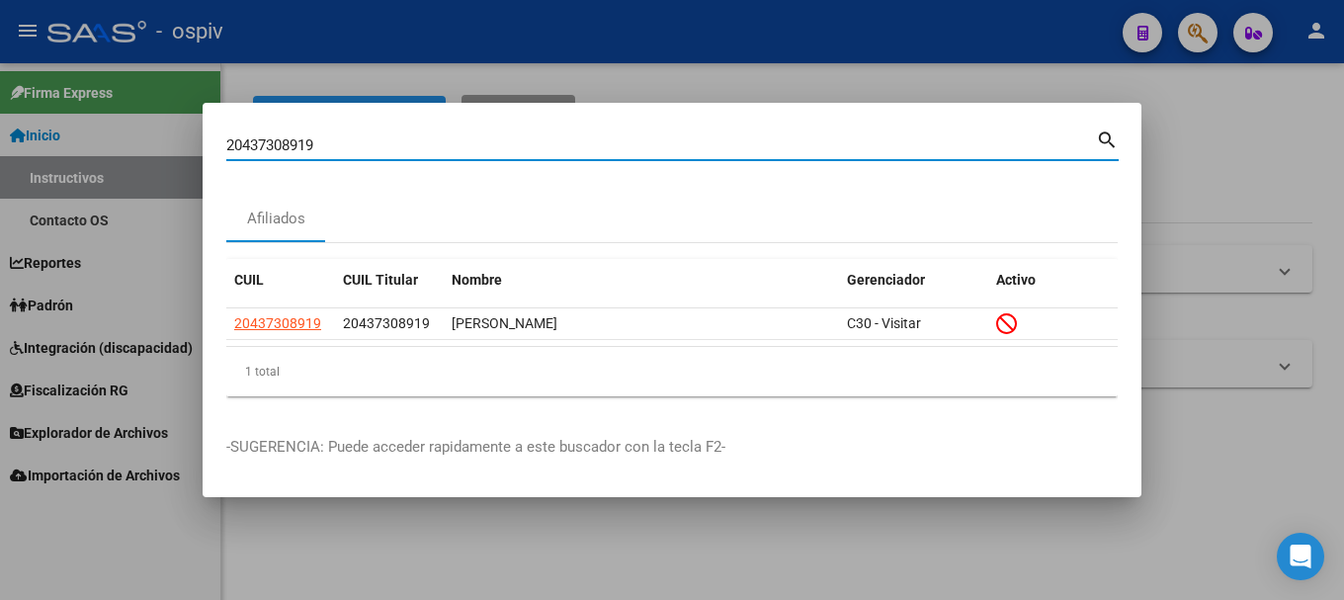
drag, startPoint x: 330, startPoint y: 146, endPoint x: 128, endPoint y: 92, distance: 208.7
click at [139, 101] on div "20437308919 Buscar (apellido, dni, cuil, nro traspaso, cuit, obra social) searc…" at bounding box center [672, 300] width 1344 height 600
paste input "331209563"
type input "20331209563"
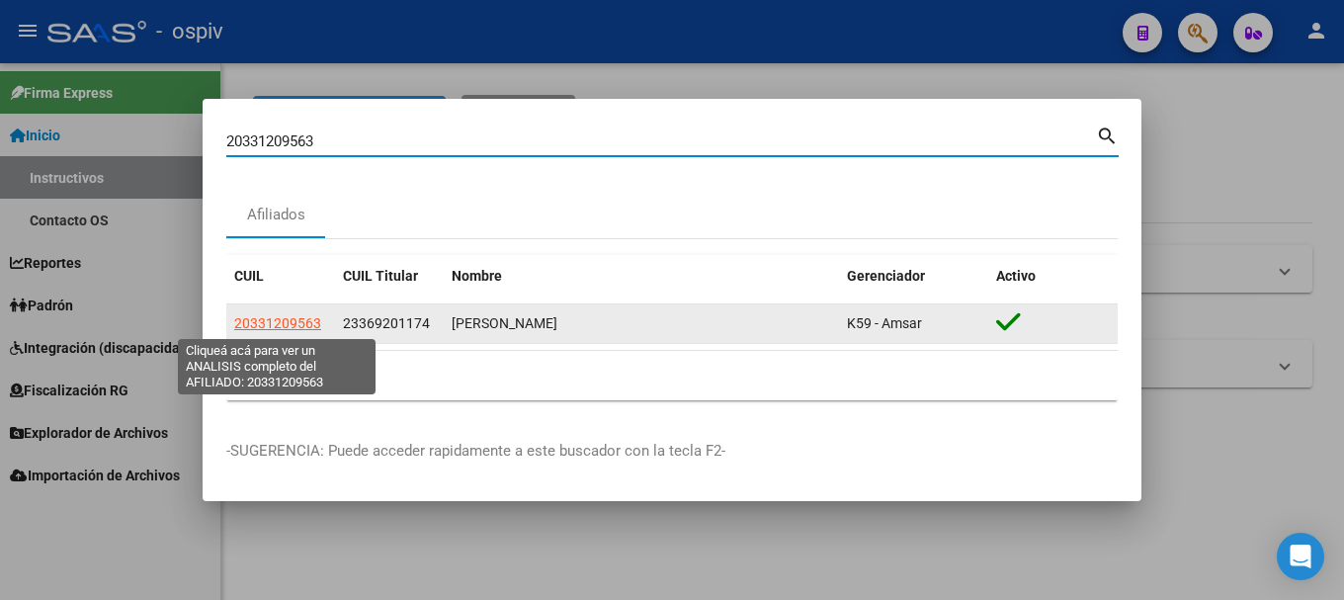
click at [265, 319] on span "20331209563" at bounding box center [277, 323] width 87 height 16
type textarea "20331209563"
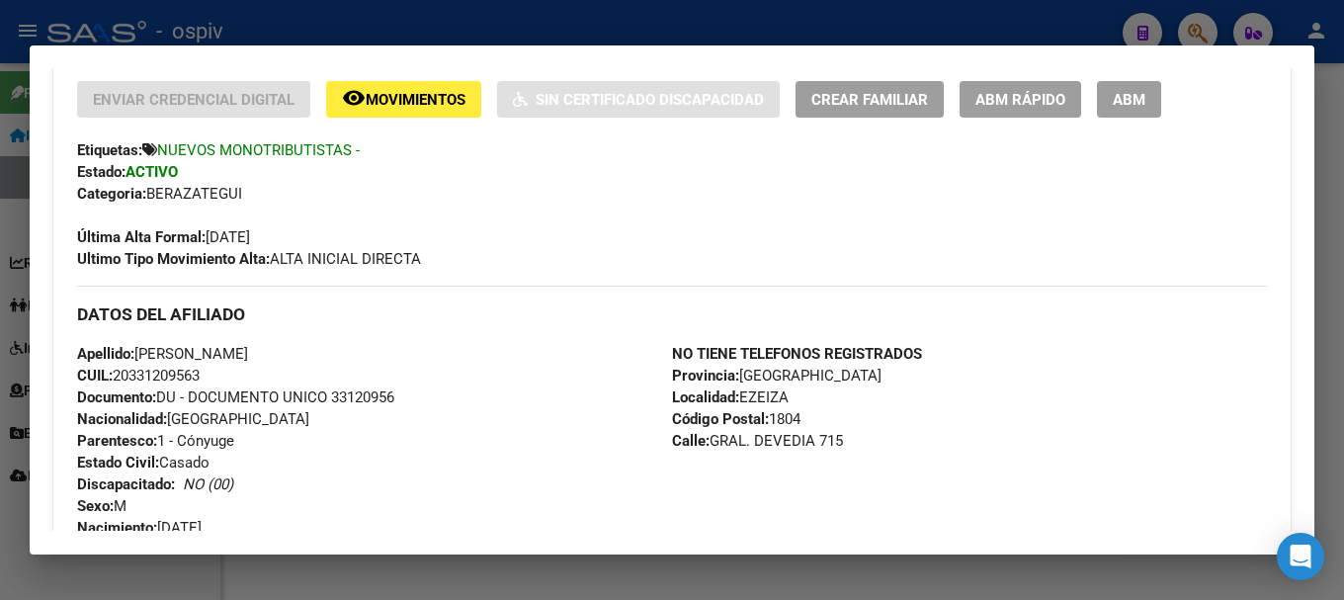
scroll to position [395, 0]
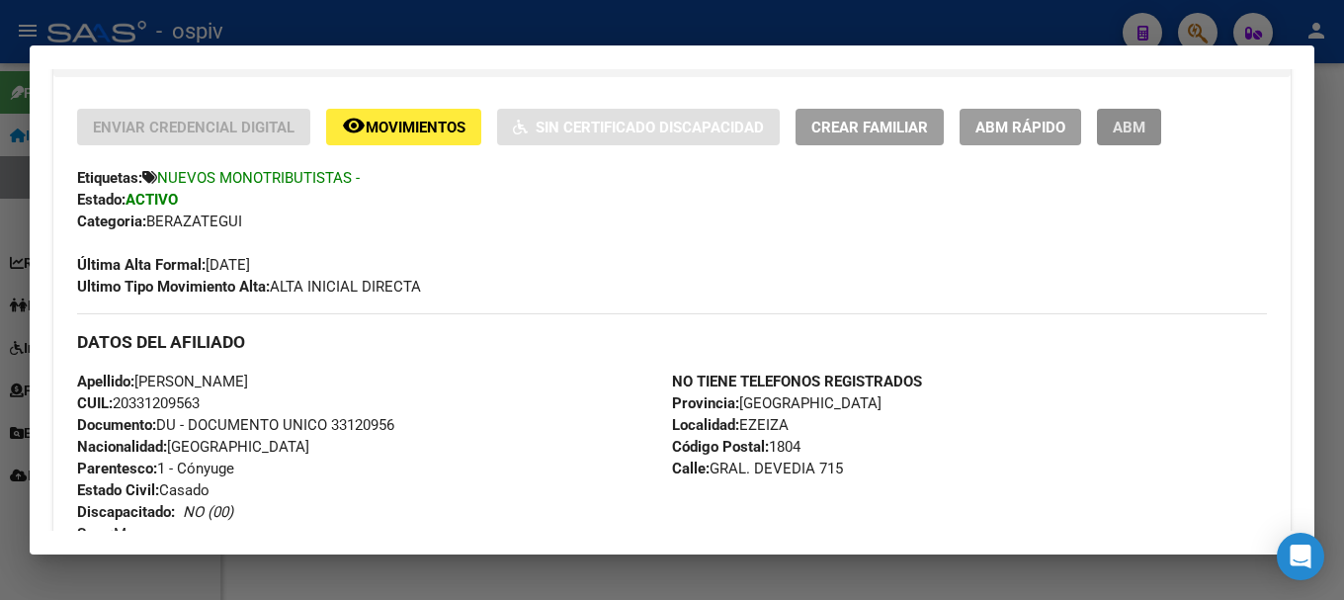
click at [1151, 123] on button "ABM" at bounding box center [1129, 127] width 64 height 37
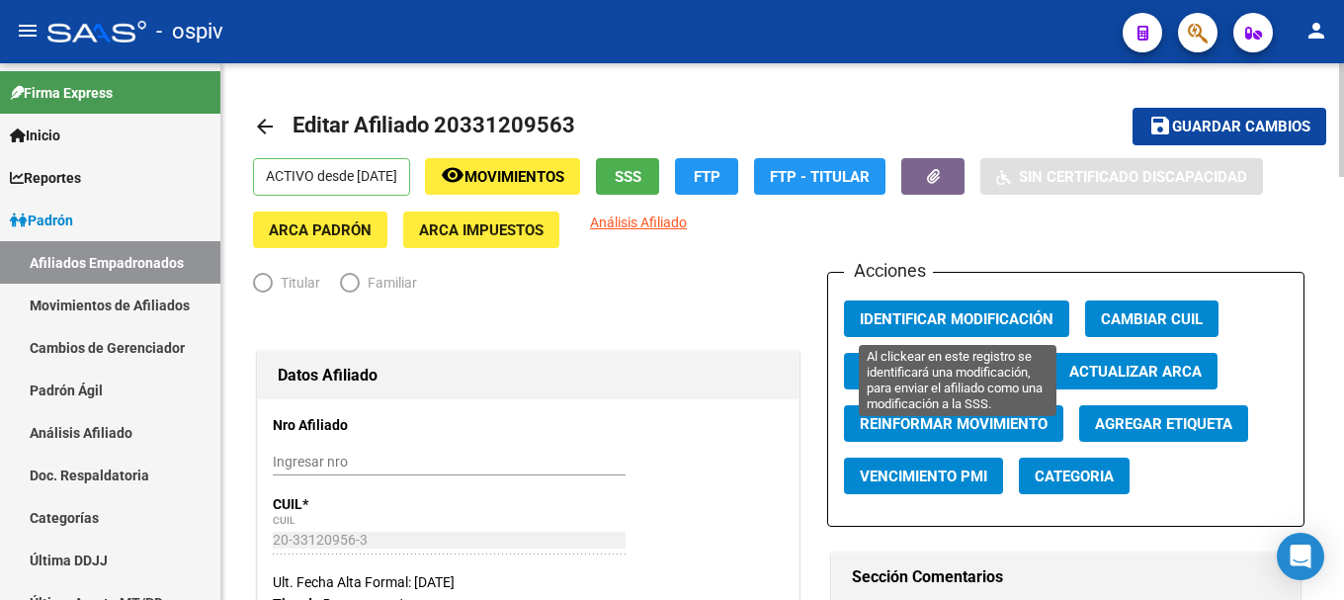
radio input "true"
type input "23-36920117-4"
click at [969, 306] on button "Identificar Modificación" at bounding box center [956, 318] width 225 height 37
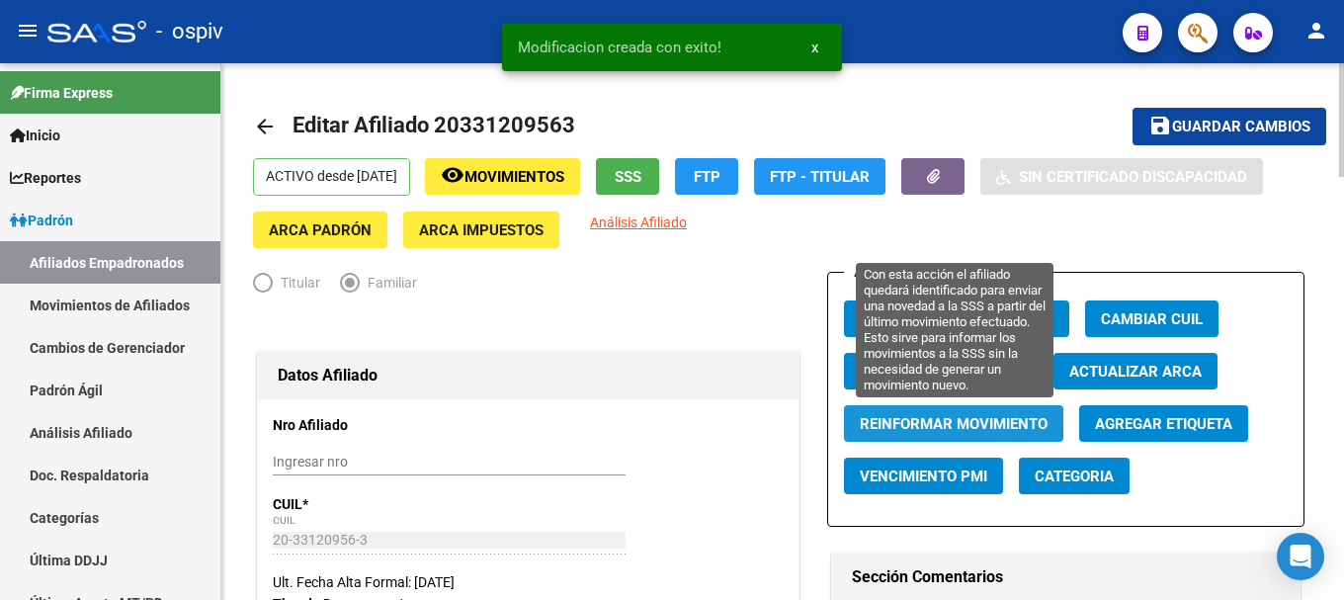
click at [929, 437] on button "Reinformar Movimiento" at bounding box center [953, 423] width 219 height 37
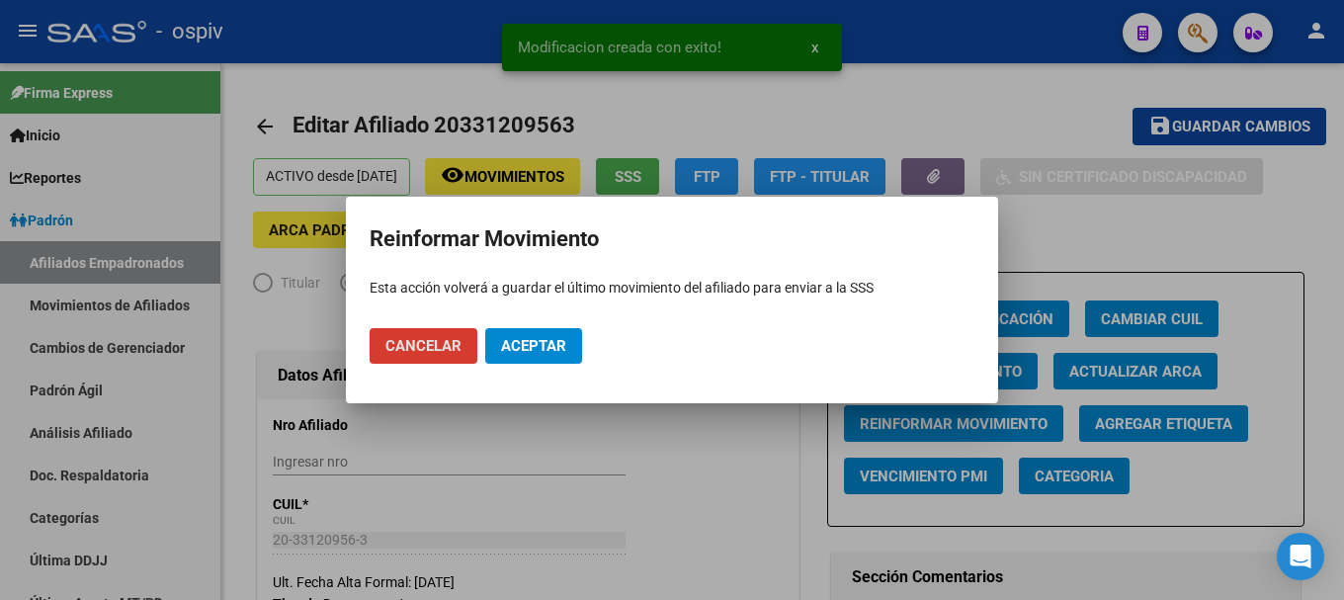
drag, startPoint x: 532, startPoint y: 345, endPoint x: 541, endPoint y: 332, distance: 15.6
click at [534, 345] on span "Aceptar" at bounding box center [533, 346] width 65 height 18
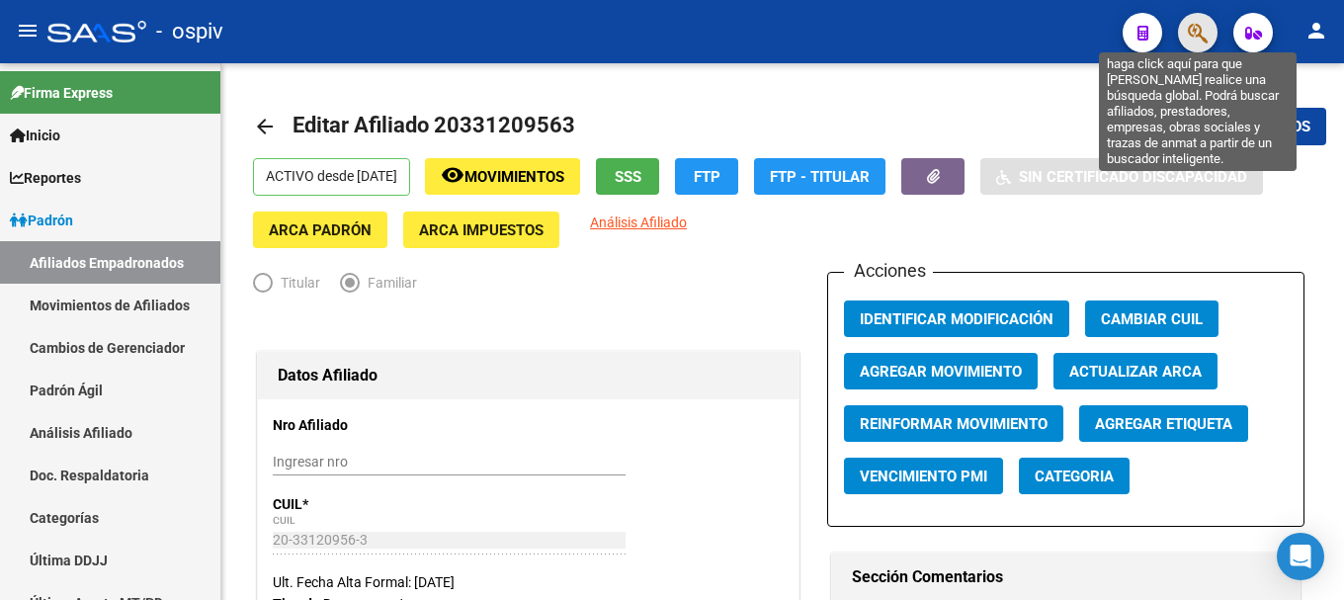
click at [1206, 25] on icon "button" at bounding box center [1197, 33] width 20 height 23
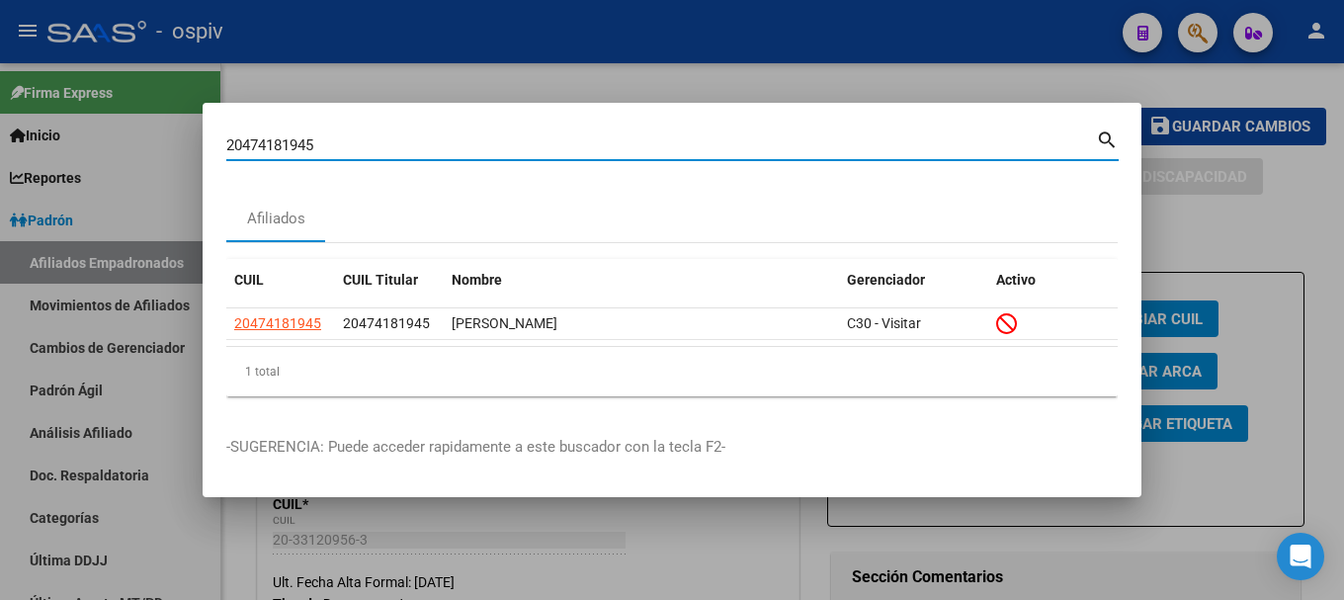
drag, startPoint x: 279, startPoint y: 145, endPoint x: 178, endPoint y: 128, distance: 102.2
click at [178, 128] on div "20474181945 Buscar (apellido, dni, cuil, nro traspaso, cuit, obra social) searc…" at bounding box center [672, 300] width 1344 height 600
paste input "7230893573"
type input "27230893573"
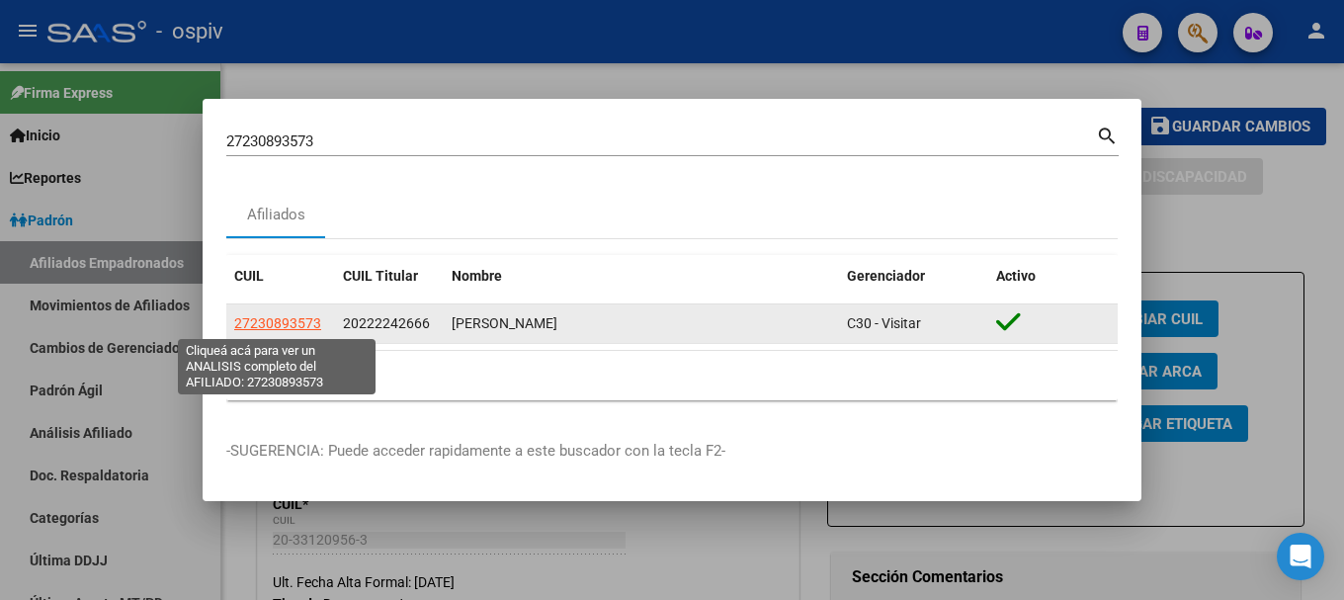
click at [282, 329] on span "27230893573" at bounding box center [277, 323] width 87 height 16
type textarea "27230893573"
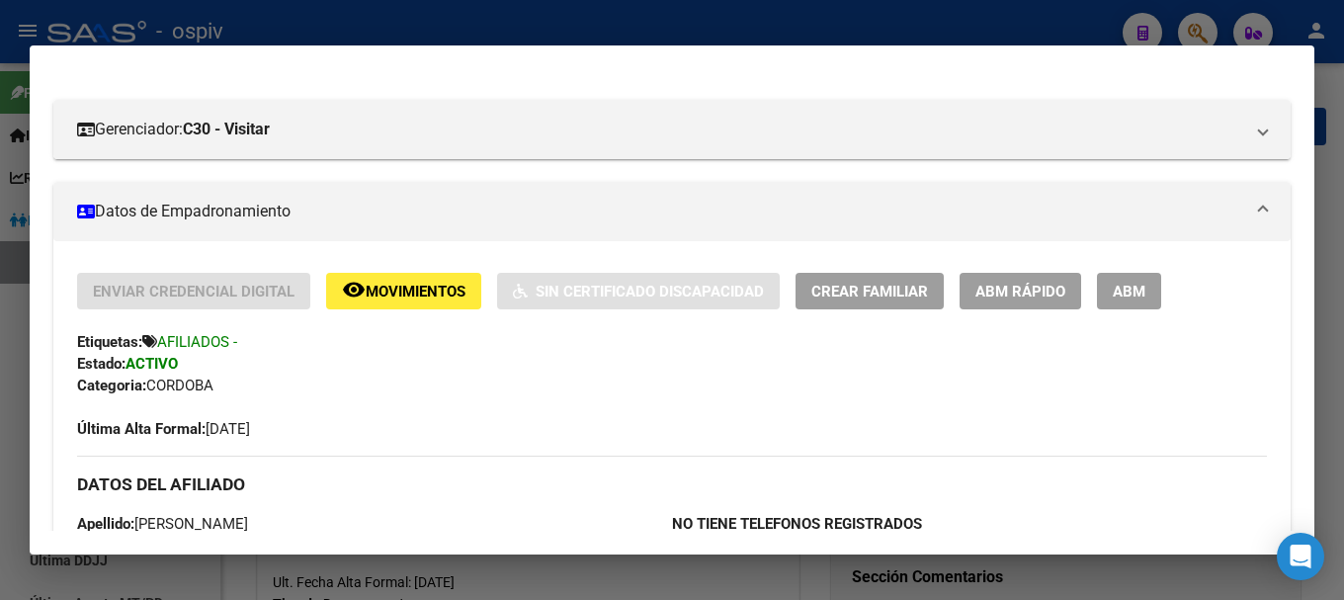
scroll to position [296, 0]
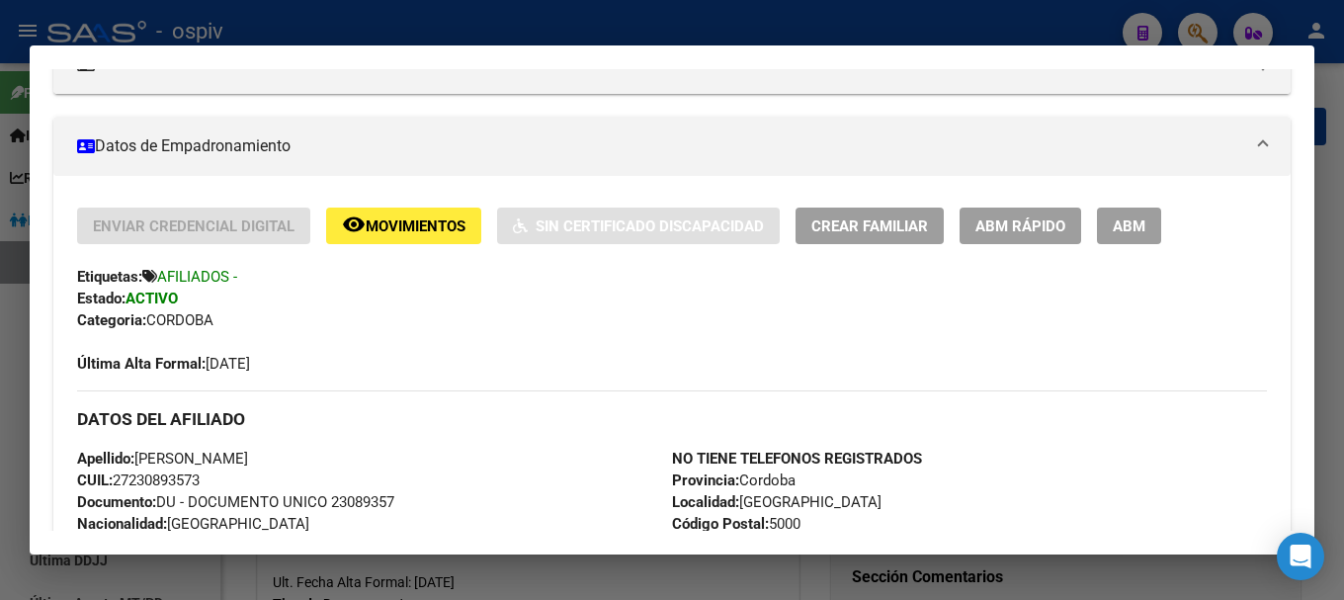
click at [1119, 233] on span "ABM" at bounding box center [1128, 226] width 33 height 18
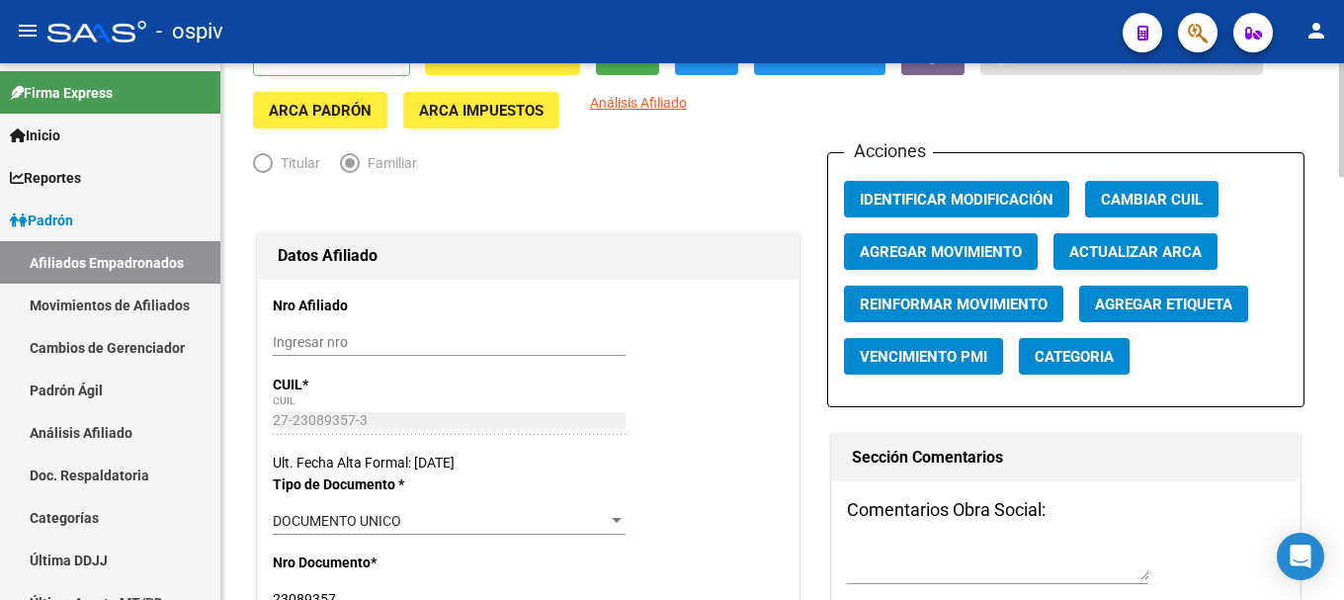
scroll to position [99, 0]
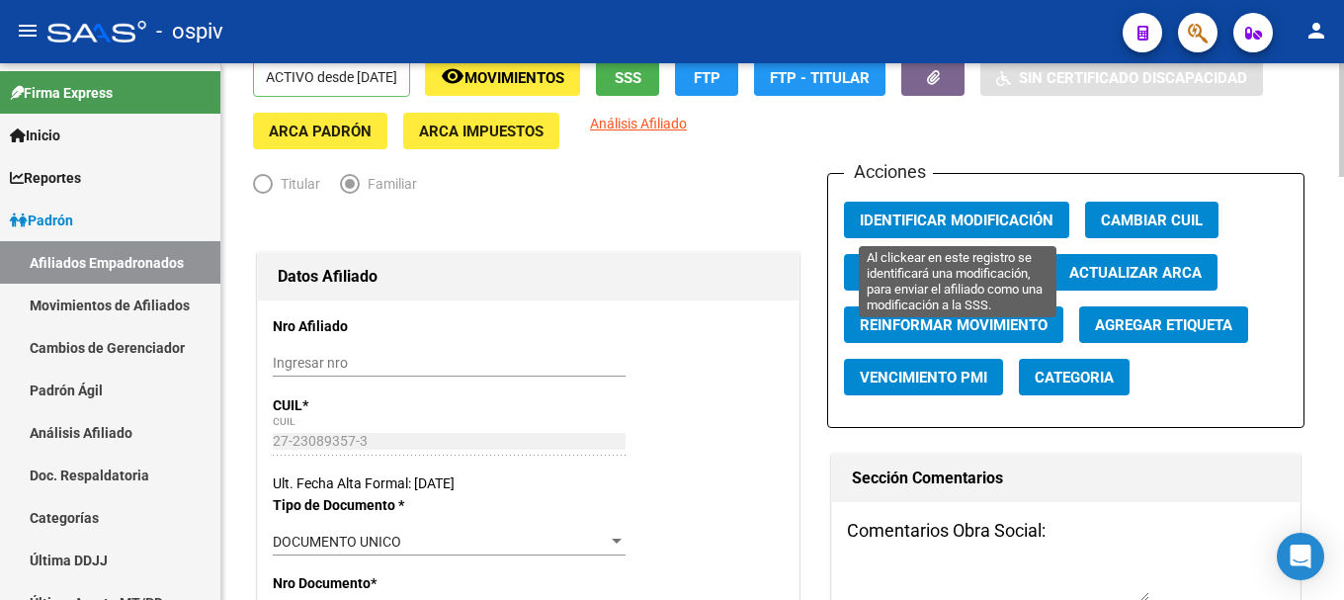
click at [918, 231] on button "Identificar Modificación" at bounding box center [956, 220] width 225 height 37
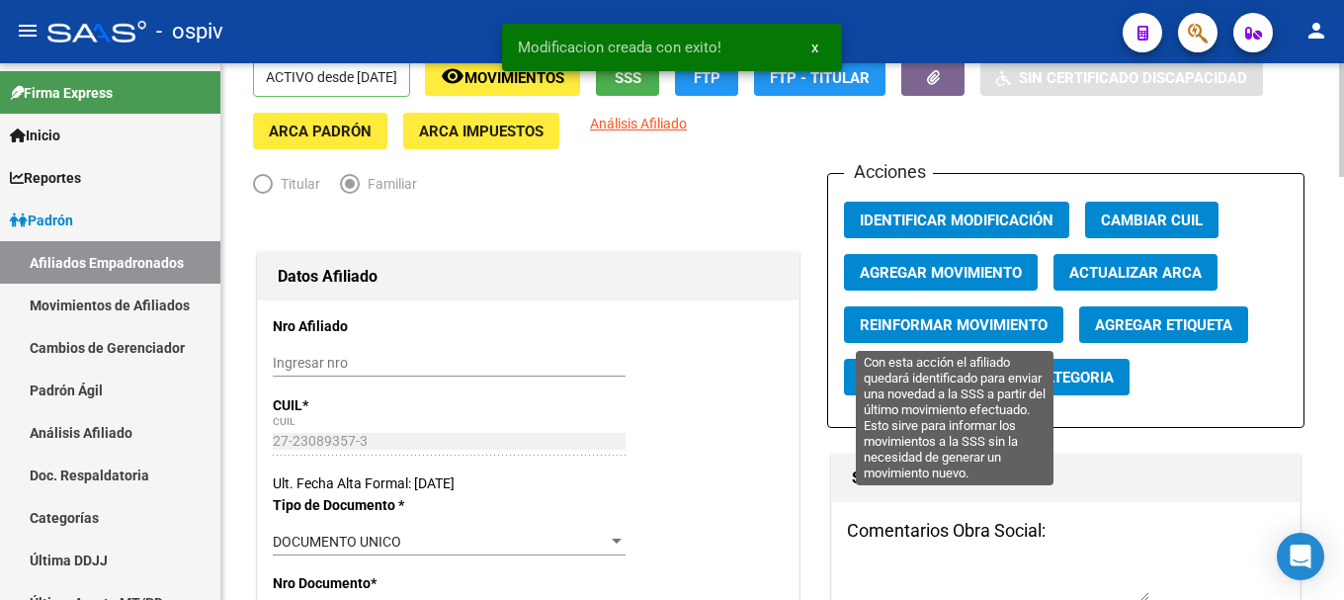
click at [931, 331] on span "Reinformar Movimiento" at bounding box center [953, 325] width 188 height 18
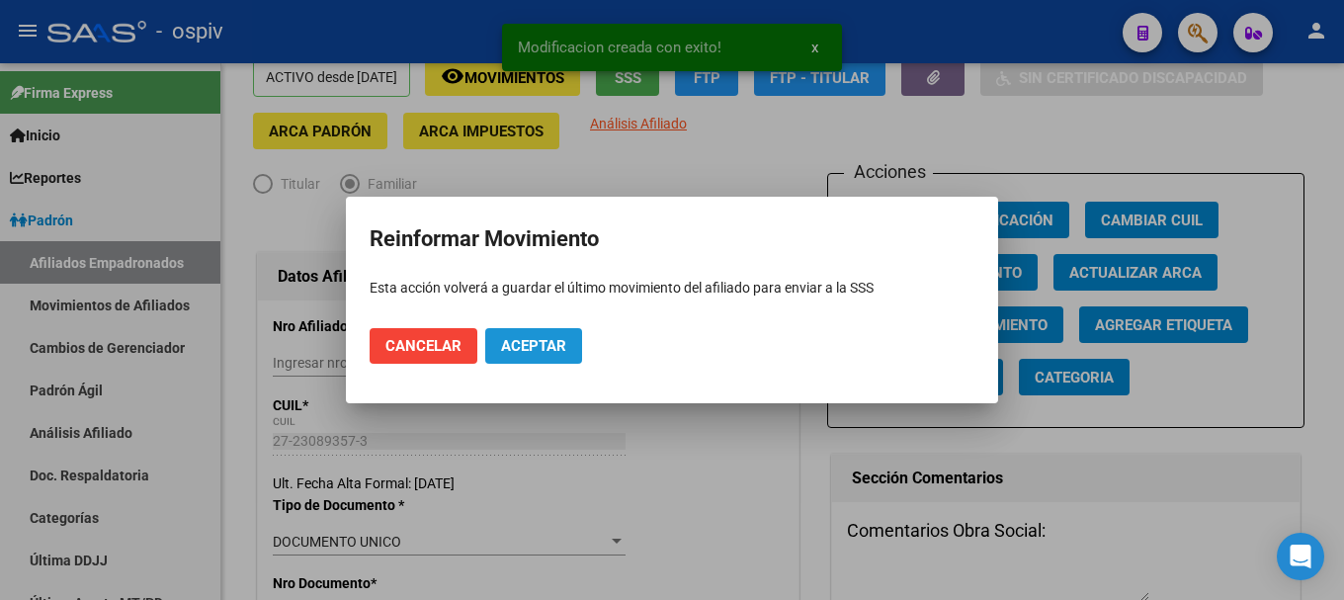
drag, startPoint x: 517, startPoint y: 342, endPoint x: 522, endPoint y: 330, distance: 12.8
click at [518, 339] on span "Aceptar" at bounding box center [533, 346] width 65 height 18
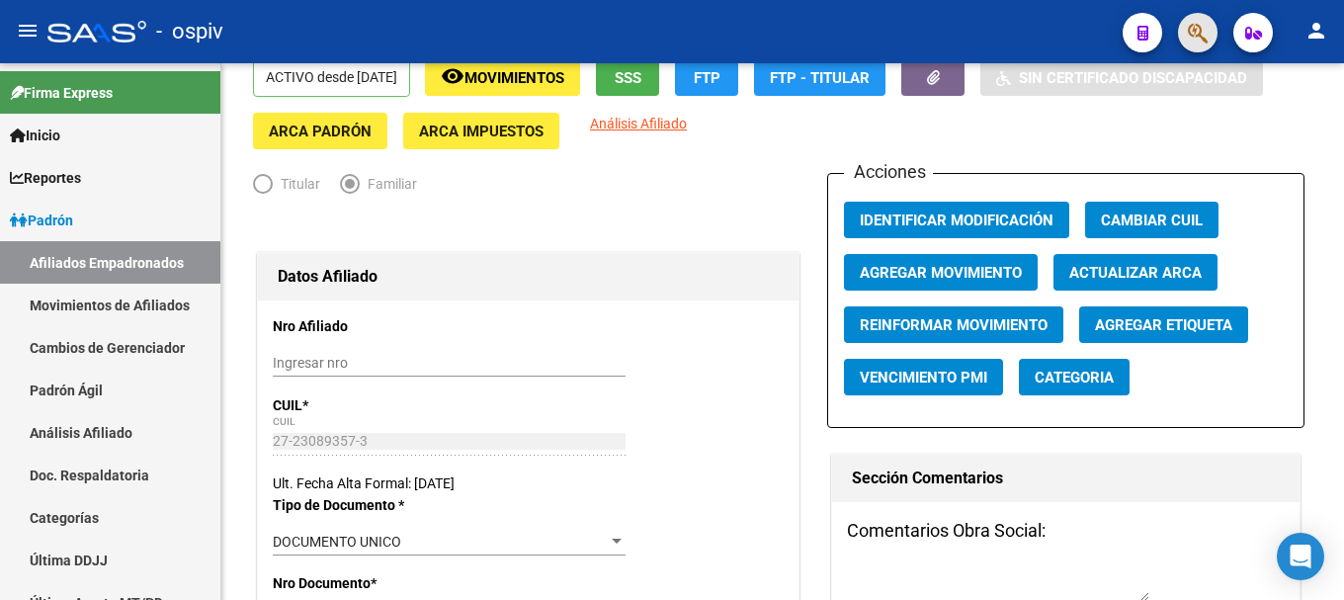
click at [1186, 30] on button "button" at bounding box center [1198, 33] width 40 height 40
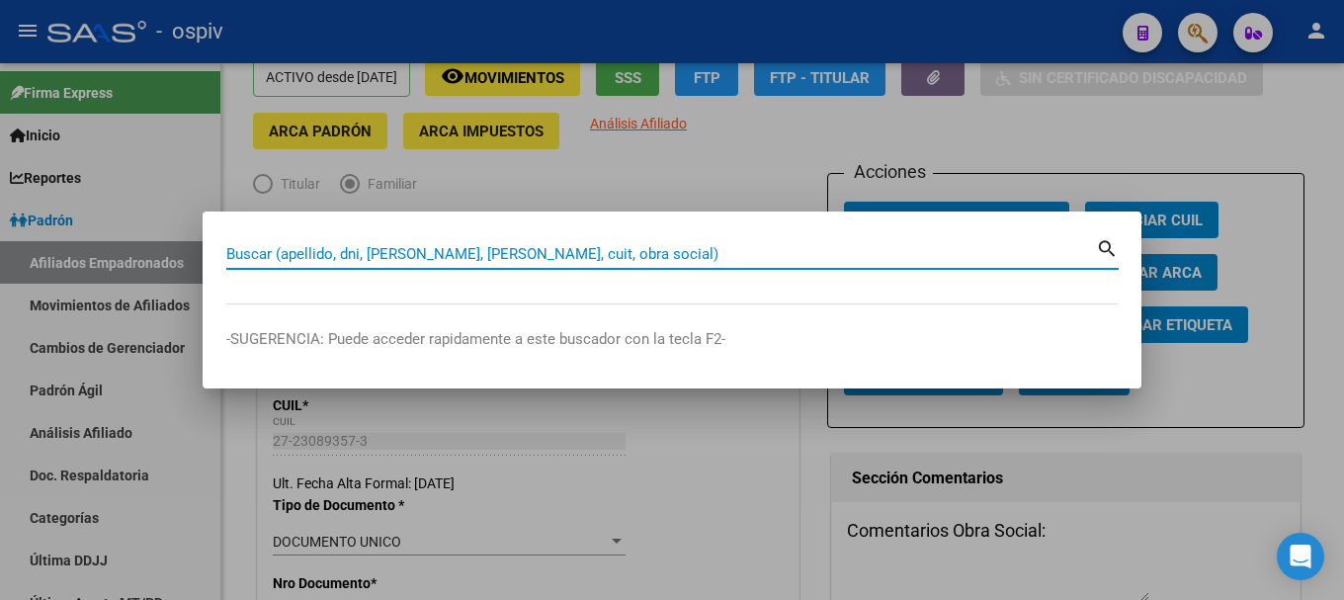
paste input "27954310693"
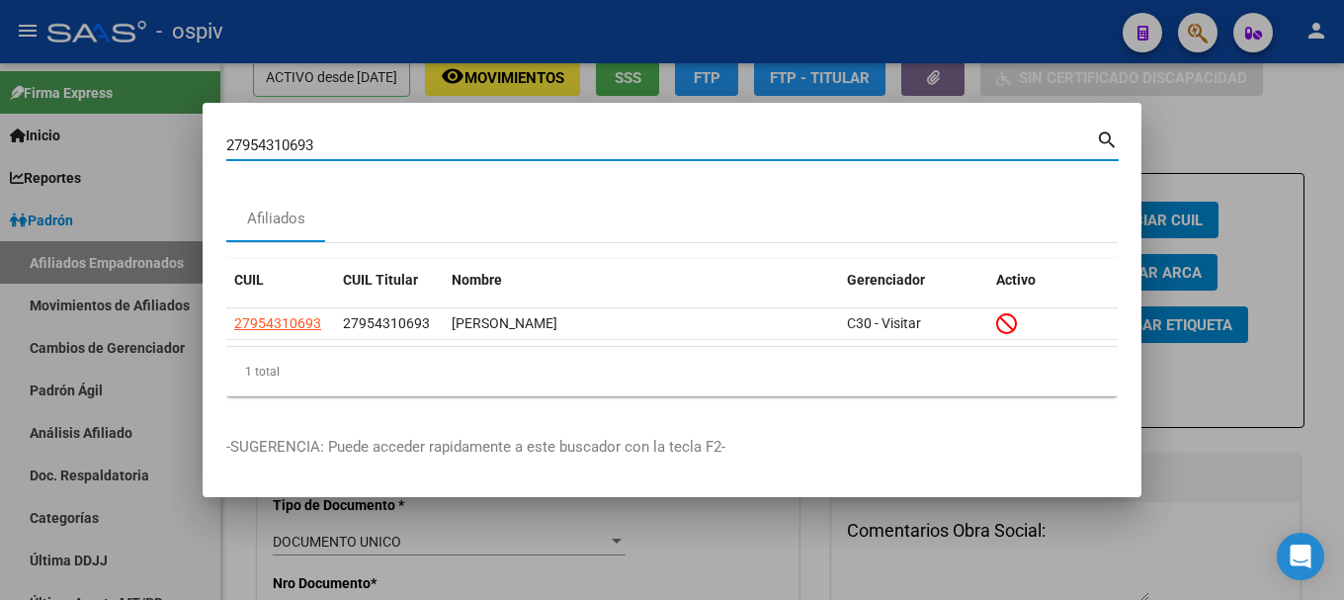
drag, startPoint x: 363, startPoint y: 153, endPoint x: 139, endPoint y: 121, distance: 225.6
click at [139, 121] on div "27954310693 Buscar (apellido, dni, cuil, nro traspaso, cuit, obra social) searc…" at bounding box center [672, 300] width 1344 height 600
paste input "422662842"
type input "27422662842"
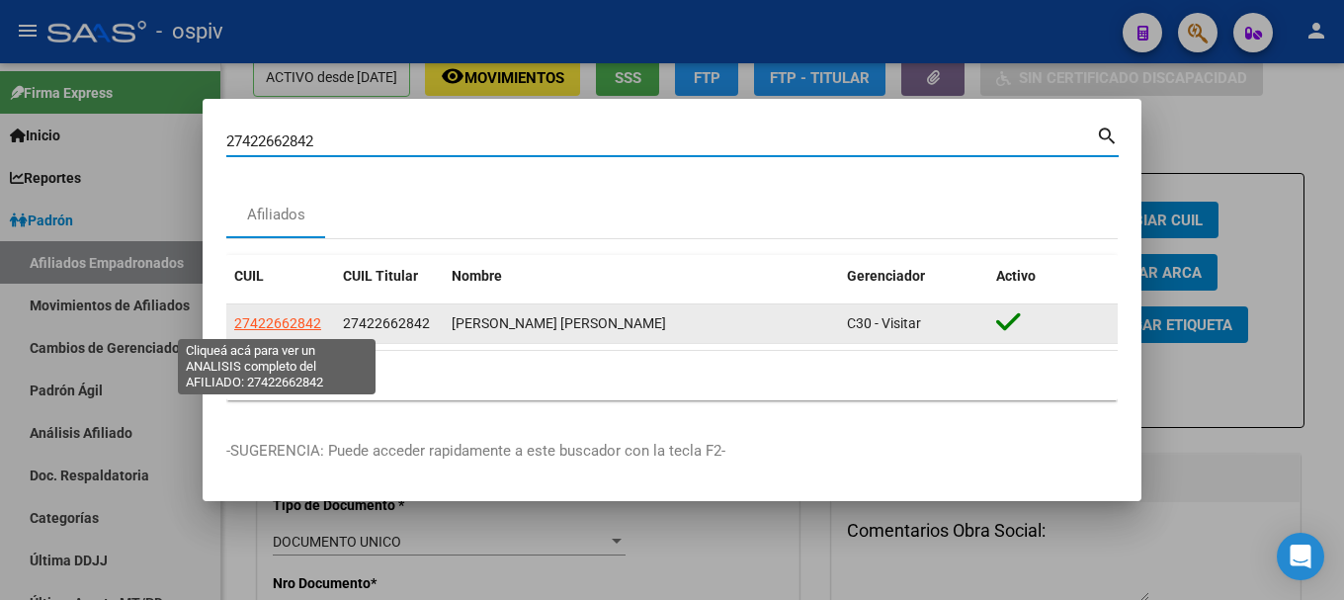
click at [291, 315] on span "27422662842" at bounding box center [277, 323] width 87 height 16
type textarea "27422662842"
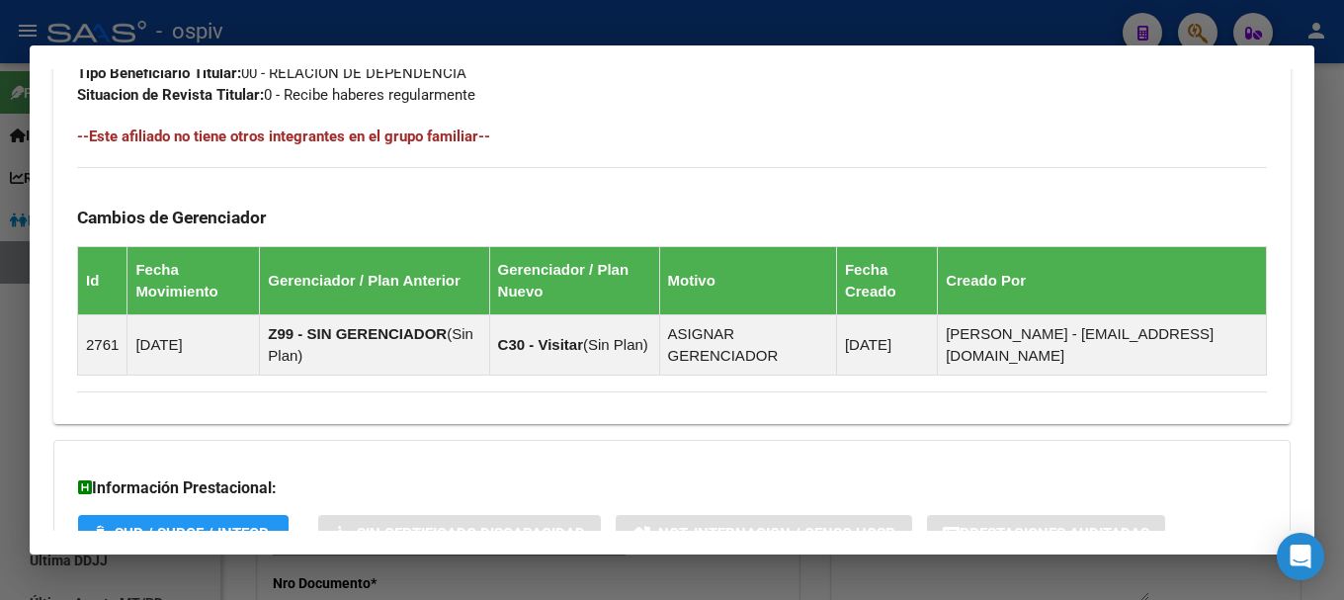
scroll to position [1185, 0]
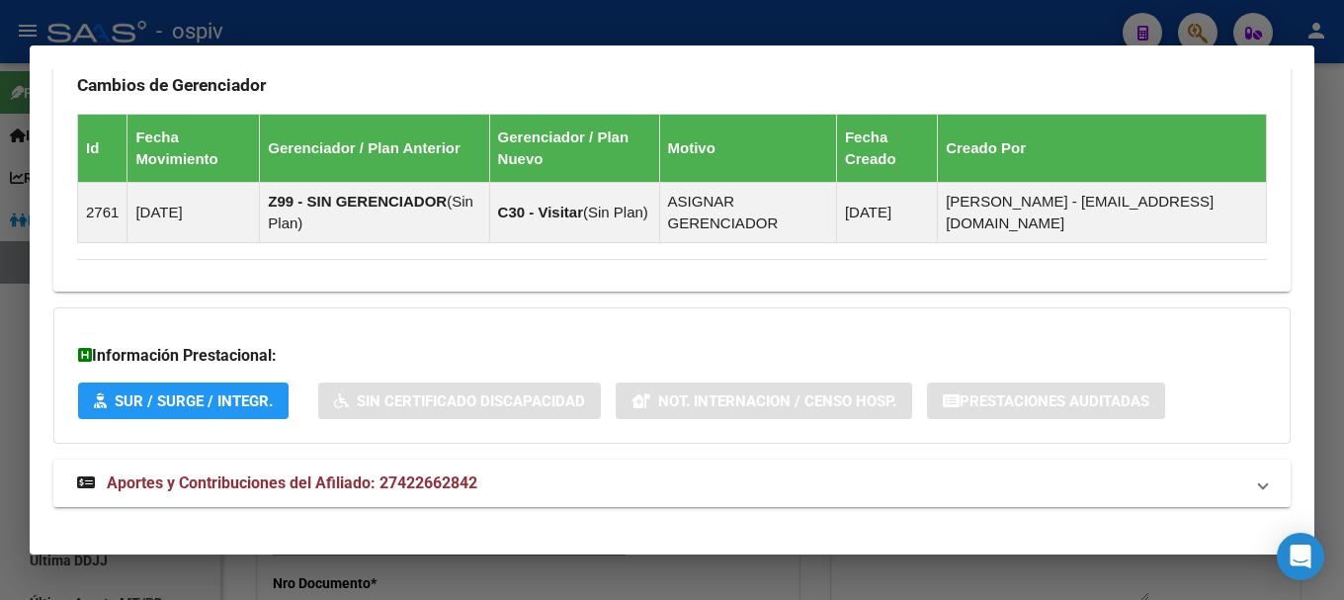
click at [302, 492] on strong "Aportes y Contribuciones del Afiliado: 27422662842" at bounding box center [277, 483] width 400 height 24
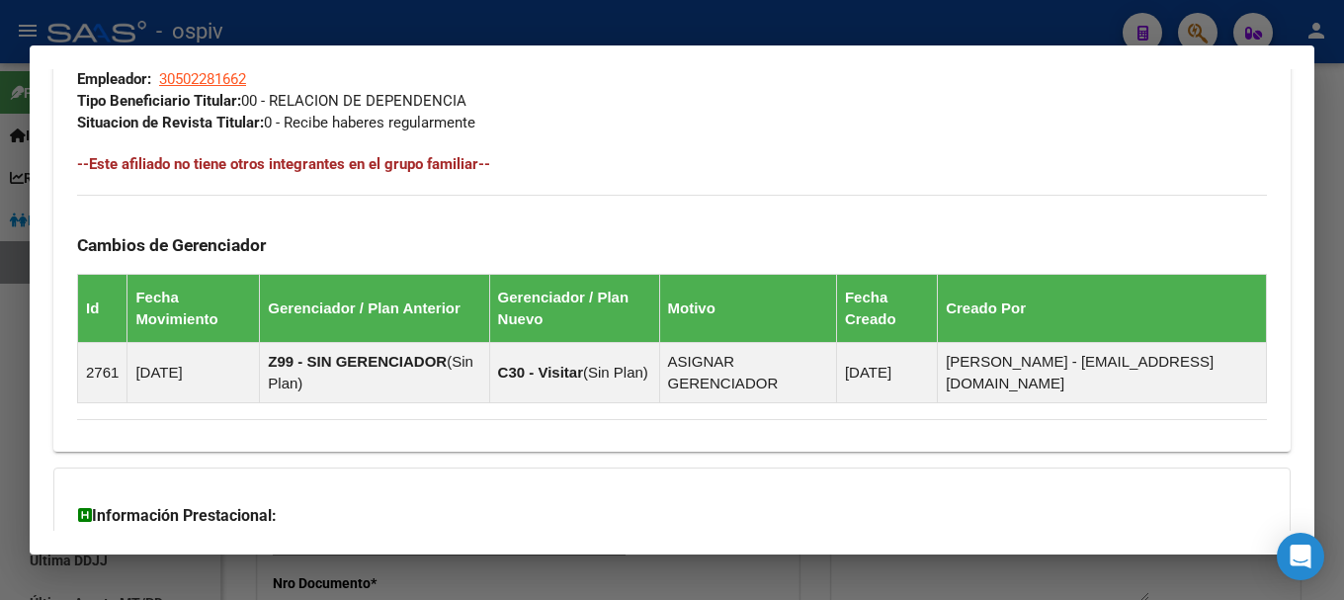
scroll to position [334, 0]
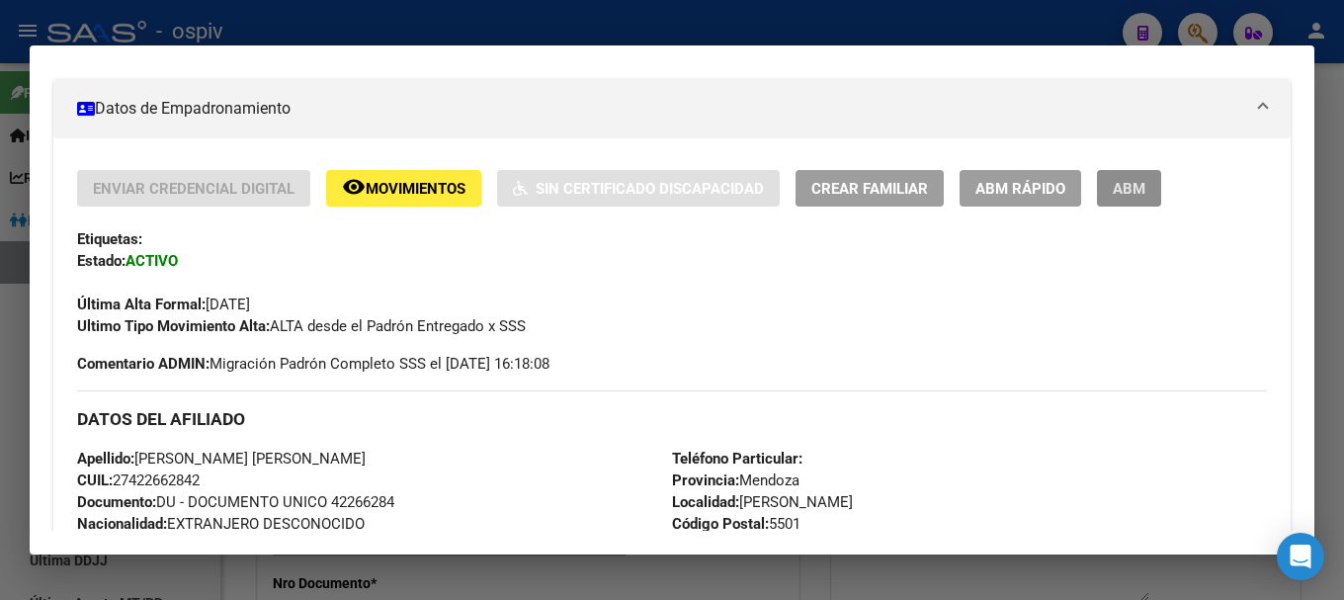
click at [1136, 181] on span "ABM" at bounding box center [1128, 189] width 33 height 18
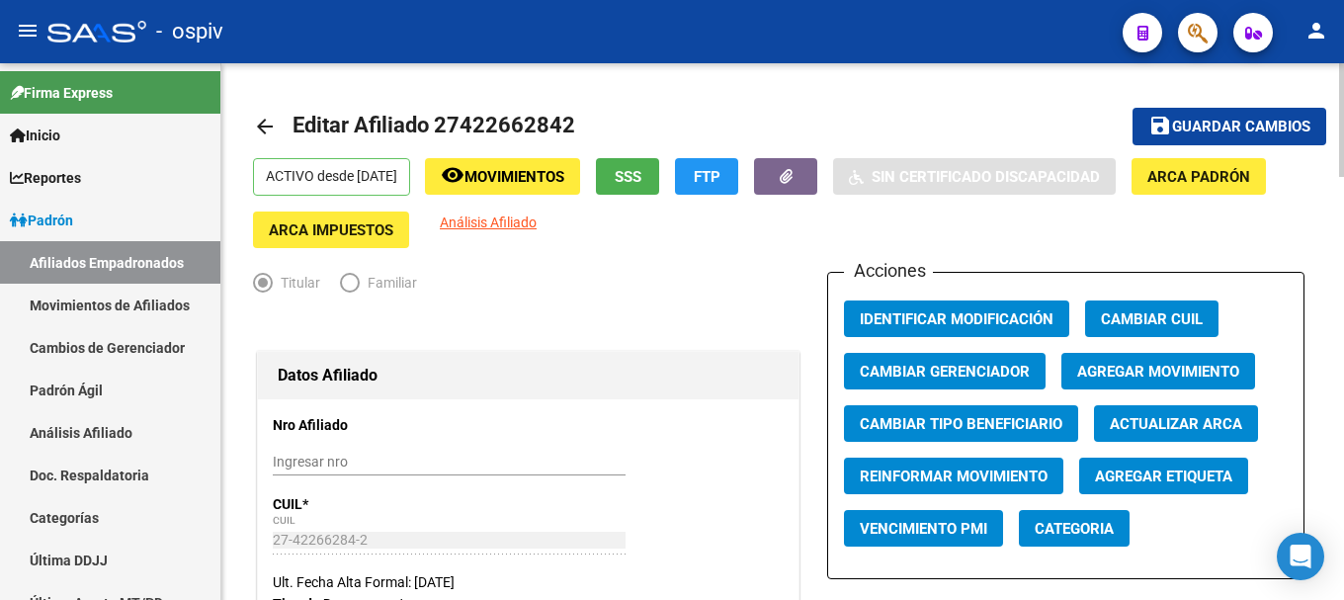
click at [1085, 530] on span "Categoria" at bounding box center [1073, 529] width 79 height 18
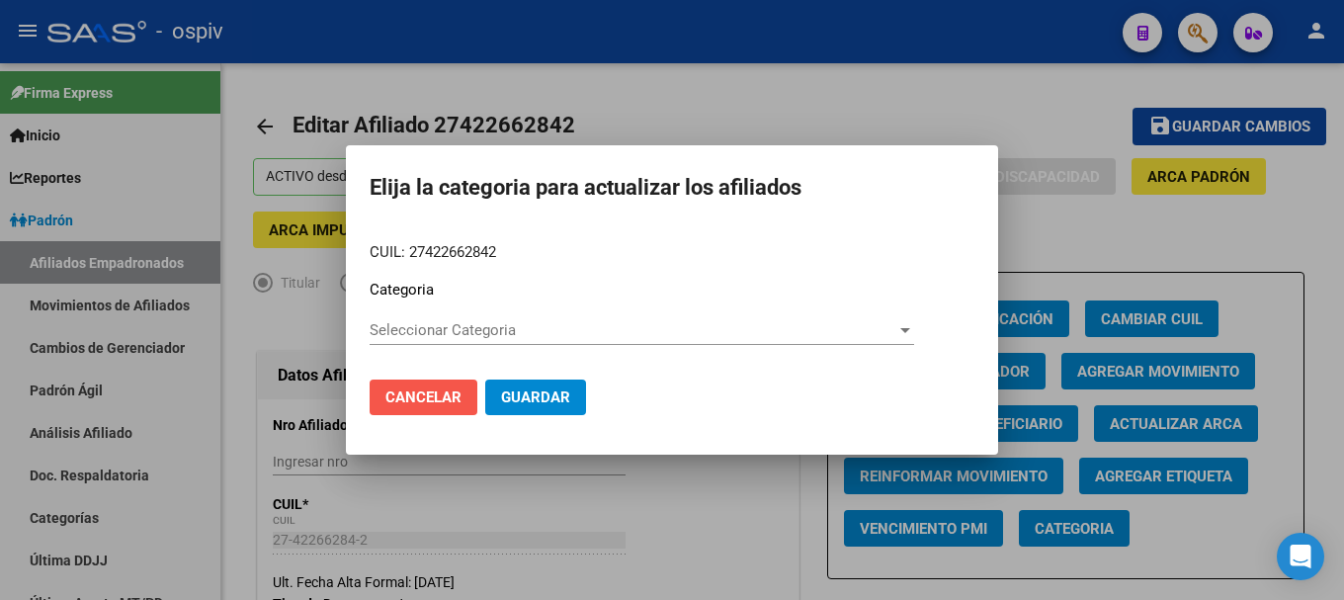
click at [425, 397] on span "Cancelar" at bounding box center [423, 397] width 76 height 18
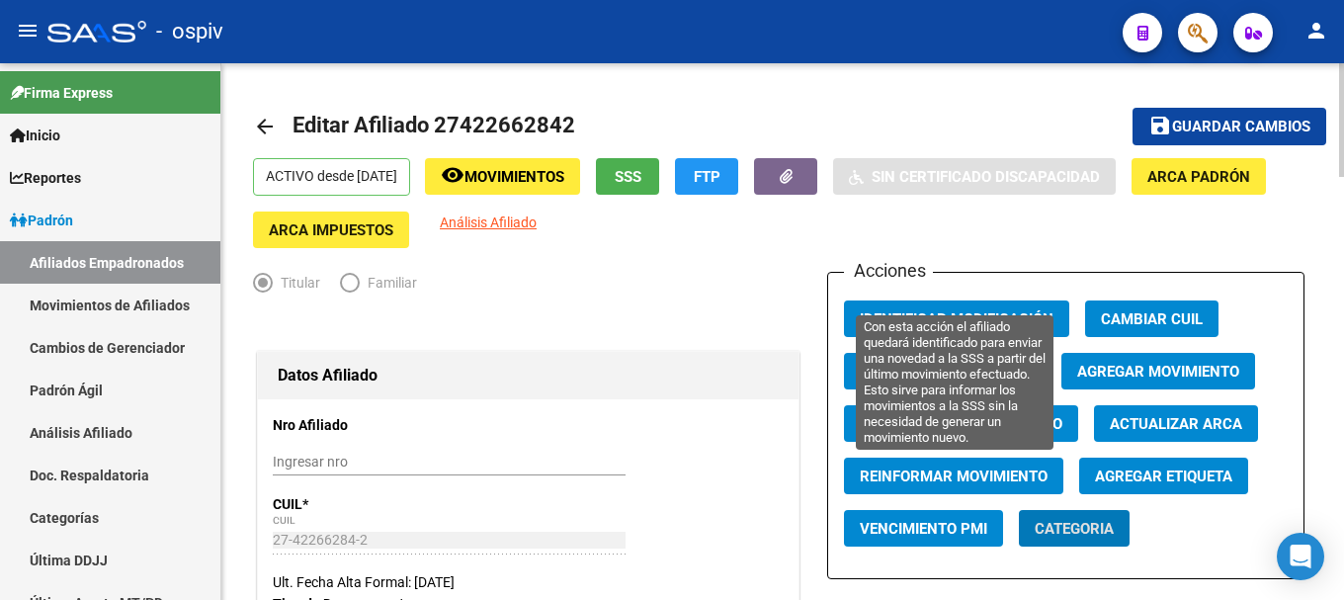
click at [975, 463] on button "Reinformar Movimiento" at bounding box center [953, 475] width 219 height 37
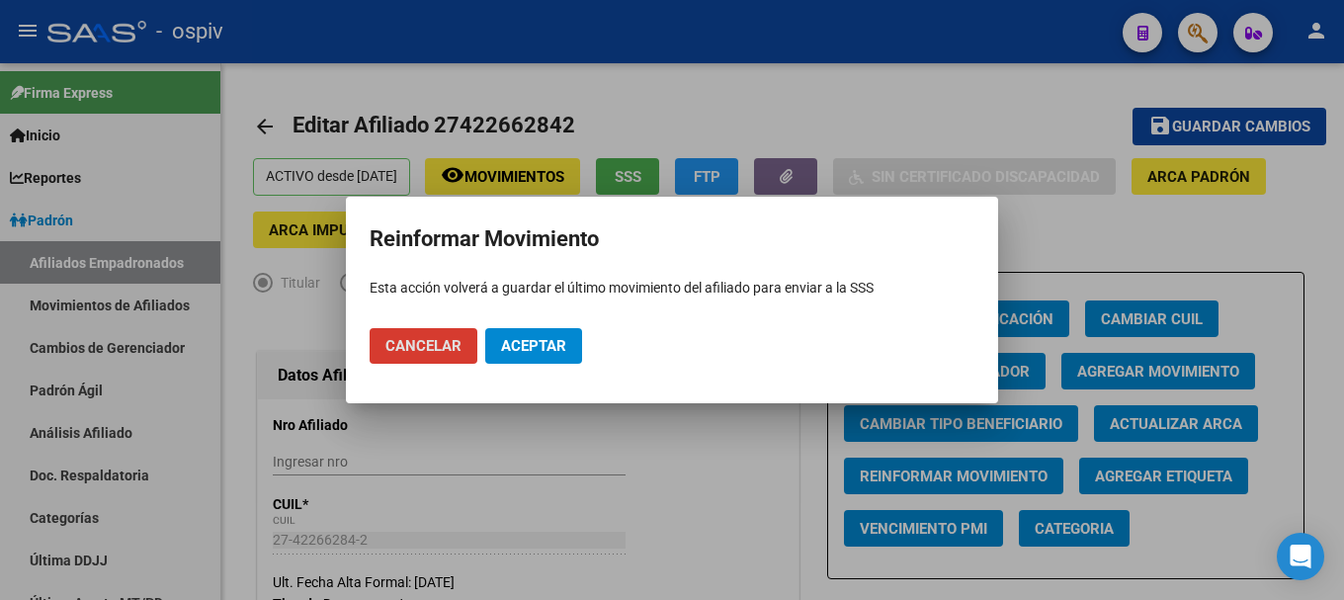
click at [455, 338] on span "Cancelar" at bounding box center [423, 346] width 76 height 18
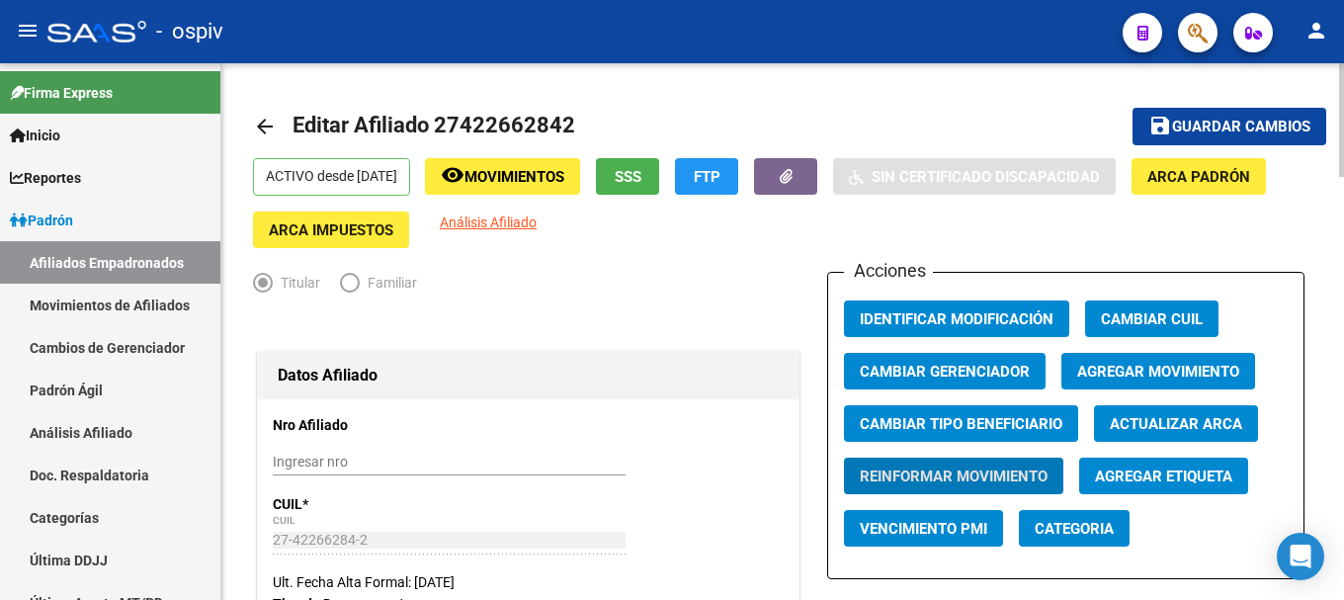
click at [1173, 365] on span "Agregar Movimiento" at bounding box center [1158, 372] width 162 height 18
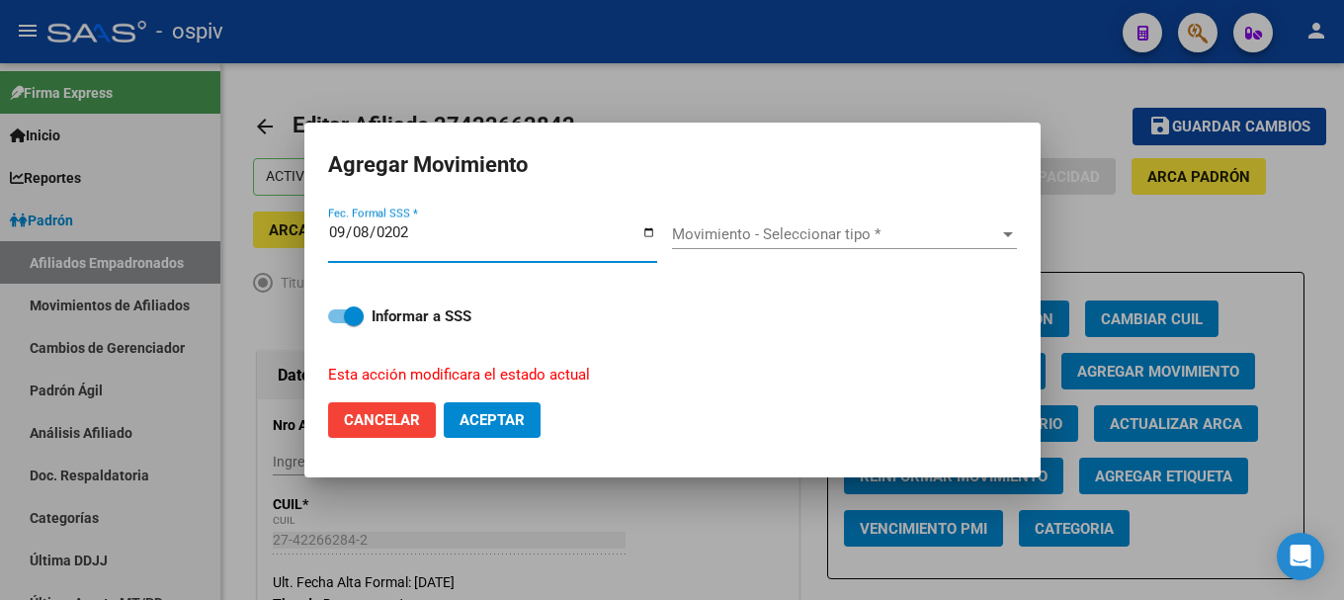
type input "[DATE]"
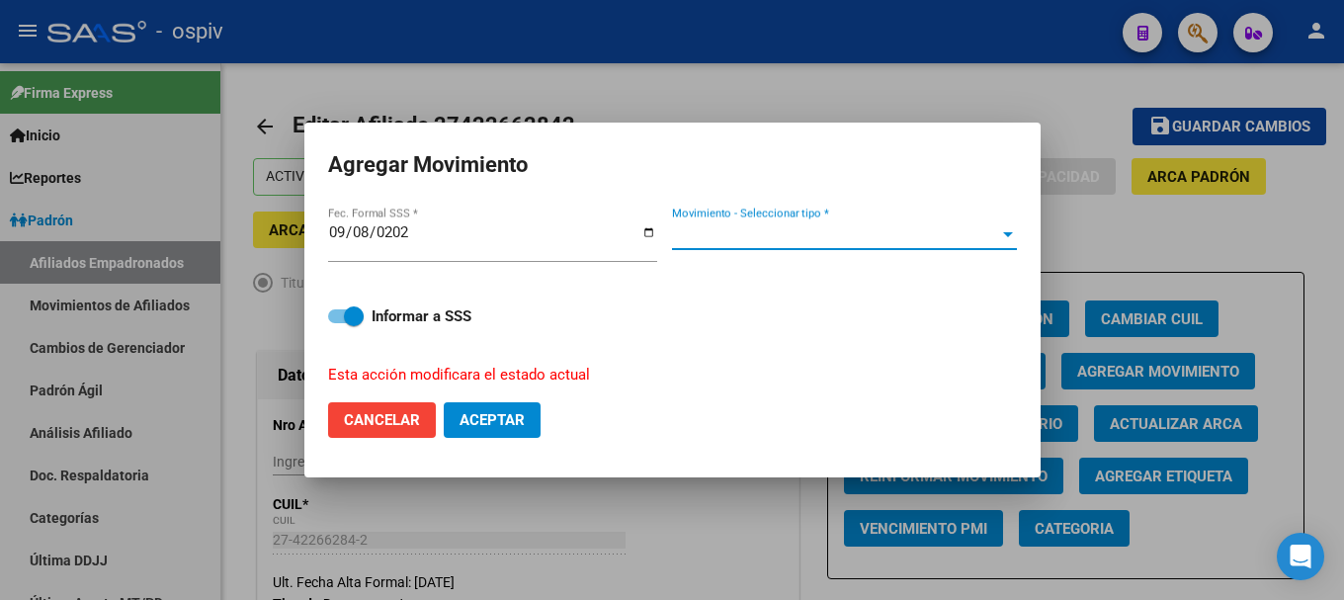
click at [714, 233] on span "Movimiento - Seleccionar tipo *" at bounding box center [835, 234] width 327 height 18
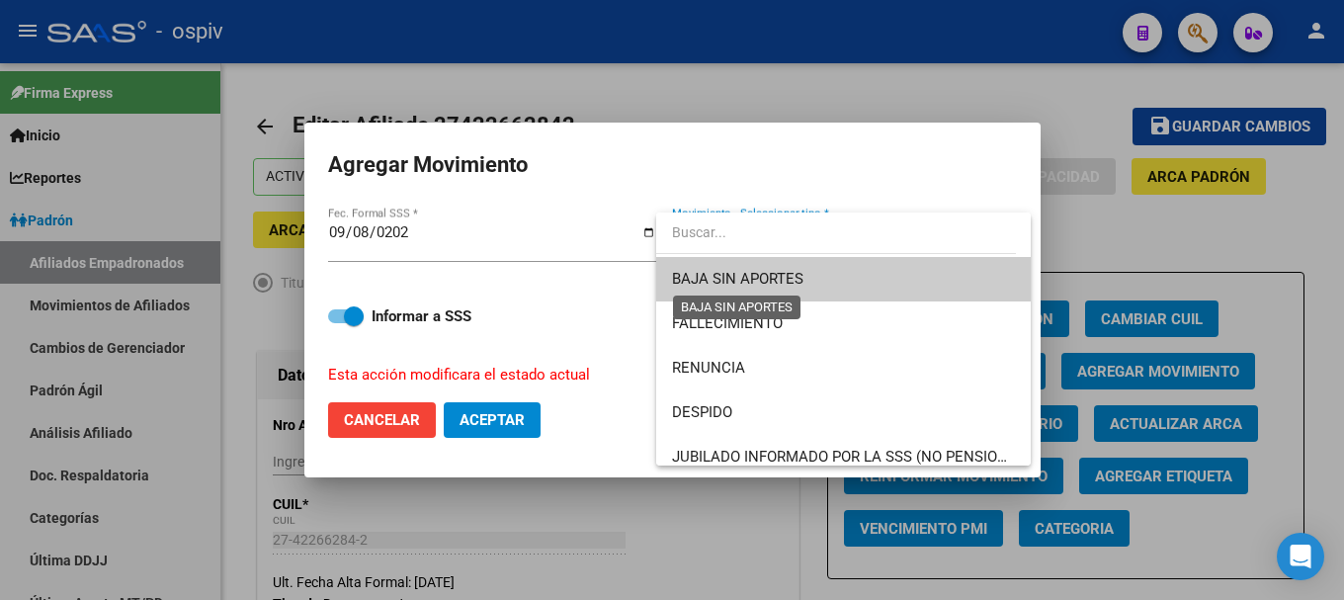
click at [756, 276] on span "BAJA SIN APORTES" at bounding box center [737, 279] width 131 height 18
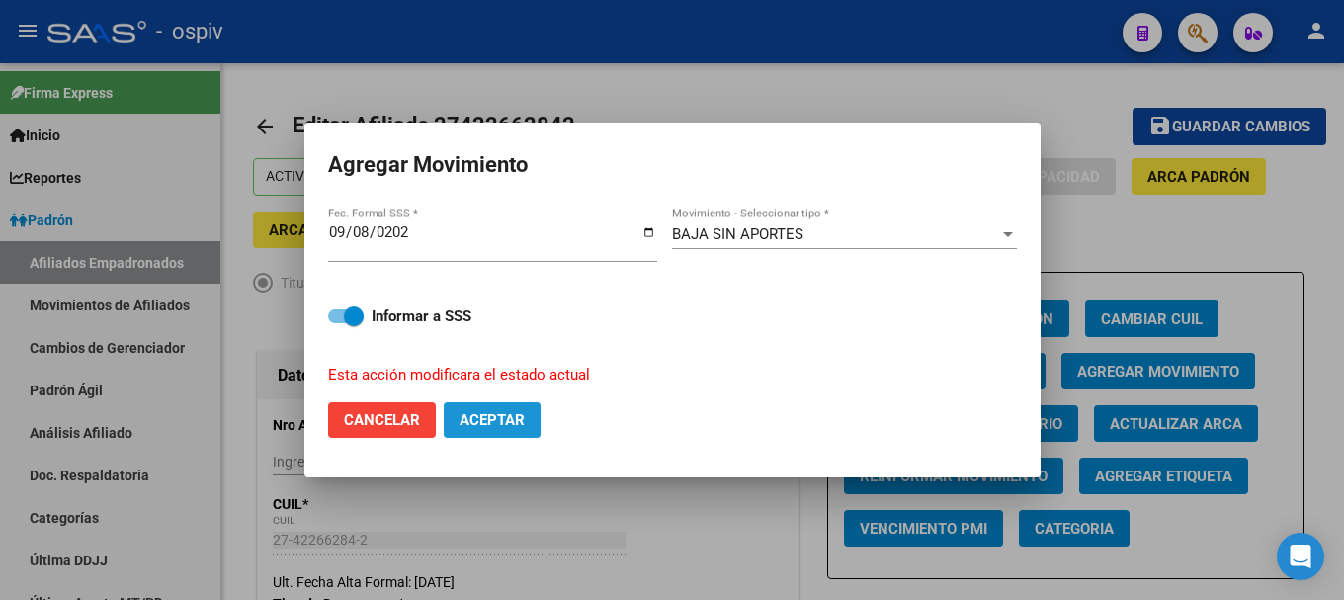
click at [481, 417] on span "Aceptar" at bounding box center [491, 420] width 65 height 18
checkbox input "false"
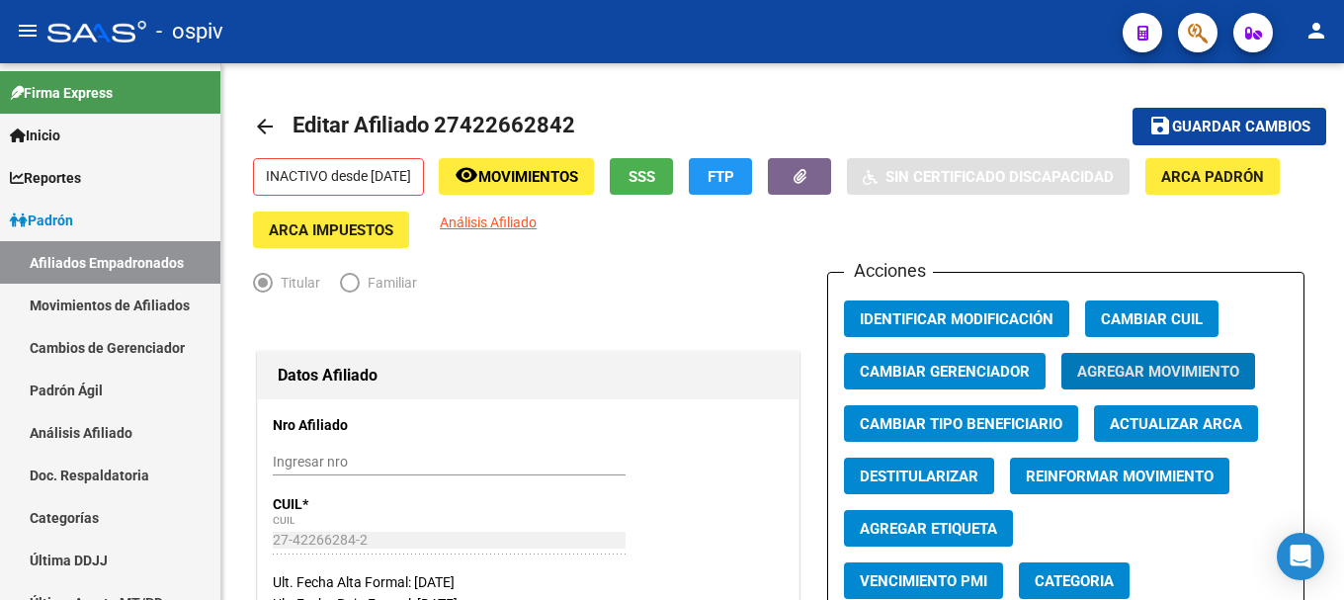
click at [1185, 31] on button "button" at bounding box center [1198, 33] width 40 height 40
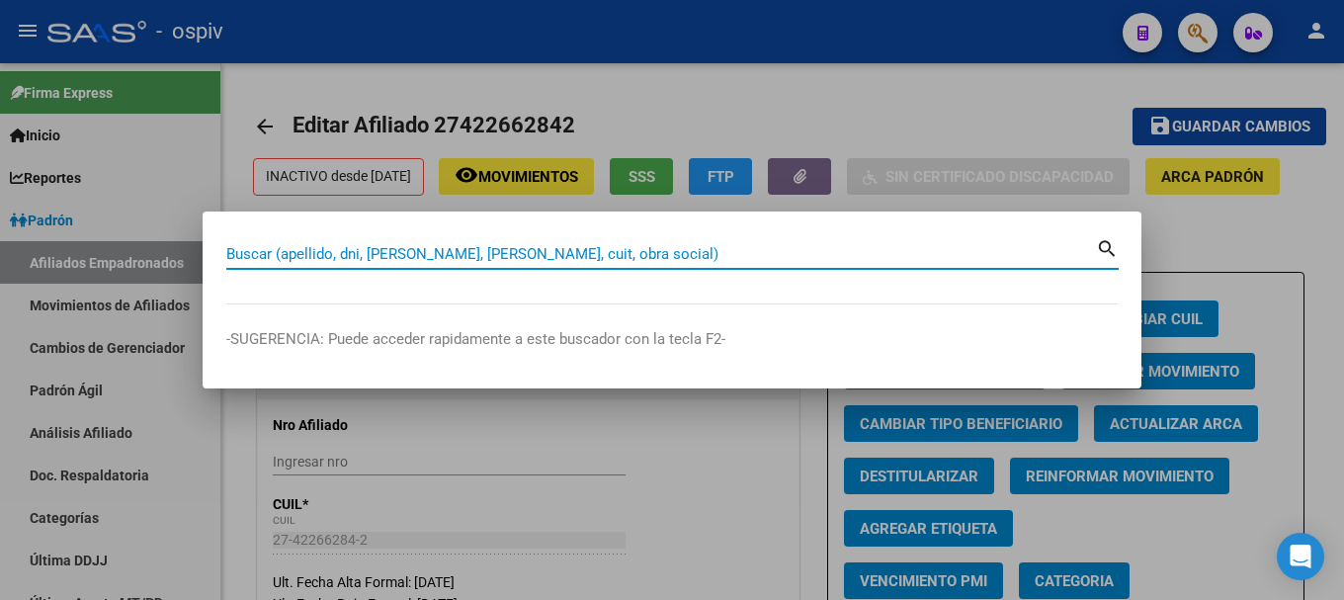
paste input "23579871784"
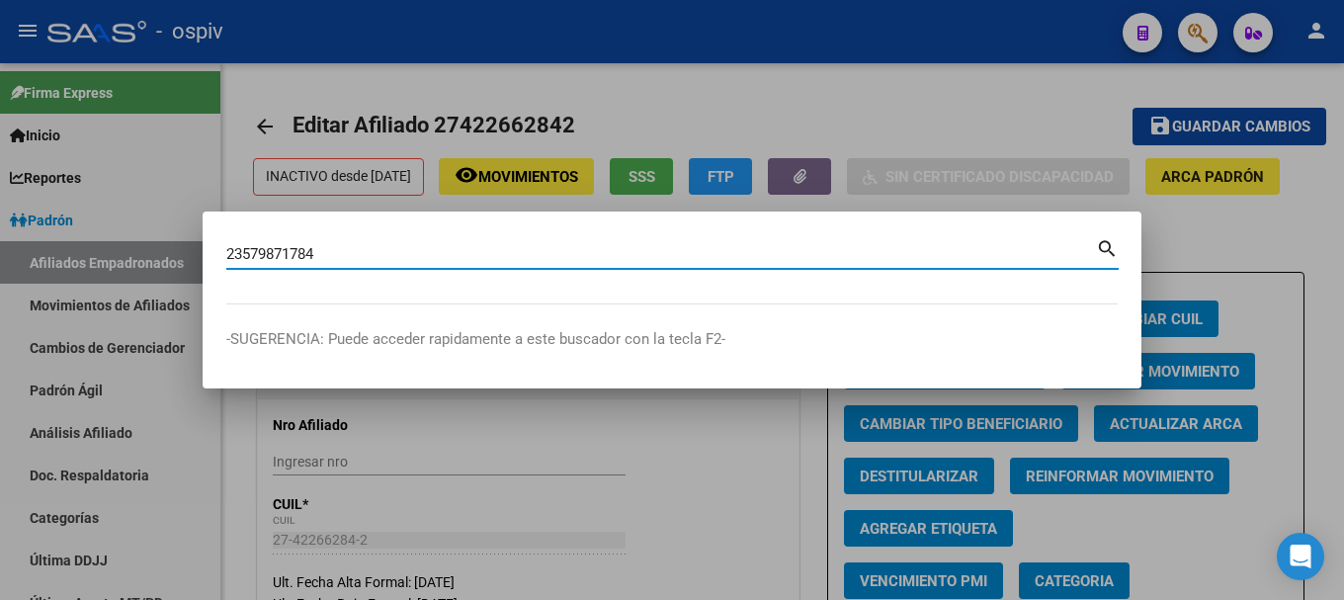
type input "23579871784"
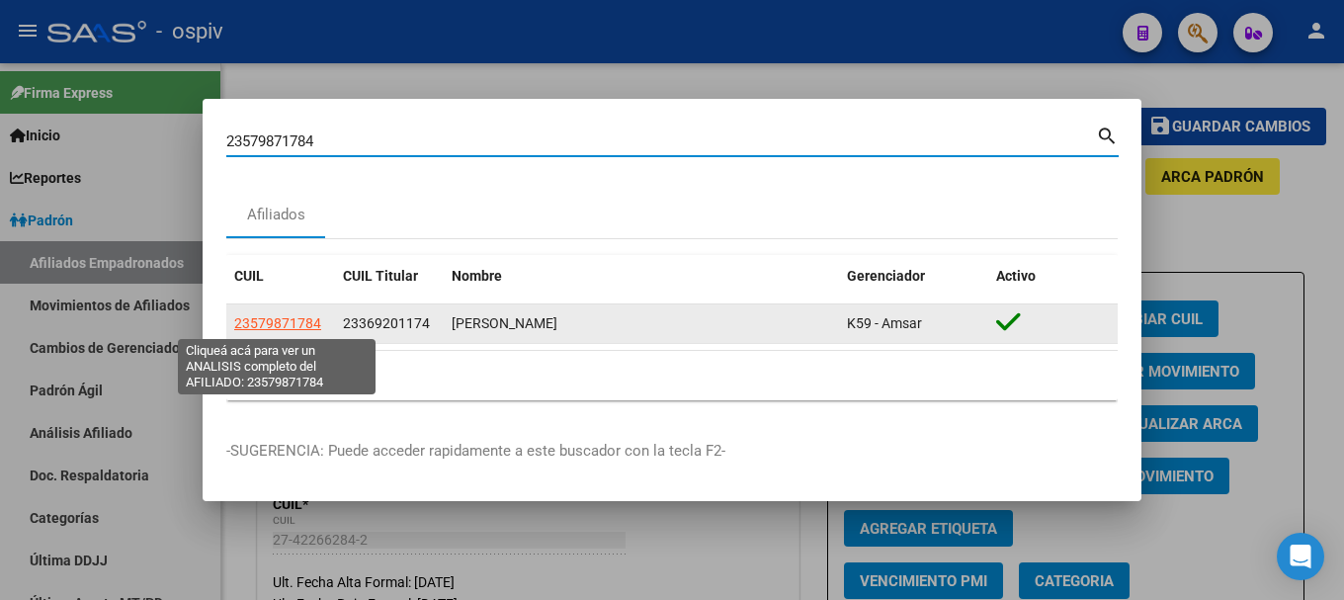
click at [282, 320] on span "23579871784" at bounding box center [277, 323] width 87 height 16
type textarea "23579871784"
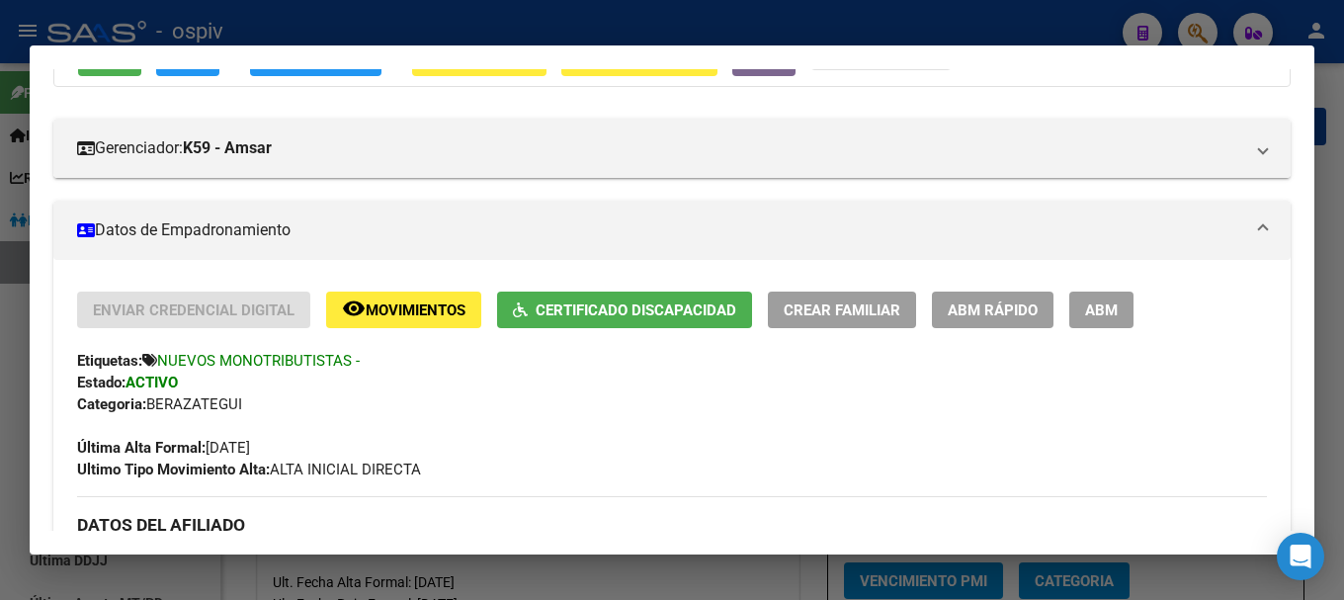
scroll to position [198, 0]
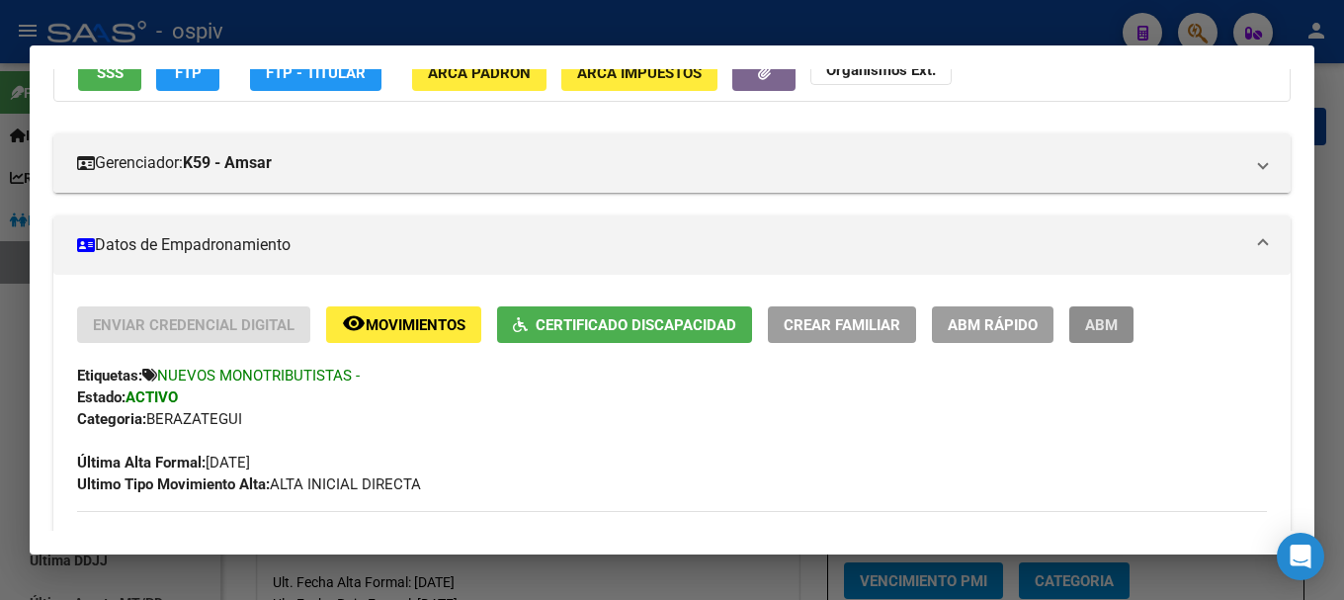
drag, startPoint x: 1113, startPoint y: 328, endPoint x: 805, endPoint y: 338, distance: 308.4
click at [1113, 329] on span "ABM" at bounding box center [1101, 325] width 33 height 18
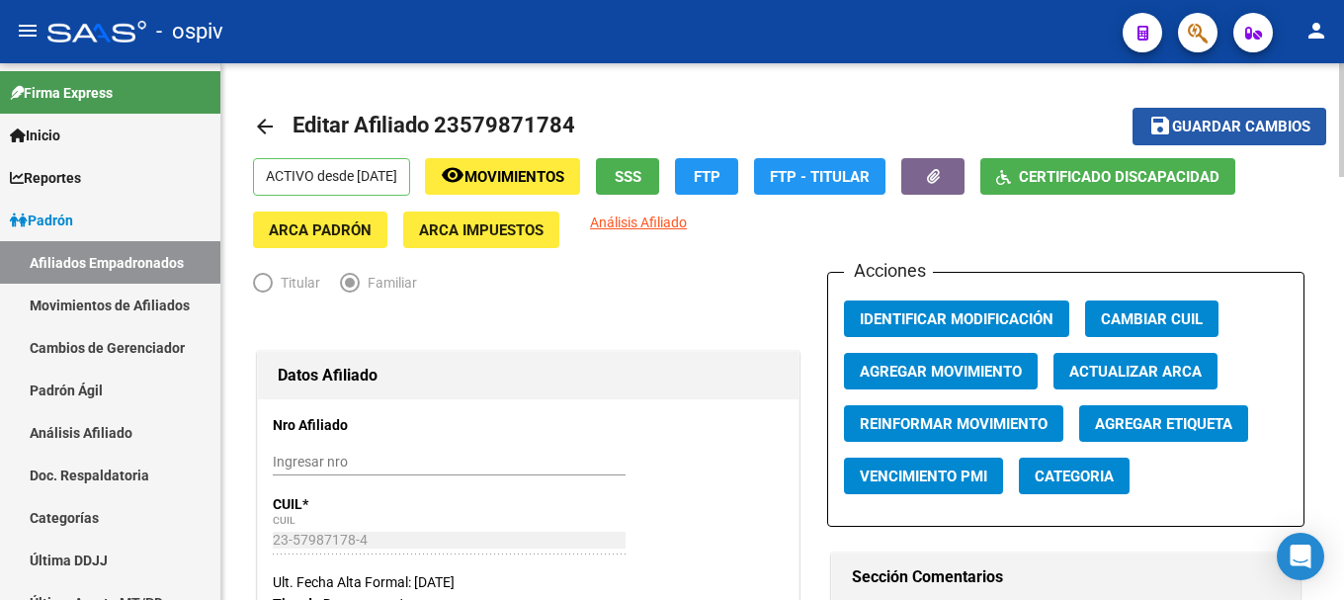
click at [1199, 129] on span "Guardar cambios" at bounding box center [1241, 128] width 138 height 18
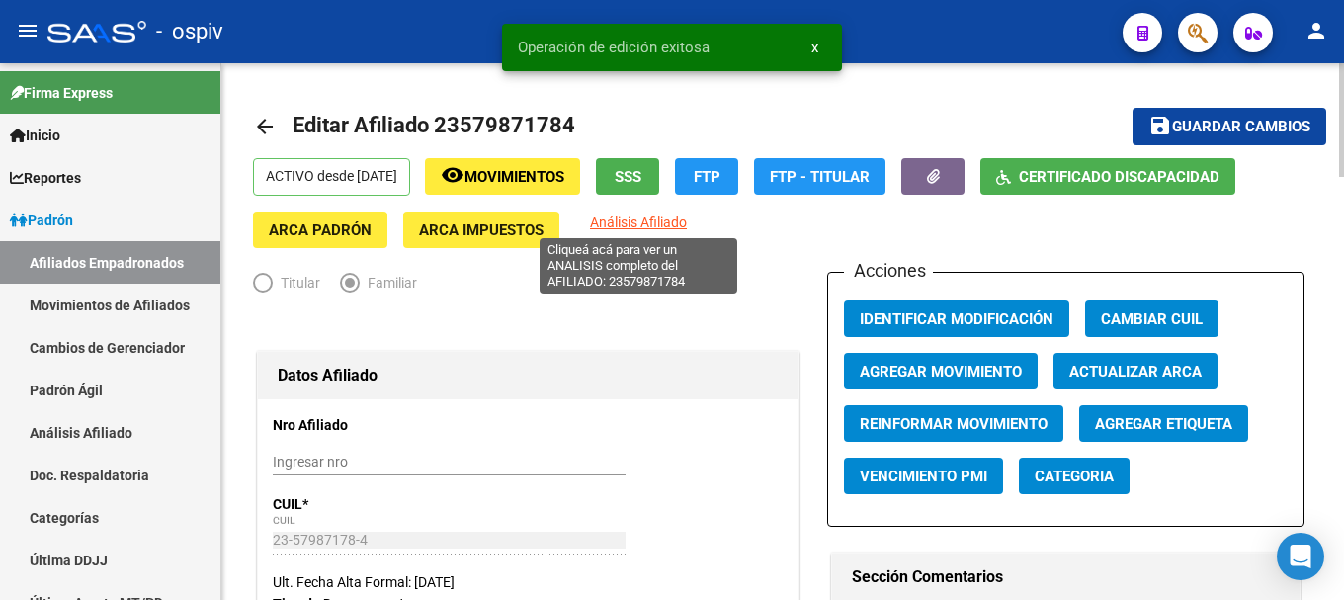
click at [666, 223] on span "Análisis Afiliado" at bounding box center [638, 222] width 97 height 16
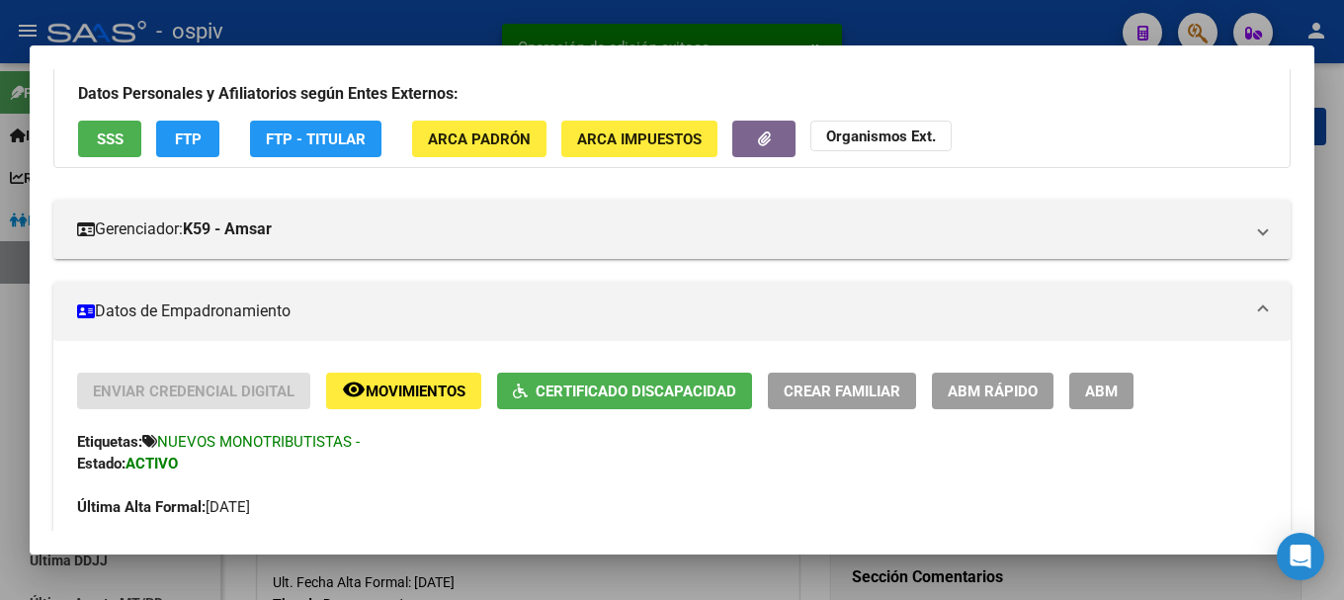
scroll to position [296, 0]
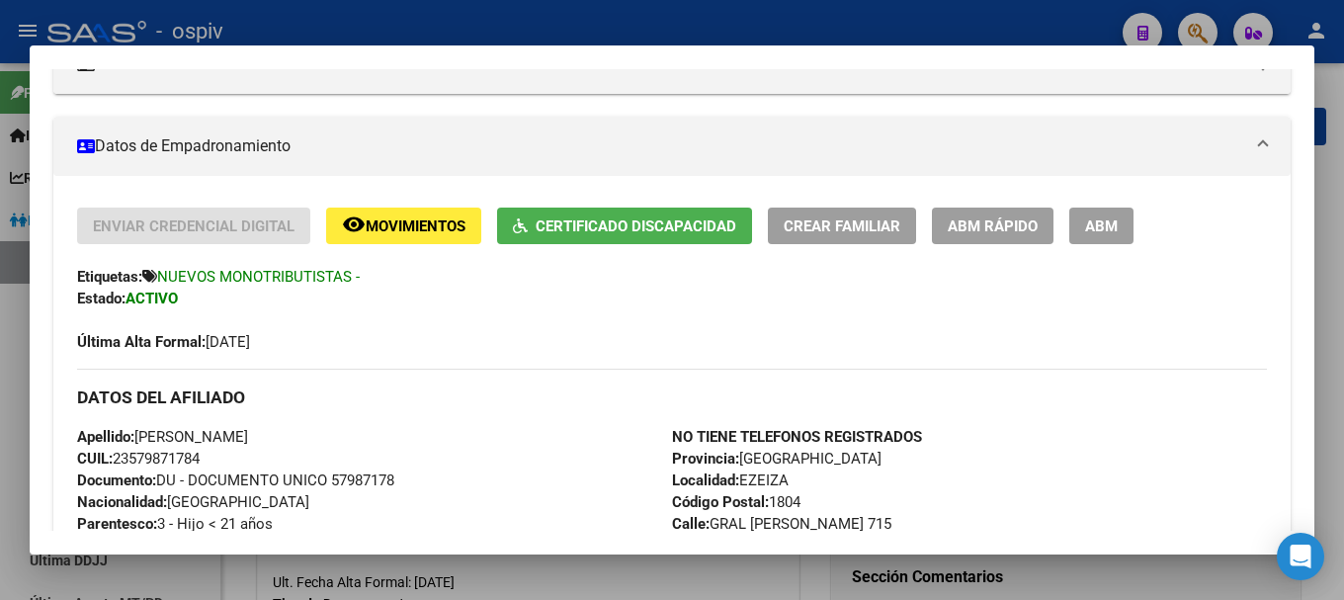
click at [1121, 224] on button "ABM" at bounding box center [1101, 225] width 64 height 37
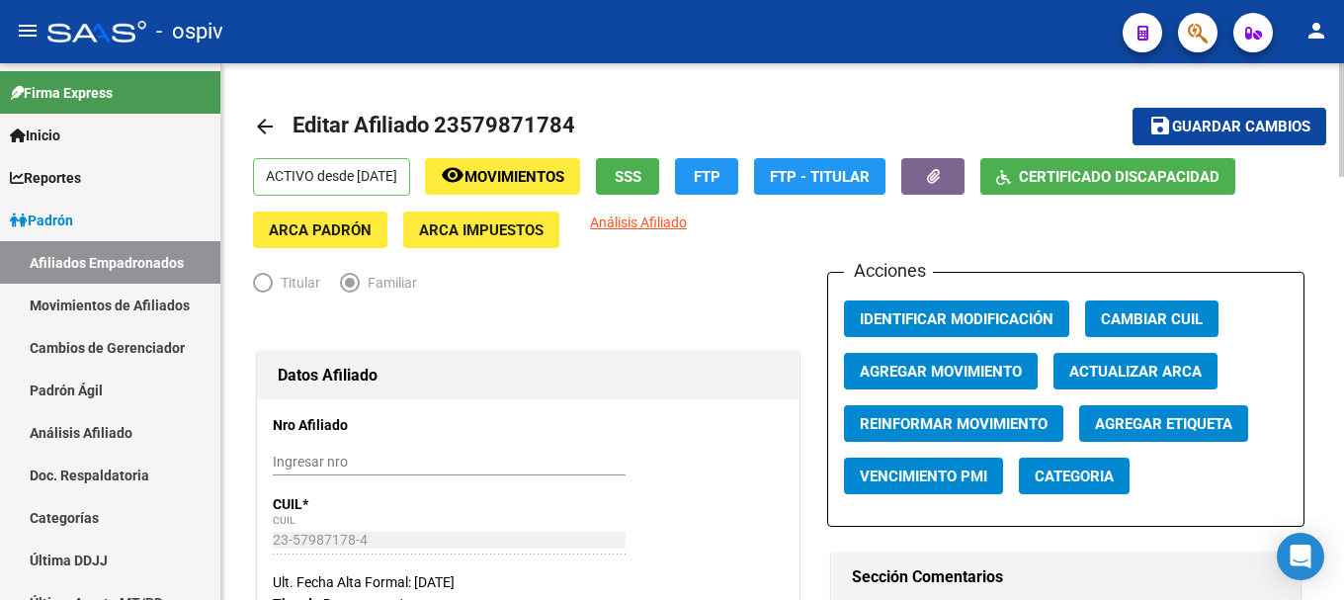
click at [1096, 479] on span "Categoria" at bounding box center [1073, 476] width 79 height 18
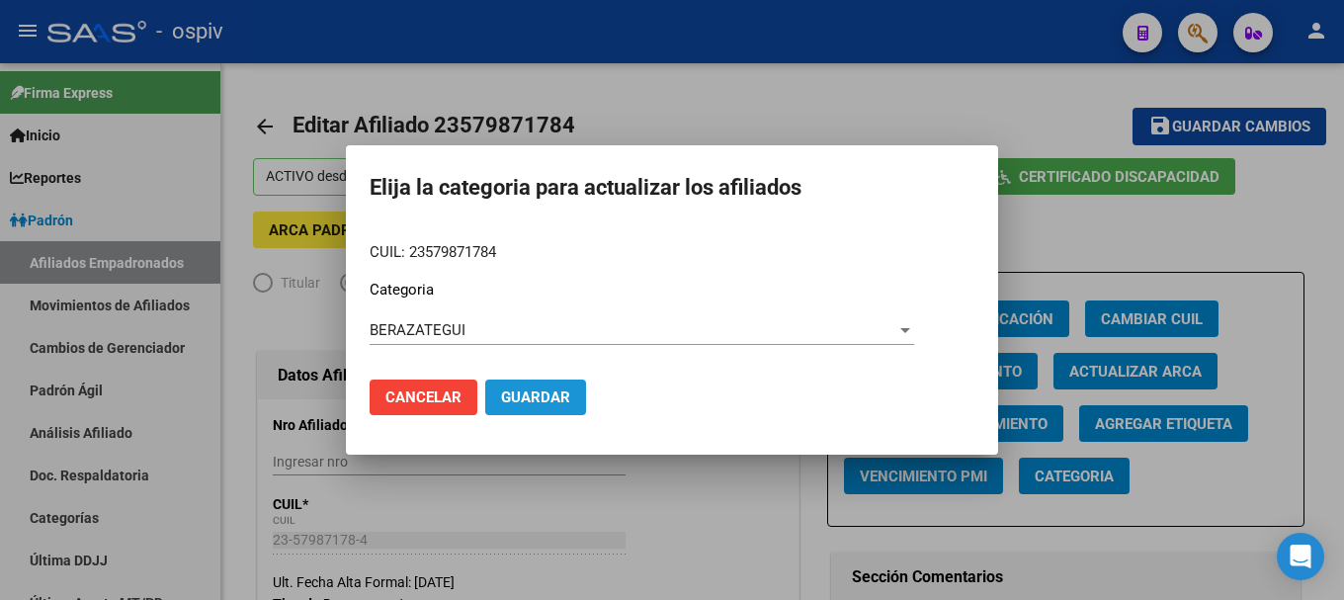
drag, startPoint x: 542, startPoint y: 401, endPoint x: 648, endPoint y: 335, distance: 124.7
click at [542, 402] on span "Guardar" at bounding box center [535, 397] width 69 height 18
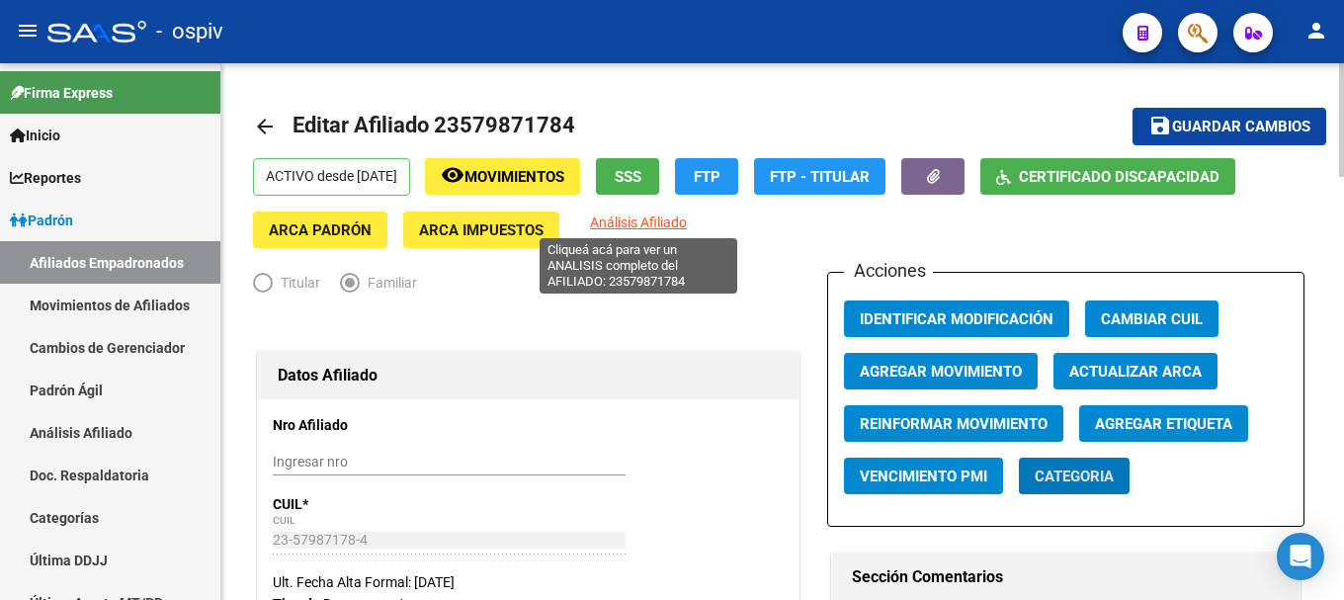
click at [653, 216] on span "Análisis Afiliado" at bounding box center [638, 222] width 97 height 16
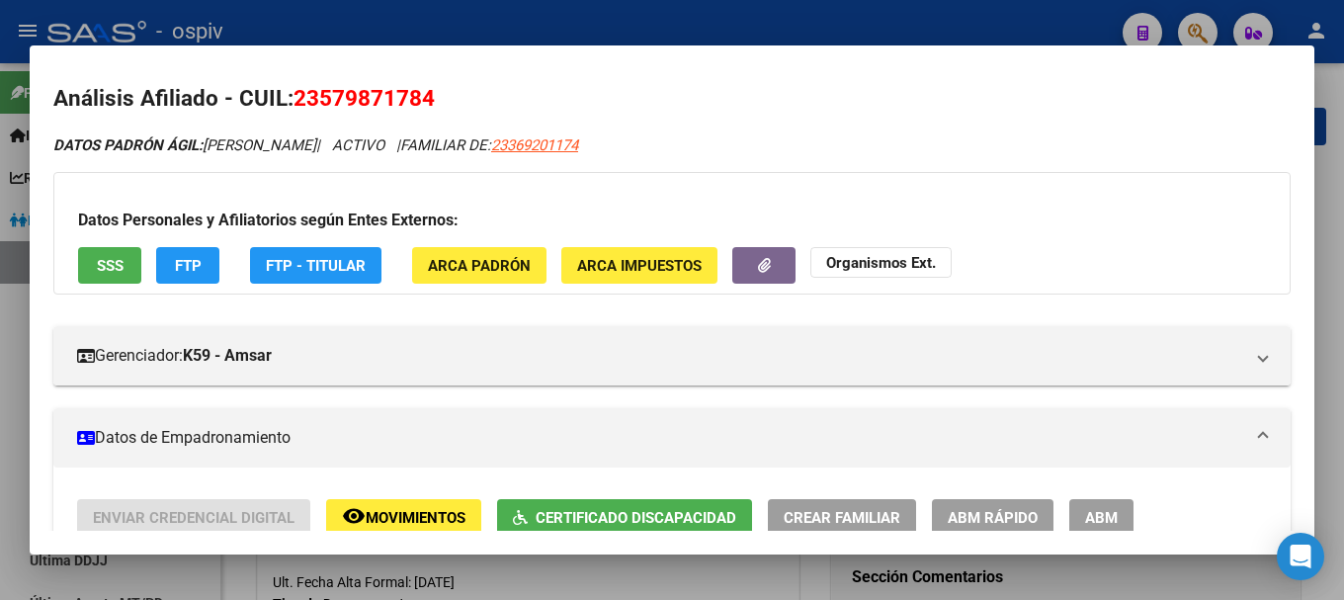
scroll to position [0, 0]
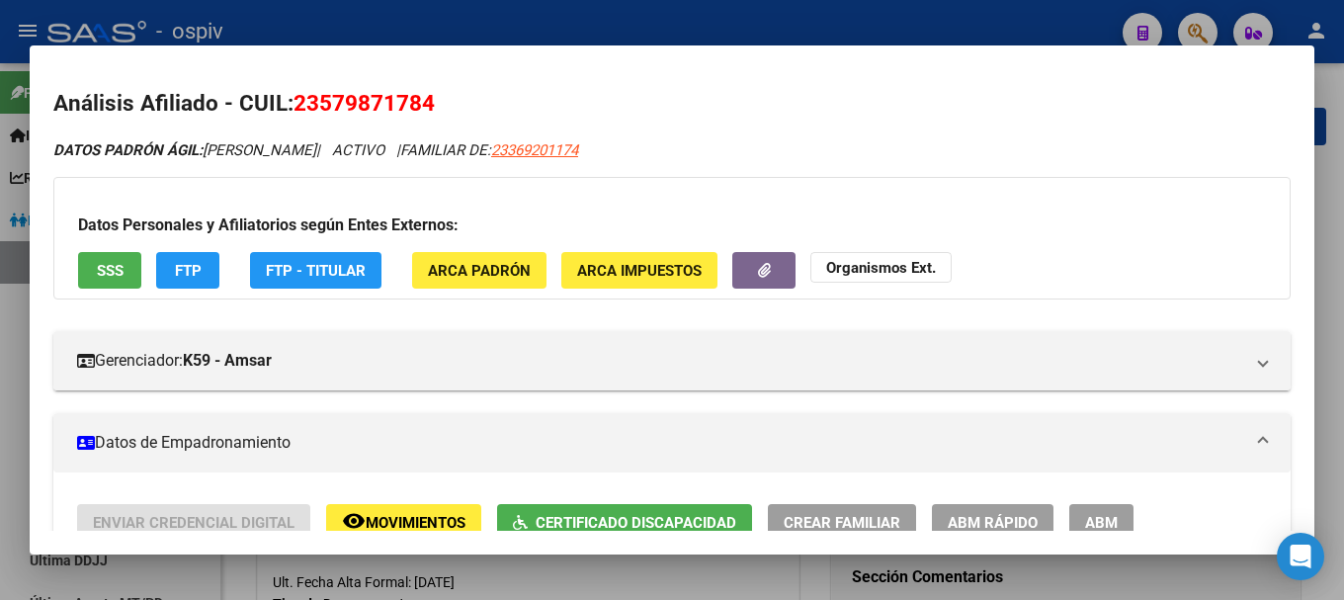
click at [28, 341] on div at bounding box center [672, 300] width 1344 height 600
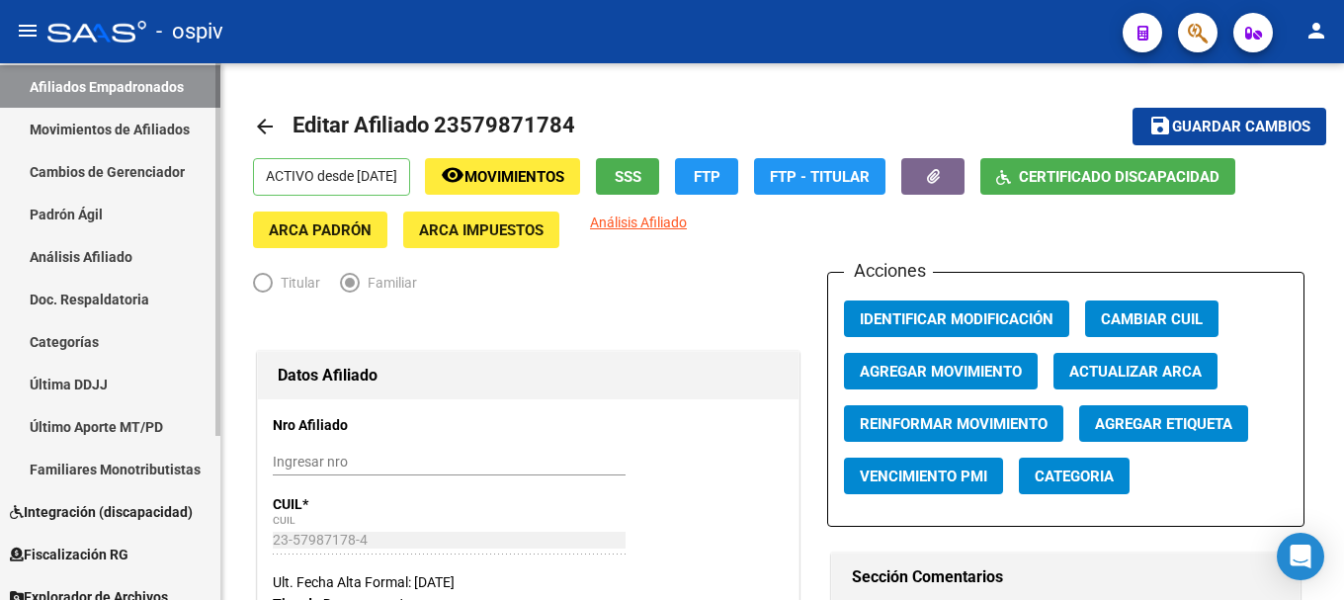
scroll to position [198, 0]
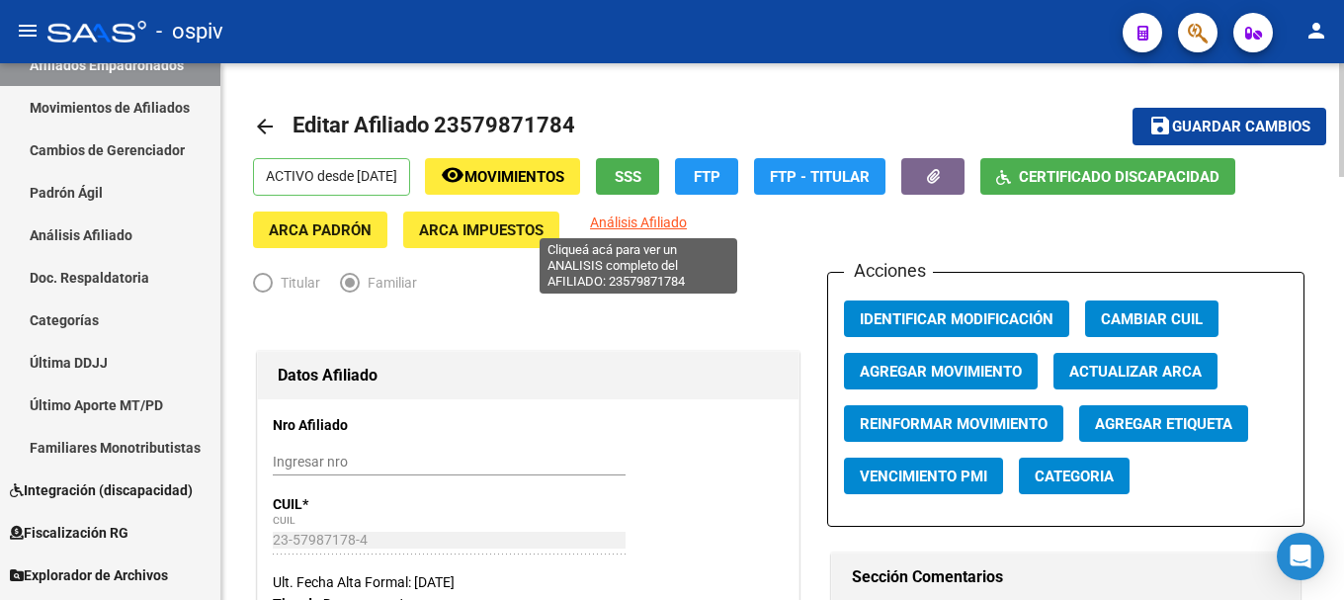
click at [652, 219] on span "Análisis Afiliado" at bounding box center [638, 222] width 97 height 16
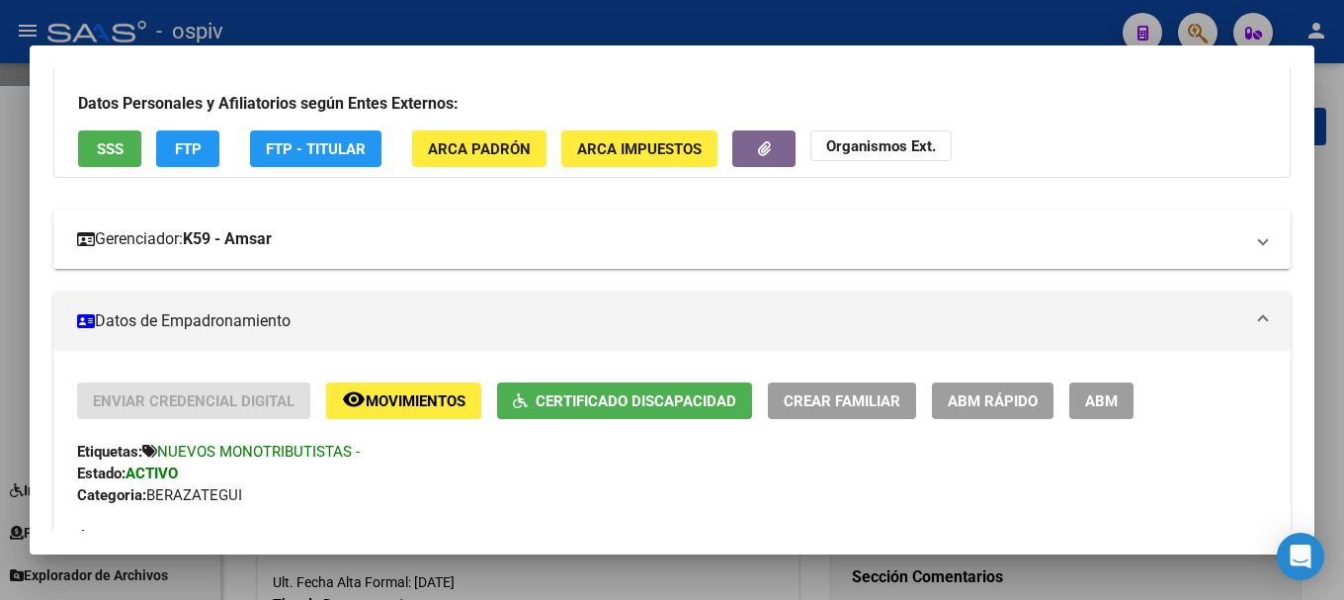
scroll to position [99, 0]
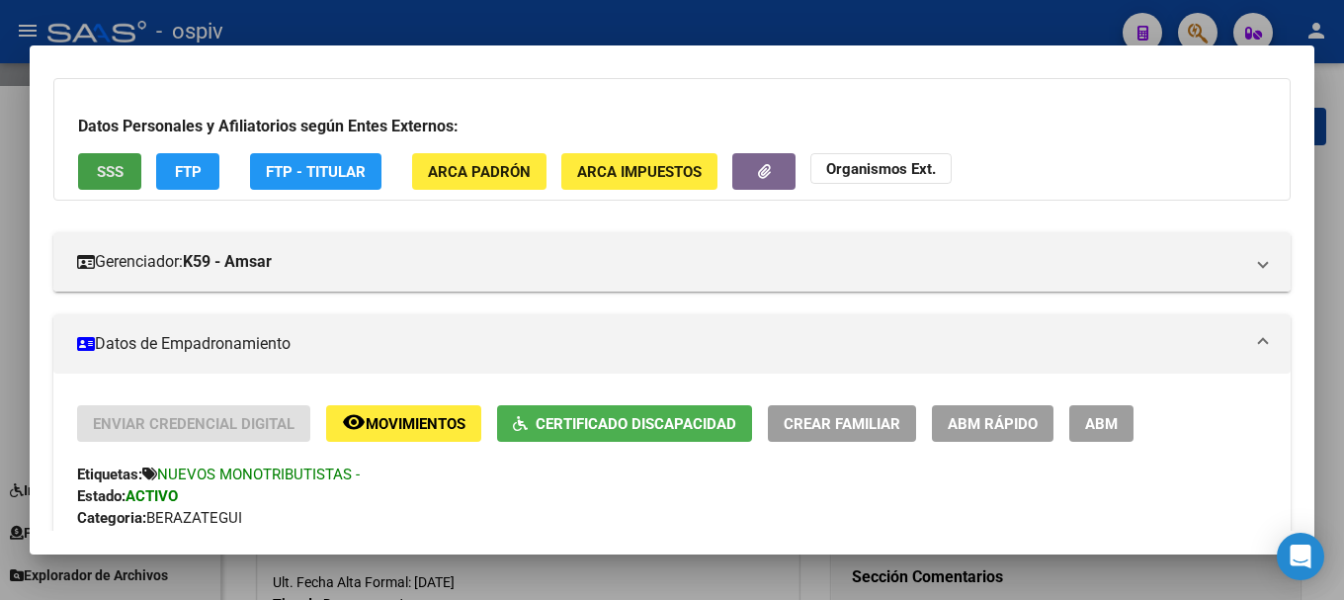
click at [97, 175] on span "SSS" at bounding box center [110, 172] width 27 height 18
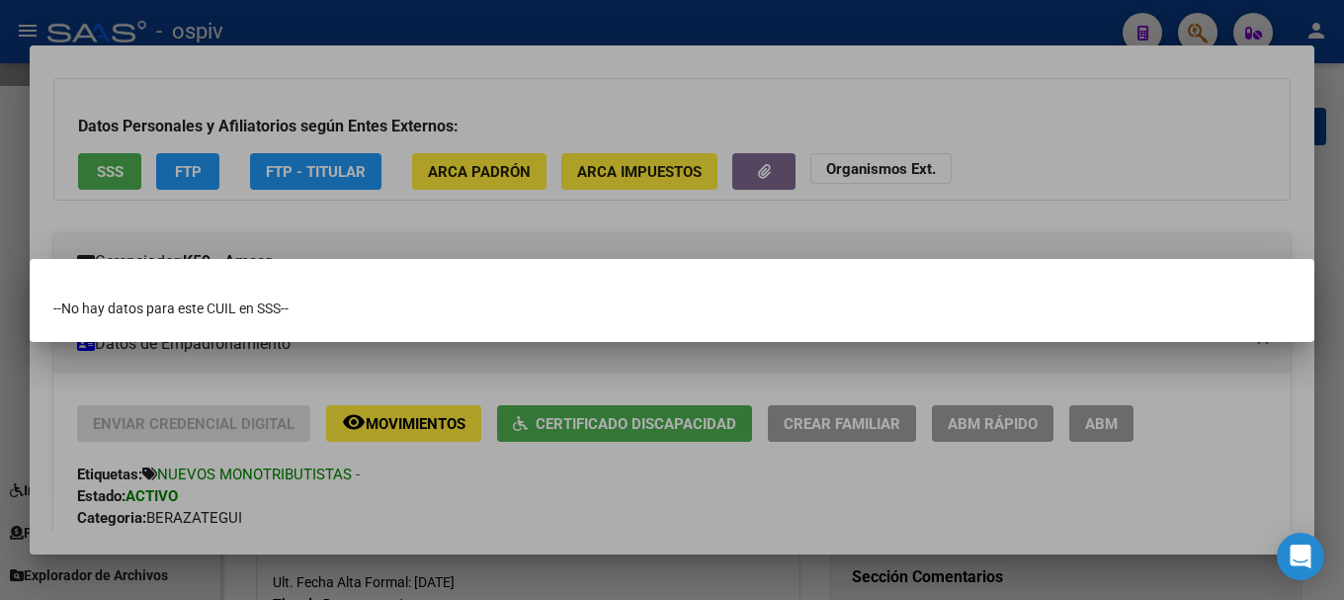
click at [566, 380] on div at bounding box center [672, 300] width 1344 height 600
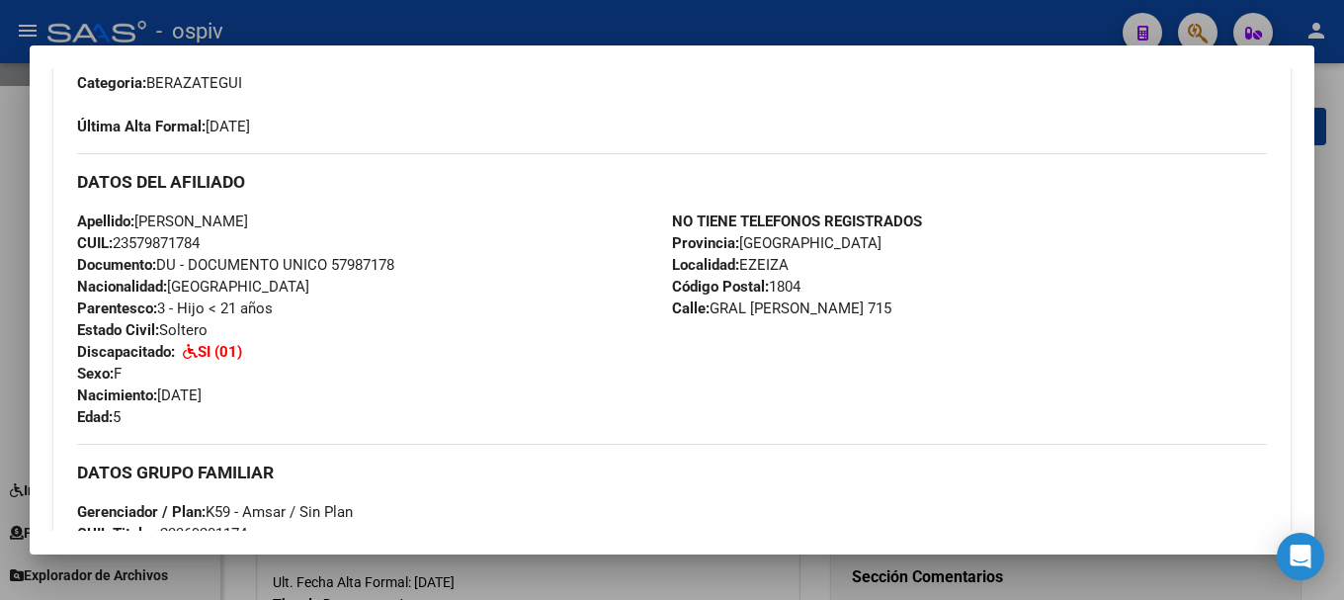
scroll to position [790, 0]
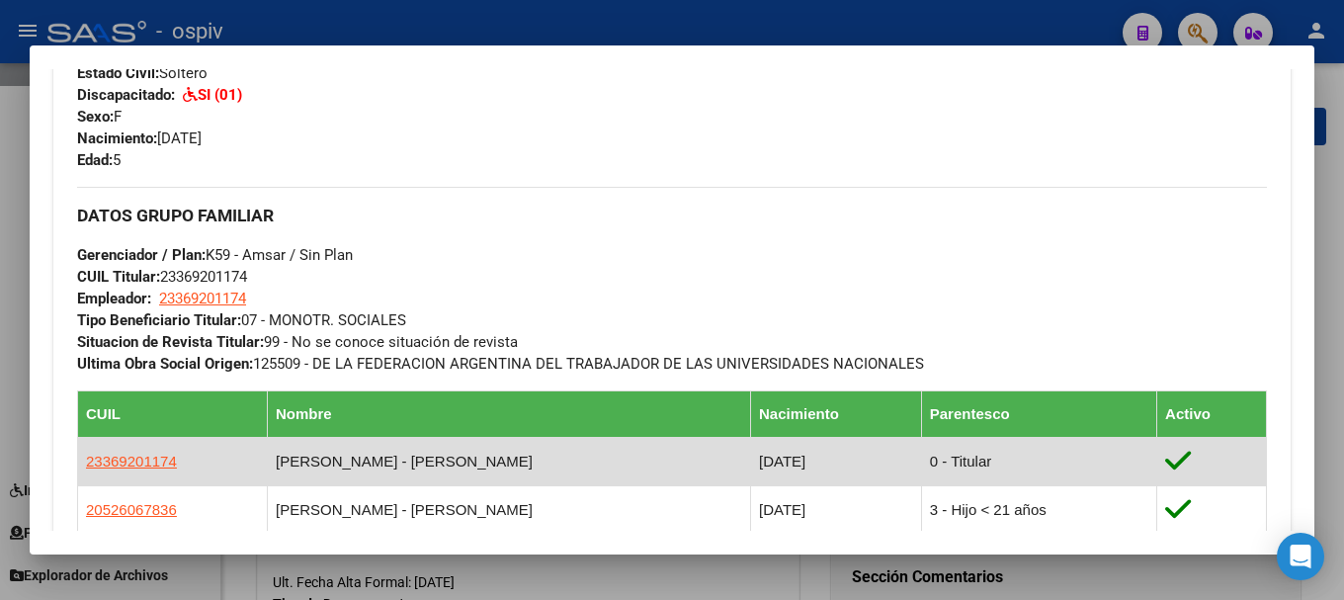
click at [143, 471] on td "23369201174" at bounding box center [173, 461] width 190 height 48
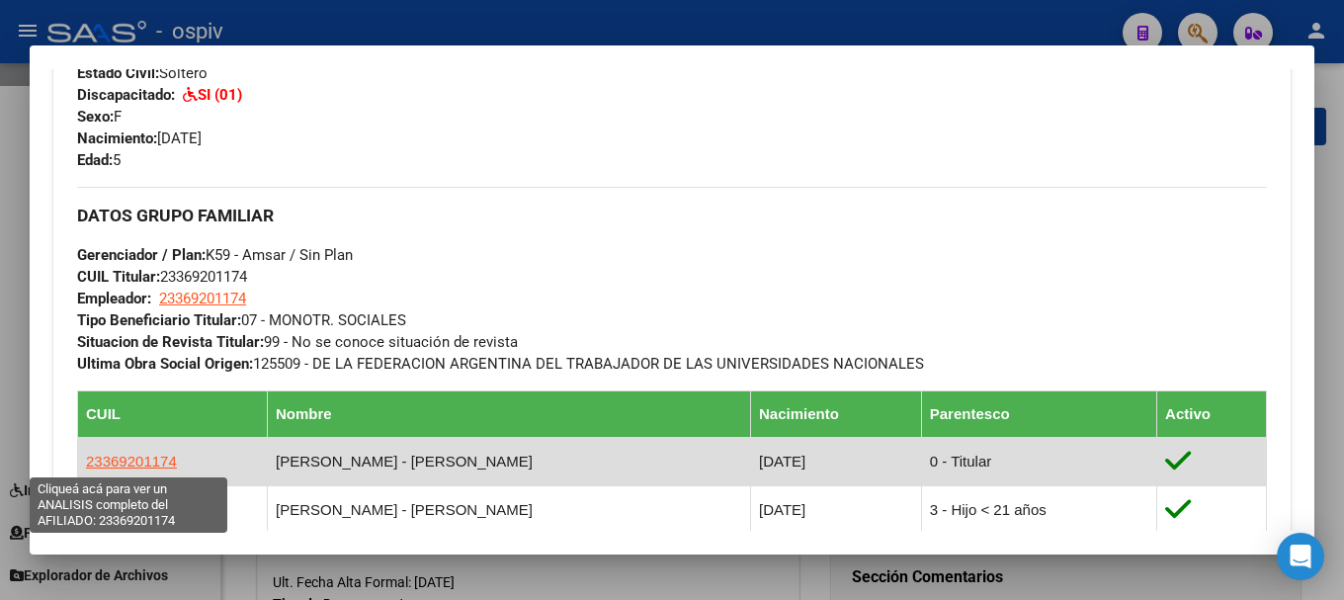
click at [143, 466] on span "23369201174" at bounding box center [131, 460] width 91 height 17
copy span "1174"
type textarea "23369201174"
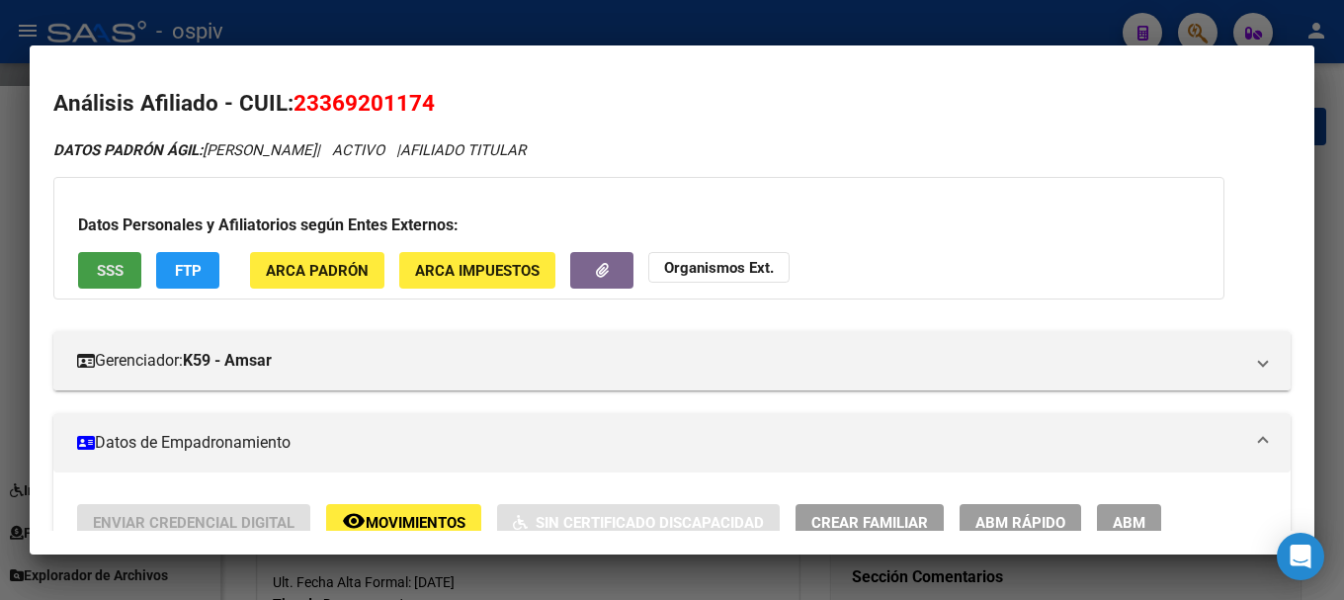
click at [124, 270] on button "SSS" at bounding box center [109, 270] width 63 height 37
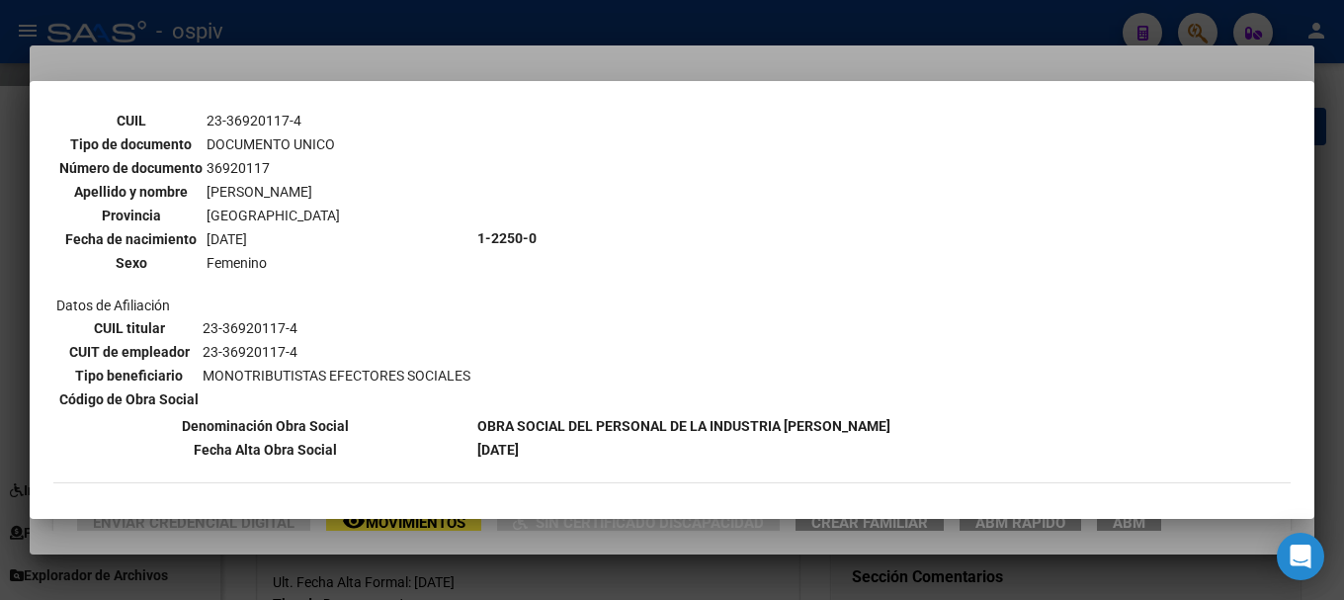
scroll to position [99, 0]
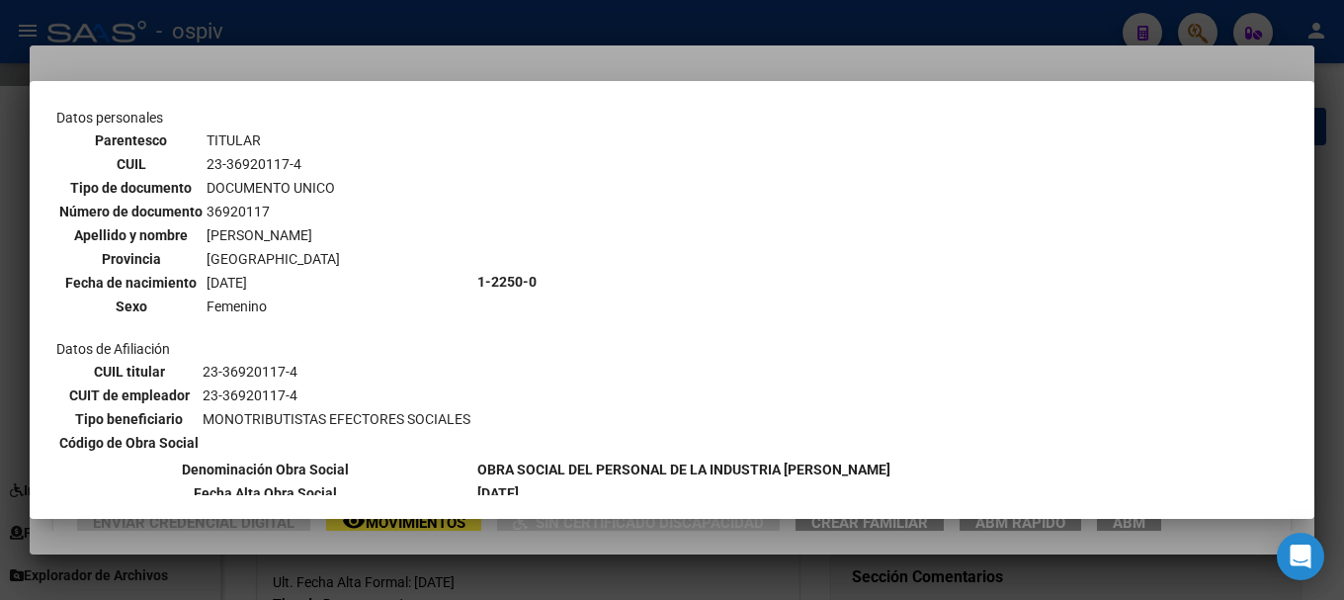
click at [22, 206] on div at bounding box center [672, 300] width 1344 height 600
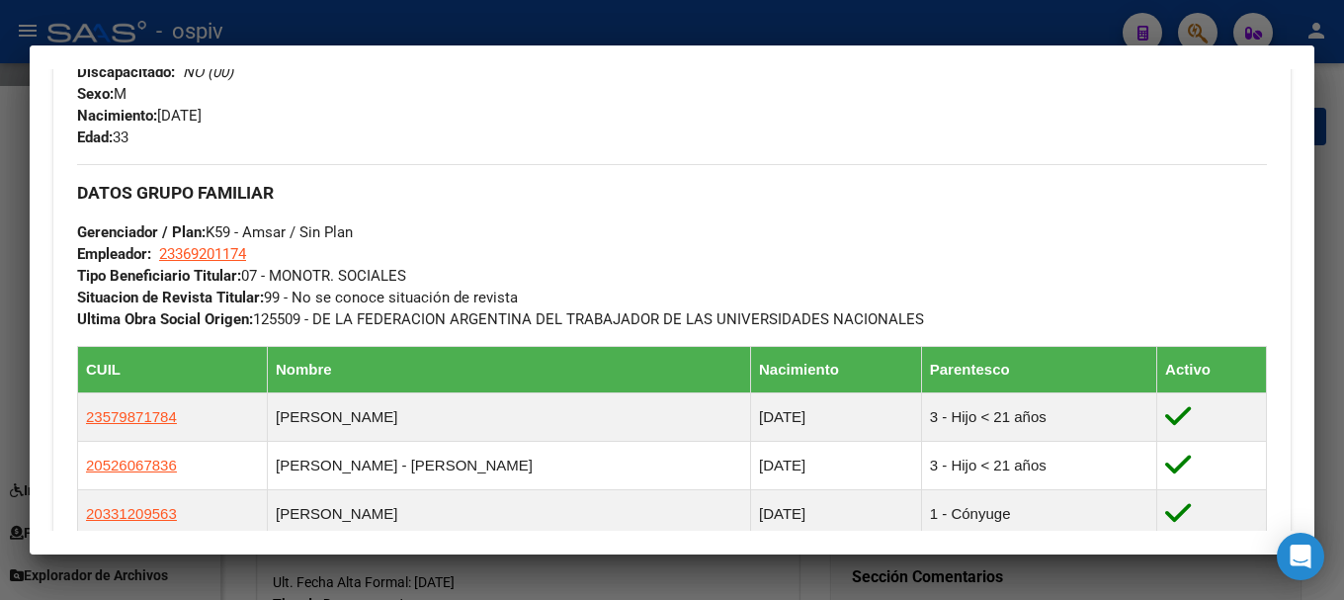
scroll to position [889, 0]
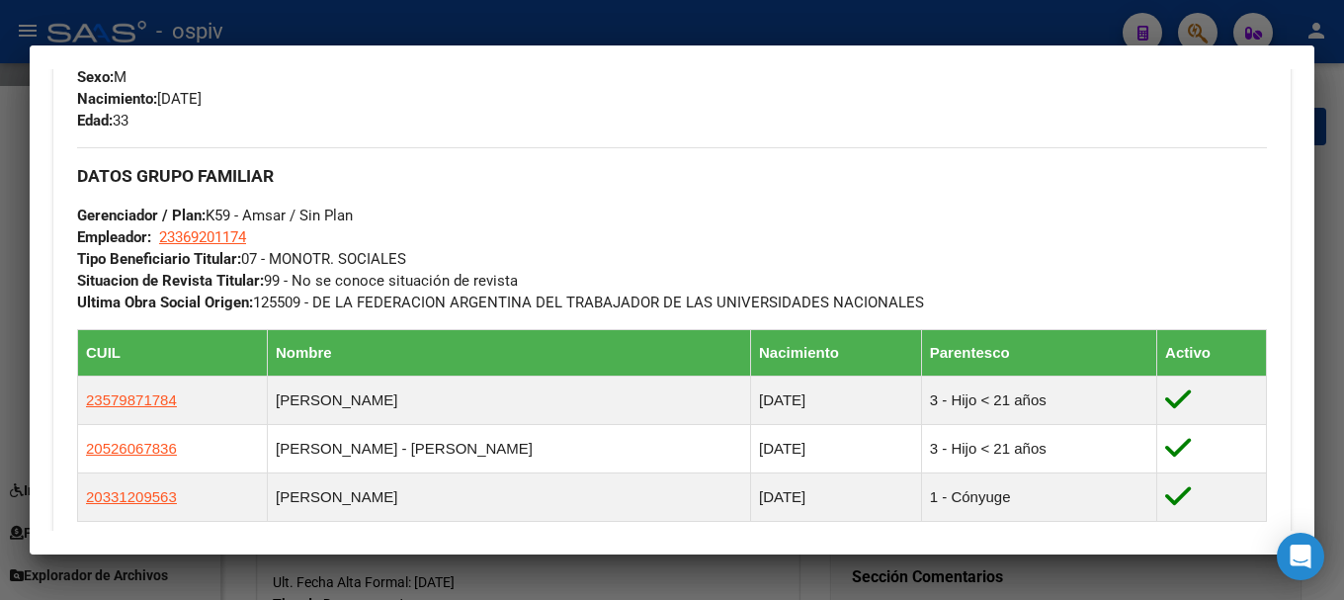
click at [1203, 23] on div at bounding box center [672, 300] width 1344 height 600
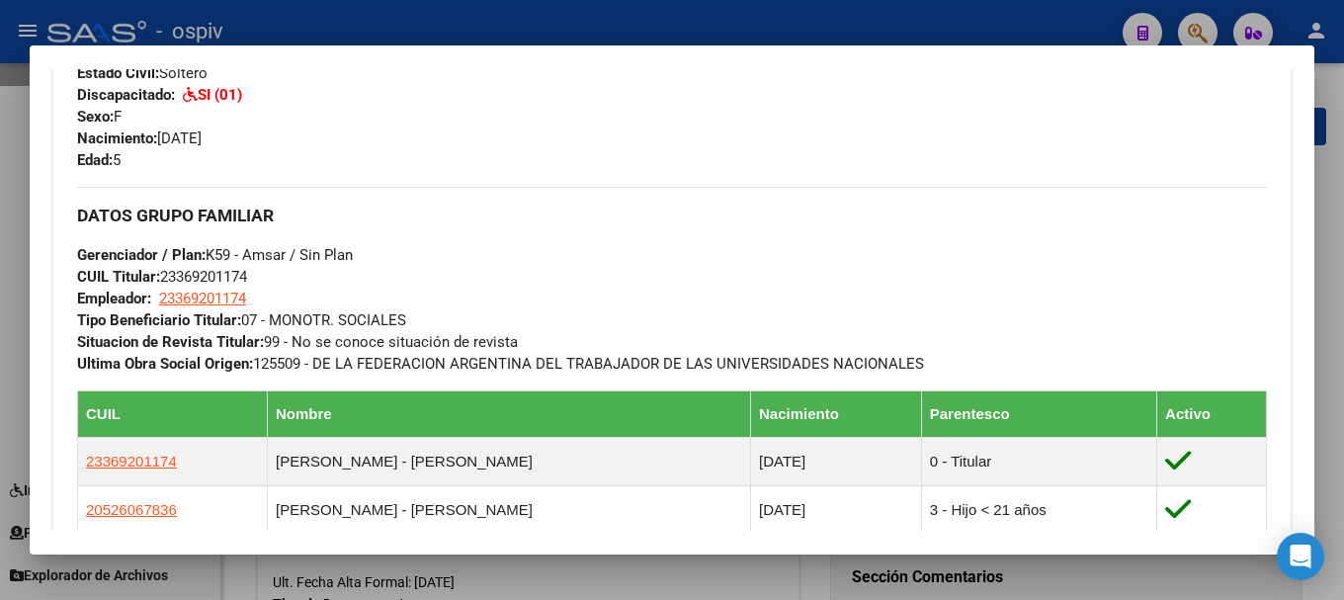
click at [1195, 33] on div at bounding box center [672, 300] width 1344 height 600
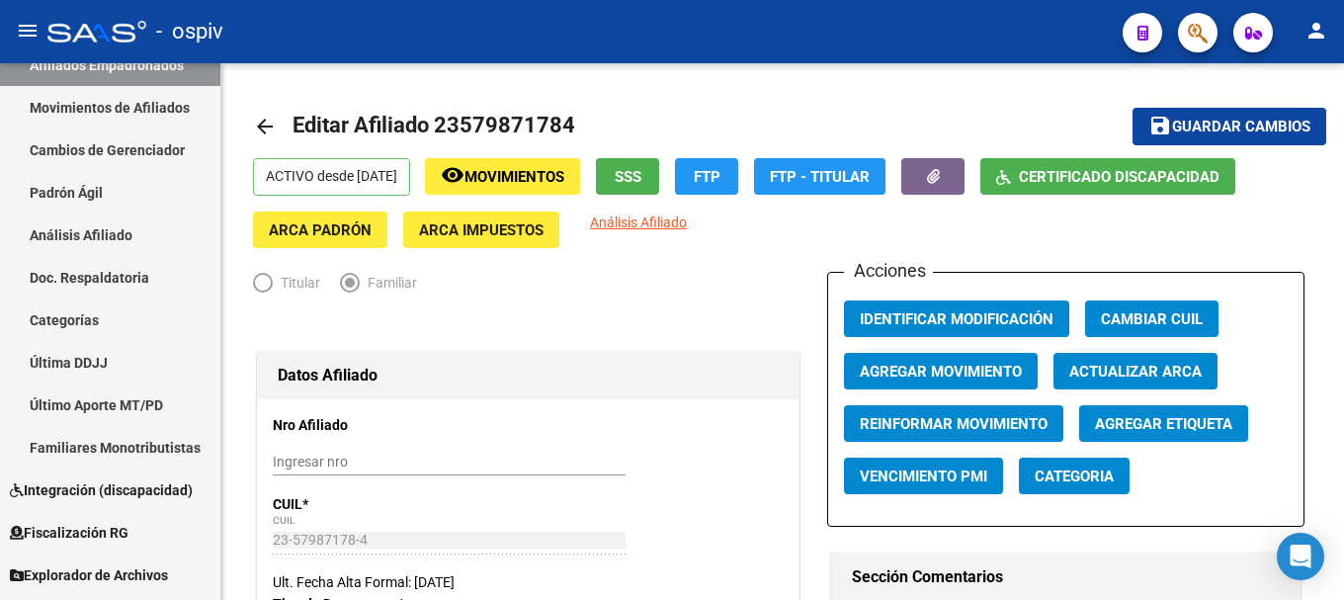
click at [1211, 26] on button "button" at bounding box center [1198, 33] width 40 height 40
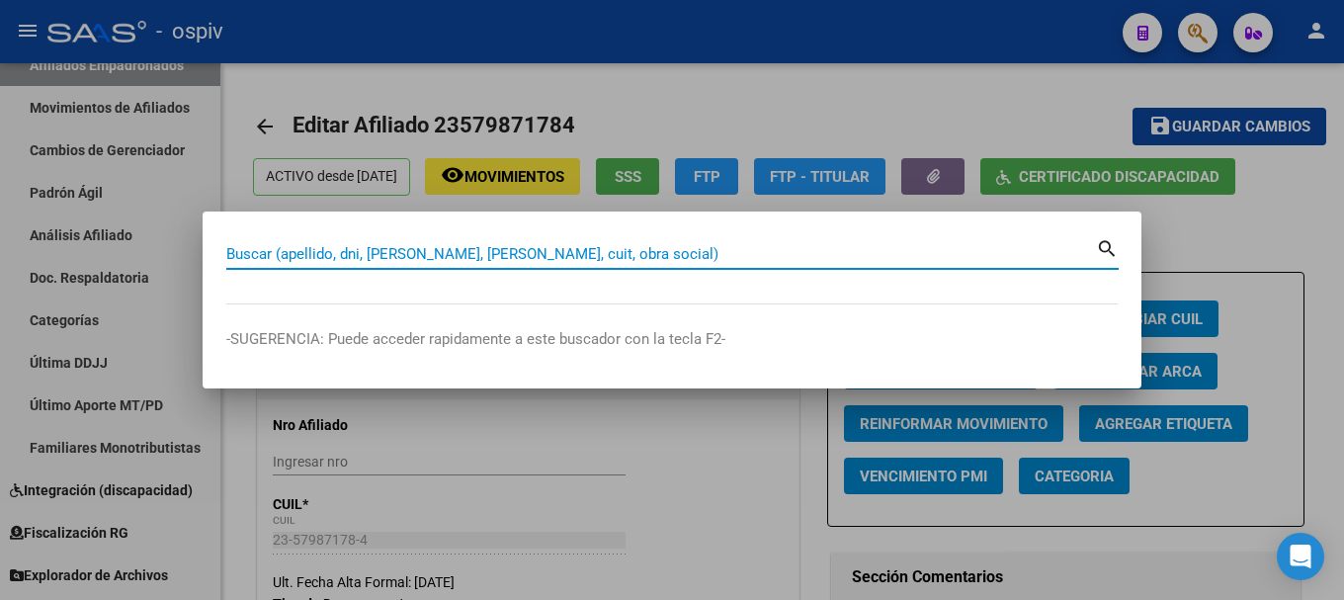
paste input "20595185115"
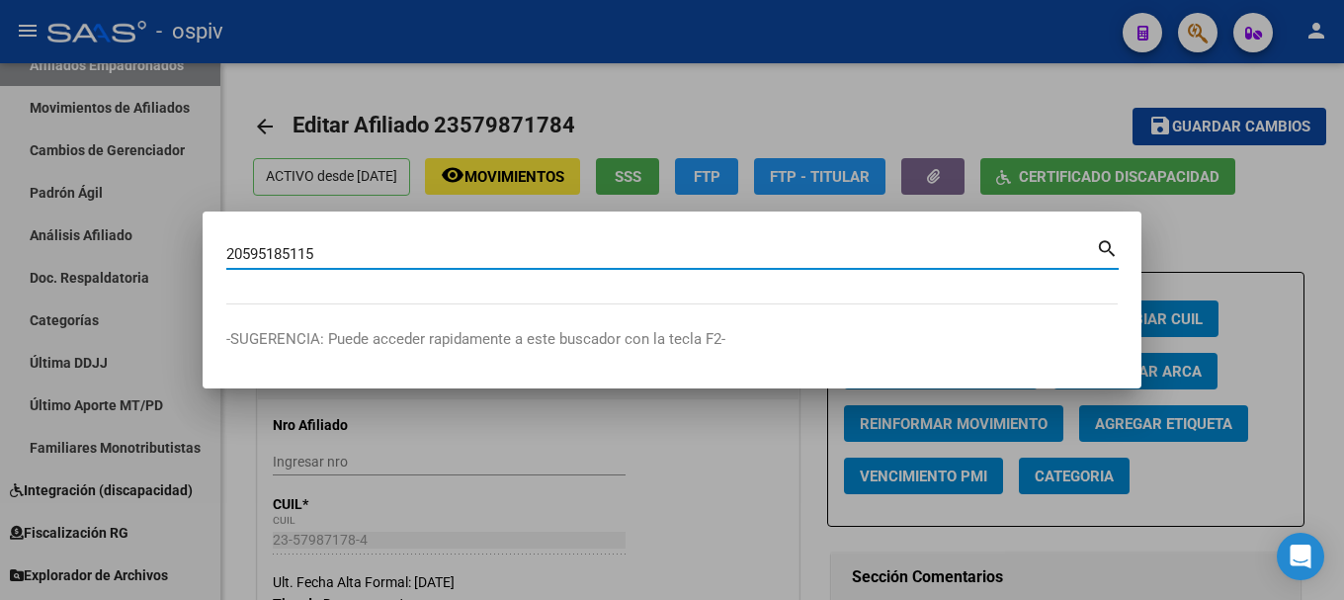
type input "20595185115"
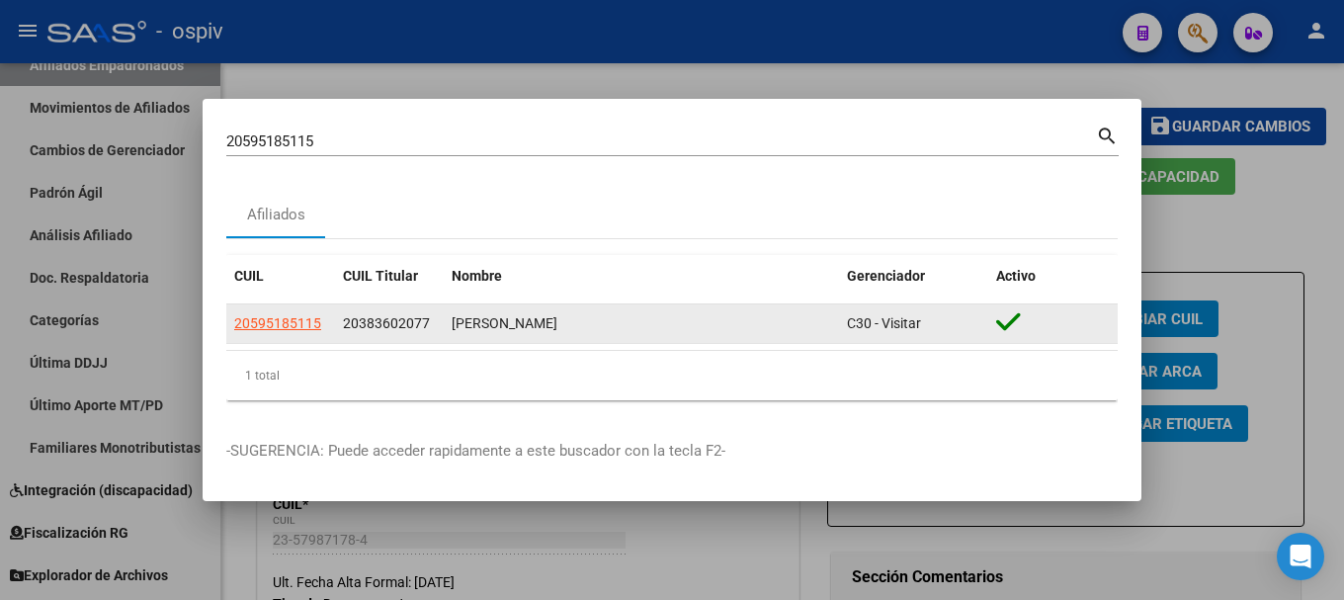
click at [328, 312] on datatable-body-cell "20595185115" at bounding box center [280, 323] width 109 height 39
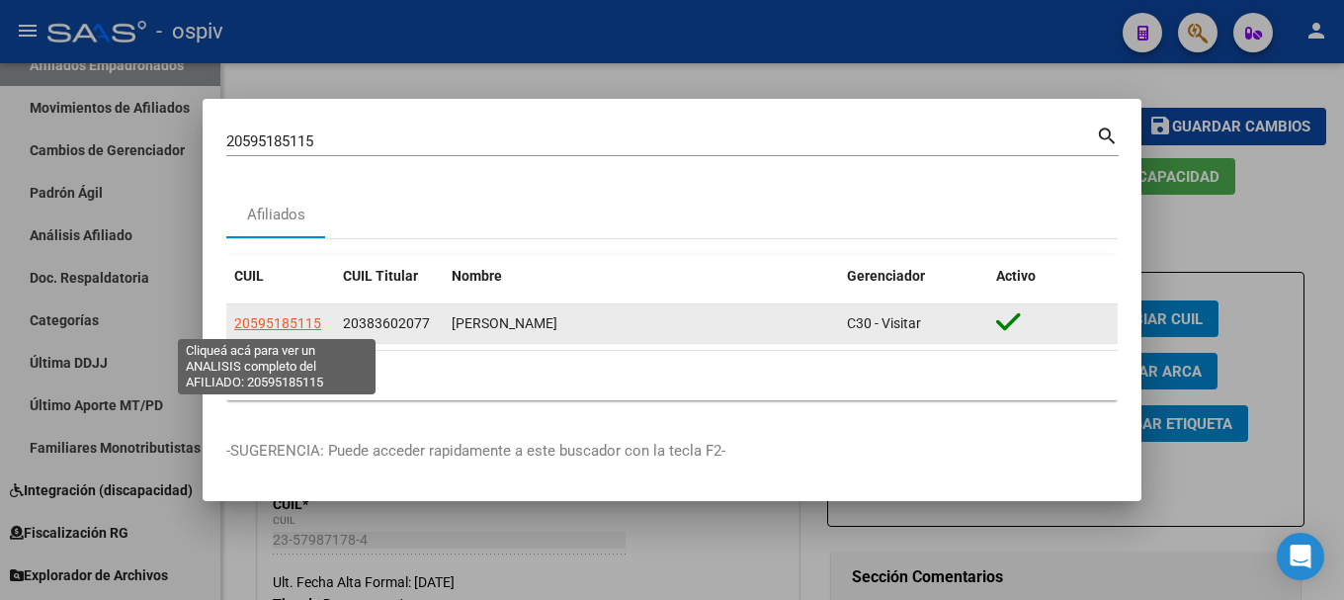
click at [310, 320] on span "20595185115" at bounding box center [277, 323] width 87 height 16
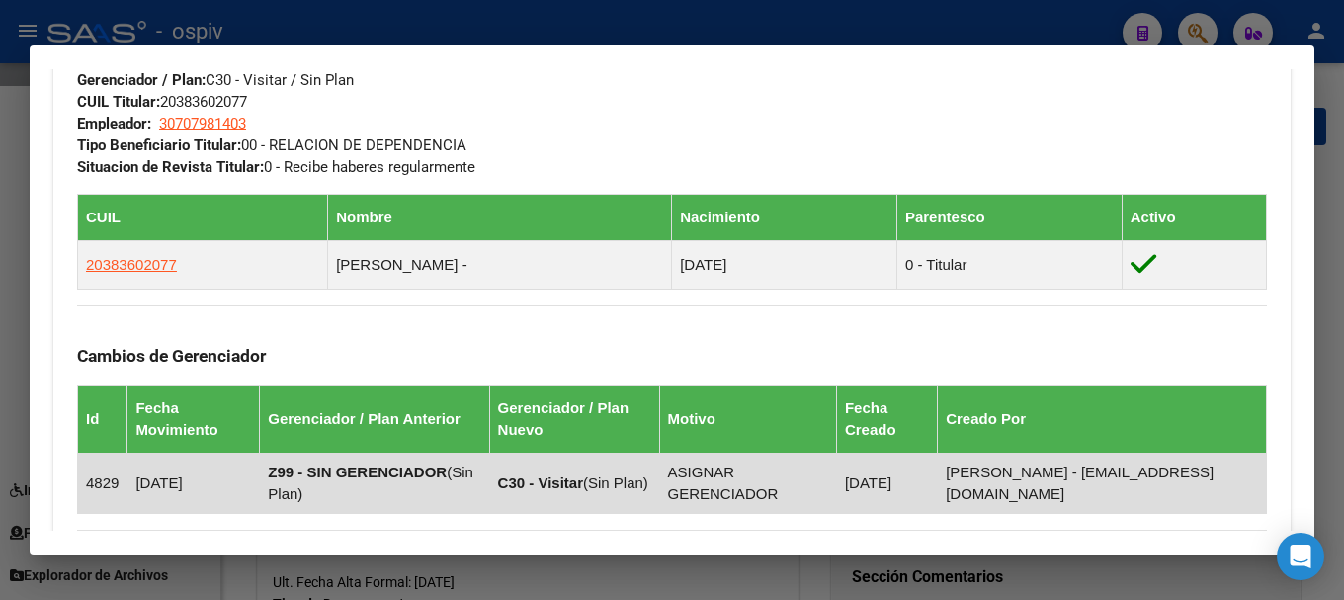
scroll to position [988, 0]
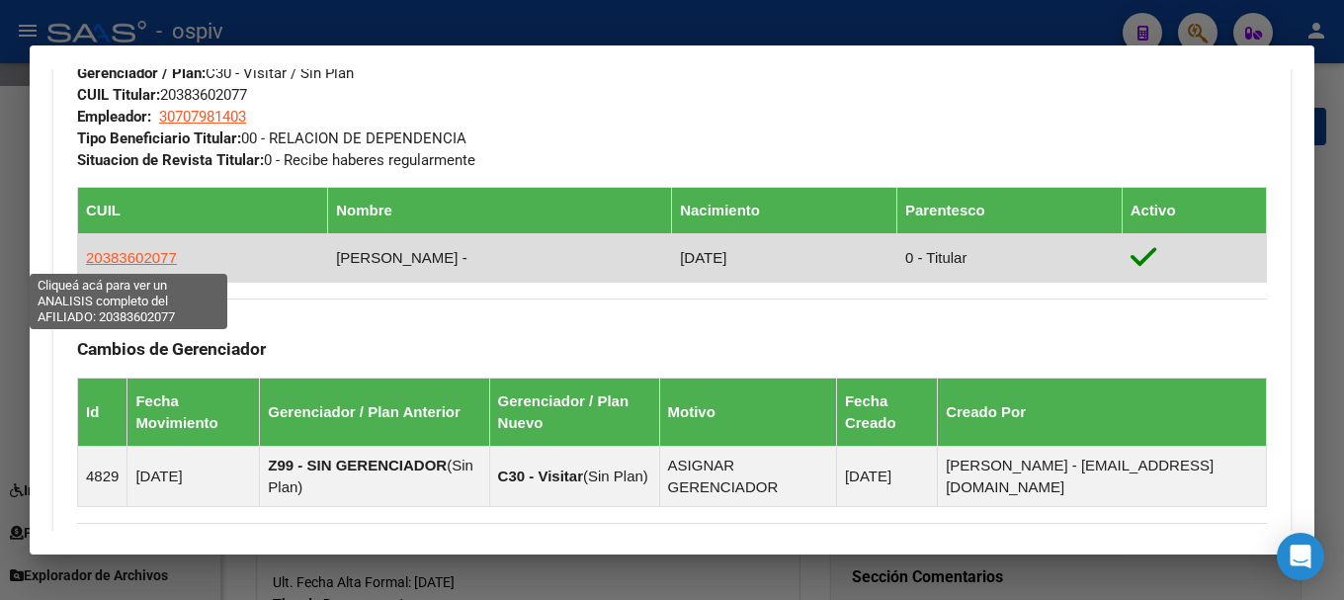
click at [118, 254] on span "20383602077" at bounding box center [131, 257] width 91 height 17
type textarea "20383602077"
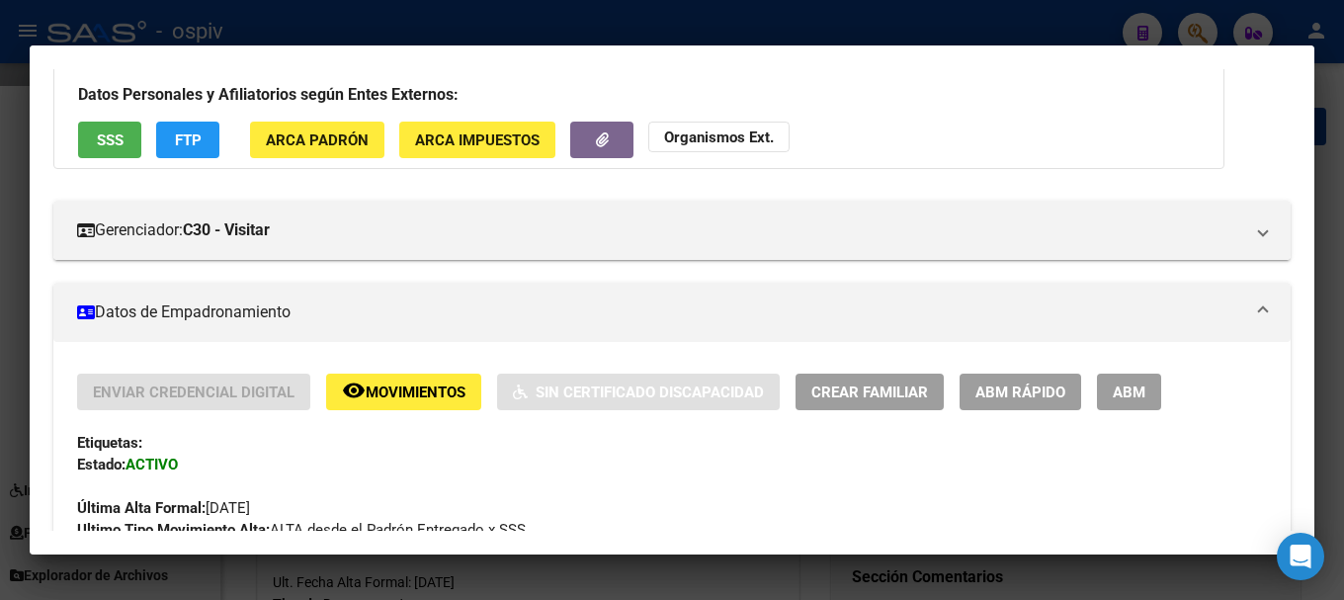
scroll to position [0, 0]
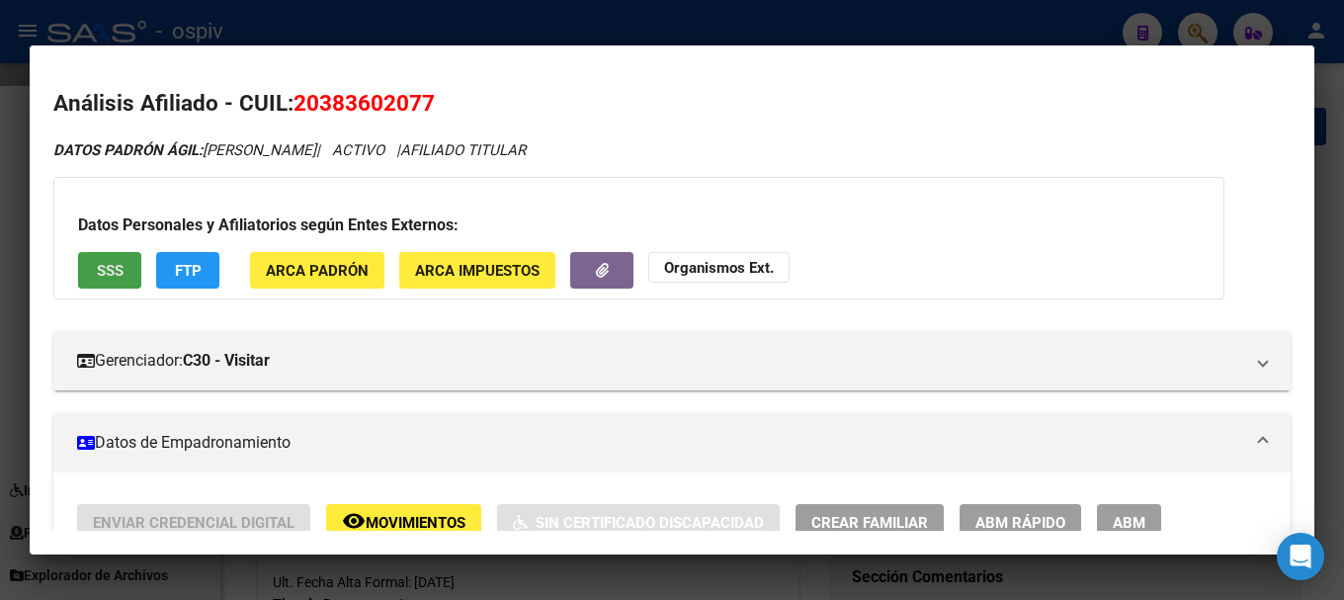
click at [123, 277] on span "SSS" at bounding box center [110, 271] width 27 height 18
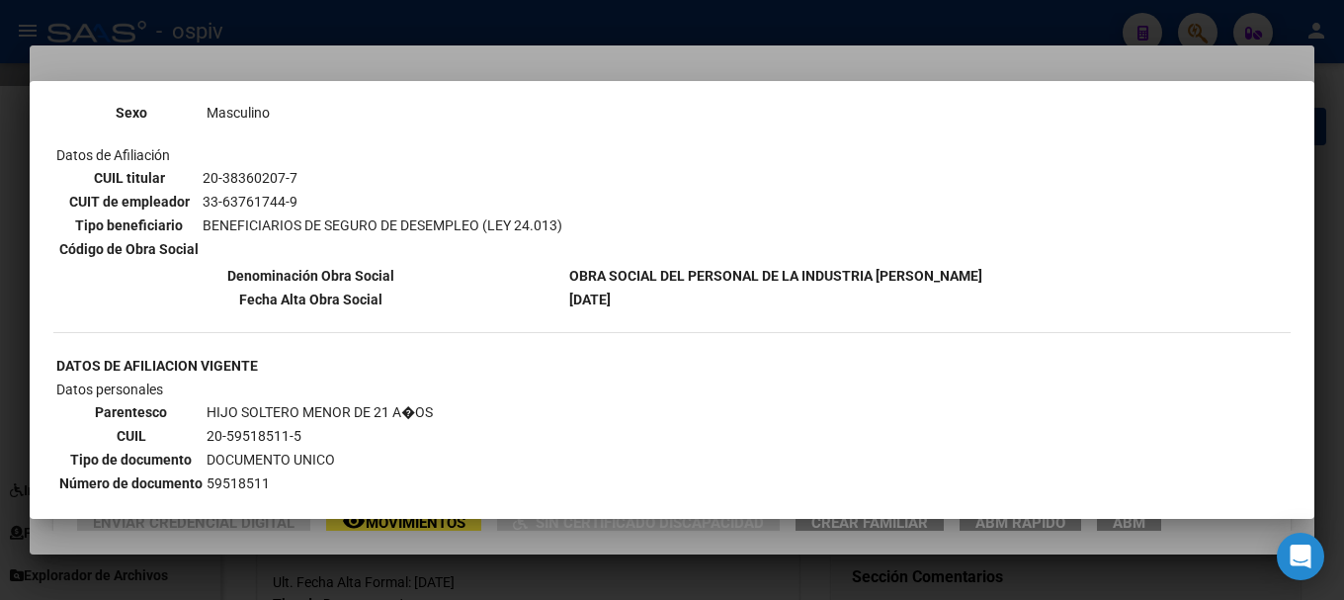
scroll to position [296, 0]
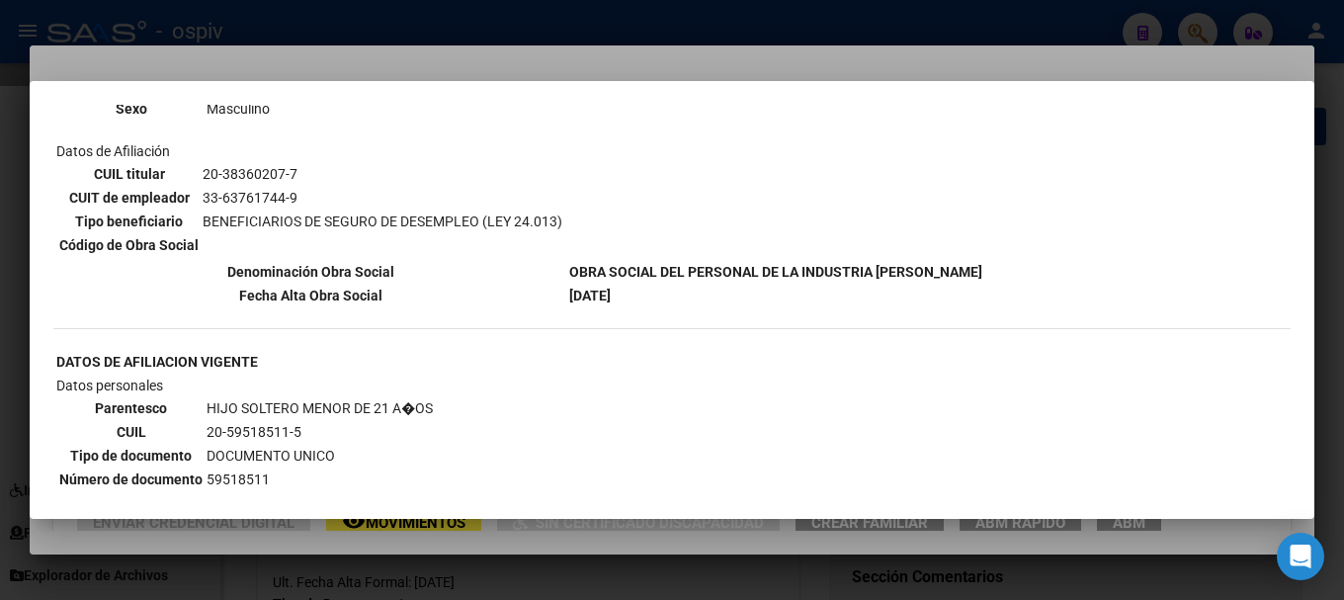
click at [1211, 27] on div at bounding box center [672, 300] width 1344 height 600
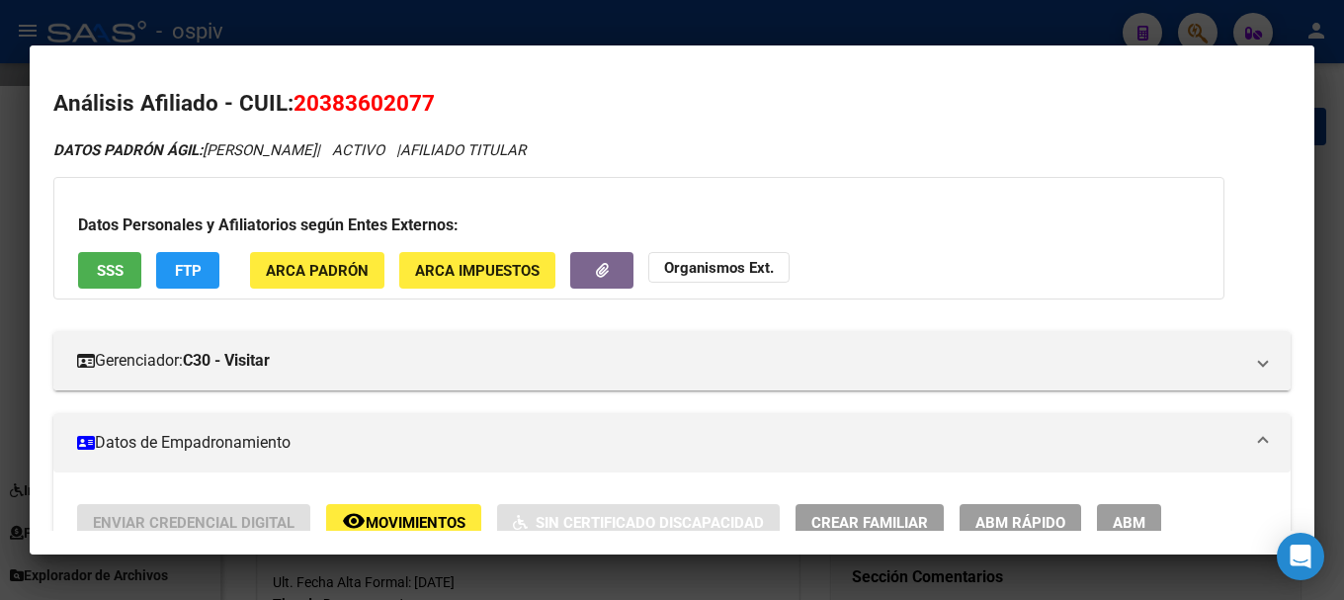
drag, startPoint x: 1203, startPoint y: 31, endPoint x: 447, endPoint y: 36, distance: 756.8
click at [1202, 30] on div at bounding box center [672, 300] width 1344 height 600
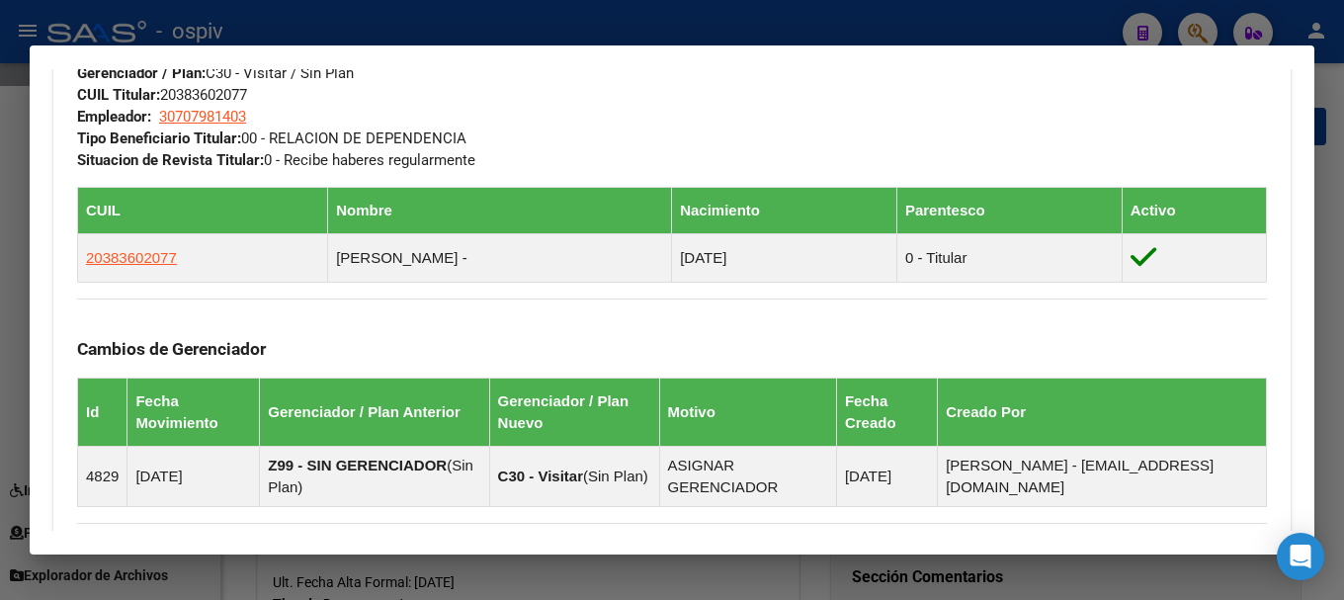
click at [1203, 25] on div at bounding box center [672, 300] width 1344 height 600
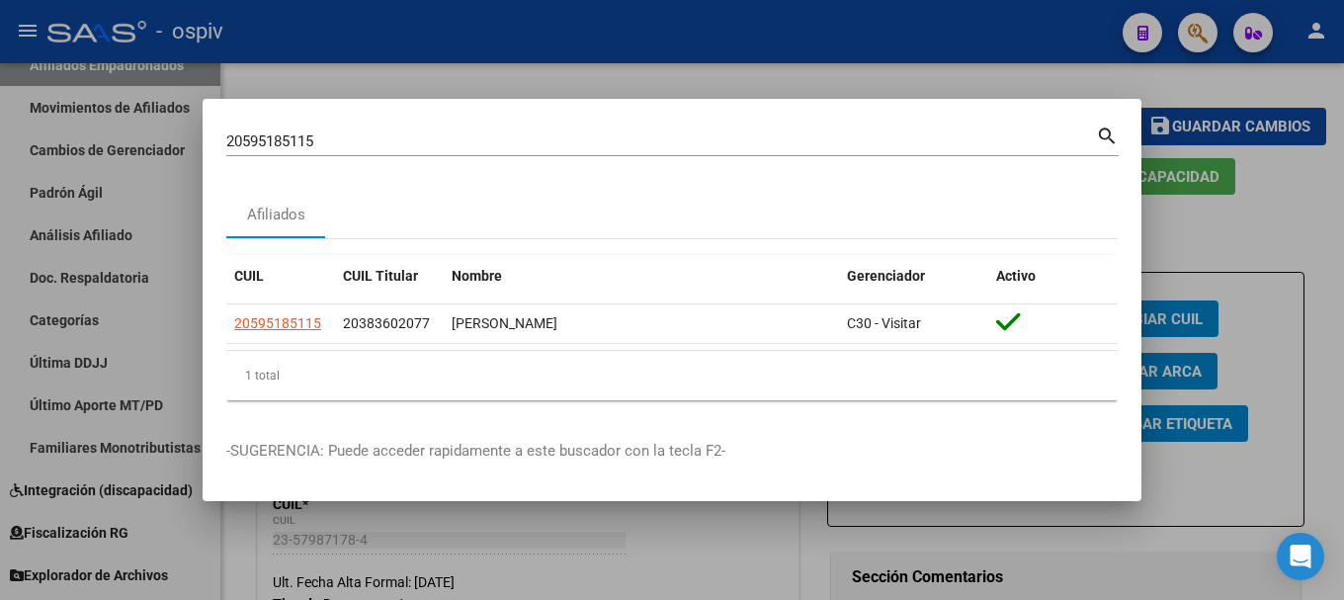
drag, startPoint x: 369, startPoint y: 164, endPoint x: 31, endPoint y: 140, distance: 339.7
click at [31, 140] on div "20595185115 Buscar (apellido, dni, cuil, nro traspaso, cuit, obra social) searc…" at bounding box center [672, 300] width 1344 height 600
click at [368, 137] on input "20595185115" at bounding box center [660, 141] width 869 height 18
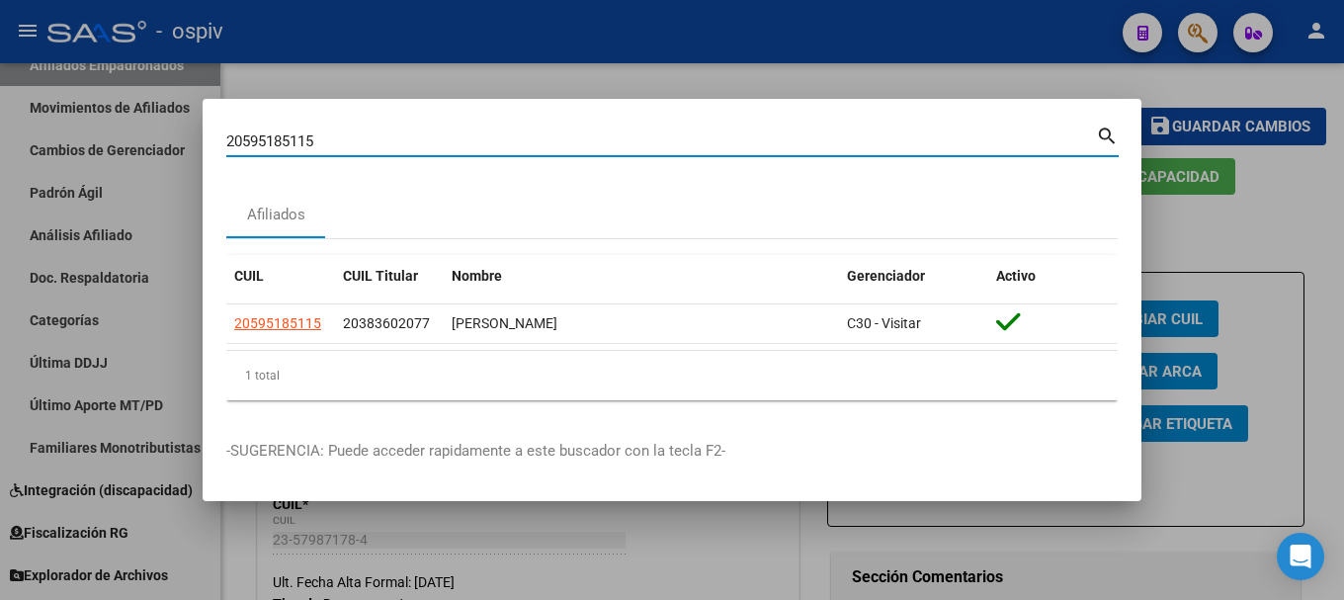
drag, startPoint x: 368, startPoint y: 137, endPoint x: 195, endPoint y: 134, distance: 172.9
click at [195, 134] on div "20595185115 Buscar (apellido, dni, cuil, nro traspaso, cuit, obra social) searc…" at bounding box center [672, 300] width 1344 height 600
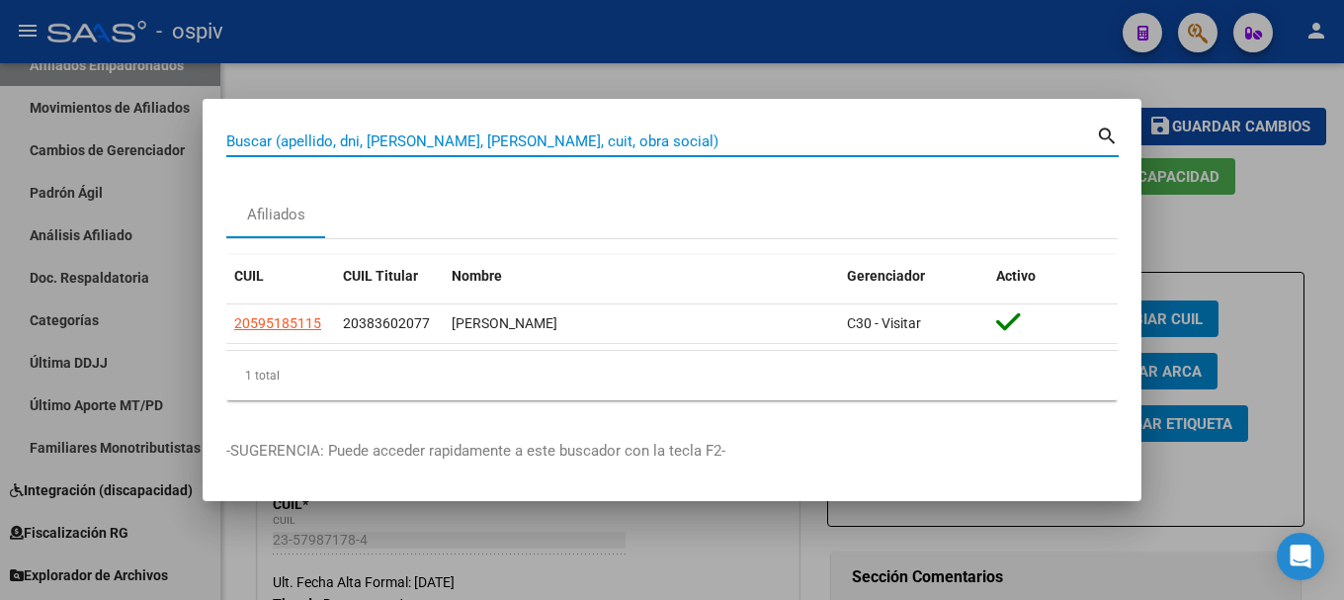
paste input "23579871784"
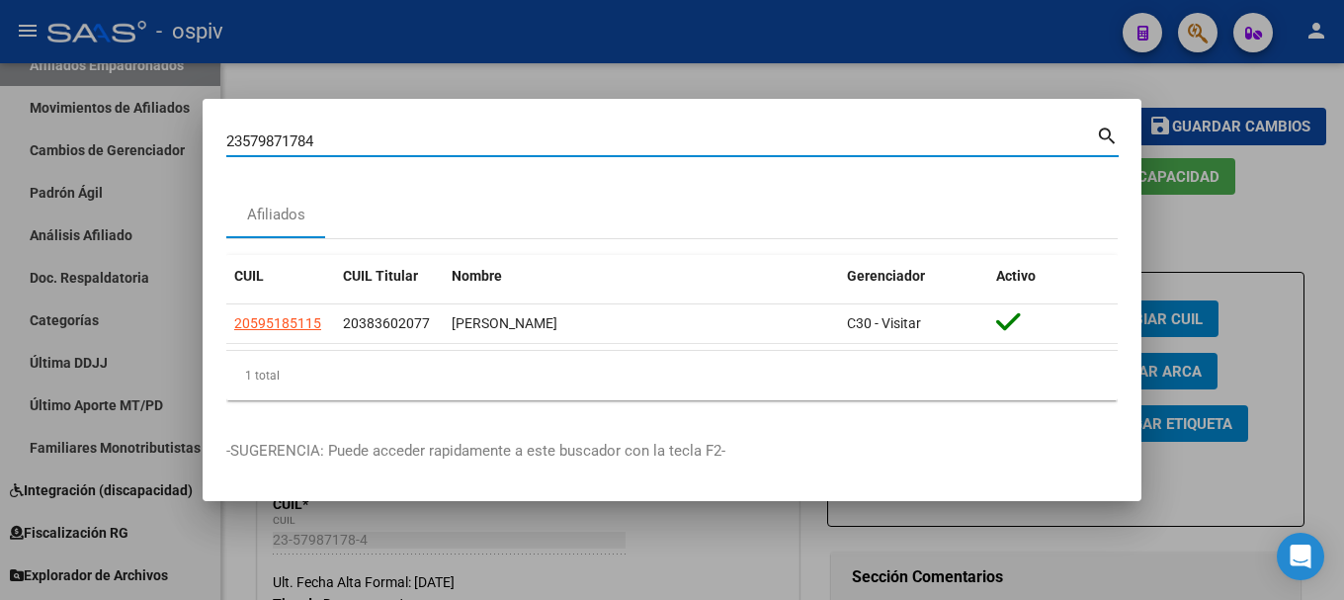
type input "23579871784"
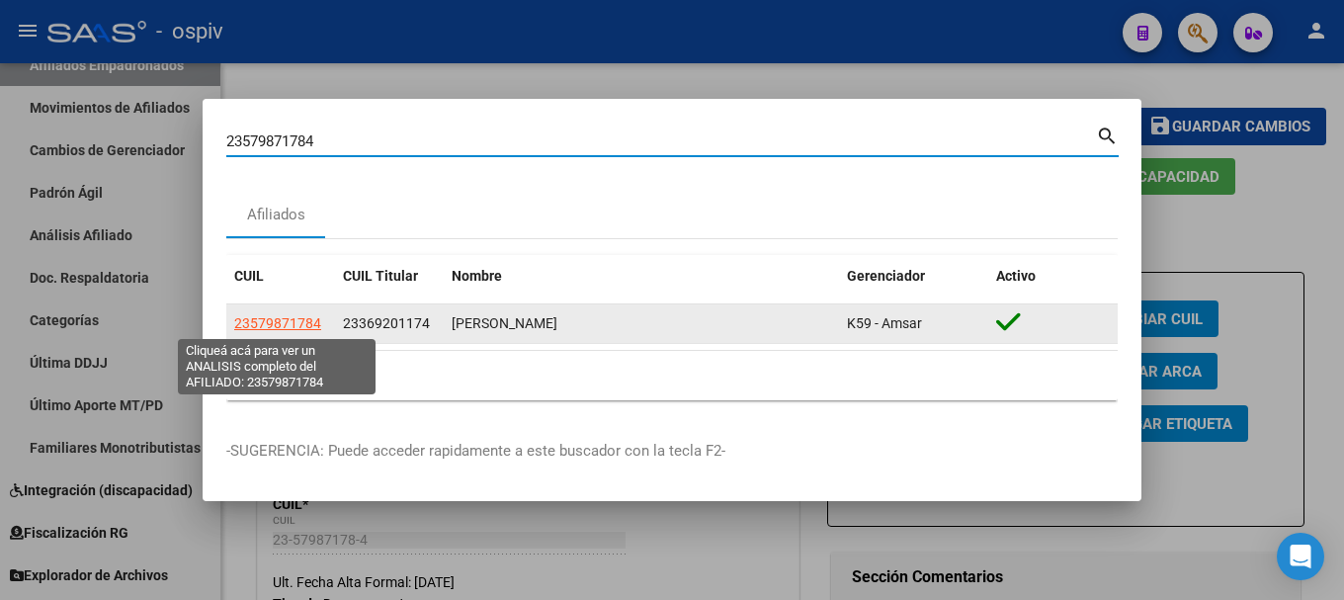
click at [292, 324] on span "23579871784" at bounding box center [277, 323] width 87 height 16
type textarea "23579871784"
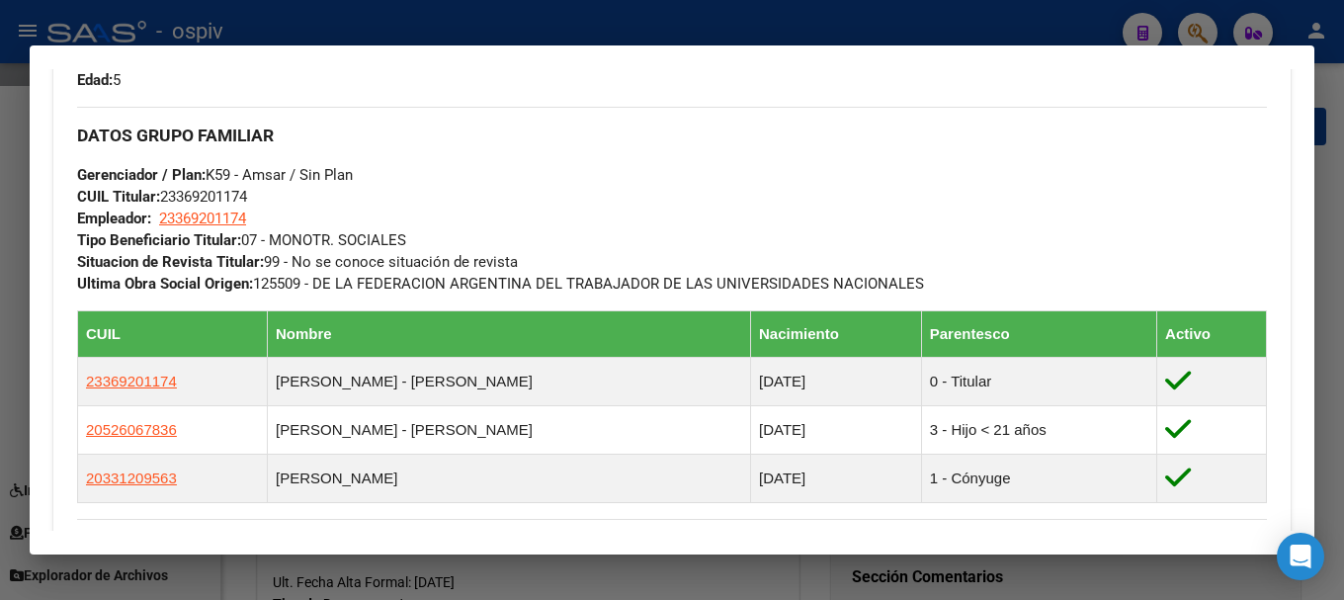
scroll to position [889, 0]
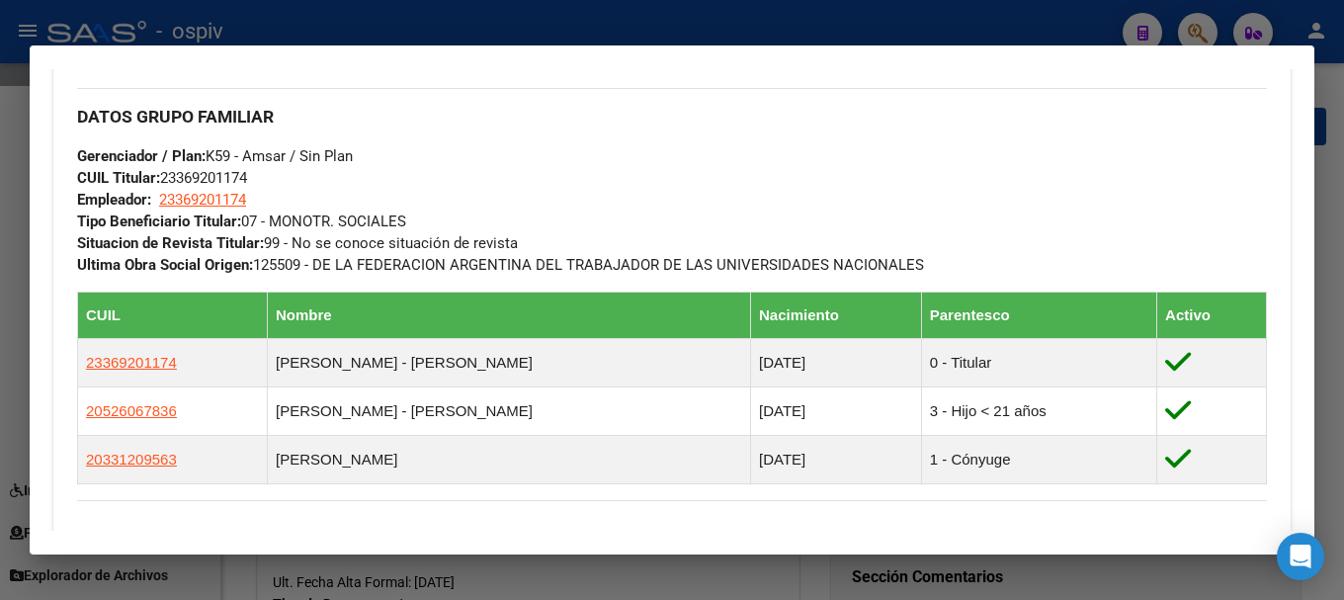
click at [1206, 28] on div at bounding box center [672, 300] width 1344 height 600
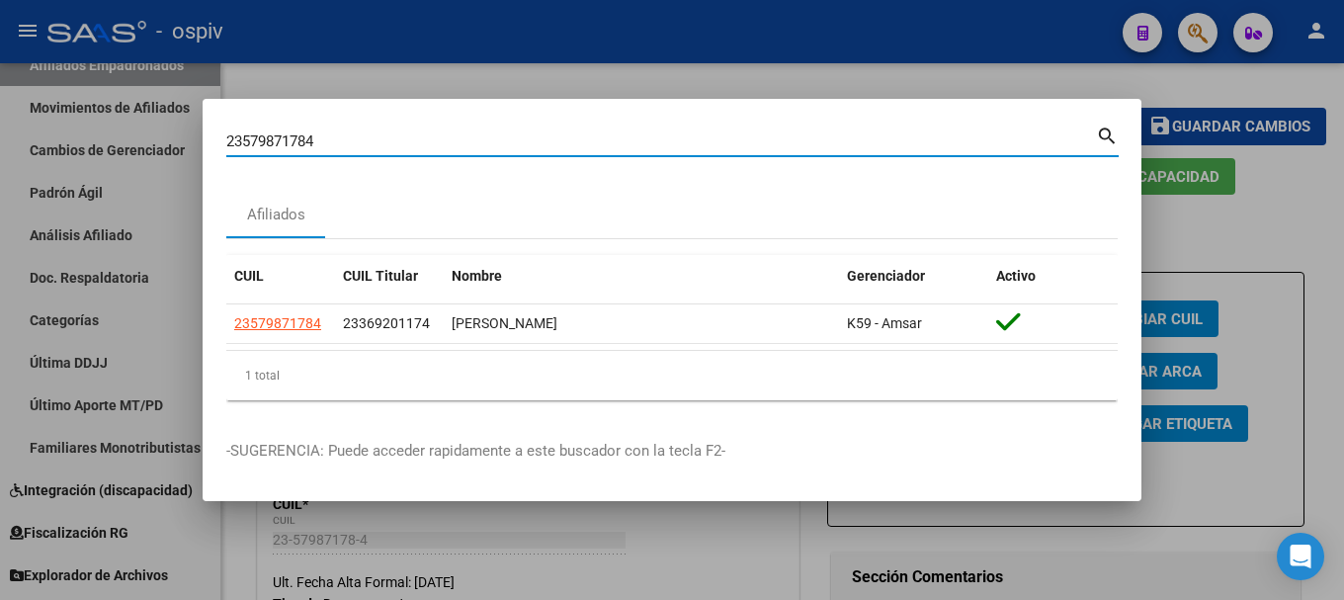
drag, startPoint x: 333, startPoint y: 148, endPoint x: 139, endPoint y: 120, distance: 195.7
click at [139, 120] on div "23579871784 Buscar (apellido, dni, cuil, nro traspaso, cuit, obra social) searc…" at bounding box center [672, 300] width 1344 height 600
paste input "7230893573"
type input "27230893573"
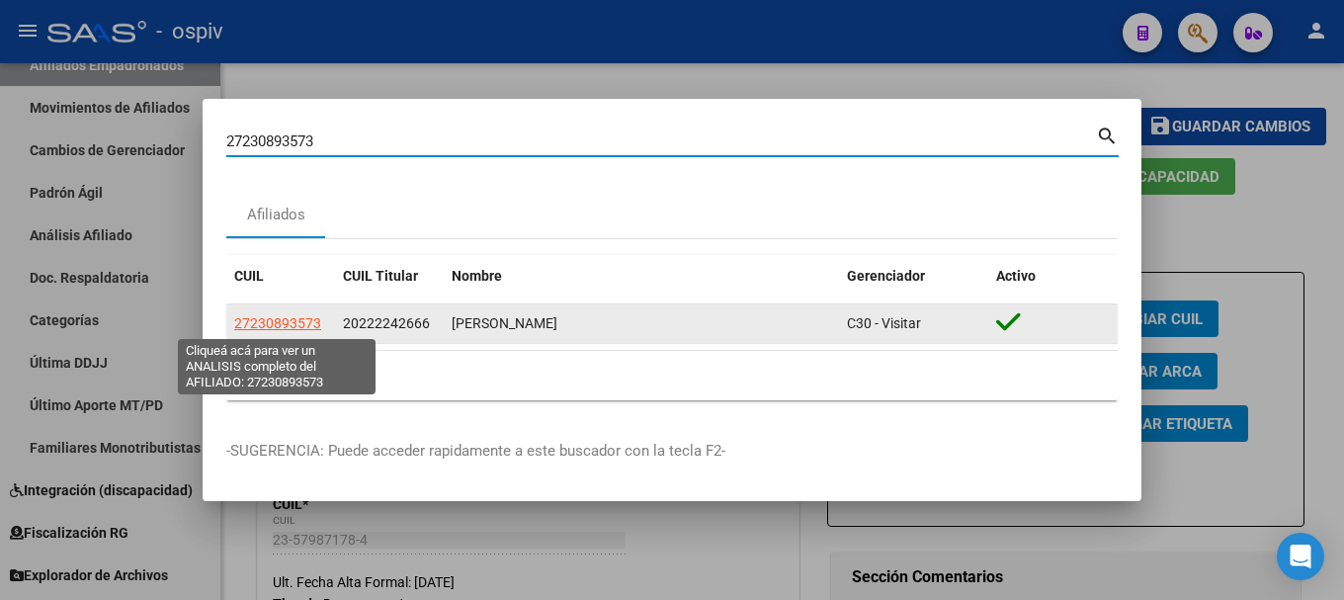
click at [273, 319] on span "27230893573" at bounding box center [277, 323] width 87 height 16
type textarea "27230893573"
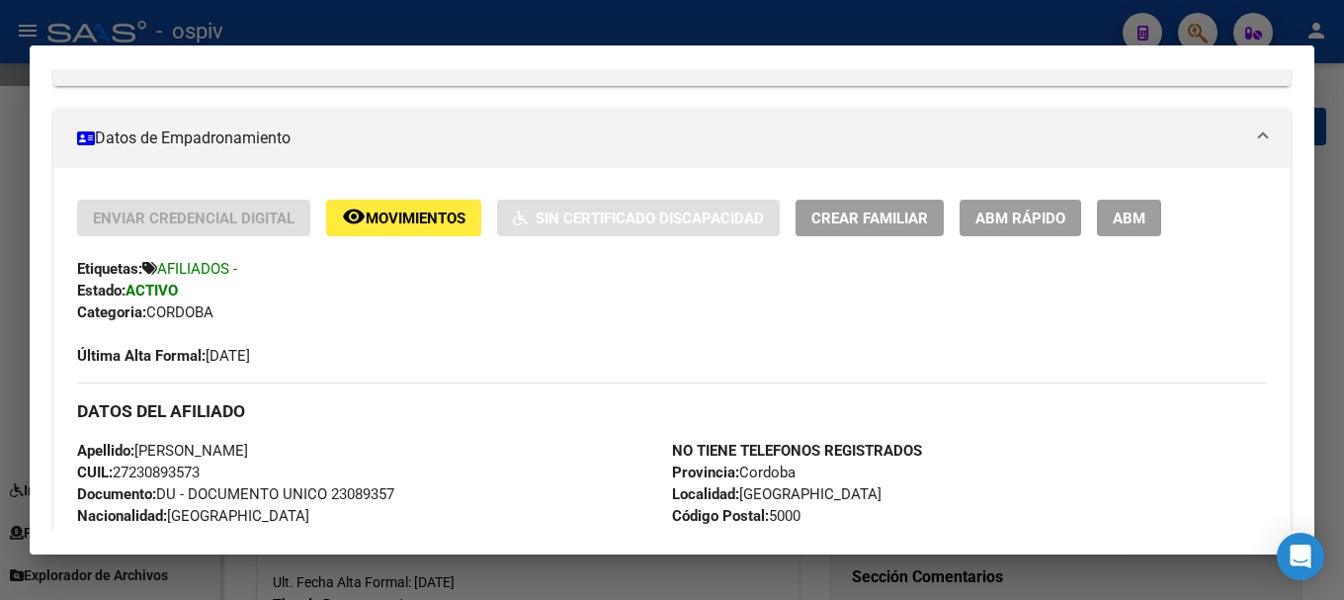
scroll to position [198, 0]
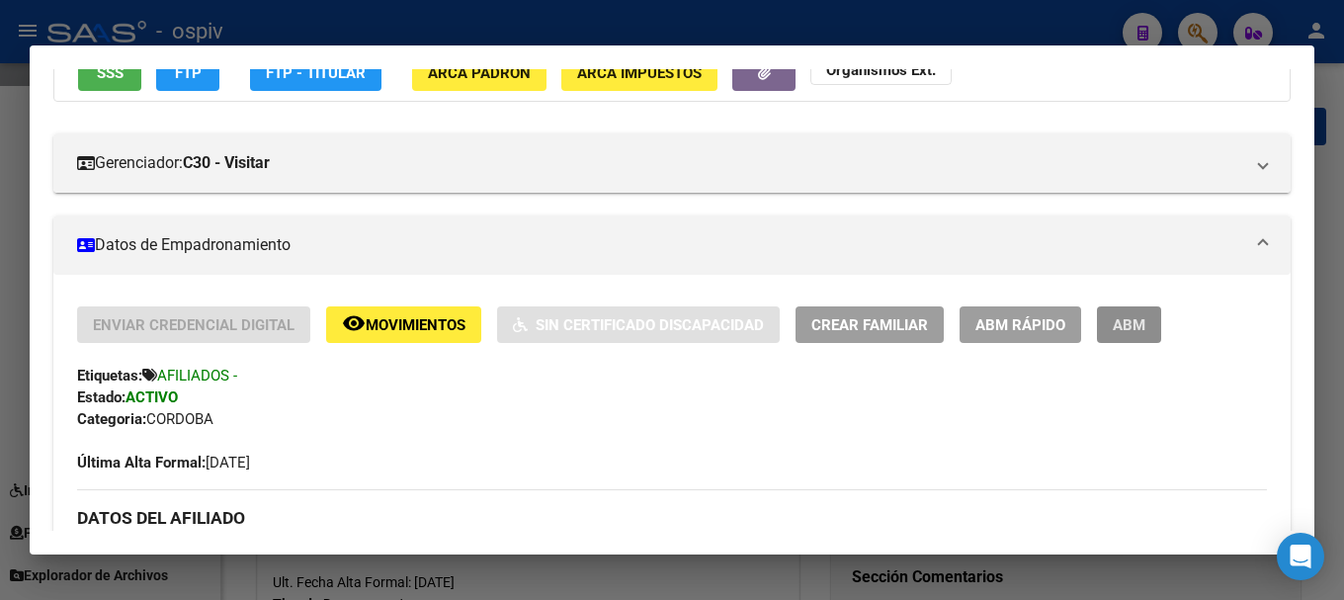
click at [1137, 321] on span "ABM" at bounding box center [1128, 325] width 33 height 18
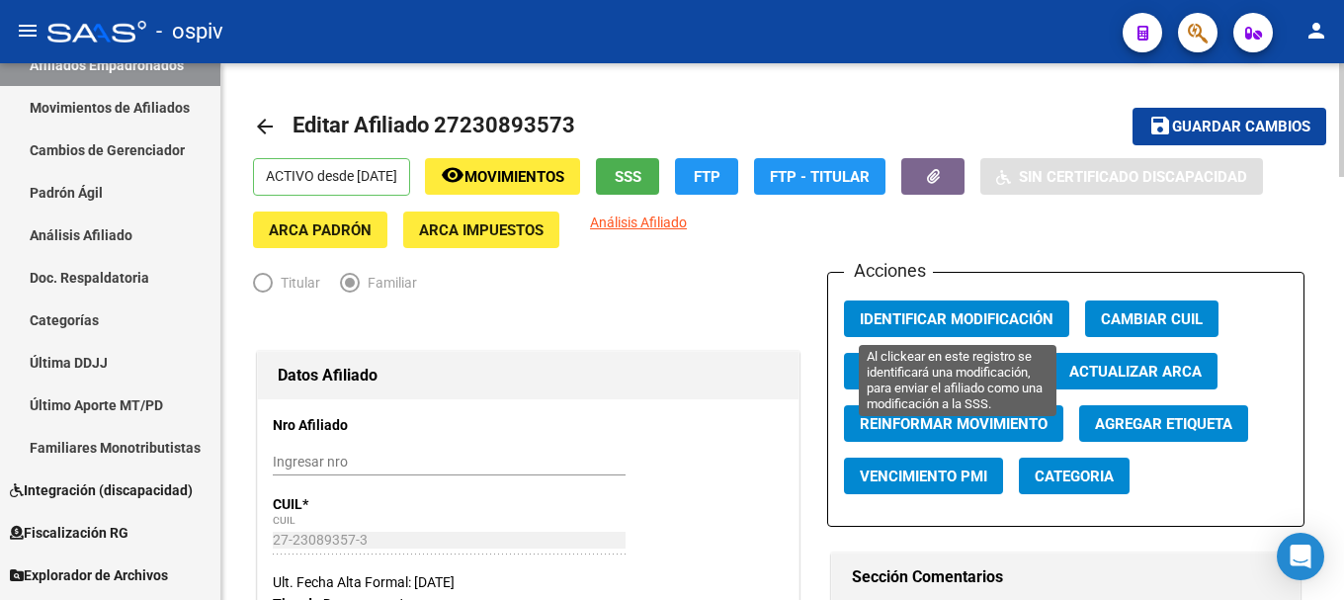
click at [952, 312] on span "Identificar Modificación" at bounding box center [956, 319] width 194 height 18
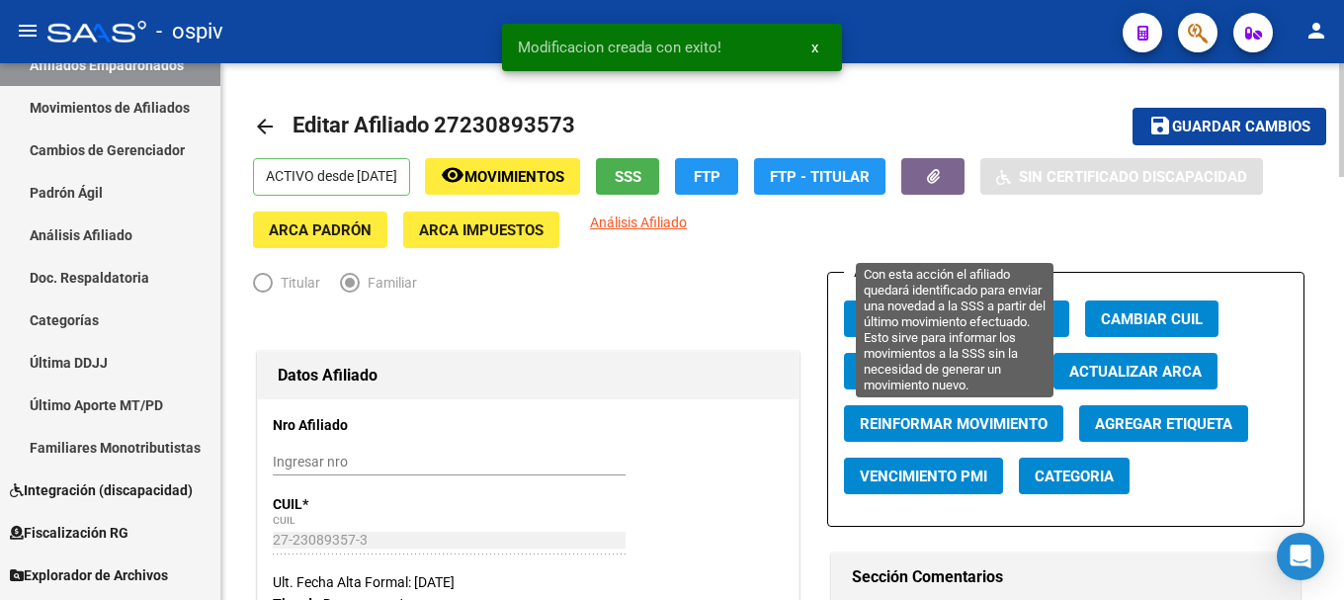
click at [966, 421] on span "Reinformar Movimiento" at bounding box center [953, 424] width 188 height 18
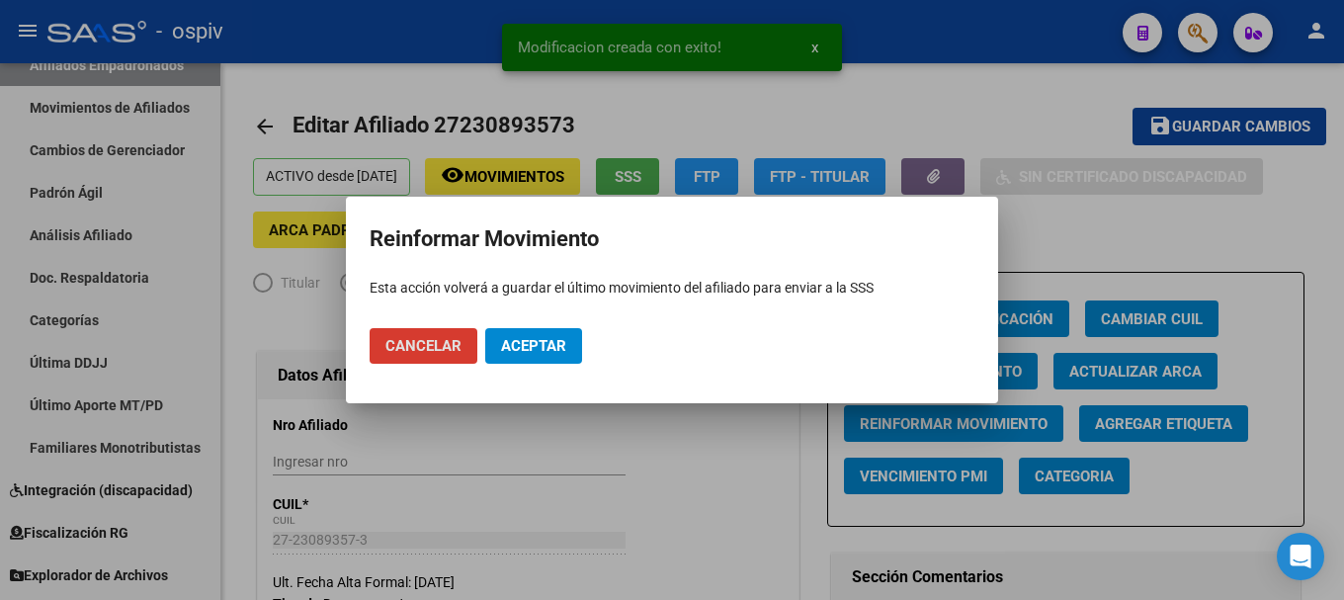
click at [555, 346] on span "Aceptar" at bounding box center [533, 346] width 65 height 18
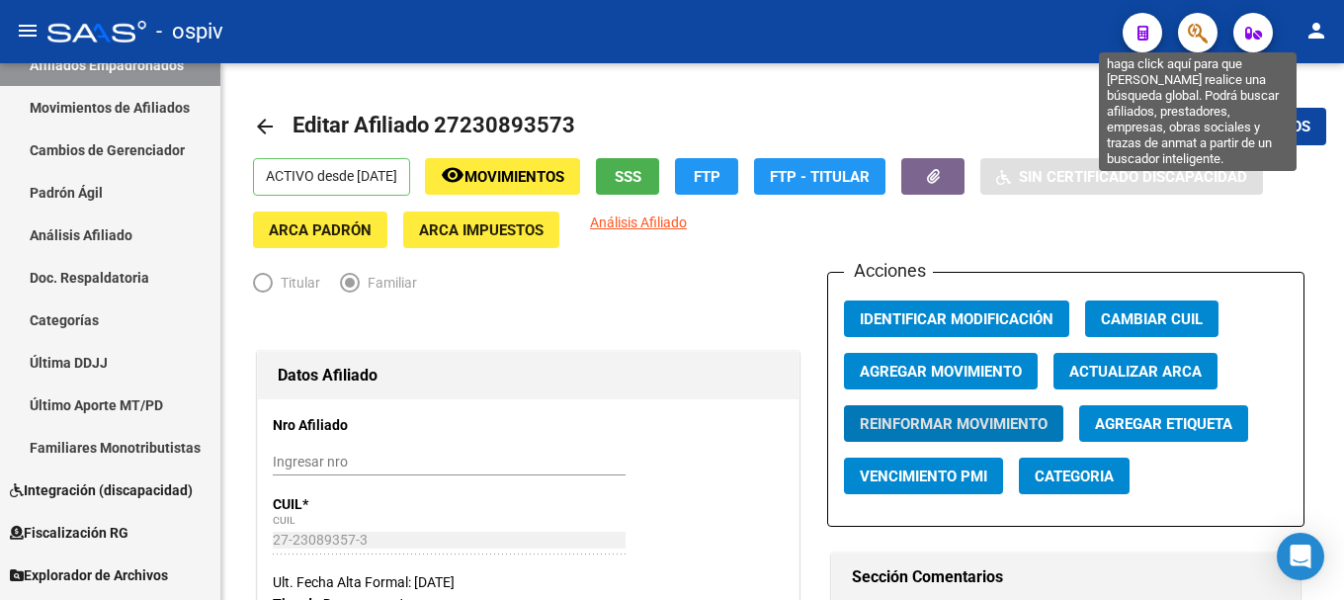
click at [1201, 29] on icon "button" at bounding box center [1197, 33] width 20 height 23
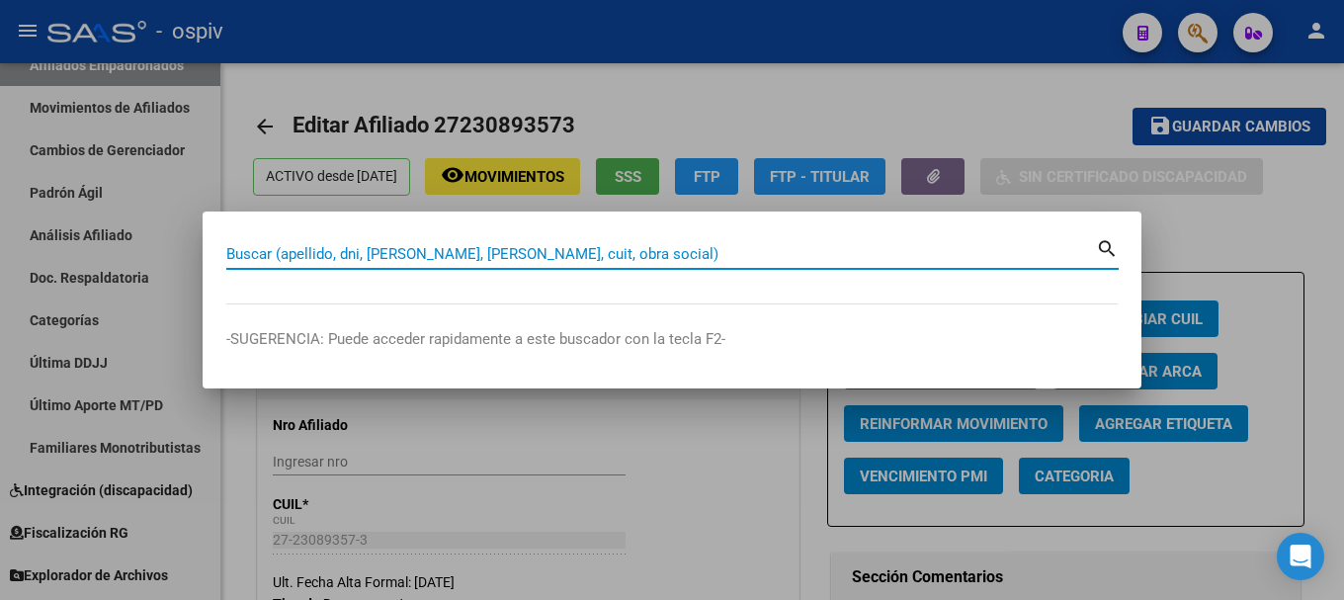
paste input "23488484834"
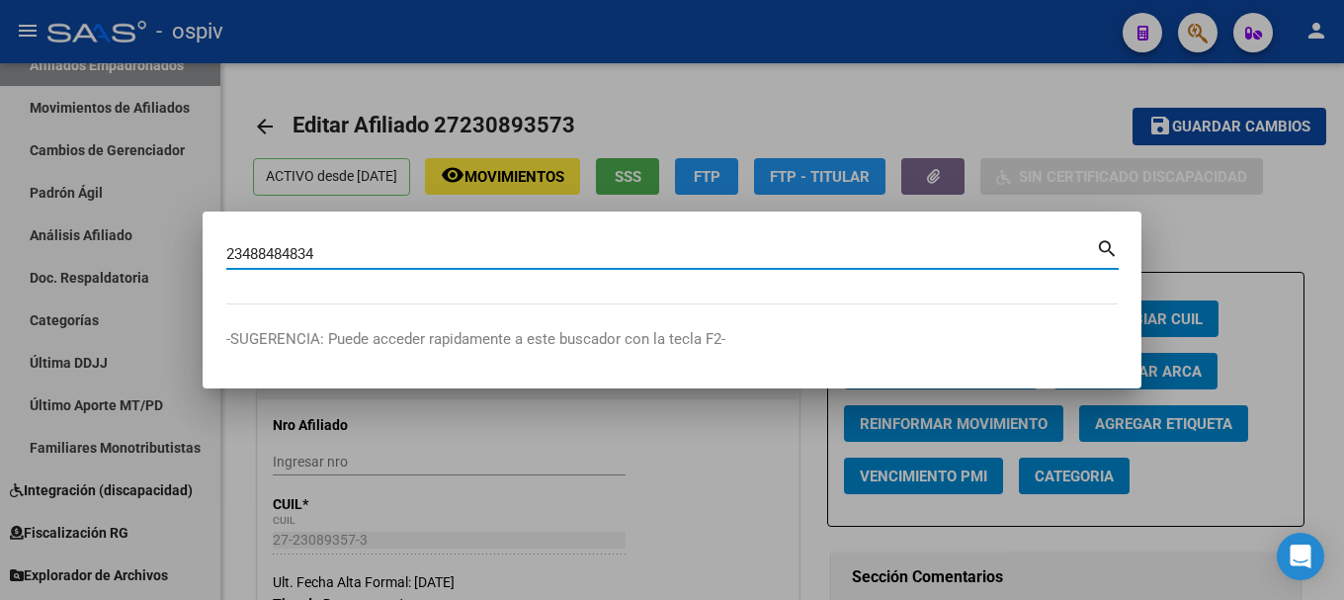
type input "23488484834"
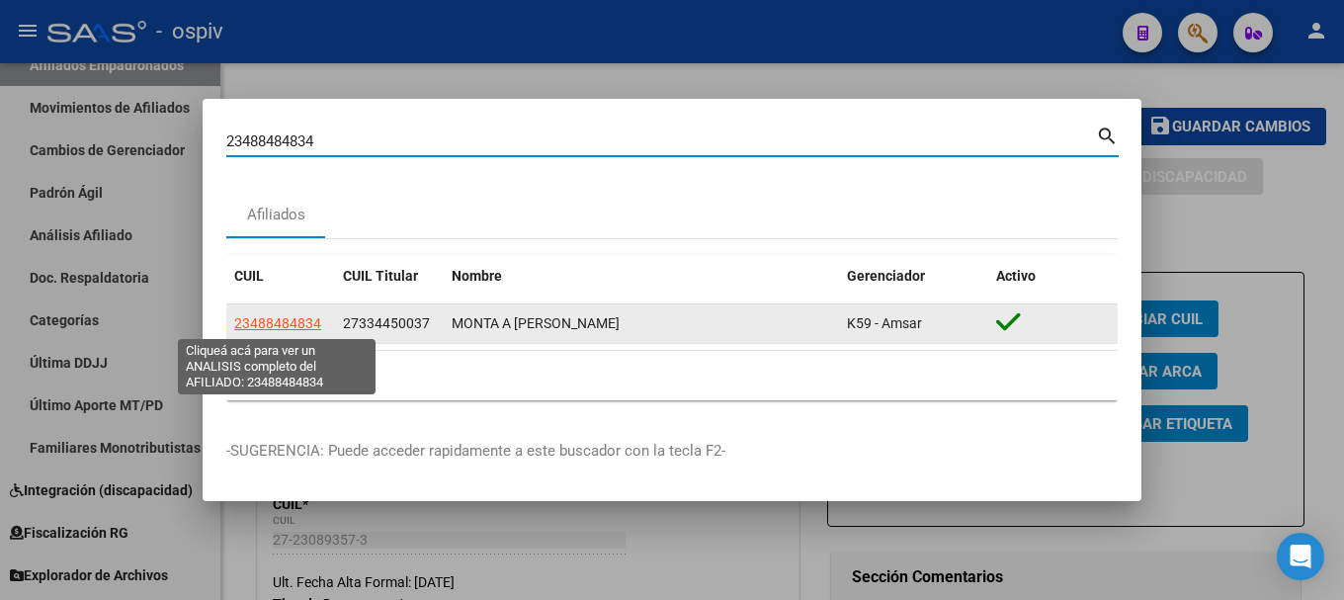
click at [292, 325] on span "23488484834" at bounding box center [277, 323] width 87 height 16
type textarea "23488484834"
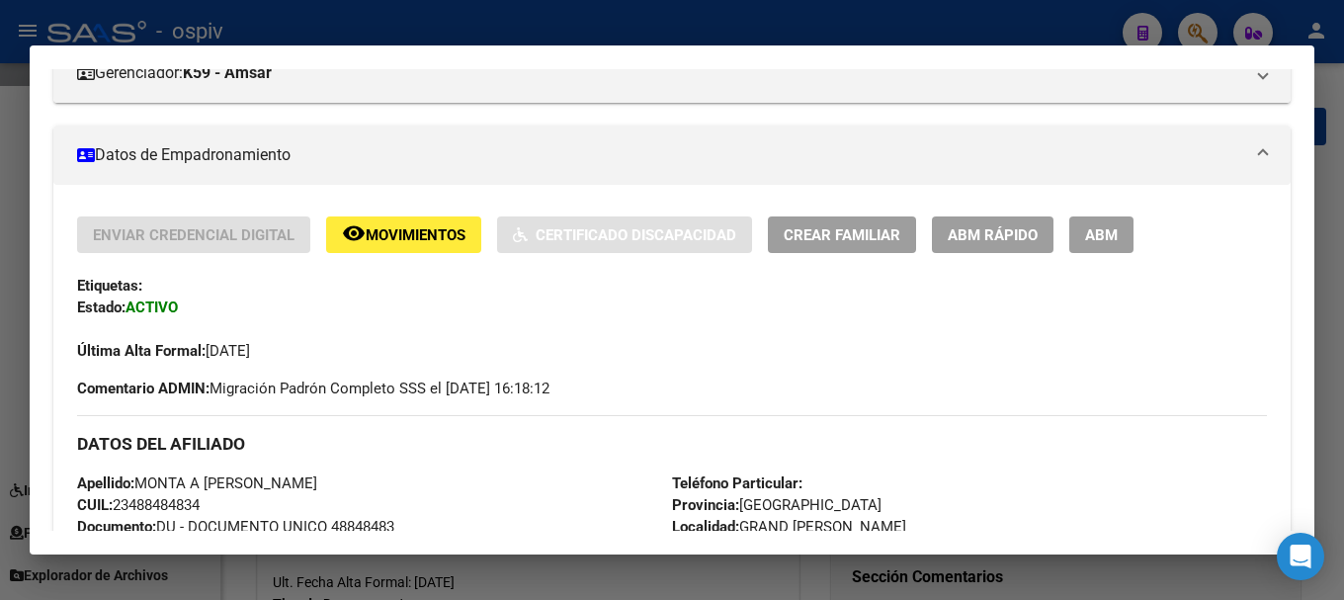
scroll to position [296, 0]
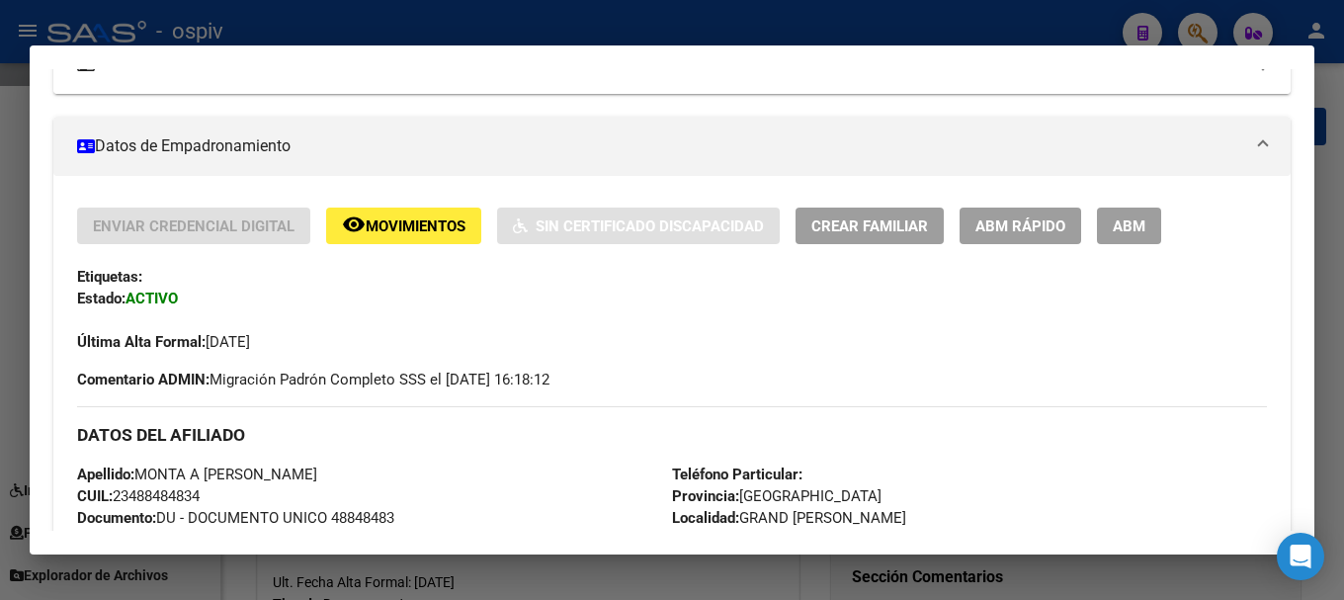
drag, startPoint x: 1198, startPoint y: 32, endPoint x: 637, endPoint y: 69, distance: 562.4
click at [1195, 32] on div at bounding box center [672, 300] width 1344 height 600
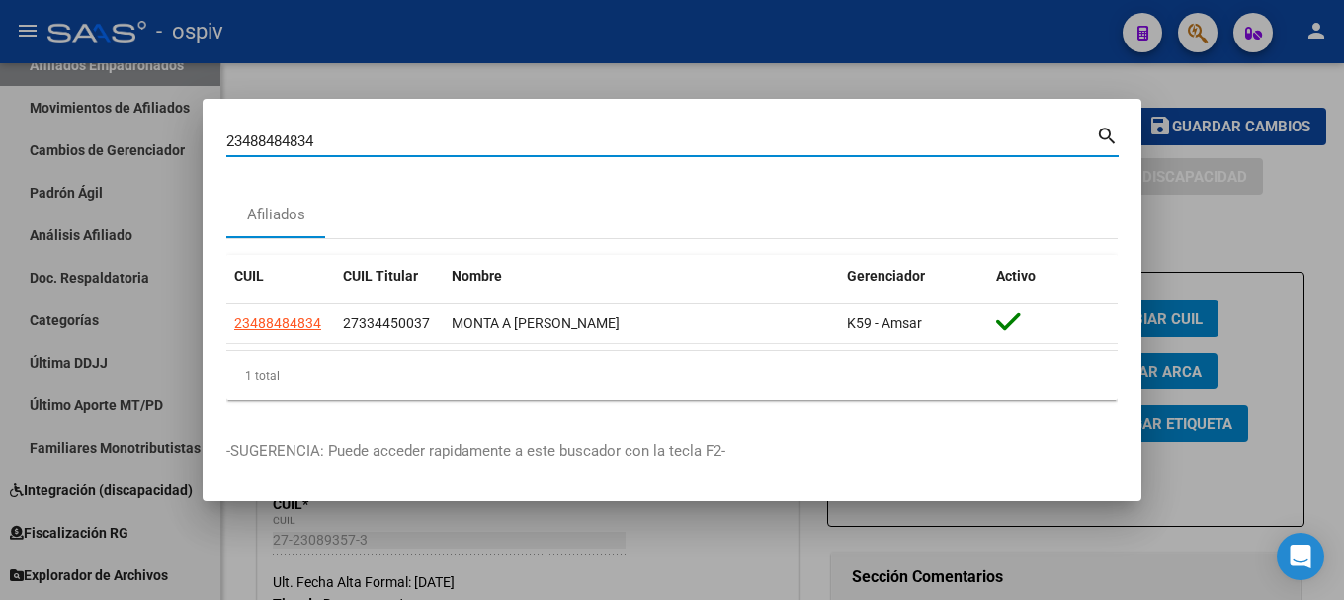
drag, startPoint x: 346, startPoint y: 144, endPoint x: 32, endPoint y: 120, distance: 315.1
click at [32, 120] on div "23488484834 Buscar (apellido, dni, cuil, nro traspaso, cuit, obra social) searc…" at bounding box center [672, 300] width 1344 height 600
paste input "7351434886"
type input "27351434886"
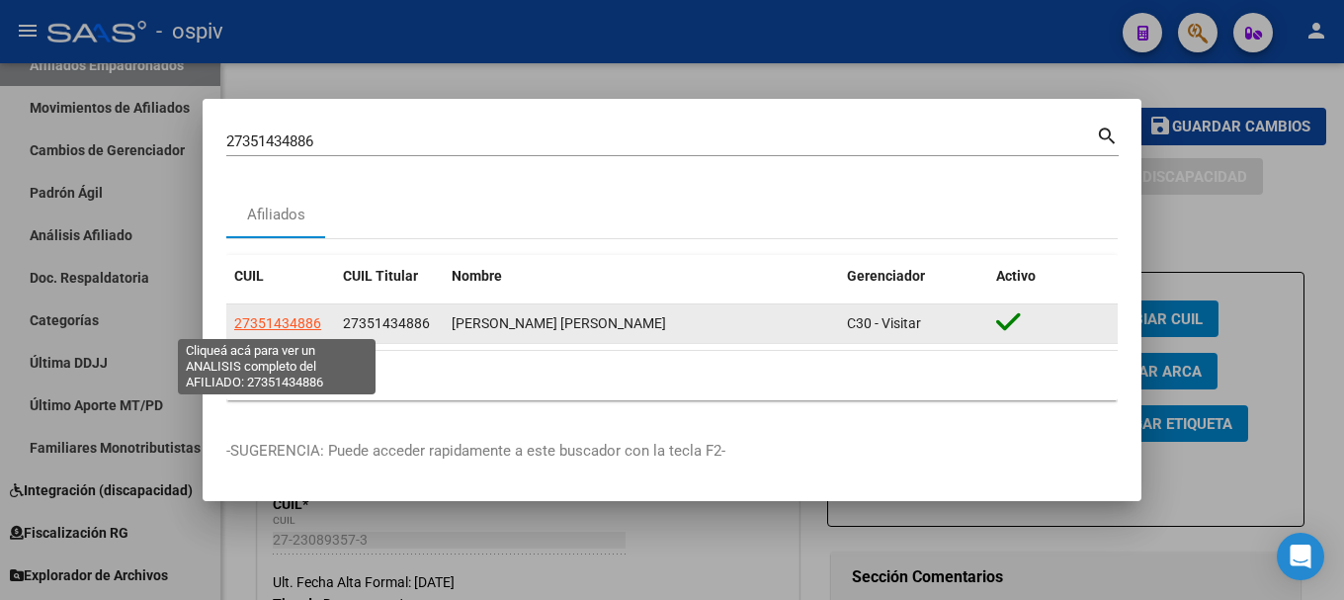
click at [287, 322] on span "27351434886" at bounding box center [277, 323] width 87 height 16
type textarea "27351434886"
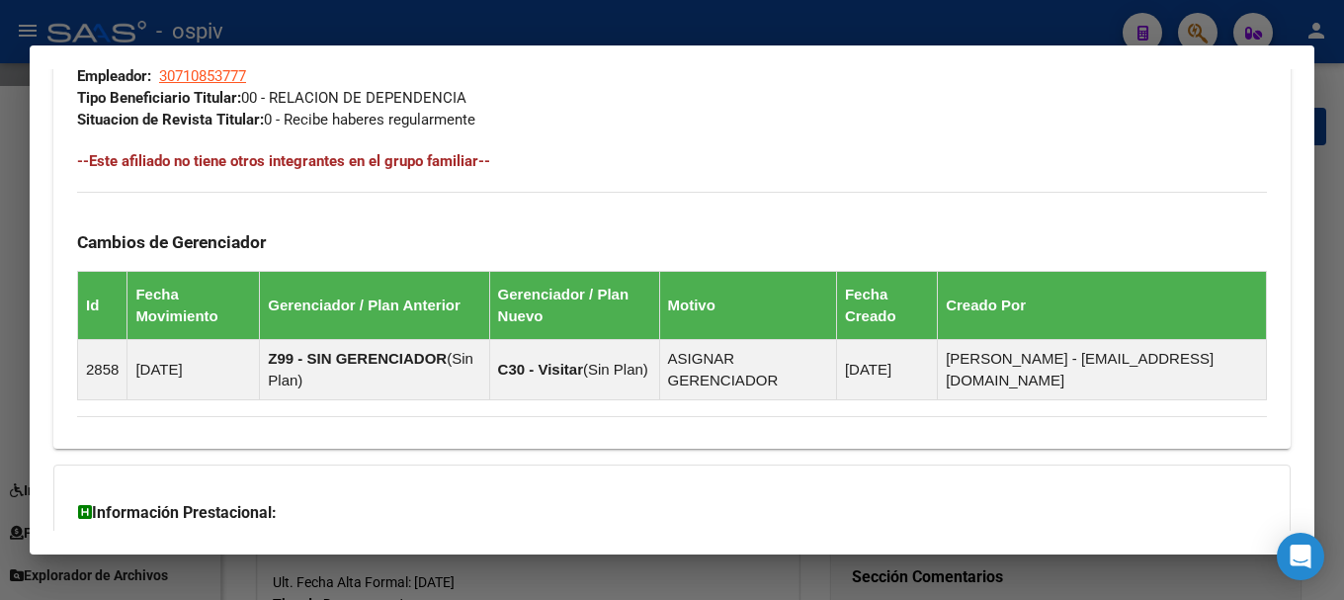
scroll to position [1205, 0]
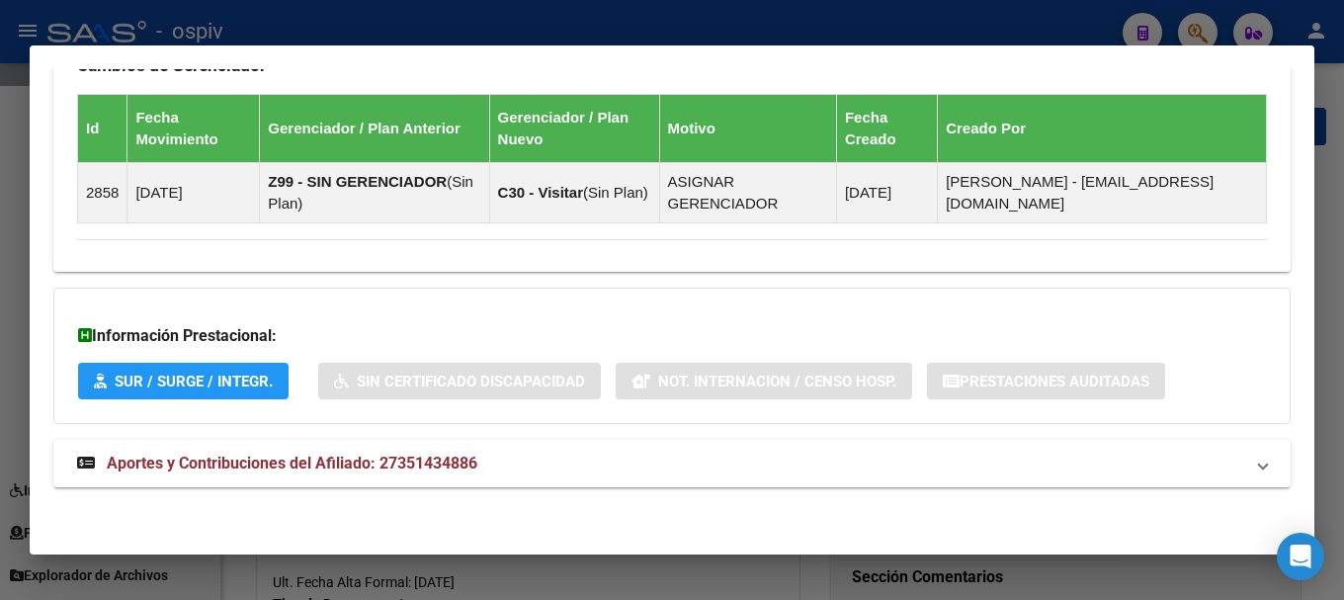
click at [382, 476] on mat-expansion-panel-header "Aportes y Contribuciones del Afiliado: 27351434886" at bounding box center [671, 463] width 1237 height 47
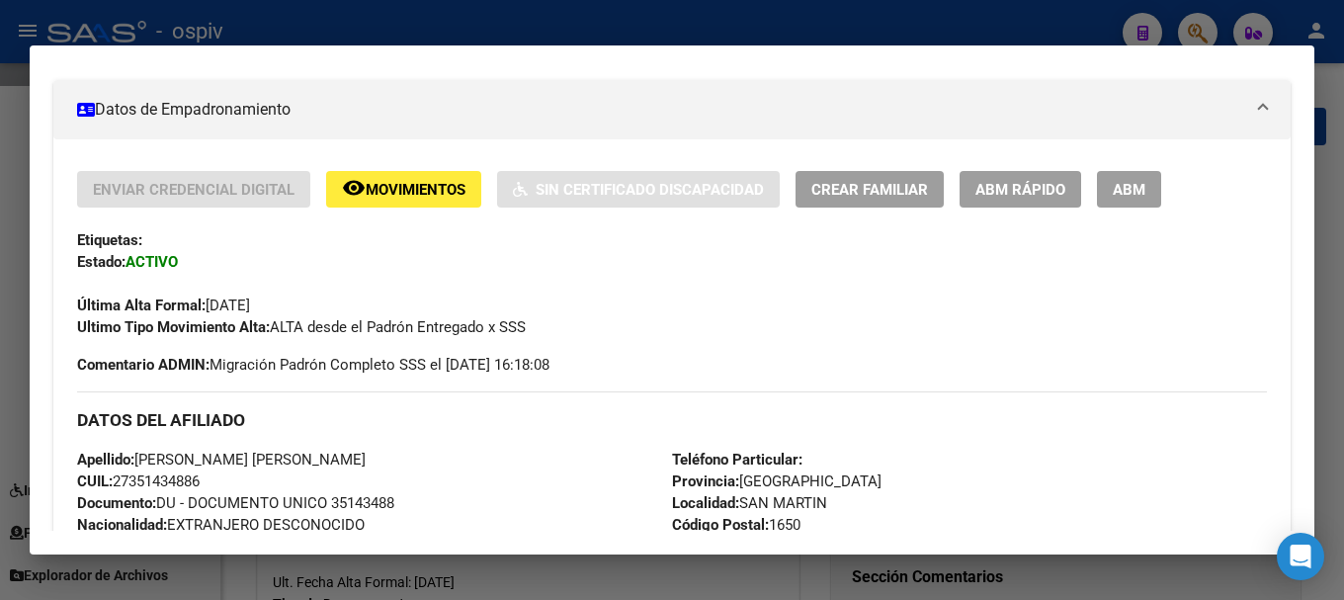
scroll to position [395, 0]
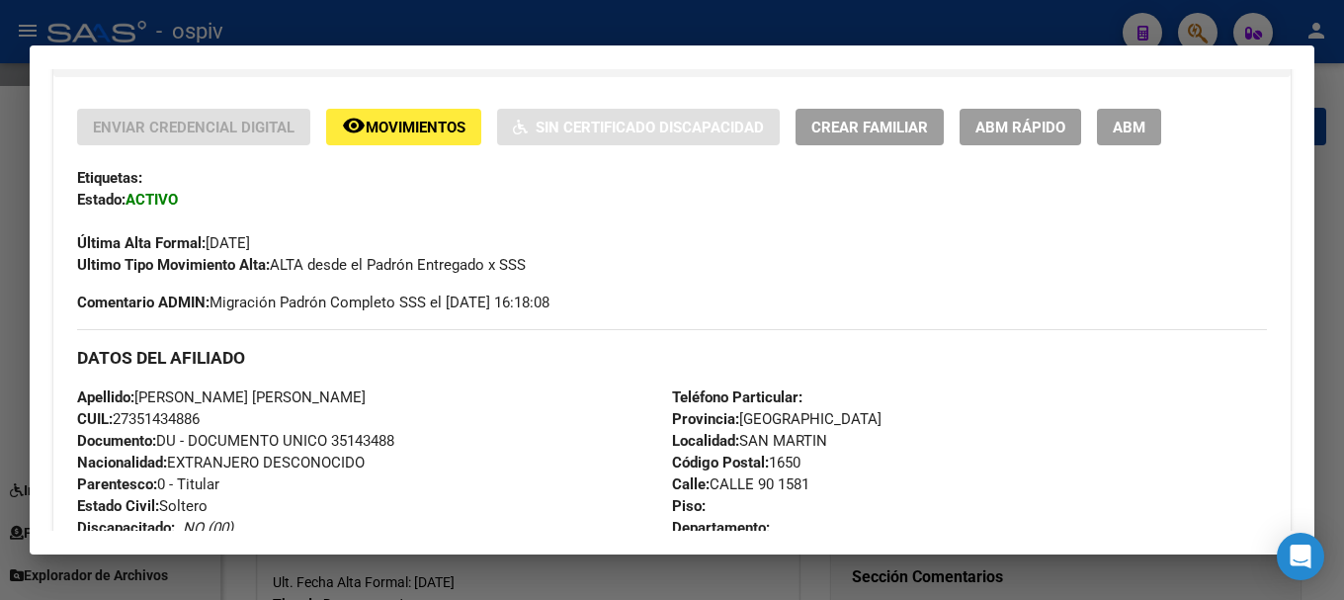
drag, startPoint x: 1195, startPoint y: 29, endPoint x: 291, endPoint y: 82, distance: 905.5
click at [1191, 29] on div at bounding box center [672, 300] width 1344 height 600
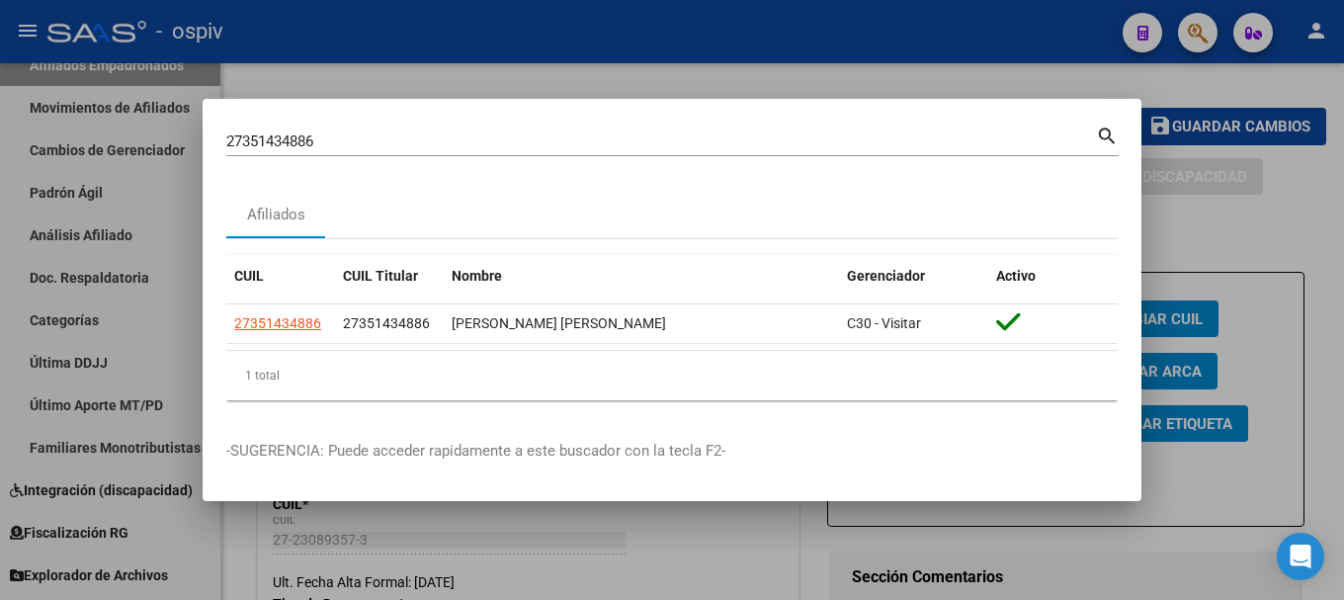
drag, startPoint x: 322, startPoint y: 151, endPoint x: 18, endPoint y: 104, distance: 308.0
click at [18, 104] on div "27351434886 Buscar (apellido, dni, cuil, nro traspaso, cuit, obra social) searc…" at bounding box center [672, 300] width 1344 height 600
drag, startPoint x: 359, startPoint y: 164, endPoint x: 330, endPoint y: 114, distance: 58.0
click at [342, 123] on div "27351434886 Buscar (apellido, dni, cuil, nro traspaso, cuit, obra social) search" at bounding box center [672, 149] width 892 height 52
click at [326, 132] on input "27351434886" at bounding box center [660, 141] width 869 height 18
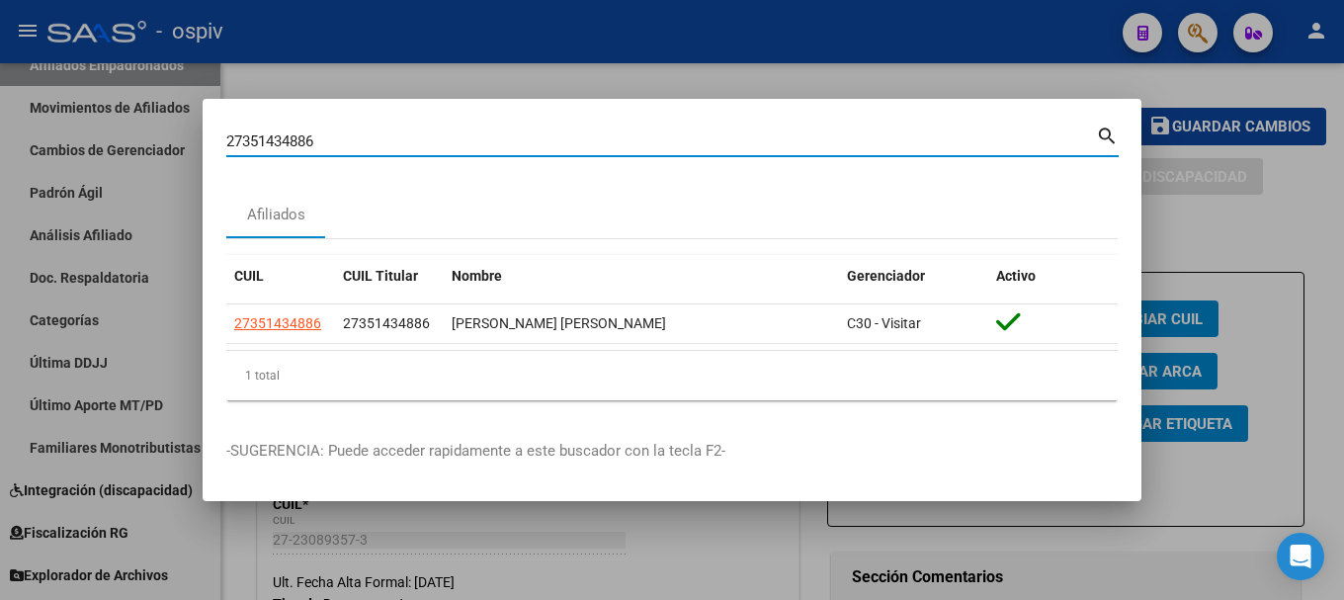
drag, startPoint x: 300, startPoint y: 137, endPoint x: 72, endPoint y: 102, distance: 231.0
click at [72, 102] on div "27351434886 Buscar (apellido, dni, cuil, nro traspaso, cuit, obra social) searc…" at bounding box center [672, 300] width 1344 height 600
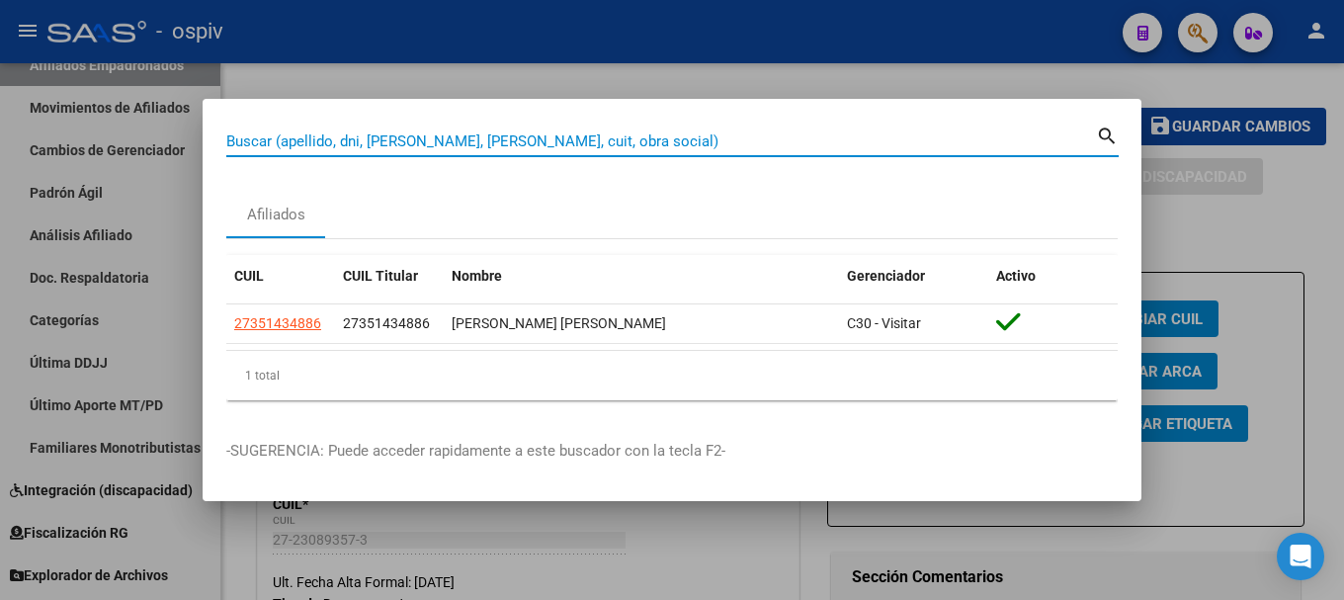
paste input "20429980446"
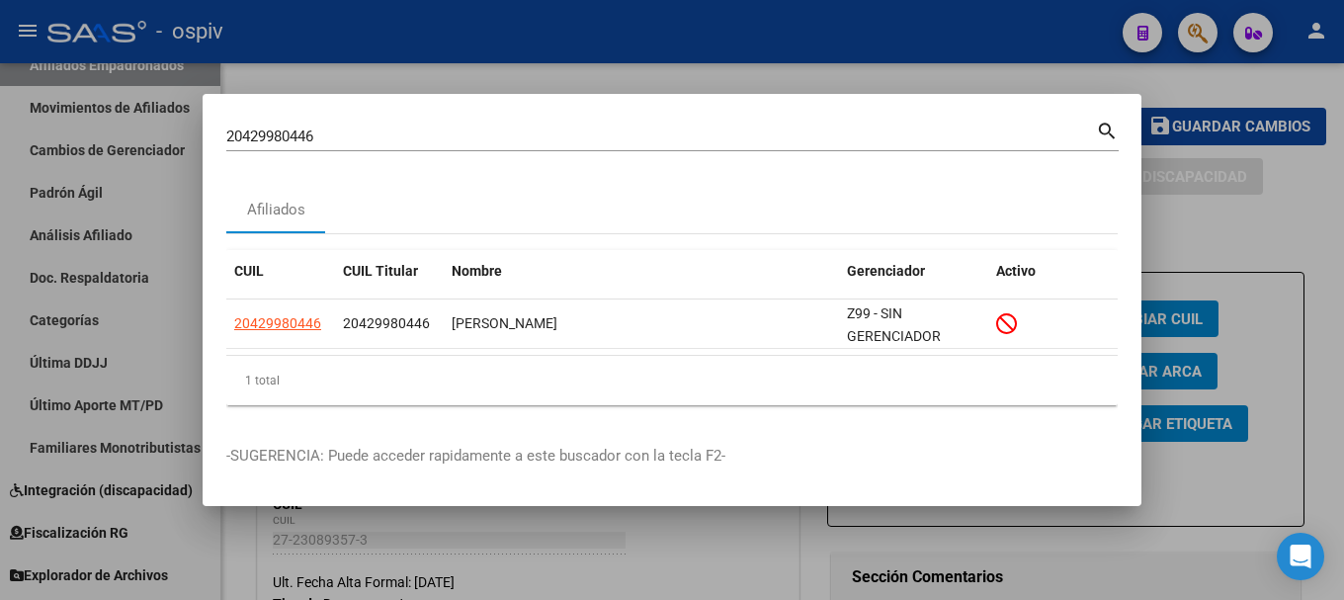
drag, startPoint x: 407, startPoint y: 150, endPoint x: 0, endPoint y: 125, distance: 407.8
click at [0, 125] on div "20429980446 Buscar (apellido, dni, cuil, nro traspaso, cuit, obra social) searc…" at bounding box center [672, 300] width 1344 height 600
click at [341, 135] on input "20429980446" at bounding box center [660, 136] width 869 height 18
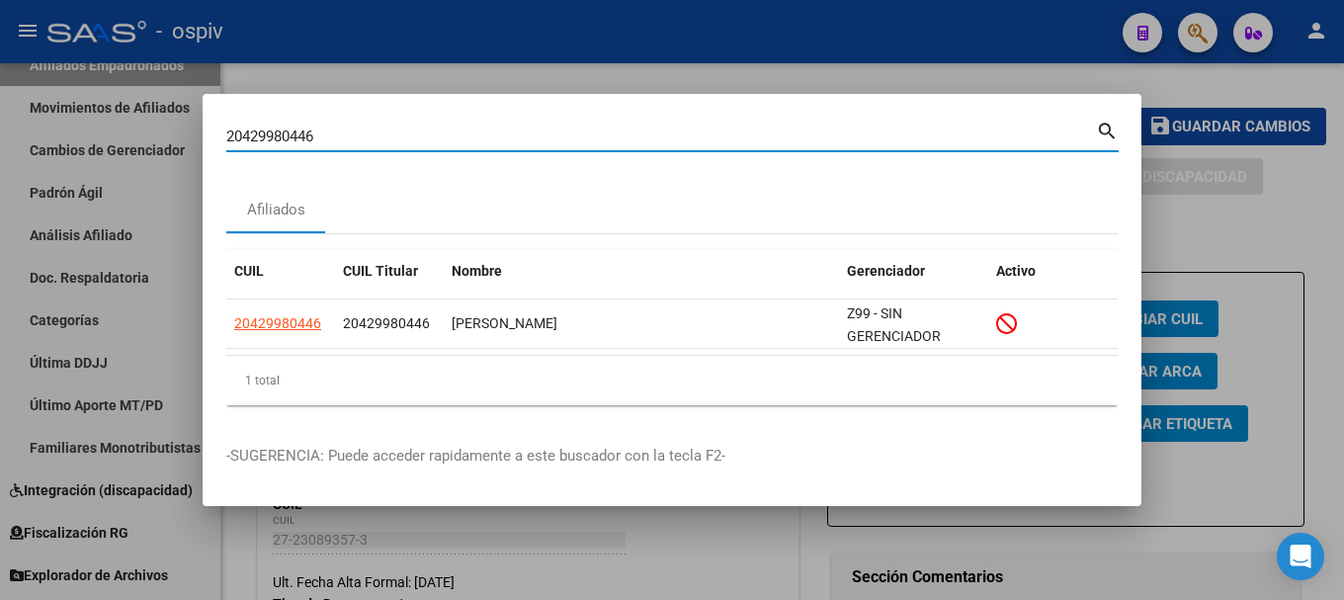
drag, startPoint x: 341, startPoint y: 135, endPoint x: 0, endPoint y: 137, distance: 340.8
click at [0, 137] on div "20429980446 Buscar (apellido, dni, cuil, nro traspaso, cuit, obra social) searc…" at bounding box center [672, 300] width 1344 height 600
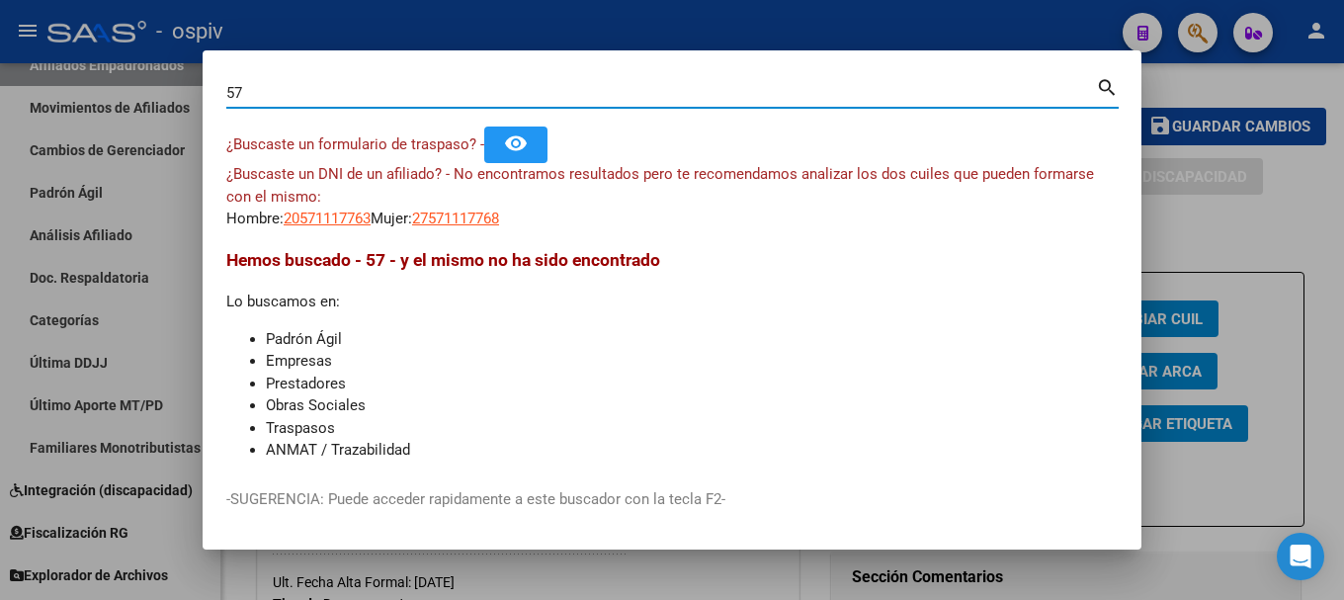
type input "5"
type input "57111778"
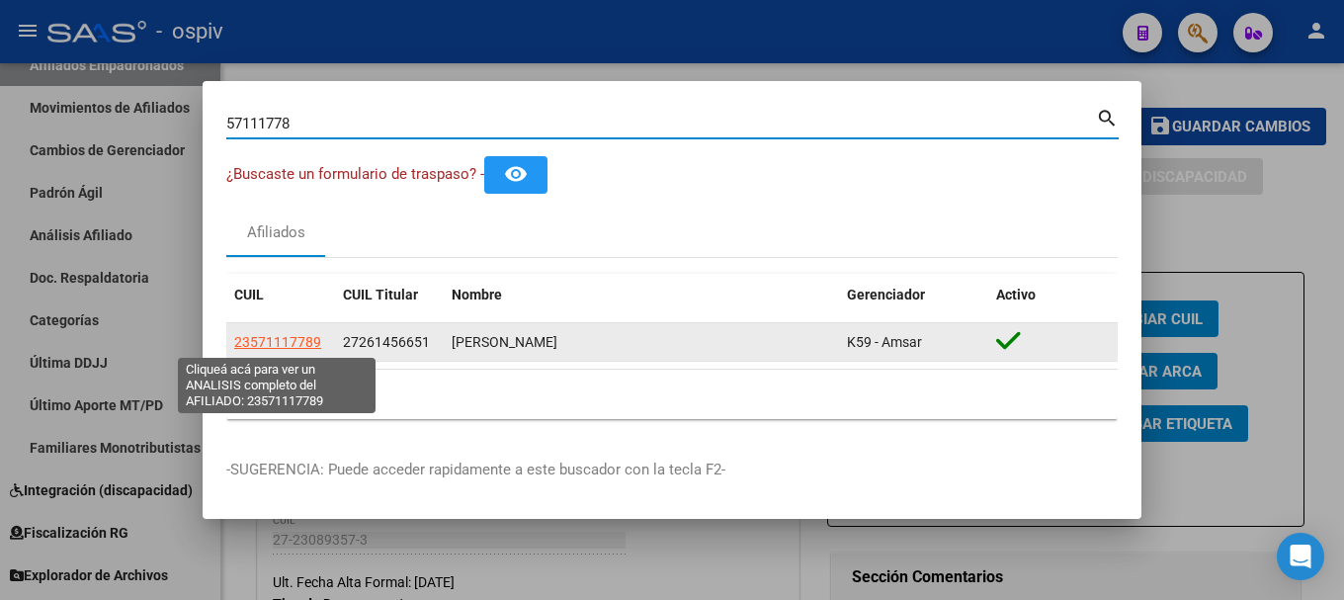
click at [301, 338] on span "23571117789" at bounding box center [277, 342] width 87 height 16
type textarea "23571117789"
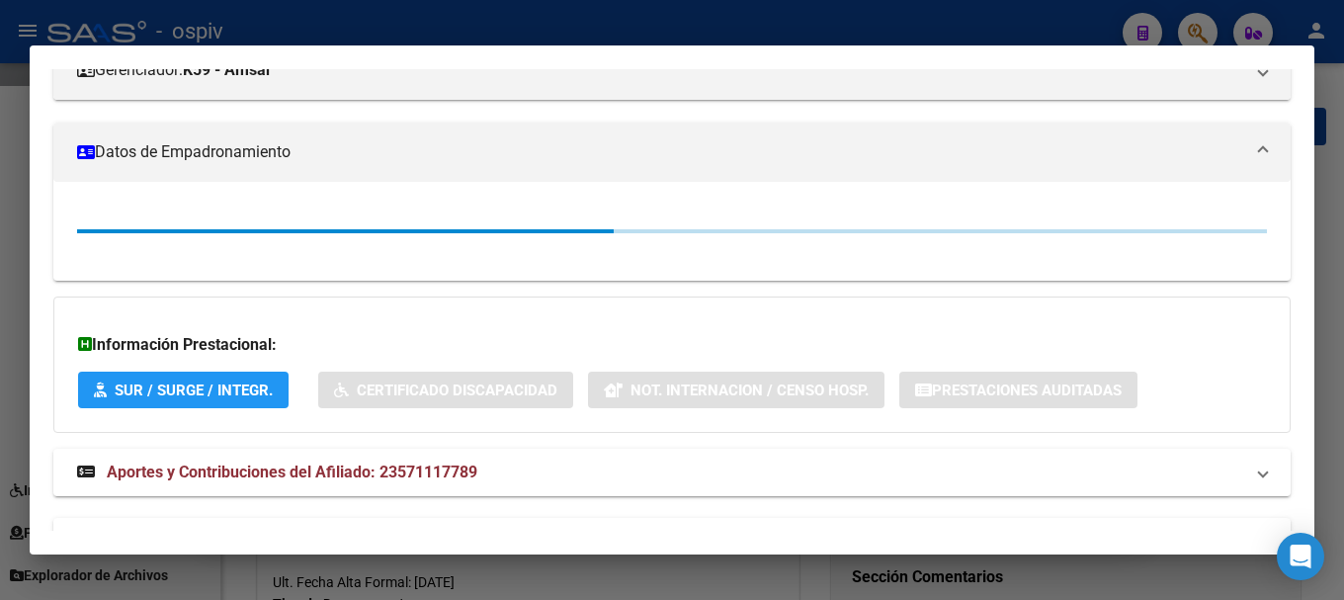
scroll to position [296, 0]
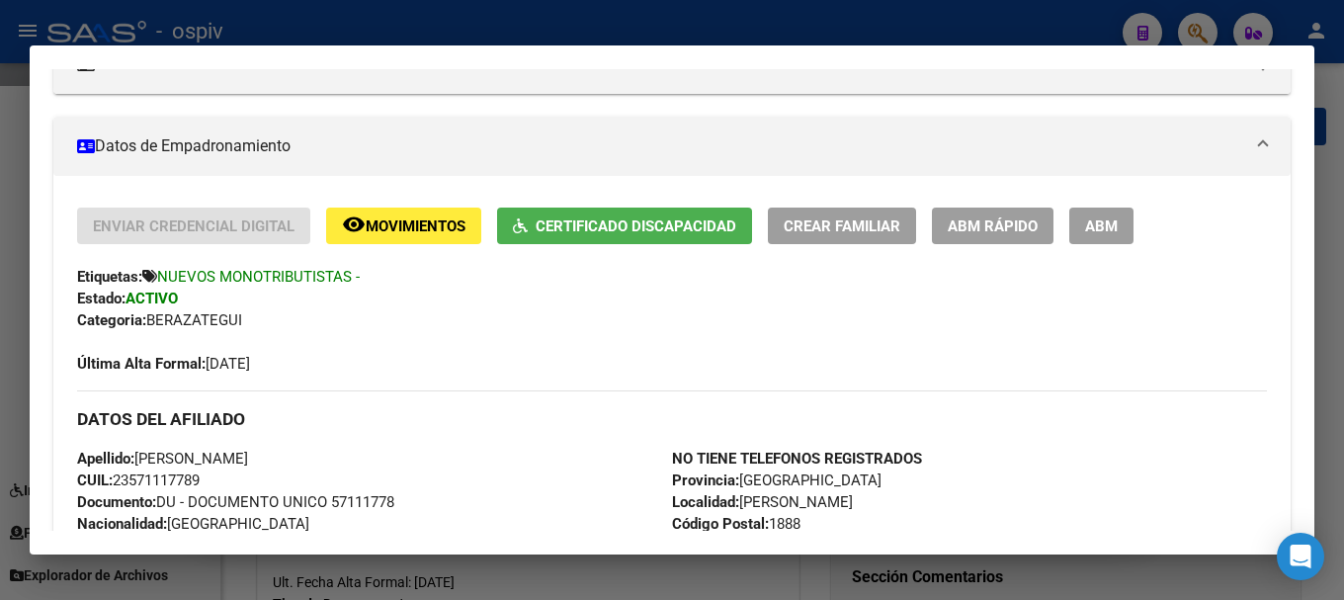
click at [450, 221] on span "Movimientos" at bounding box center [416, 226] width 100 height 18
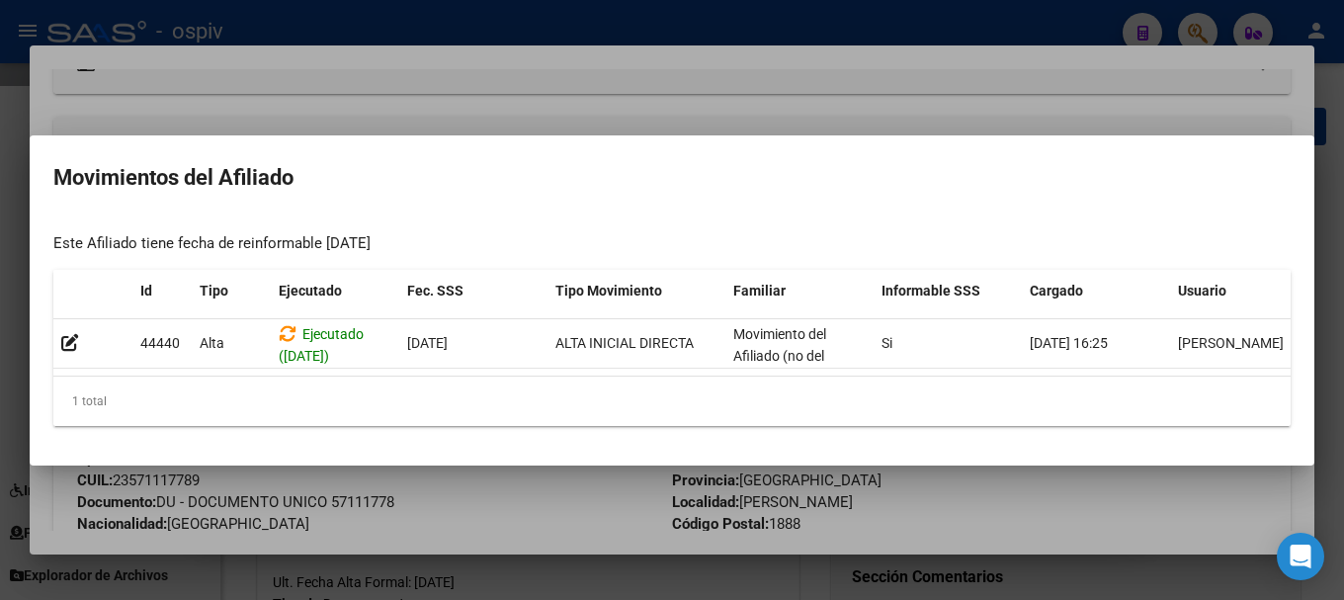
click at [0, 299] on div at bounding box center [672, 300] width 1344 height 600
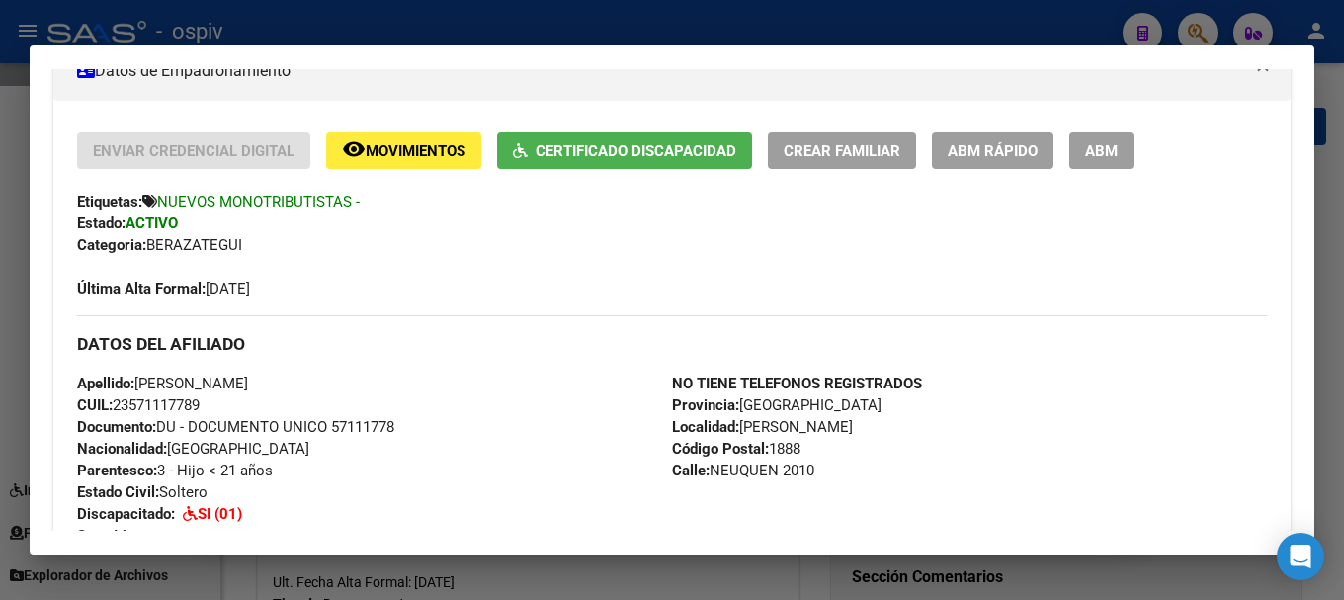
scroll to position [692, 0]
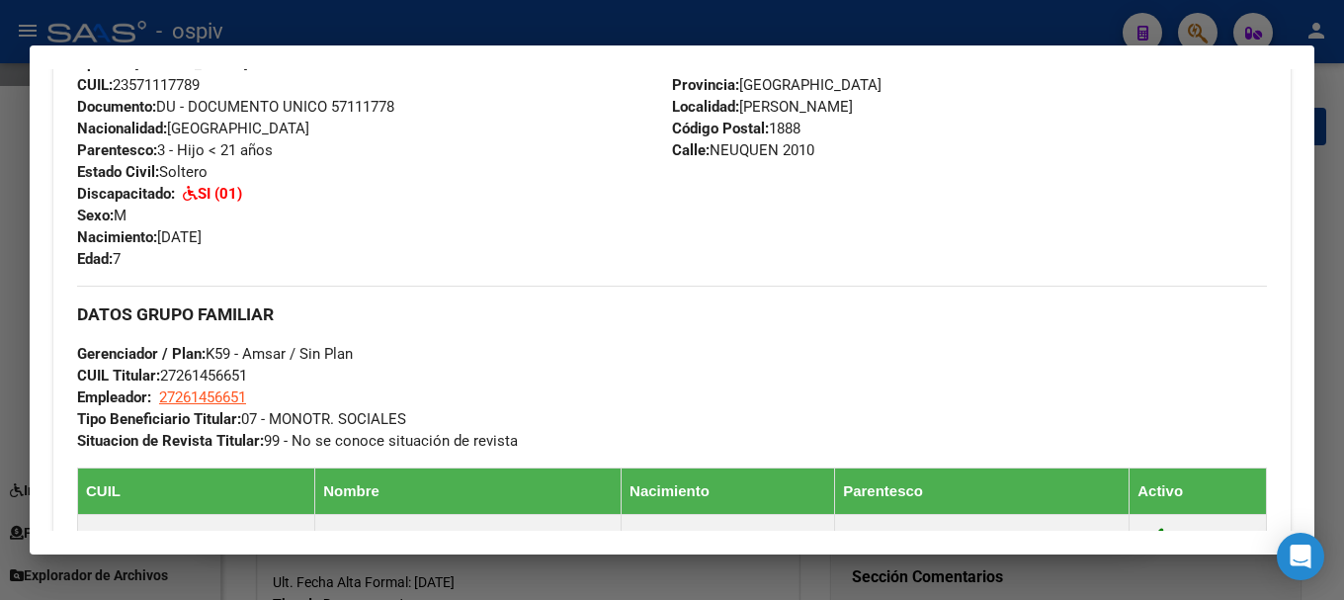
drag, startPoint x: 1198, startPoint y: 27, endPoint x: 413, endPoint y: 106, distance: 789.4
click at [1187, 26] on div at bounding box center [672, 300] width 1344 height 600
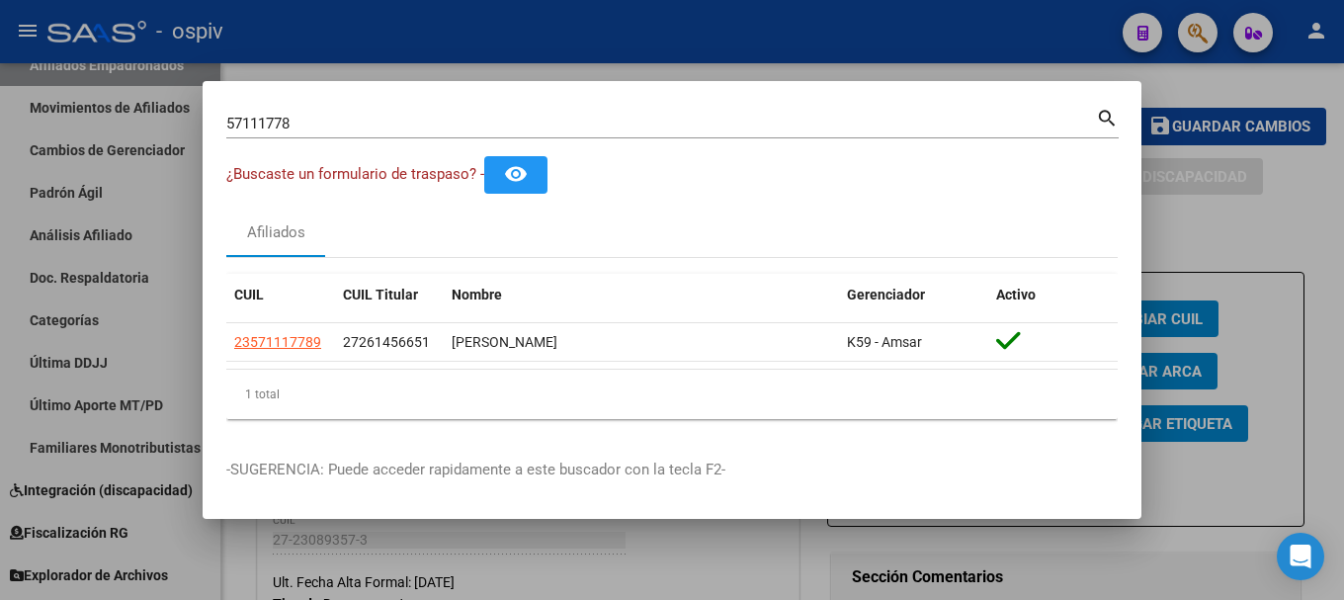
drag, startPoint x: 361, startPoint y: 133, endPoint x: 0, endPoint y: 67, distance: 366.6
click at [0, 67] on div "57111778 Buscar (apellido, dni, cuil, nro traspaso, cuit, obra social) search ¿…" at bounding box center [672, 300] width 1344 height 600
click at [335, 141] on div "57111778 Buscar (apellido, dni, cuil, nro traspaso, cuit, obra social) search" at bounding box center [672, 131] width 892 height 52
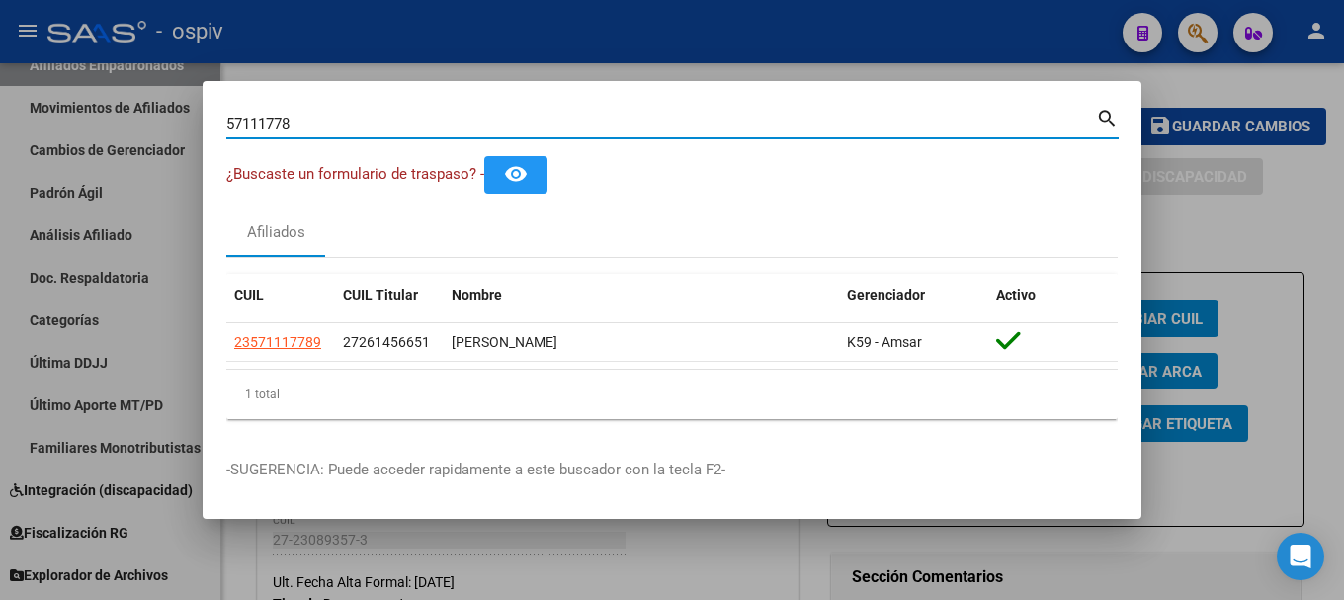
drag, startPoint x: 333, startPoint y: 118, endPoint x: 299, endPoint y: 118, distance: 33.6
click at [327, 118] on input "57111778" at bounding box center [660, 124] width 869 height 18
drag, startPoint x: 299, startPoint y: 118, endPoint x: 188, endPoint y: 115, distance: 111.7
click at [189, 115] on div "57111778 Buscar (apellido, dni, cuil, nro traspaso, cuit, obra social) search ¿…" at bounding box center [672, 300] width 1344 height 600
type input "57987178"
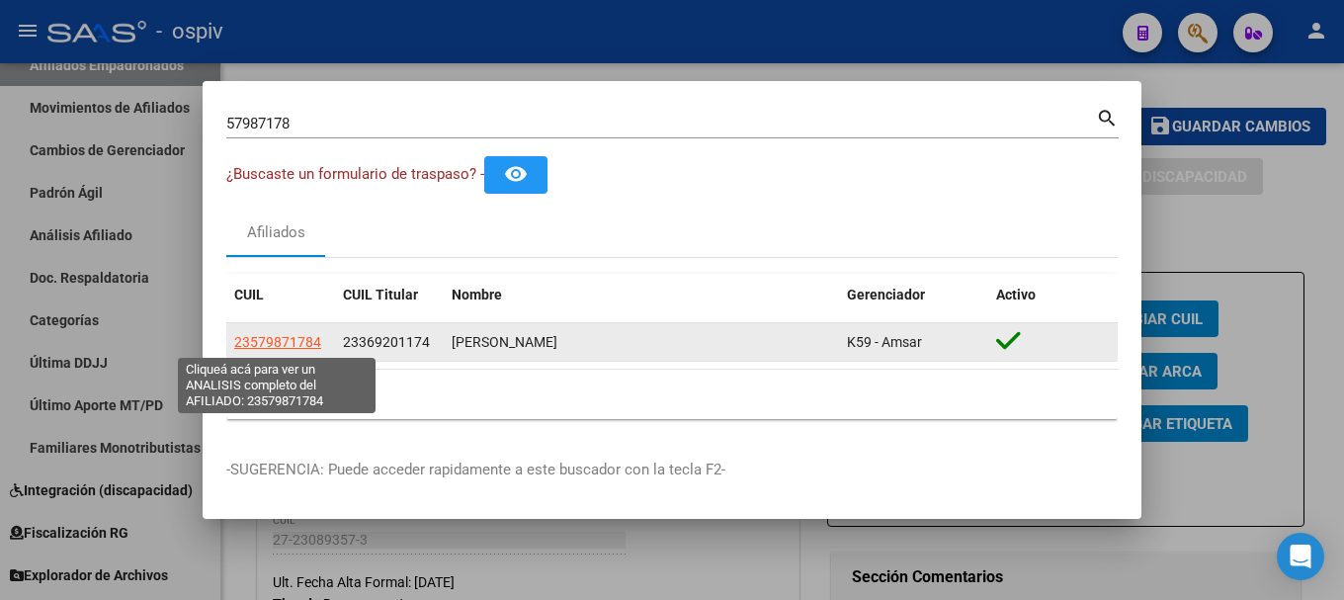
click at [286, 339] on span "23579871784" at bounding box center [277, 342] width 87 height 16
type textarea "23579871784"
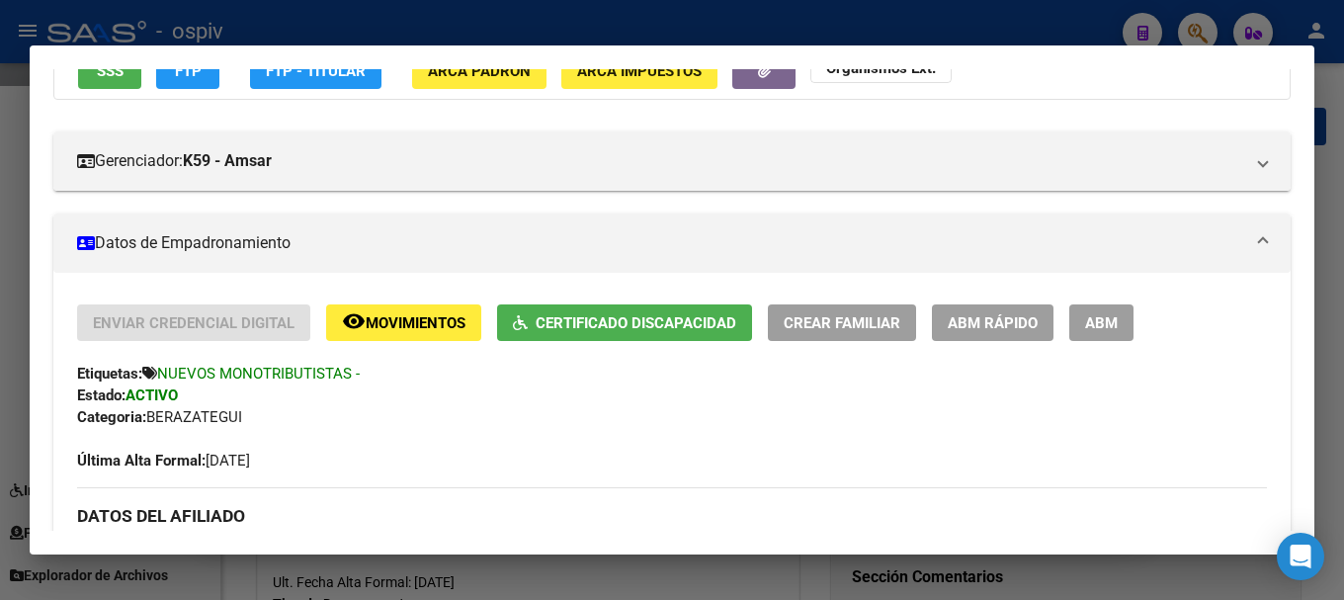
scroll to position [296, 0]
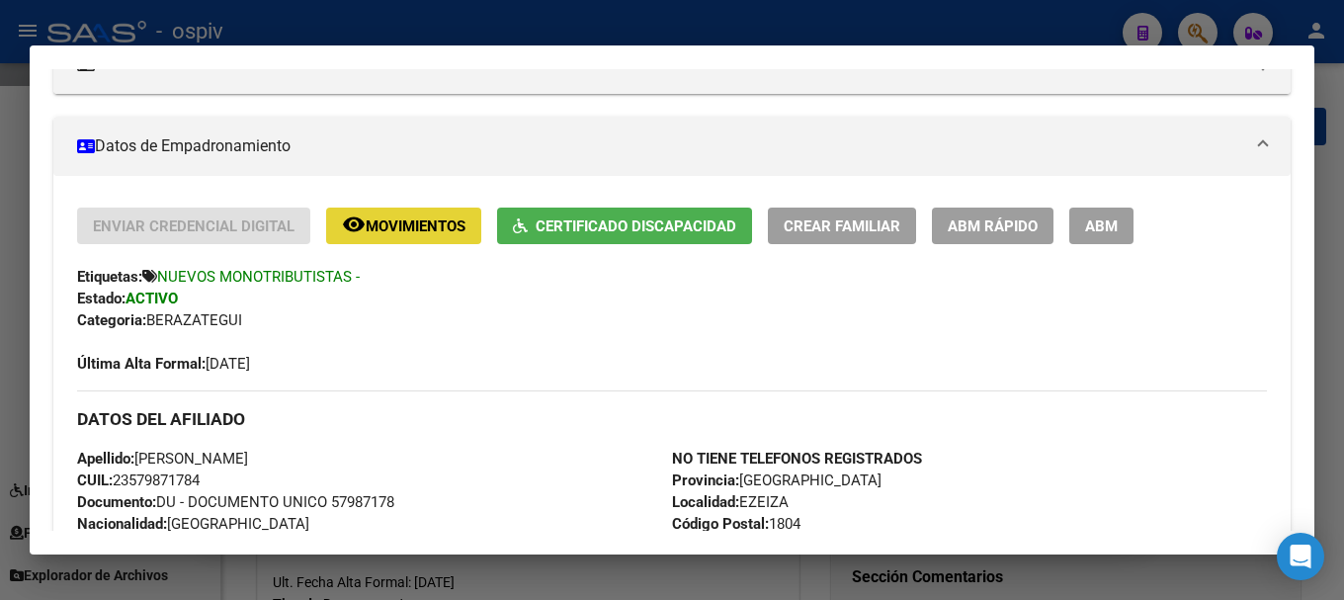
click at [406, 235] on button "remove_red_eye Movimientos" at bounding box center [403, 225] width 155 height 37
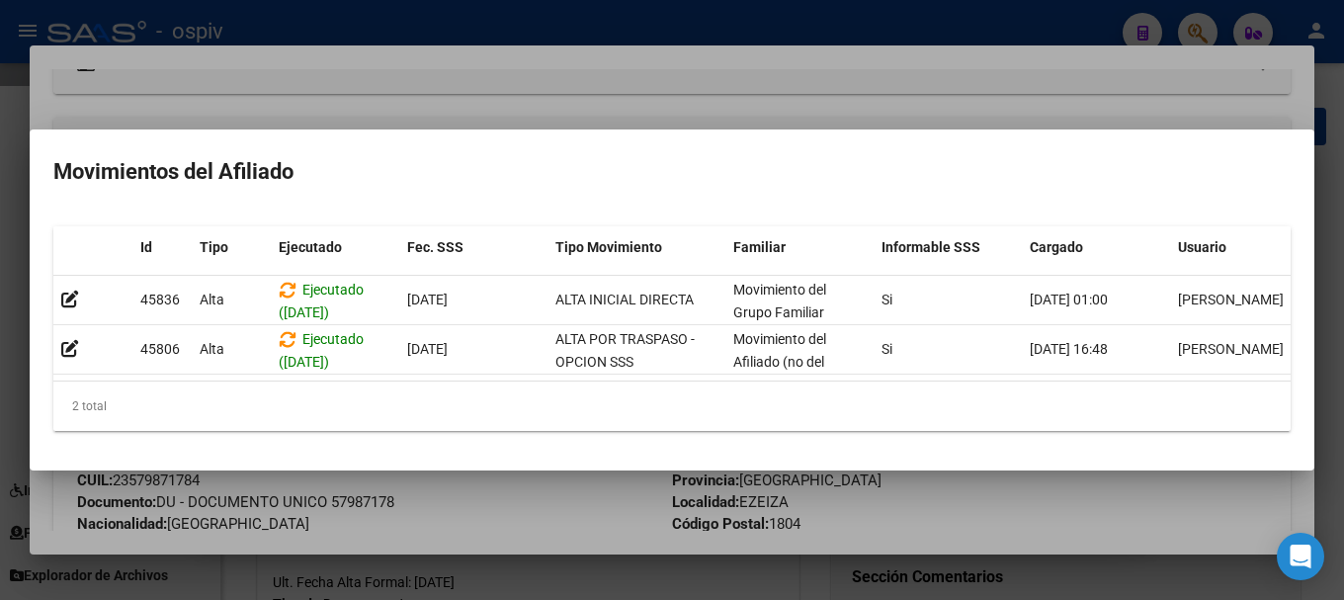
click at [6, 317] on div at bounding box center [672, 300] width 1344 height 600
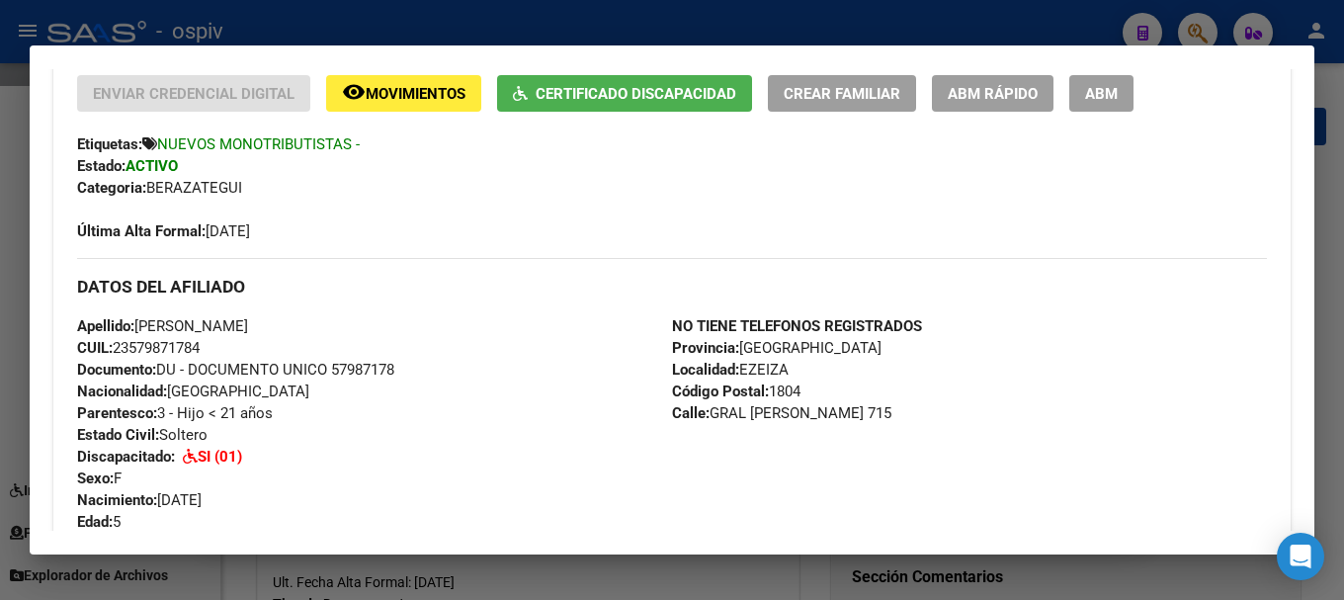
scroll to position [395, 0]
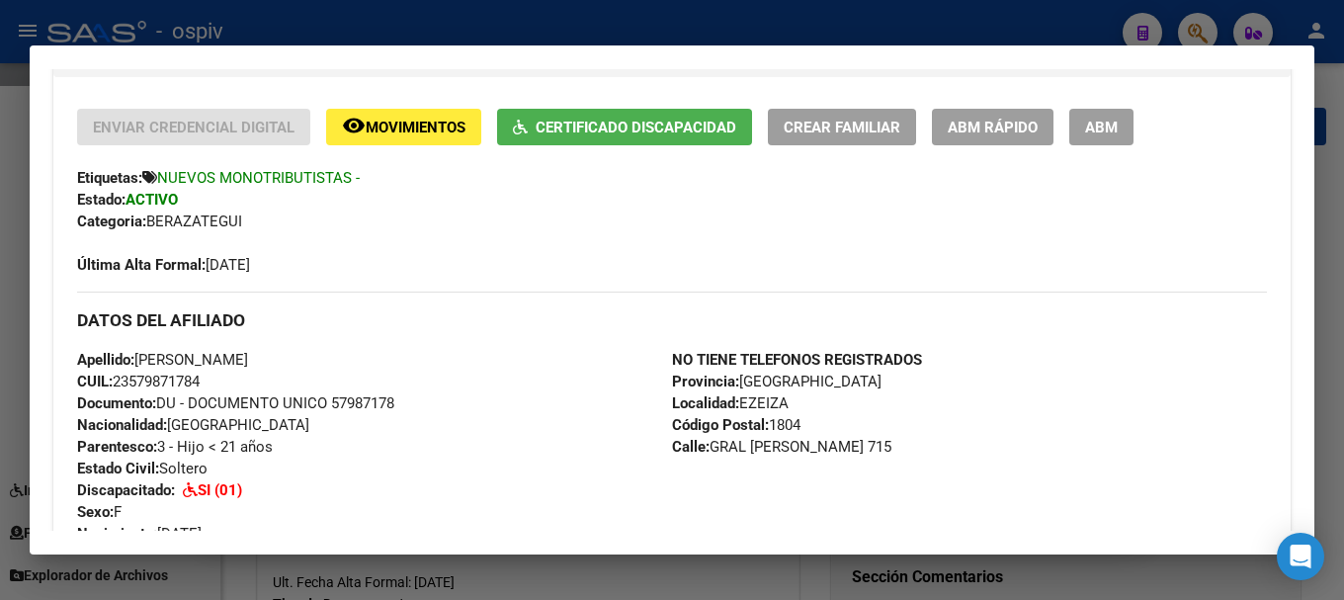
click at [1196, 20] on div at bounding box center [672, 300] width 1344 height 600
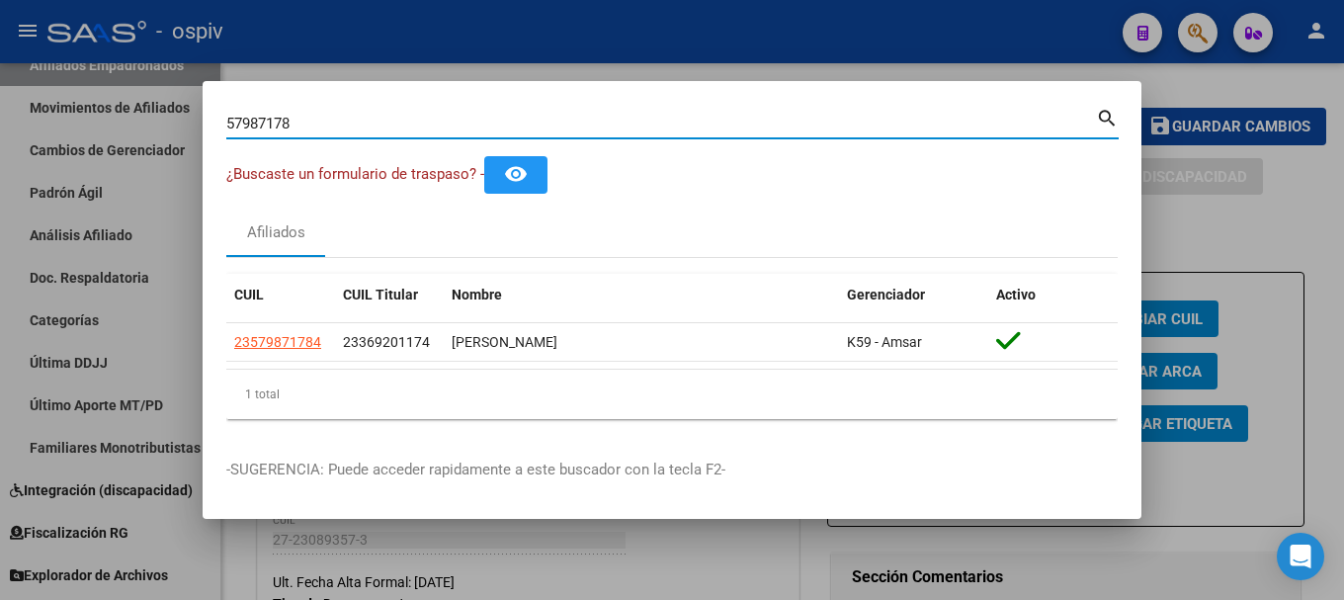
drag, startPoint x: 325, startPoint y: 128, endPoint x: 87, endPoint y: 133, distance: 238.1
click at [87, 133] on div "57987178 Buscar (apellido, dni, cuil, nro traspaso, cuit, obra social) search ¿…" at bounding box center [672, 300] width 1344 height 600
type input "23128608"
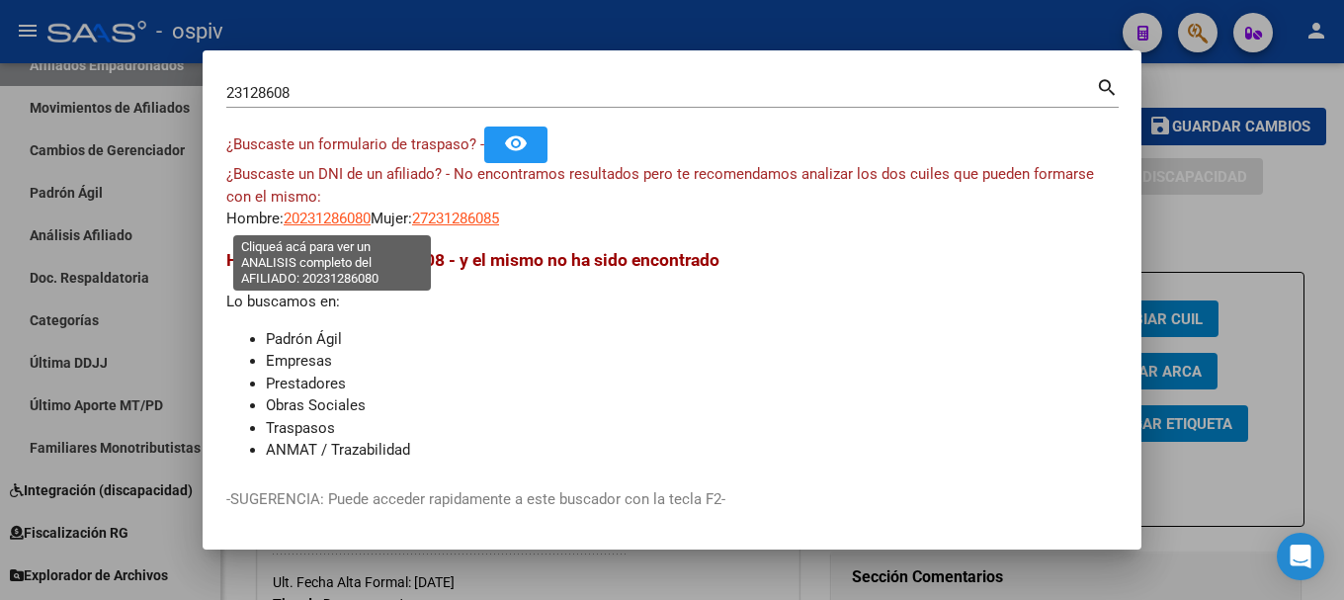
click at [356, 213] on span "20231286080" at bounding box center [327, 218] width 87 height 18
type textarea "20231286080"
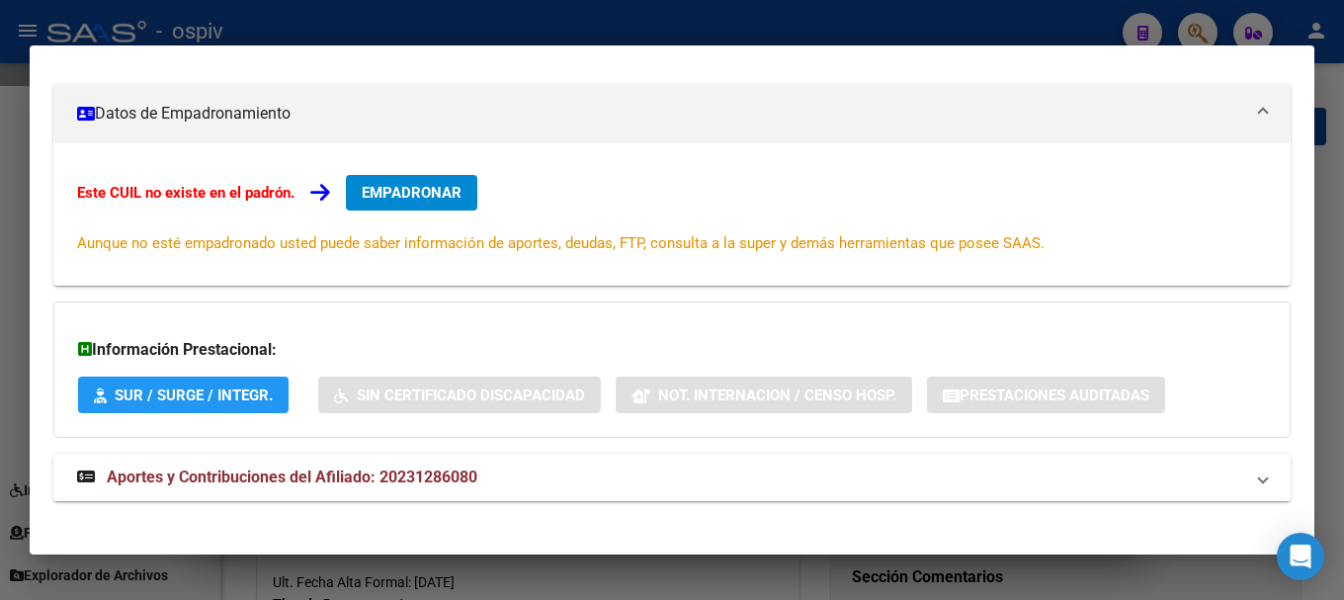
scroll to position [246, 0]
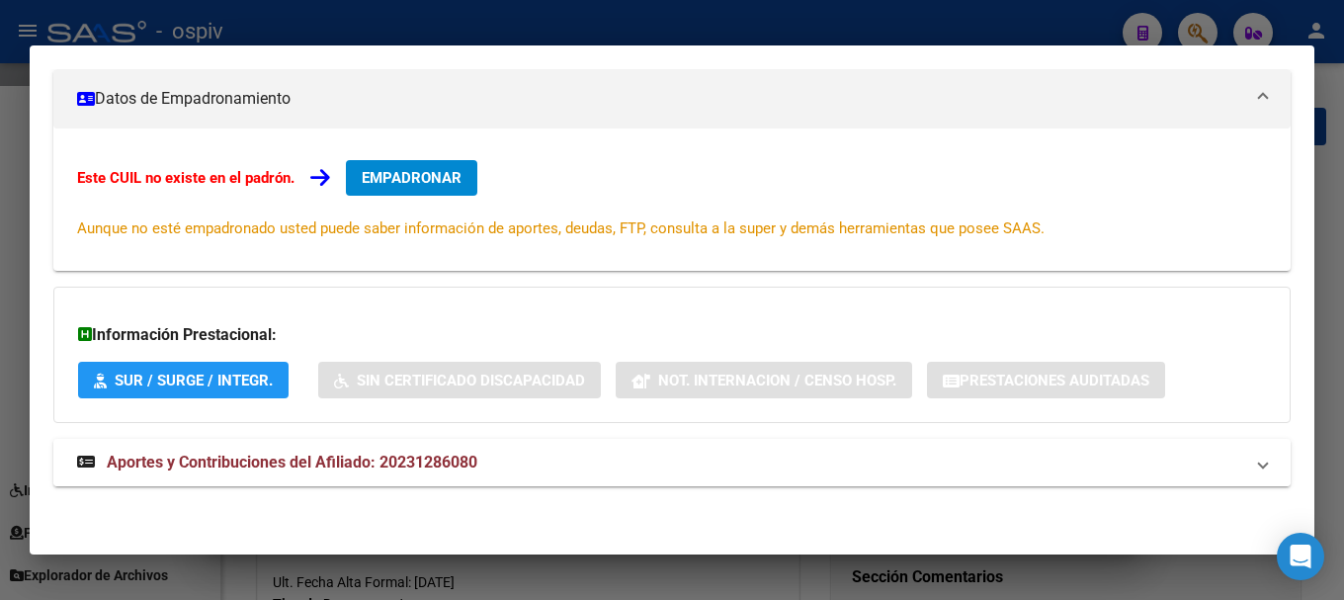
drag, startPoint x: 444, startPoint y: 455, endPoint x: 486, endPoint y: 467, distance: 44.1
click at [444, 461] on span "Aportes y Contribuciones del Afiliado: 20231286080" at bounding box center [292, 461] width 370 height 19
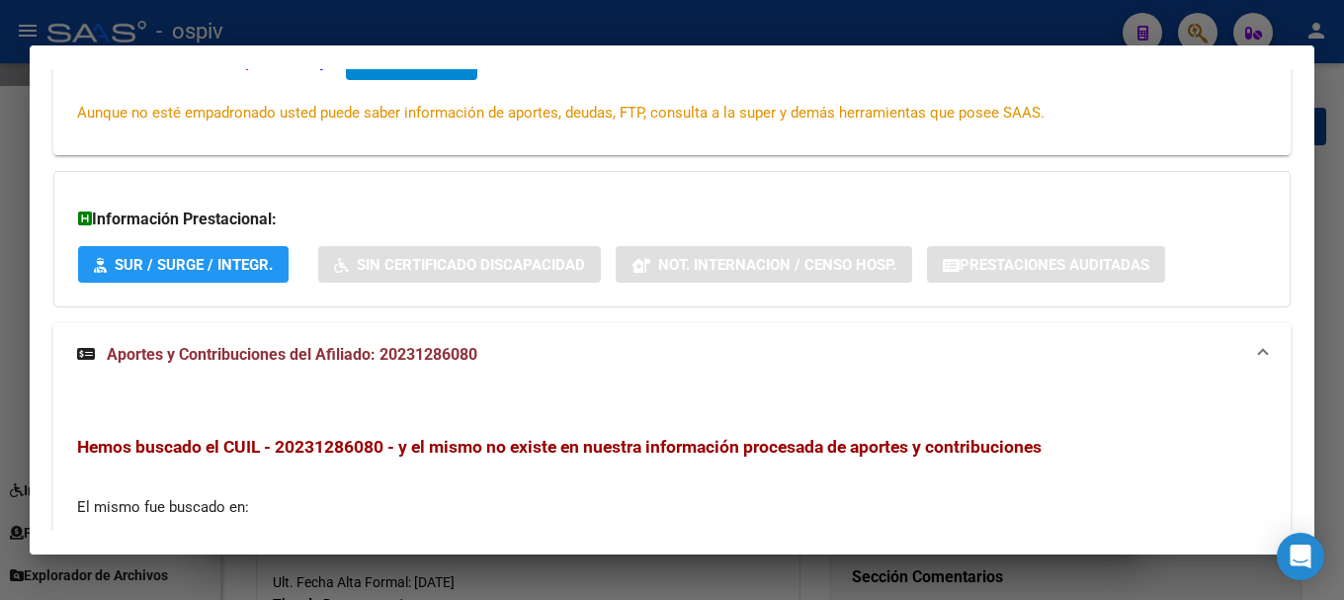
scroll to position [0, 0]
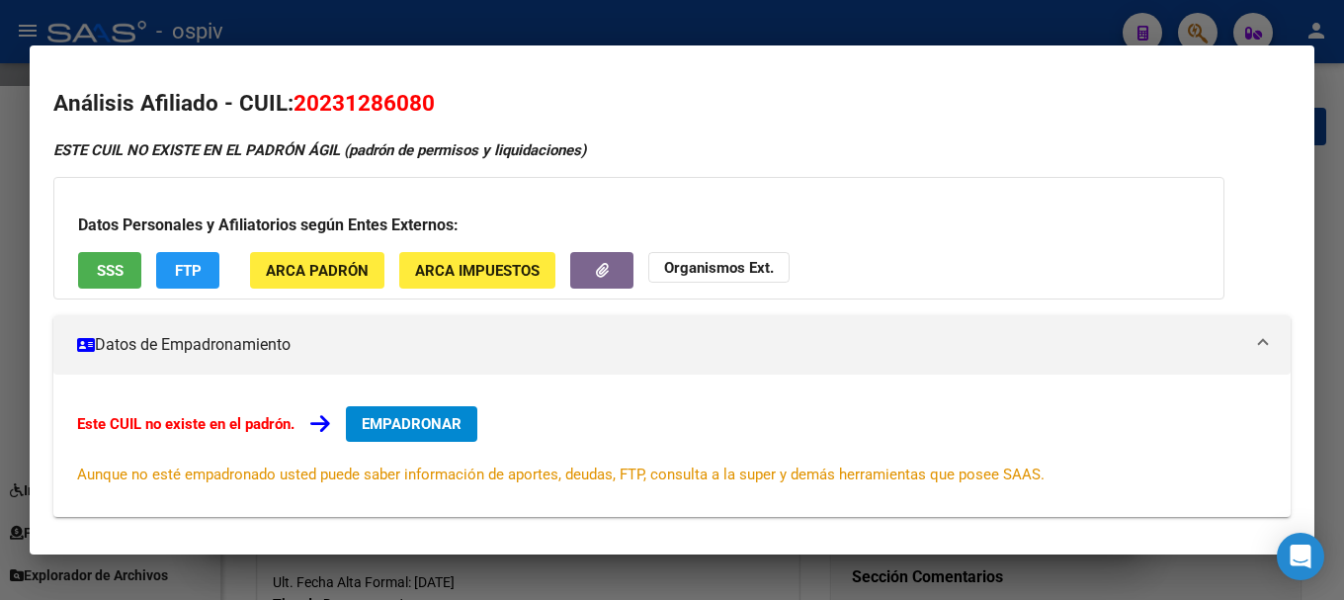
click at [177, 271] on span "FTP" at bounding box center [188, 271] width 27 height 18
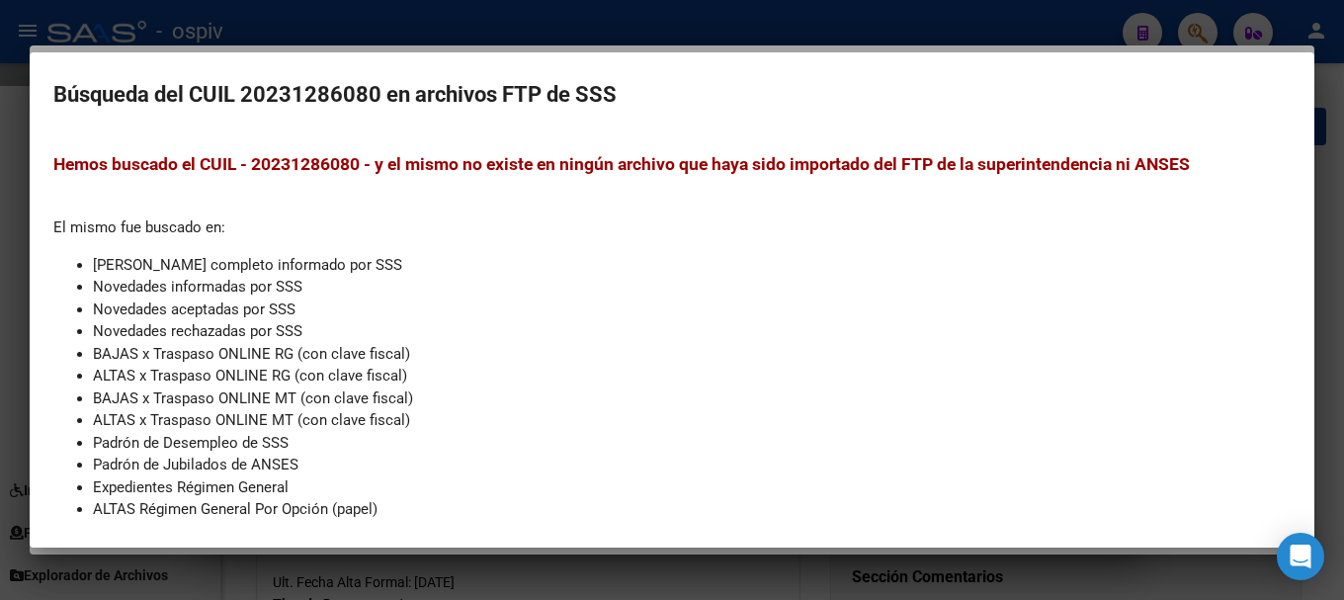
drag, startPoint x: 9, startPoint y: 172, endPoint x: 39, endPoint y: 176, distance: 29.9
click at [8, 172] on div at bounding box center [672, 300] width 1344 height 600
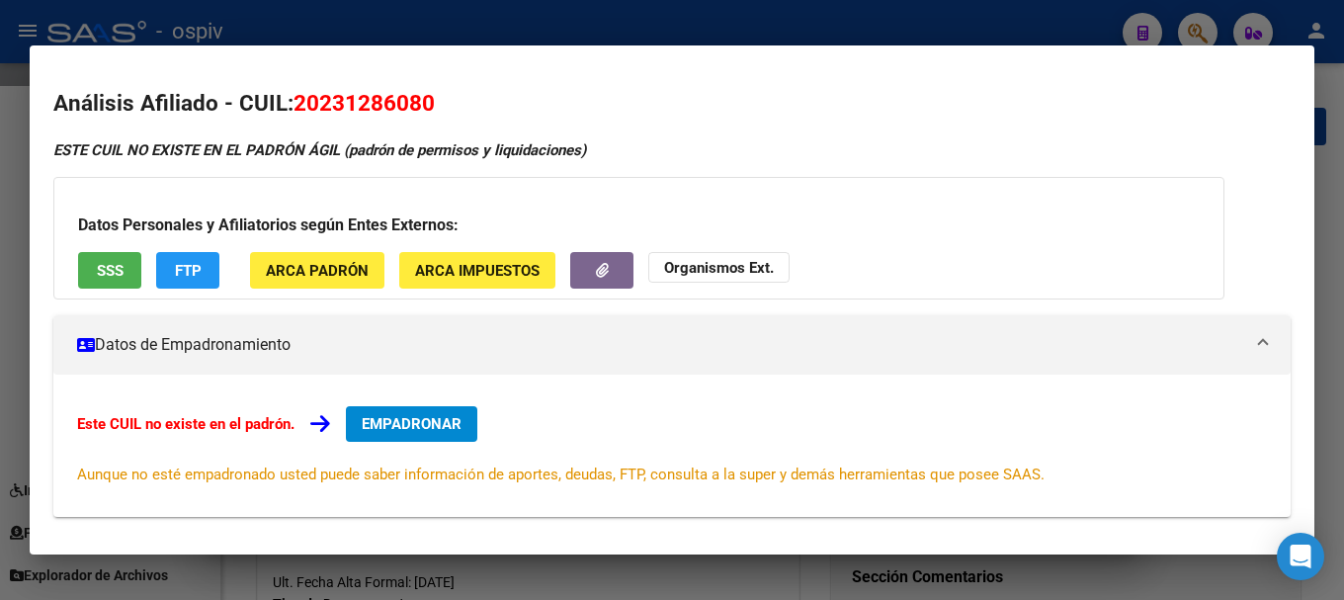
click at [112, 278] on span "SSS" at bounding box center [110, 271] width 27 height 18
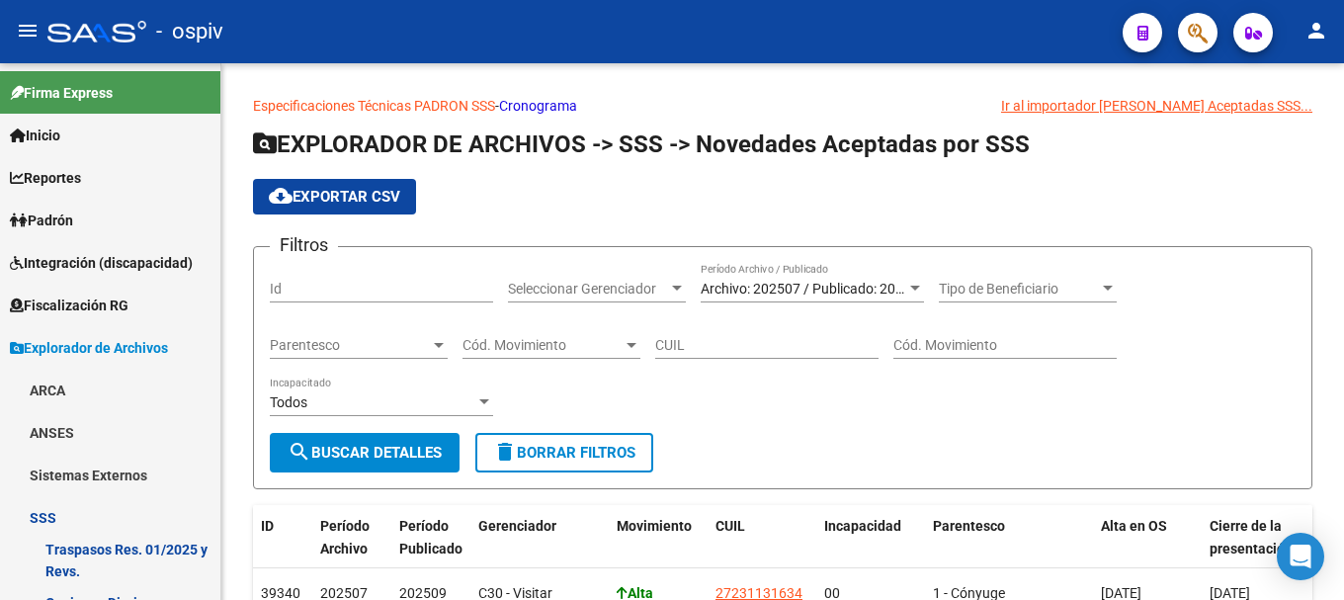
scroll to position [5, 0]
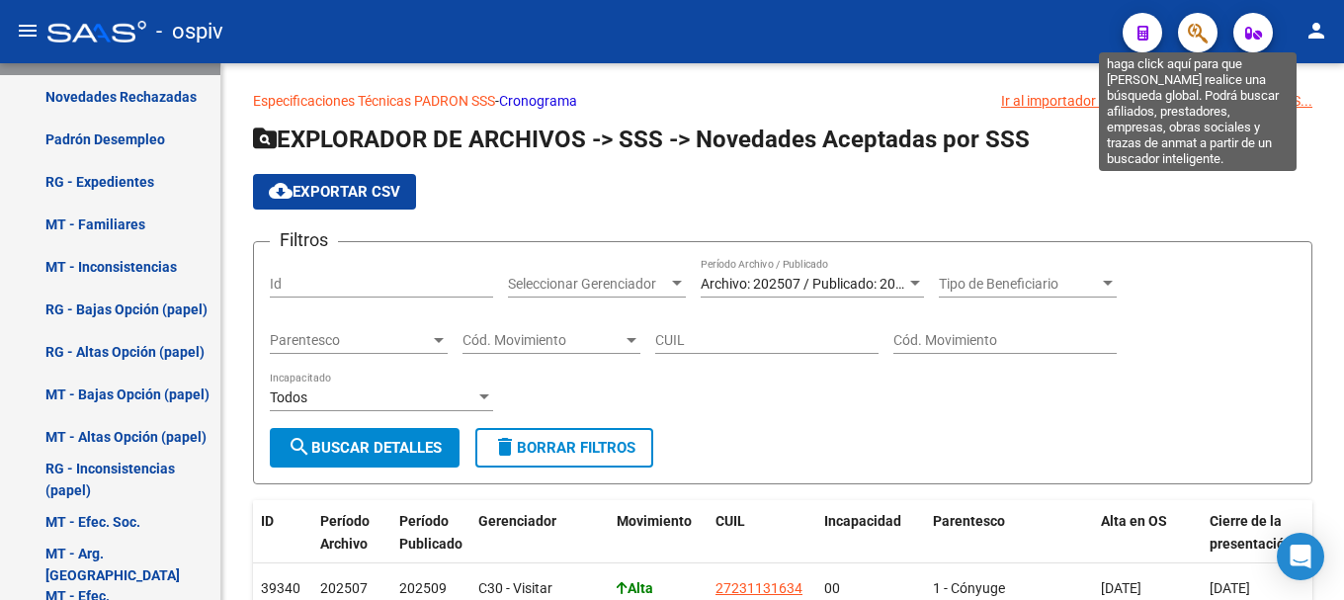
click at [1193, 41] on icon "button" at bounding box center [1197, 33] width 20 height 23
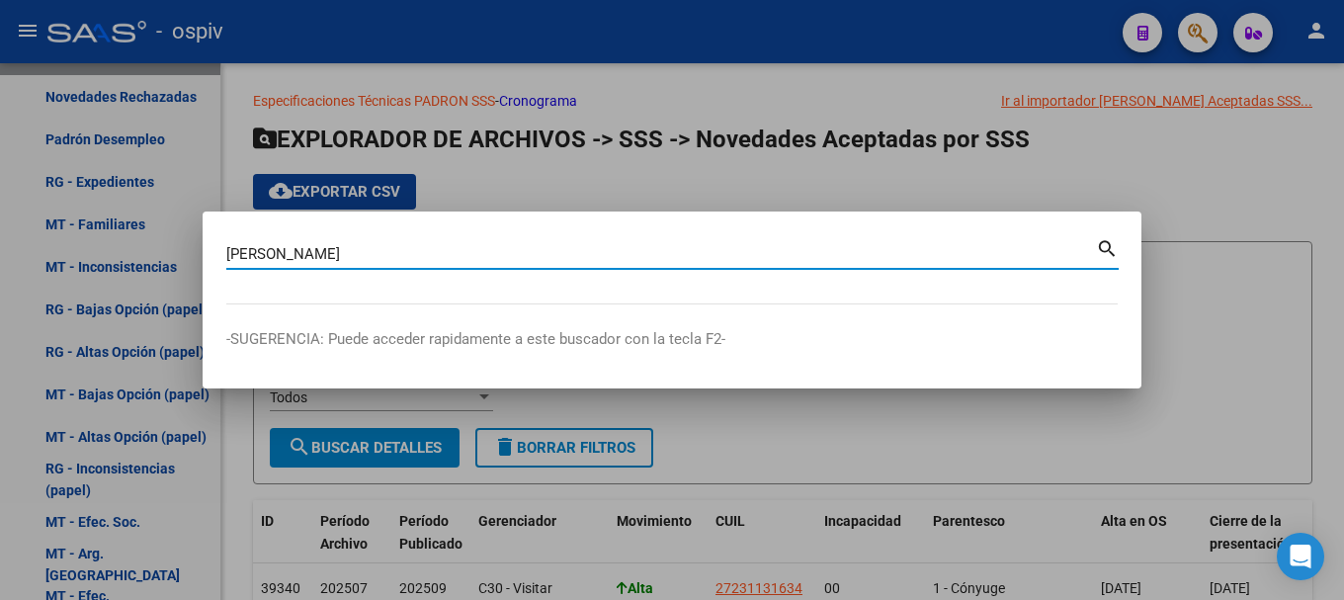
type input "AVILA VICTOR"
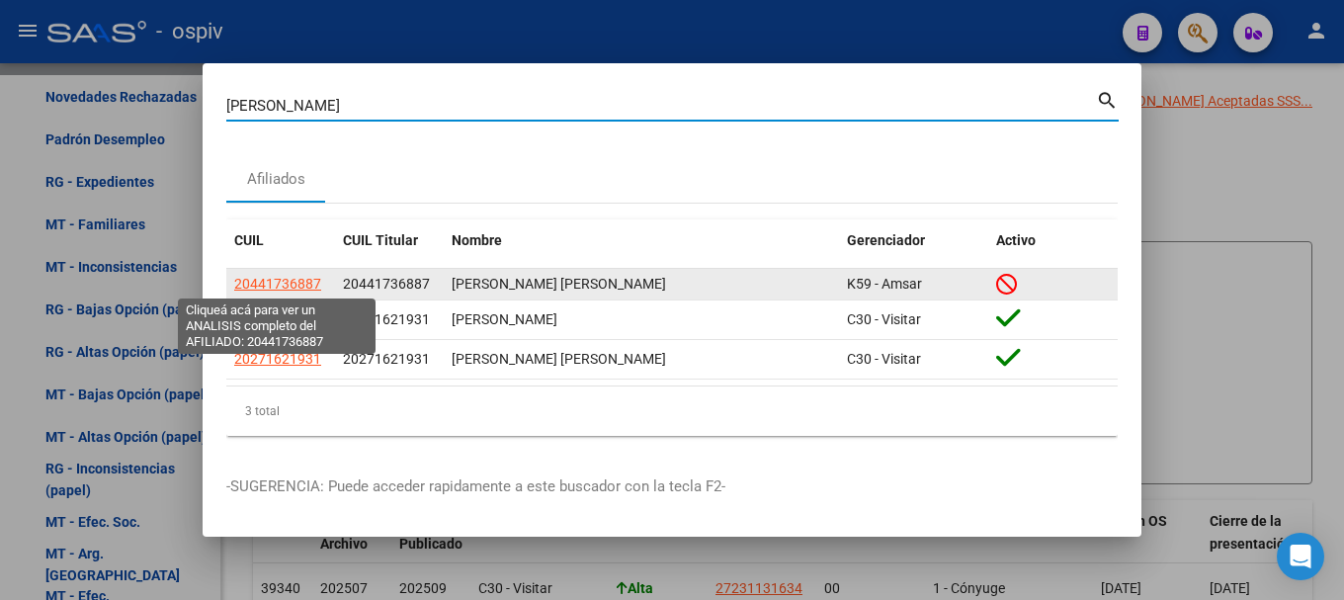
click at [268, 281] on span "20441736887" at bounding box center [277, 284] width 87 height 16
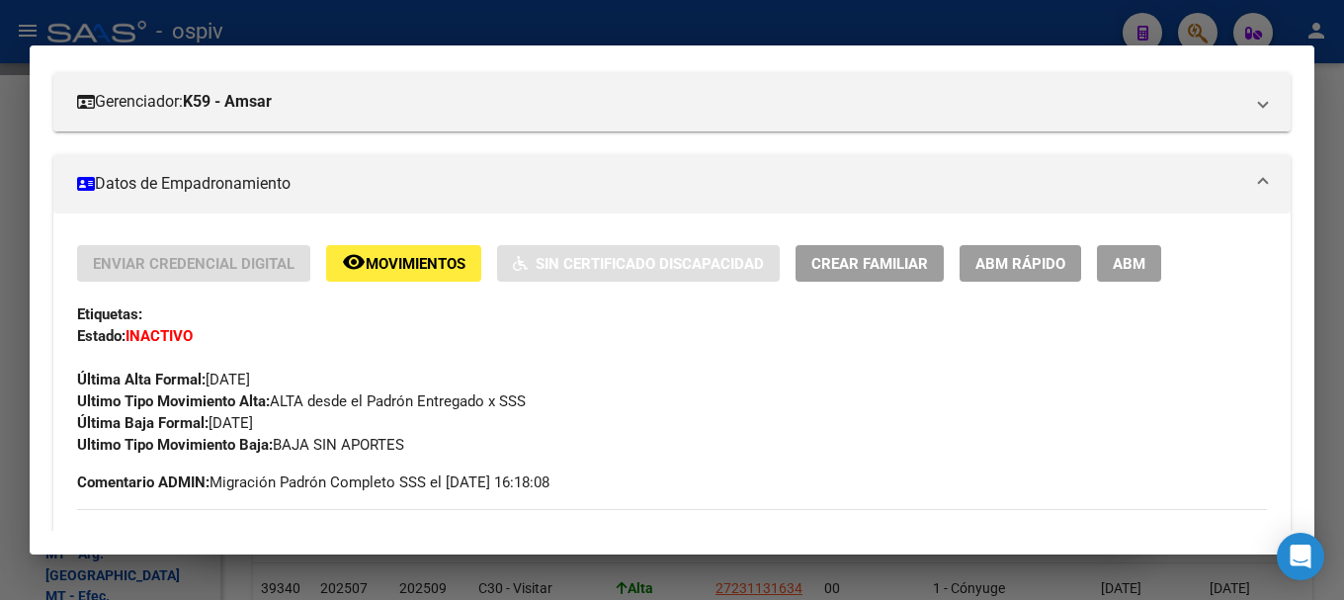
scroll to position [0, 0]
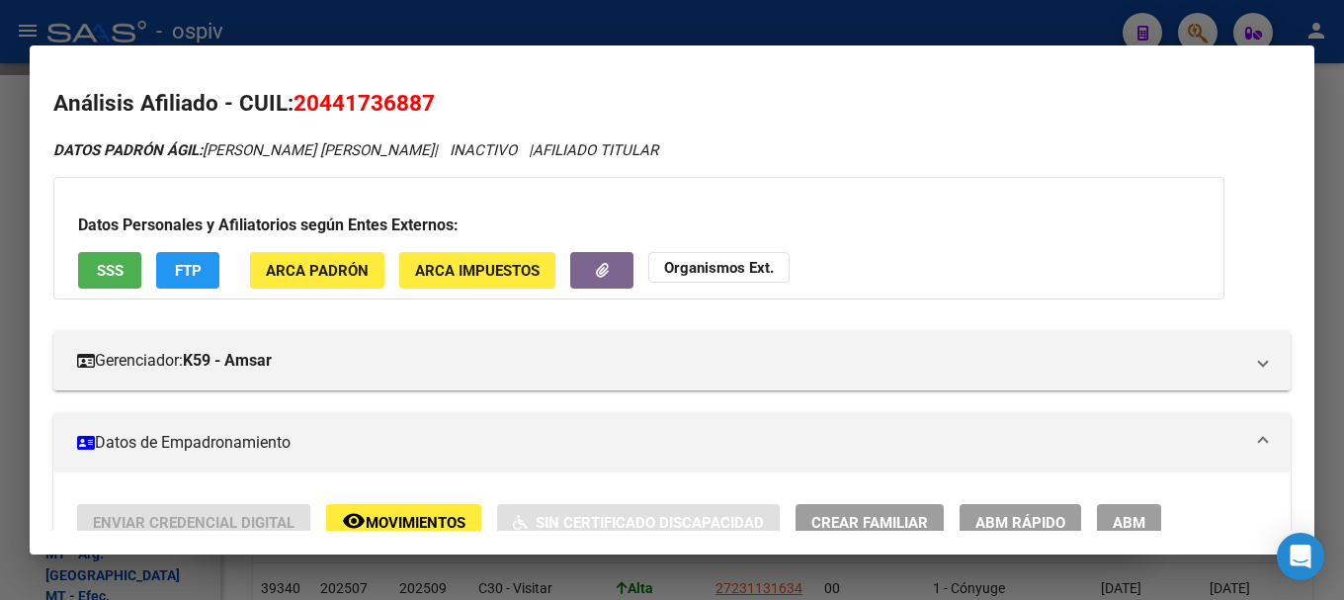
click at [0, 159] on div at bounding box center [672, 300] width 1344 height 600
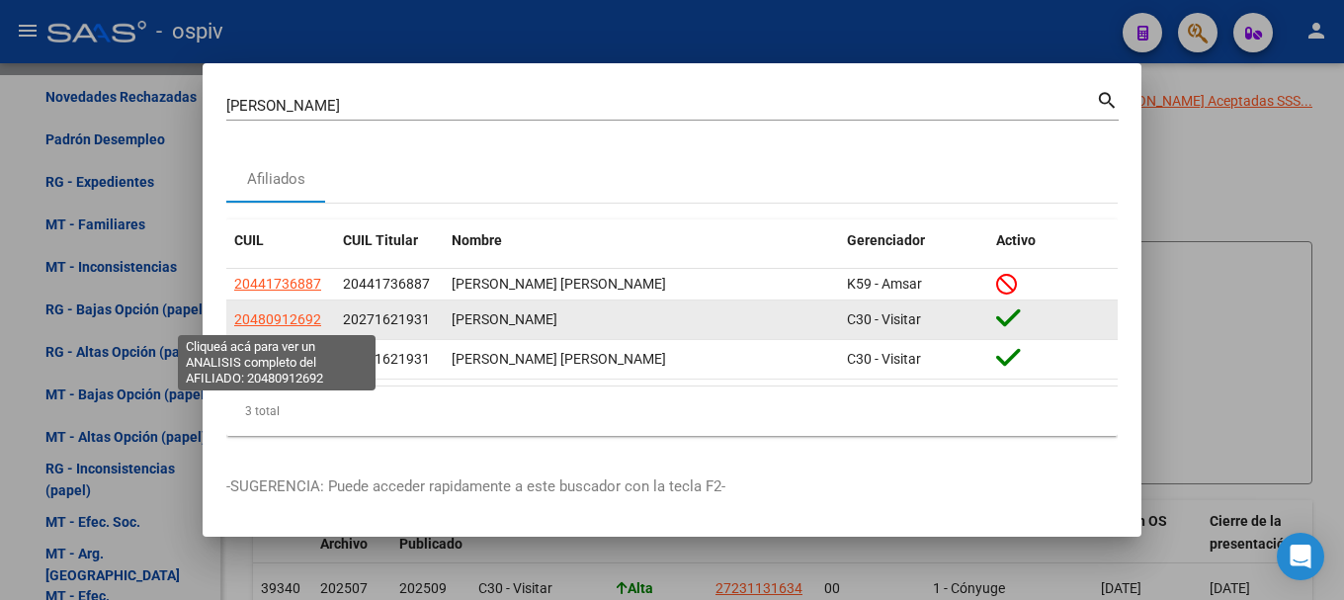
click at [271, 325] on span "20480912692" at bounding box center [277, 319] width 87 height 16
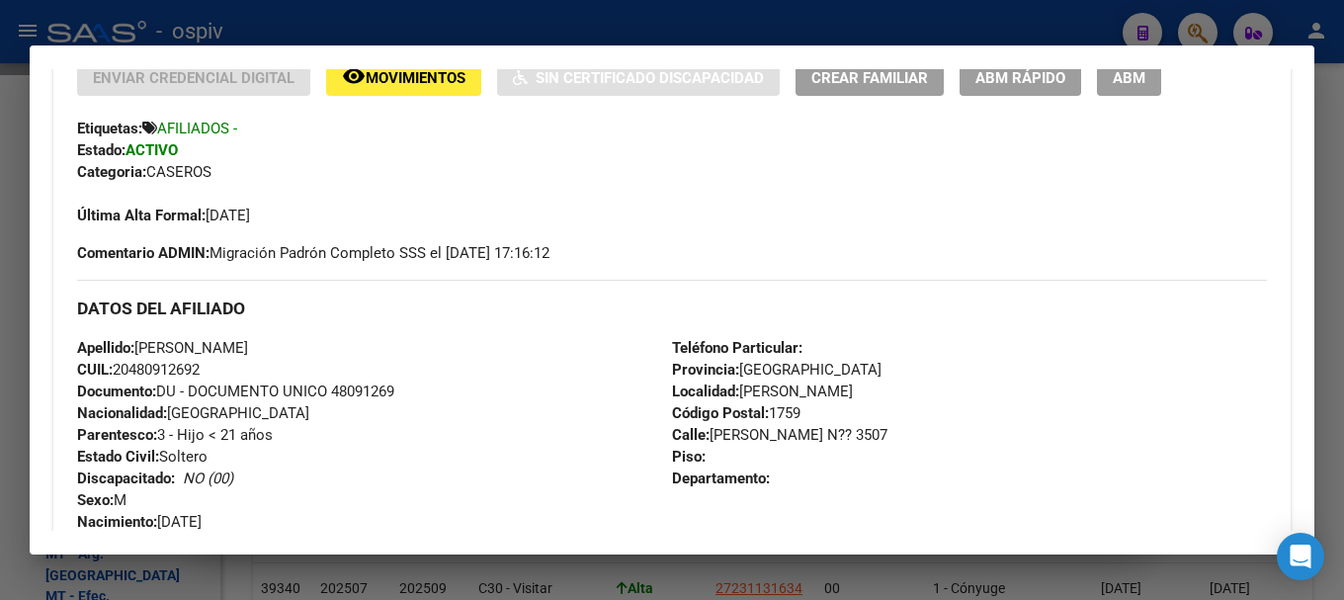
scroll to position [296, 0]
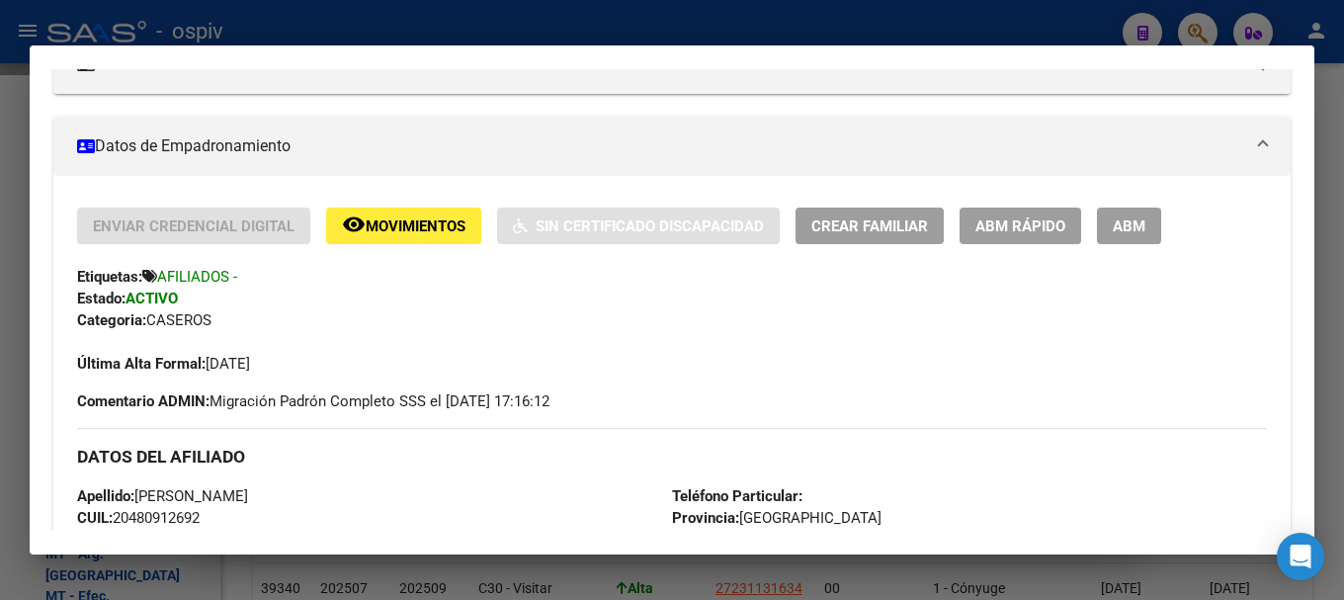
click at [3, 208] on div at bounding box center [672, 300] width 1344 height 600
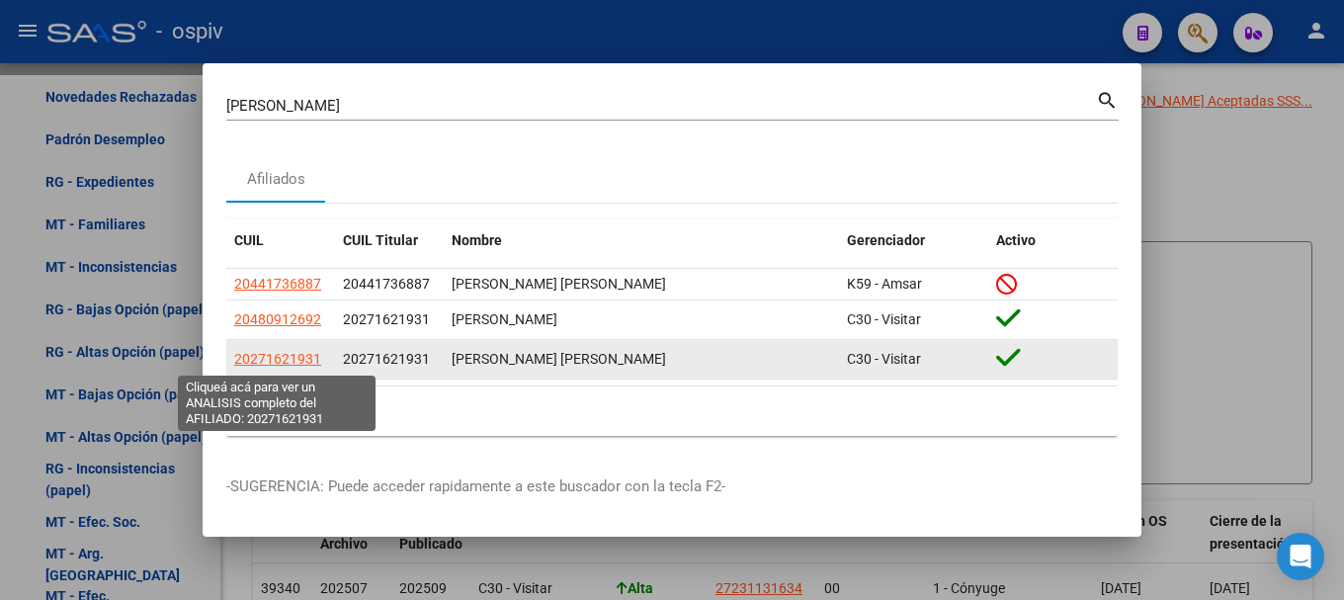
click at [254, 353] on span "20271621931" at bounding box center [277, 359] width 87 height 16
type textarea "20271621931"
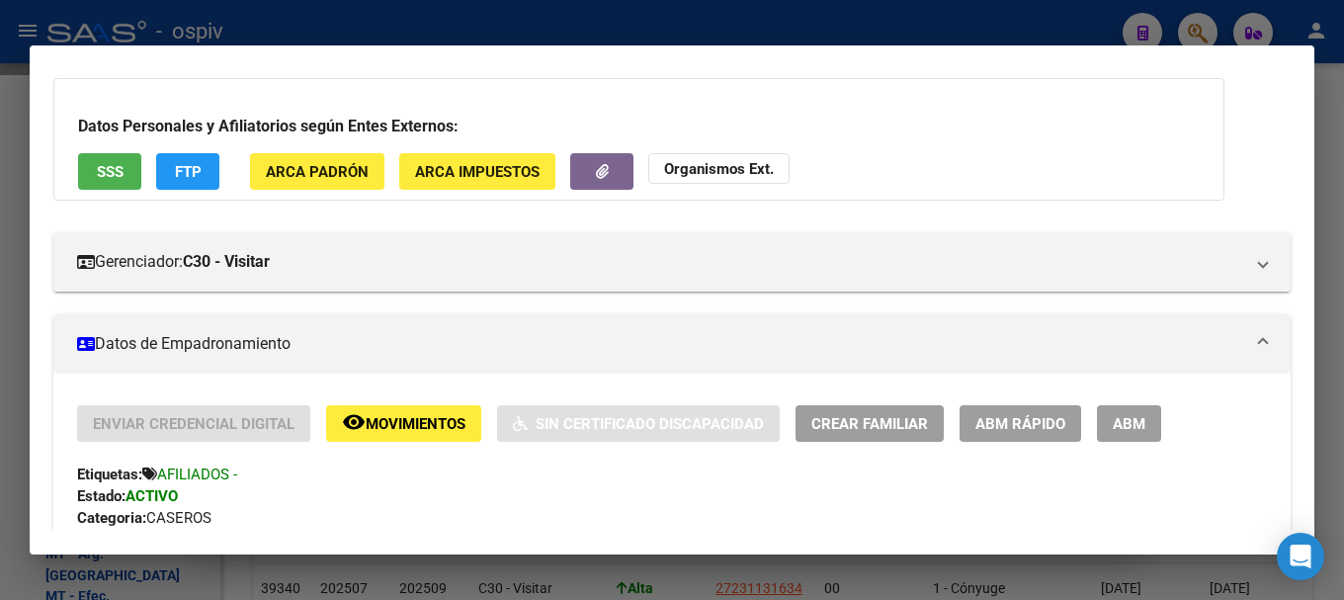
scroll to position [0, 0]
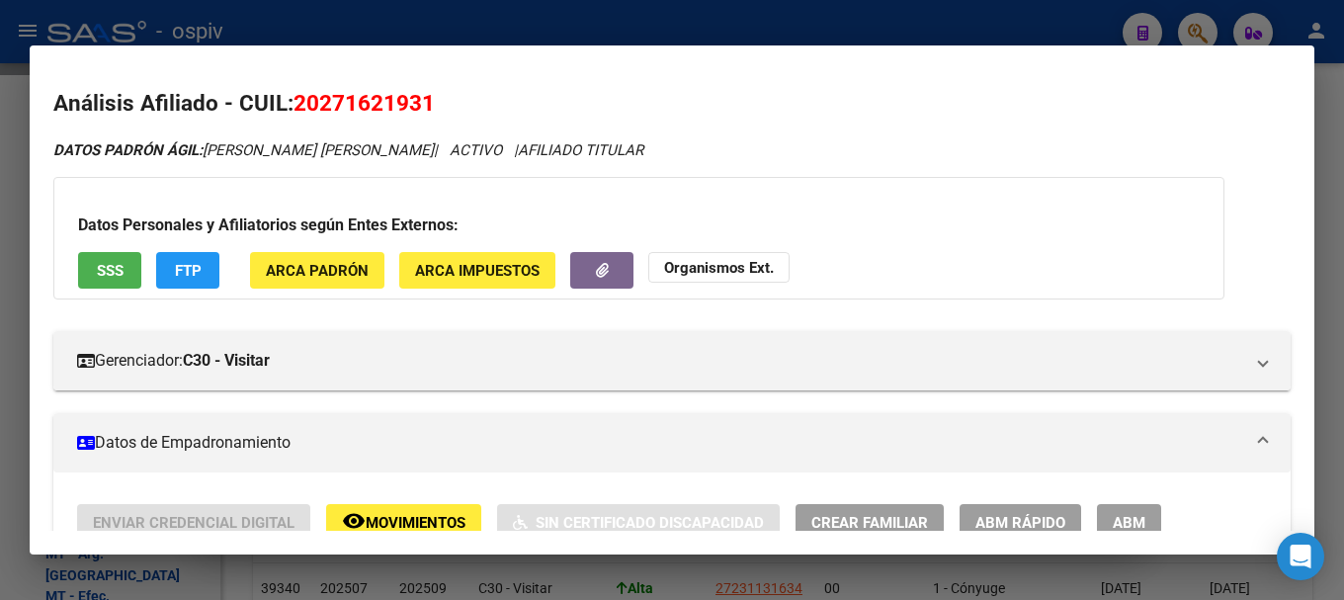
click at [1188, 35] on div at bounding box center [672, 300] width 1344 height 600
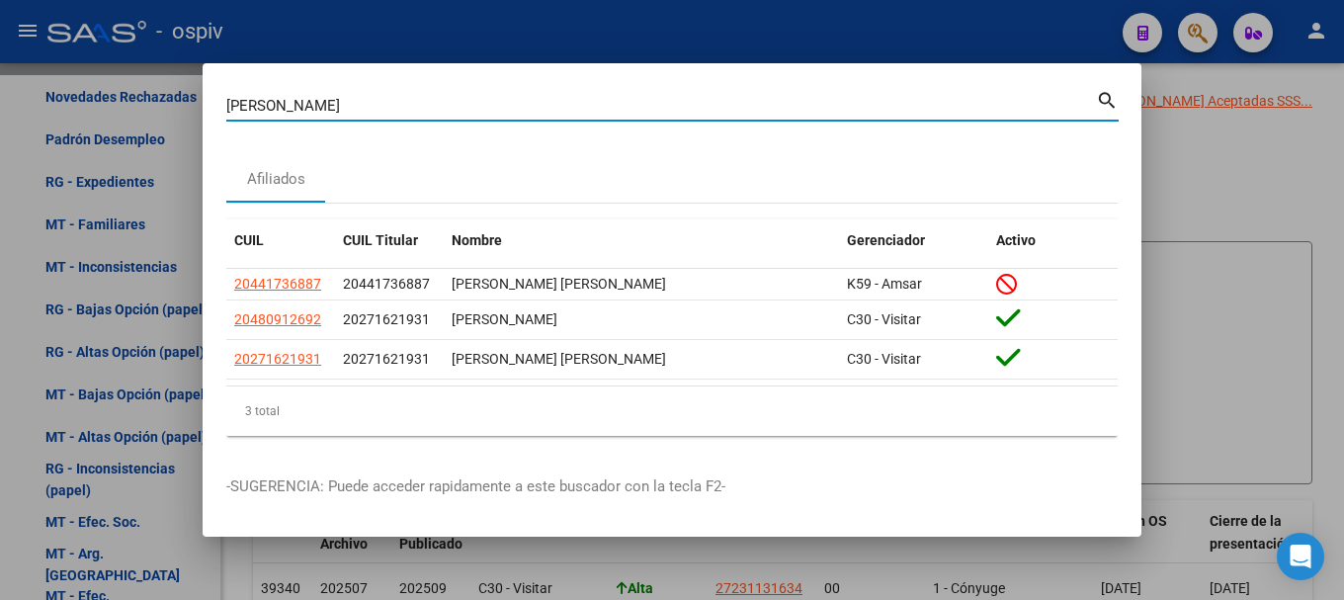
drag, startPoint x: 237, startPoint y: 98, endPoint x: 149, endPoint y: 76, distance: 90.6
click at [149, 76] on div "AVILA VICTOR Buscar (apellido, dni, cuil, nro traspaso, cuit, obra social) sear…" at bounding box center [672, 300] width 1344 height 600
type input "4"
type input "57614128"
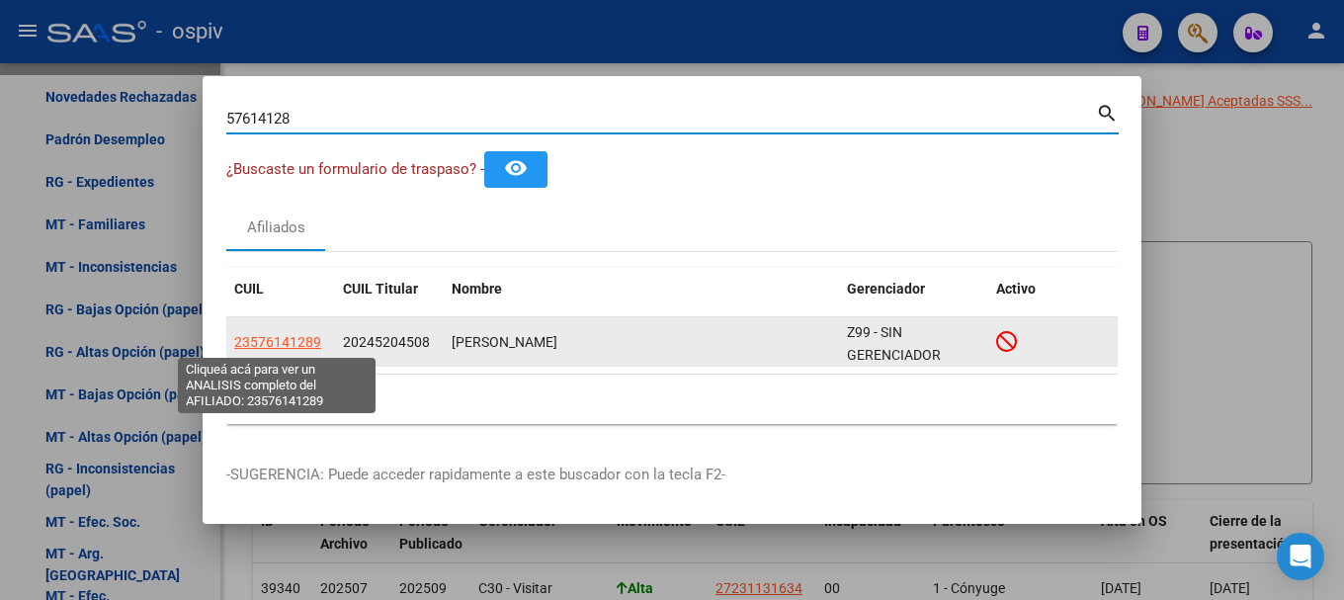
click at [264, 346] on span "23576141289" at bounding box center [277, 342] width 87 height 16
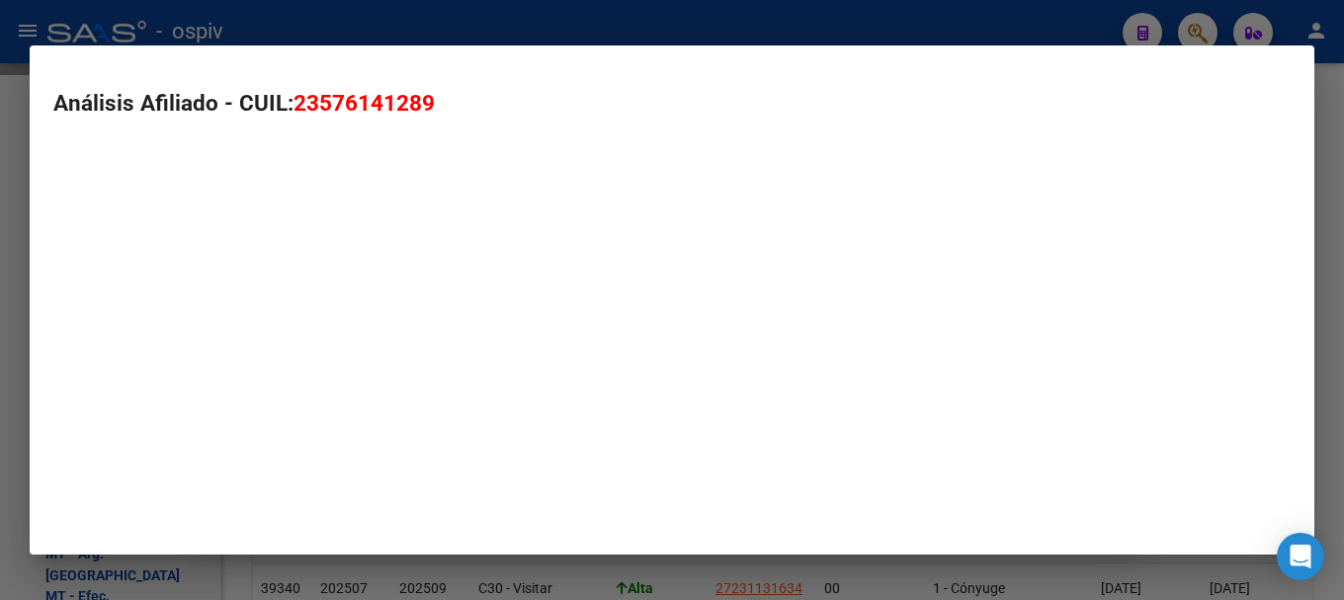
type textarea "23576141289"
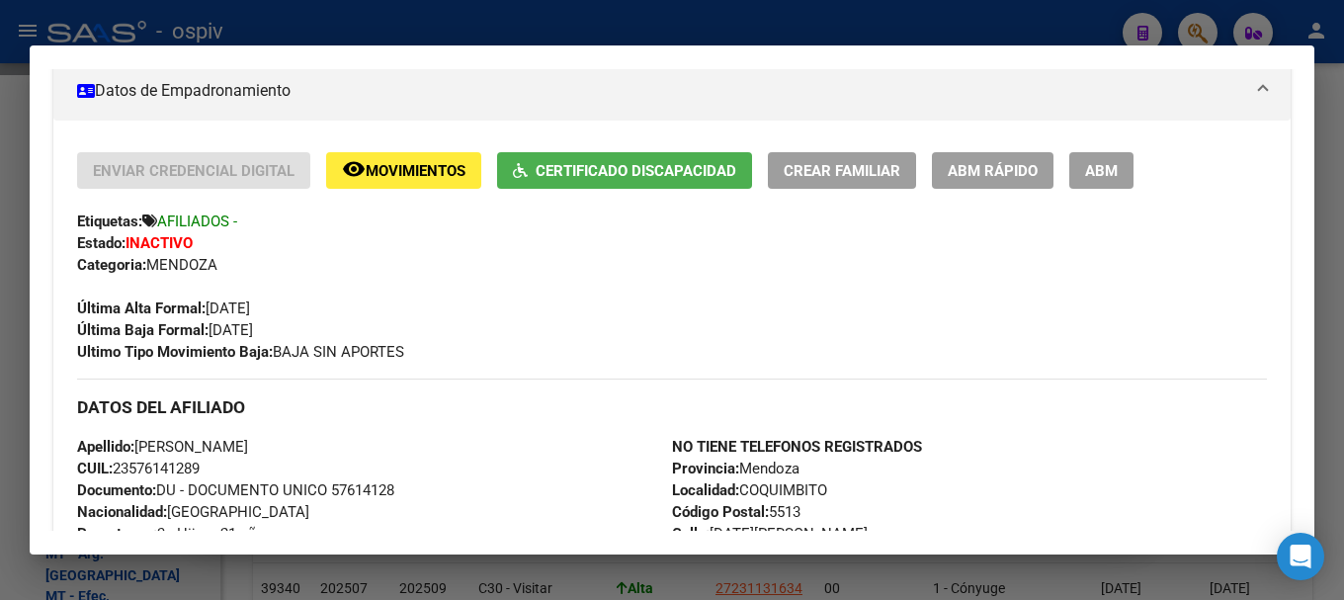
scroll to position [395, 0]
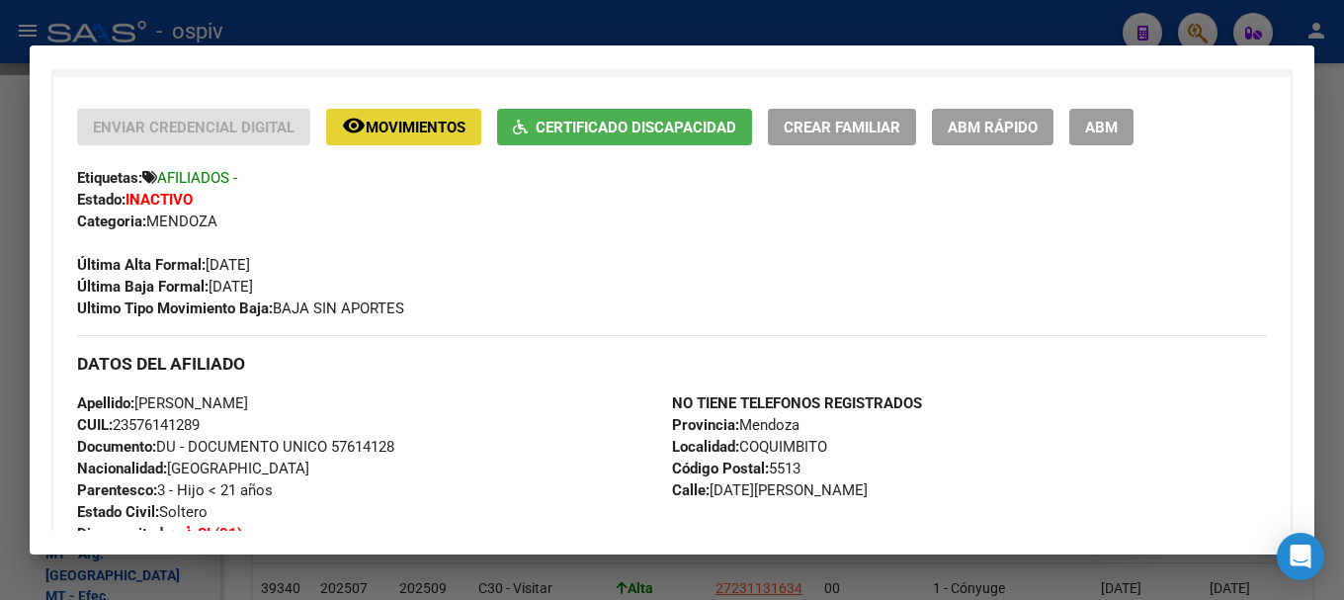
click at [381, 129] on span "Movimientos" at bounding box center [416, 128] width 100 height 18
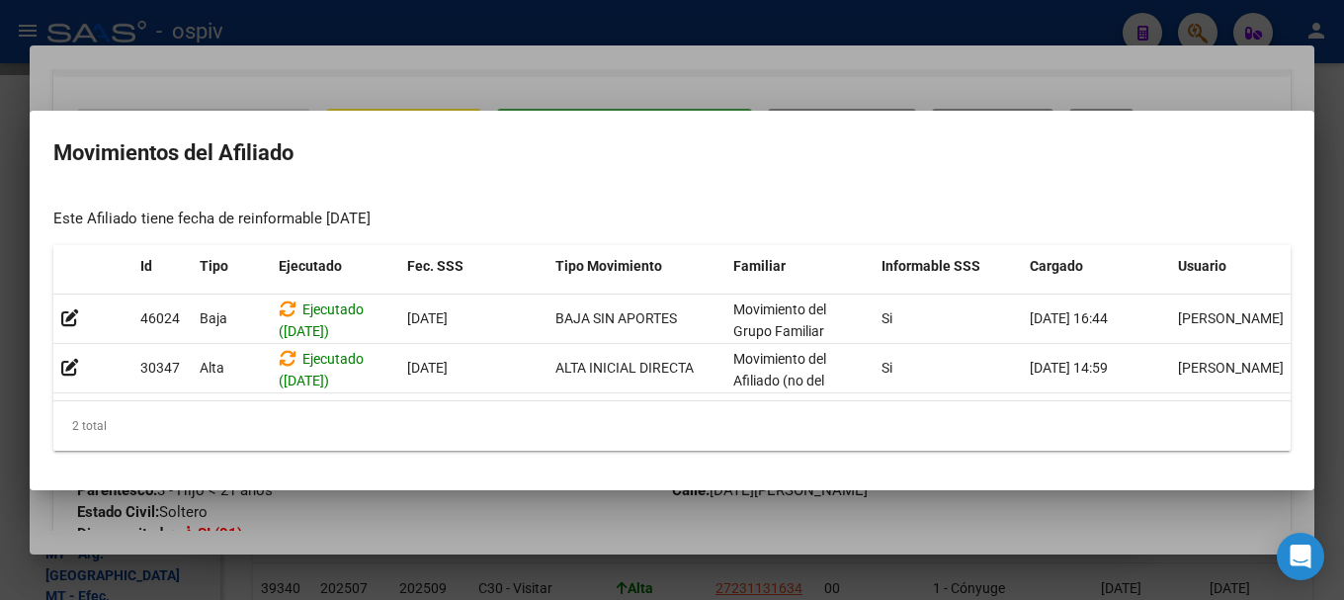
click at [0, 344] on div at bounding box center [672, 300] width 1344 height 600
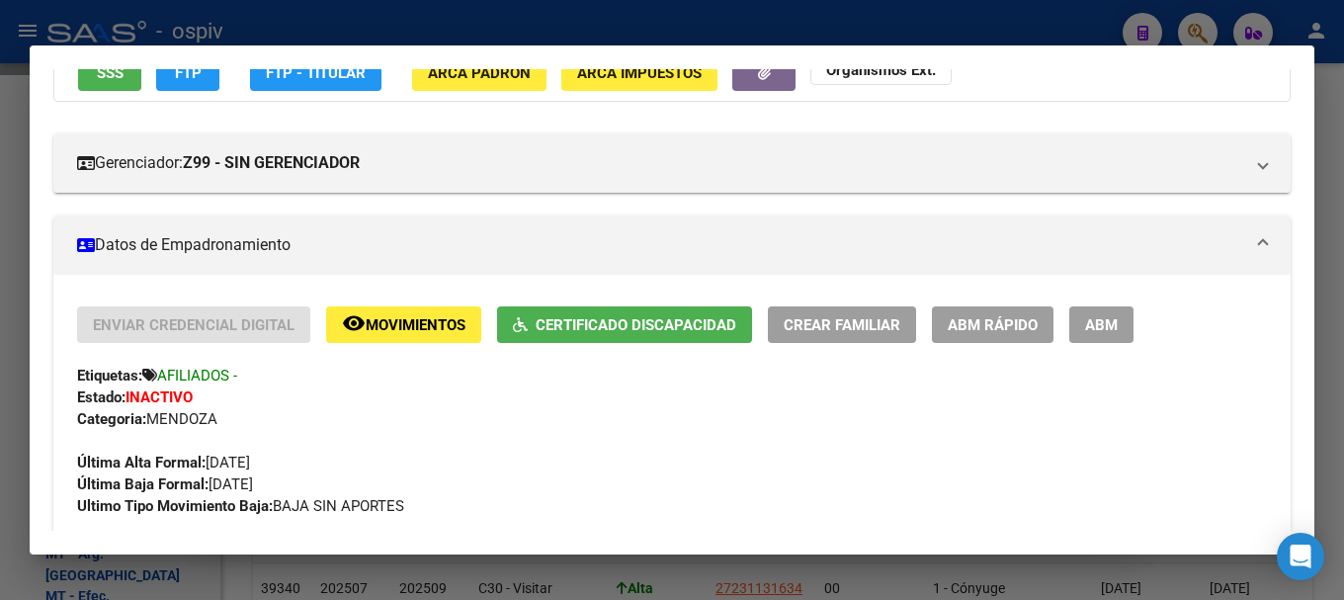
scroll to position [0, 0]
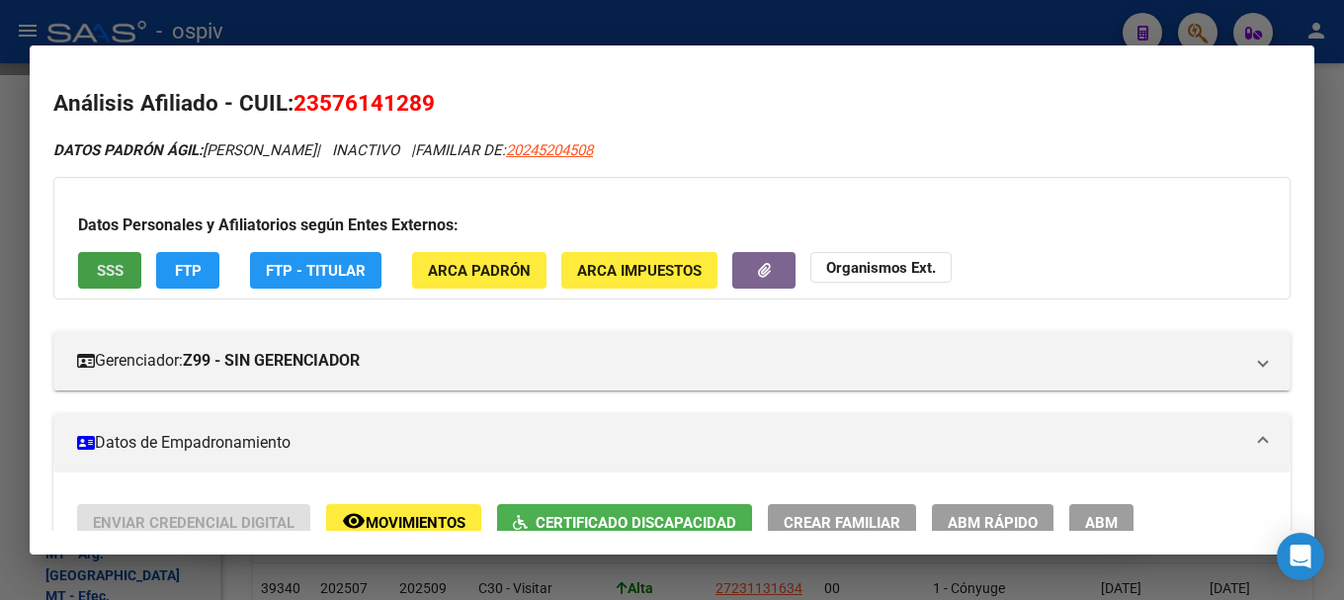
click at [108, 258] on button "SSS" at bounding box center [109, 270] width 63 height 37
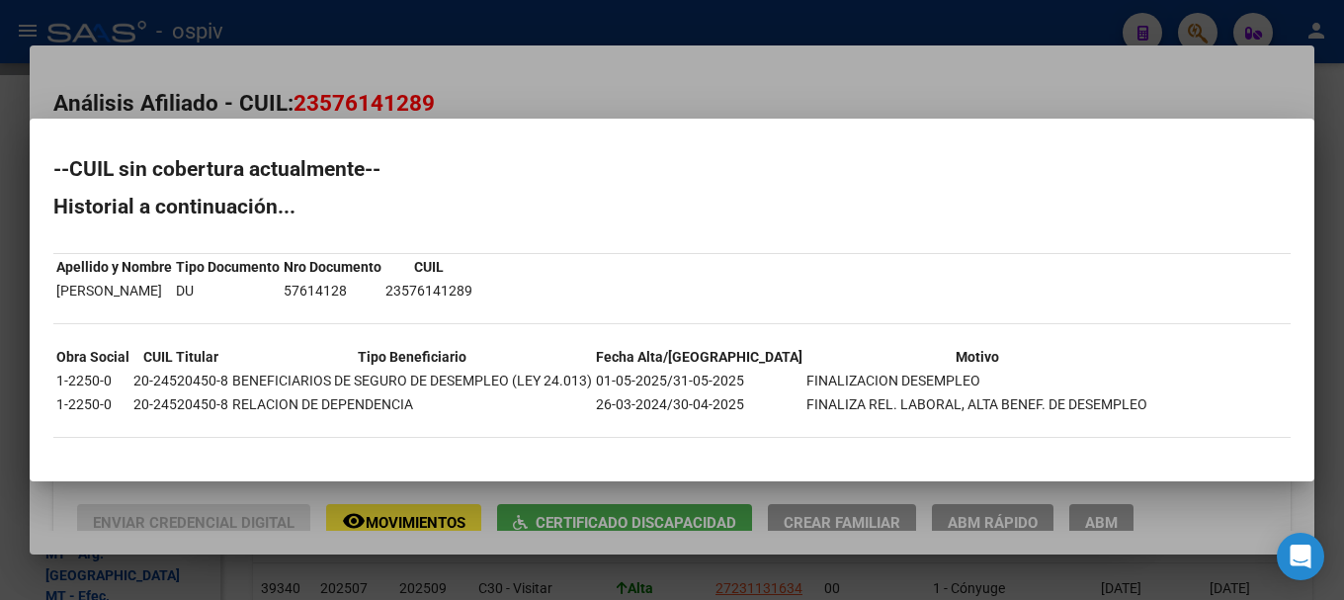
drag, startPoint x: 15, startPoint y: 512, endPoint x: 87, endPoint y: 509, distance: 72.2
click at [15, 509] on div at bounding box center [672, 300] width 1344 height 600
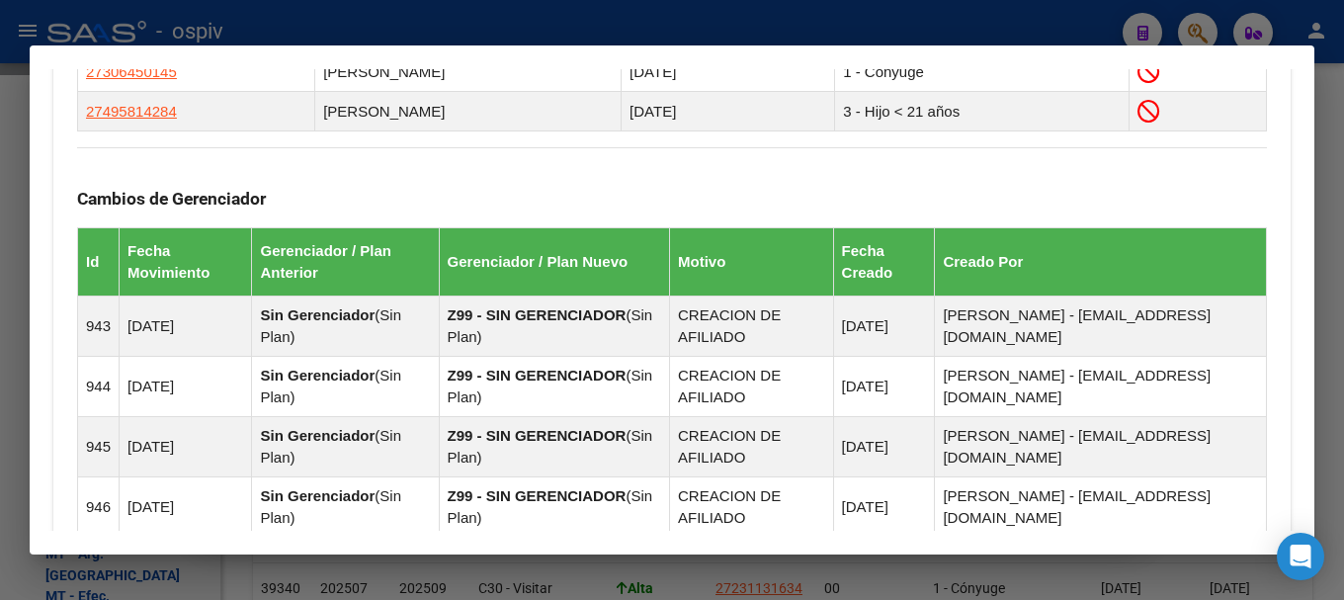
scroll to position [1603, 0]
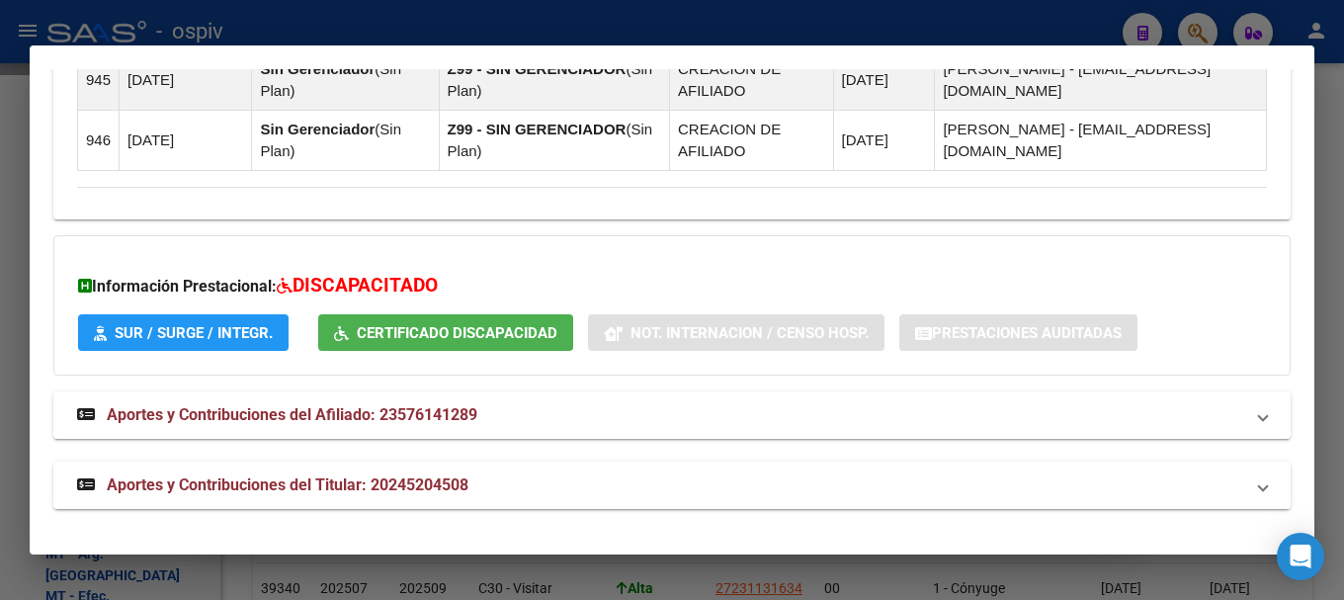
click at [338, 477] on span "Aportes y Contribuciones del Titular: 20245204508" at bounding box center [288, 484] width 362 height 19
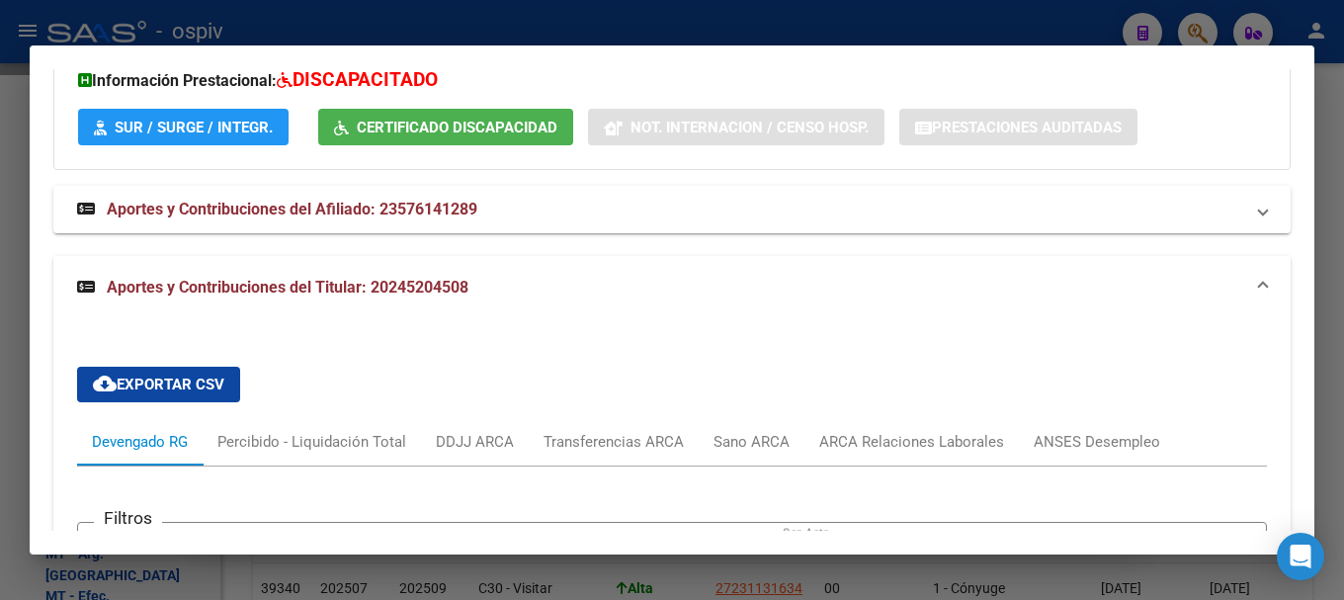
scroll to position [1620, 0]
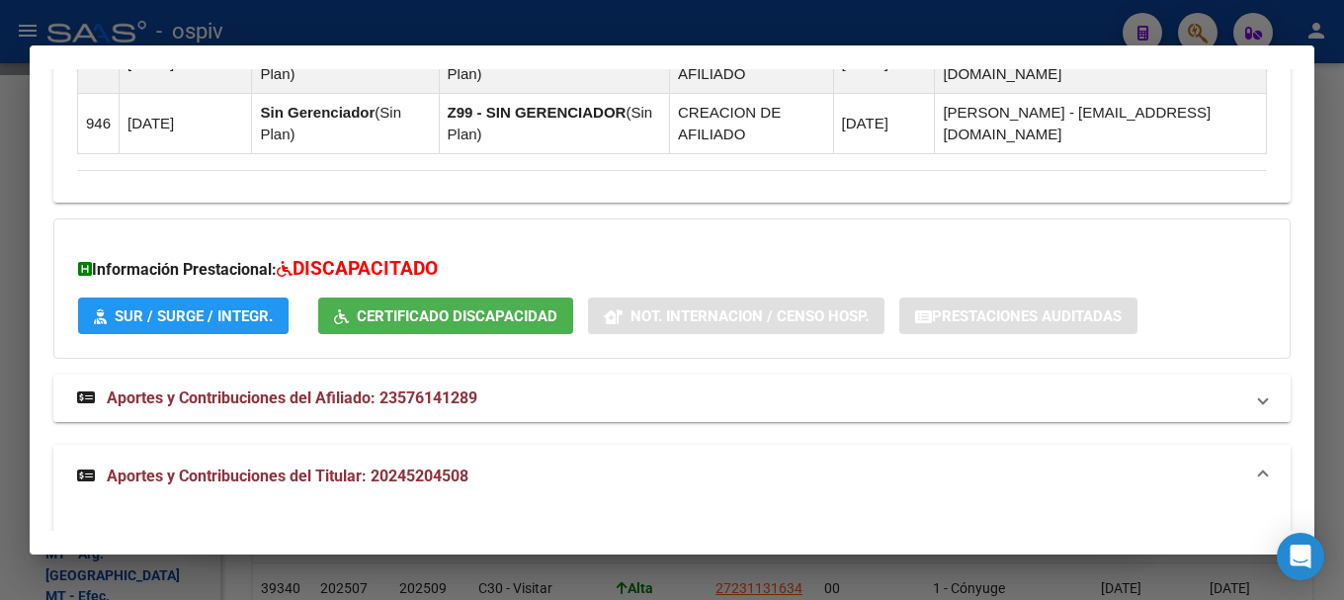
click at [415, 396] on span "Aportes y Contribuciones del Afiliado: 23576141289" at bounding box center [292, 397] width 370 height 19
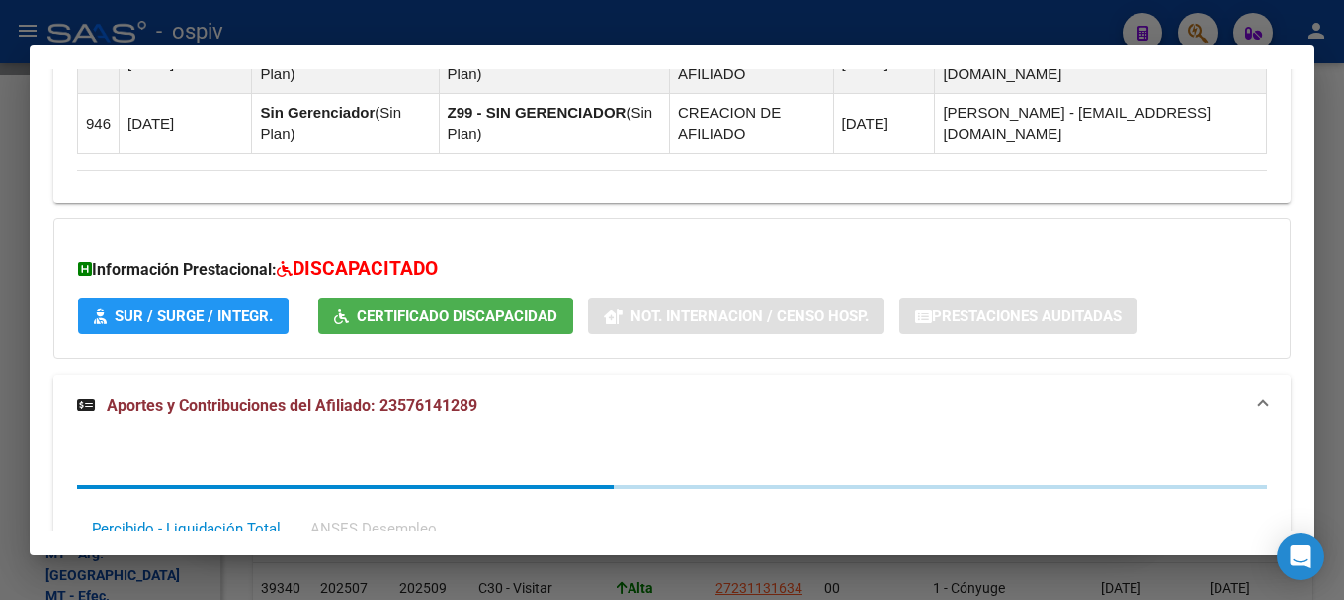
scroll to position [2015, 0]
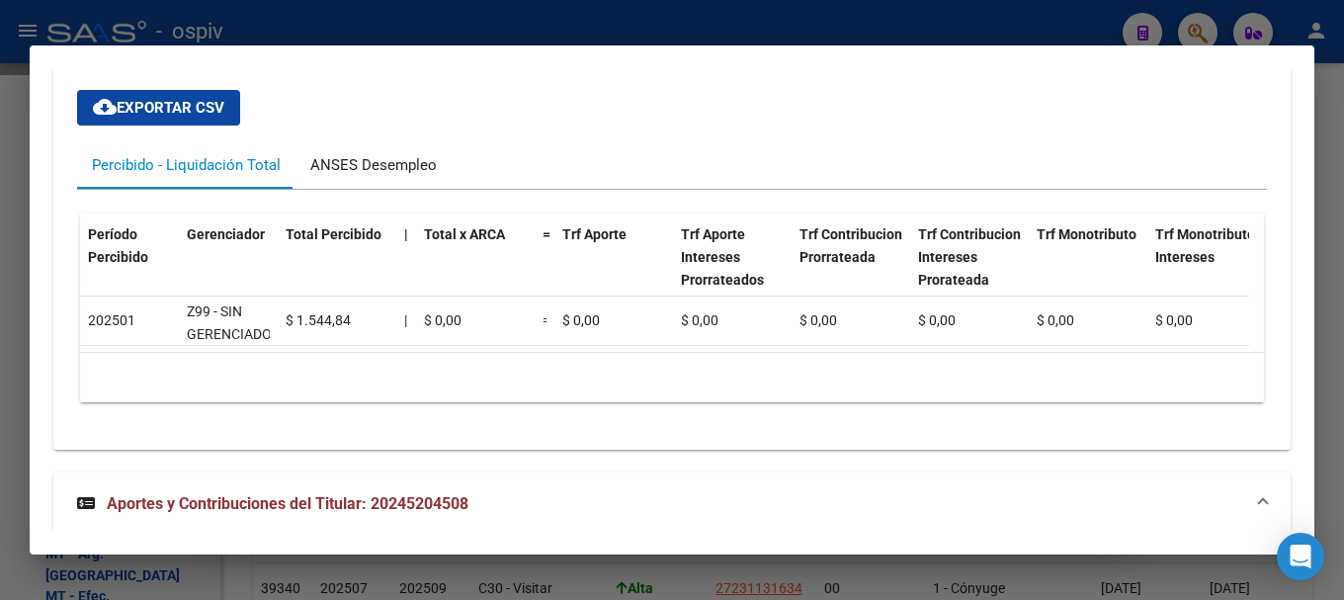
click at [342, 164] on div "ANSES Desempleo" at bounding box center [373, 165] width 126 height 22
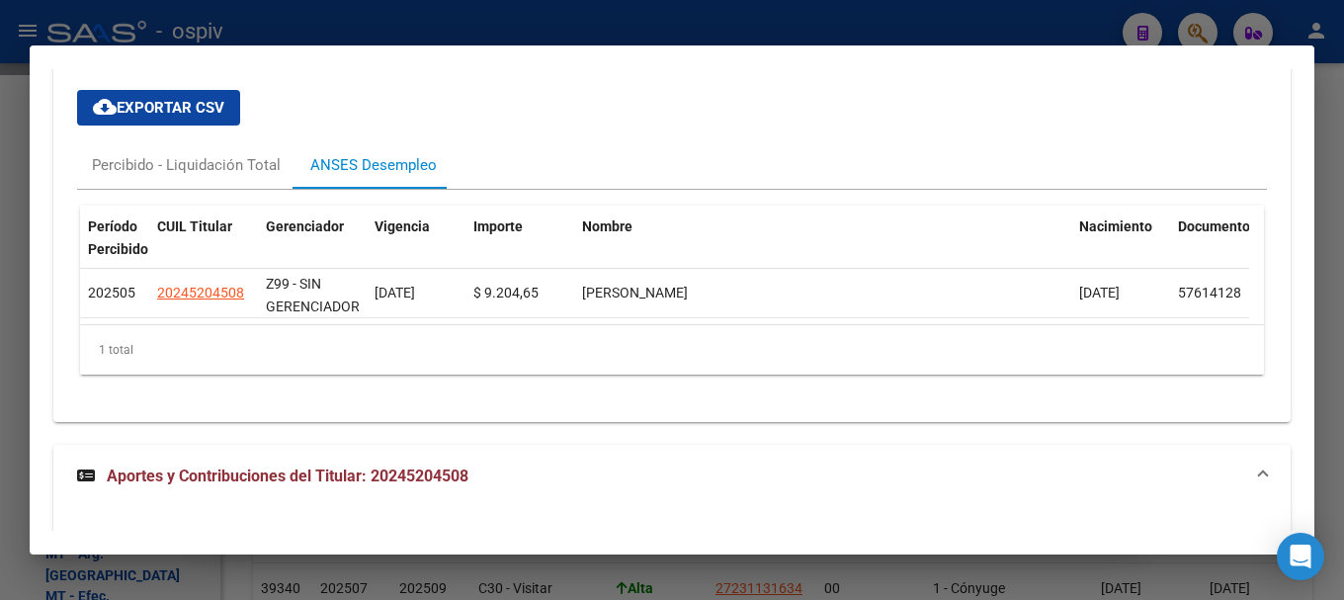
click at [852, 139] on div "cloud_download Exportar CSV Percibido - Liquidación Total ANSES Desempleo Perío…" at bounding box center [671, 232] width 1189 height 316
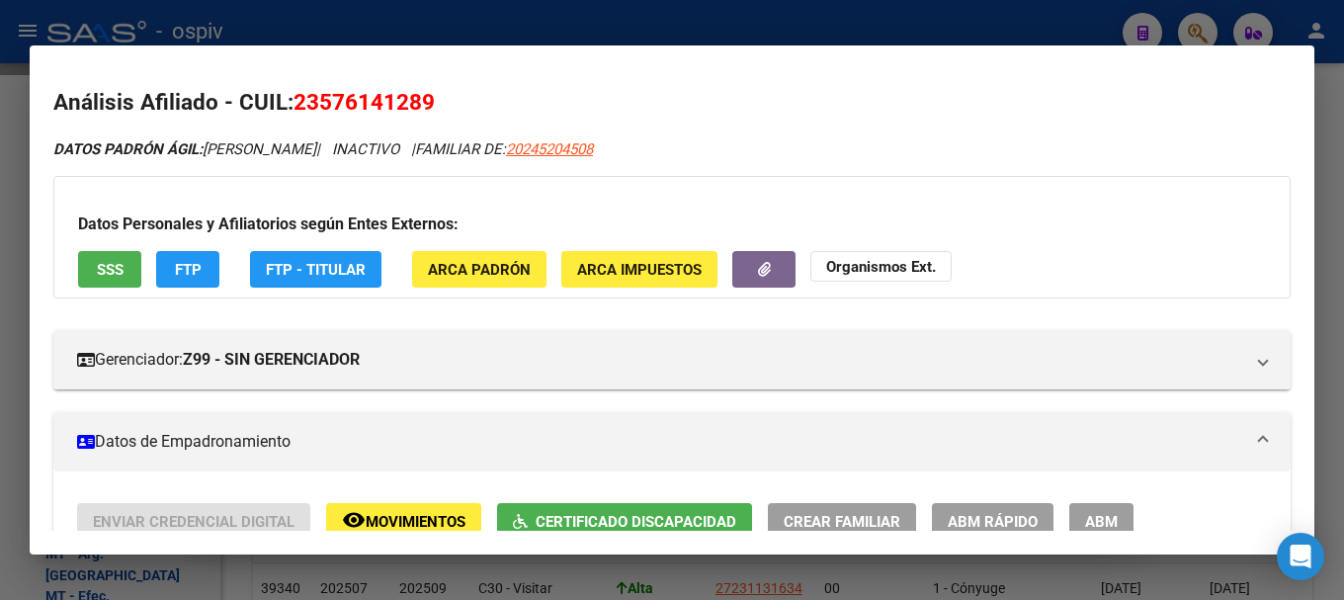
scroll to position [0, 0]
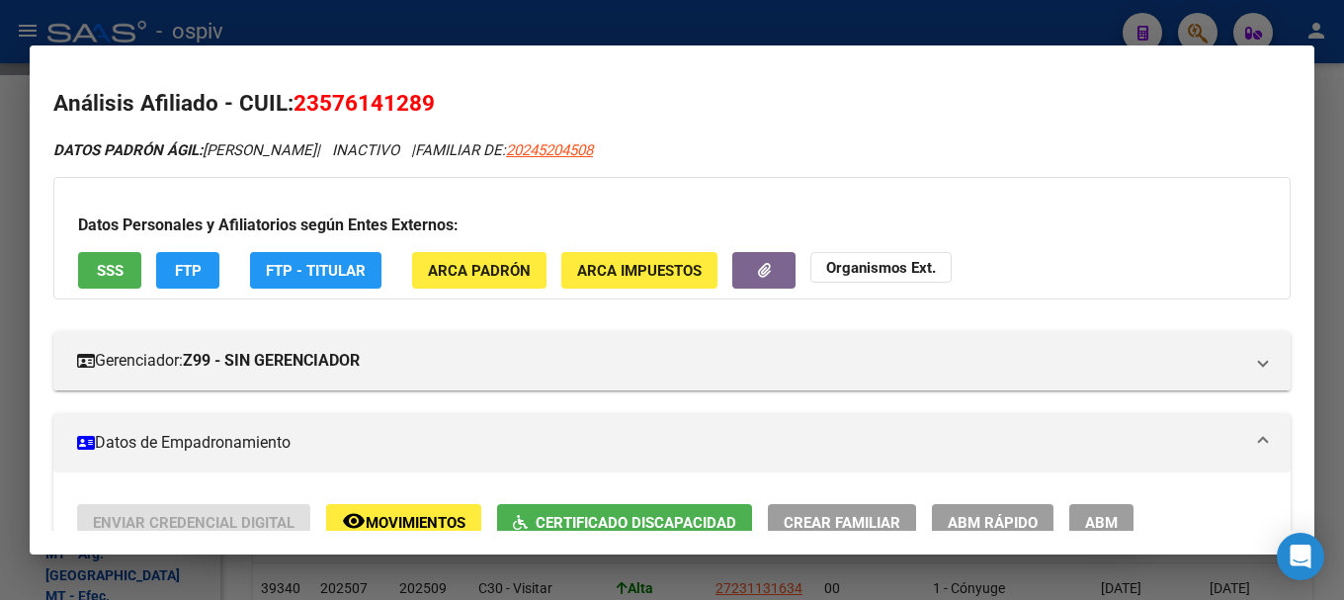
drag, startPoint x: 320, startPoint y: 104, endPoint x: 419, endPoint y: 111, distance: 99.0
click at [419, 111] on span "23576141289" at bounding box center [363, 103] width 141 height 26
click at [1042, 210] on div "Datos Personales y Afiliatorios según Entes Externos: SSS FTP FTP - Titular ARC…" at bounding box center [671, 238] width 1237 height 123
drag, startPoint x: 320, startPoint y: 102, endPoint x: 433, endPoint y: 106, distance: 112.7
click at [433, 106] on span "23576141289" at bounding box center [363, 103] width 141 height 26
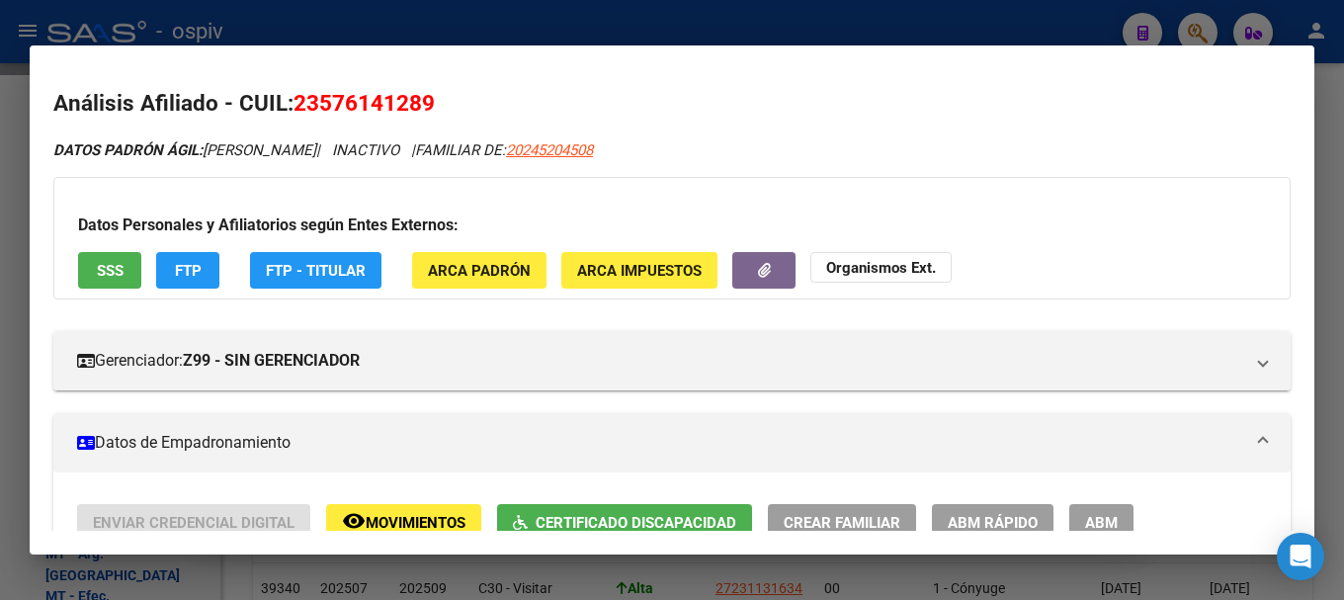
click at [421, 106] on span "23576141289" at bounding box center [363, 103] width 141 height 26
drag, startPoint x: 601, startPoint y: 141, endPoint x: 720, endPoint y: 158, distance: 120.7
click at [720, 158] on div "DATOS PADRÓN ÁGIL: AVILA VICTOR ALEJANDRO | INACTIVO | FAMILIAR DE: 20245204508" at bounding box center [671, 150] width 1237 height 23
copy span "20245204508"
drag, startPoint x: 1199, startPoint y: 18, endPoint x: 155, endPoint y: 201, distance: 1060.1
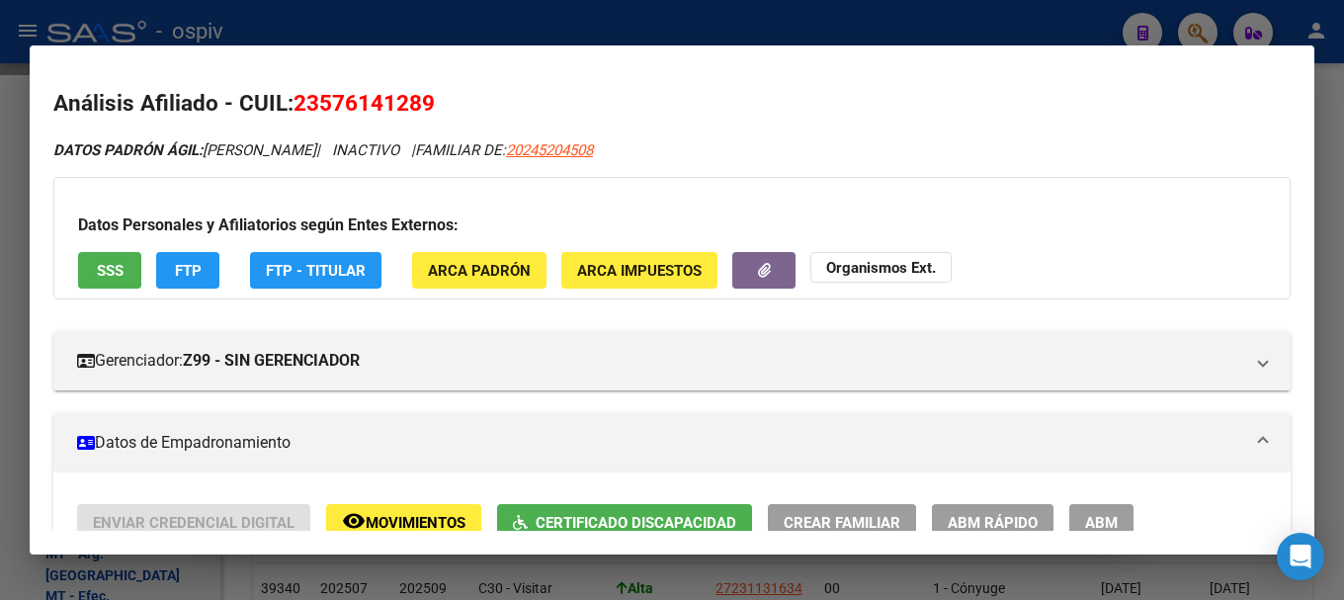
click at [1172, 36] on div at bounding box center [672, 300] width 1344 height 600
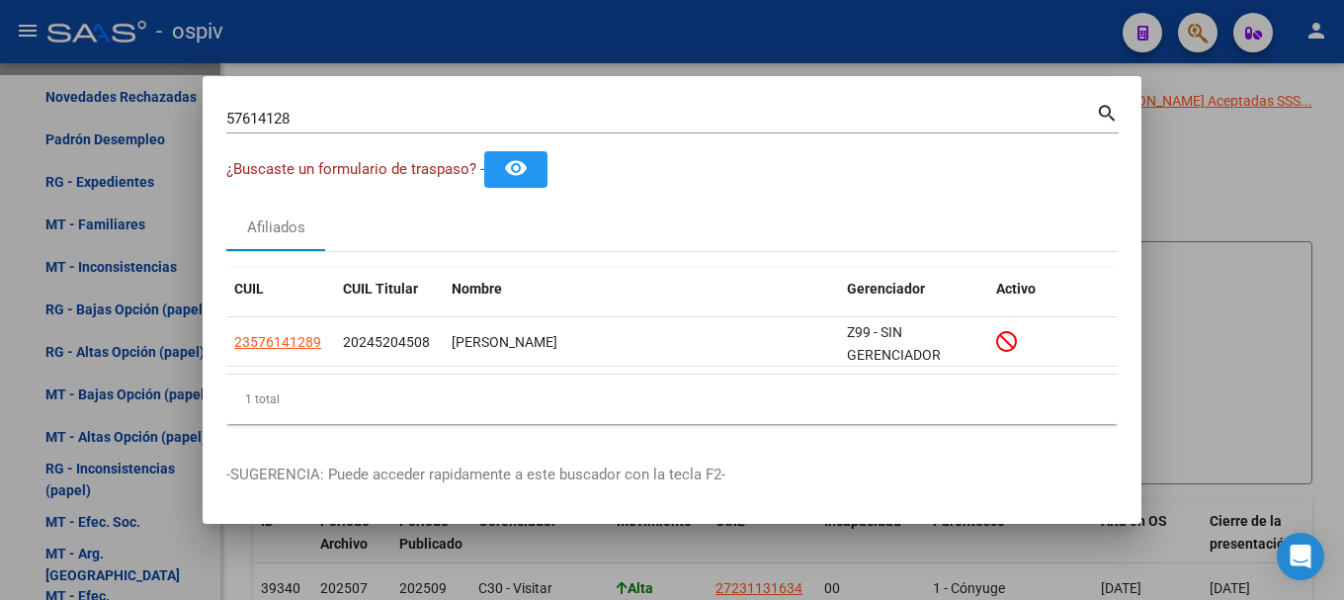
click at [105, 102] on div "57614128 Buscar (apellido, dni, cuil, nro traspaso, cuit, obra social) search ¿…" at bounding box center [672, 300] width 1344 height 600
click at [375, 125] on input "57614128" at bounding box center [660, 119] width 869 height 18
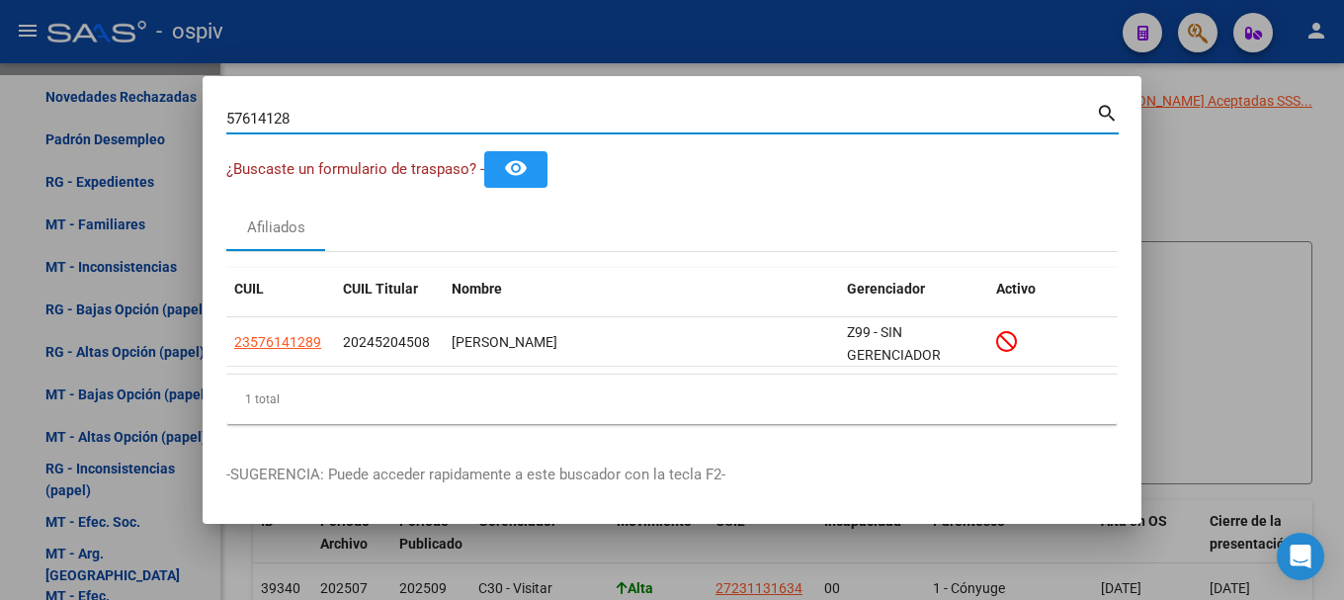
drag, startPoint x: 177, startPoint y: 99, endPoint x: 136, endPoint y: 119, distance: 45.1
click at [150, 99] on div "57614128 Buscar (apellido, dni, cuil, nro traspaso, cuit, obra social) search ¿…" at bounding box center [672, 300] width 1344 height 600
type input "57333566"
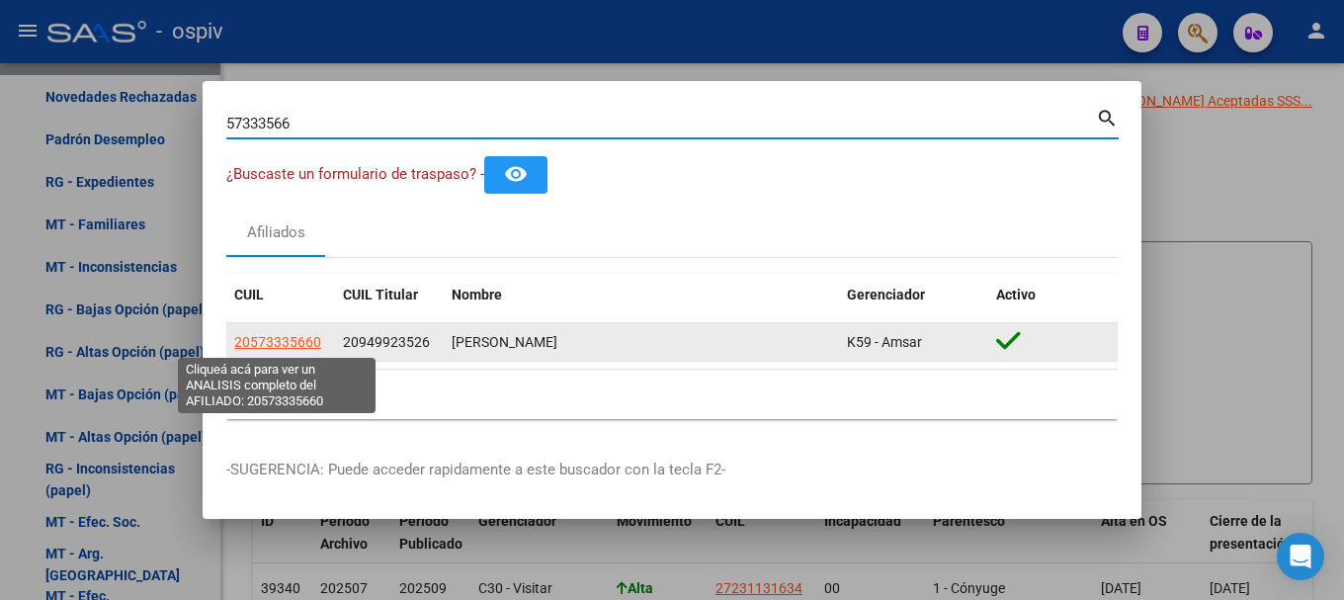
click at [292, 335] on span "20573335660" at bounding box center [277, 342] width 87 height 16
type textarea "20573335660"
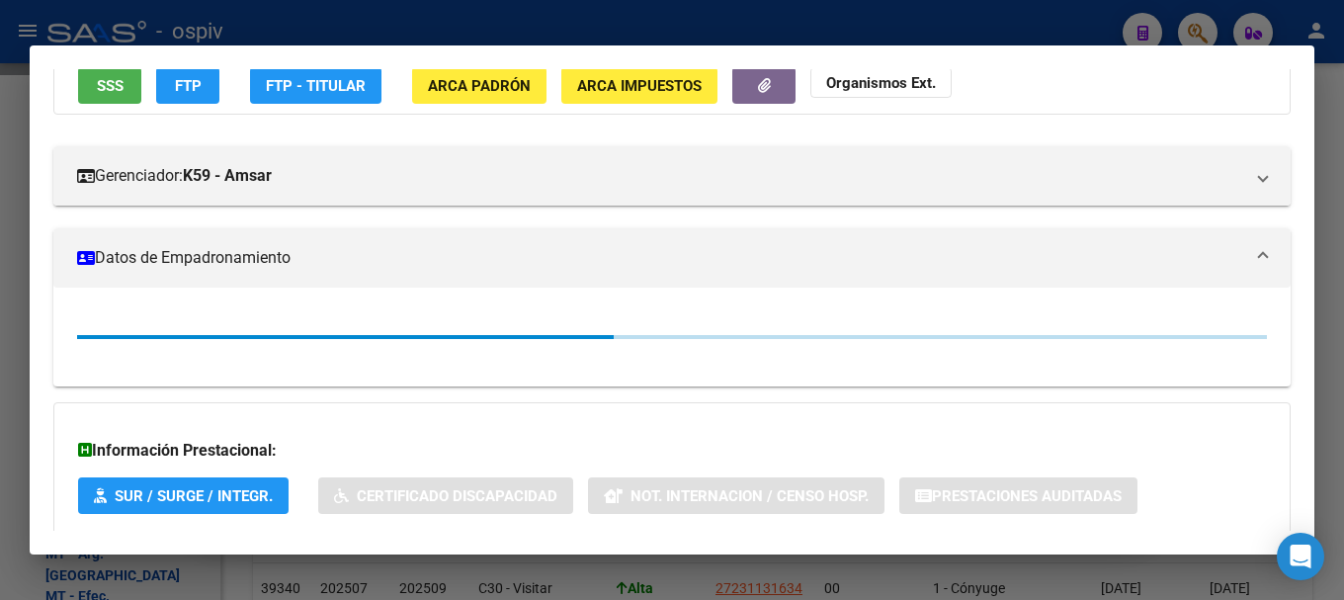
scroll to position [198, 0]
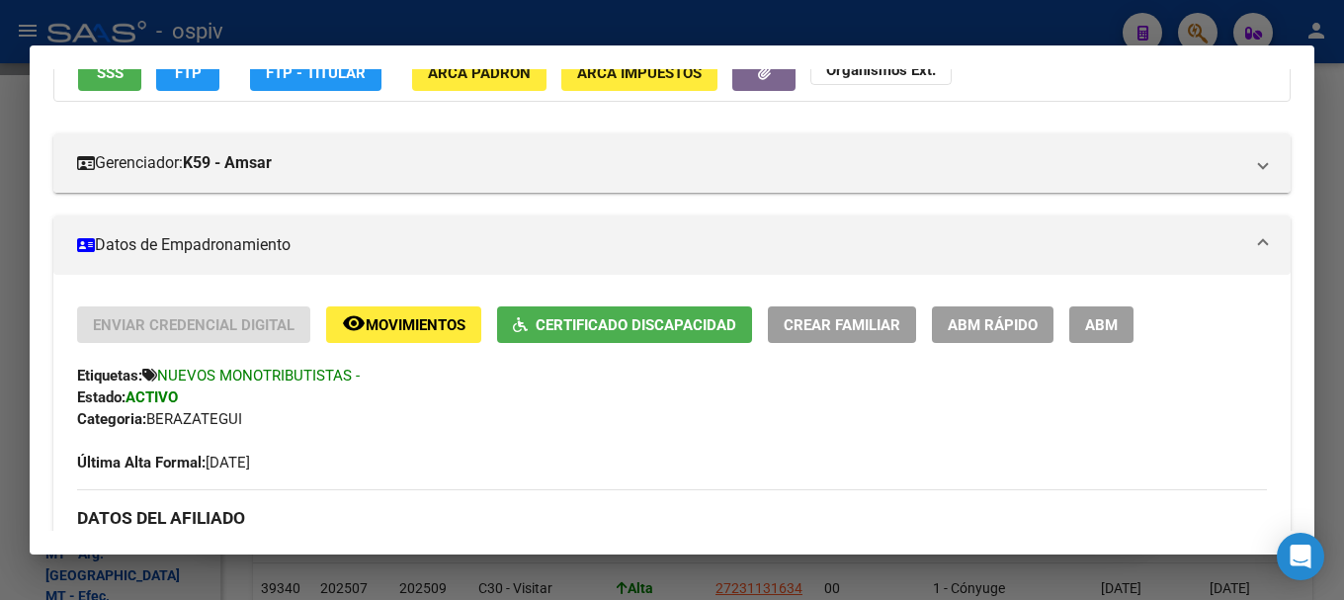
drag, startPoint x: 1197, startPoint y: 24, endPoint x: 524, endPoint y: 176, distance: 690.7
click at [1195, 24] on div at bounding box center [672, 300] width 1344 height 600
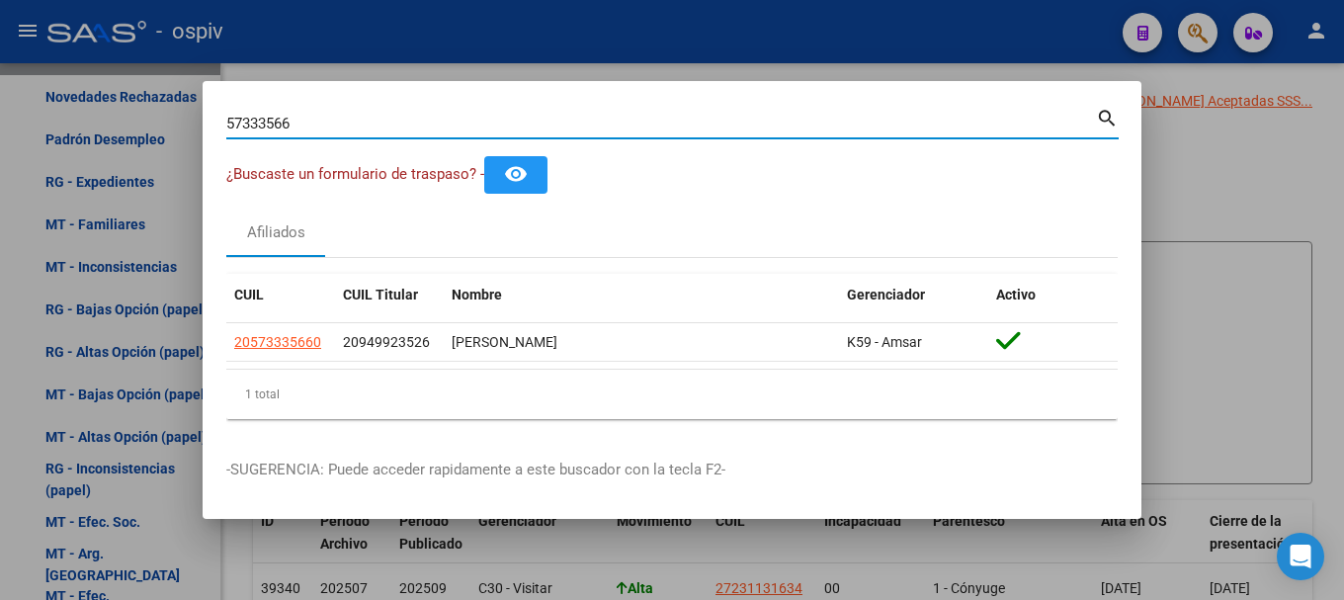
drag, startPoint x: 332, startPoint y: 129, endPoint x: 78, endPoint y: 101, distance: 255.5
click at [78, 101] on div "57333566 Buscar (apellido, dni, cuil, nro traspaso, cuit, obra social) search ¿…" at bounding box center [672, 300] width 1344 height 600
type input "18369044"
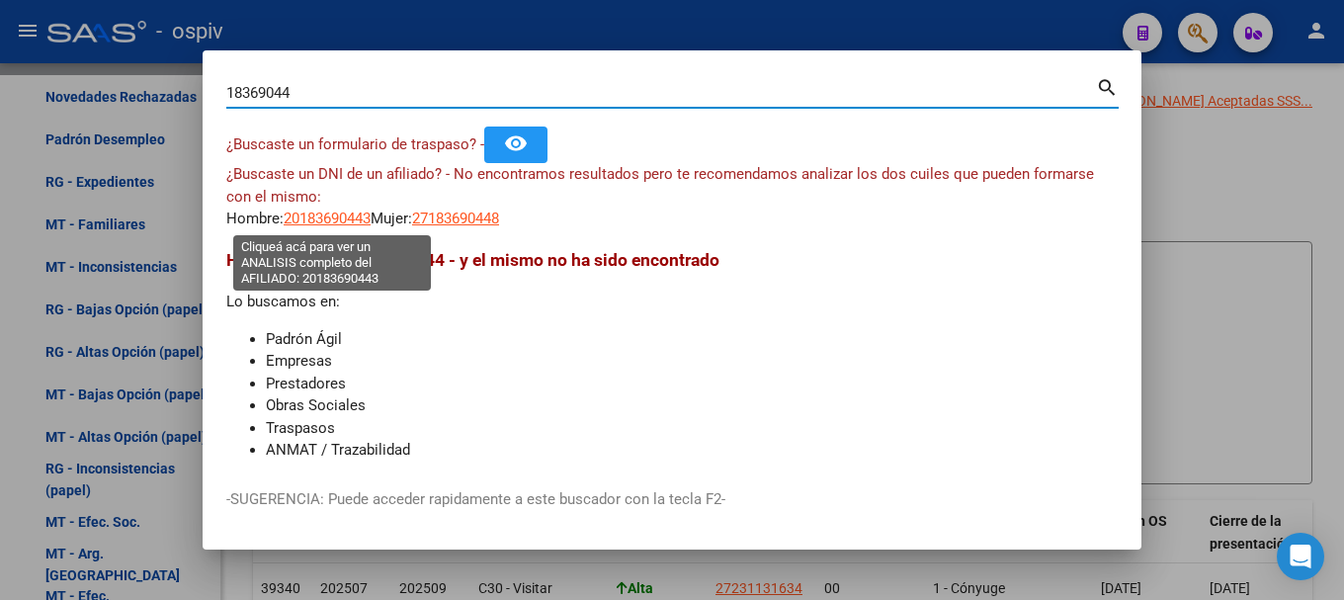
click at [342, 218] on span "20183690443" at bounding box center [327, 218] width 87 height 18
type textarea "20183690443"
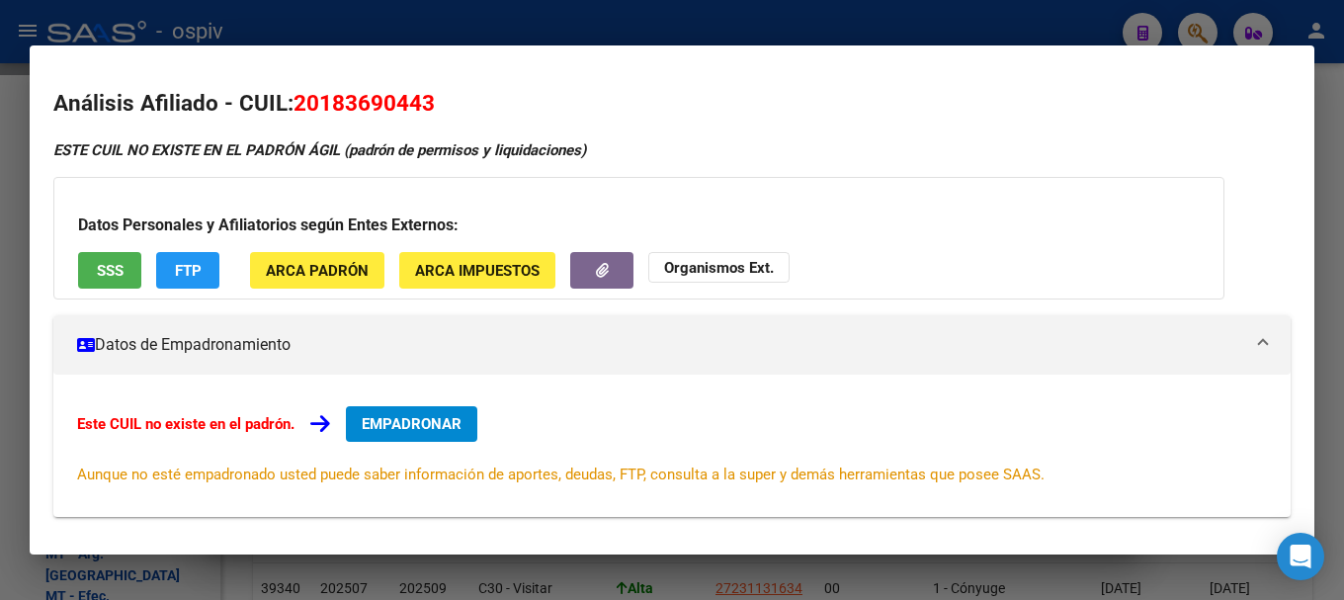
scroll to position [99, 0]
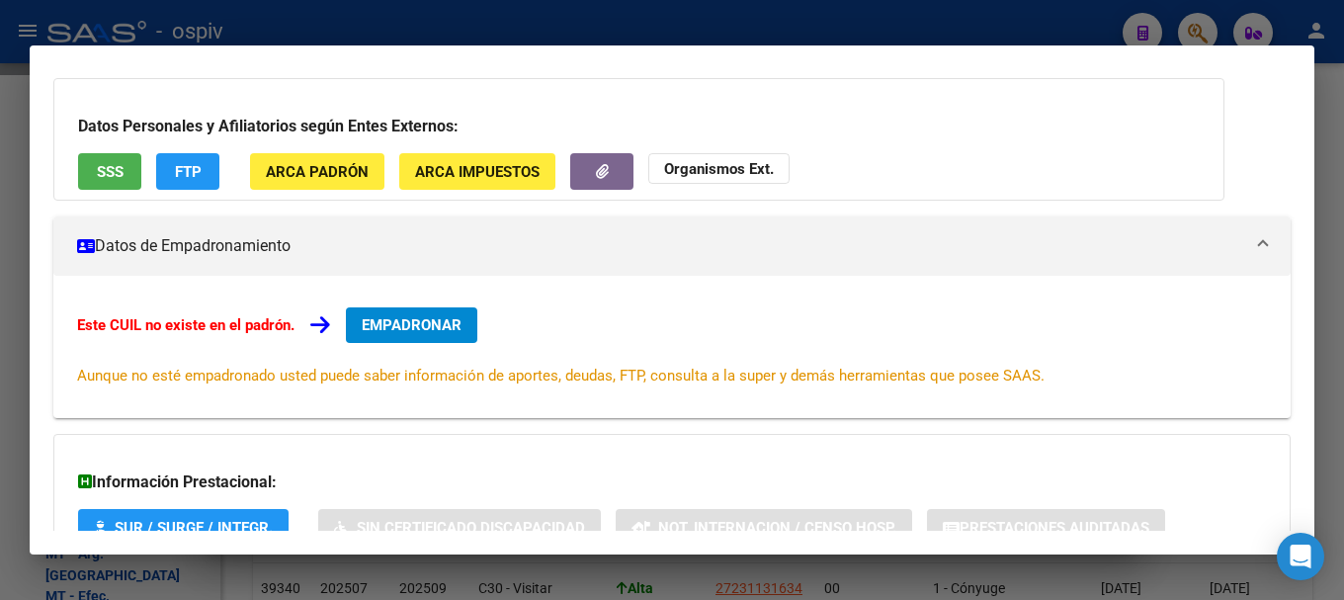
click at [175, 165] on span "FTP" at bounding box center [188, 172] width 27 height 18
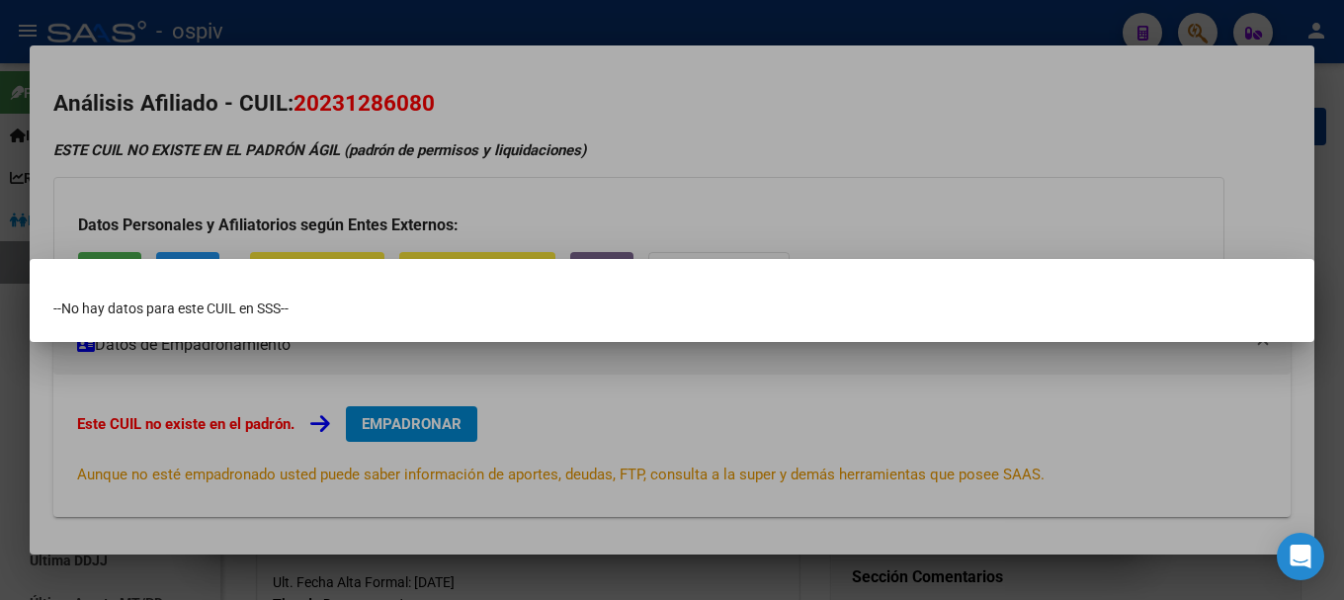
drag, startPoint x: 0, startPoint y: 0, endPoint x: 354, endPoint y: 197, distance: 404.6
click at [1190, 30] on div at bounding box center [672, 300] width 1344 height 600
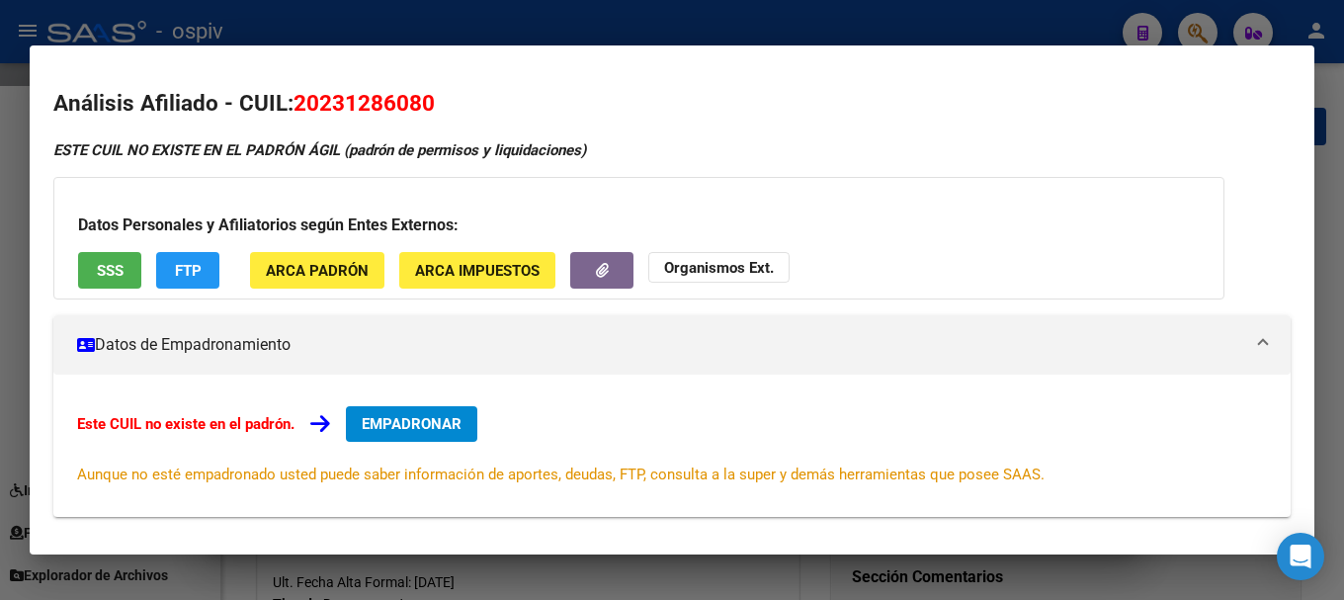
click at [1201, 25] on div at bounding box center [672, 300] width 1344 height 600
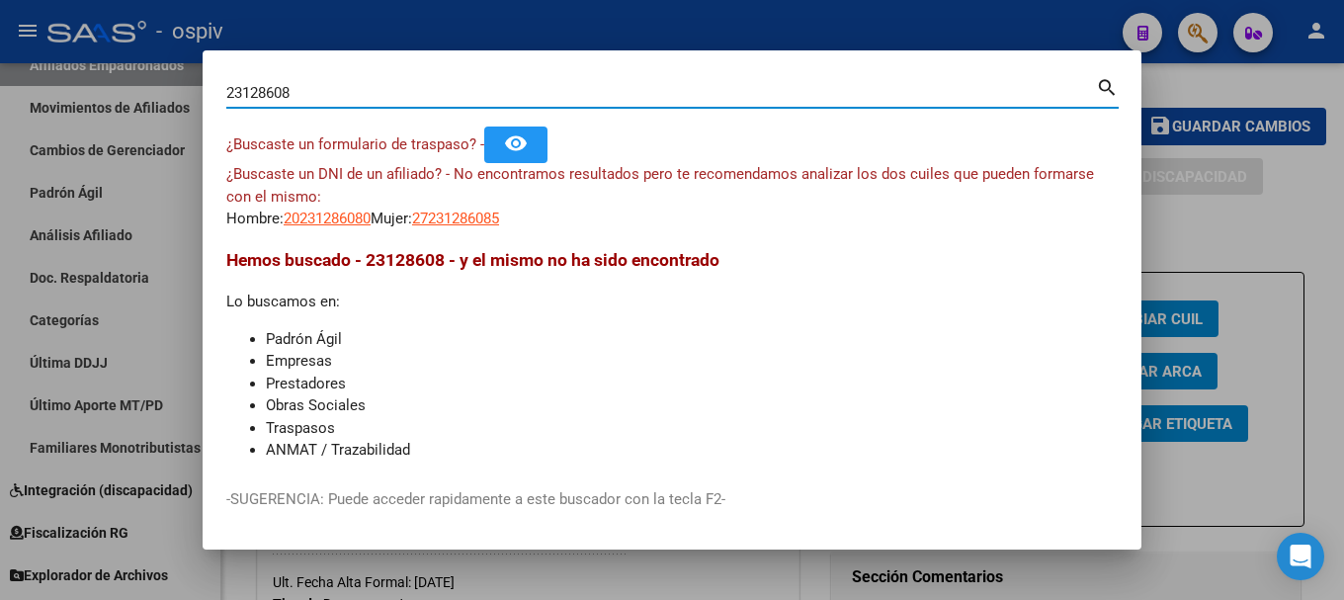
drag, startPoint x: 311, startPoint y: 86, endPoint x: 42, endPoint y: 90, distance: 268.7
click at [42, 90] on div "23128608 Buscar (apellido, dni, cuil, nro traspaso, cuit, obra social) search ¿…" at bounding box center [672, 300] width 1344 height 600
drag, startPoint x: 302, startPoint y: 88, endPoint x: 107, endPoint y: 84, distance: 195.6
click at [122, 84] on div "57111776 Buscar (apellido, dni, cuil, nro traspaso, cuit, obra social) search ¿…" at bounding box center [672, 300] width 1344 height 600
type input "57111778"
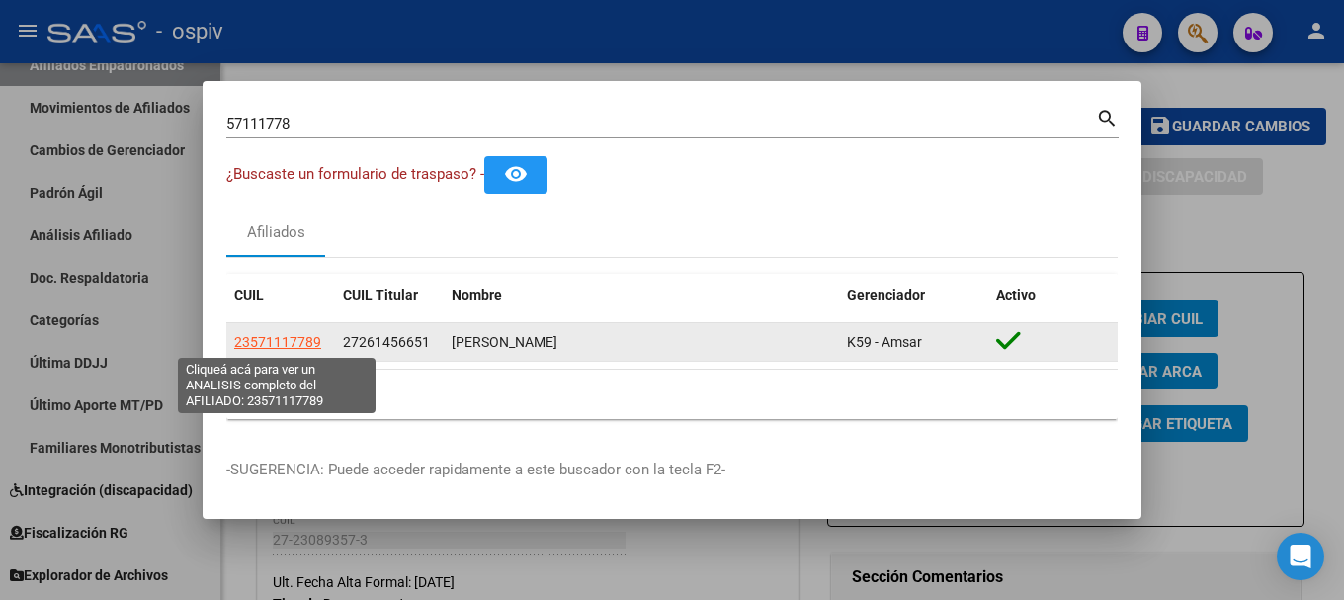
click at [267, 341] on span "23571117789" at bounding box center [277, 342] width 87 height 16
type textarea "23571117789"
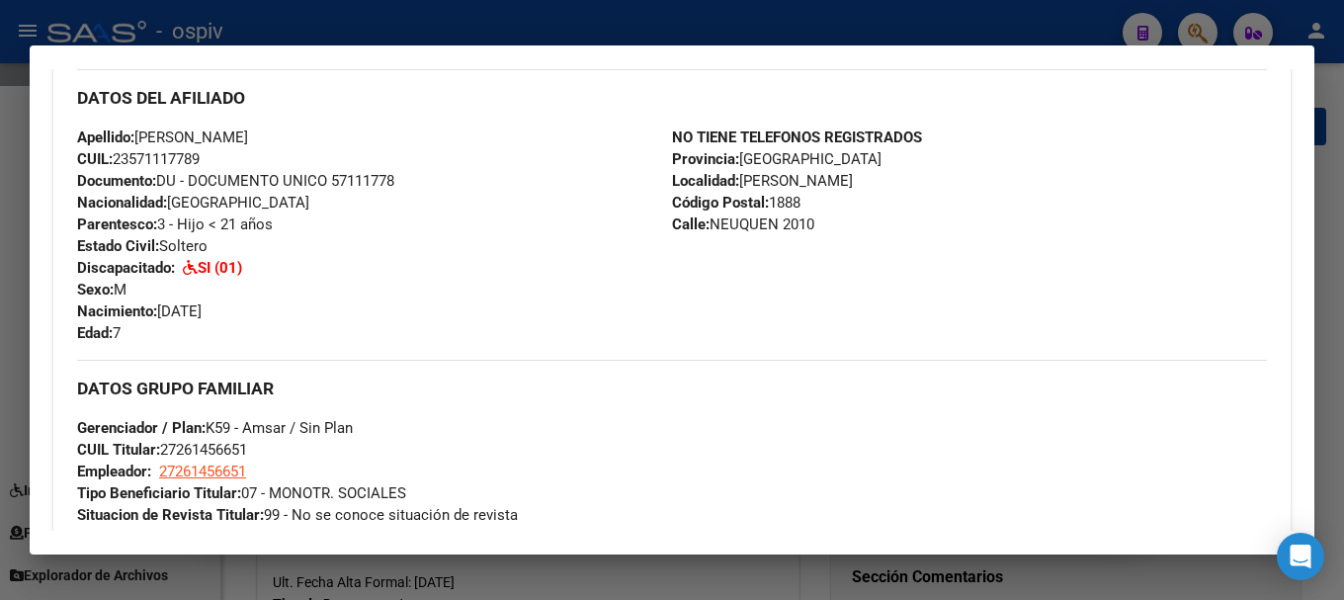
scroll to position [790, 0]
